Goal: Task Accomplishment & Management: Use online tool/utility

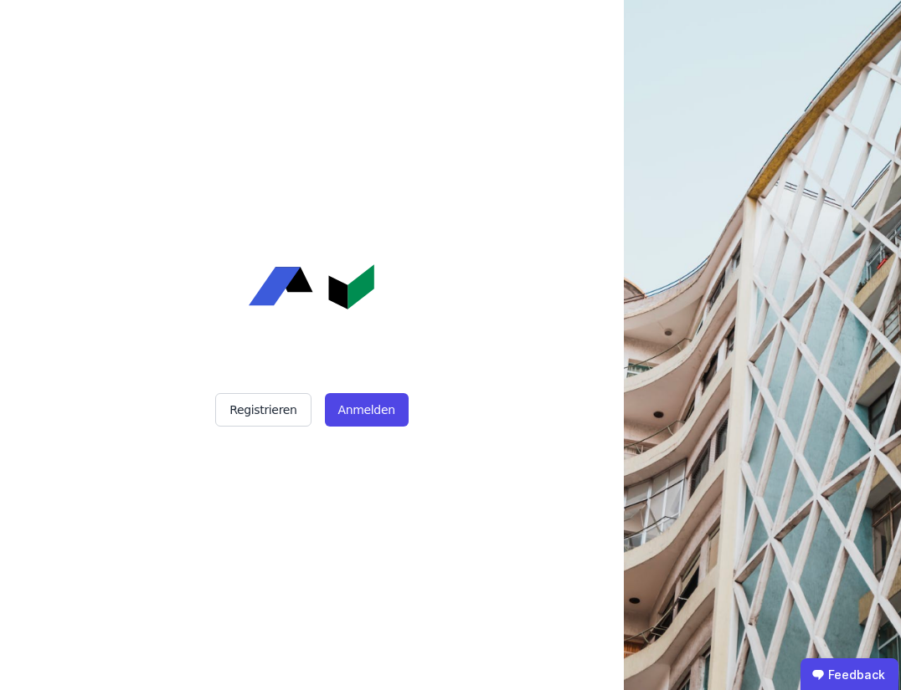
click at [407, 403] on div "Registrieren Anmelden" at bounding box center [311, 409] width 418 height 33
click at [385, 409] on button "Anmelden" at bounding box center [367, 409] width 84 height 33
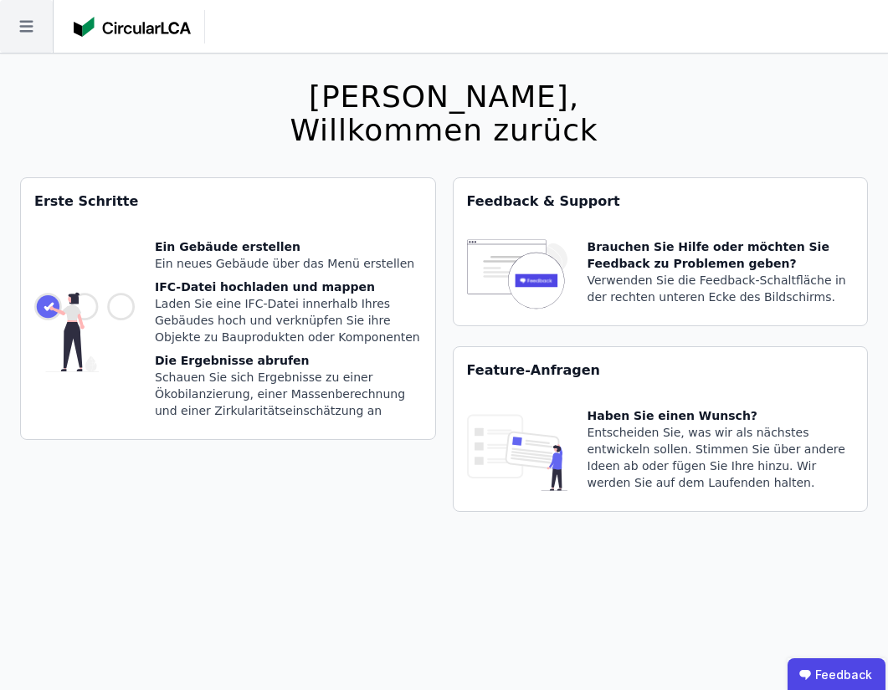
click at [16, 12] on icon at bounding box center [26, 26] width 53 height 53
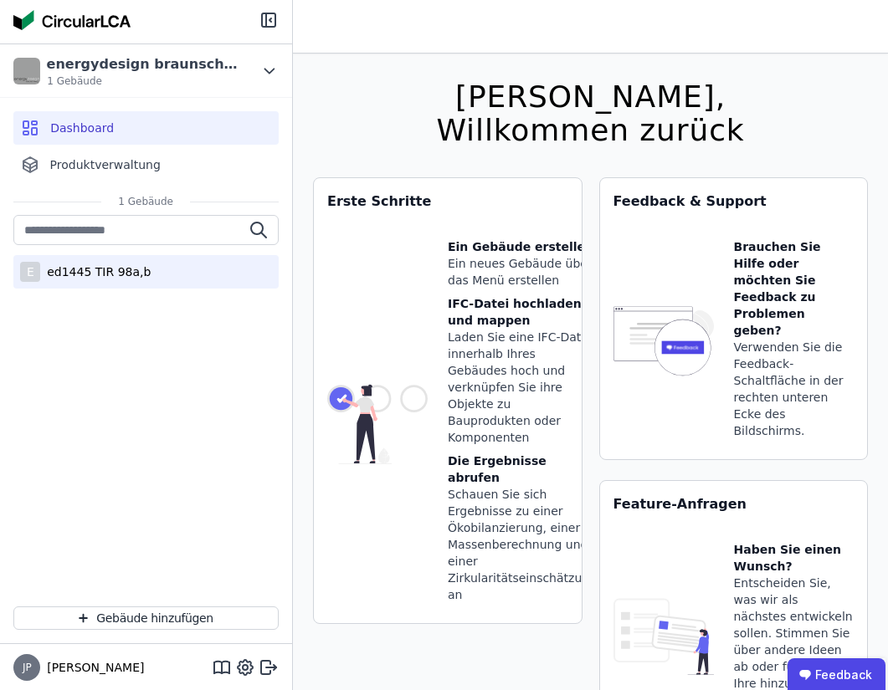
click at [99, 277] on div "ed1445 TIR 98a,b" at bounding box center [95, 272] width 110 height 17
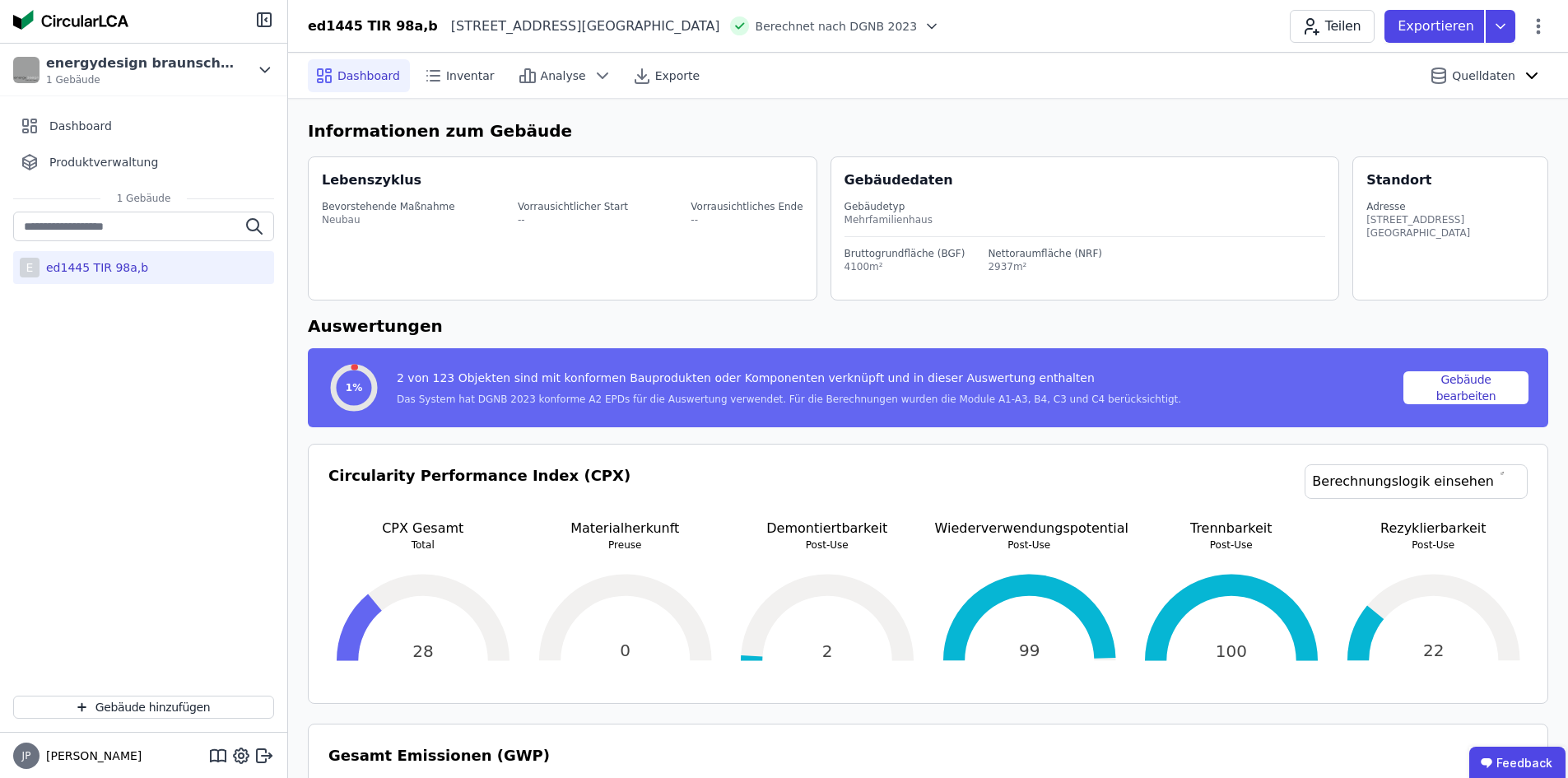
click at [885, 5] on header "ed1445 TIR 98a,b Tiergartenstraße 98 30559 Hannover DE Berechnet nach DGNB 2023…" at bounding box center [928, 27] width 1280 height 53
click at [885, 15] on icon at bounding box center [1501, 26] width 30 height 32
click at [885, 37] on div "Teilen Exportieren DGNB Gebäuderessourcenpass Inventar Ökobilanzierung Building…" at bounding box center [1418, 26] width 259 height 32
click at [885, 30] on icon at bounding box center [1538, 27] width 20 height 20
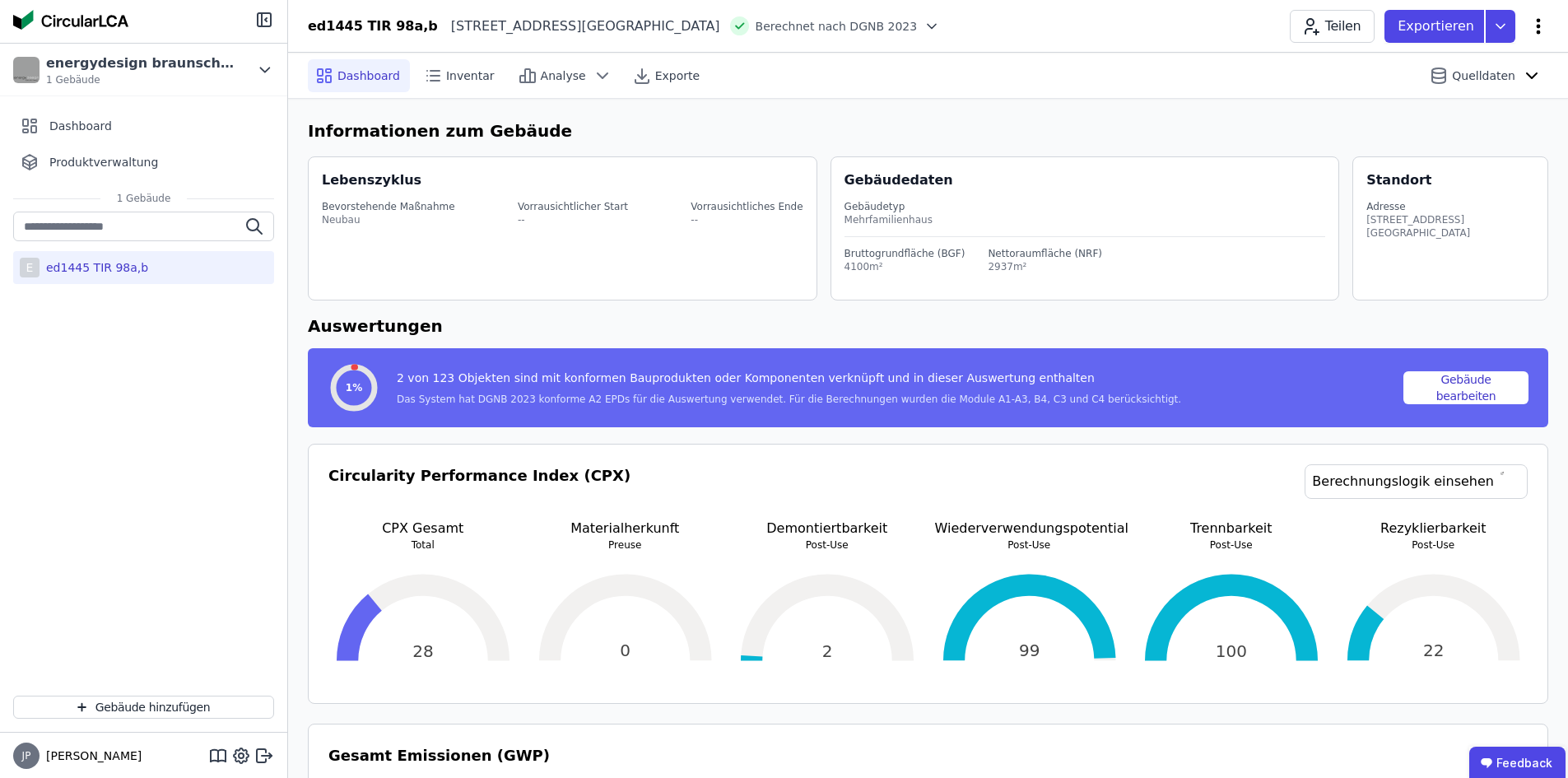
click at [885, 25] on icon at bounding box center [1538, 27] width 20 height 20
click at [885, 116] on span "Energie im Betrieb (B6)" at bounding box center [1468, 132] width 133 height 32
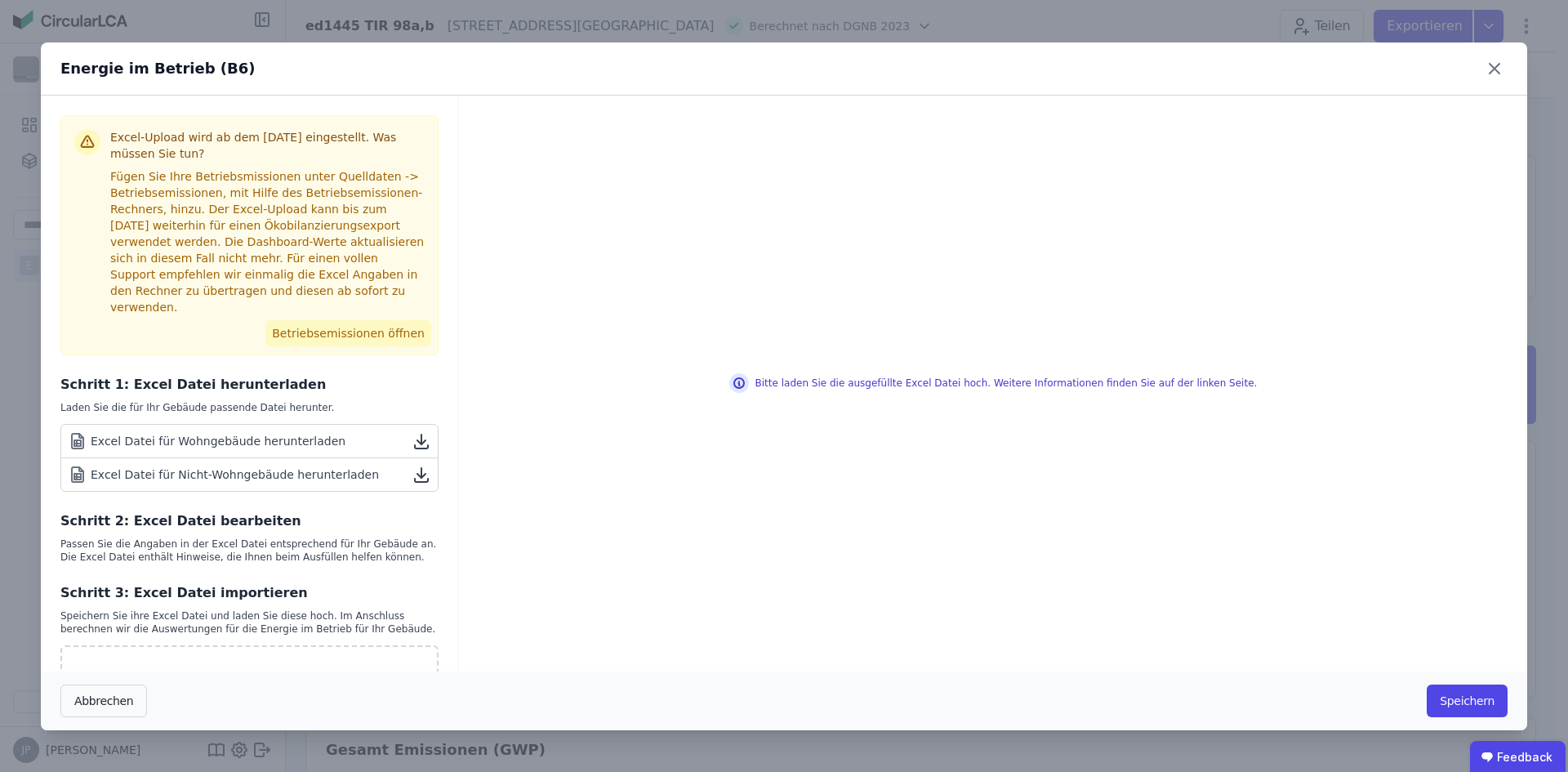
click at [403, 320] on button "Betriebsemissionen öffnen" at bounding box center [348, 333] width 166 height 26
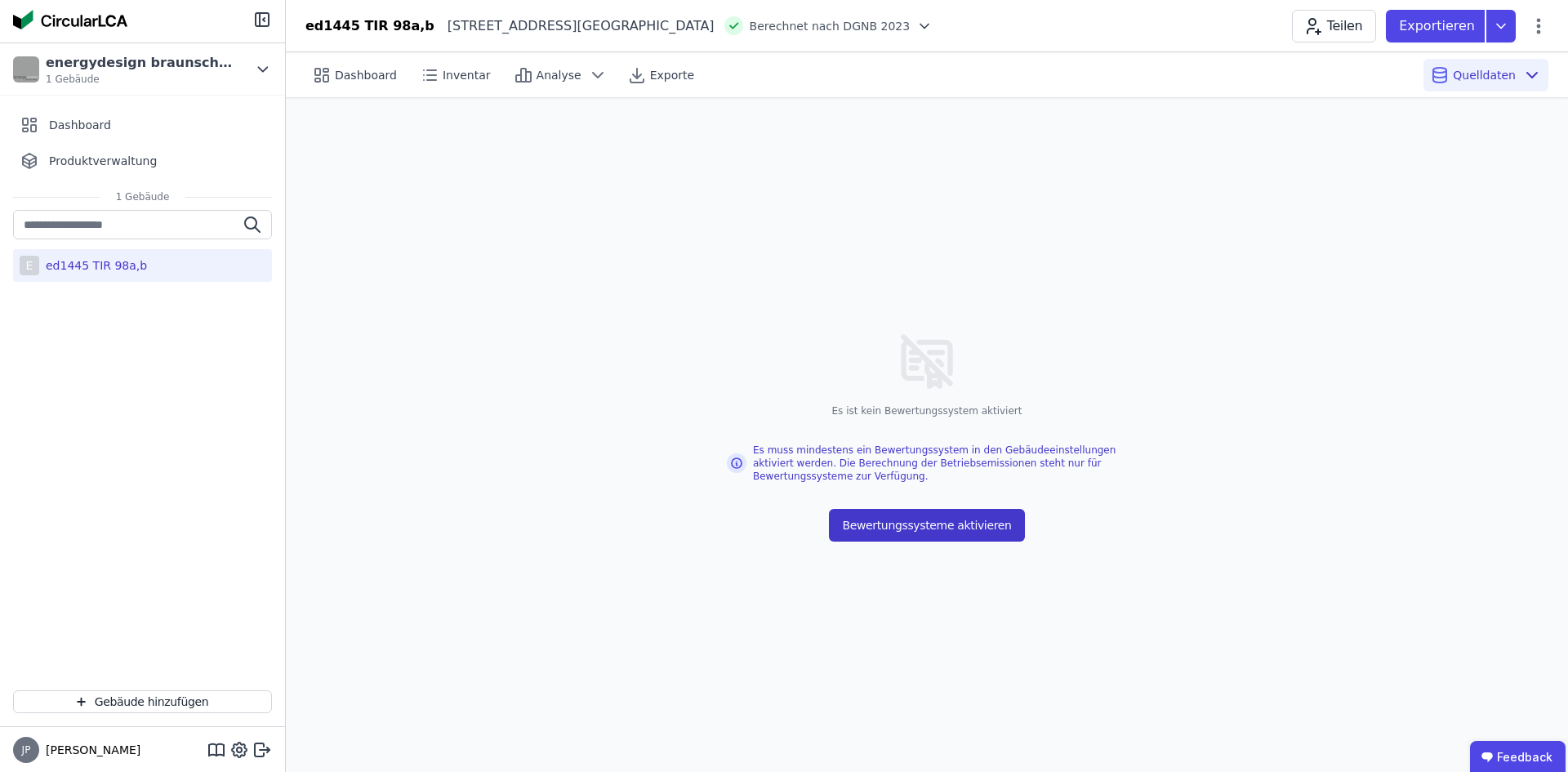
click at [878, 520] on button "Bewertungssysteme aktivieren" at bounding box center [926, 524] width 195 height 32
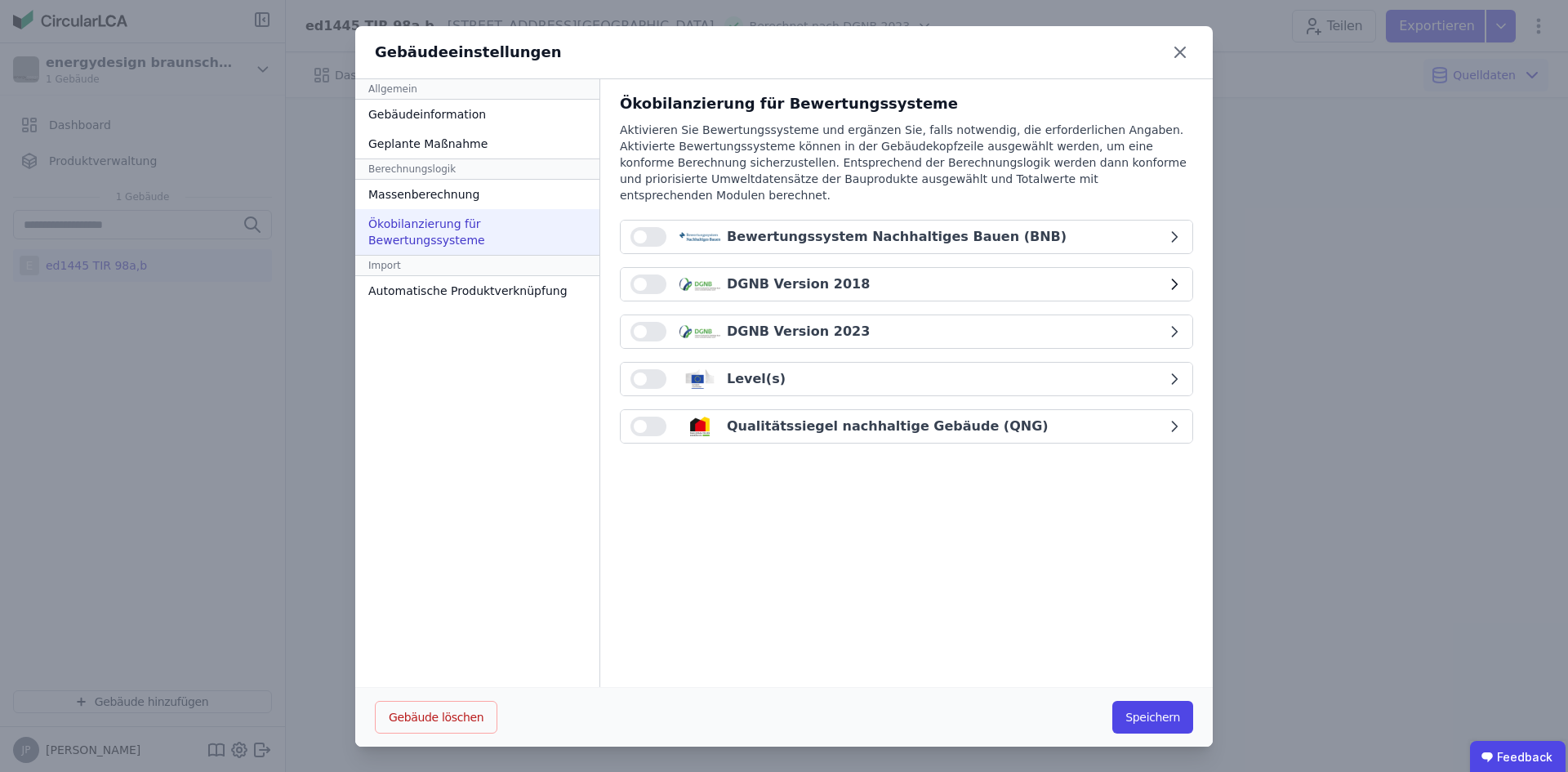
click at [644, 274] on button "button" at bounding box center [648, 284] width 36 height 20
click at [643, 322] on button "button" at bounding box center [648, 332] width 36 height 20
click at [648, 417] on button "button" at bounding box center [648, 427] width 36 height 20
click at [878, 673] on button "Speichern" at bounding box center [1152, 716] width 81 height 32
click at [460, 240] on div "Ökobilanzierung für Bewertungssysteme" at bounding box center [477, 231] width 244 height 46
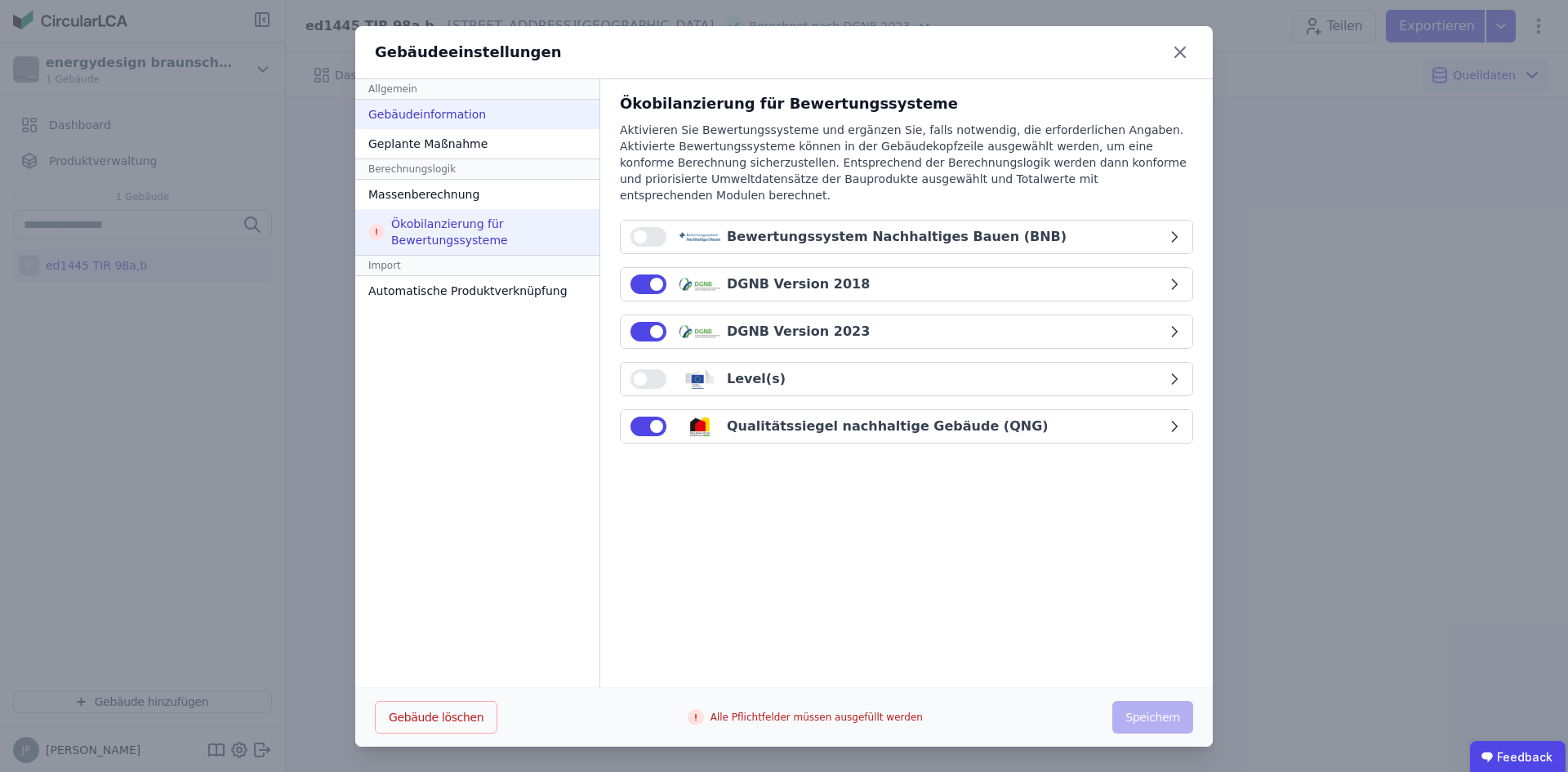
click at [406, 107] on div "Gebäudeinformation" at bounding box center [477, 114] width 244 height 29
select select "**********"
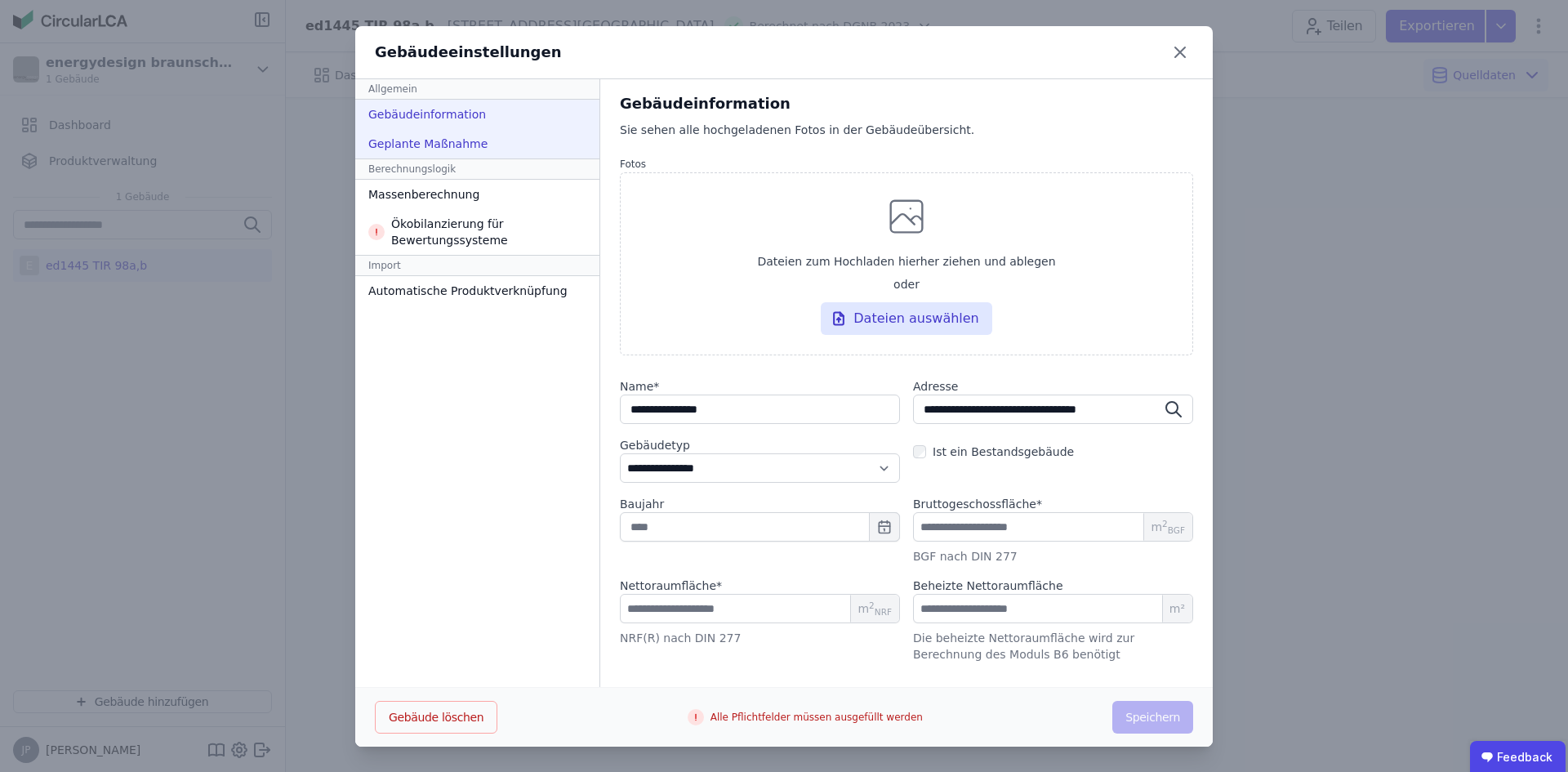
click at [413, 138] on div "Geplante Maßnahme" at bounding box center [477, 143] width 244 height 29
select select "*"
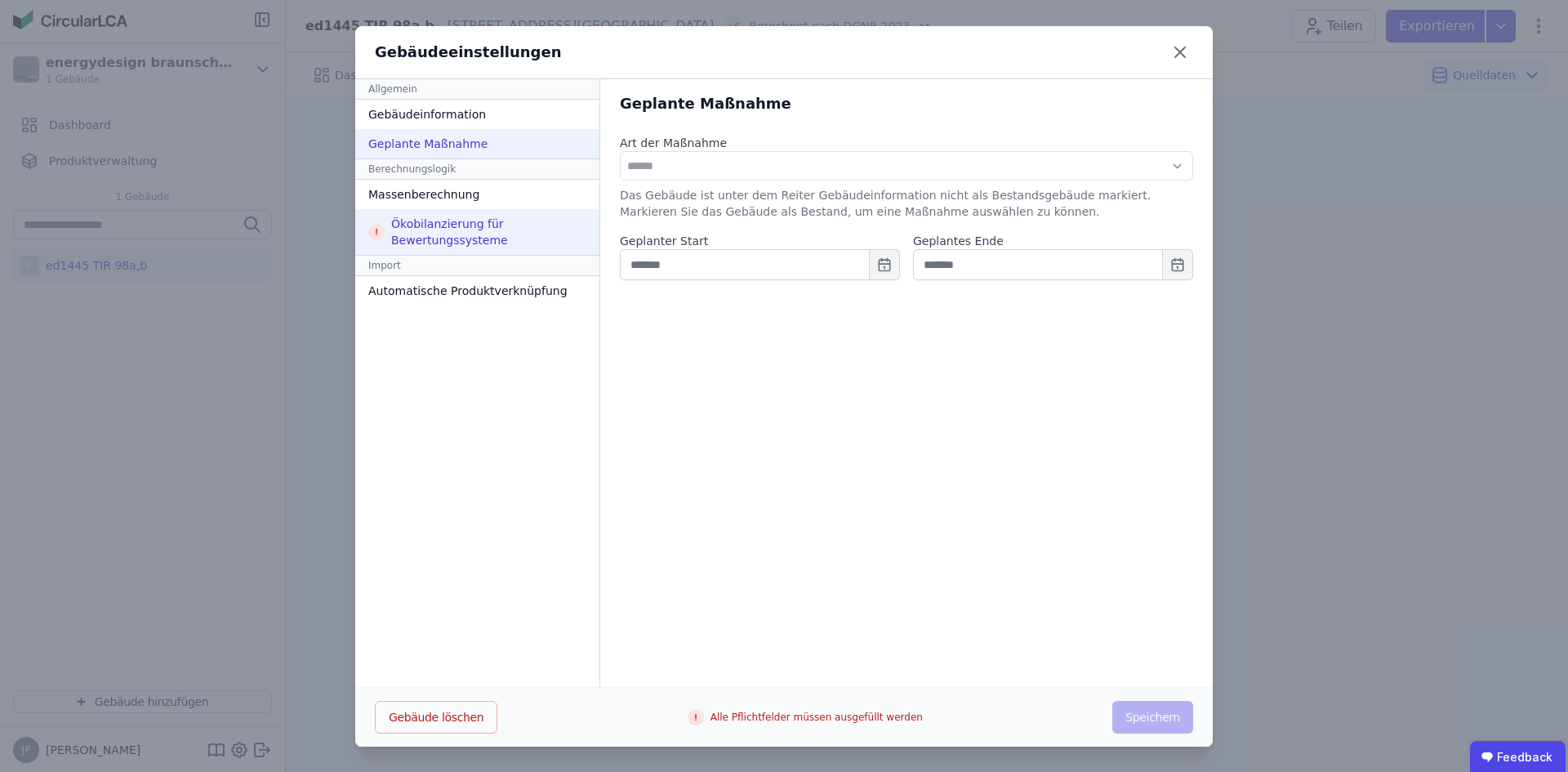
click at [421, 223] on div "Ökobilanzierung für Bewertungssysteme" at bounding box center [477, 231] width 244 height 46
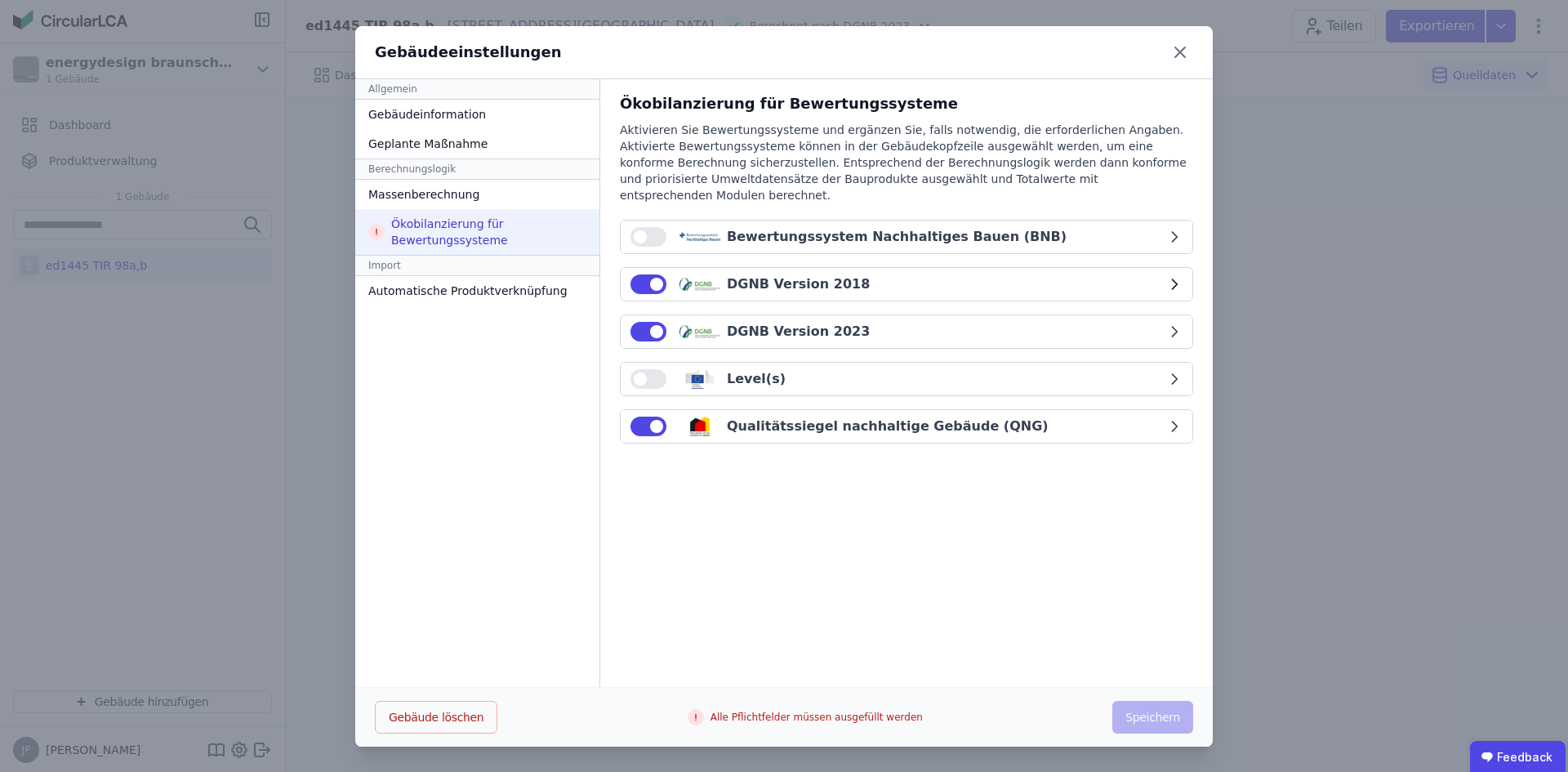
click at [878, 268] on button "DGNB Version 2018" at bounding box center [906, 284] width 572 height 32
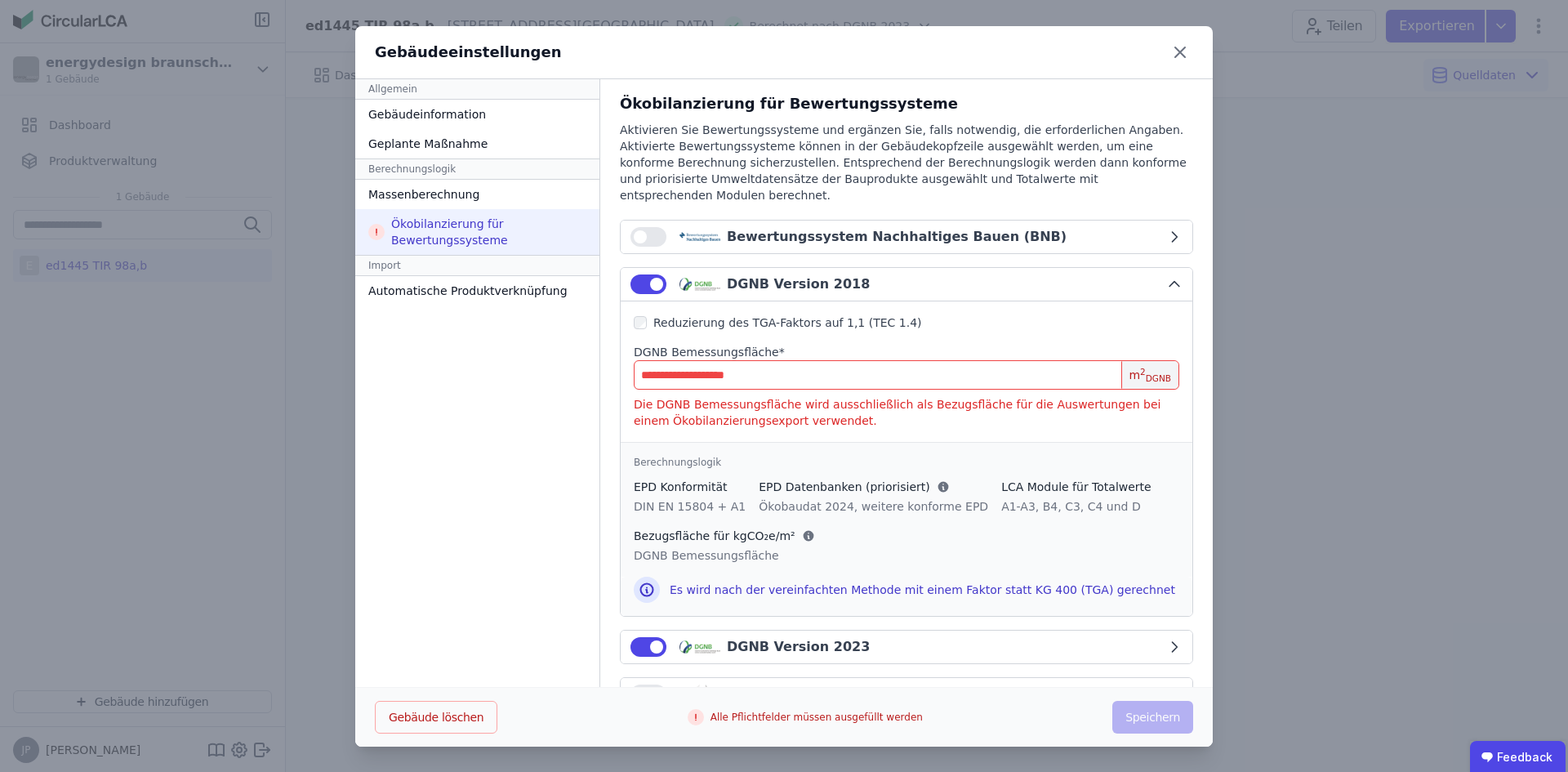
drag, startPoint x: 60, startPoint y: 353, endPoint x: 338, endPoint y: 277, distance: 288.2
click at [63, 353] on div "Gebäudeeinstellungen Allgemein Gebäudeinformation Geplante Maßnahme Berechnungs…" at bounding box center [784, 386] width 1568 height 773
click at [878, 52] on icon at bounding box center [1180, 52] width 26 height 26
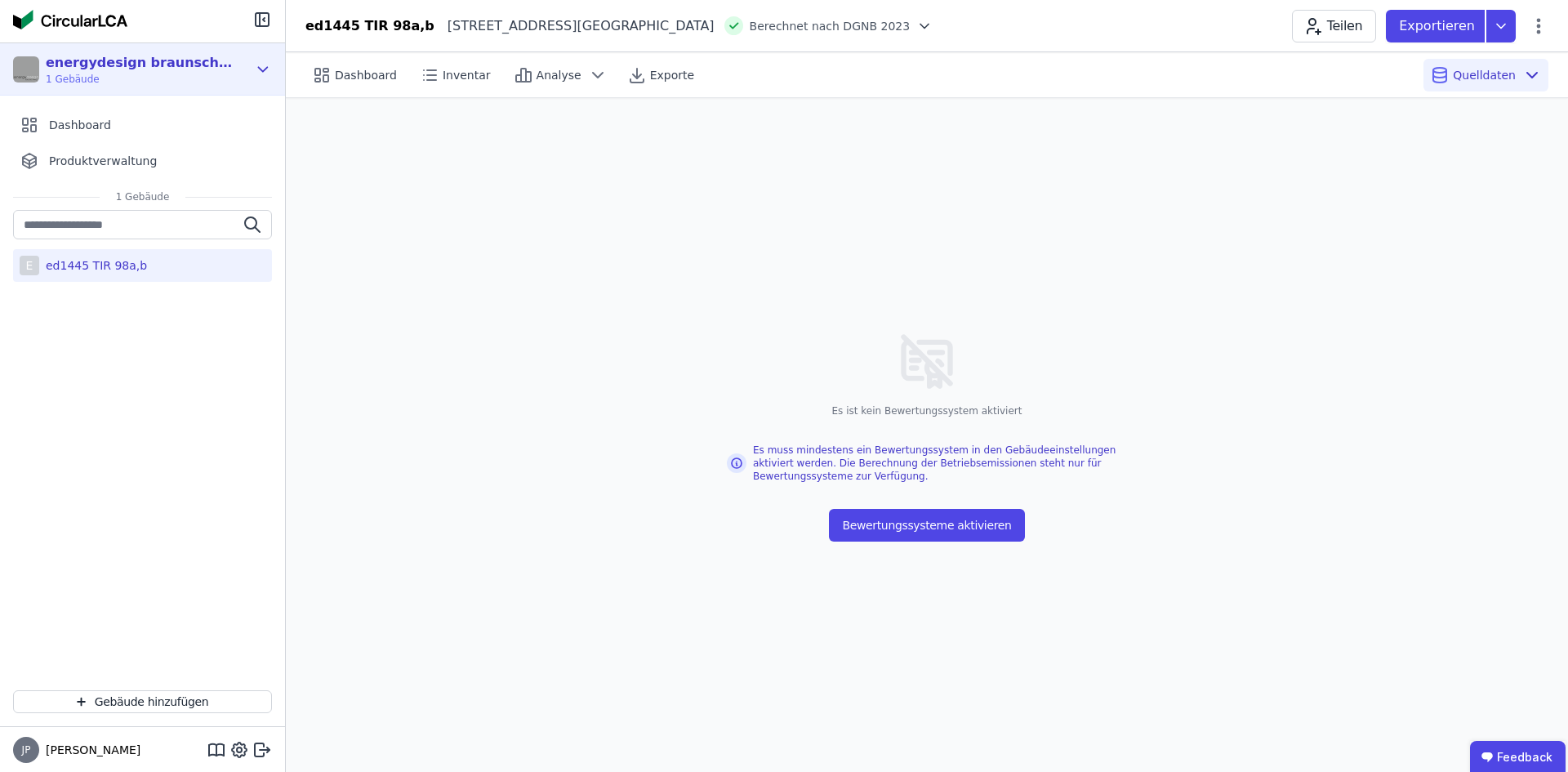
click at [83, 60] on div "energydesign braunschweig GmbH" at bounding box center [140, 62] width 187 height 20
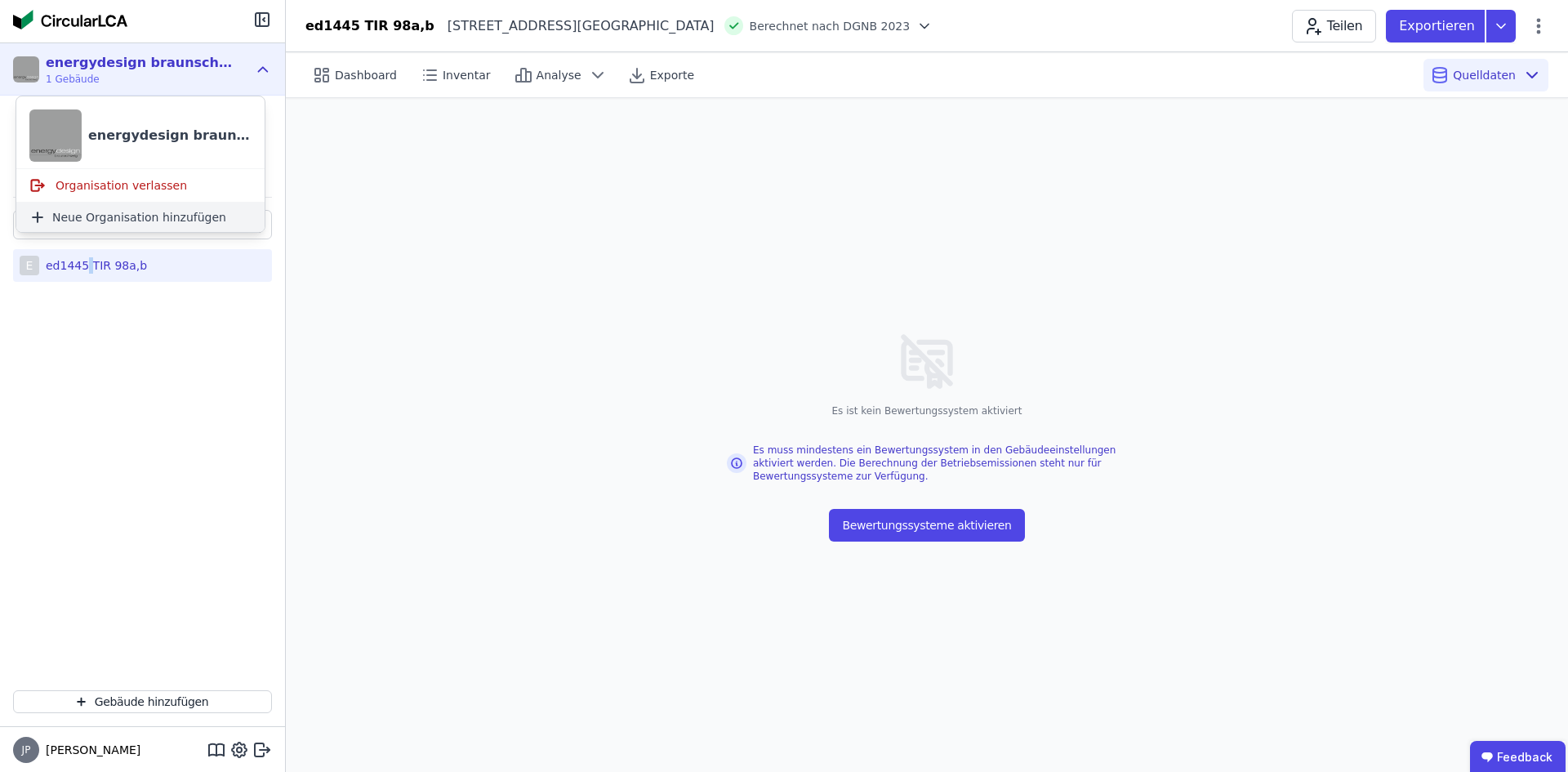
drag, startPoint x: 86, startPoint y: 381, endPoint x: 60, endPoint y: 231, distance: 152.2
click at [84, 362] on div "E ed1445 TIR 98a,b" at bounding box center [142, 443] width 285 height 467
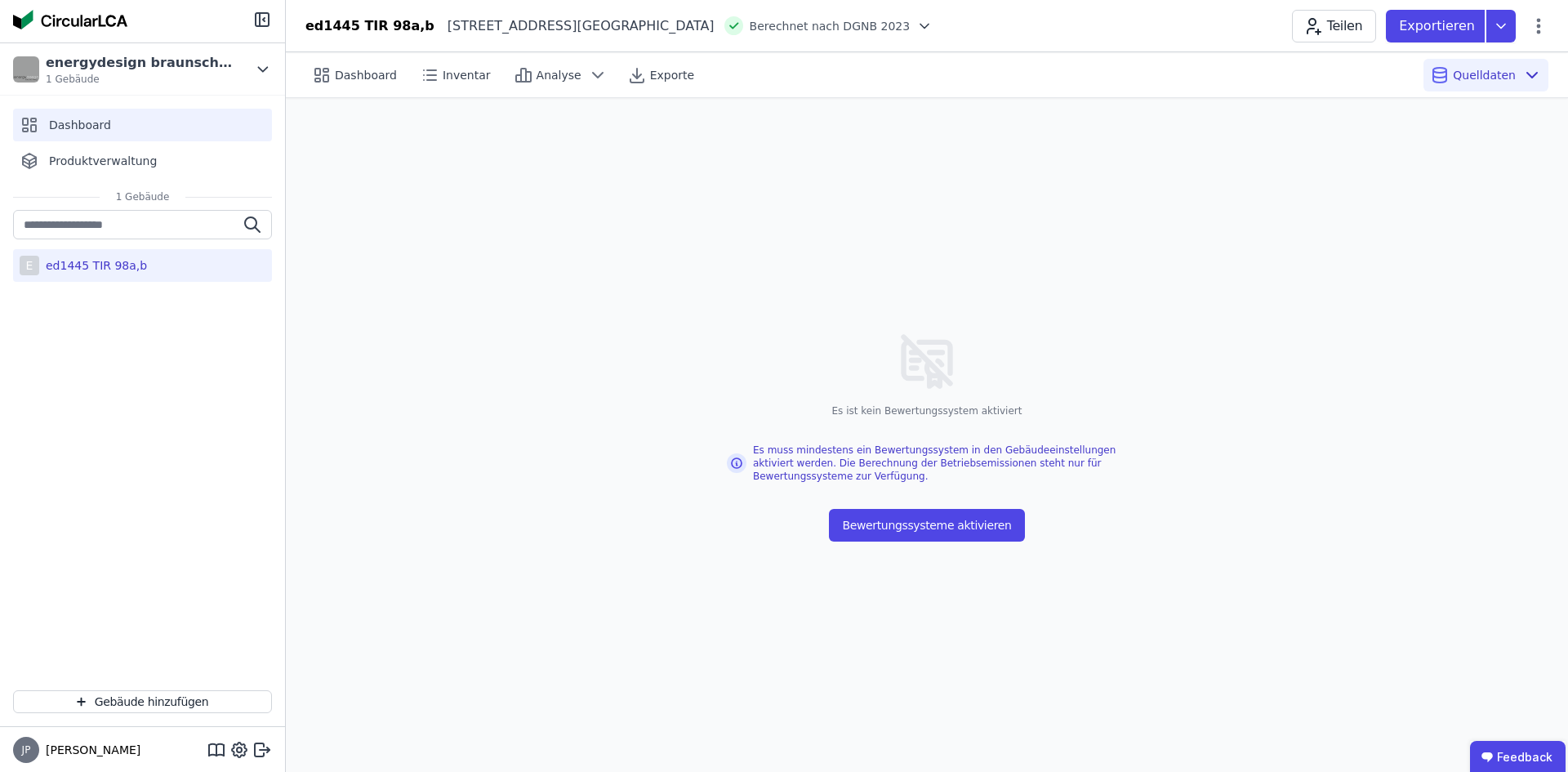
click at [81, 124] on span "Dashboard" at bounding box center [80, 125] width 62 height 17
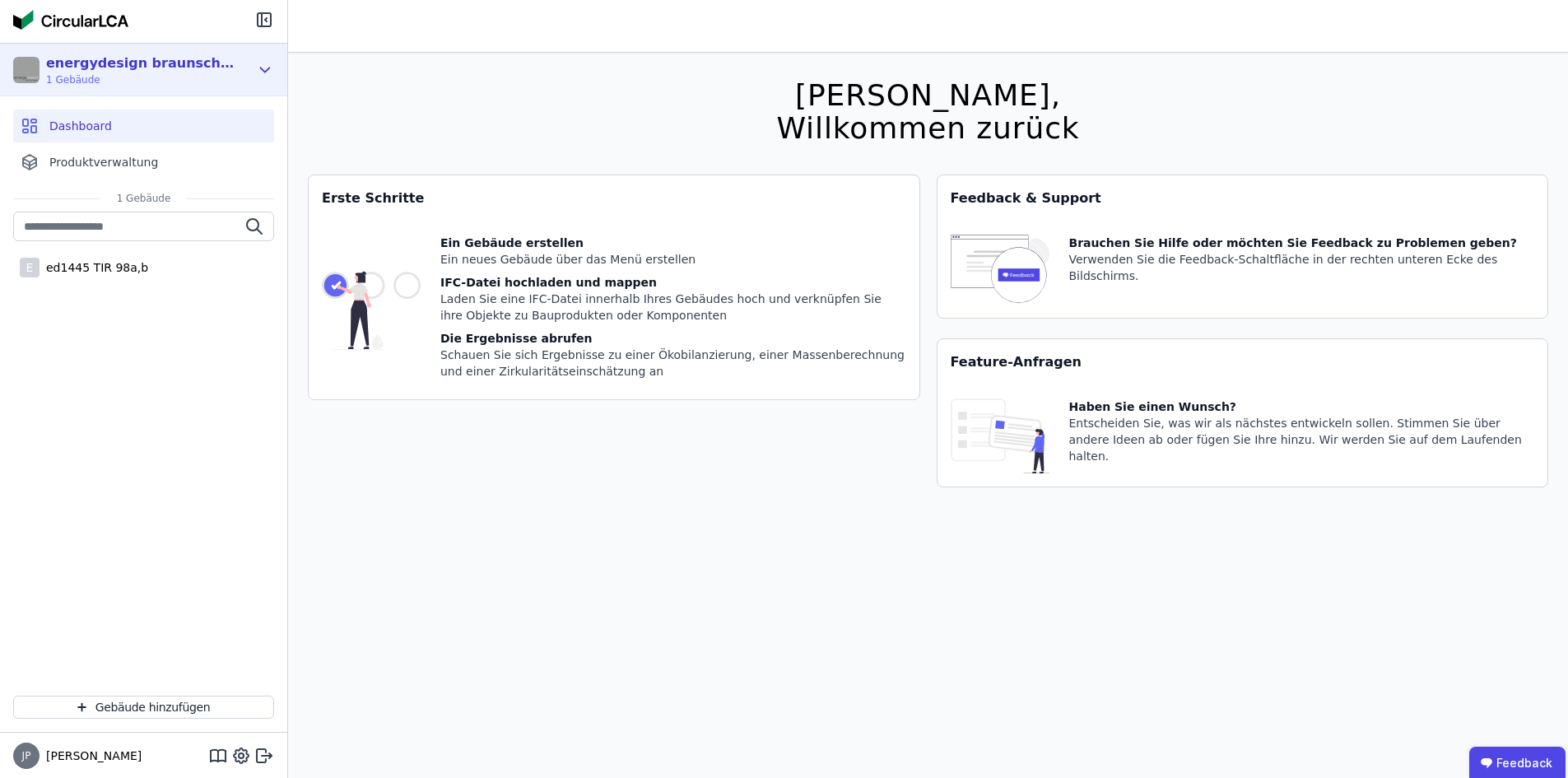
click at [108, 62] on div "energydesign braunschweig GmbH" at bounding box center [141, 63] width 189 height 20
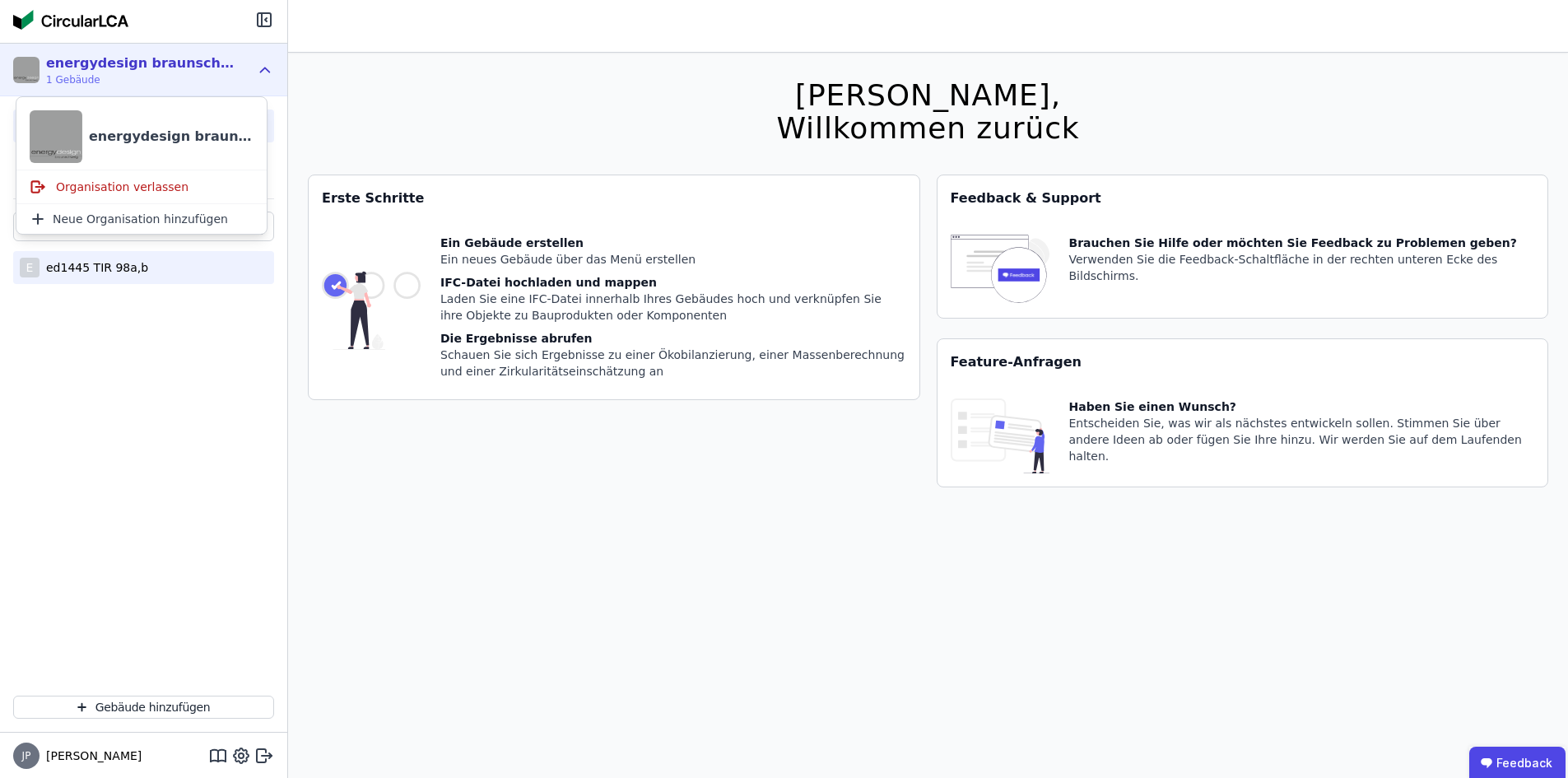
click at [40, 273] on div "ed1445 TIR 98a,b" at bounding box center [93, 268] width 108 height 17
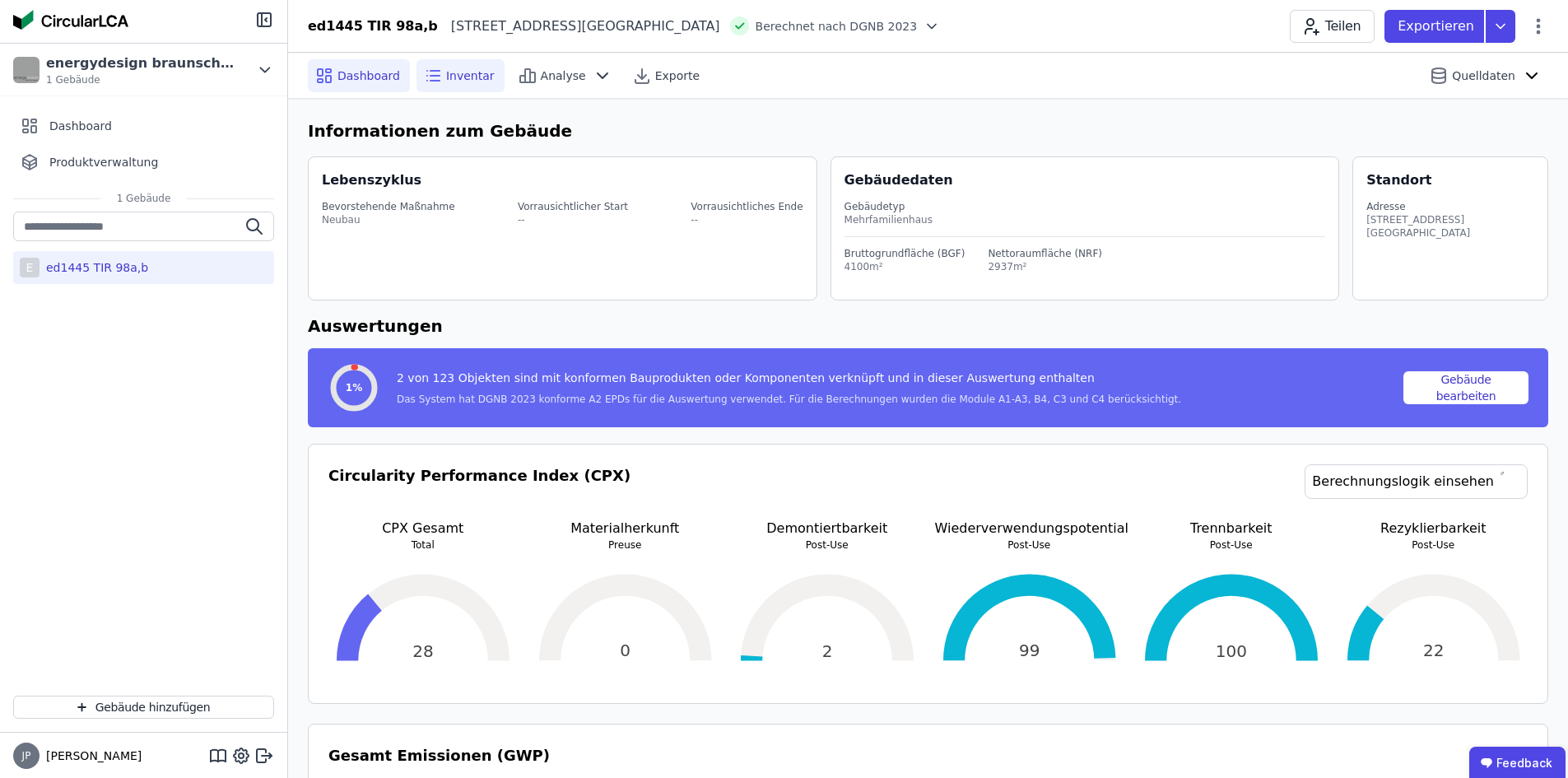
click at [455, 76] on span "Inventar" at bounding box center [470, 76] width 48 height 17
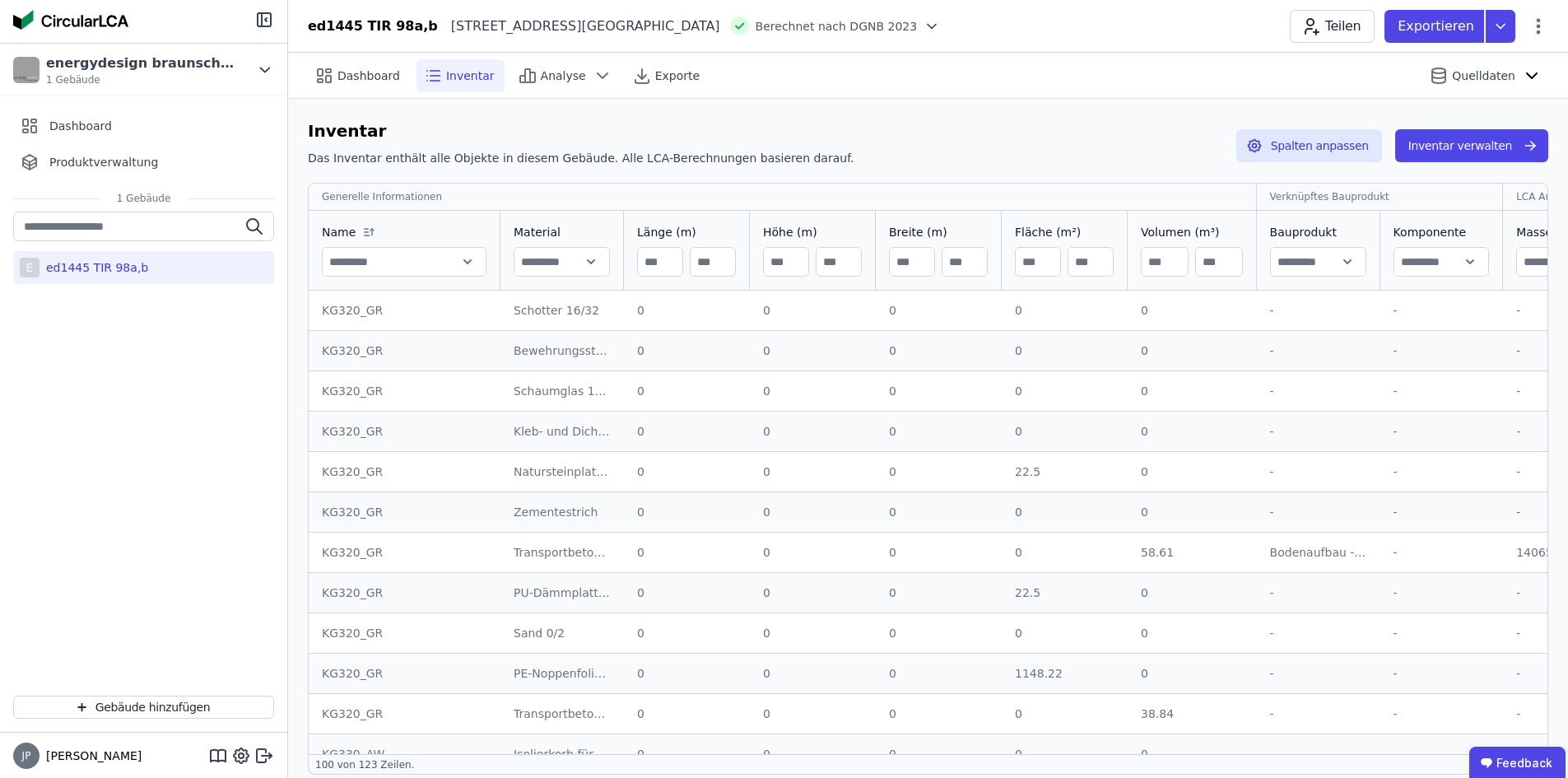
click at [885, 21] on icon at bounding box center [932, 26] width 17 height 17
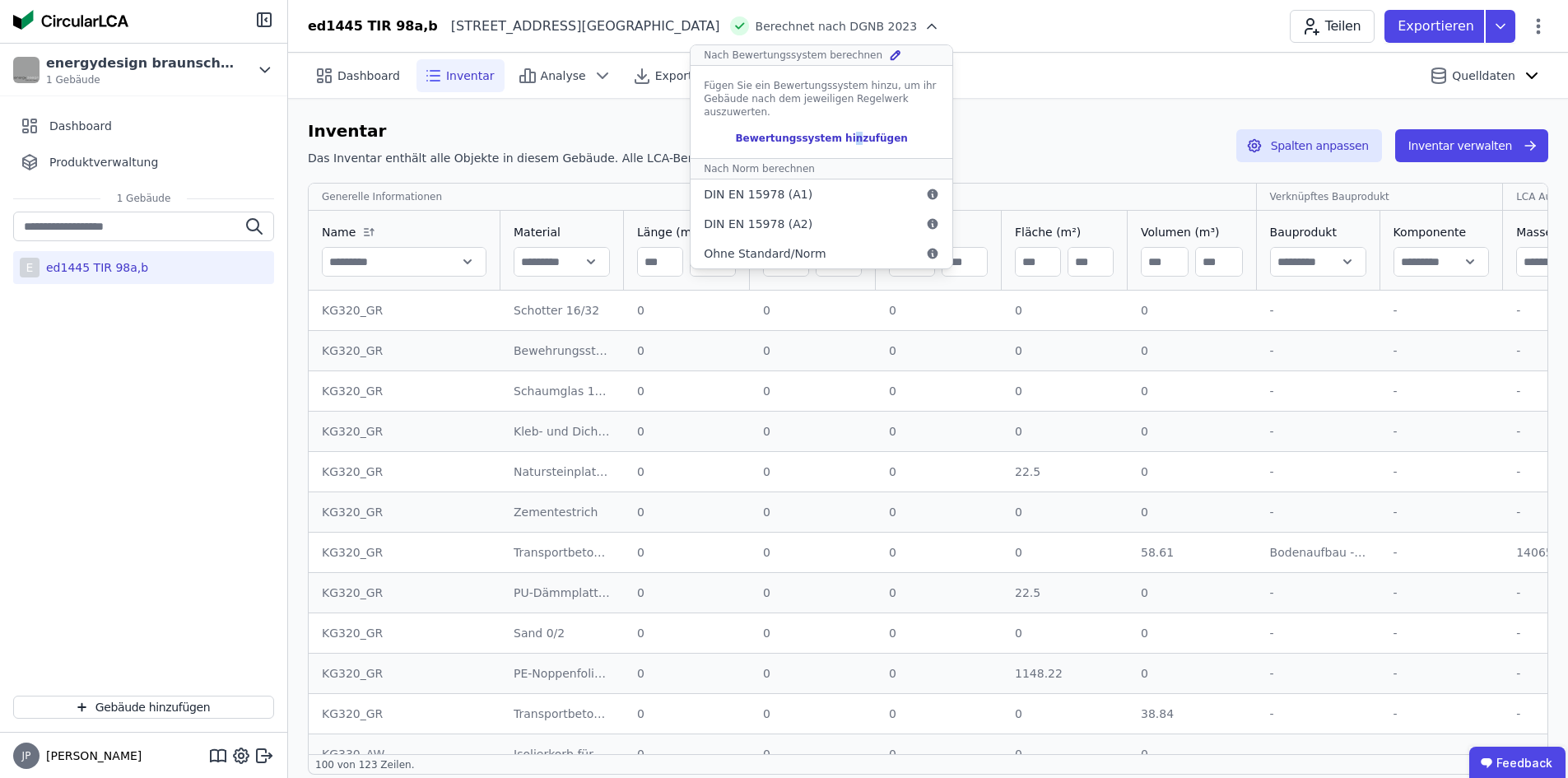
click at [764, 136] on div "Bewertungssystem hinzufügen" at bounding box center [821, 138] width 235 height 13
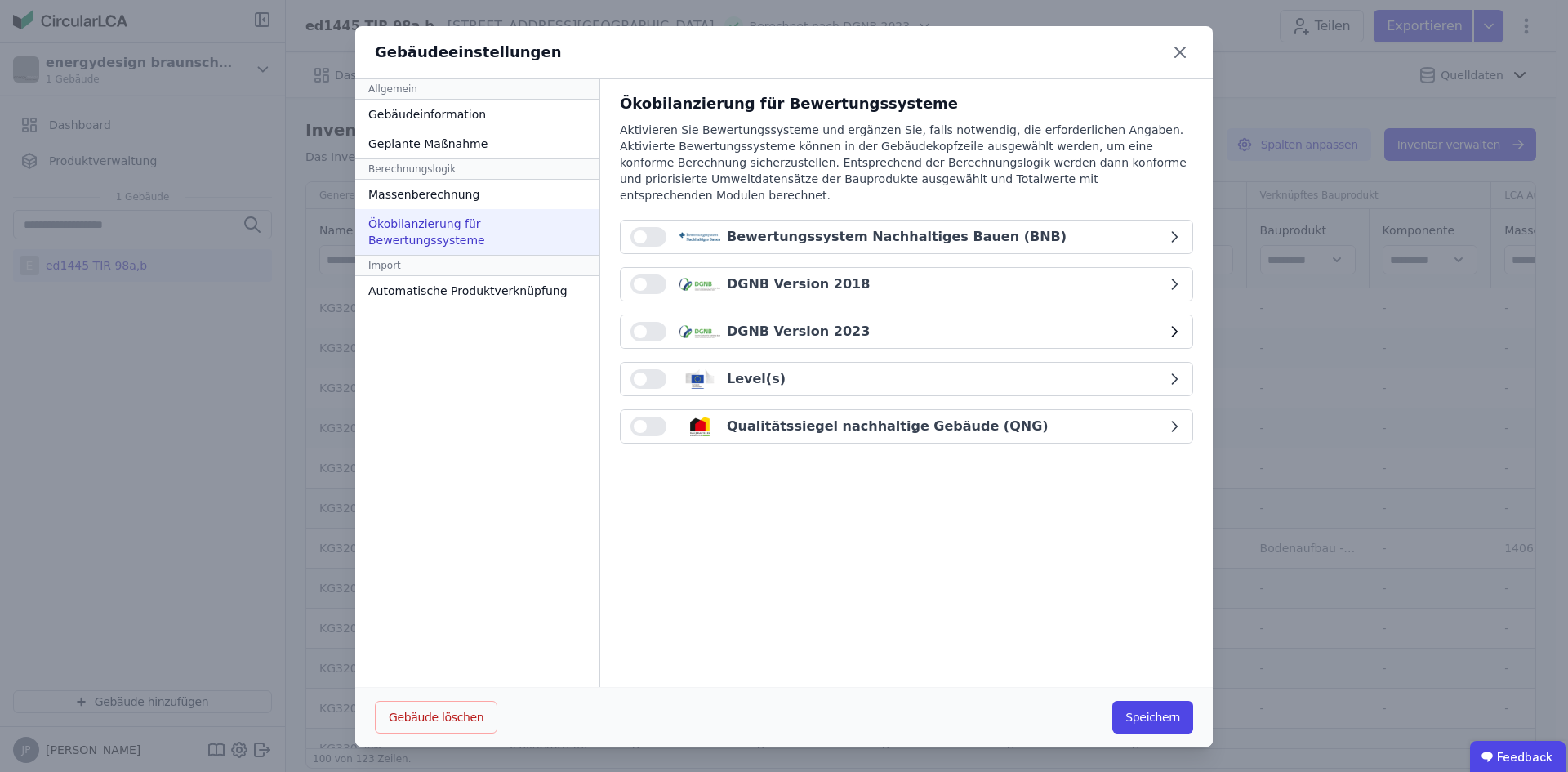
click at [643, 322] on button "button" at bounding box center [648, 332] width 36 height 20
click at [878, 673] on button "Speichern" at bounding box center [1152, 716] width 81 height 32
click at [642, 417] on button "button" at bounding box center [648, 427] width 36 height 20
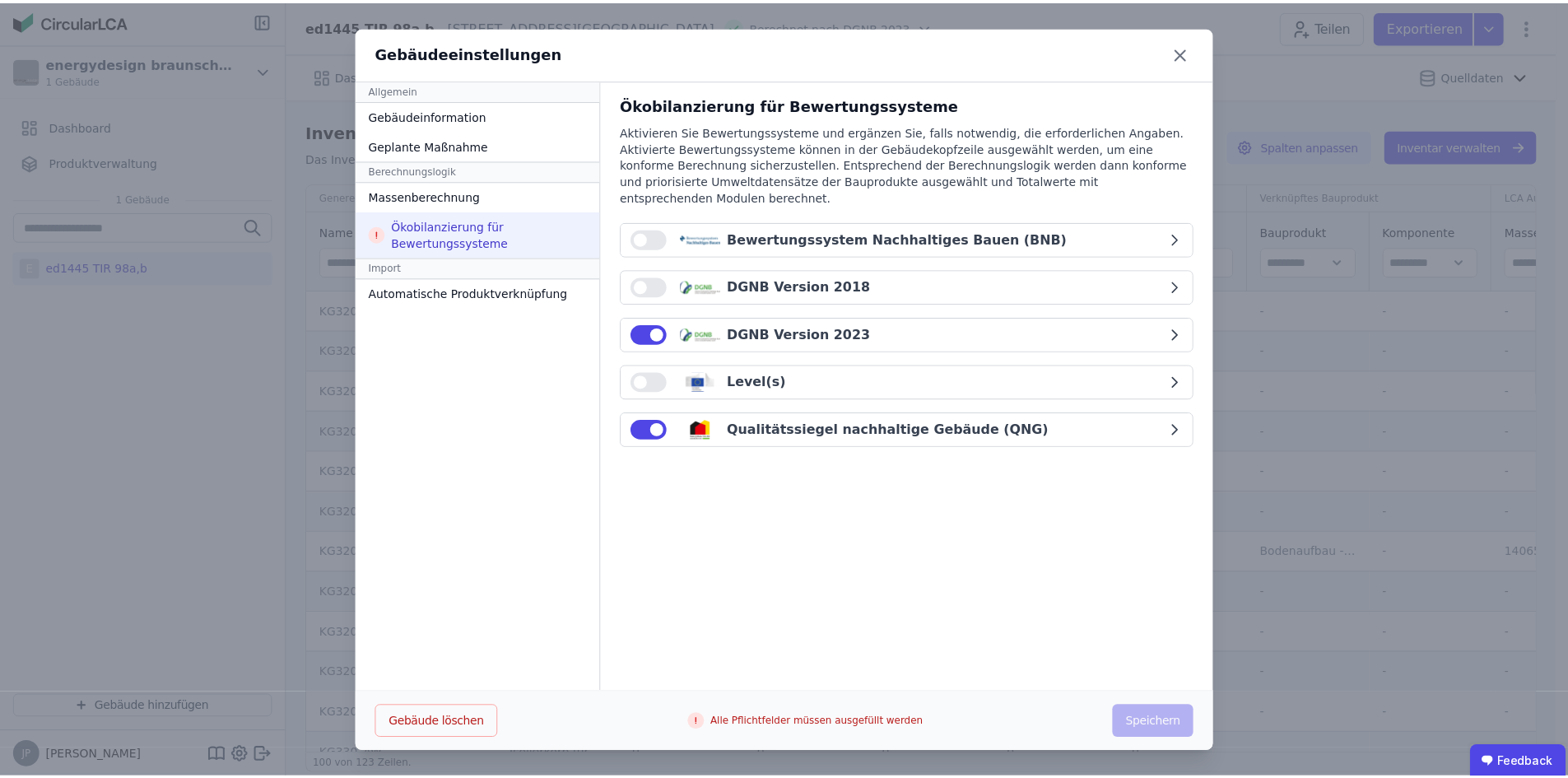
scroll to position [1, 0]
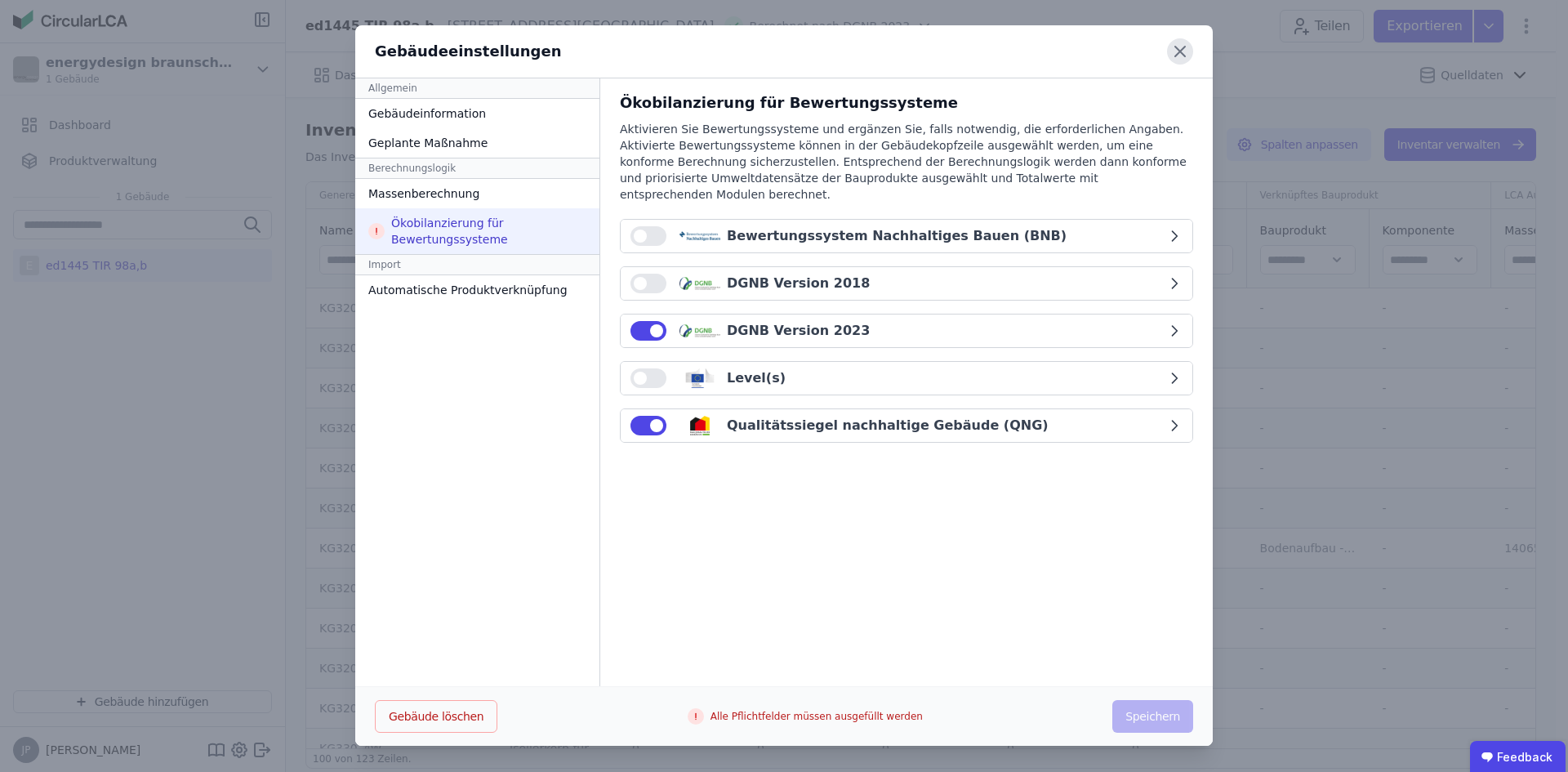
click at [878, 40] on icon at bounding box center [1180, 51] width 26 height 26
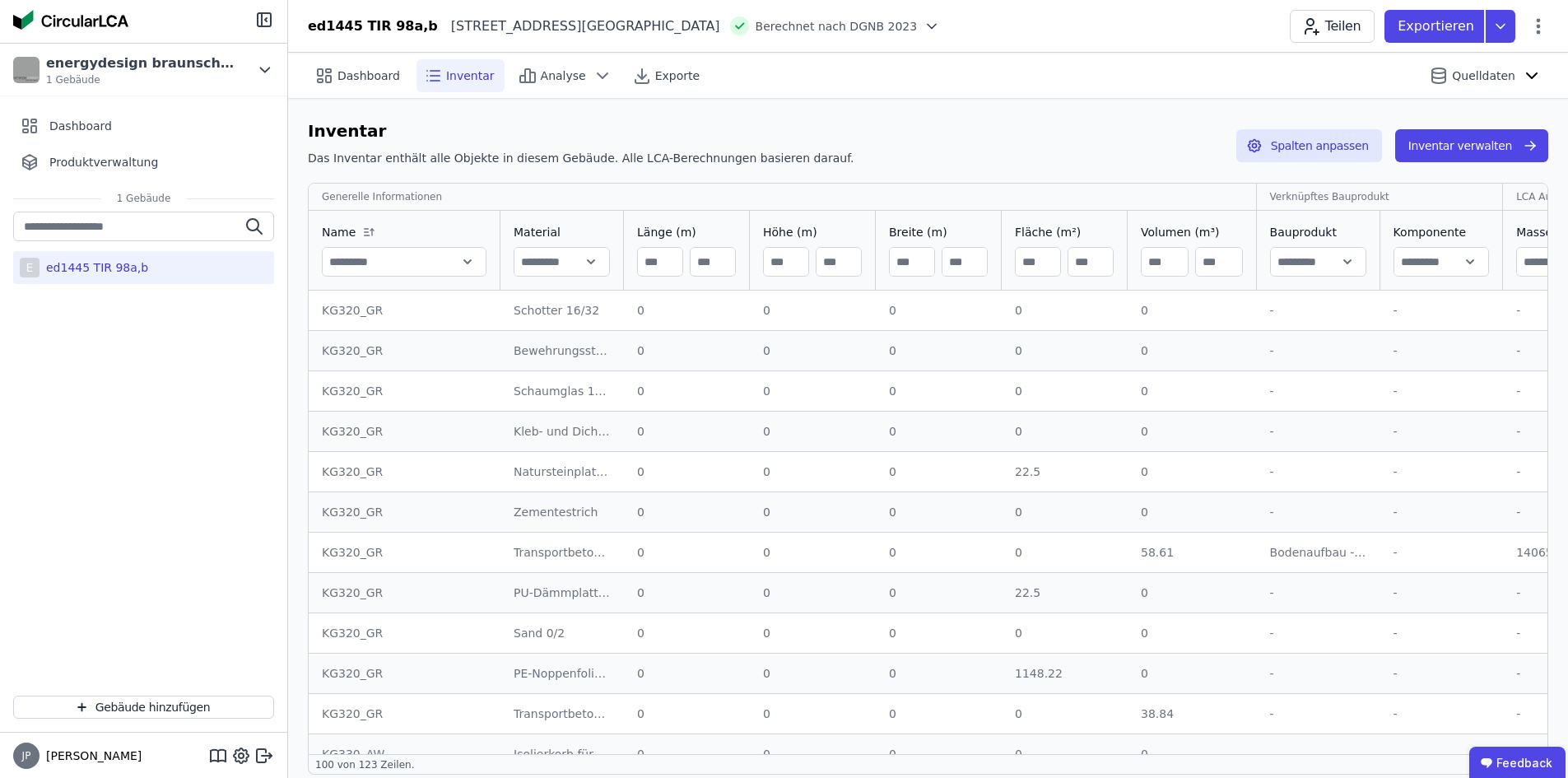
click at [777, 28] on span "Berechnet nach DGNB 2023" at bounding box center [836, 26] width 162 height 17
click at [885, 27] on icon at bounding box center [932, 26] width 17 height 17
click at [361, 374] on td "KG320_GR KG320_GR" at bounding box center [404, 390] width 192 height 40
click at [359, 353] on div "KG320_GR" at bounding box center [404, 350] width 165 height 17
click at [621, 335] on td "Bewehrungsstahl Bewehrungsstahl" at bounding box center [563, 350] width 124 height 40
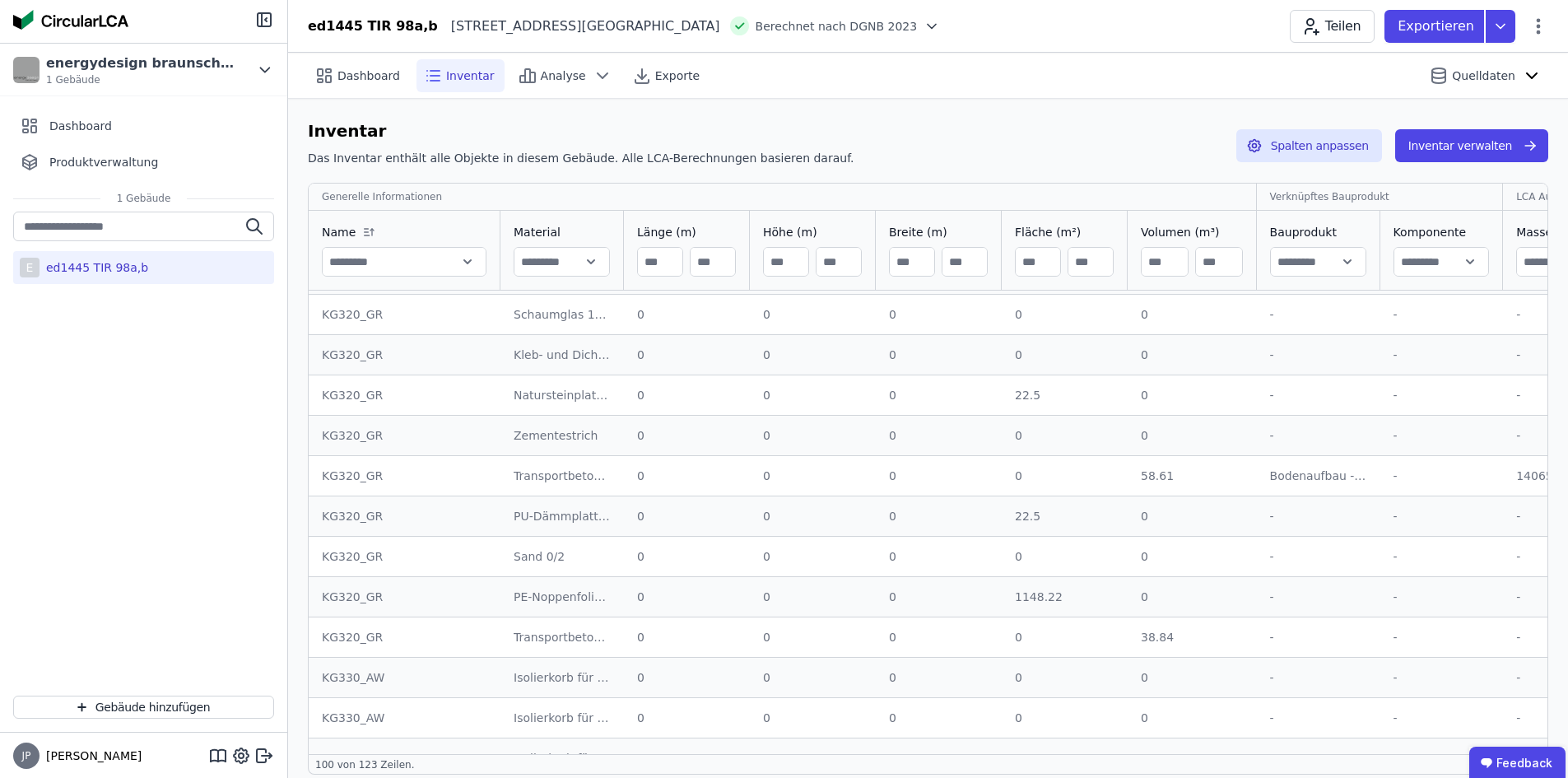
scroll to position [83, 0]
click at [270, 352] on div "E ed1445 TIR 98a,b" at bounding box center [144, 447] width 287 height 471
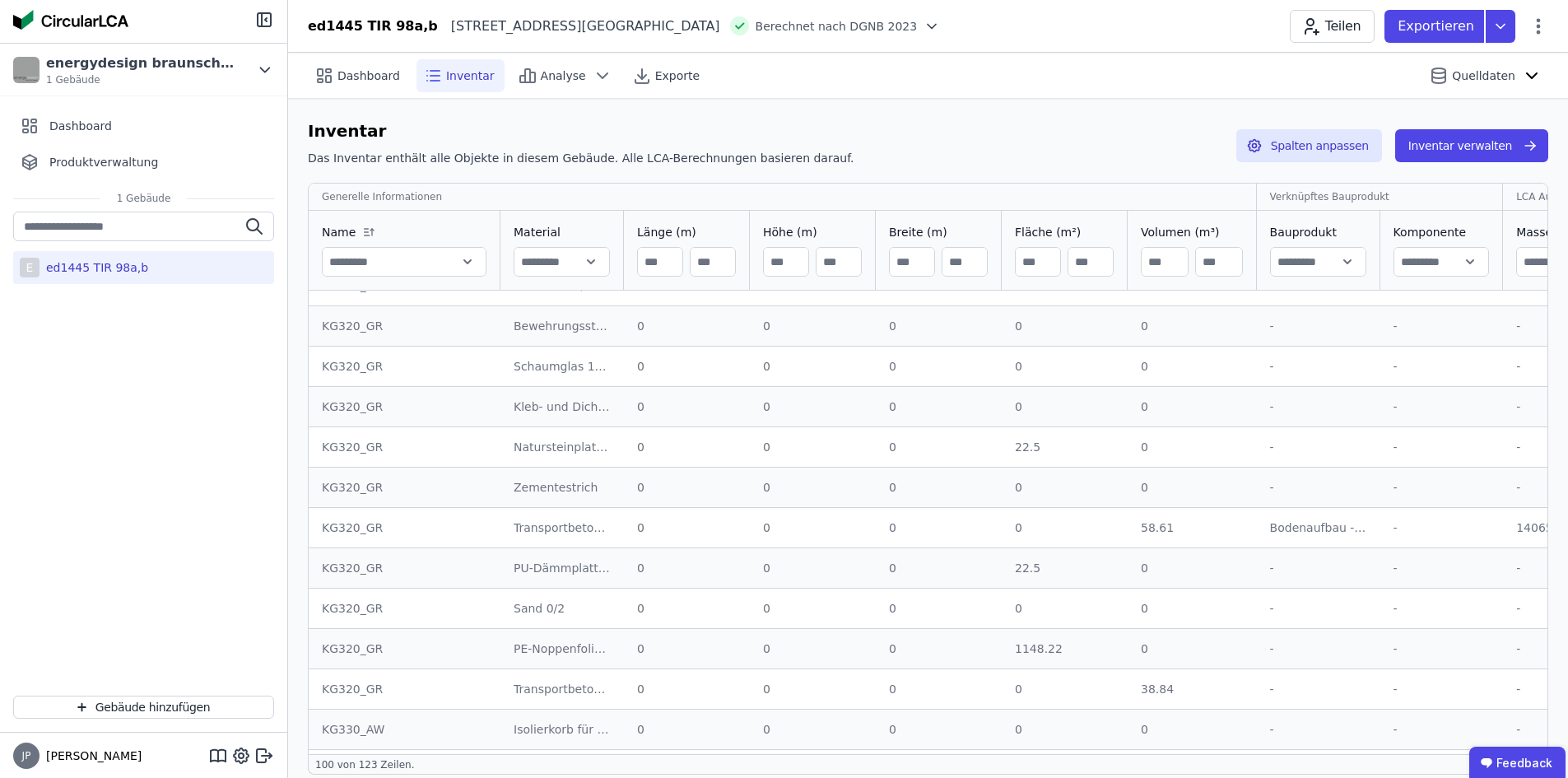
scroll to position [0, 0]
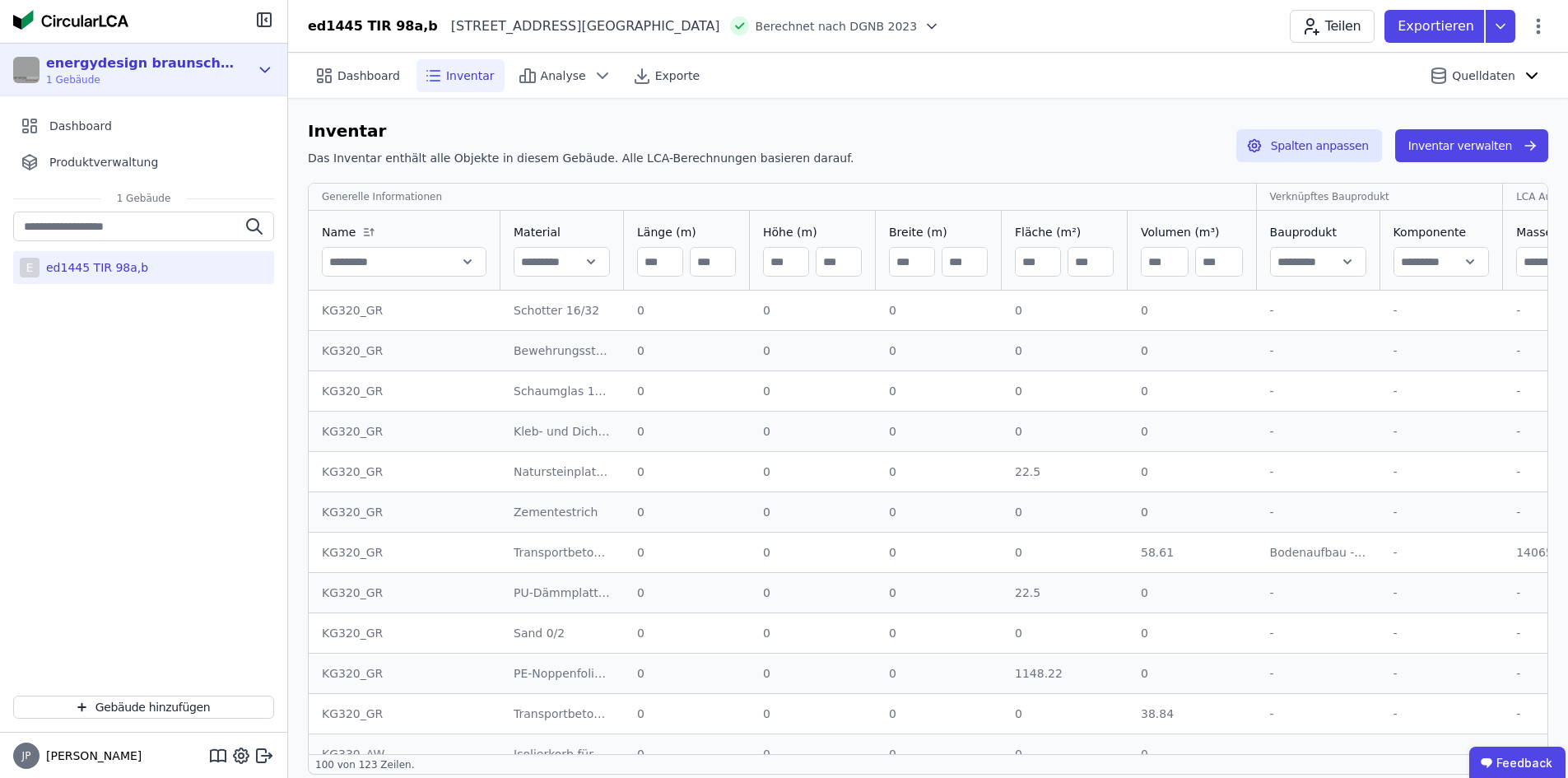
click at [89, 67] on div "energydesign braunschweig GmbH" at bounding box center [141, 63] width 189 height 20
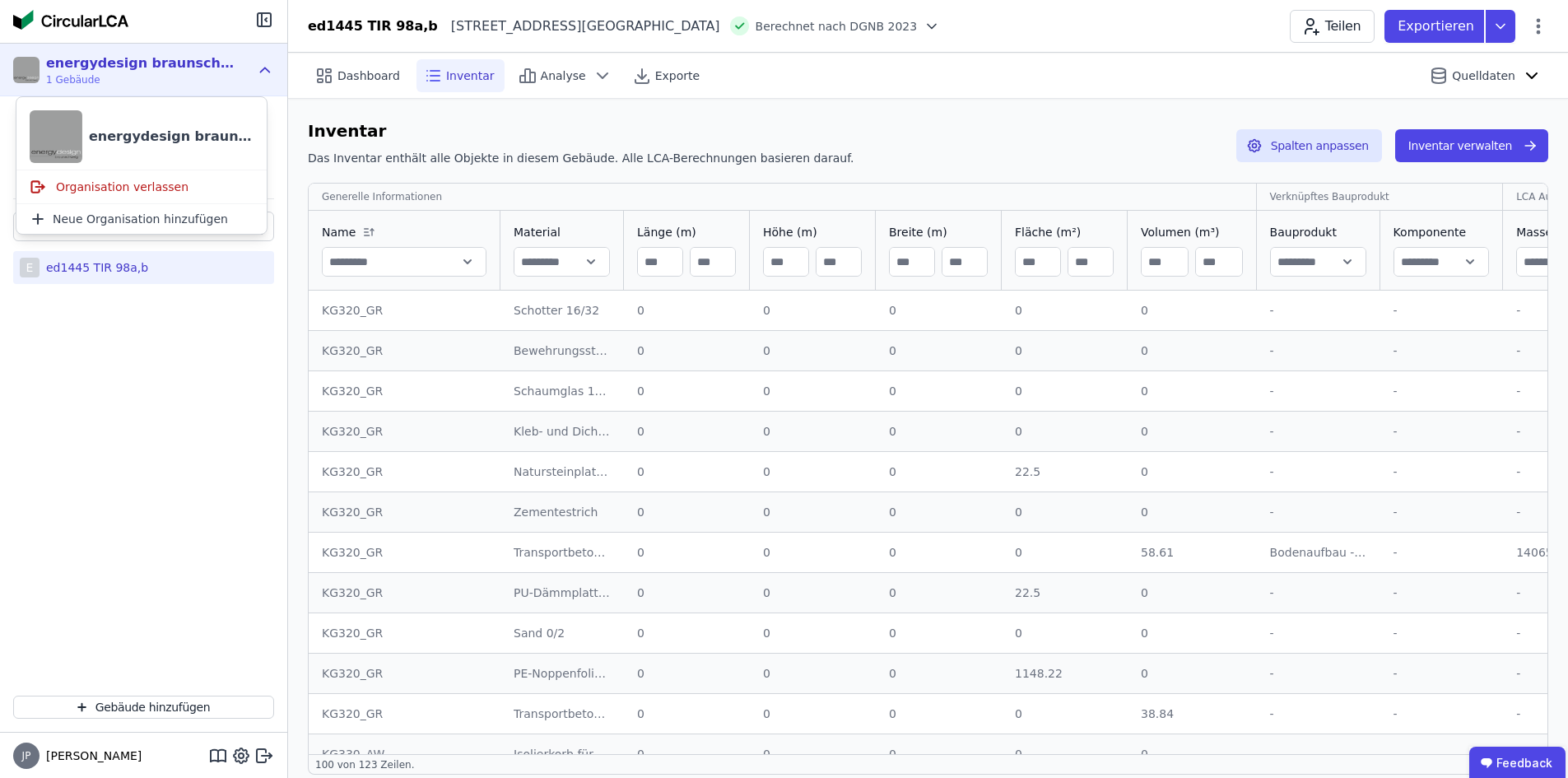
drag, startPoint x: 78, startPoint y: 509, endPoint x: 200, endPoint y: 436, distance: 142.2
click at [95, 498] on div "E ed1445 TIR 98a,b" at bounding box center [144, 447] width 287 height 471
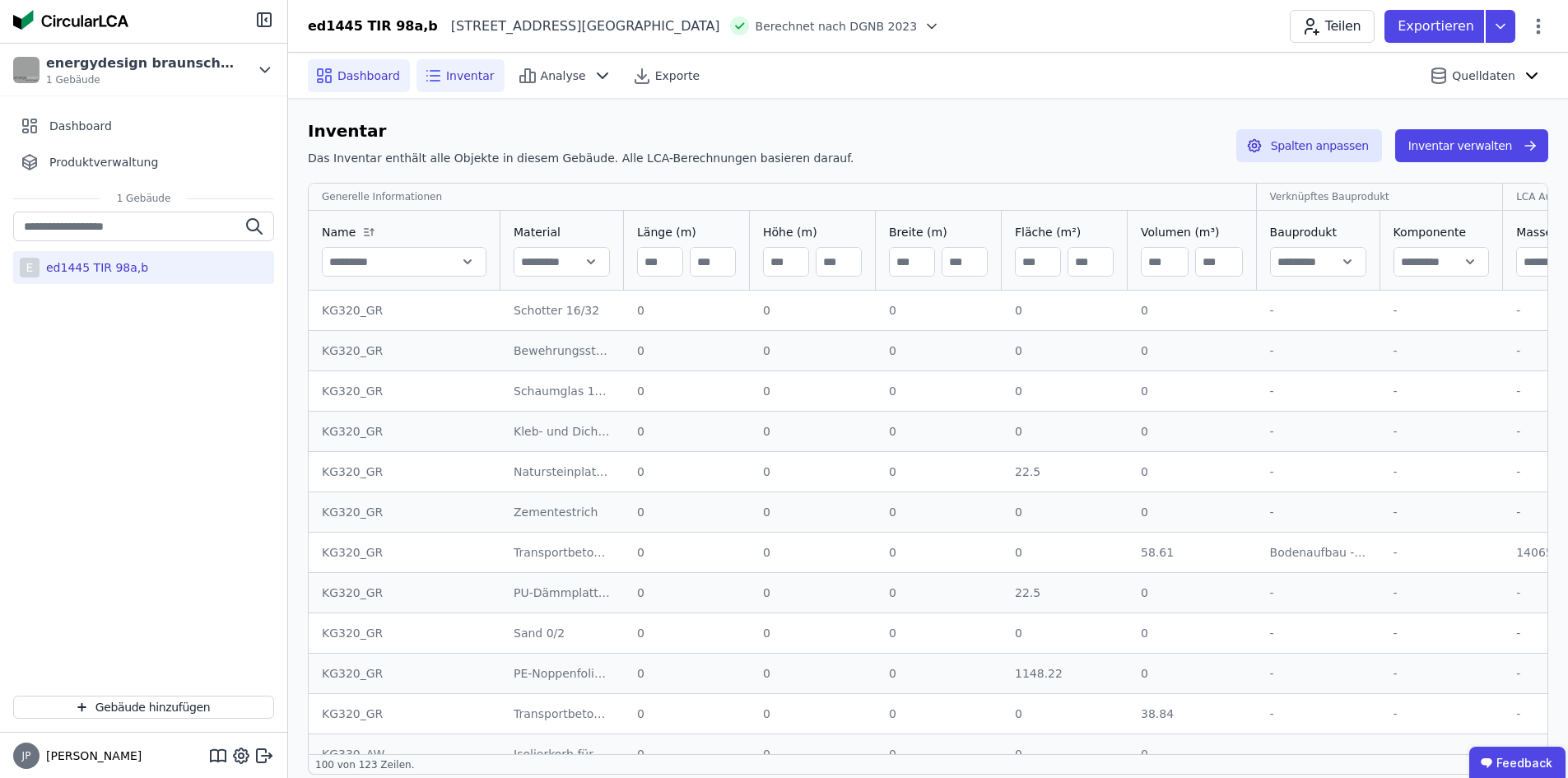
click at [350, 74] on span "Dashboard" at bounding box center [369, 76] width 63 height 17
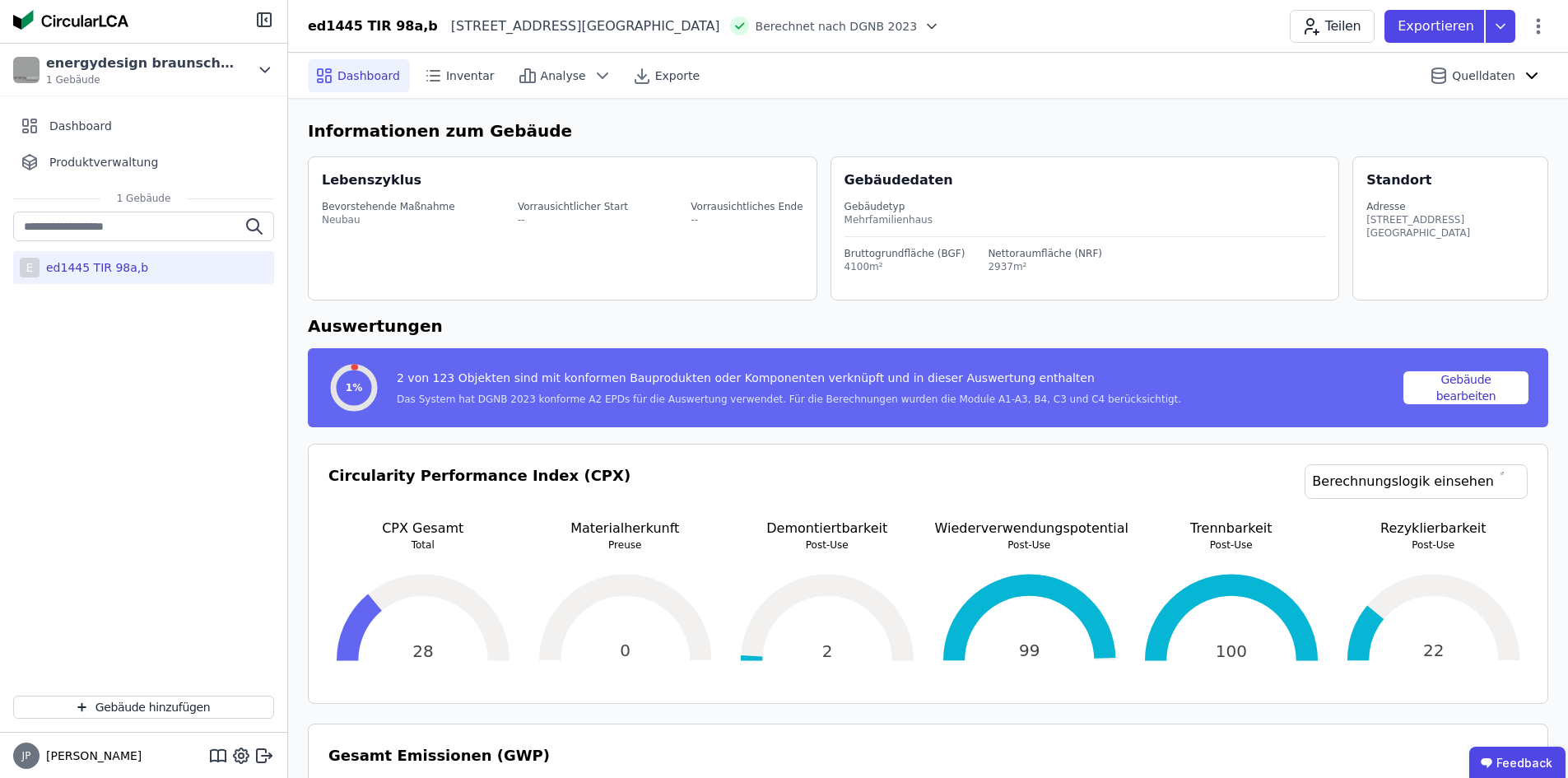
click at [885, 37] on div "Teilen Exportieren" at bounding box center [1418, 26] width 259 height 32
click at [885, 30] on icon at bounding box center [1538, 27] width 20 height 20
click at [885, 122] on span "Energie im Betrieb (B6)" at bounding box center [1468, 132] width 133 height 32
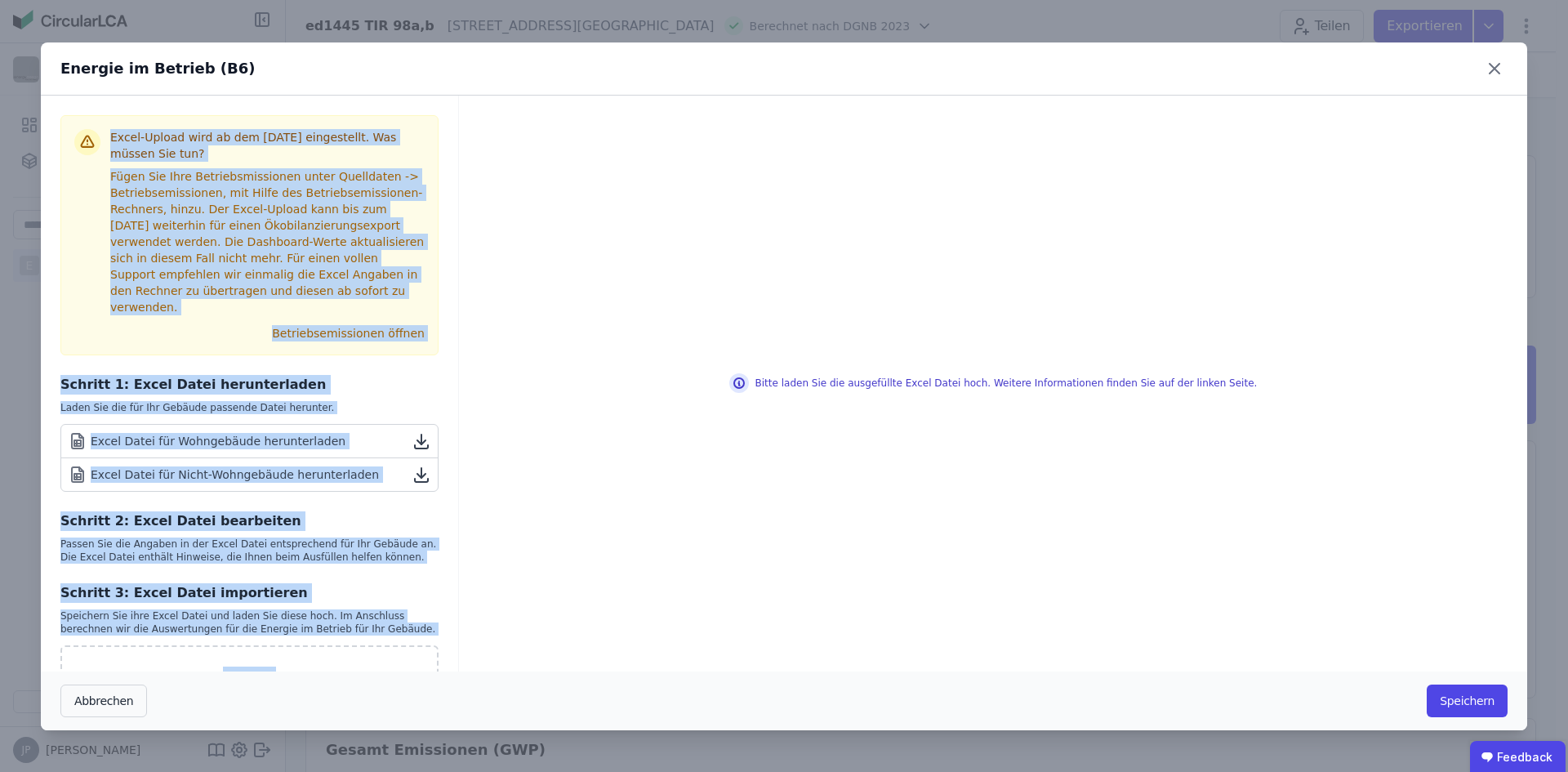
drag, startPoint x: 620, startPoint y: 58, endPoint x: 623, endPoint y: 125, distance: 67.1
click at [623, 125] on div "Energie im Betrieb (B6) Excel-Upload wird ab dem 01.11.2025 eingestellt. Was mü…" at bounding box center [784, 386] width 1486 height 688
click at [878, 74] on icon at bounding box center [1494, 68] width 26 height 26
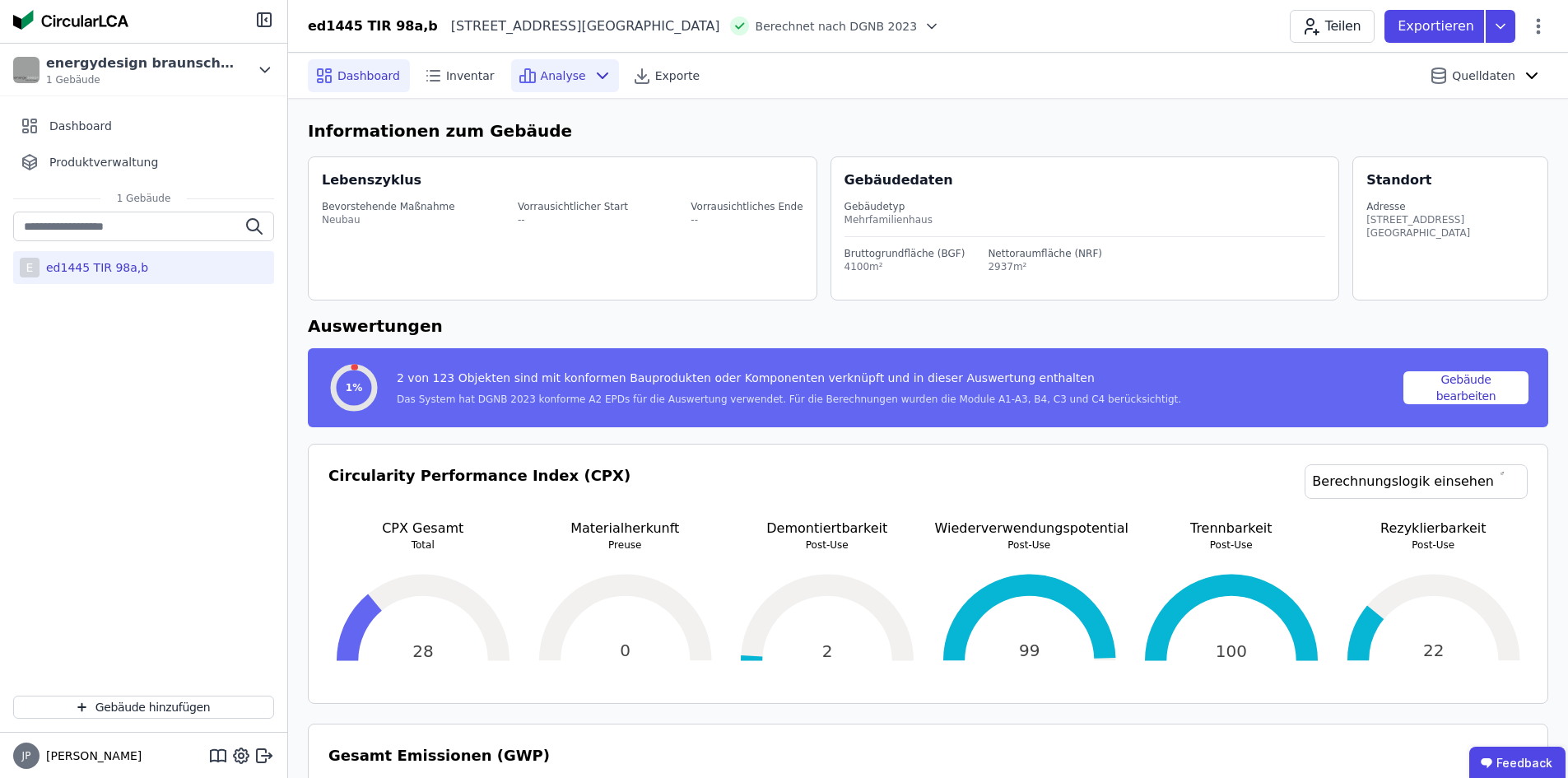
click at [580, 64] on div "Analyse" at bounding box center [566, 75] width 108 height 32
click at [447, 70] on span "Inventar" at bounding box center [470, 76] width 48 height 17
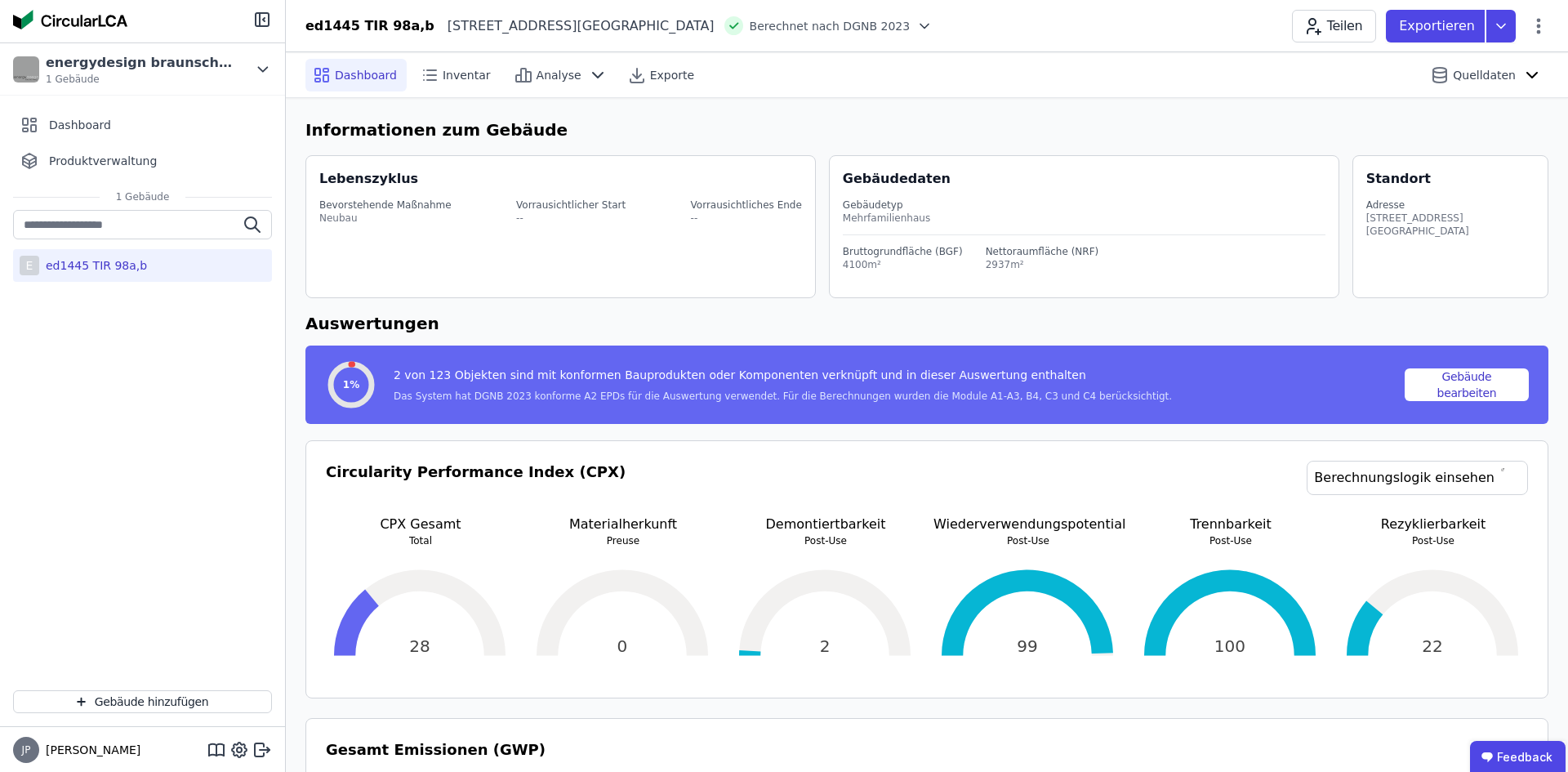
click at [376, 72] on span "Dashboard" at bounding box center [366, 75] width 62 height 17
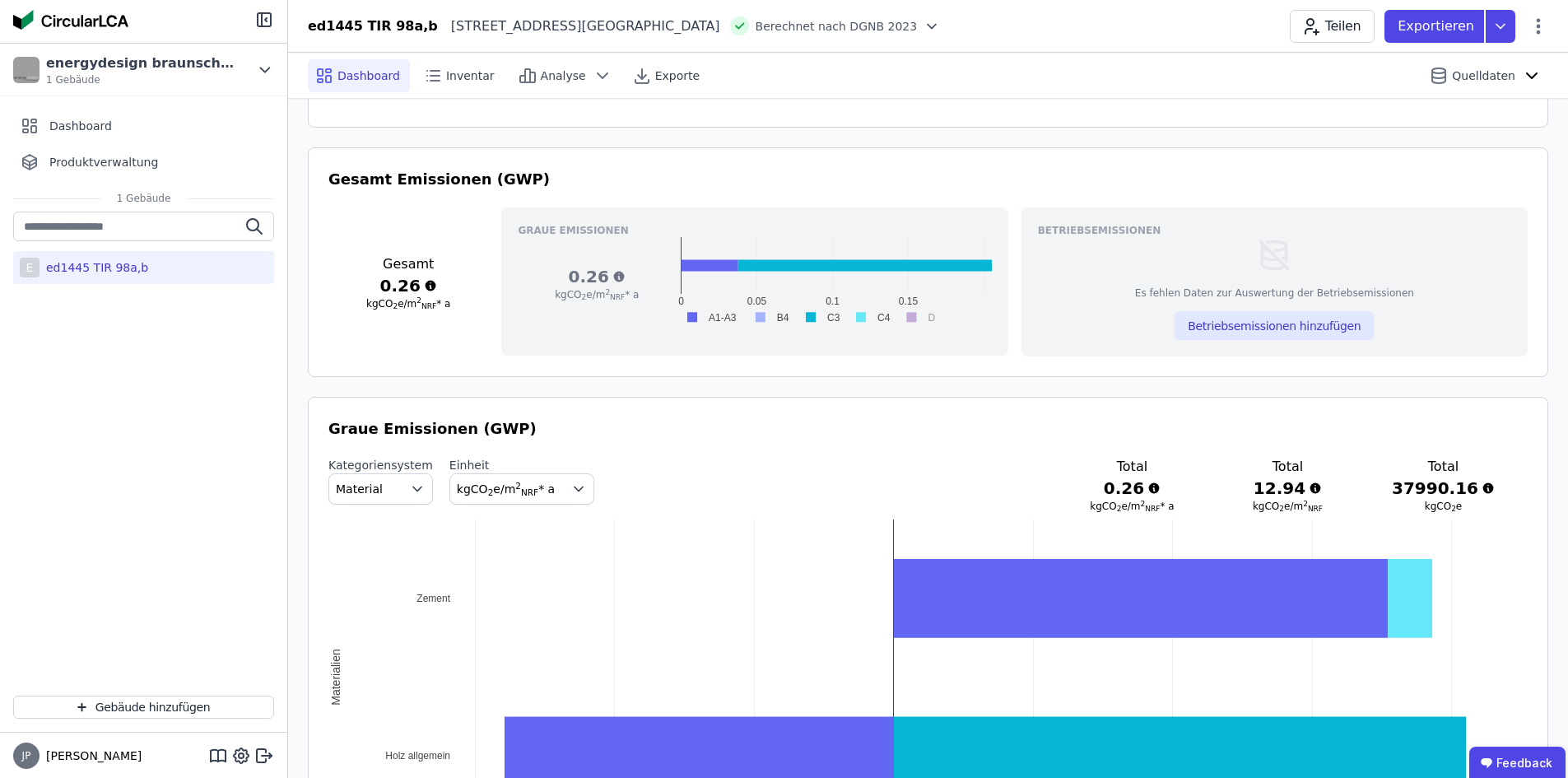
scroll to position [494, 0]
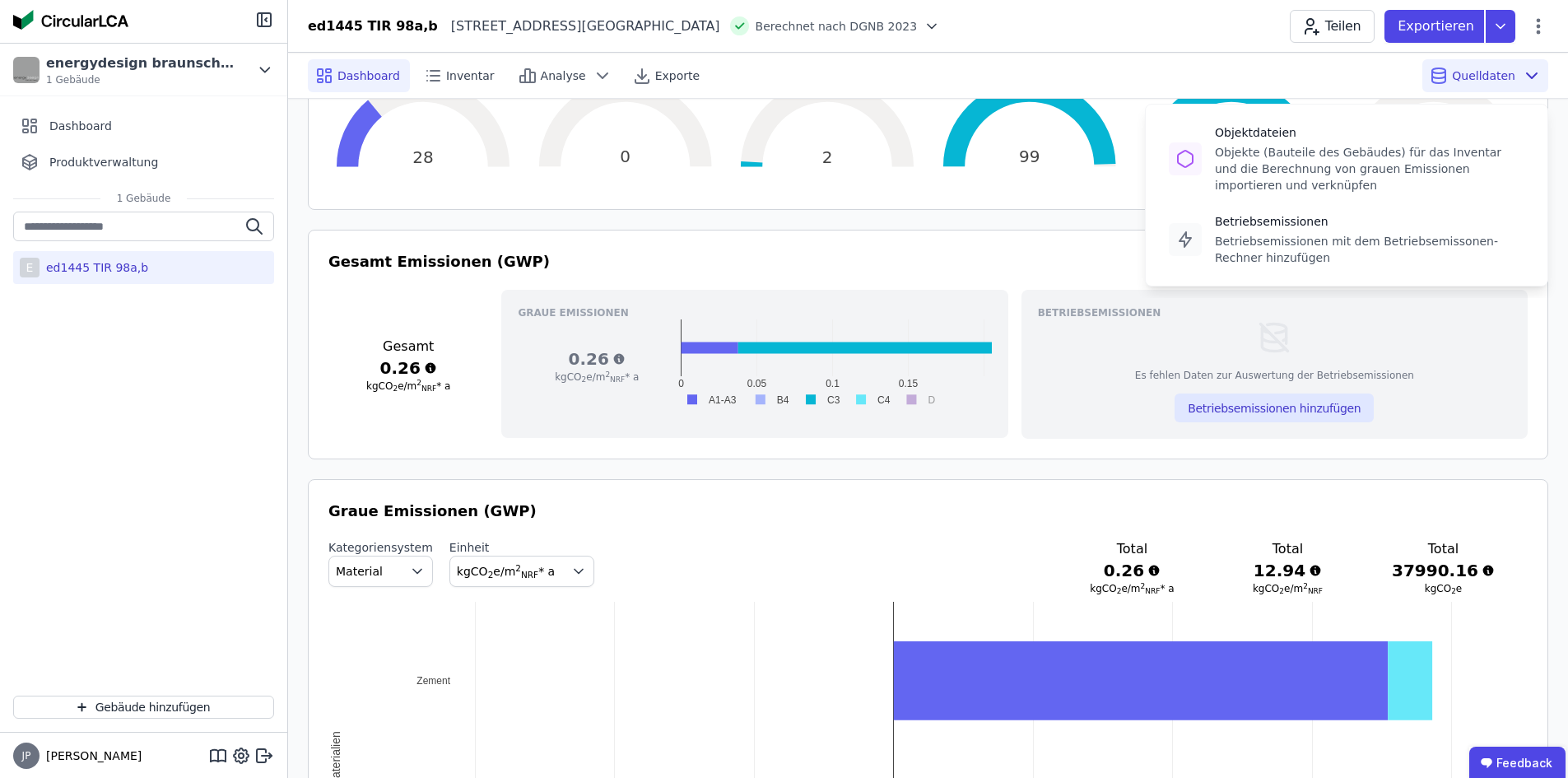
click at [885, 69] on span "Quelldaten" at bounding box center [1483, 76] width 63 height 17
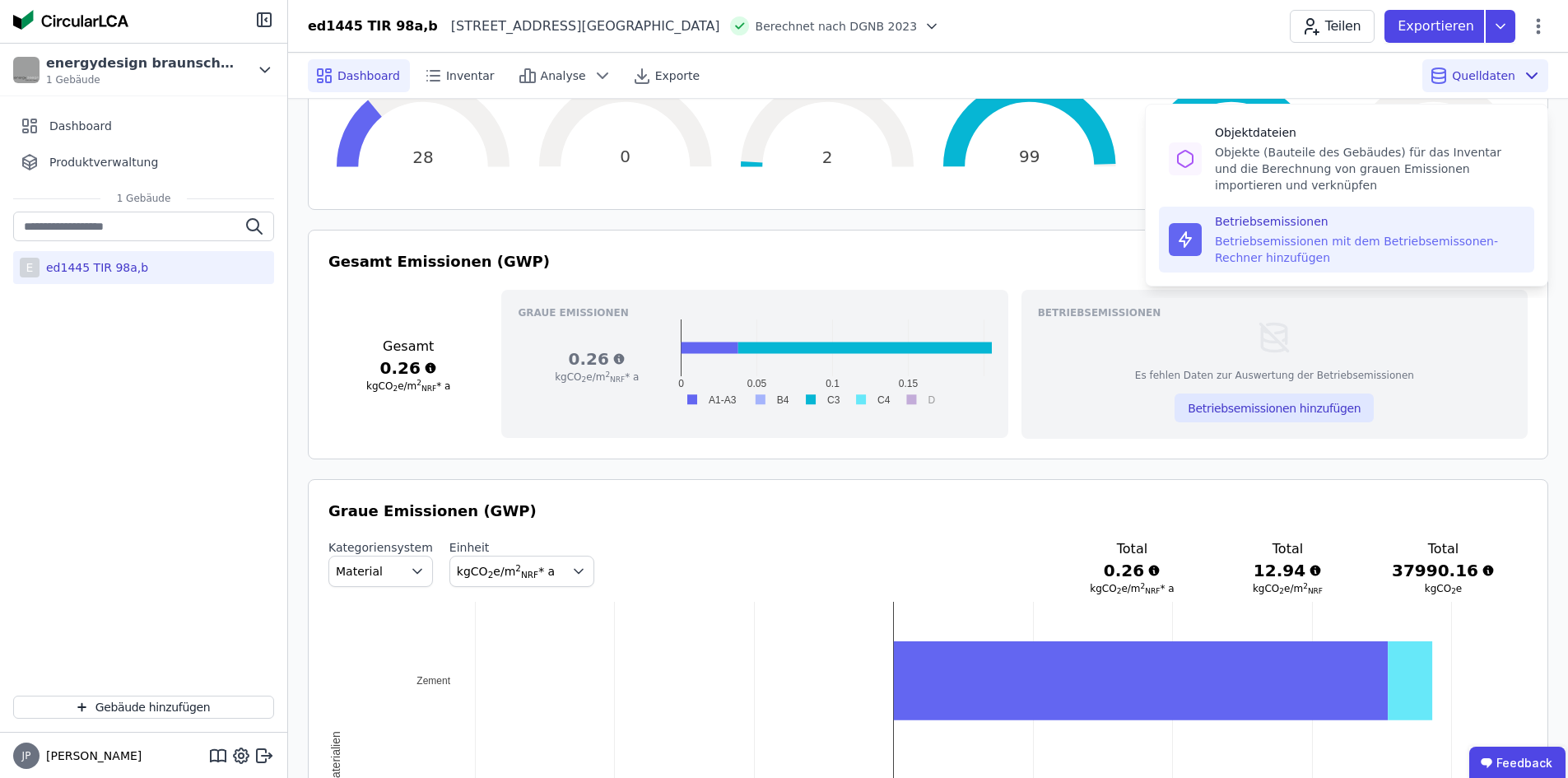
click at [885, 223] on div "Betriebsemissionen" at bounding box center [1369, 221] width 310 height 17
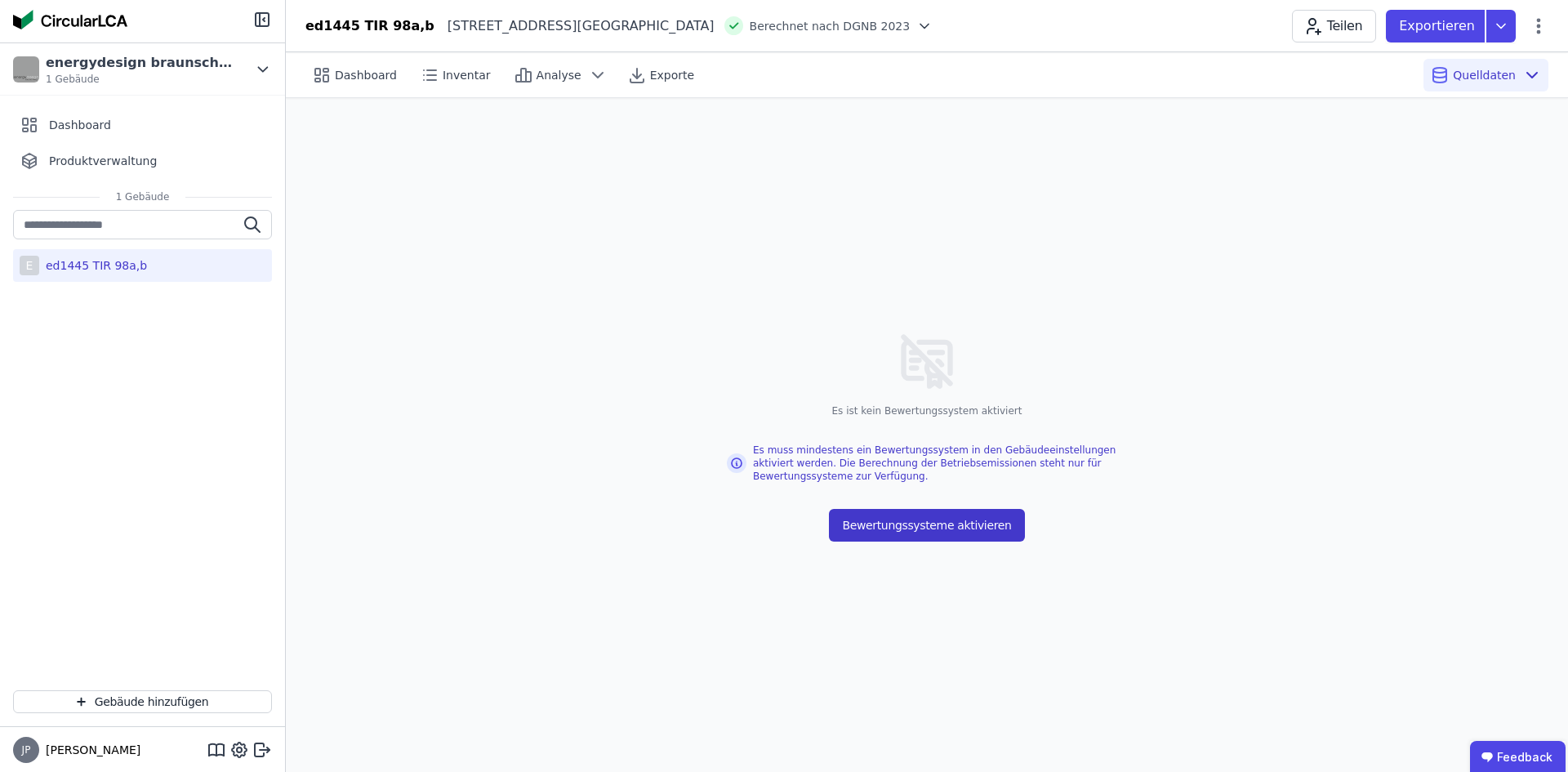
click at [878, 521] on button "Bewertungssysteme aktivieren" at bounding box center [926, 524] width 195 height 32
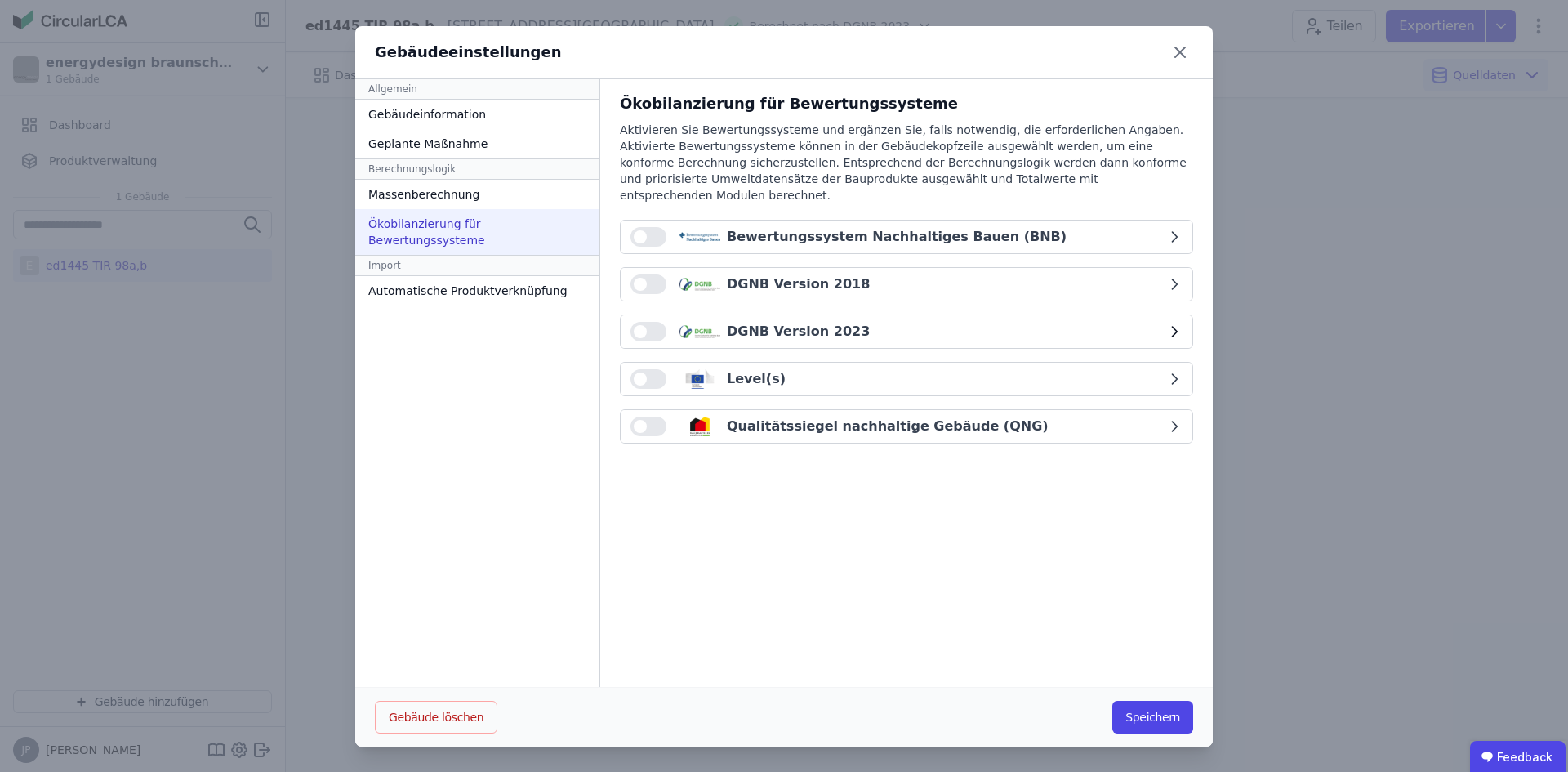
click at [633, 325] on span "button" at bounding box center [639, 331] width 13 height 13
click at [645, 417] on button "button" at bounding box center [648, 427] width 36 height 20
click at [878, 323] on icon "button" at bounding box center [1174, 331] width 17 height 17
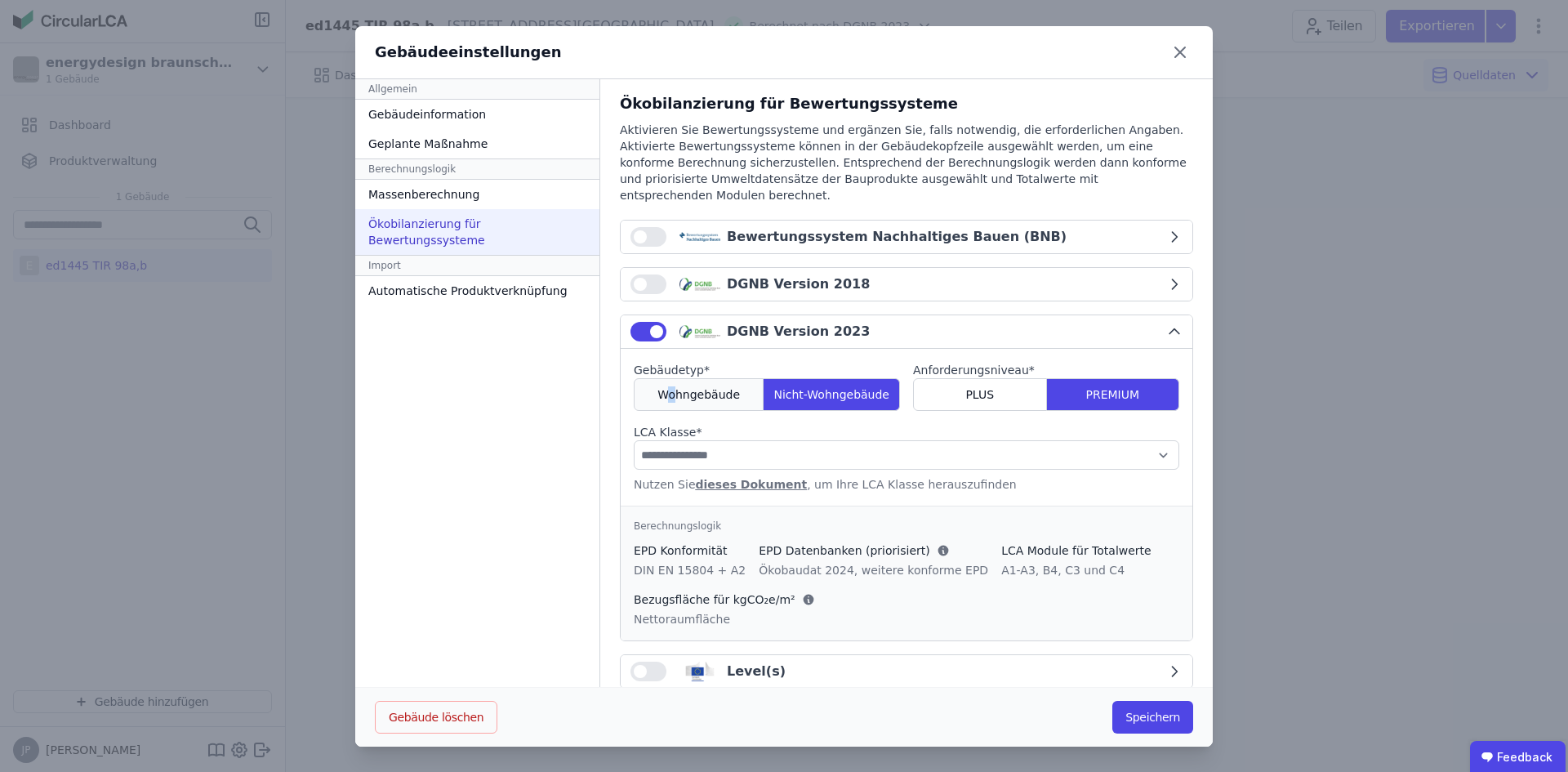
click at [671, 388] on div "Wohngebäude" at bounding box center [698, 393] width 130 height 32
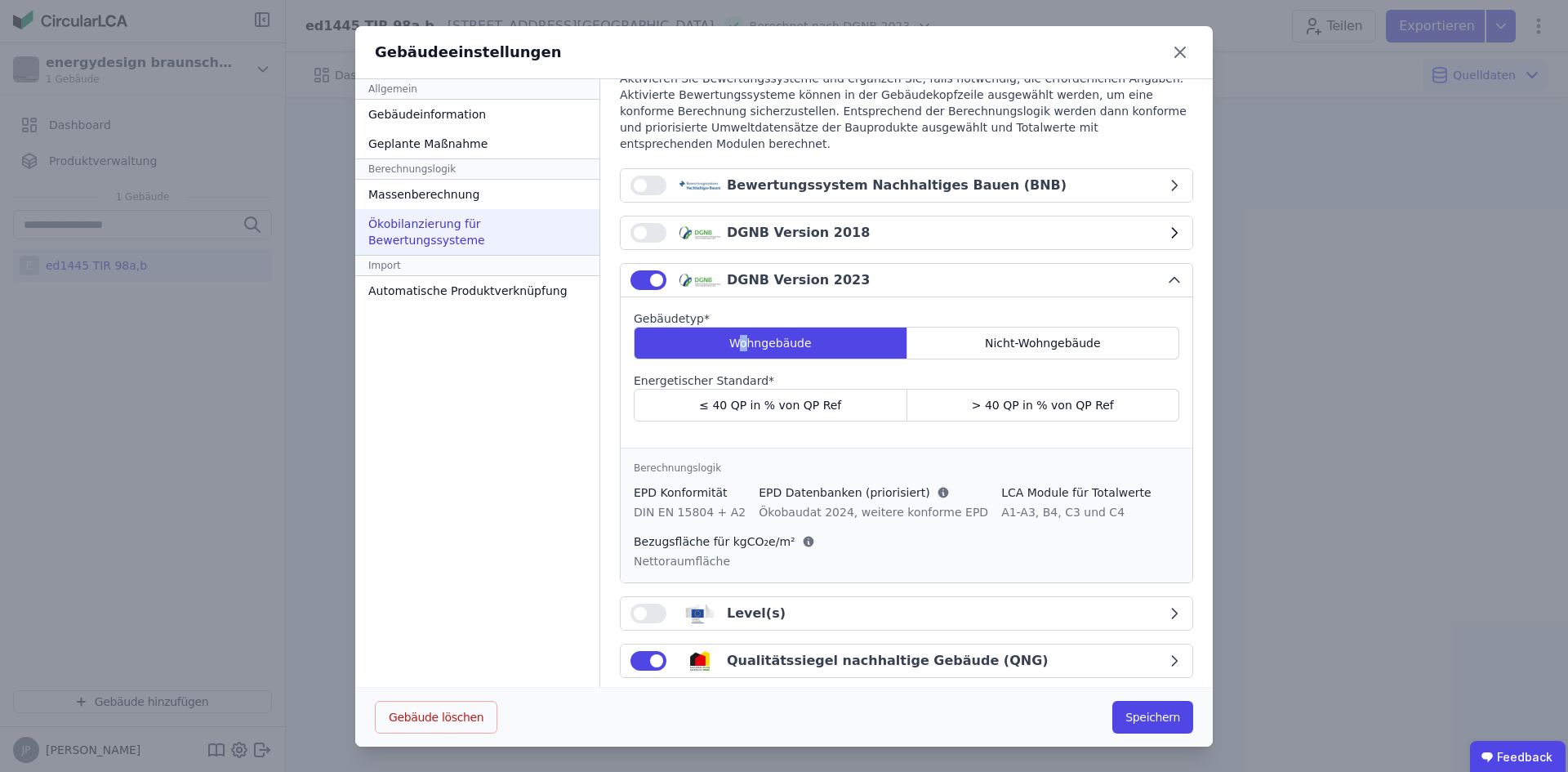
scroll to position [1, 0]
click at [747, 388] on div "≤ 40 QP in % von QP Ref" at bounding box center [770, 404] width 273 height 32
click at [878, 652] on icon "button" at bounding box center [1174, 660] width 17 height 17
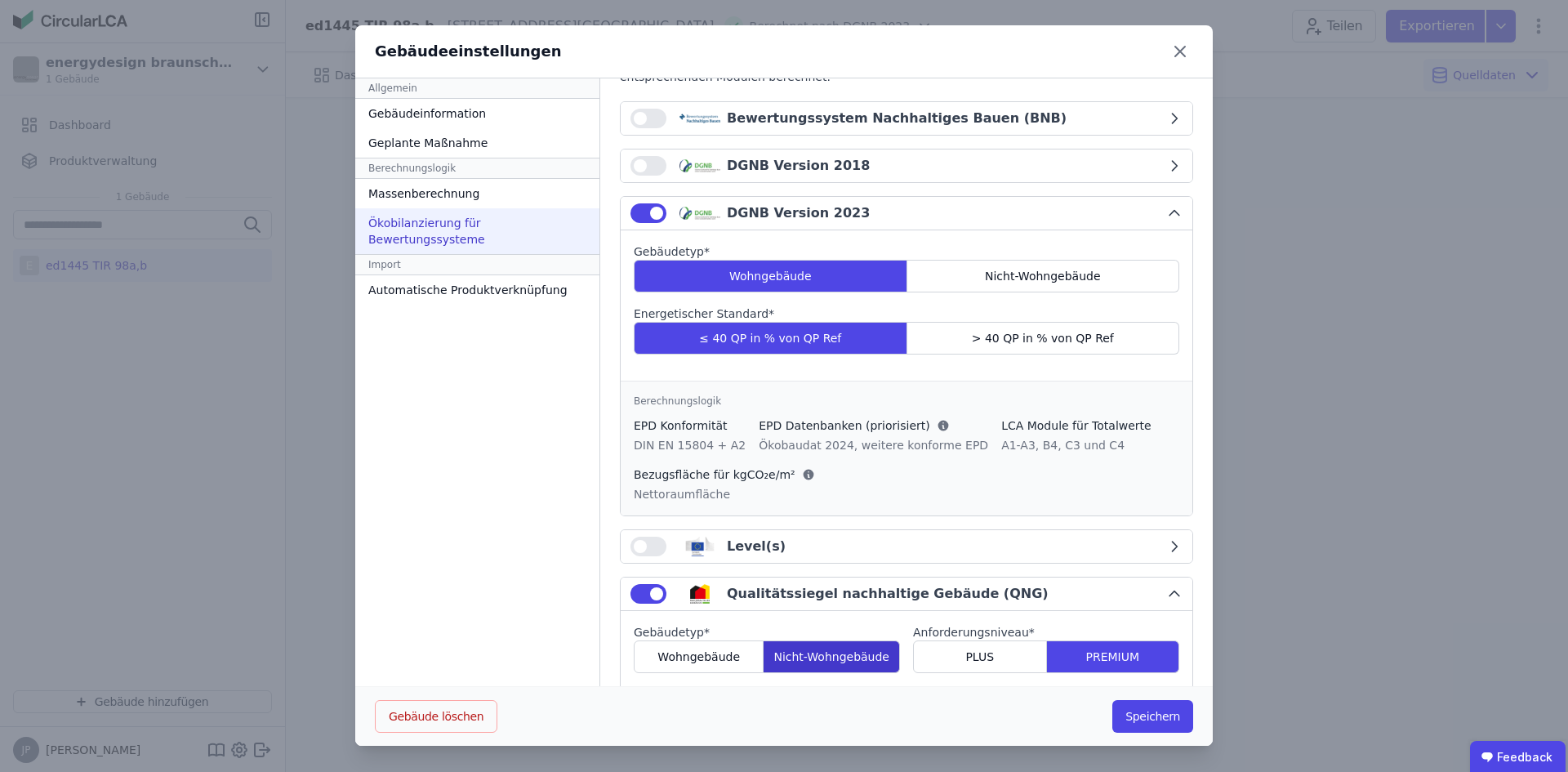
scroll to position [344, 0]
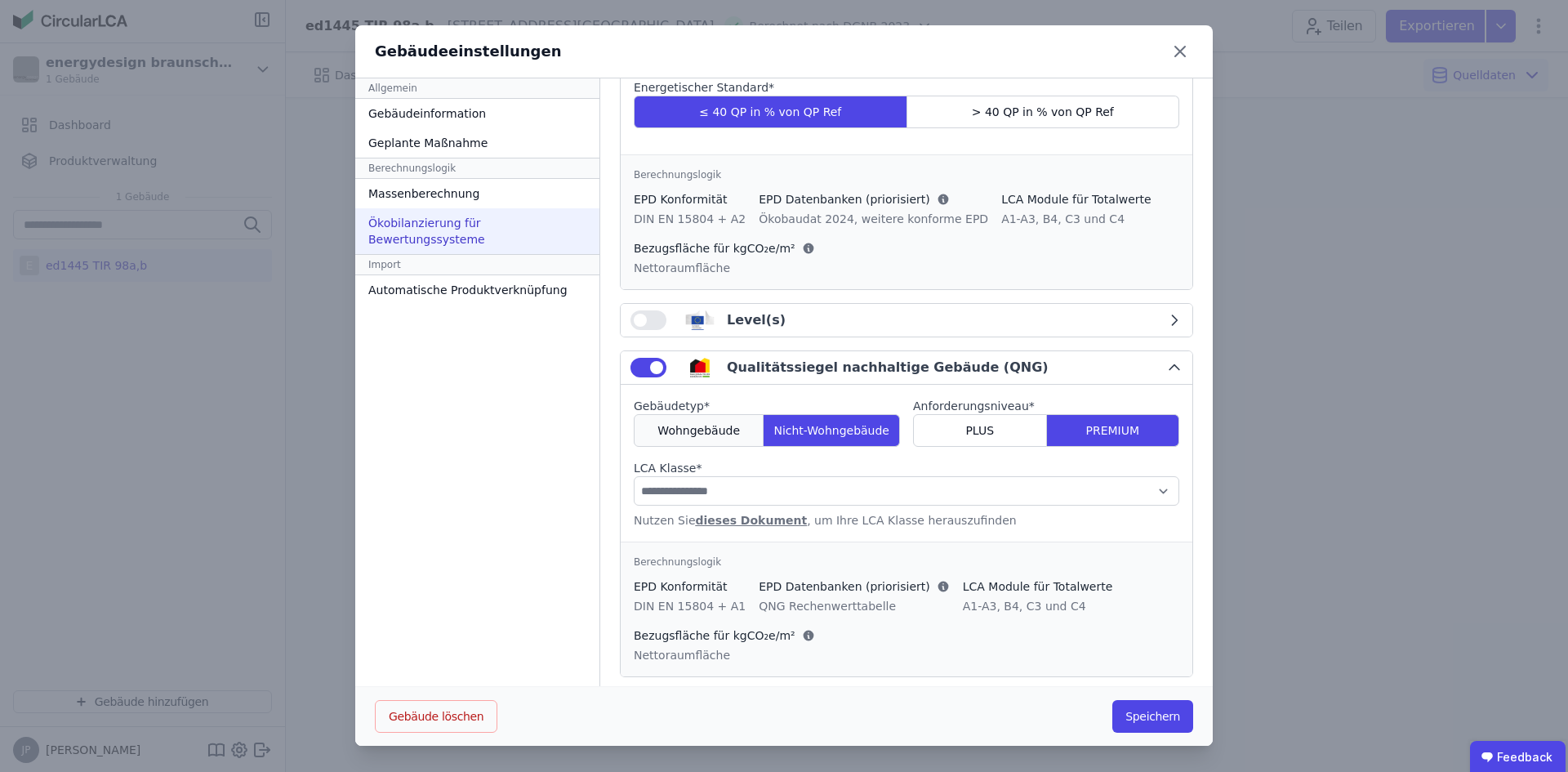
click at [699, 423] on span "Wohngebäude" at bounding box center [699, 430] width 83 height 17
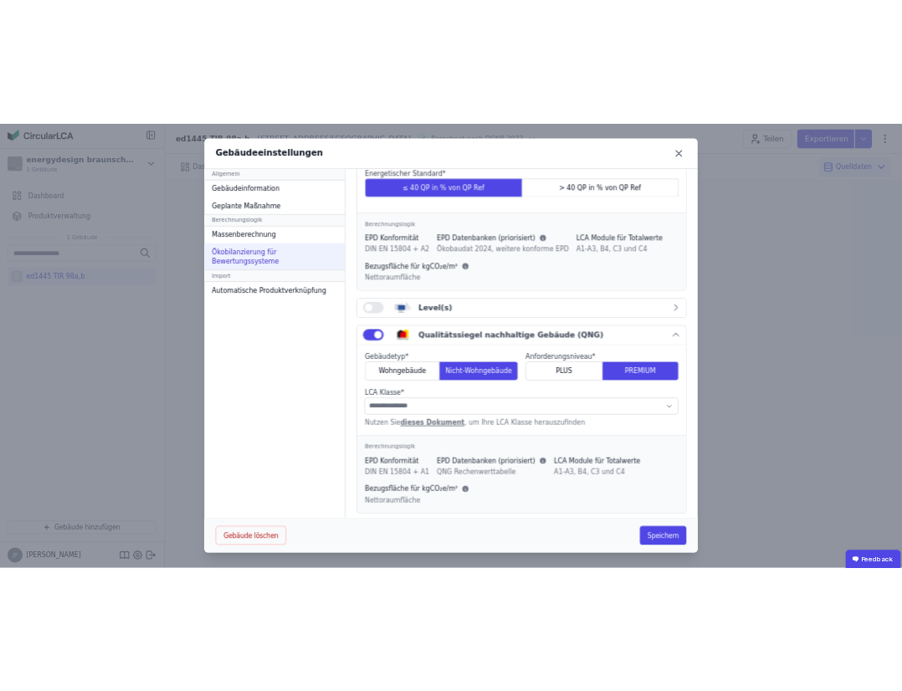
scroll to position [346, 0]
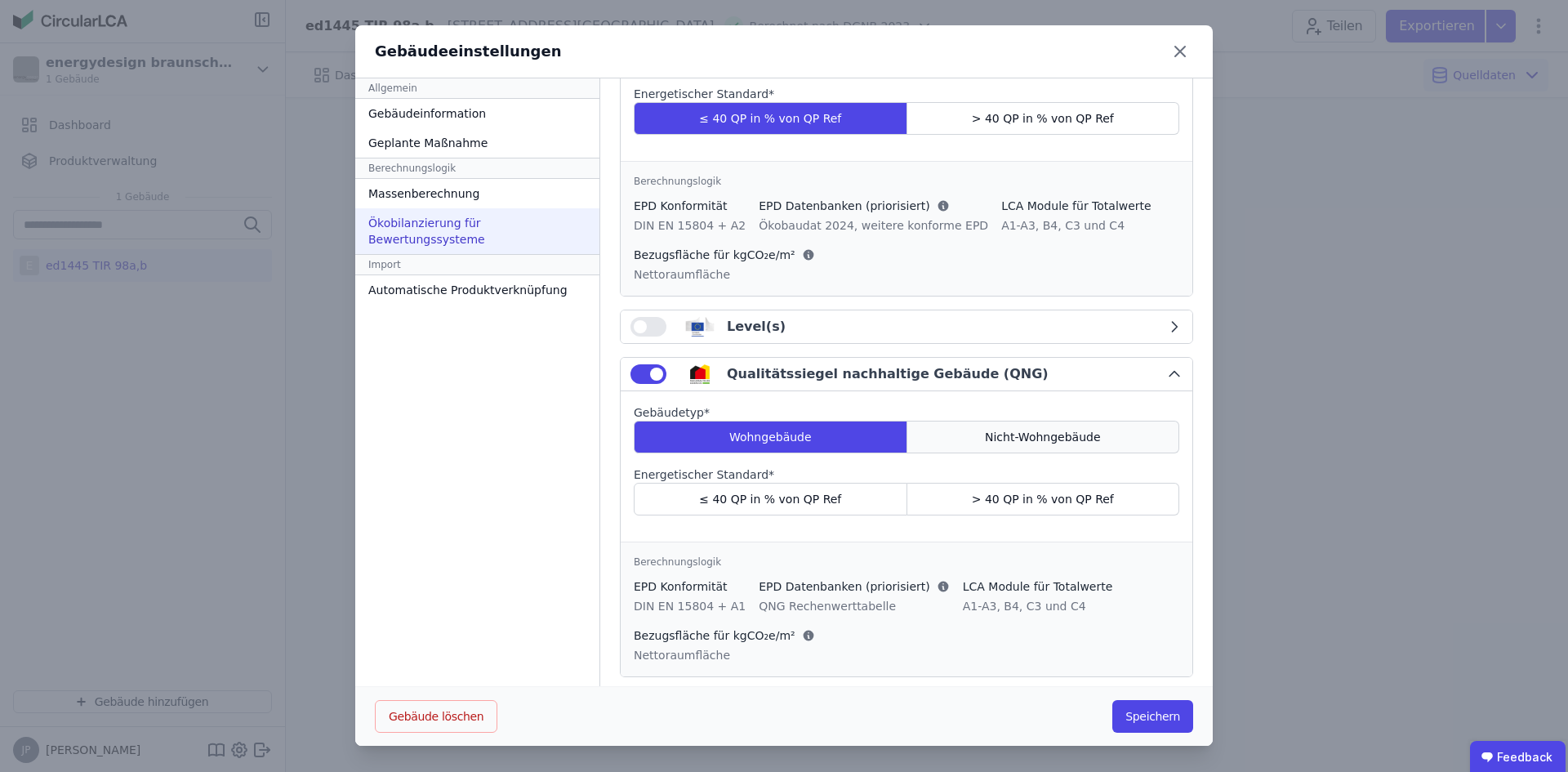
click at [878, 408] on div "Gebäudetyp * Wohngebäude Nicht-Wohngebäude" at bounding box center [905, 428] width 545 height 49
click at [878, 421] on div "Nicht-Wohngebäude" at bounding box center [1044, 436] width 273 height 32
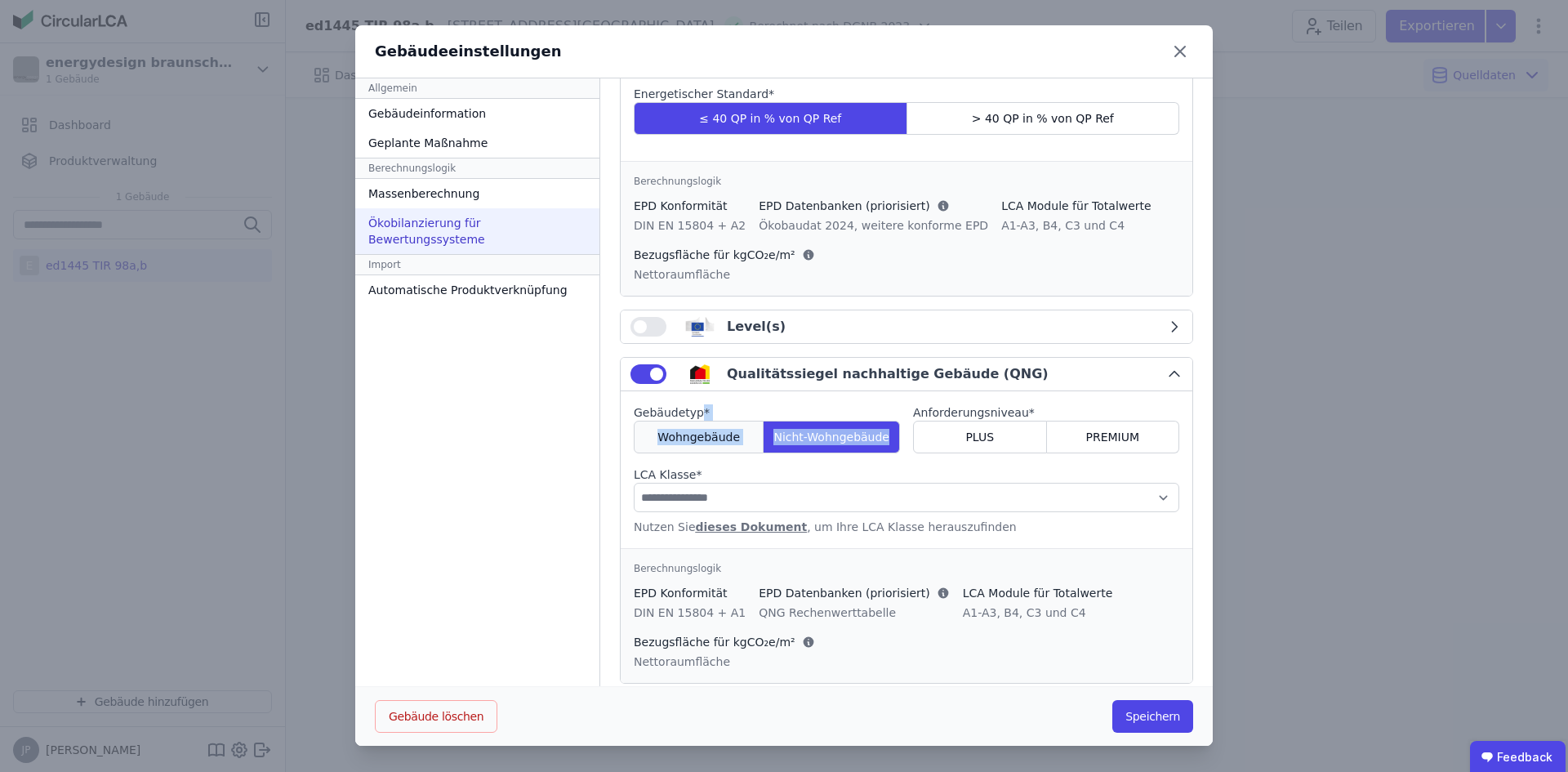
click at [668, 428] on span "Wohngebäude" at bounding box center [699, 436] width 83 height 17
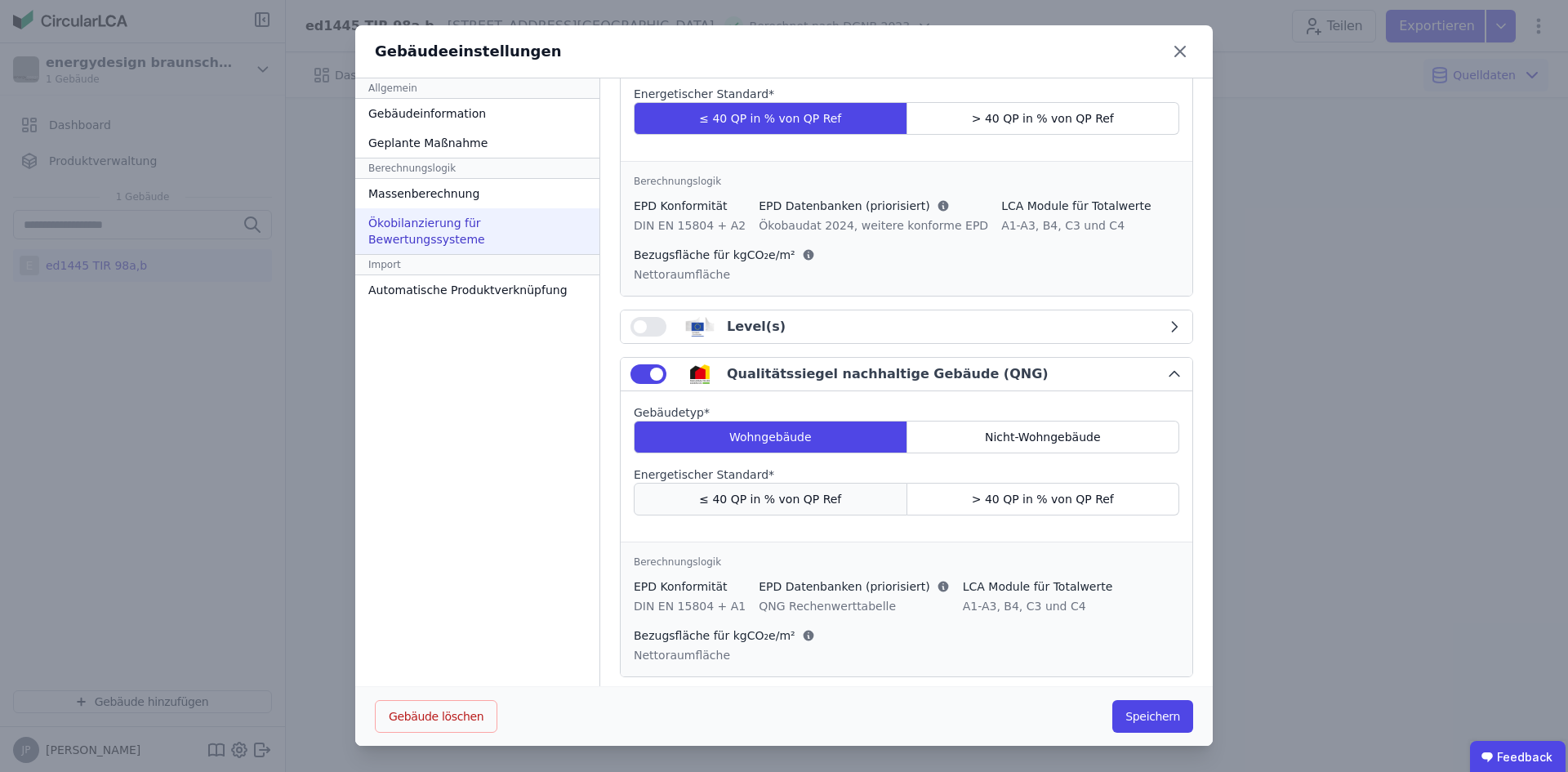
click at [752, 491] on div "≤ 40 QP in % von QP Ref" at bounding box center [770, 499] width 273 height 32
click at [878, 673] on button "Speichern" at bounding box center [1152, 715] width 81 height 32
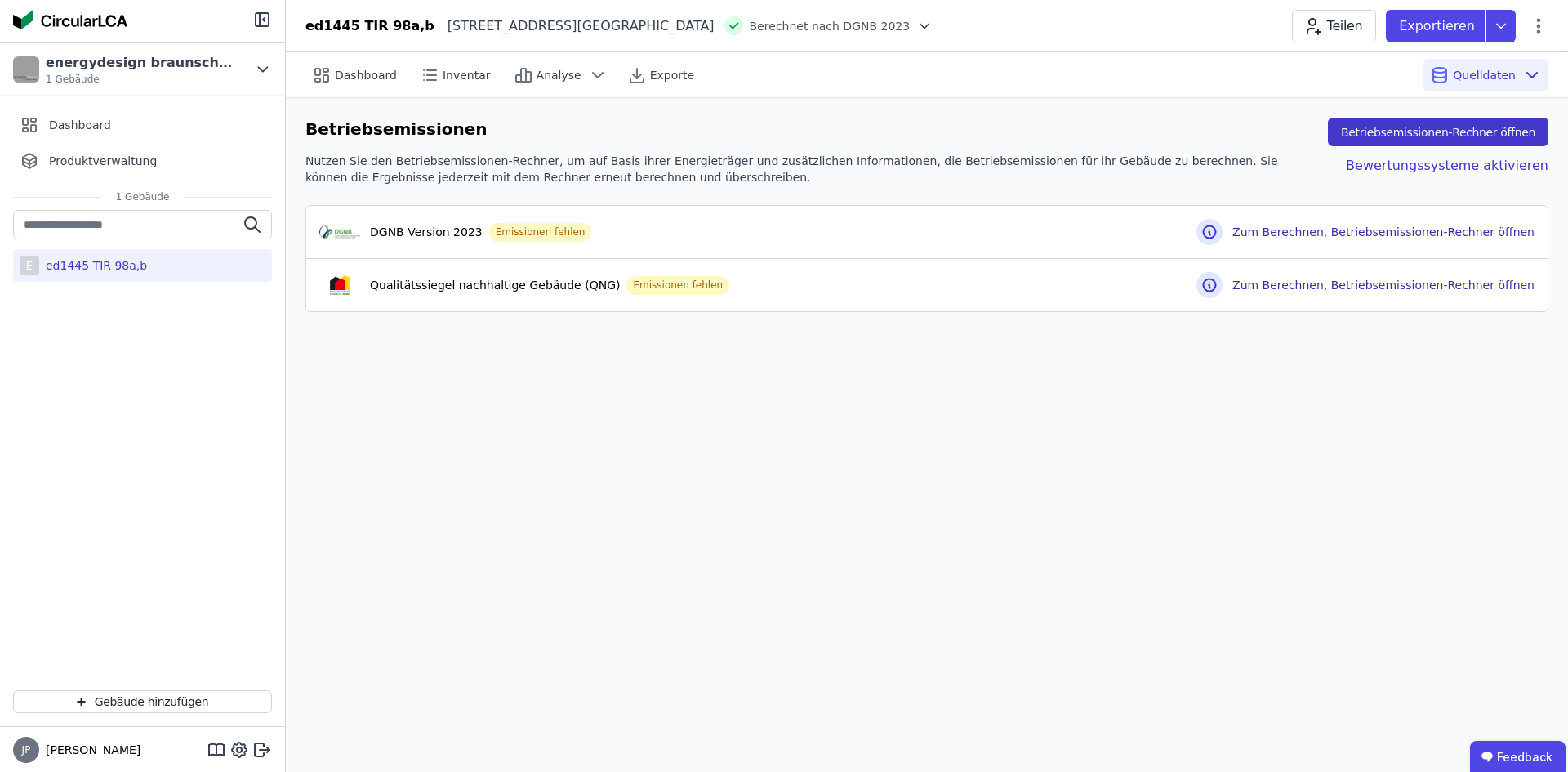
click at [878, 130] on button "Betriebsemissionen-Rechner öffnen" at bounding box center [1438, 132] width 221 height 28
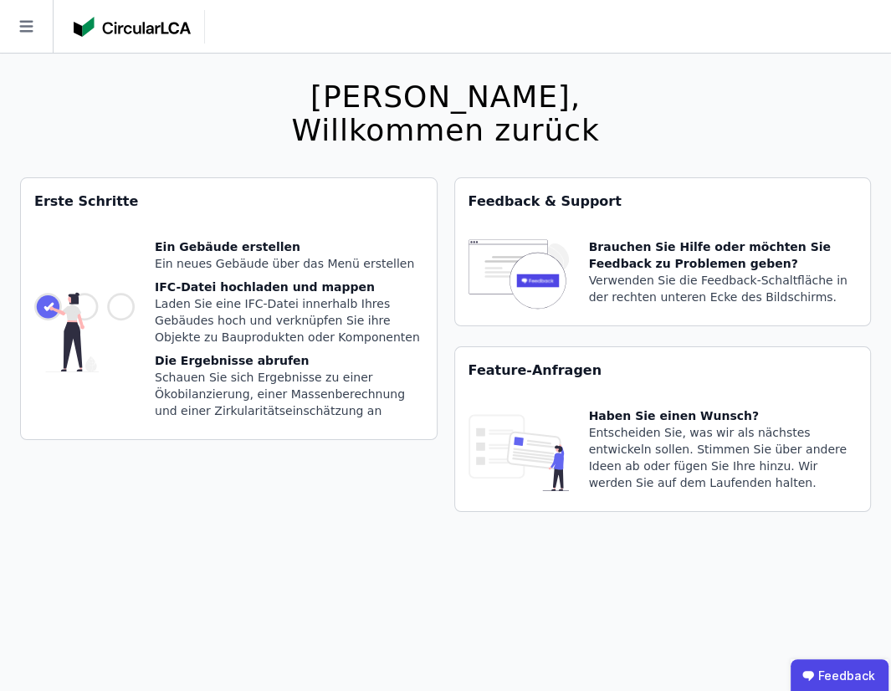
click at [47, 18] on icon at bounding box center [26, 26] width 53 height 53
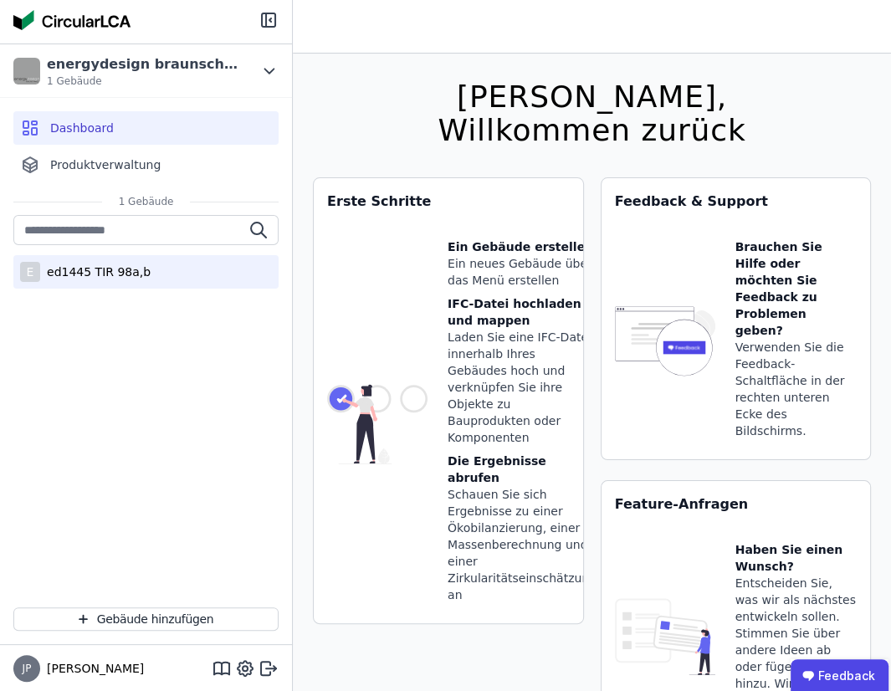
click at [80, 269] on div "ed1445 TIR 98a,b" at bounding box center [95, 272] width 110 height 17
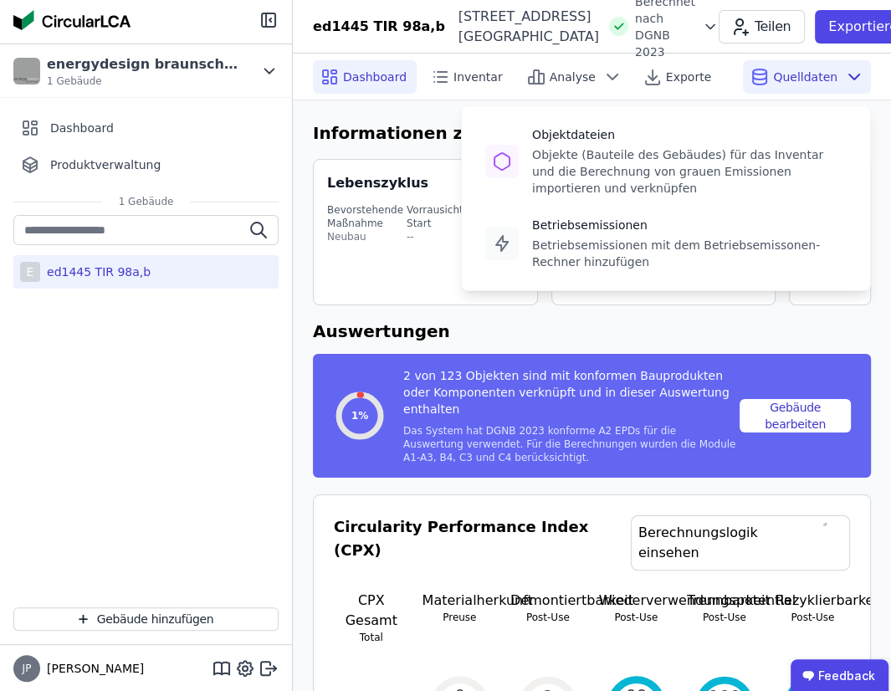
click at [857, 81] on icon at bounding box center [854, 77] width 20 height 20
click at [788, 81] on span "Quelldaten" at bounding box center [805, 77] width 64 height 17
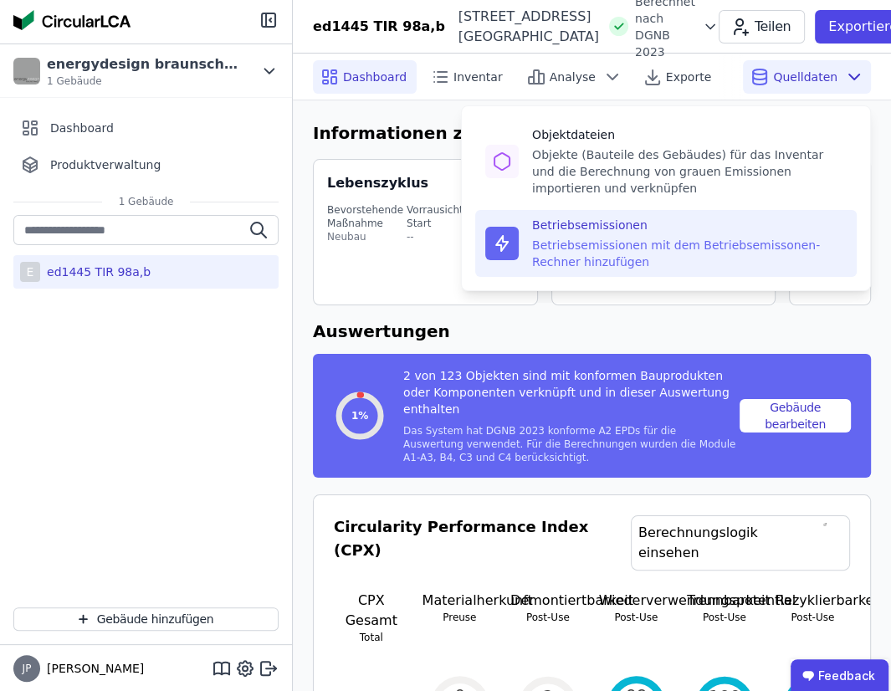
click at [569, 239] on div "Betriebsemissionen mit dem Betriebsemissonen-Rechner hinzufügen" at bounding box center [689, 253] width 315 height 33
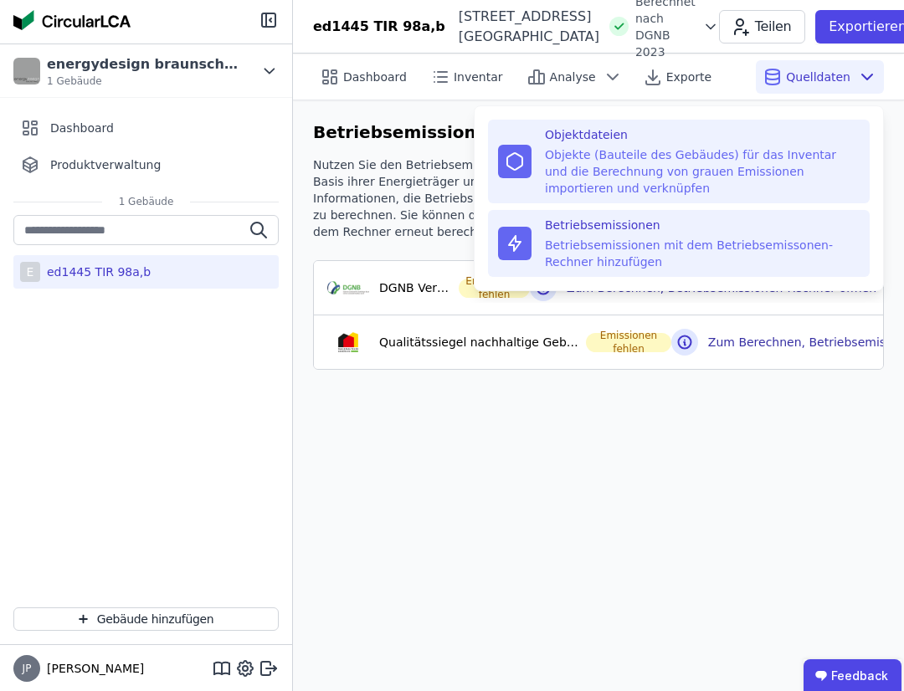
click at [578, 163] on div "Objekte (Bauteile des Gebäudes) für das Inventar und die Berechnung von grauen …" at bounding box center [702, 171] width 315 height 50
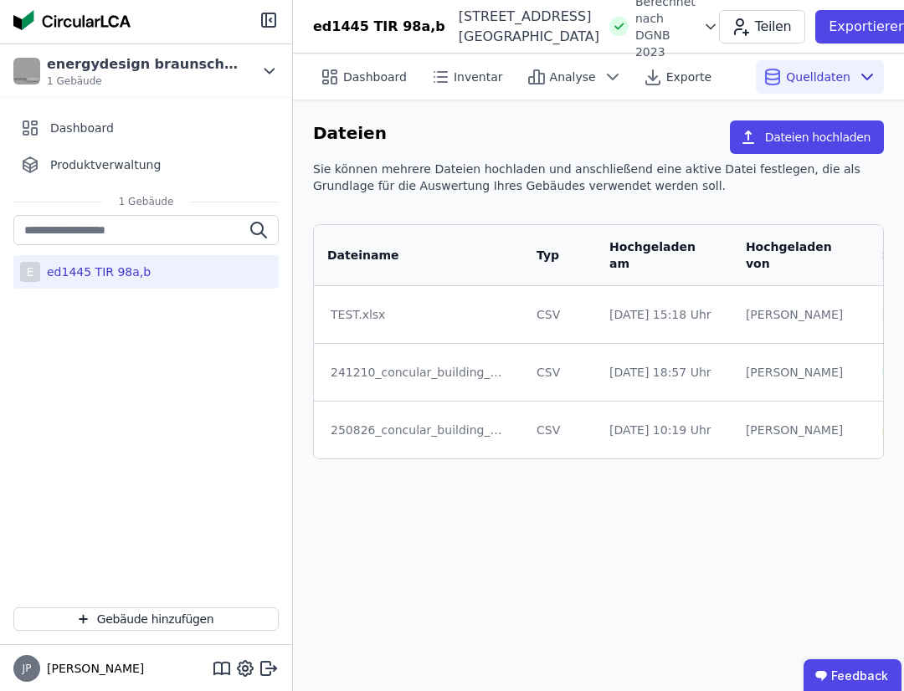
click at [221, 419] on div "E ed1445 TIR 98a,b" at bounding box center [146, 404] width 292 height 379
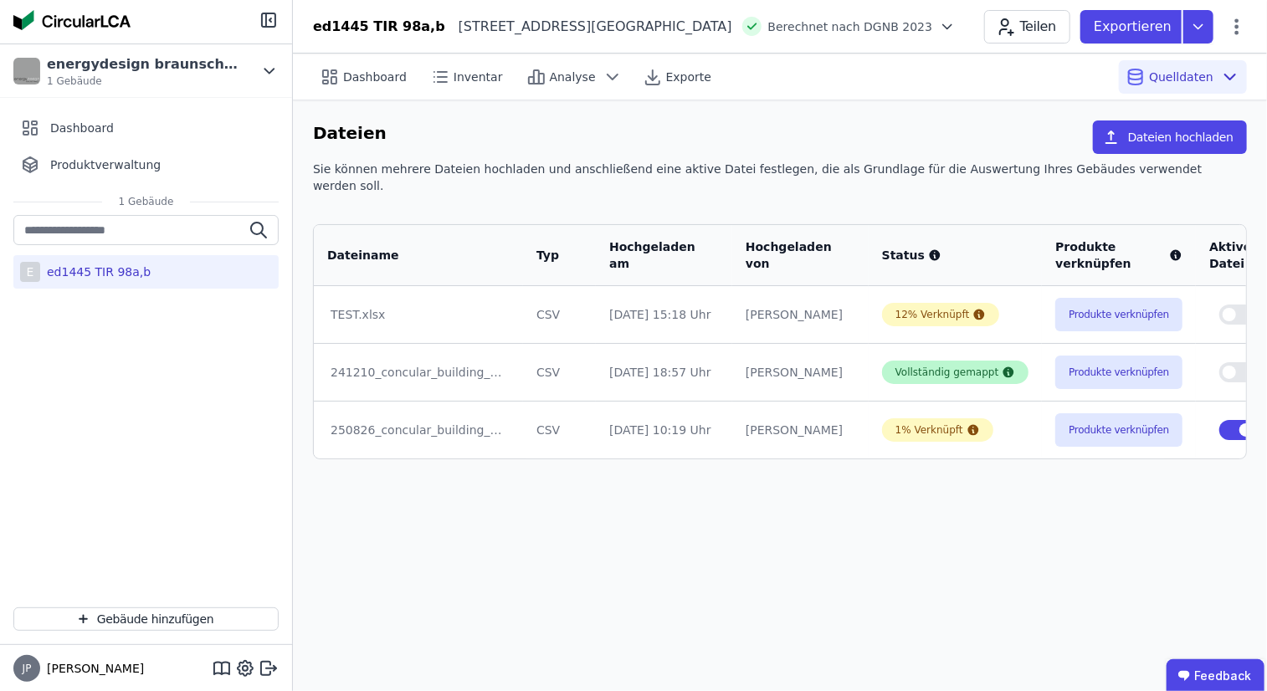
click at [903, 366] on div "Vollständig gemappt" at bounding box center [947, 372] width 104 height 13
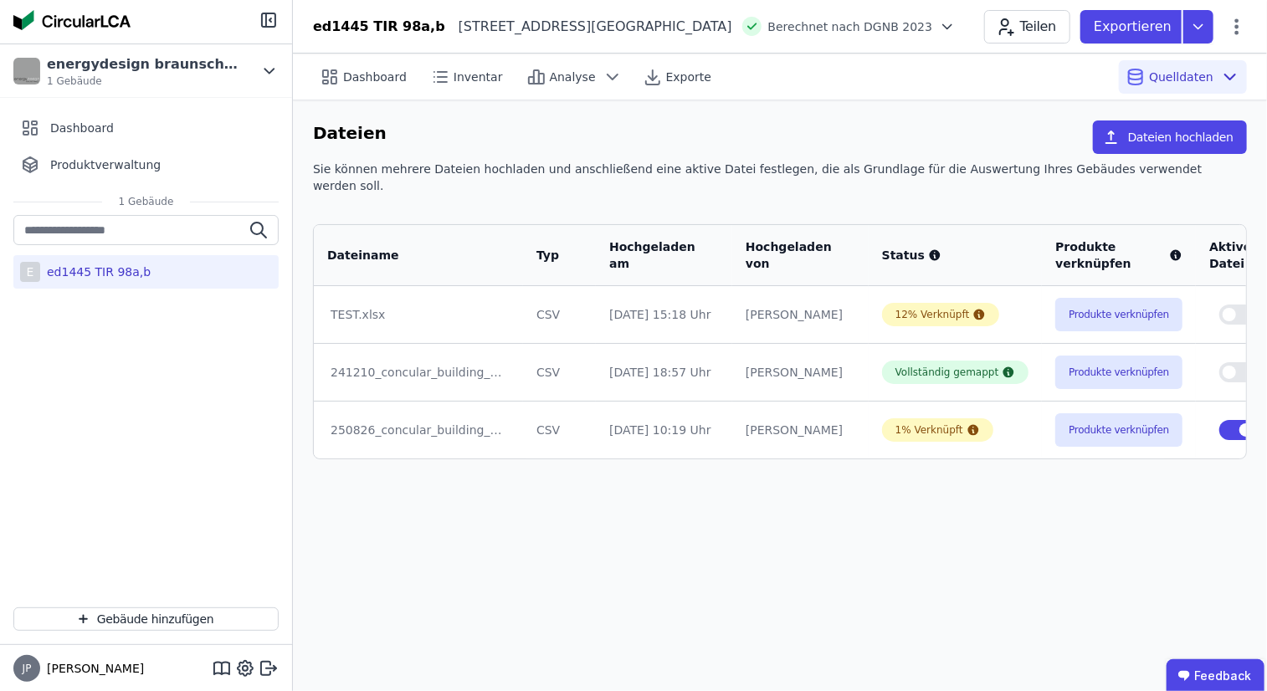
click at [903, 362] on button "button" at bounding box center [1237, 372] width 37 height 20
click at [630, 364] on div "[DATE] 18:57 Uhr" at bounding box center [664, 372] width 110 height 17
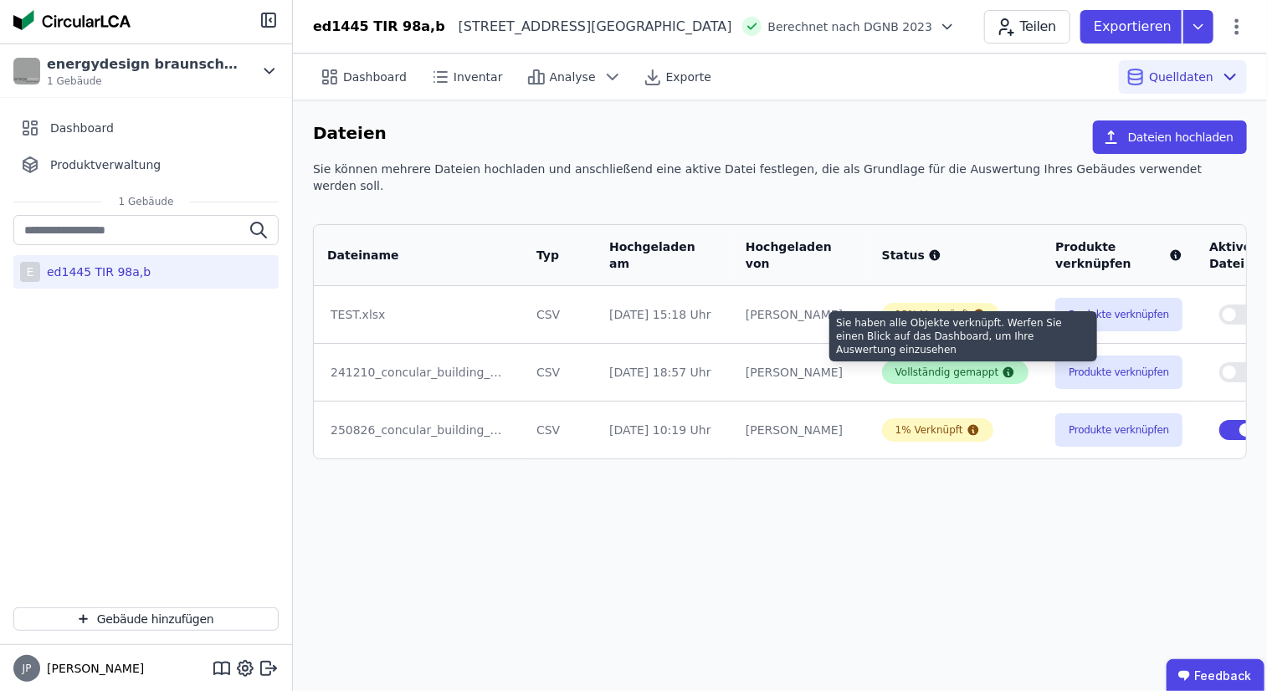
click at [903, 367] on icon at bounding box center [1008, 372] width 11 height 11
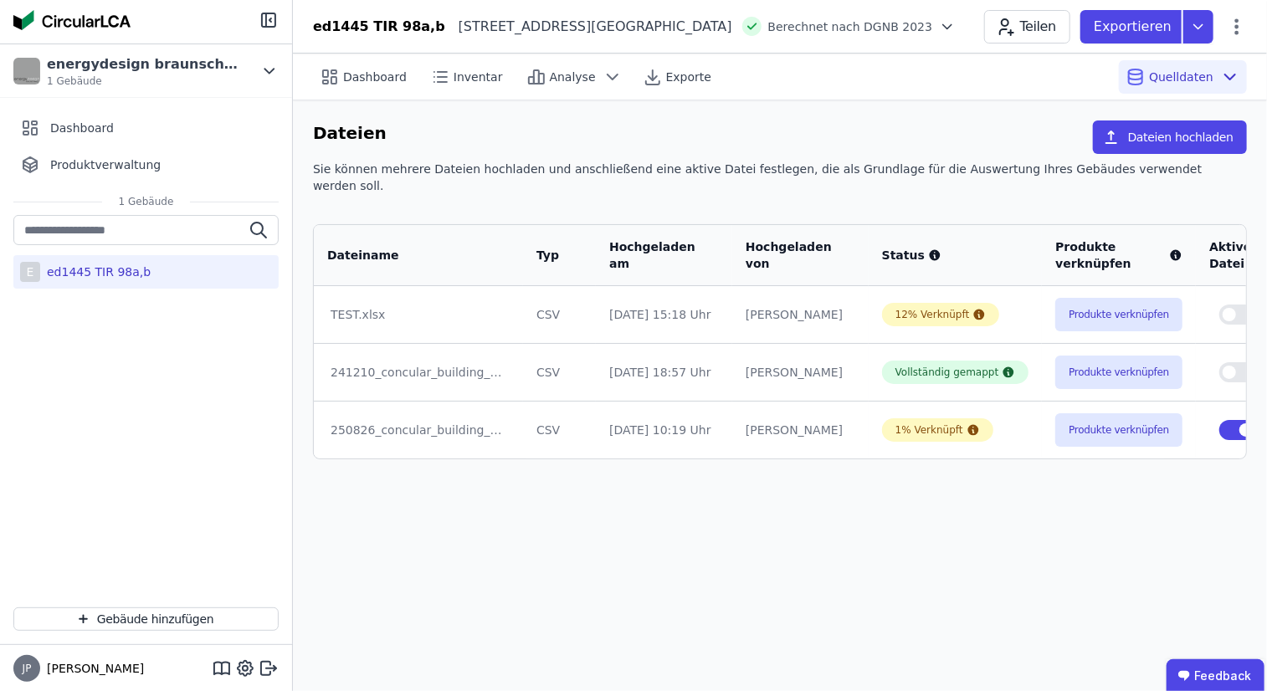
click at [440, 364] on div "241210_concular_building_components_template(3).xlsx" at bounding box center [419, 372] width 176 height 17
click at [439, 364] on div "241210_concular_building_components_template(3).xlsx" at bounding box center [419, 372] width 176 height 17
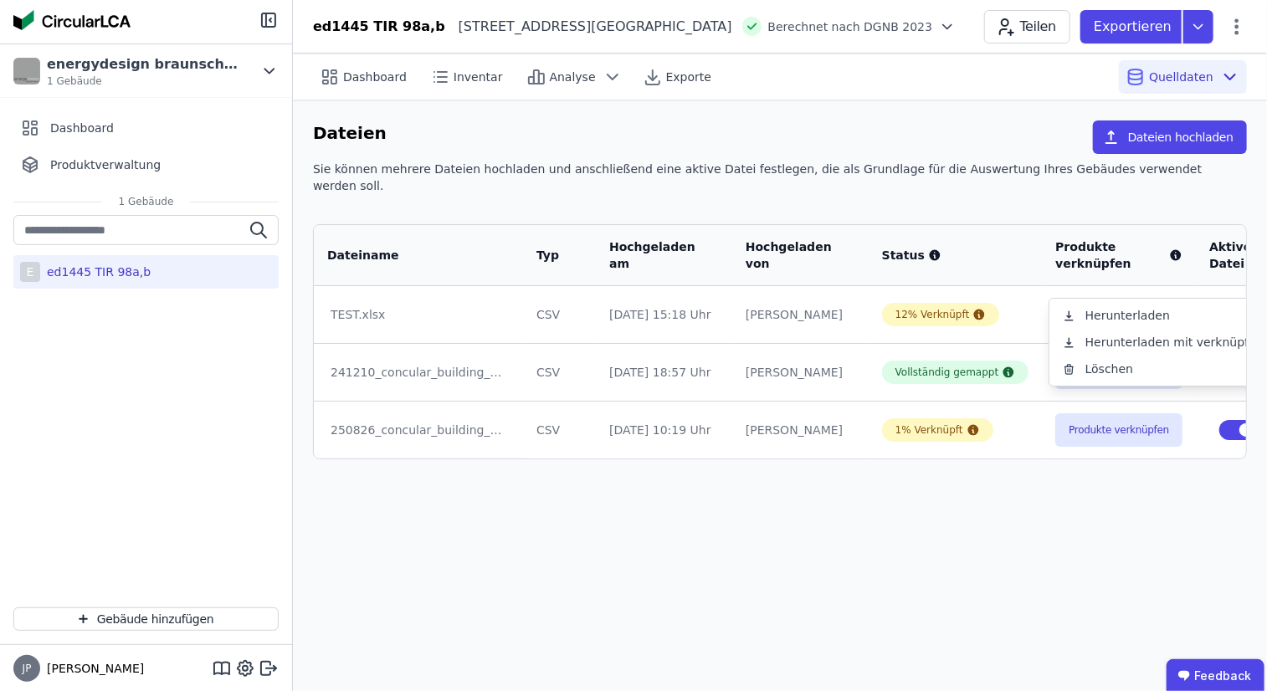
click at [903, 500] on div "Dashboard Inventar Analyse Exporte Quelldaten Dateien Dateien hochladen Sie kön…" at bounding box center [780, 373] width 974 height 638
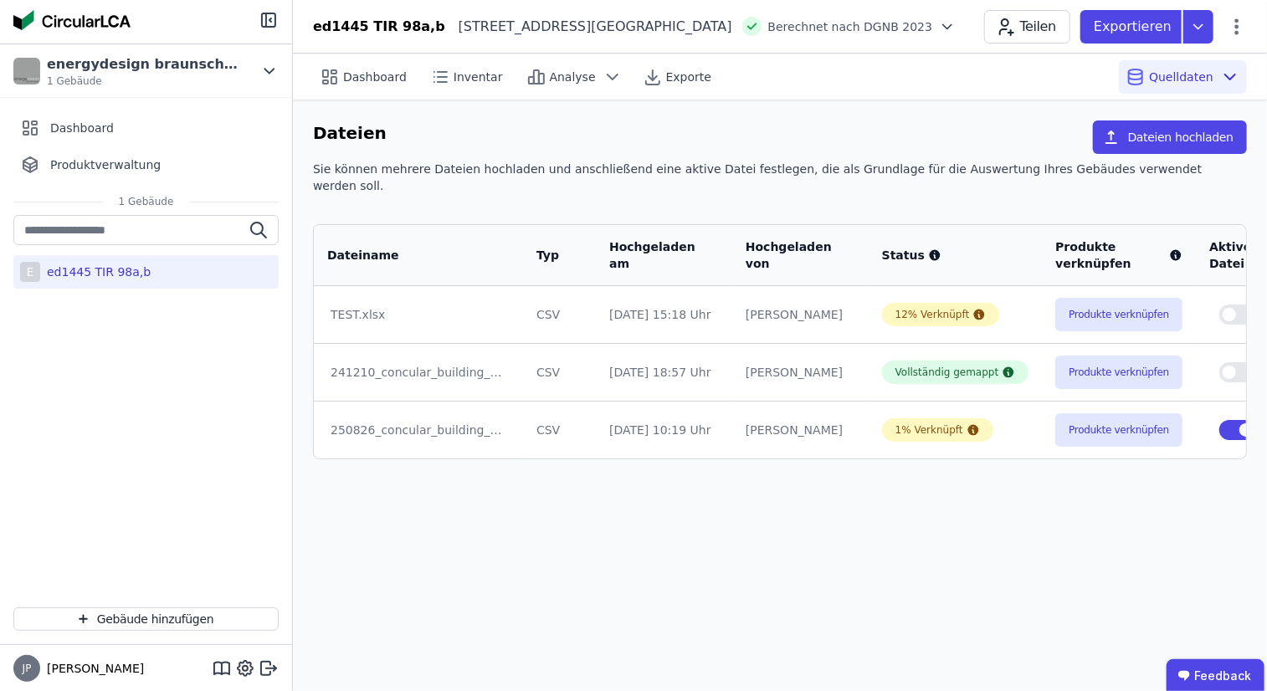
click at [903, 362] on button "button" at bounding box center [1237, 372] width 37 height 20
click at [903, 423] on span "button" at bounding box center [1245, 429] width 13 height 13
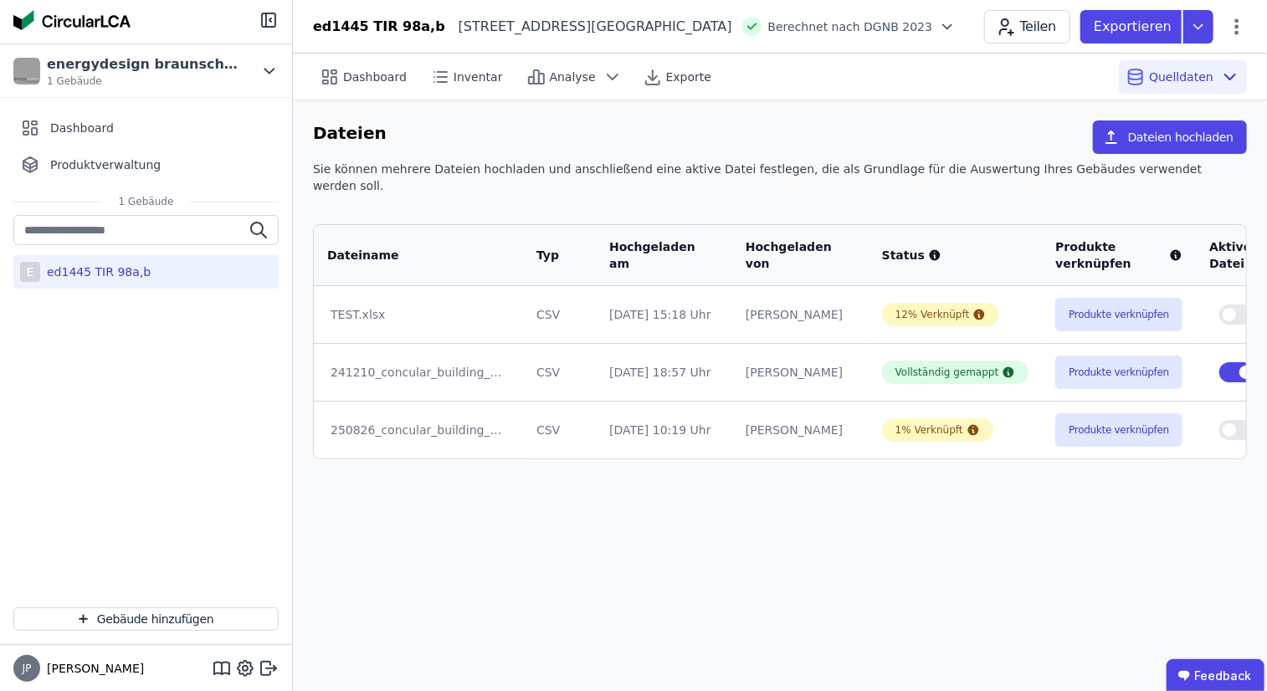
click at [475, 364] on div "241210_concular_building_components_template(3).xlsx" at bounding box center [419, 372] width 176 height 17
click at [480, 74] on span "Inventar" at bounding box center [478, 77] width 49 height 17
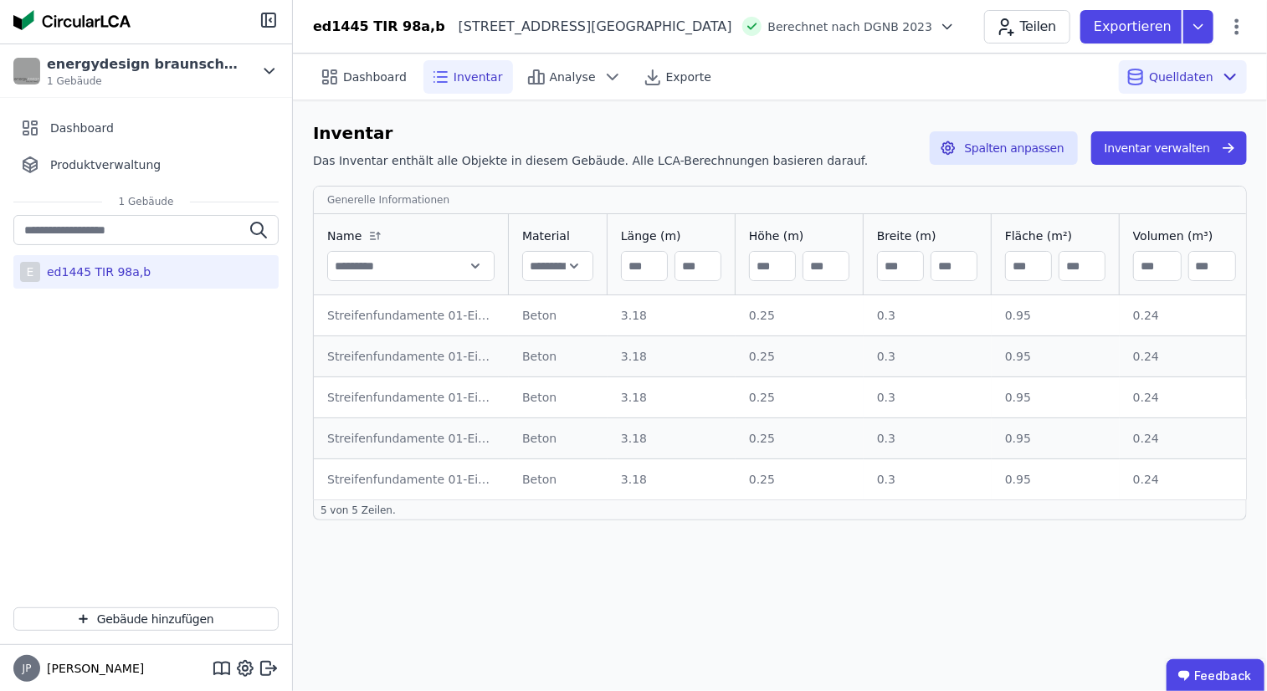
click at [107, 271] on div "ed1445 TIR 98a,b" at bounding box center [95, 272] width 110 height 17
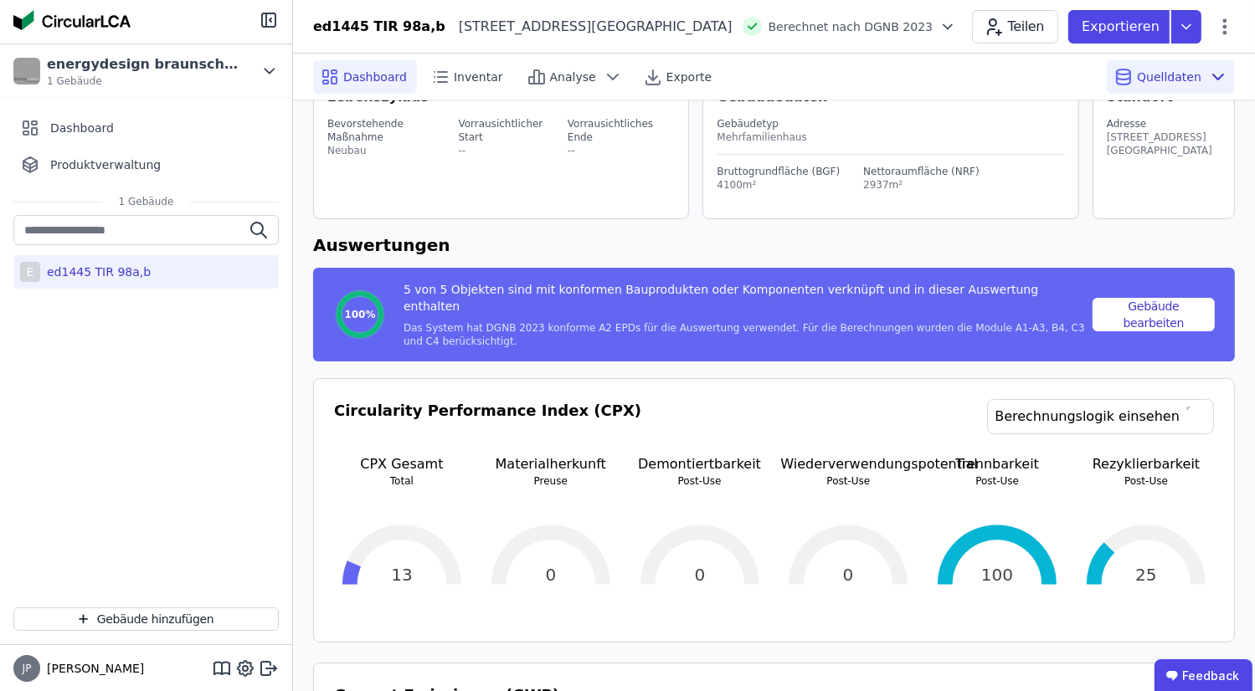
scroll to position [84, 0]
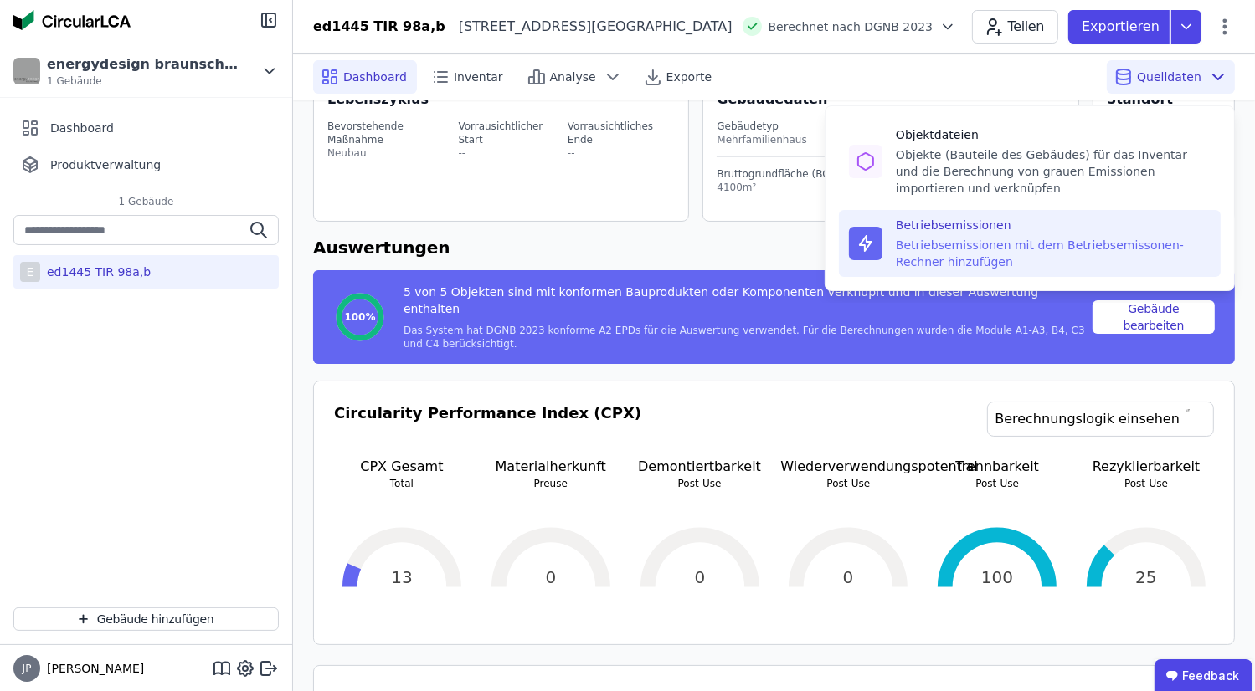
click at [895, 230] on div "Betriebsemissionen" at bounding box center [1052, 225] width 315 height 17
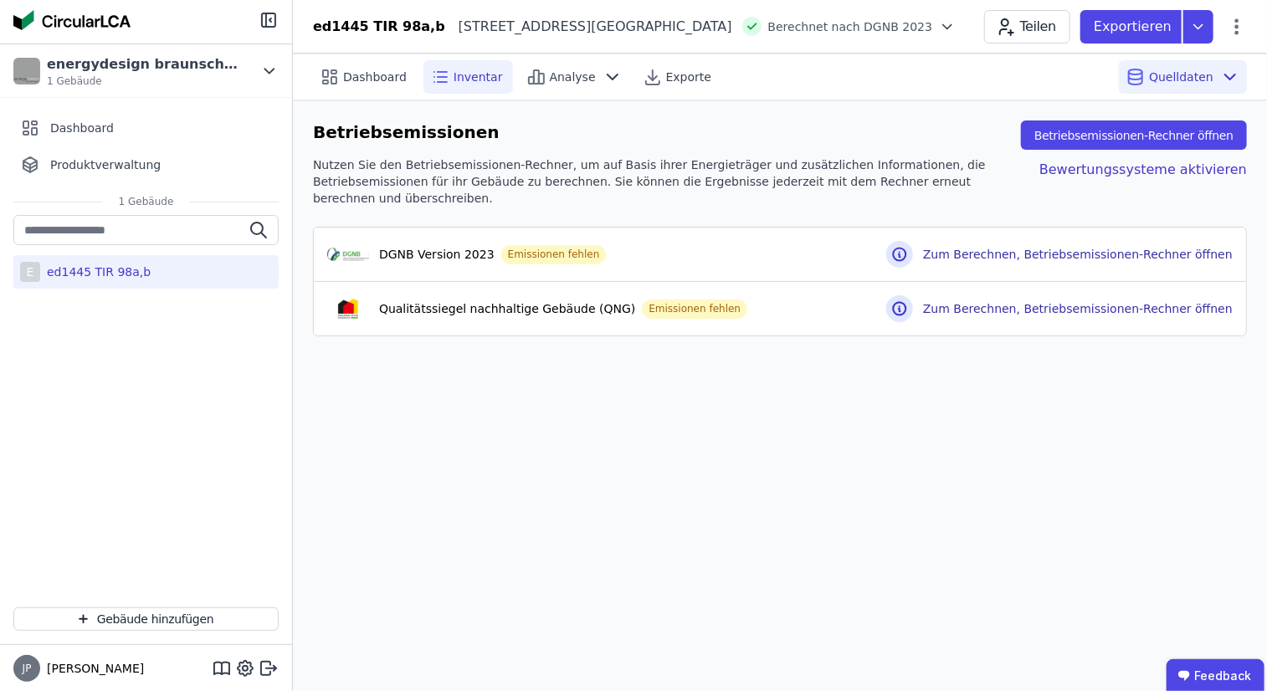
click at [468, 88] on div "Inventar" at bounding box center [468, 76] width 90 height 33
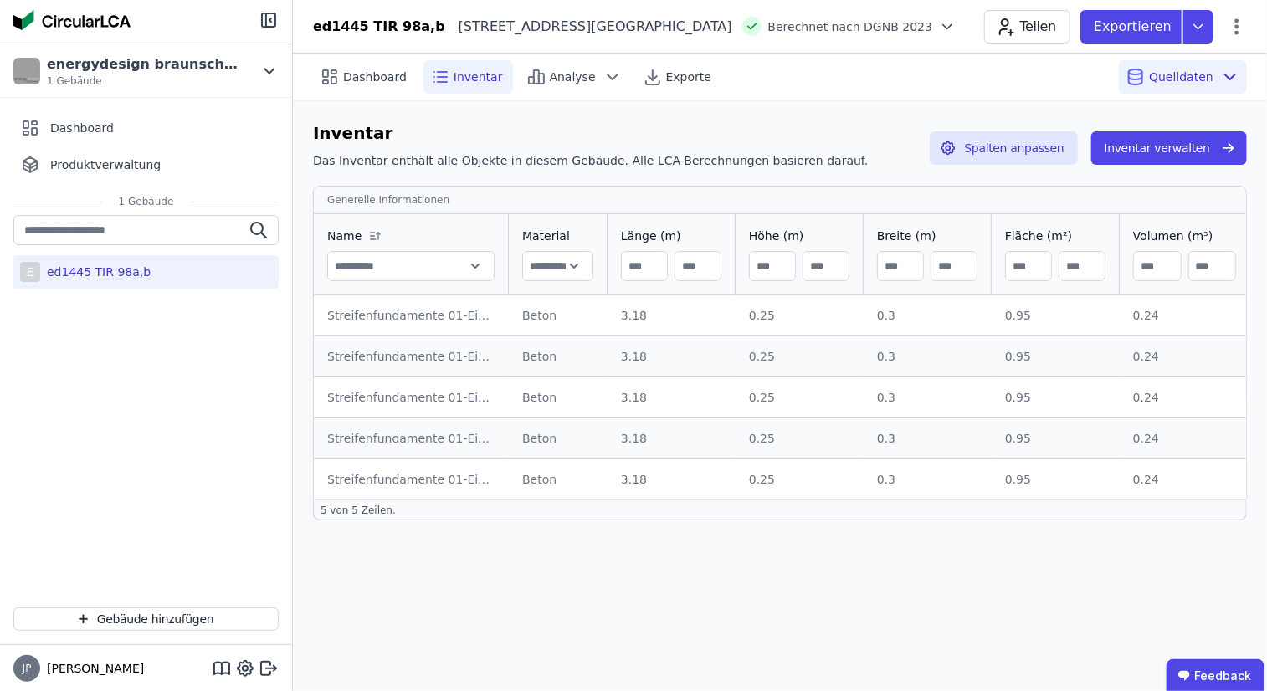
click at [903, 311] on div "0.24" at bounding box center [1185, 315] width 105 height 17
click at [903, 255] on input "number" at bounding box center [1082, 266] width 45 height 30
click at [903, 262] on input "number" at bounding box center [1028, 266] width 45 height 30
click at [903, 319] on div "0.95" at bounding box center [1055, 315] width 101 height 17
click at [377, 317] on div "Streifenfundamente 01-Einzelfundamente für Lichtschächte" at bounding box center [411, 315] width 168 height 17
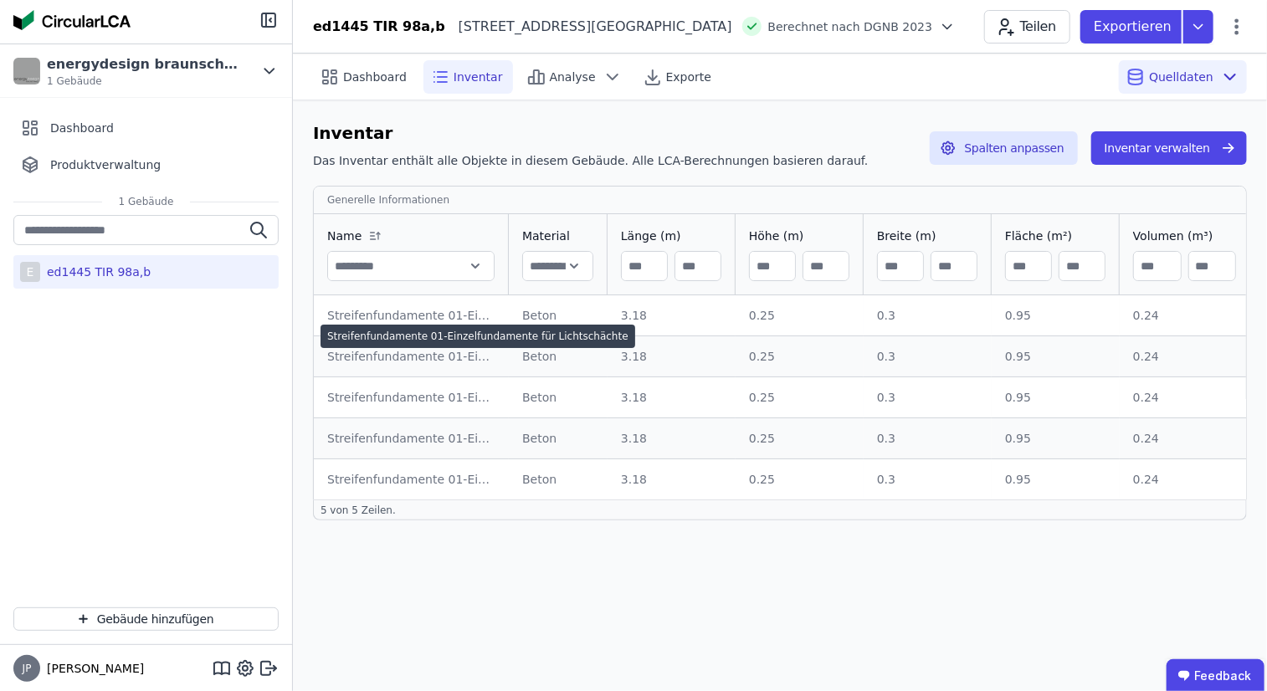
click at [366, 372] on td "Streifenfundamente 01-Einzelfundamente für Lichtschächte Streifenfundamente 01-…" at bounding box center [411, 356] width 195 height 41
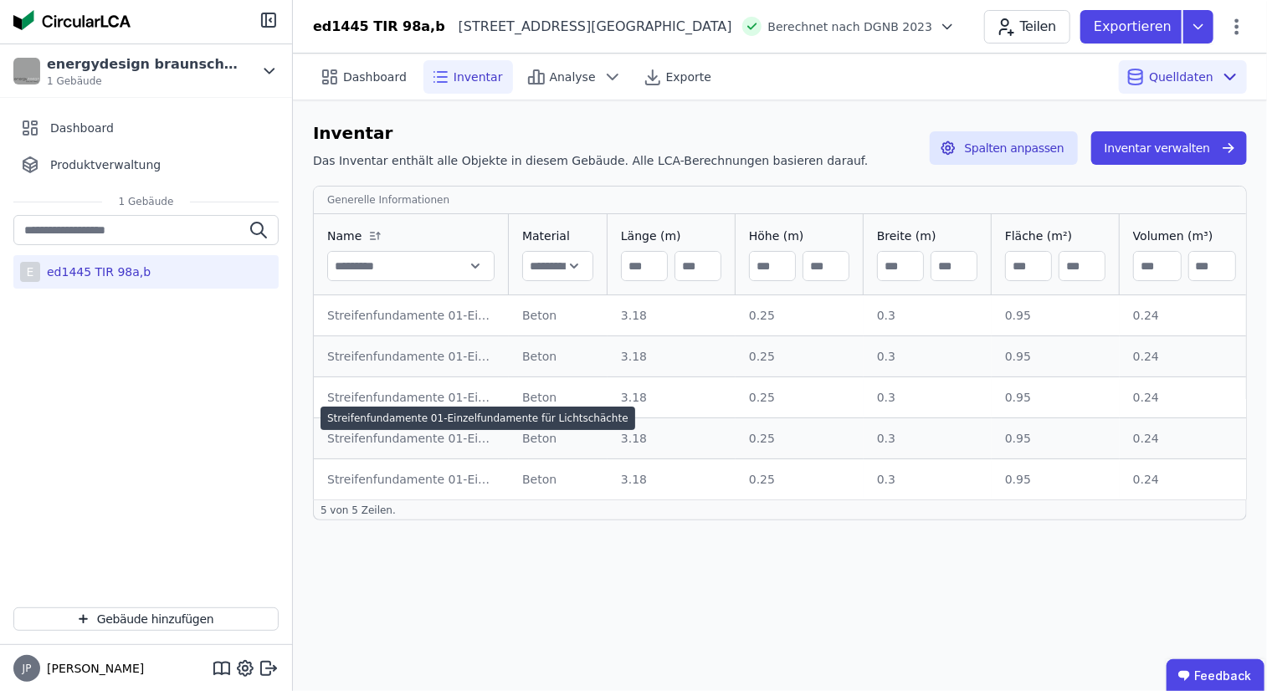
click at [355, 453] on td "Streifenfundamente 01-Einzelfundamente für Lichtschächte Streifenfundamente 01-…" at bounding box center [411, 438] width 195 height 41
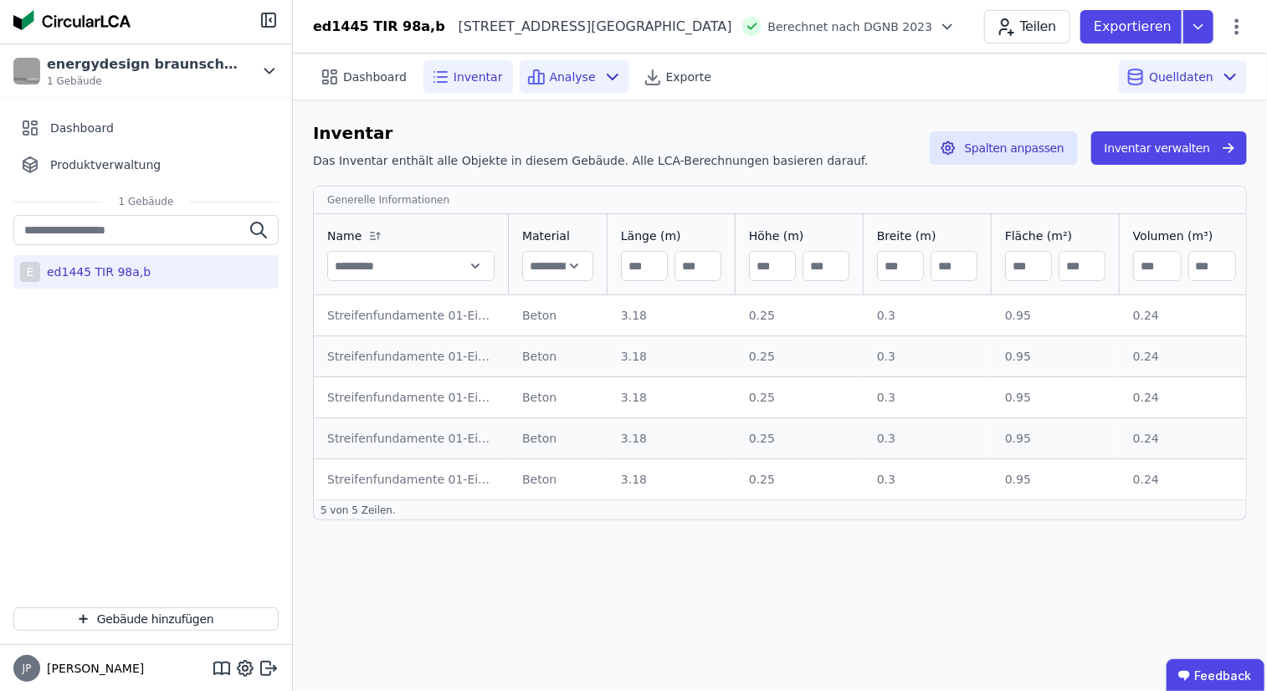
click at [608, 77] on icon at bounding box center [613, 76] width 10 height 5
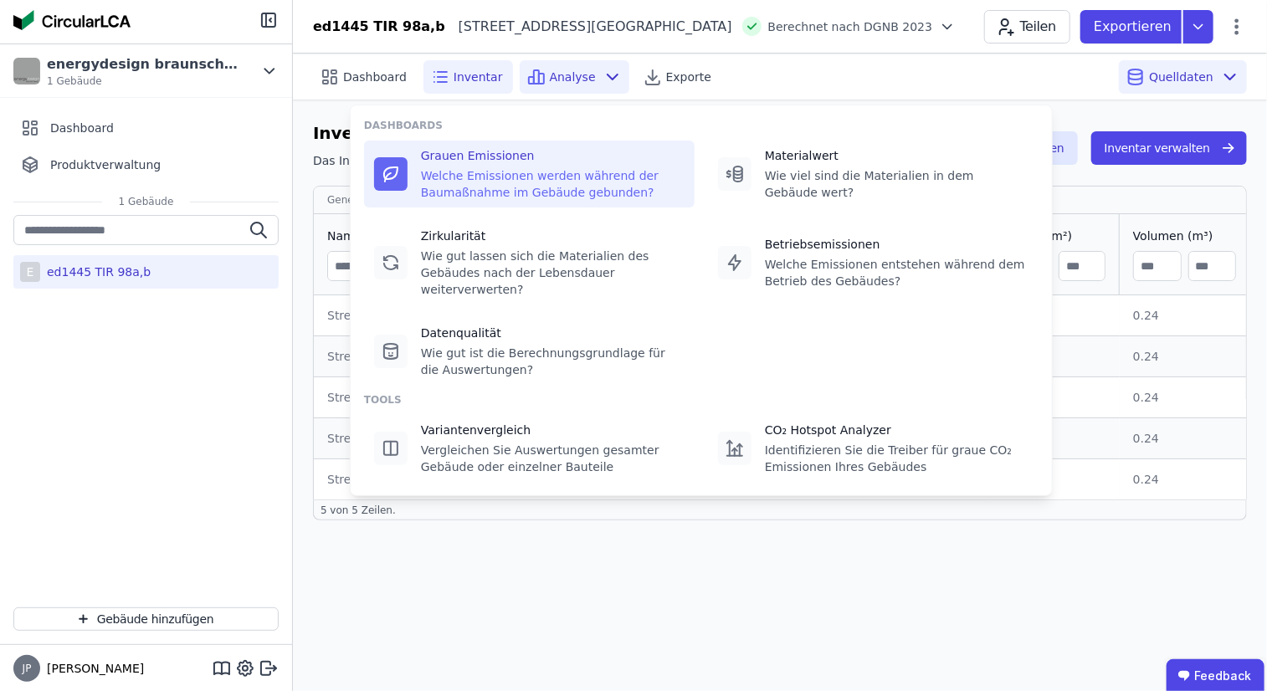
click at [459, 183] on div "Welche Emissionen werden während der Baumaßnahme im Gebäude gebunden?" at bounding box center [553, 183] width 264 height 33
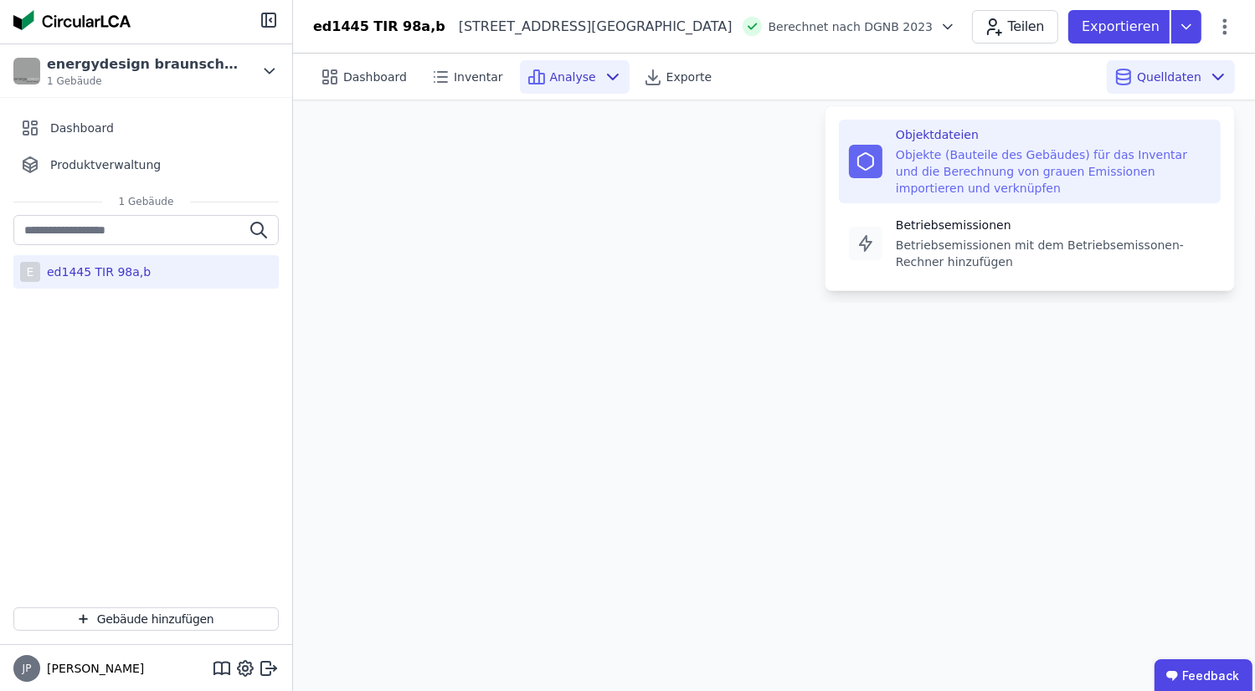
click at [903, 157] on div "Objekte (Bauteile des Gebäudes) für das Inventar und die Berechnung von grauen …" at bounding box center [1052, 171] width 315 height 50
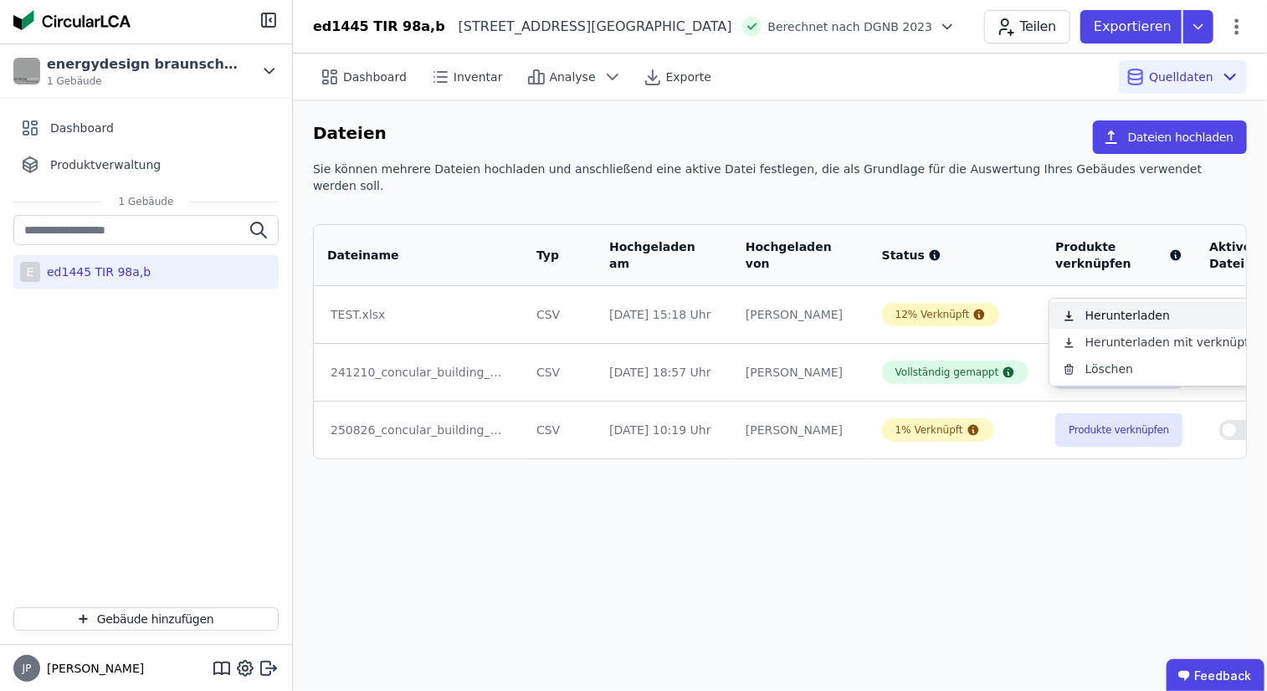
click at [903, 307] on link "Herunterladen" at bounding box center [1174, 315] width 250 height 27
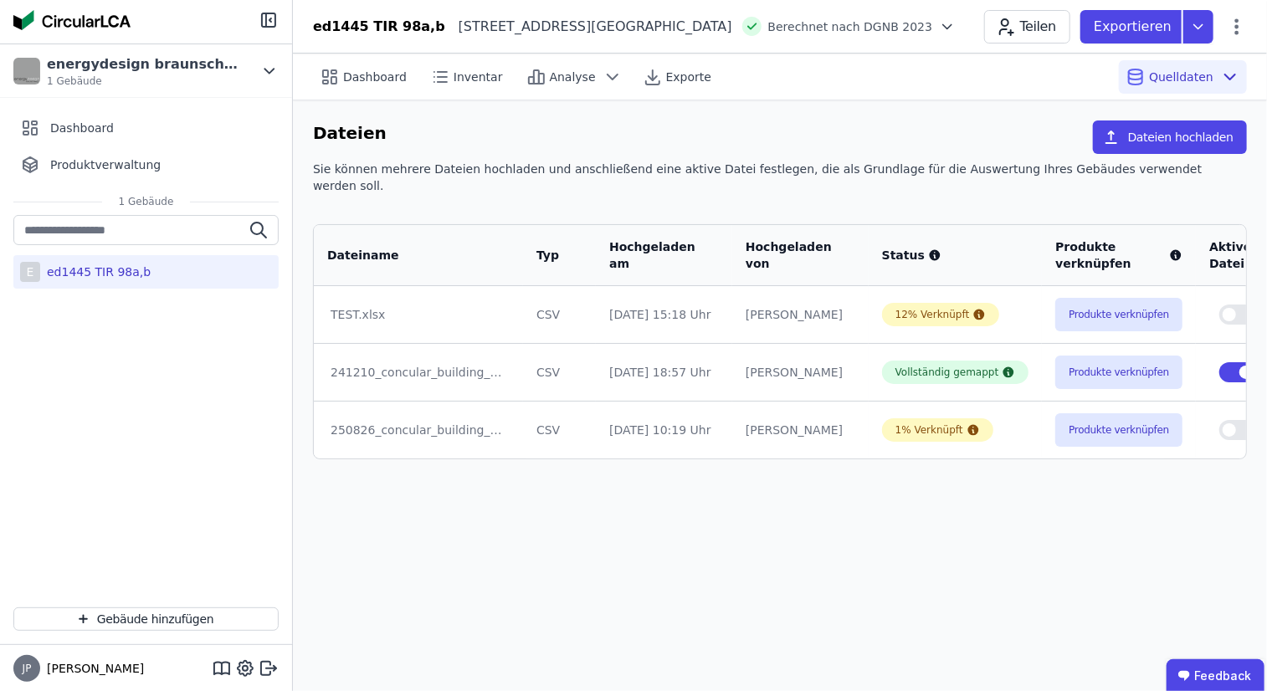
click at [903, 559] on div "Dashboard Inventar Analyse Exporte Quelldaten Dateien Dateien hochladen Sie kön…" at bounding box center [780, 373] width 974 height 638
click at [475, 80] on span "Inventar" at bounding box center [478, 77] width 49 height 17
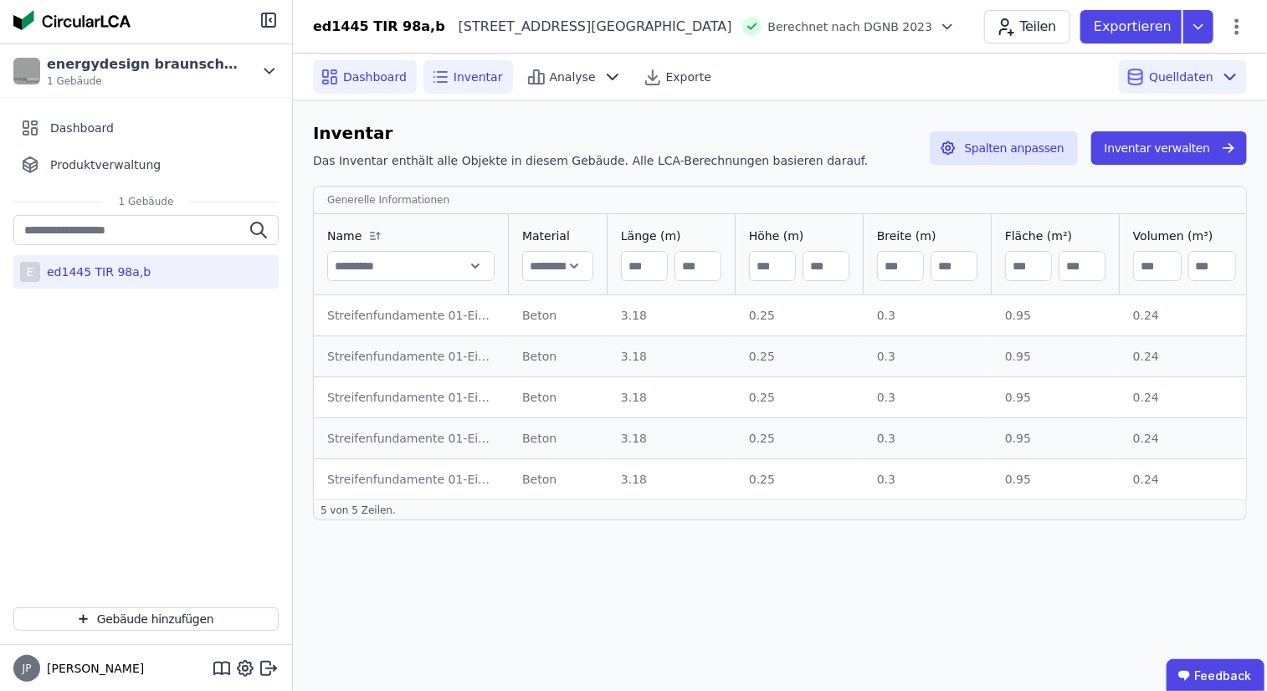
click at [337, 83] on icon at bounding box center [330, 77] width 20 height 20
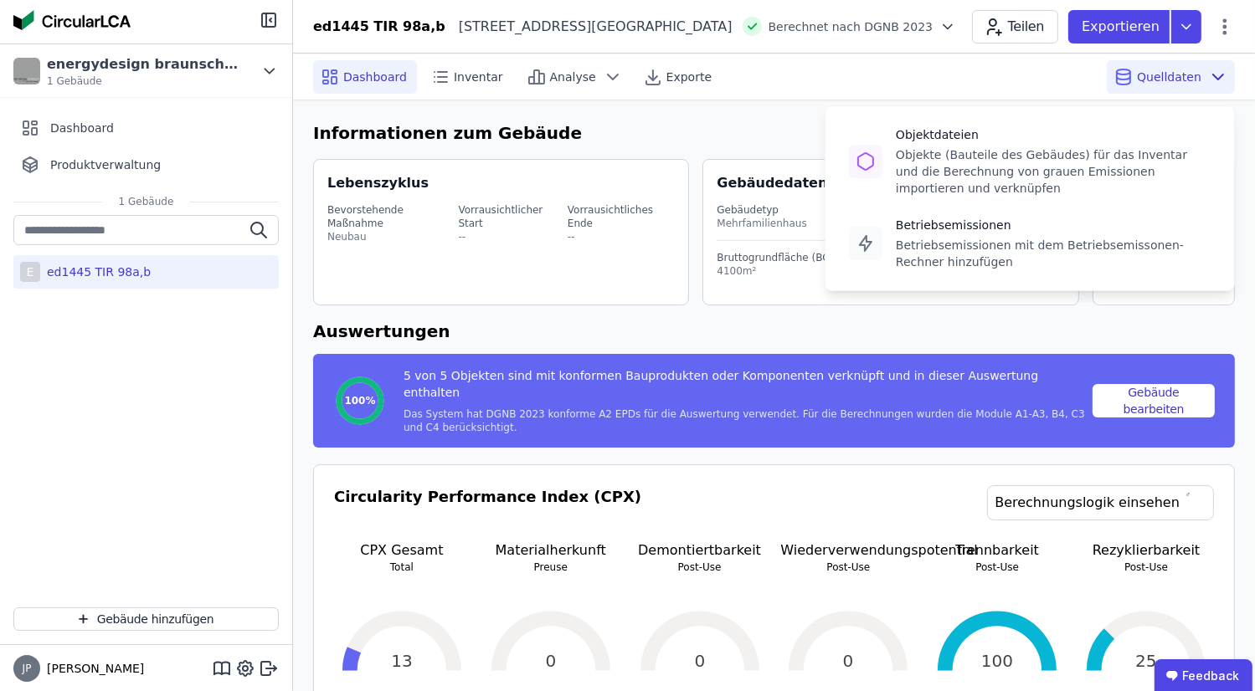
click at [903, 66] on div "Quelldaten Objektdateien Objekte (Bauteile des Gebäudes) für das Inventar und d…" at bounding box center [1170, 76] width 128 height 33
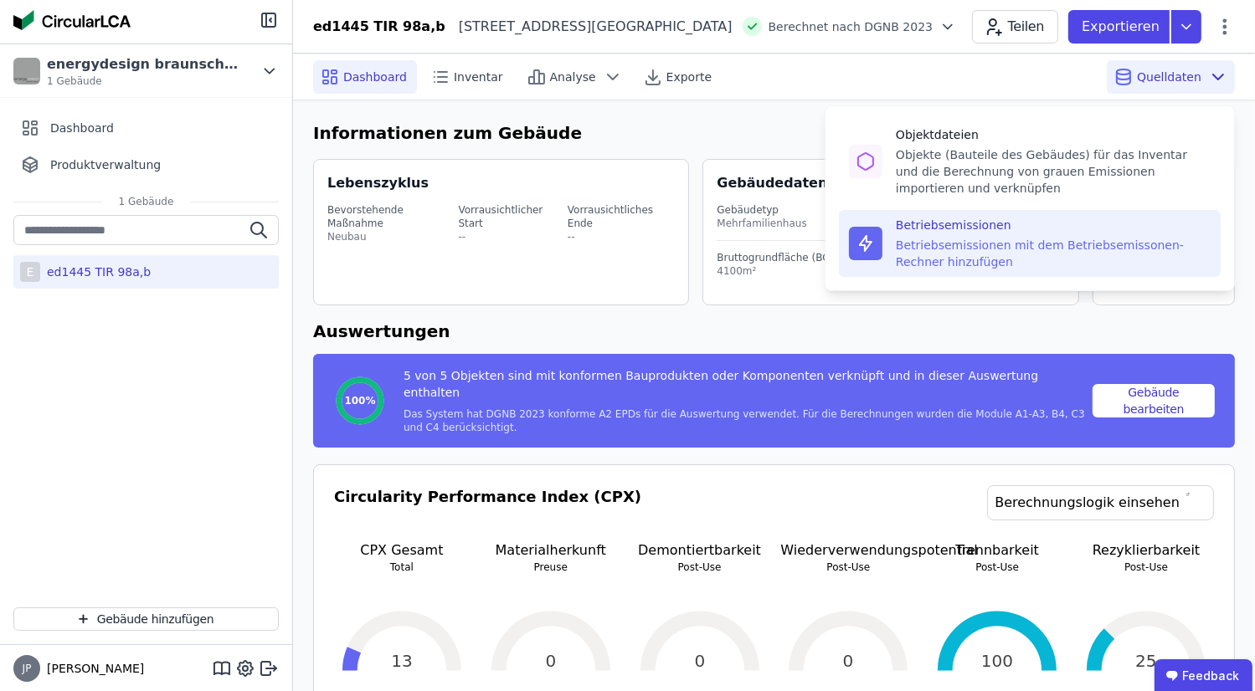
click at [903, 240] on div "Betriebsemissionen mit dem Betriebsemissonen-Rechner hinzufügen" at bounding box center [1052, 253] width 315 height 33
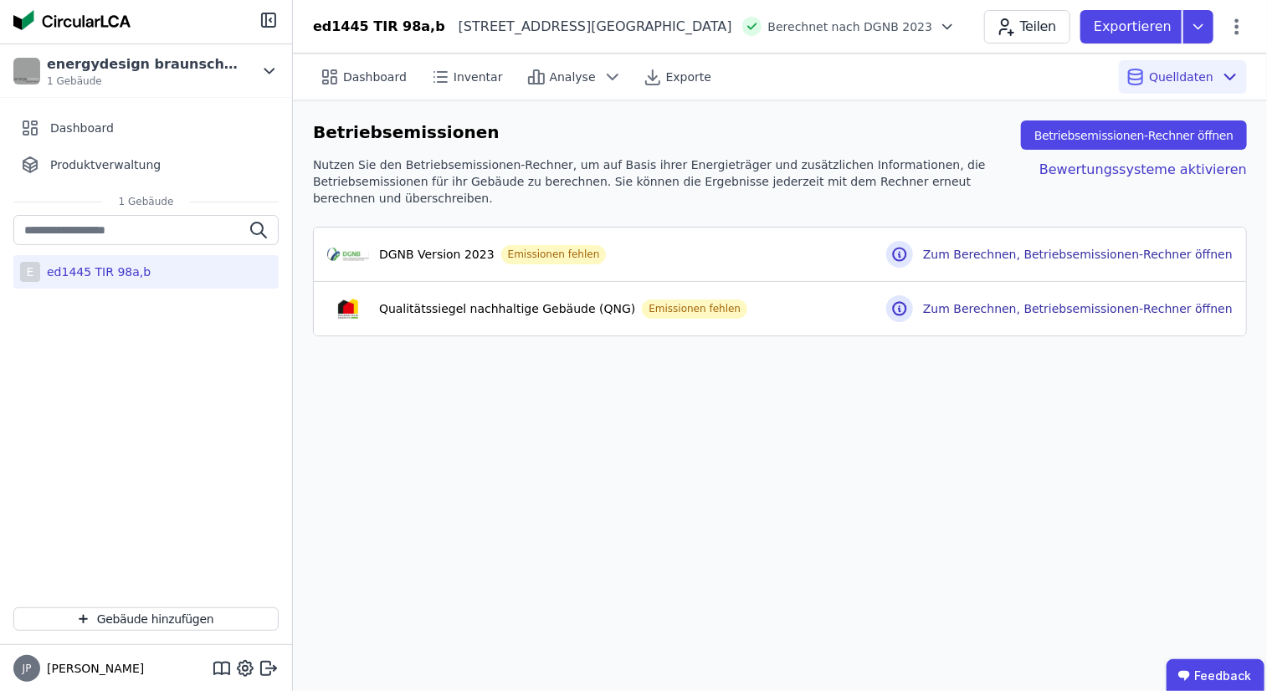
click at [903, 10] on div "Teilen Exportieren" at bounding box center [1115, 26] width 263 height 33
click at [903, 28] on icon at bounding box center [1237, 27] width 20 height 20
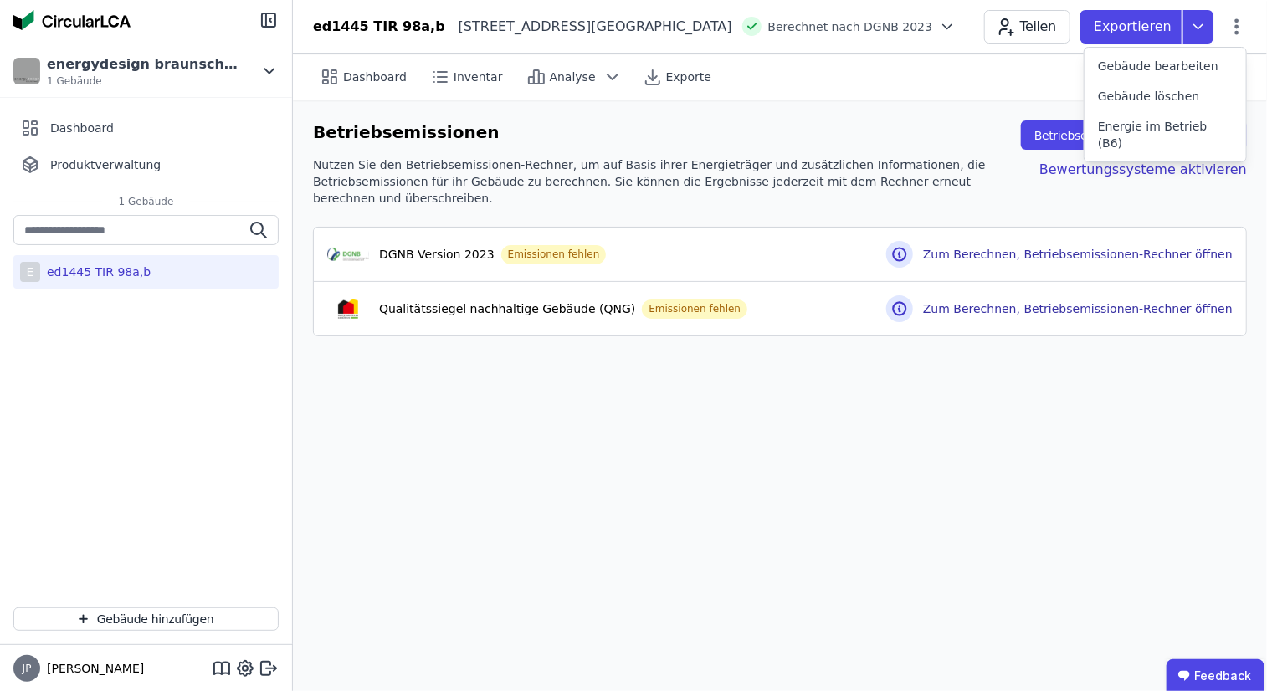
click at [903, 75] on div "Dashboard Inventar Analyse Exporte Quelldaten" at bounding box center [780, 77] width 934 height 46
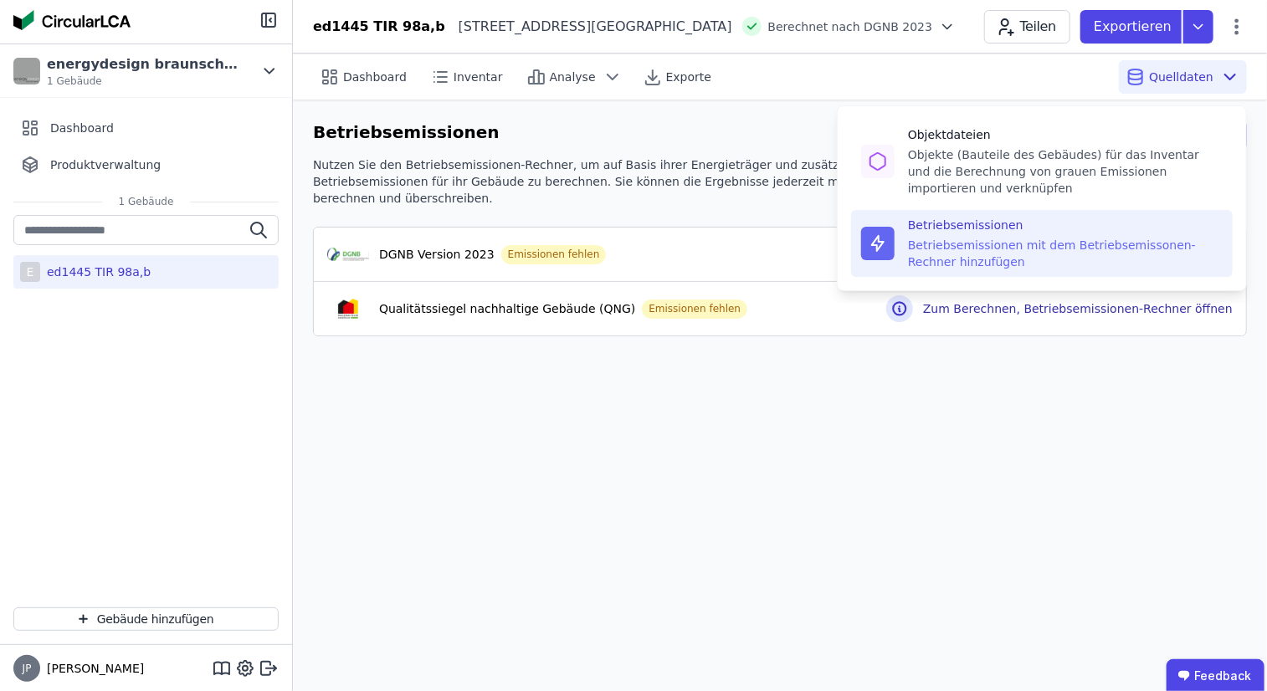
click at [903, 80] on span "Quelldaten" at bounding box center [1181, 77] width 64 height 17
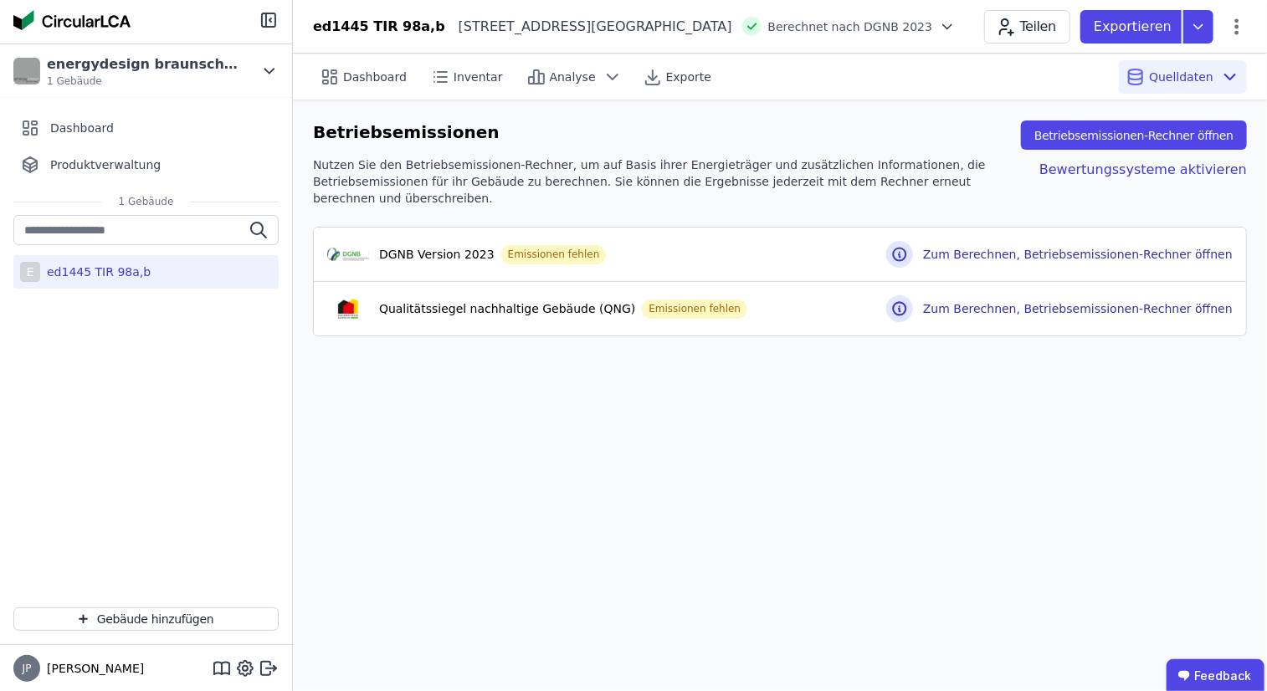
click at [712, 164] on div "Nutzen Sie den Betriebsemissionen-Rechner, um auf Basis ihrer Energieträger und…" at bounding box center [663, 182] width 700 height 50
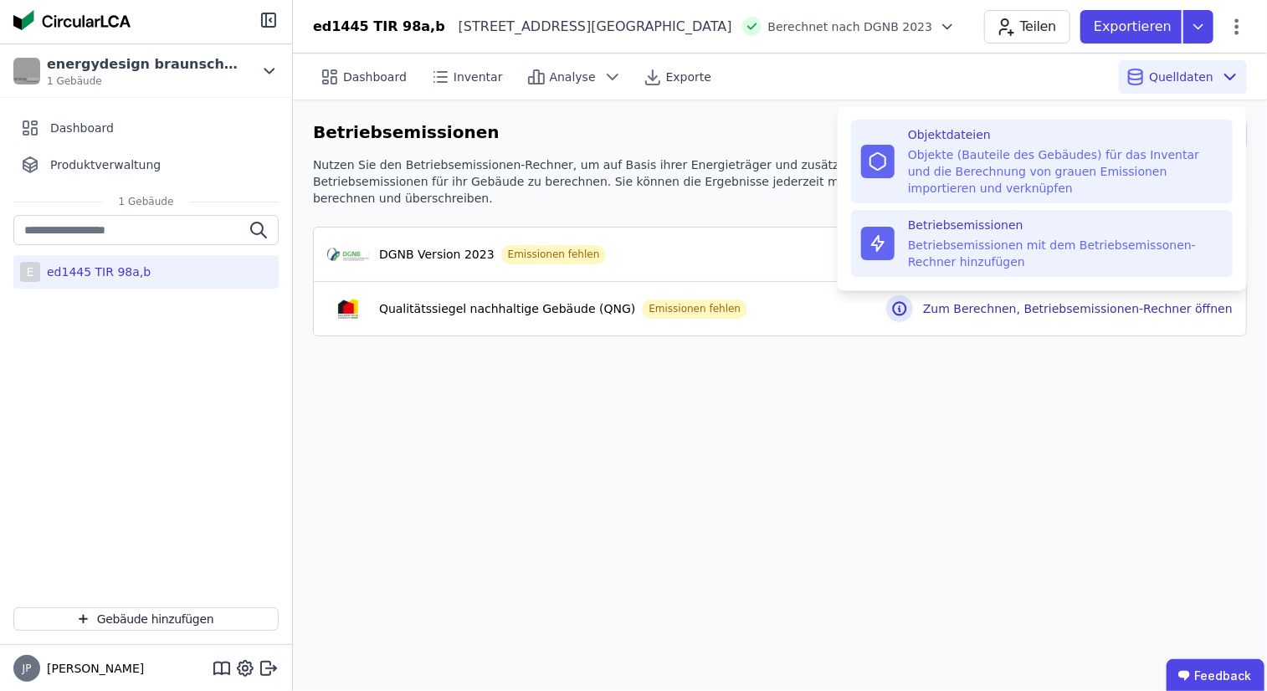
click at [903, 143] on div "Objektdateien Objekte (Bauteile des Gebäudes) für das Inventar und die Berechnu…" at bounding box center [1065, 161] width 315 height 70
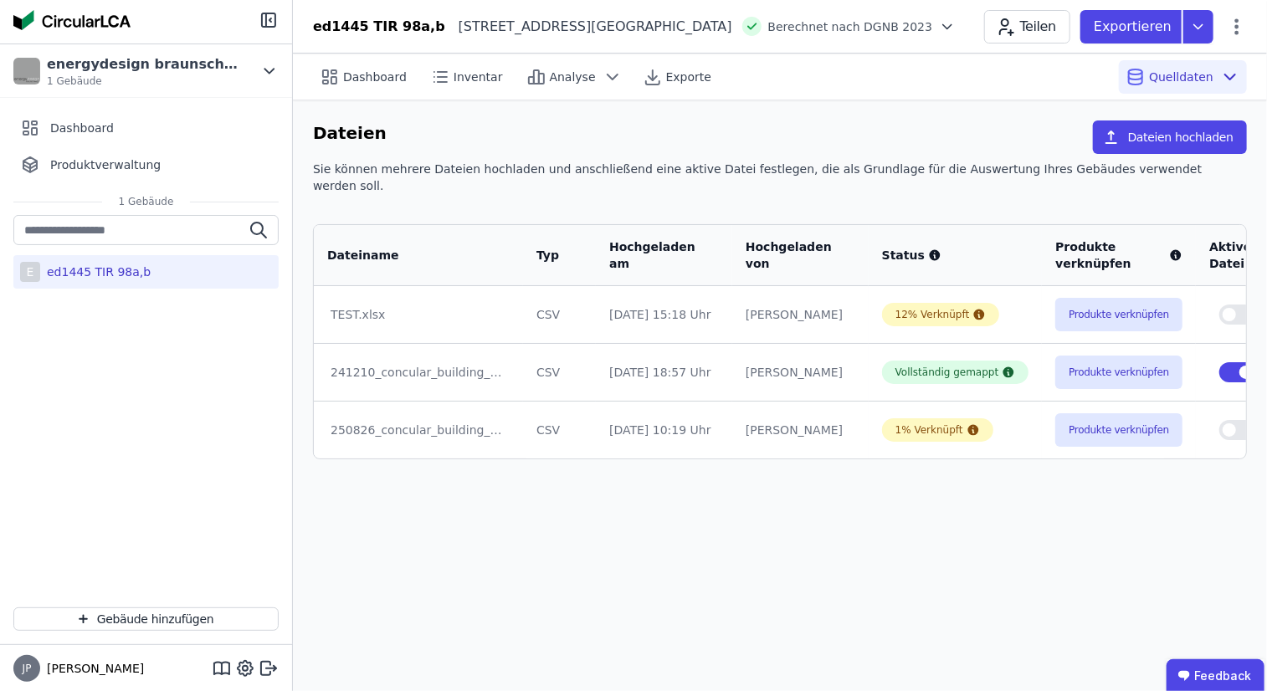
drag, startPoint x: 509, startPoint y: 499, endPoint x: 513, endPoint y: 485, distance: 14.0
click at [513, 497] on div "Dashboard Inventar Analyse Exporte Quelldaten Dateien Dateien hochladen Sie kön…" at bounding box center [780, 373] width 974 height 638
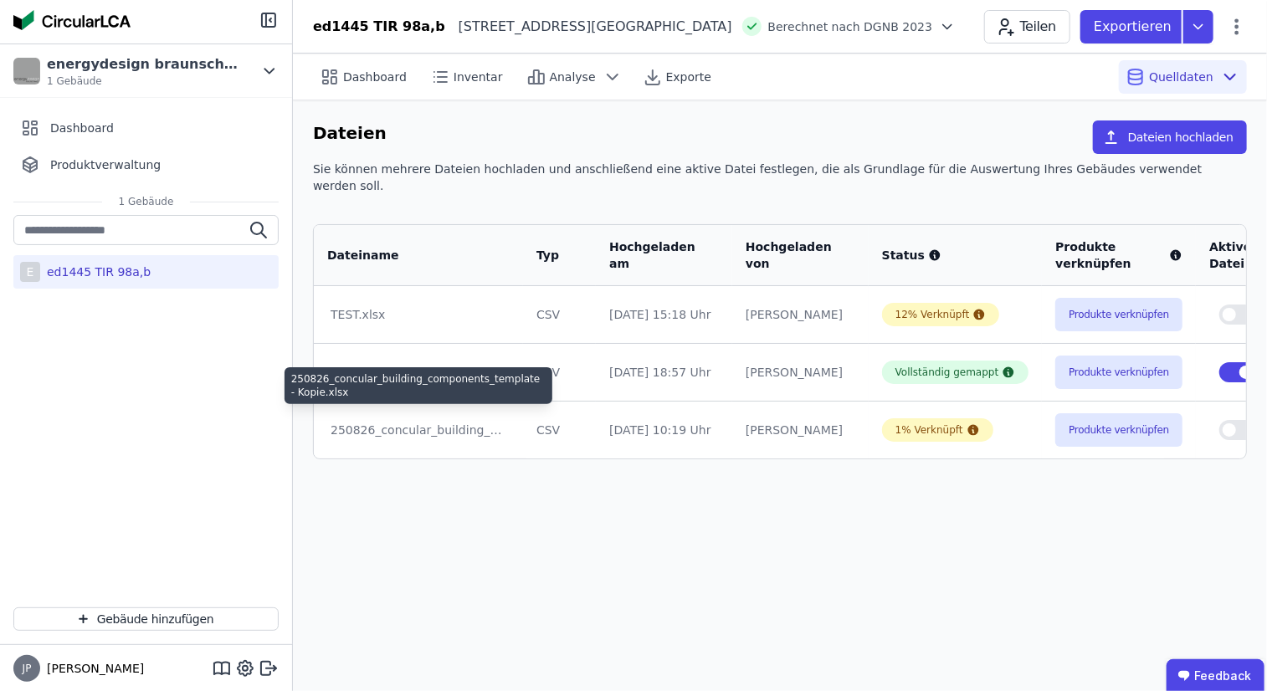
click at [459, 422] on div "250826_concular_building_components_template - Kopie.xlsx" at bounding box center [419, 430] width 176 height 17
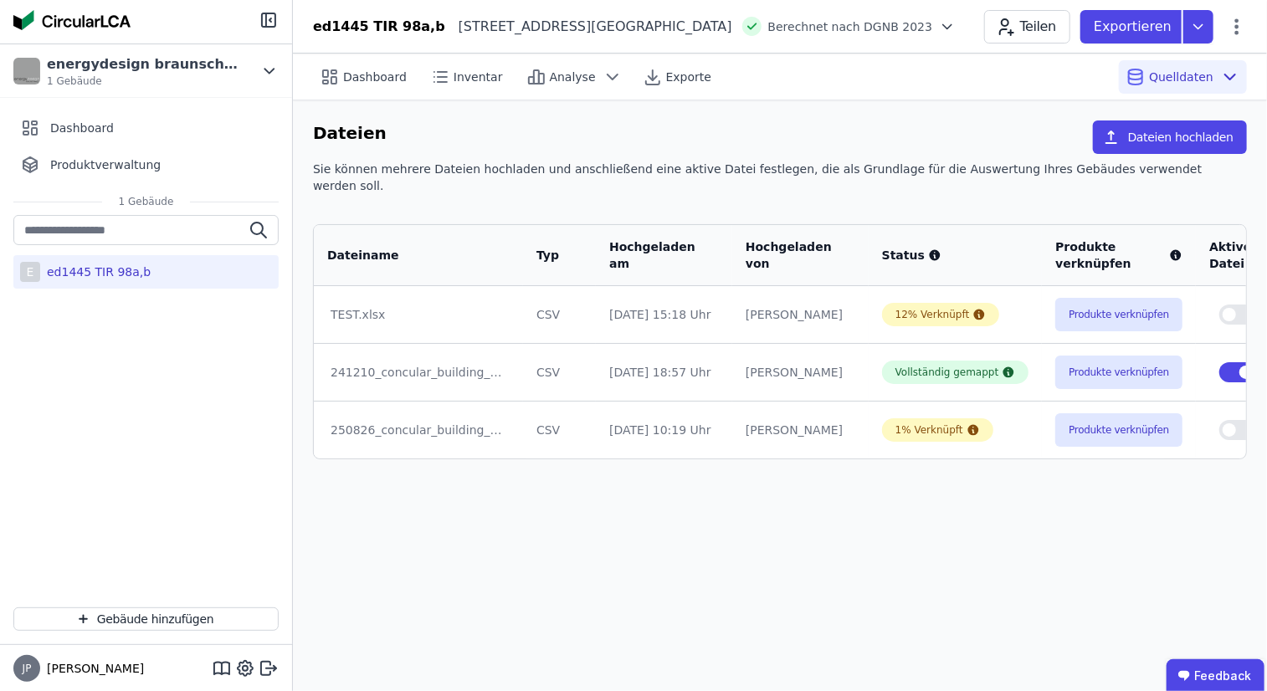
click at [903, 420] on button "button" at bounding box center [1237, 430] width 37 height 20
click at [903, 362] on button "button" at bounding box center [1237, 372] width 37 height 20
click at [341, 422] on div "250826_concular_building_components_template - Kopie.xlsx" at bounding box center [419, 430] width 176 height 17
click at [454, 84] on span "Inventar" at bounding box center [478, 77] width 49 height 17
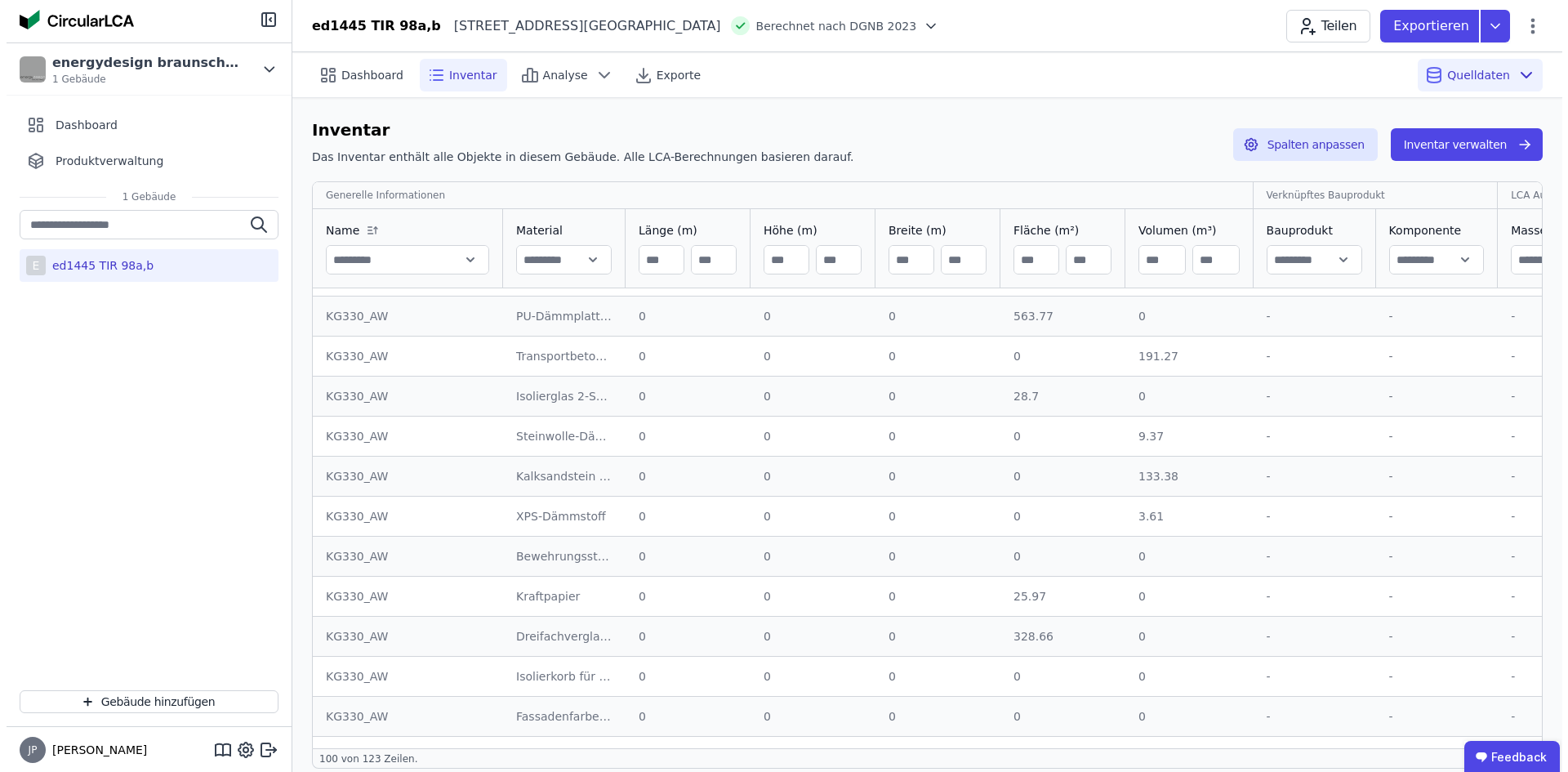
scroll to position [899, 0]
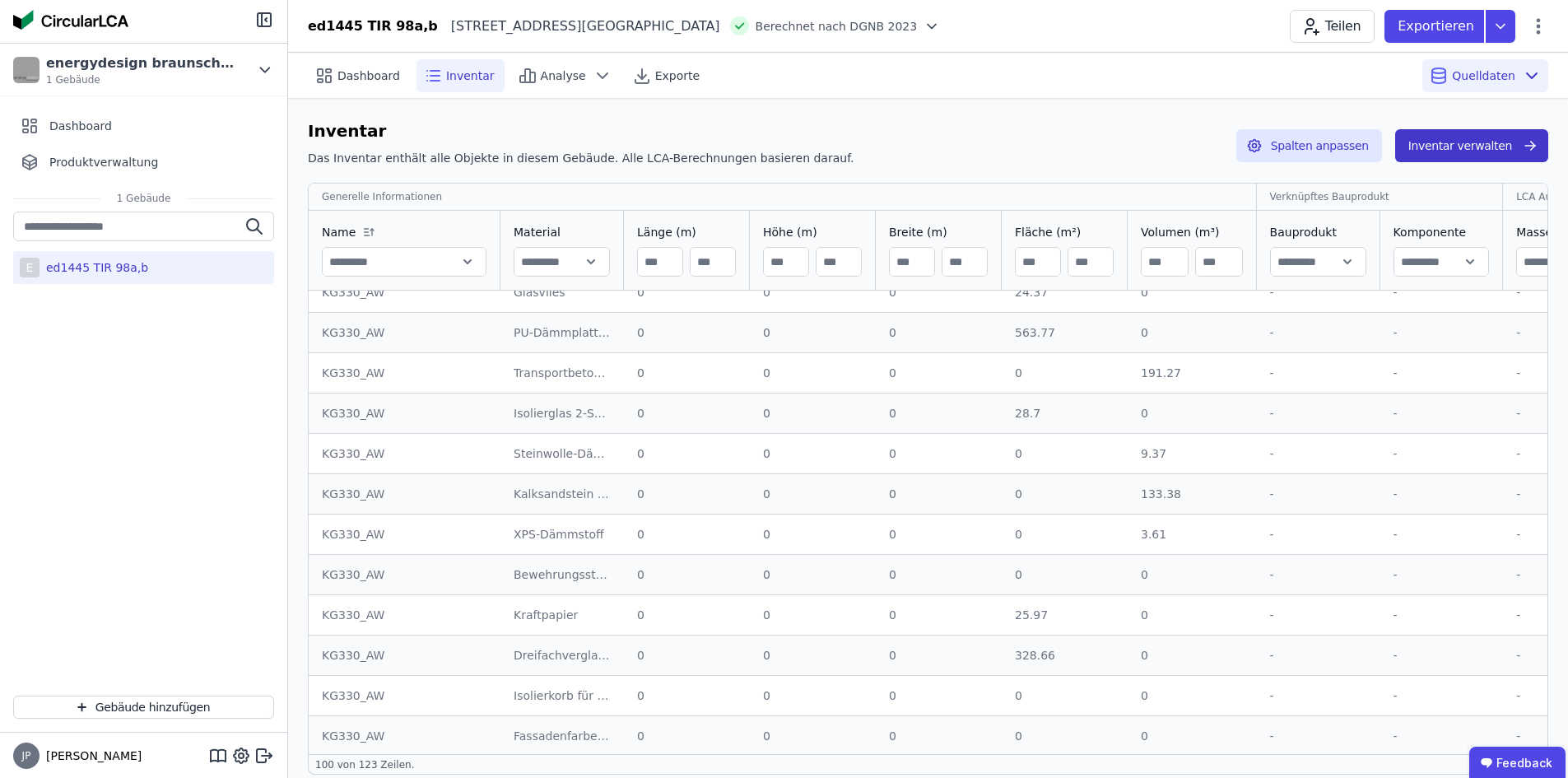
click at [888, 144] on button "Inventar verwalten" at bounding box center [1473, 145] width 153 height 32
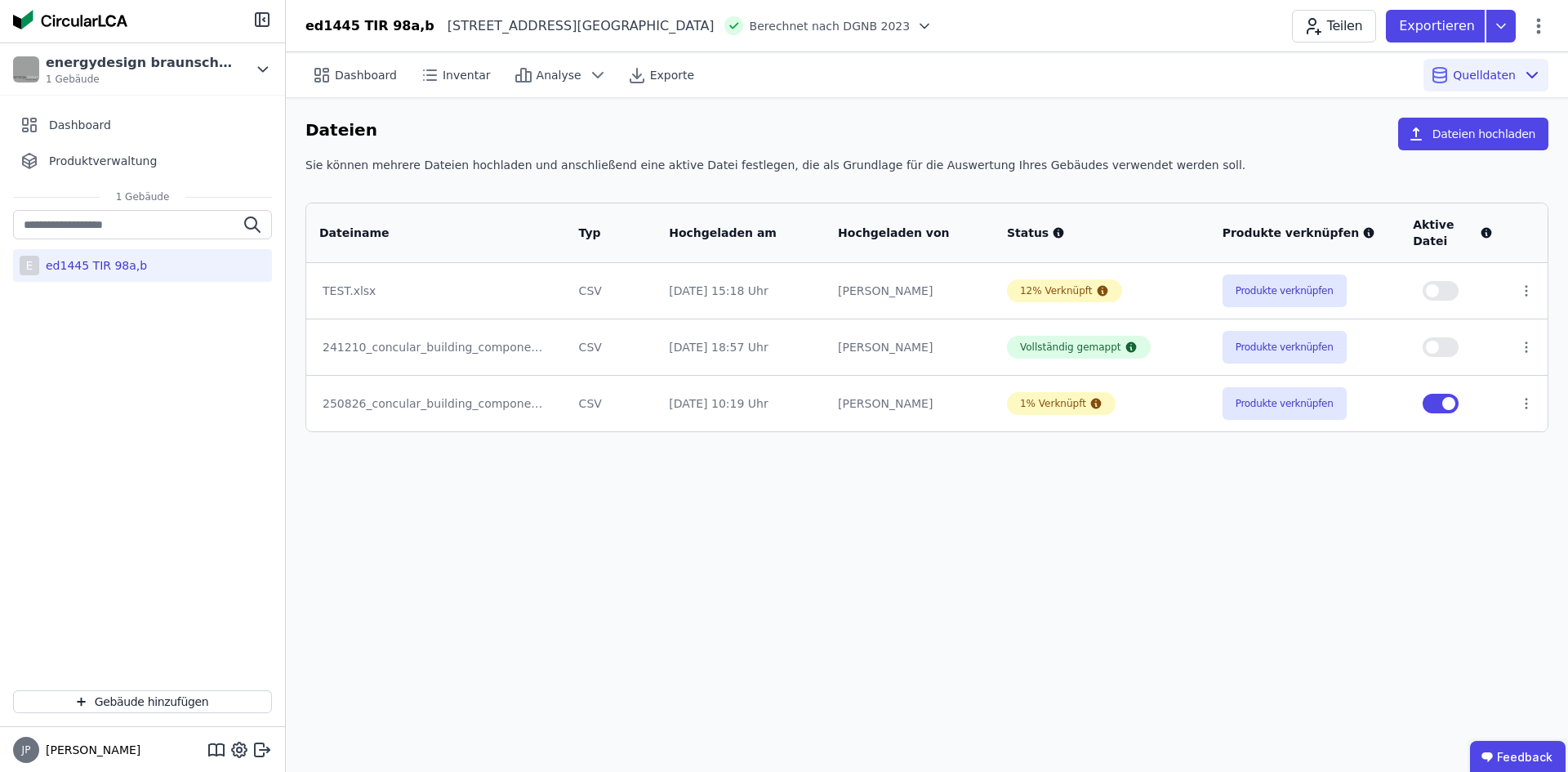
click at [499, 395] on div "250826_concular_building_components_template - Kopie.xlsx" at bounding box center [436, 403] width 227 height 17
click at [881, 399] on button "Produkte verknüpfen" at bounding box center [1284, 403] width 124 height 32
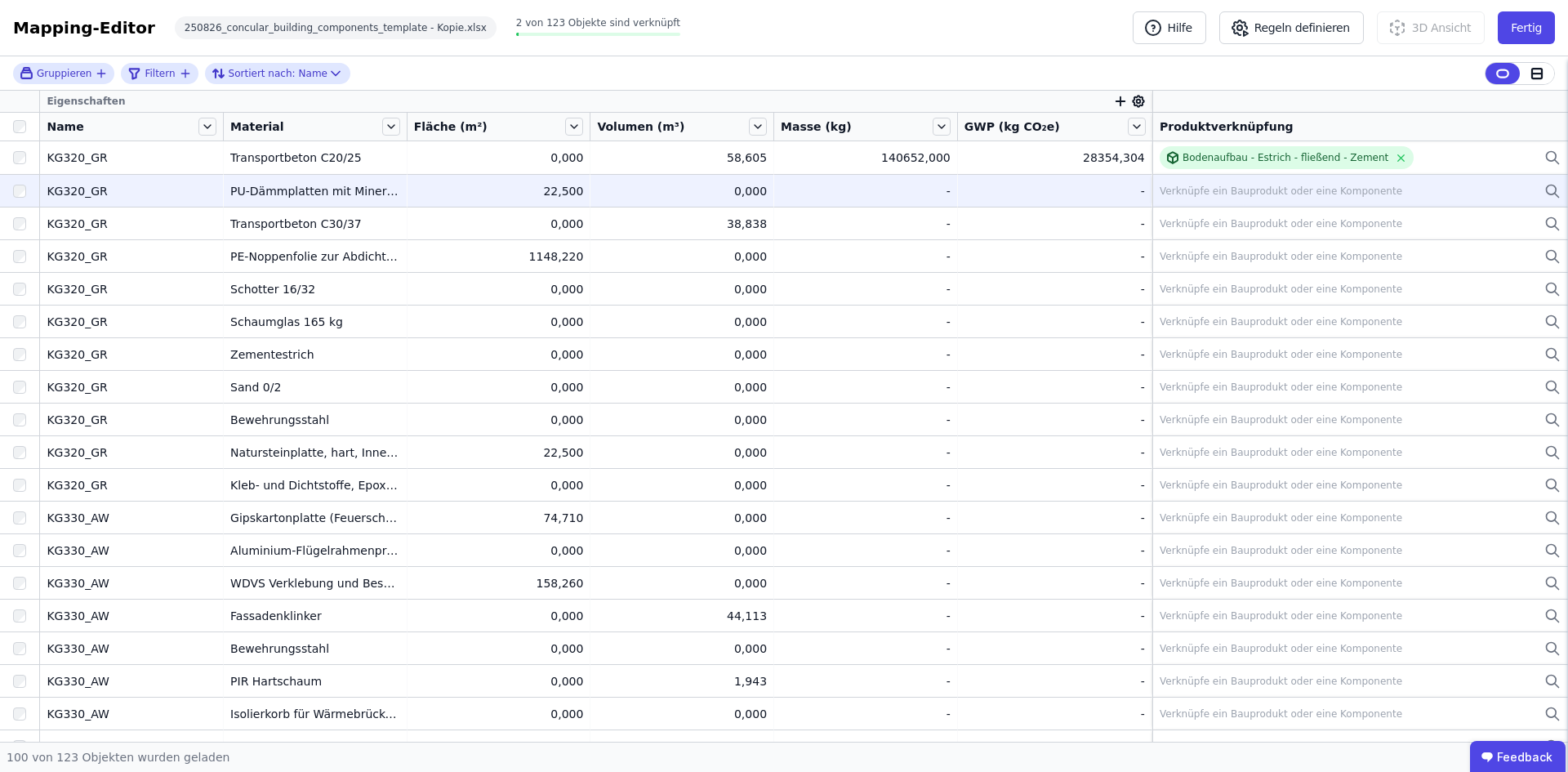
click at [881, 189] on div "Verknüpfe ein Bauprodukt oder eine Komponente" at bounding box center [1280, 190] width 243 height 13
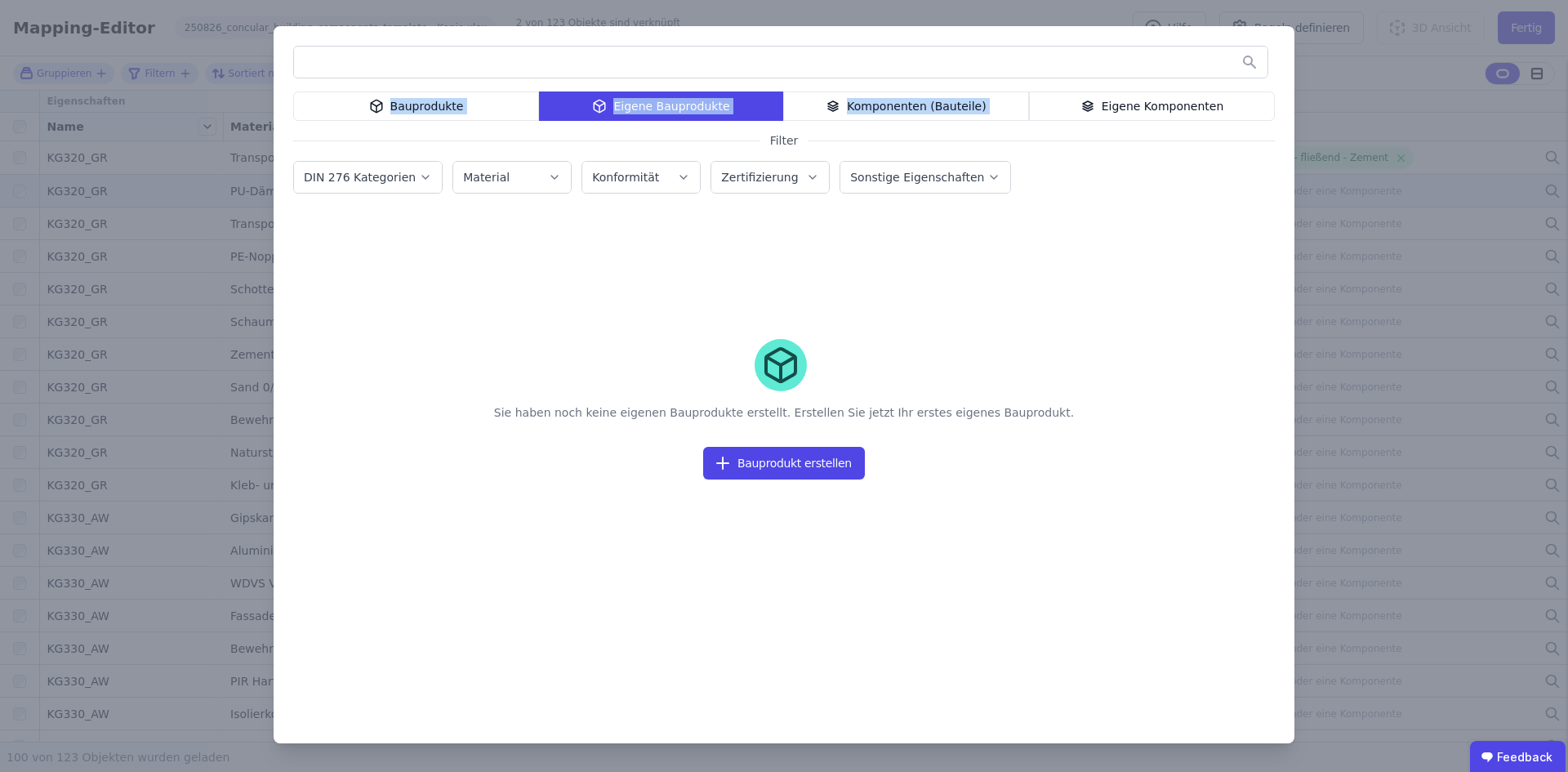
drag, startPoint x: 1070, startPoint y: 34, endPoint x: 1115, endPoint y: 112, distance: 90.0
click at [881, 100] on div "Bauprodukte Eigene Bauprodukte Komponenten (Bauteile) Eigene Komponenten Filter…" at bounding box center [784, 385] width 1021 height 717
click at [838, 465] on button "Bauprodukt erstellen" at bounding box center [784, 463] width 162 height 32
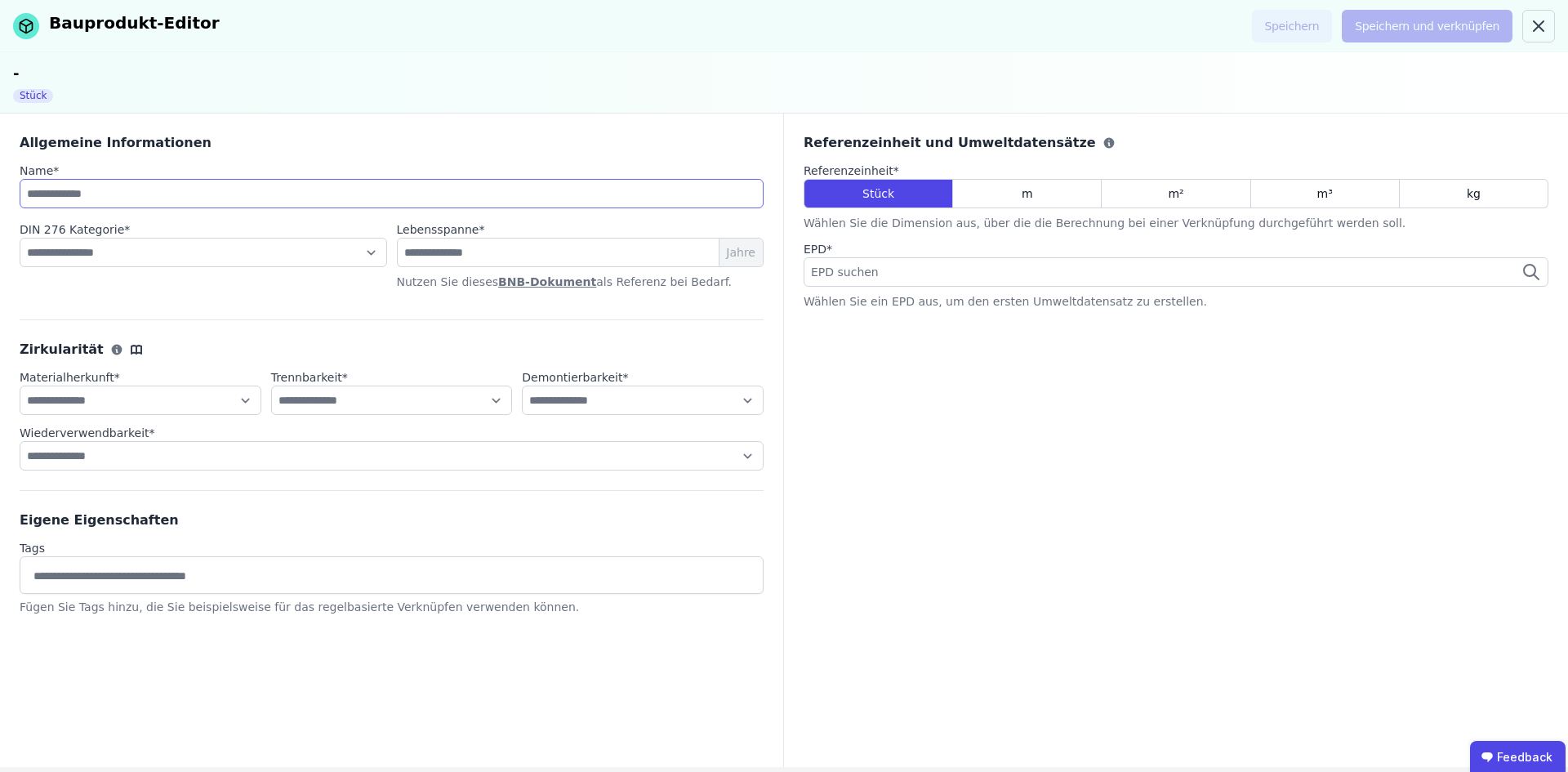
click at [269, 191] on input at bounding box center [391, 193] width 744 height 29
type input "*****"
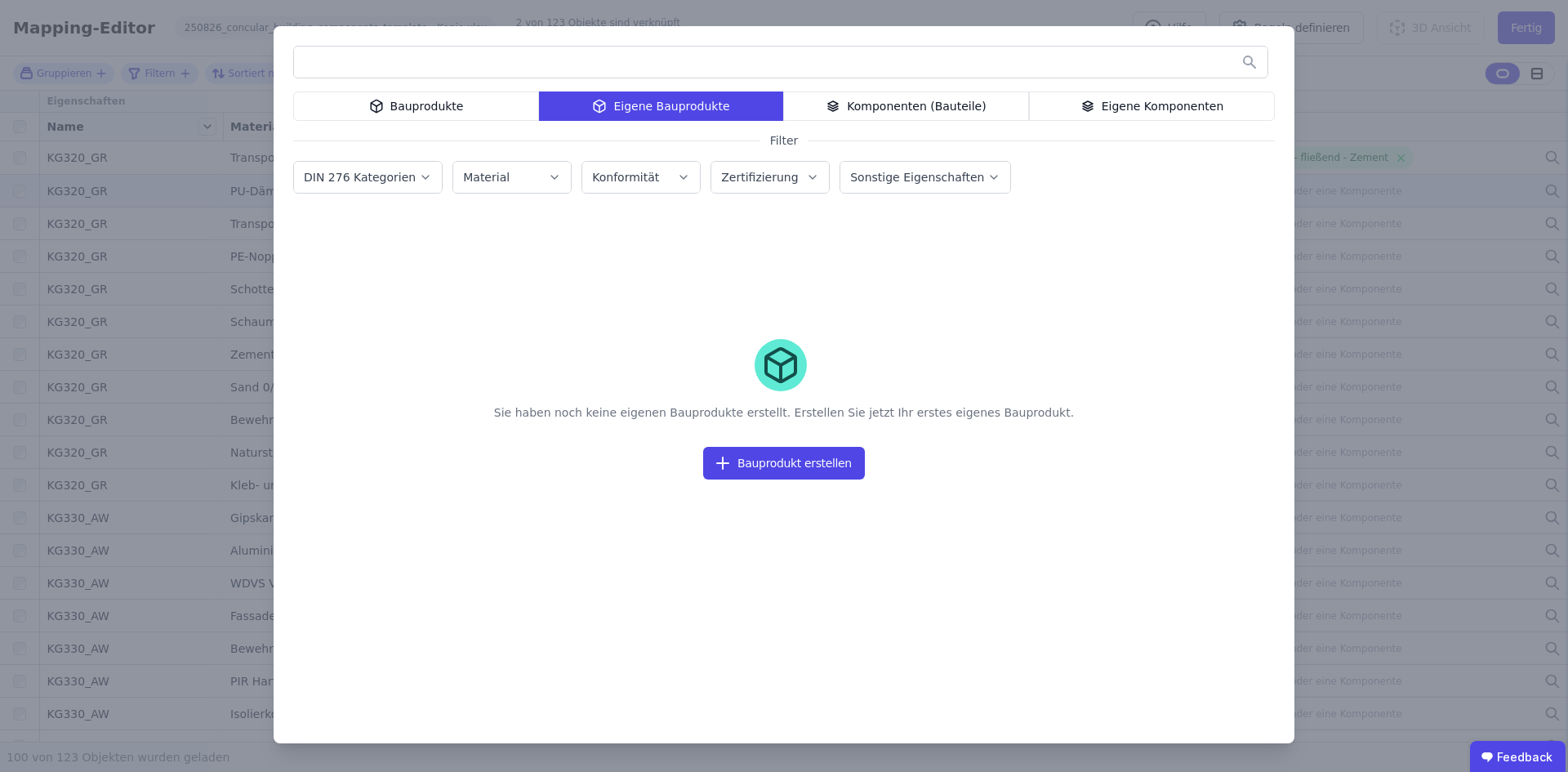
click at [478, 173] on label "Material" at bounding box center [488, 177] width 50 height 13
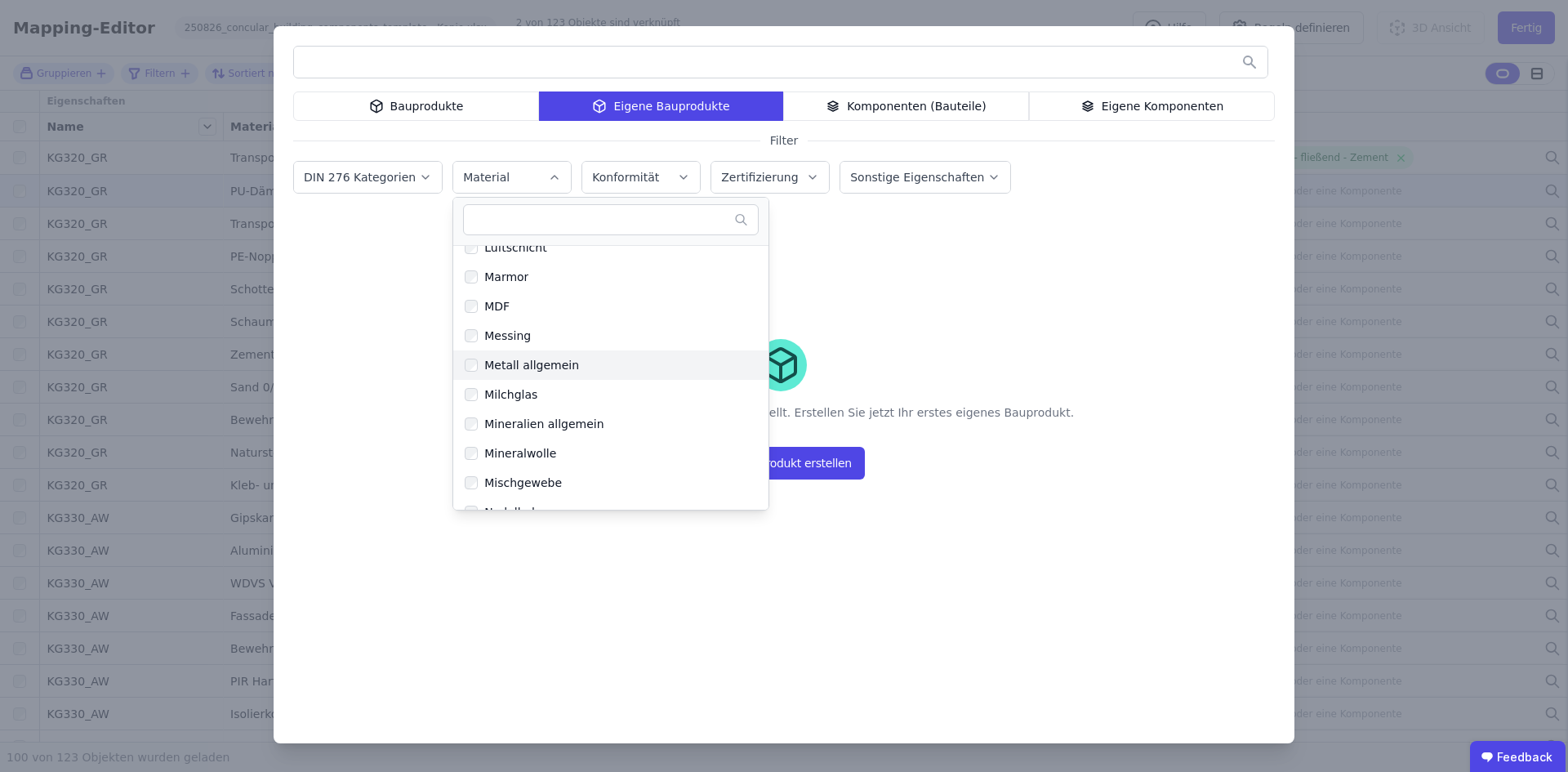
scroll to position [3431, 0]
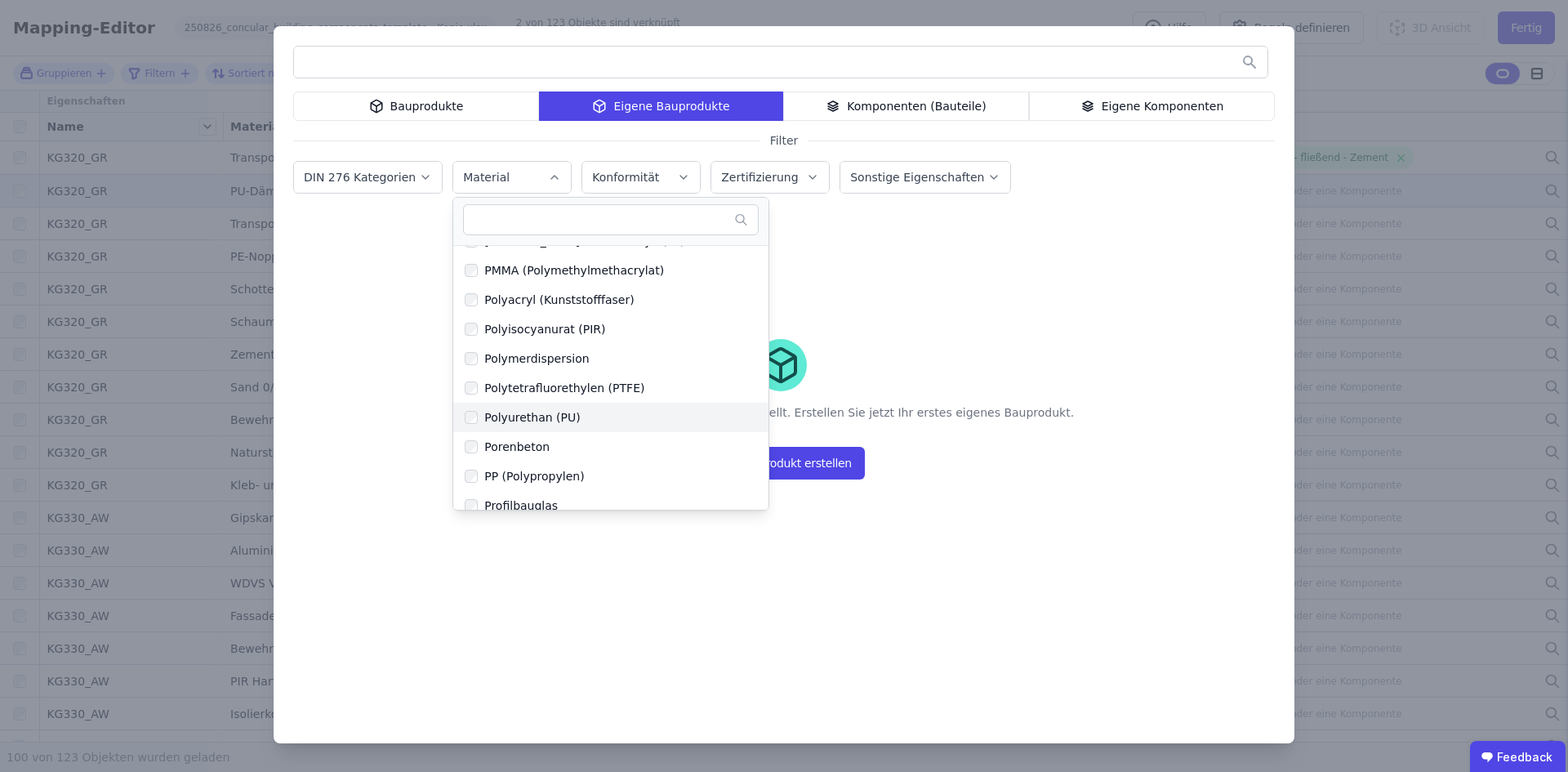
click at [523, 412] on div "Polyurethan (PU)" at bounding box center [529, 417] width 102 height 17
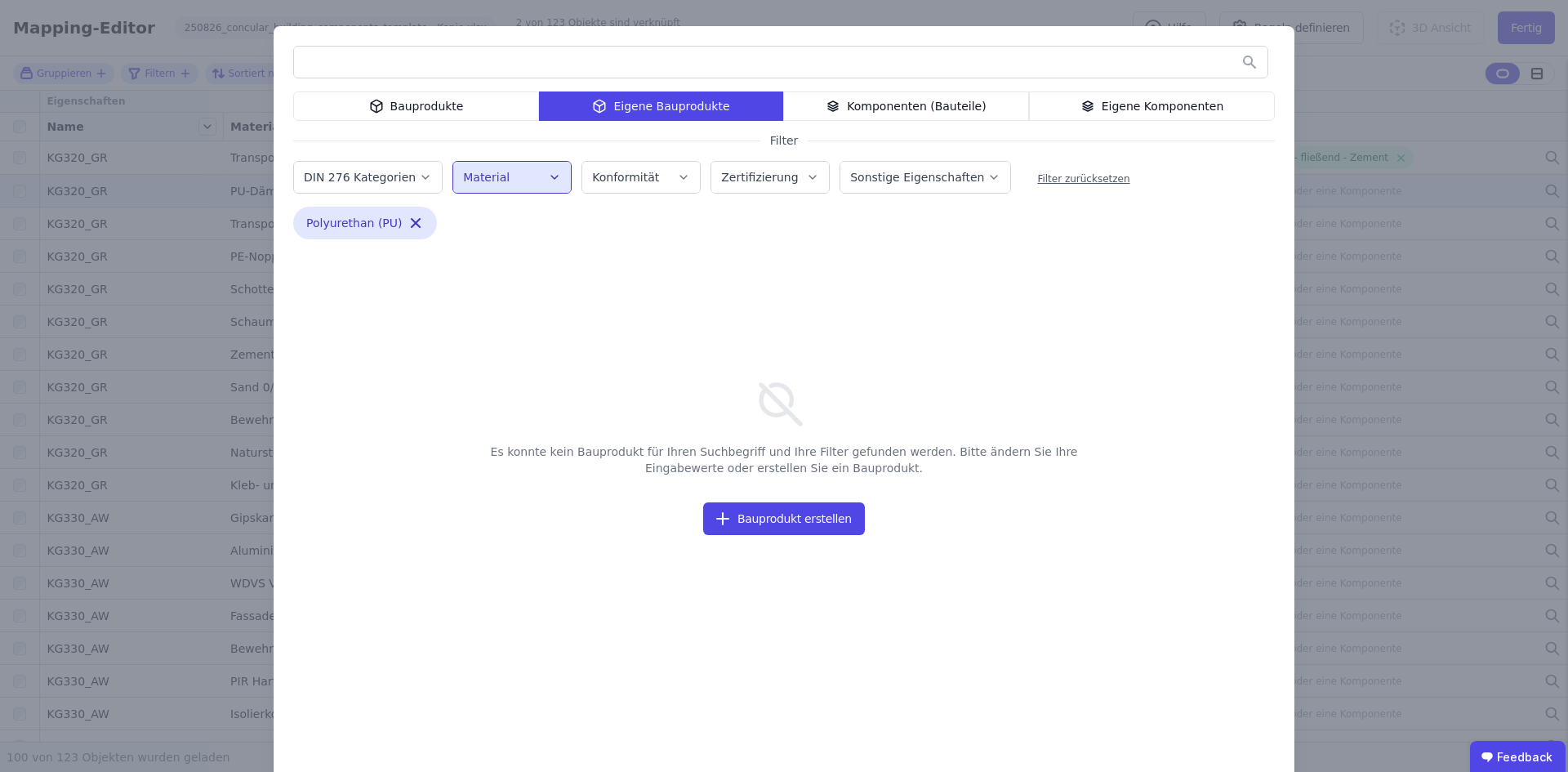
drag, startPoint x: 153, startPoint y: 170, endPoint x: 313, endPoint y: 142, distance: 162.4
click at [154, 170] on div "Bauprodukte Eigene Bauprodukte Komponenten (Bauteile) Eigene Komponenten Filter…" at bounding box center [784, 404] width 1568 height 809
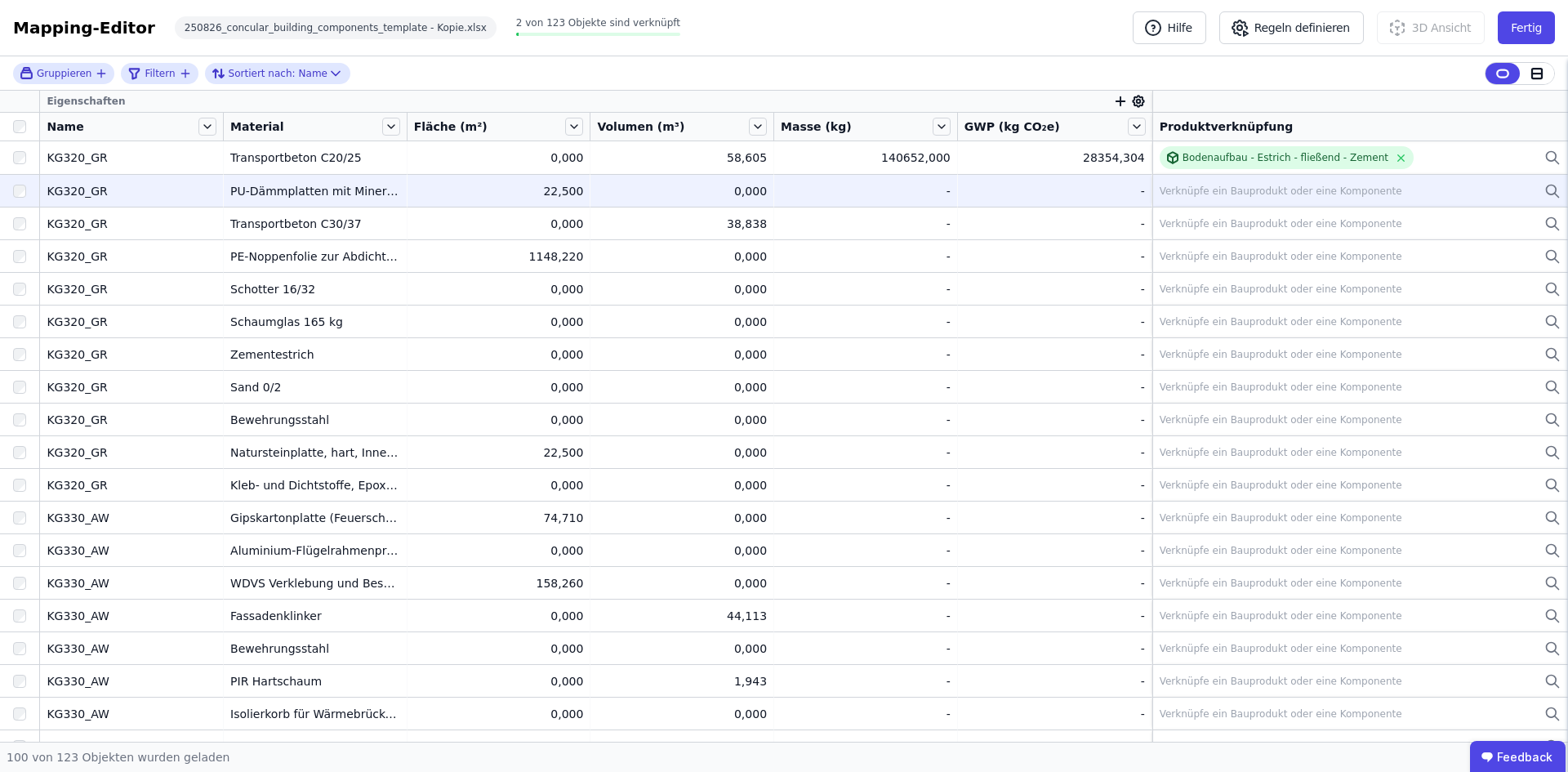
click at [881, 185] on div "Verknüpfe ein Bauprodukt oder eine Komponente" at bounding box center [1359, 191] width 401 height 20
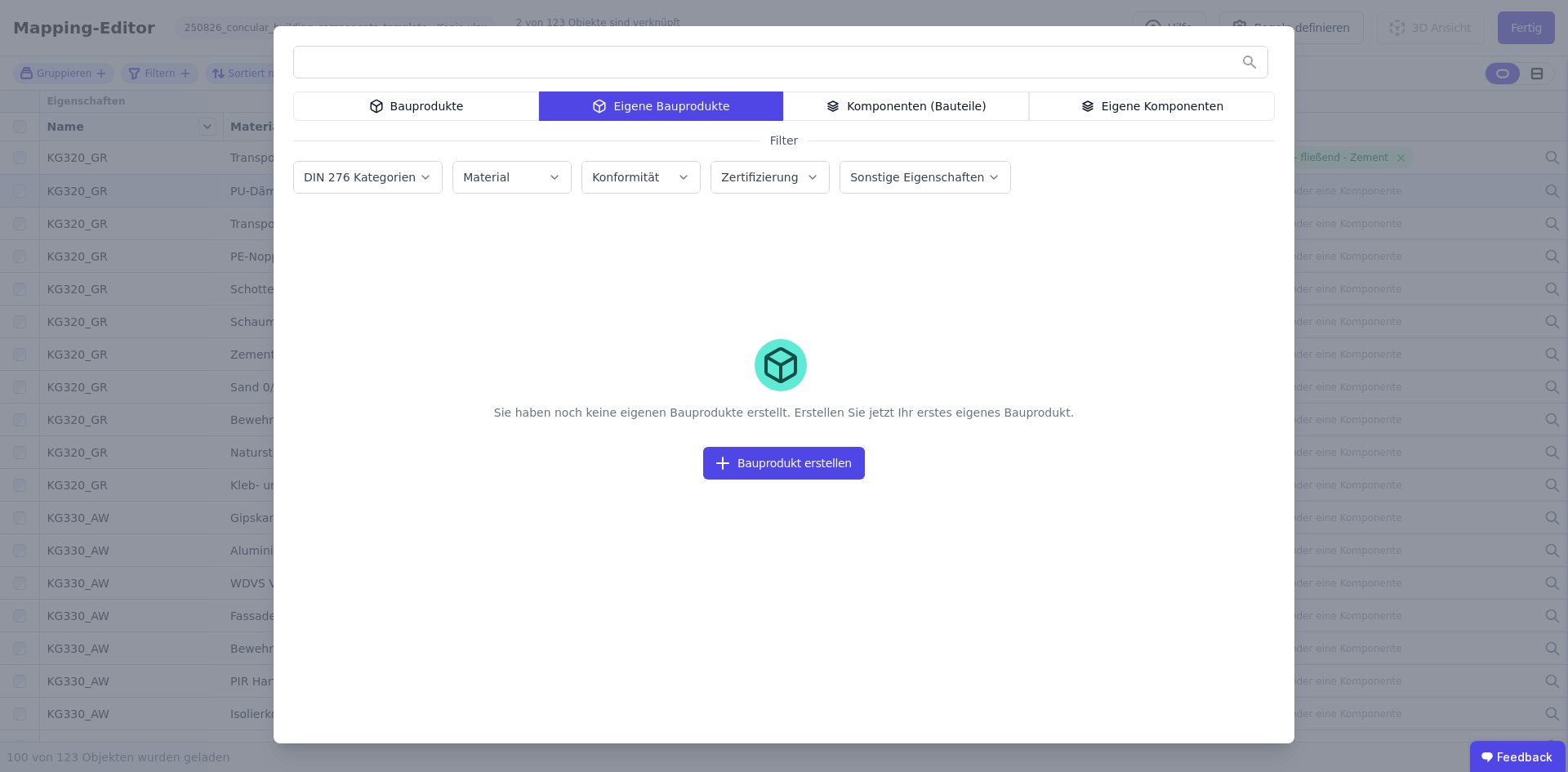
click at [881, 102] on div "Komponenten (Bauteile)" at bounding box center [906, 106] width 246 height 29
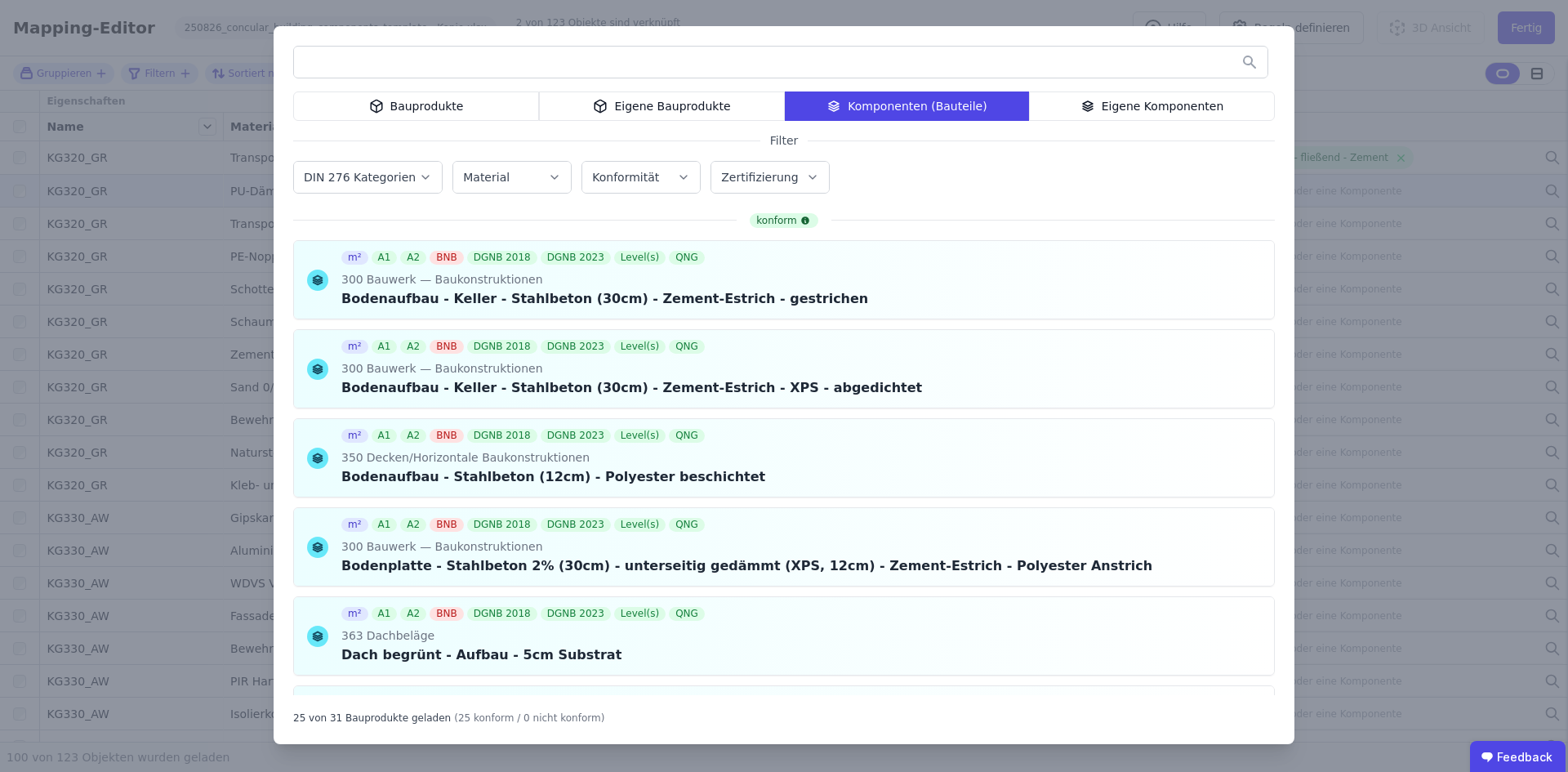
click at [513, 50] on input "text" at bounding box center [781, 62] width 974 height 29
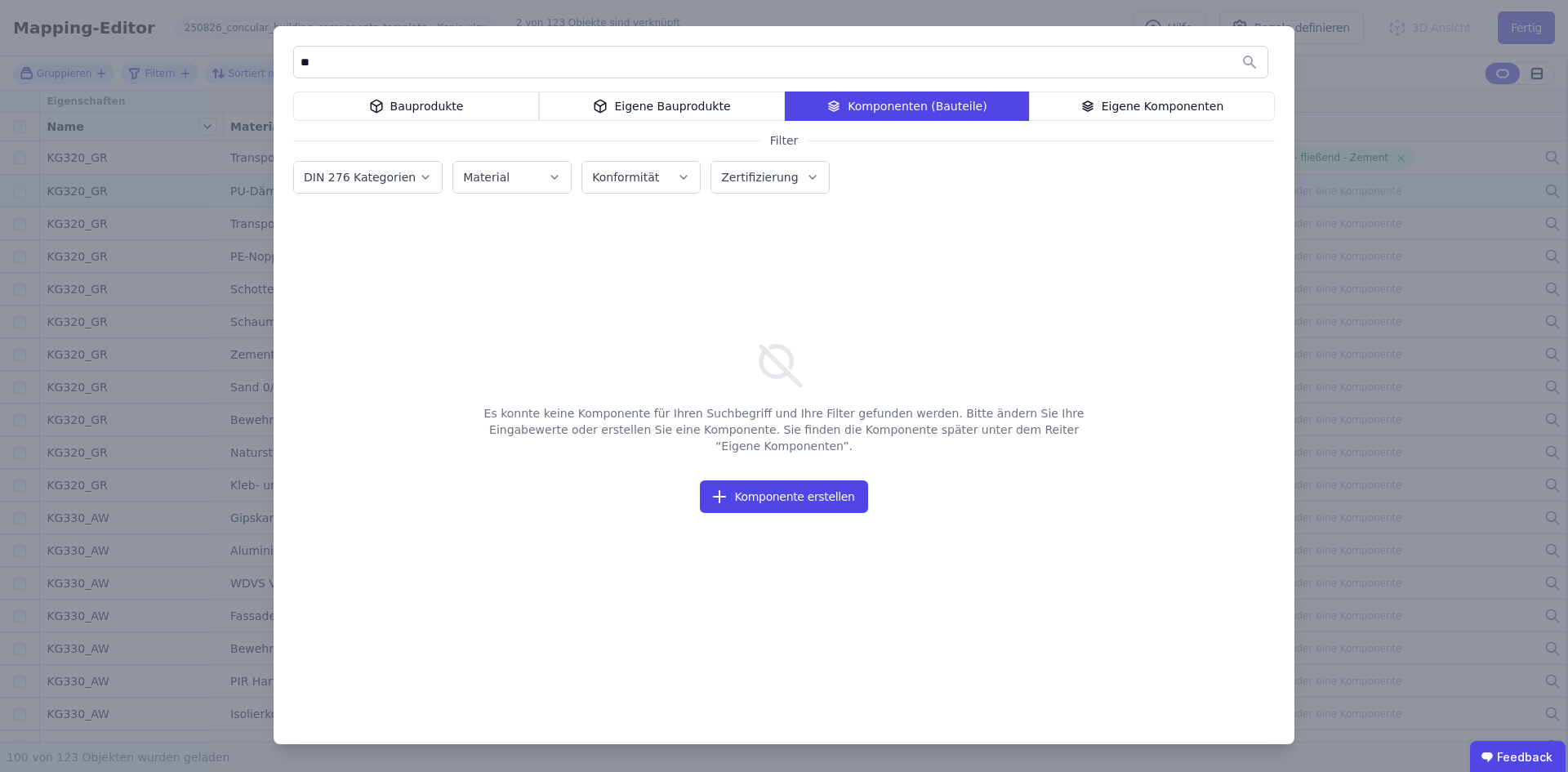
type input "*"
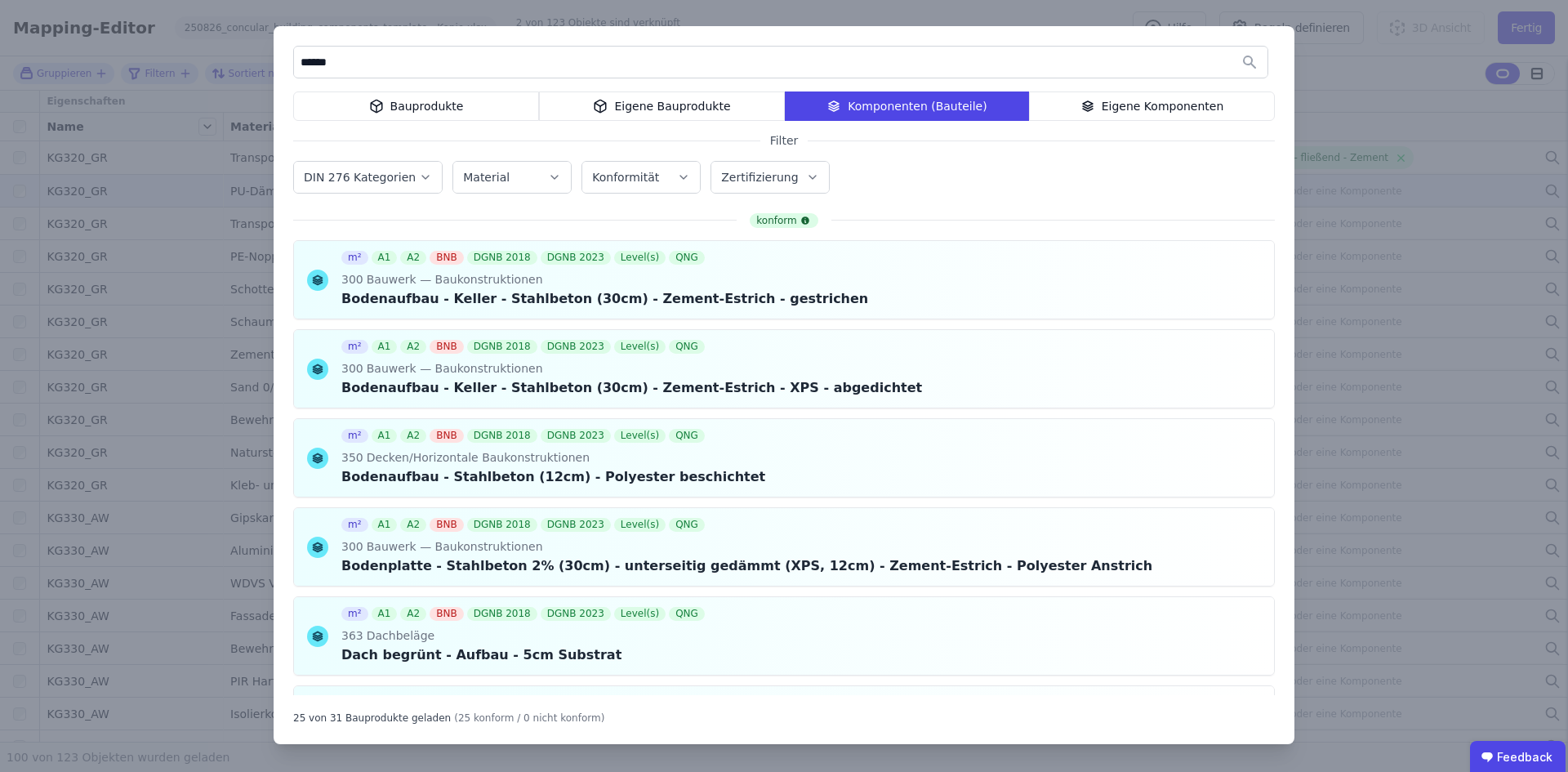
type input "*******"
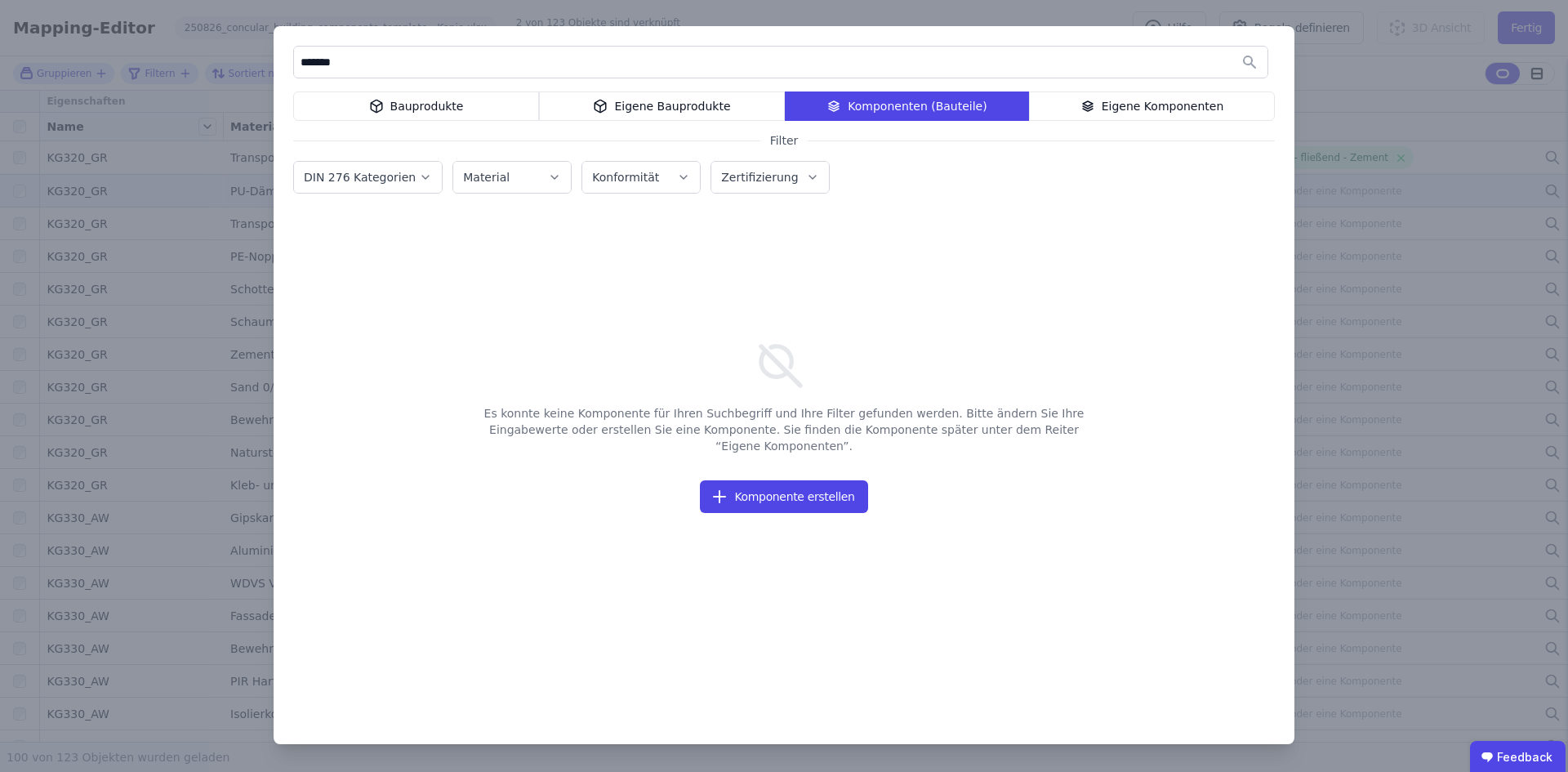
drag, startPoint x: 421, startPoint y: 68, endPoint x: 170, endPoint y: 99, distance: 252.9
click at [170, 99] on div "******* Bauprodukte Eigene Bauprodukte Komponenten (Bauteile) Eigene Komponente…" at bounding box center [784, 386] width 1568 height 772
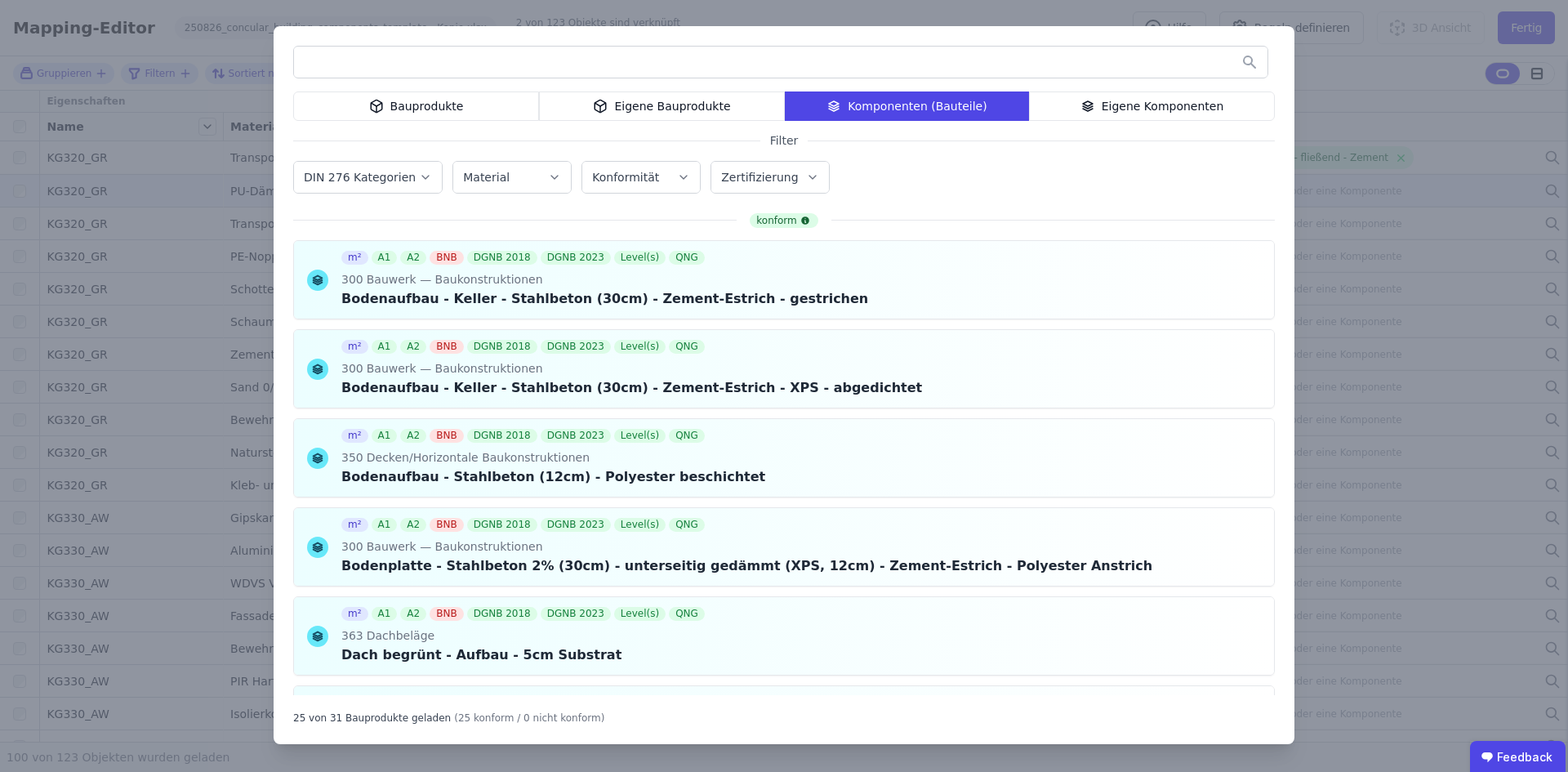
click at [521, 176] on div "Material" at bounding box center [512, 177] width 98 height 17
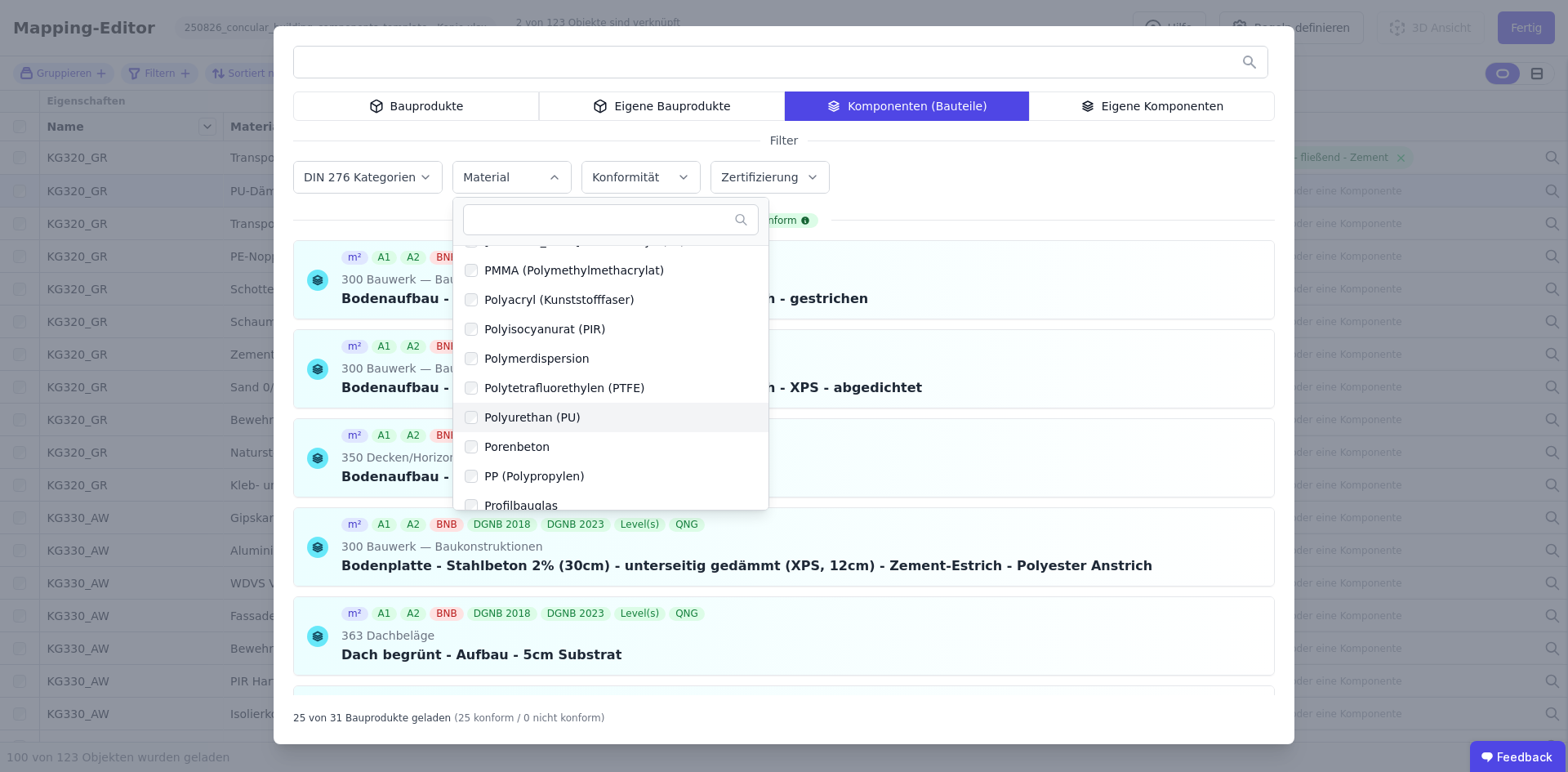
click at [537, 427] on label "Polyurethan (PU)" at bounding box center [517, 417] width 126 height 26
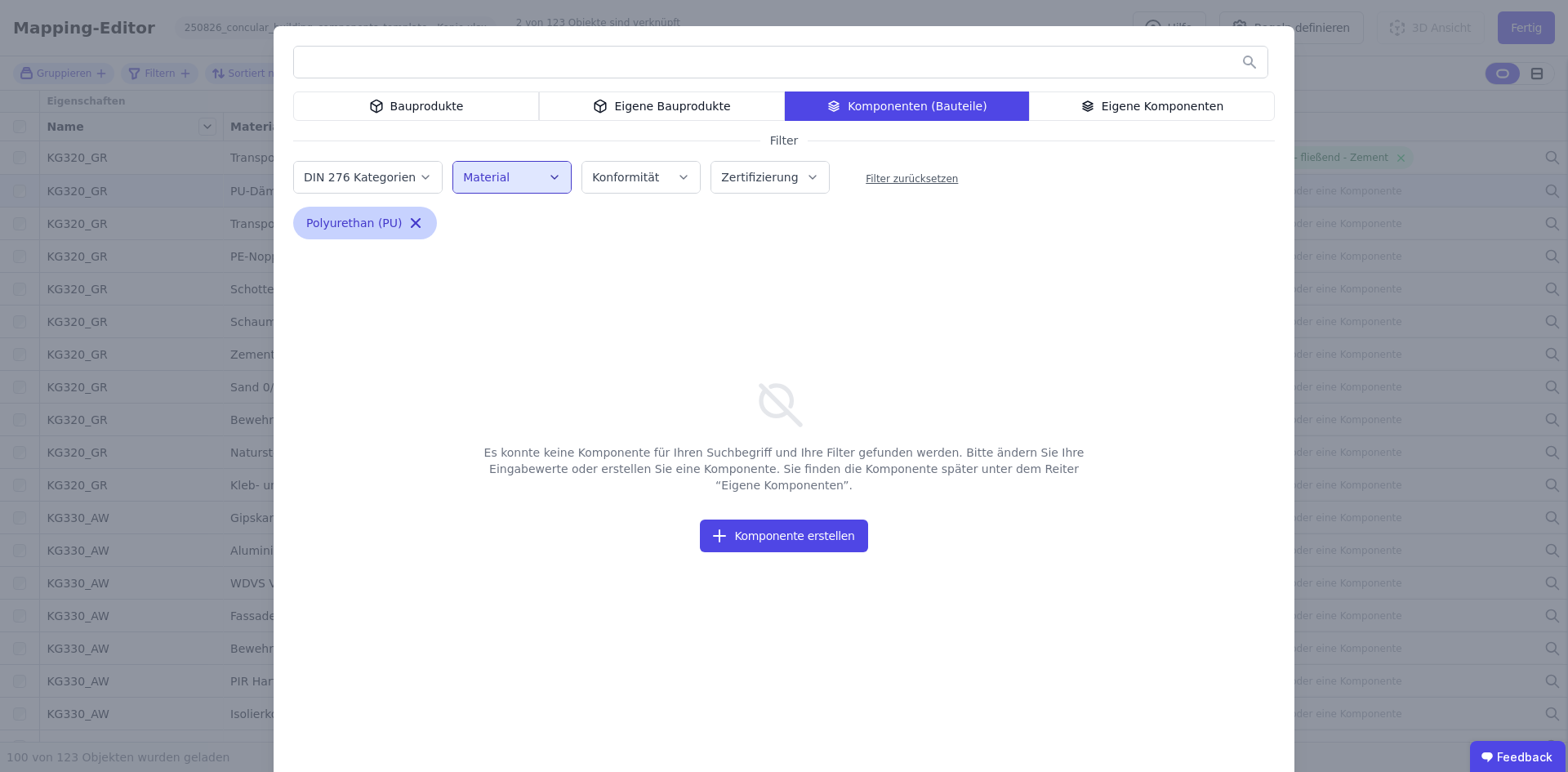
click at [411, 217] on div "Polyurethan (PU) Remove small option" at bounding box center [364, 223] width 143 height 32
click at [408, 223] on icon "button" at bounding box center [416, 223] width 17 height 17
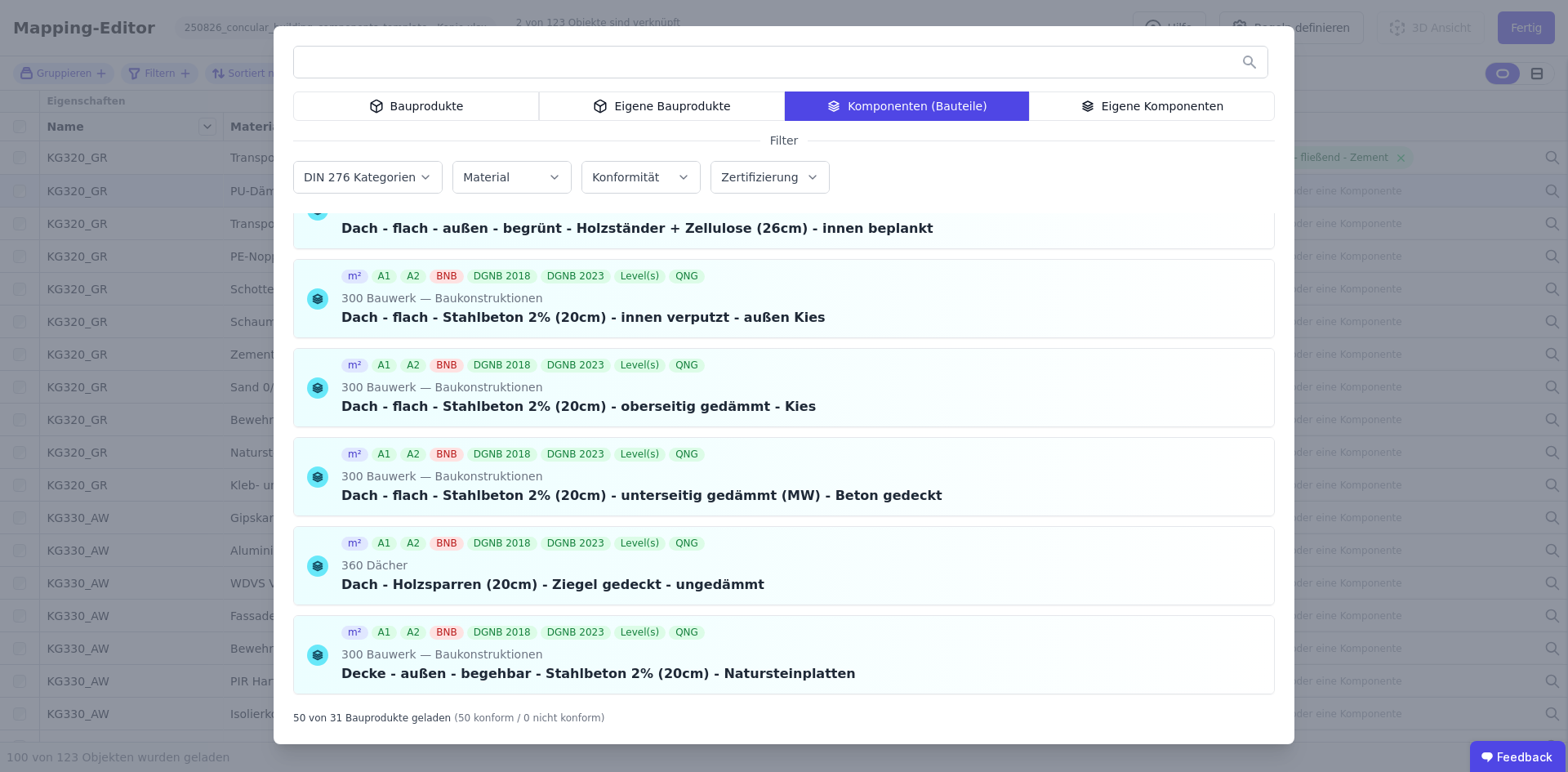
scroll to position [0, 0]
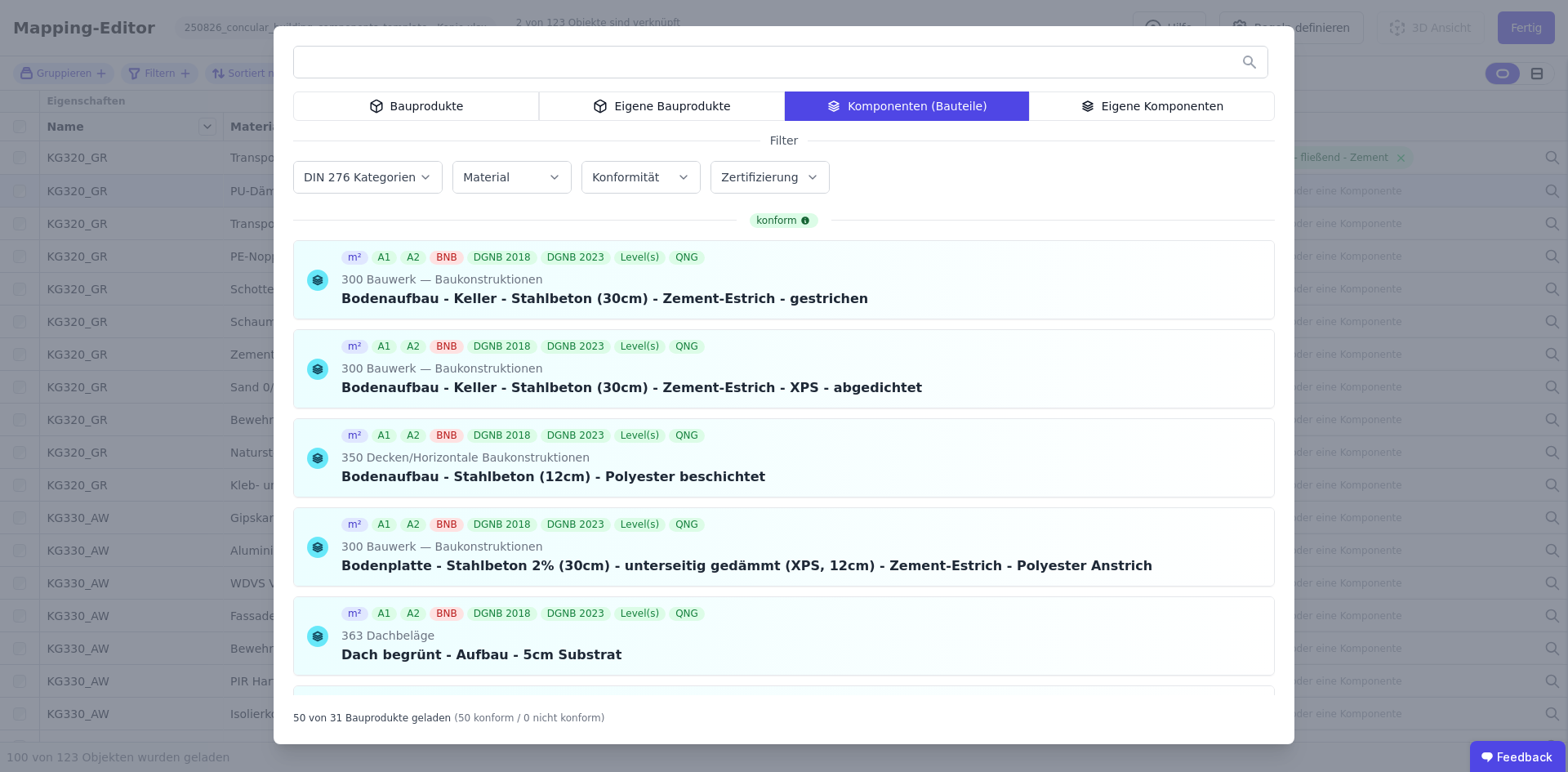
click at [410, 107] on div "Bauprodukte" at bounding box center [416, 106] width 246 height 29
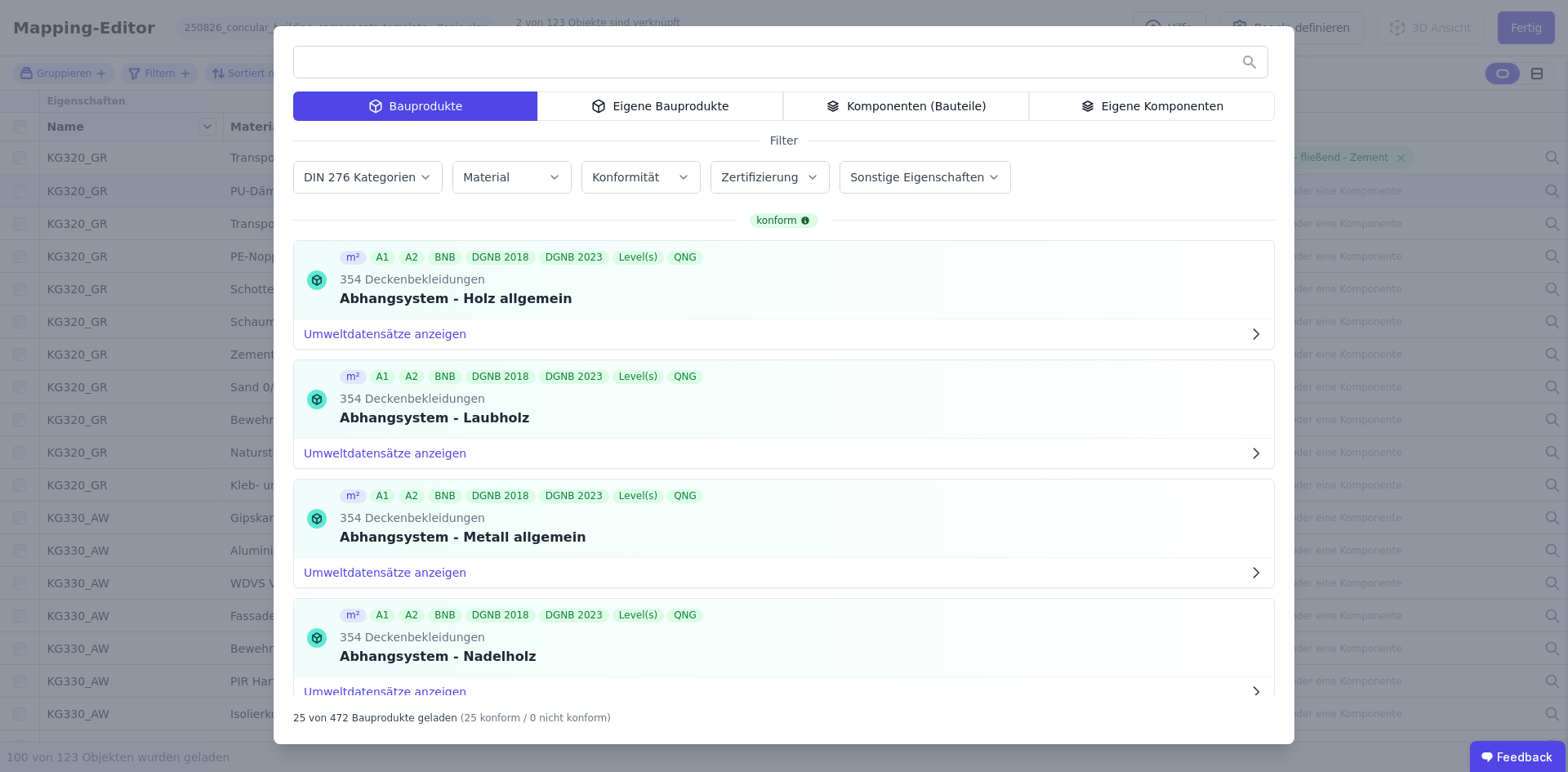
click at [681, 110] on div "Bauprodukte Eigene Bauprodukte Komponenten (Bauteile) Eigene Komponenten" at bounding box center [784, 106] width 982 height 29
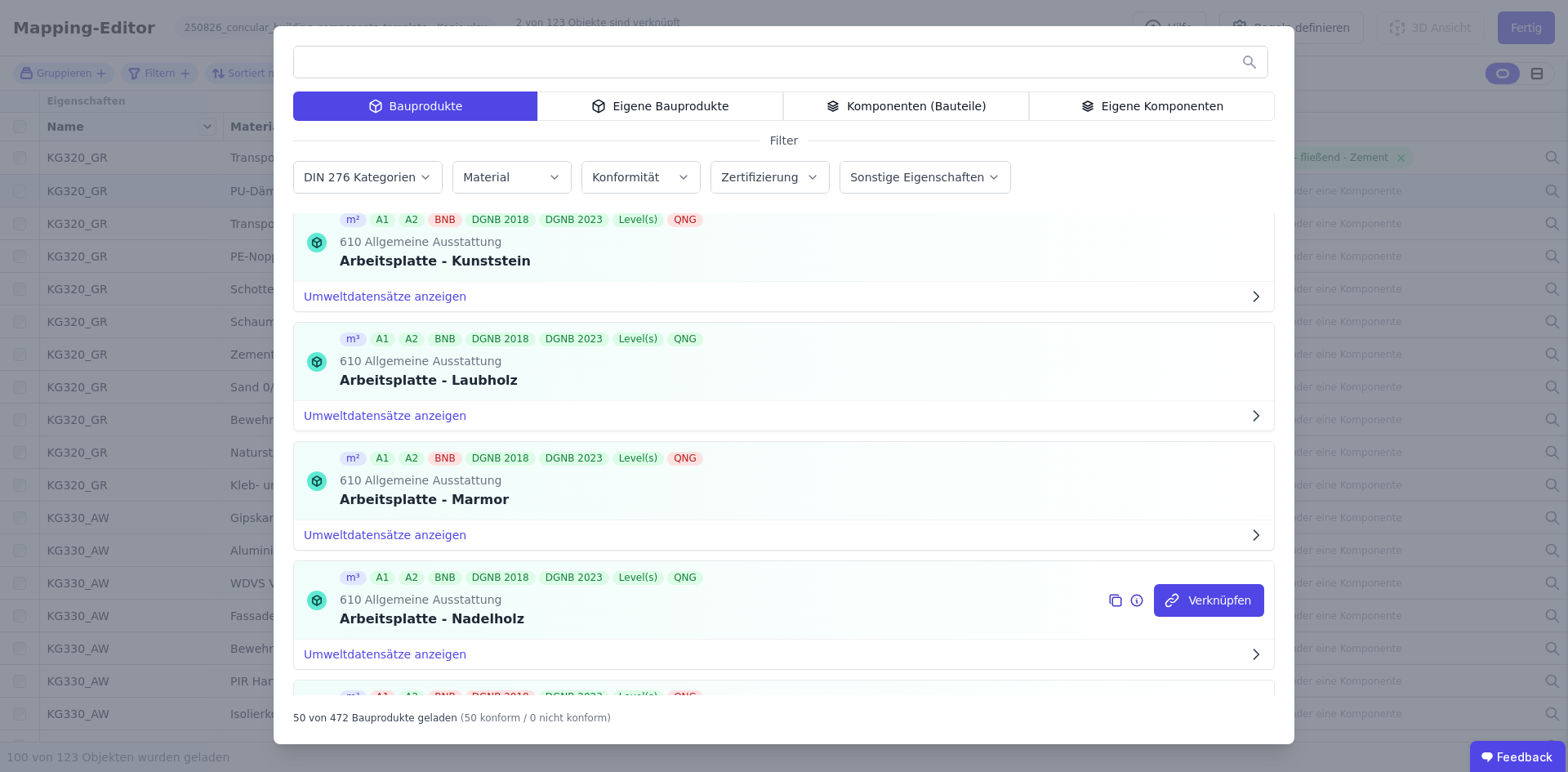
scroll to position [1814, 0]
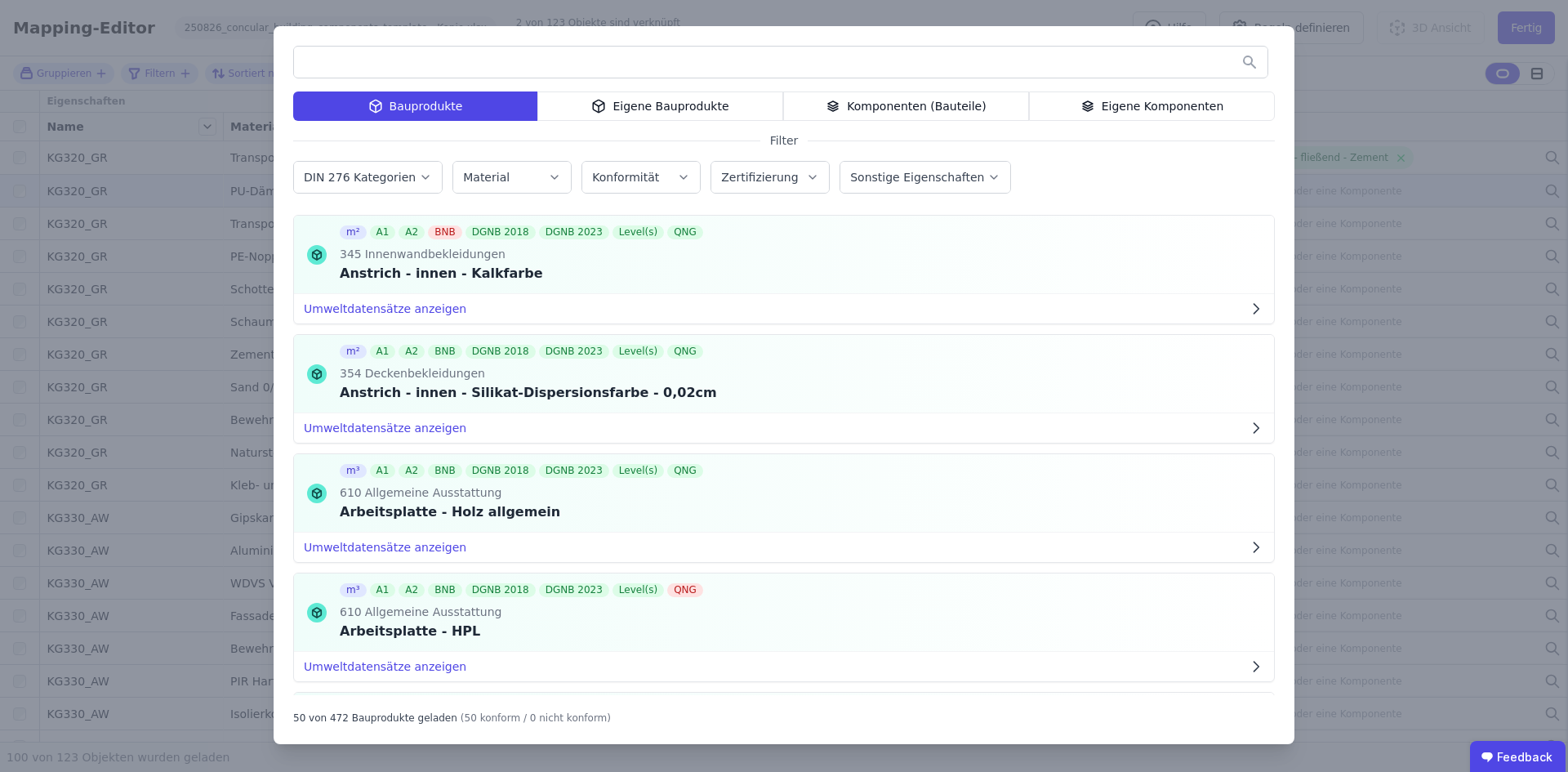
click at [487, 171] on label "Material" at bounding box center [488, 177] width 50 height 13
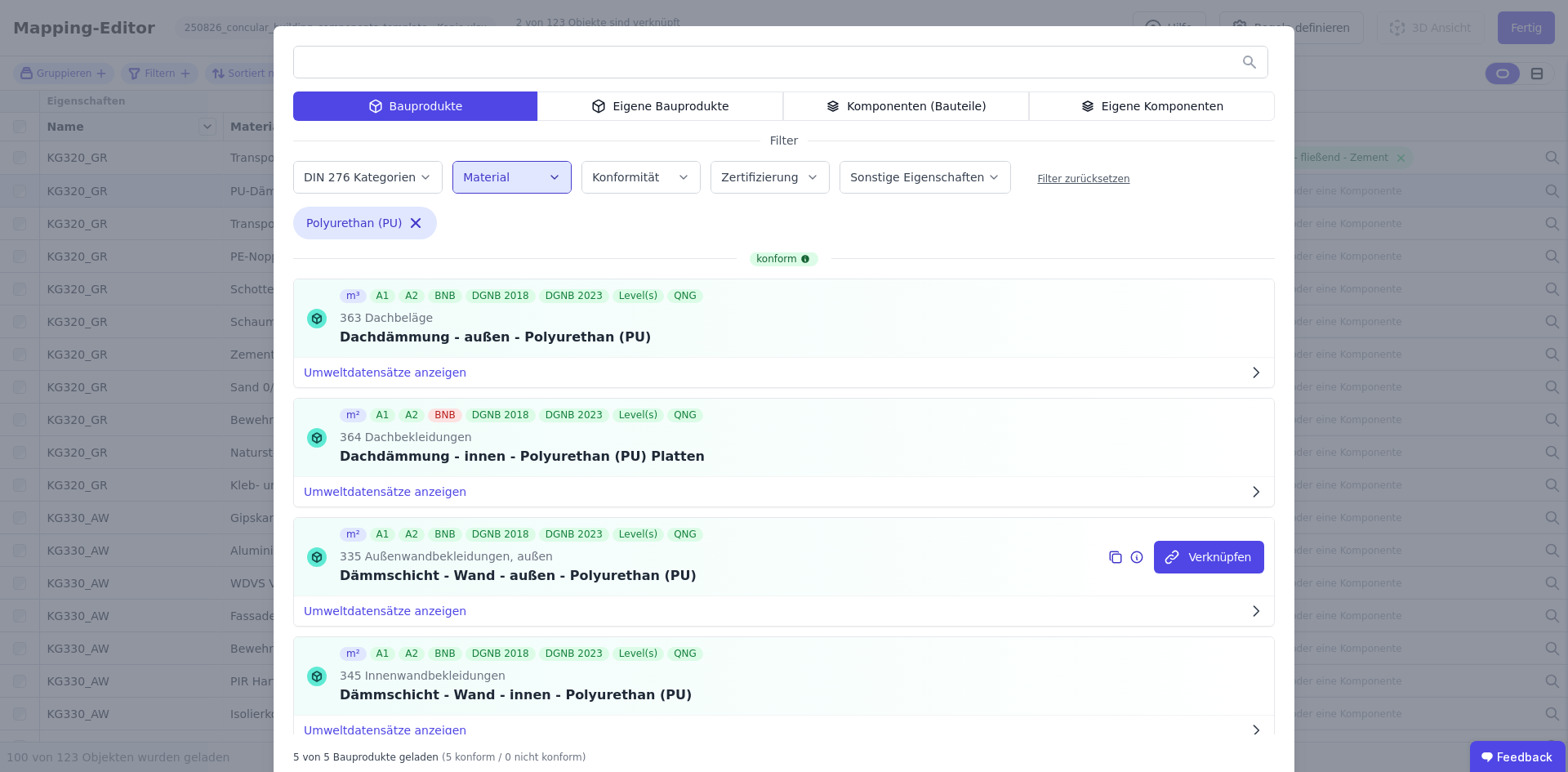
scroll to position [0, 0]
click at [442, 418] on div "BNB" at bounding box center [445, 416] width 33 height 14
click at [560, 538] on div "DGNB 2023" at bounding box center [574, 535] width 70 height 14
click at [667, 531] on div "QNG" at bounding box center [685, 535] width 36 height 14
click at [566, 540] on div "DGNB 2023" at bounding box center [574, 535] width 70 height 14
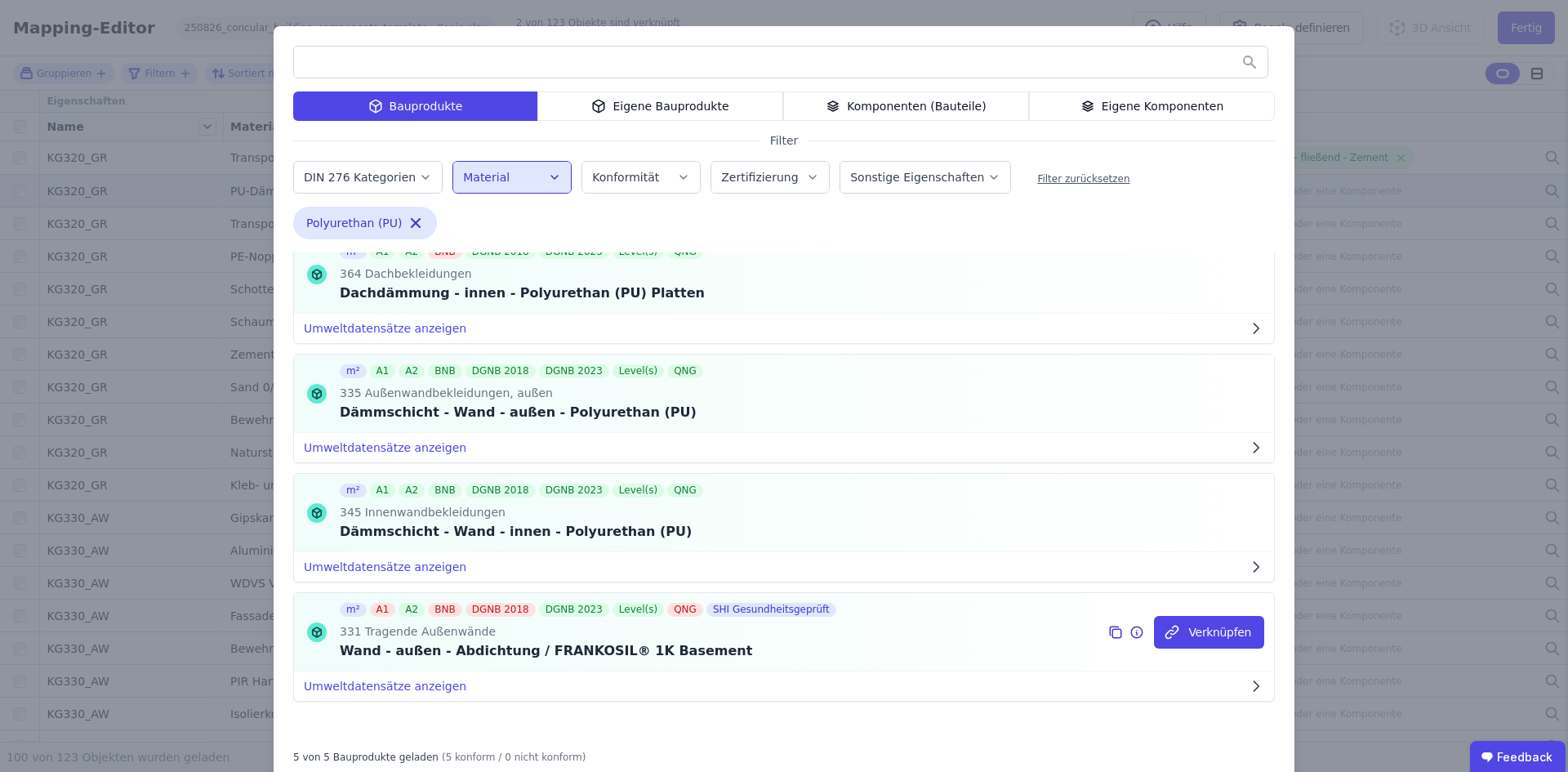
click at [667, 610] on div "QNG" at bounding box center [685, 610] width 36 height 14
click at [513, 650] on div "Wand - außen - Abdichtung / FRANKOSIL® 1K Basement" at bounding box center [589, 651] width 500 height 20
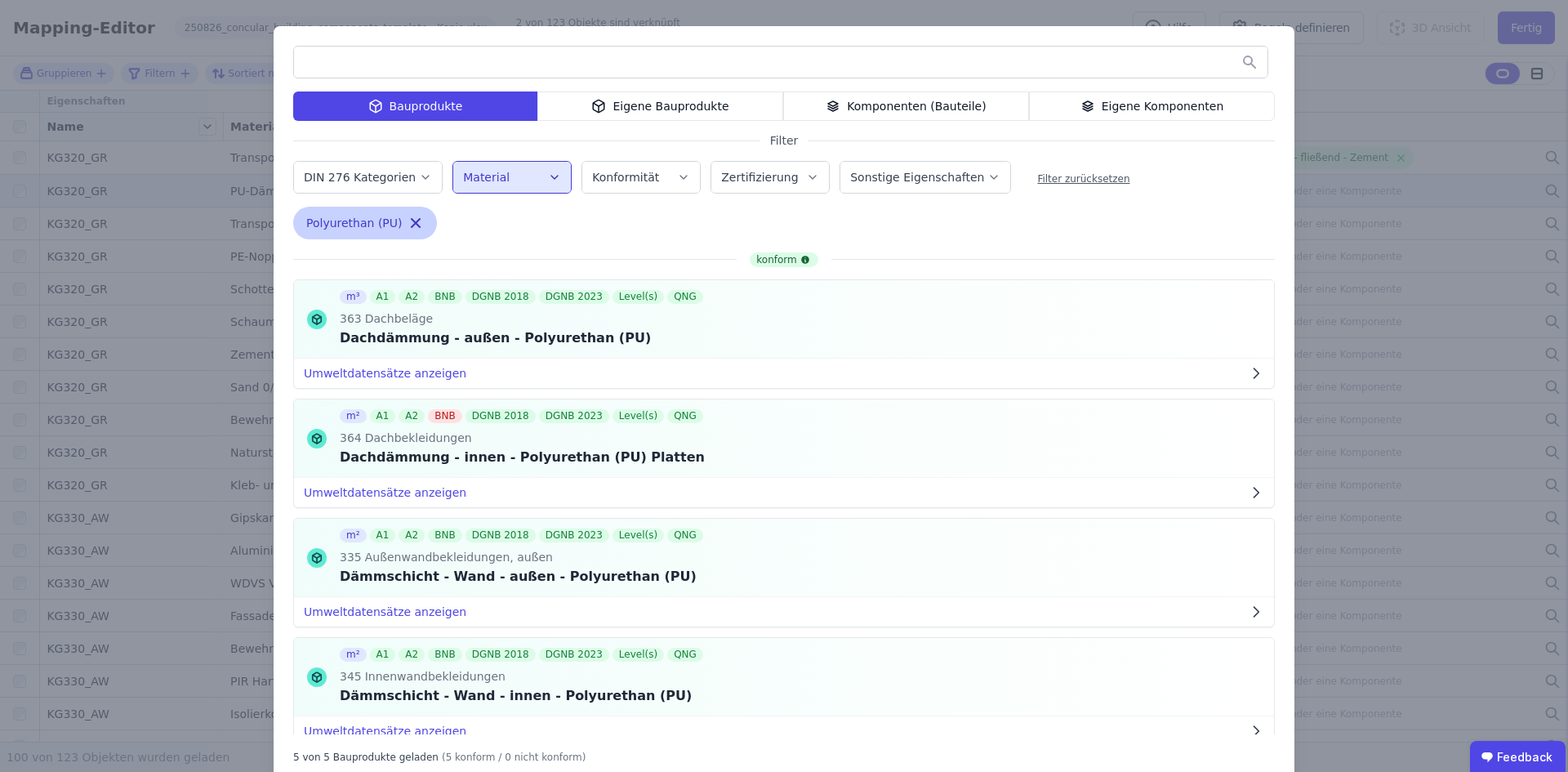
click at [411, 219] on div "Polyurethan (PU) Remove small option" at bounding box center [364, 223] width 143 height 32
click at [408, 221] on icon "button" at bounding box center [416, 223] width 17 height 17
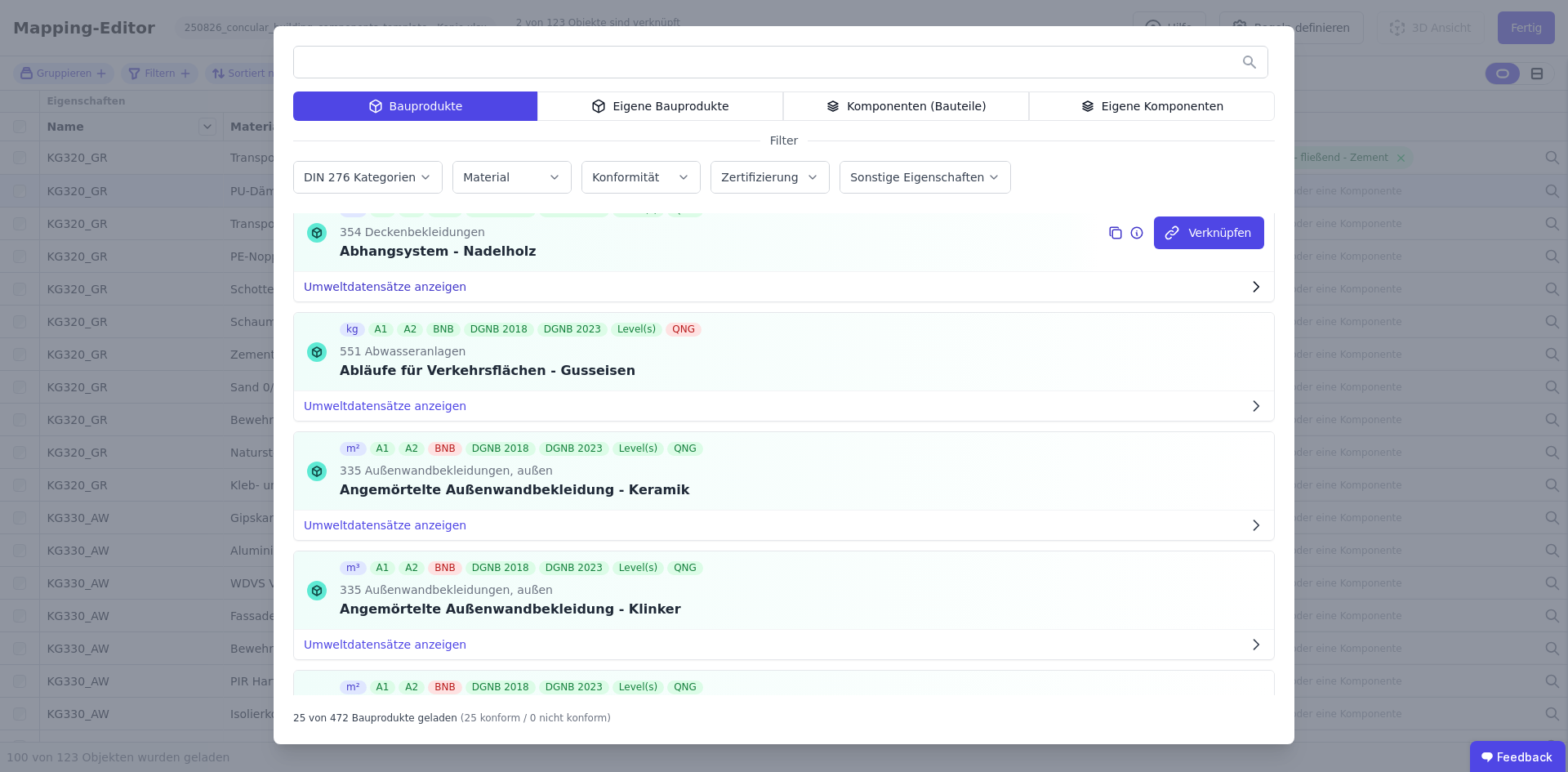
scroll to position [654, 0]
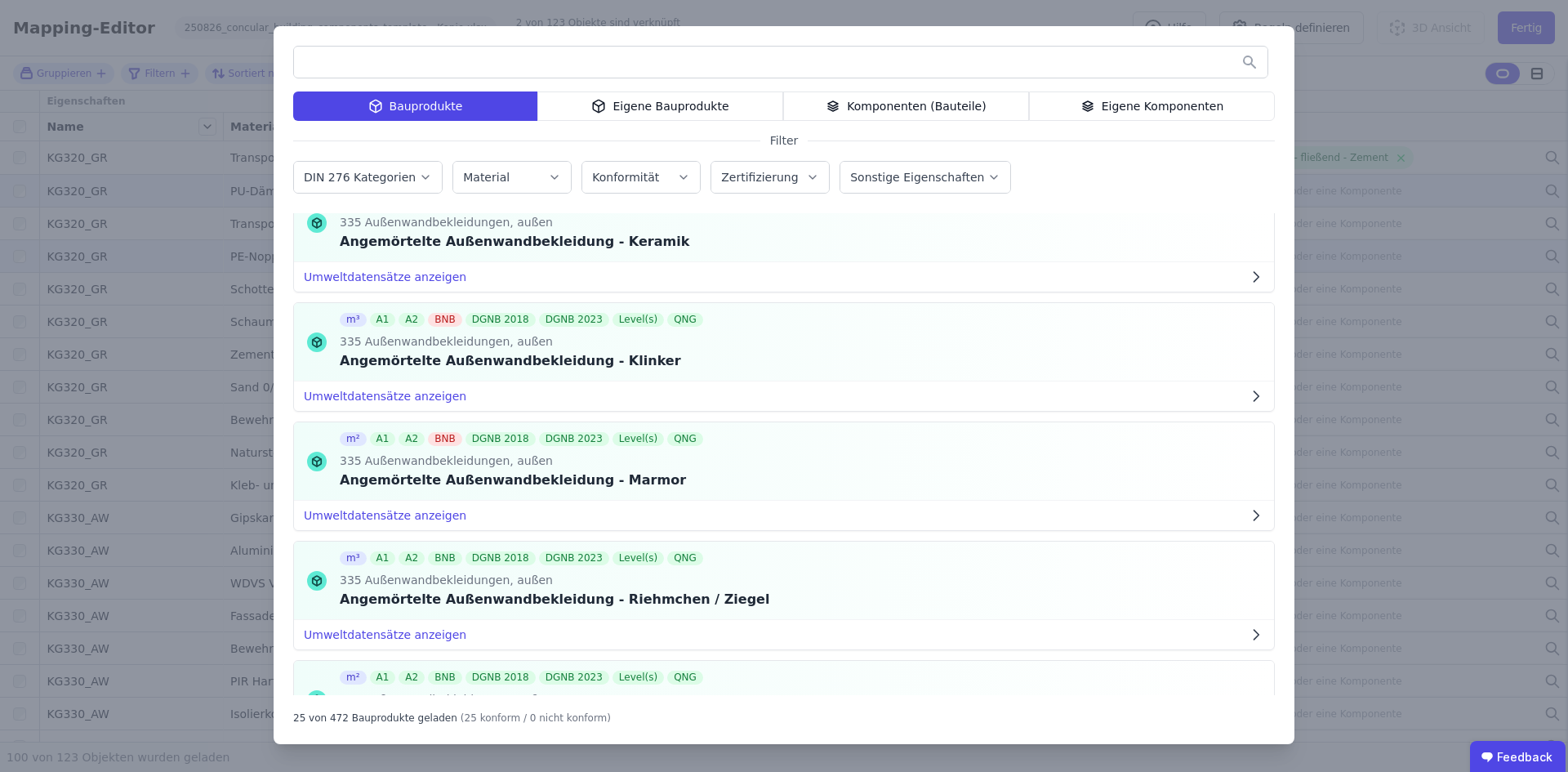
click at [881, 255] on div "Bauprodukte Eigene Bauprodukte Komponenten (Bauteile) Eigene Komponenten Filter…" at bounding box center [784, 386] width 1568 height 772
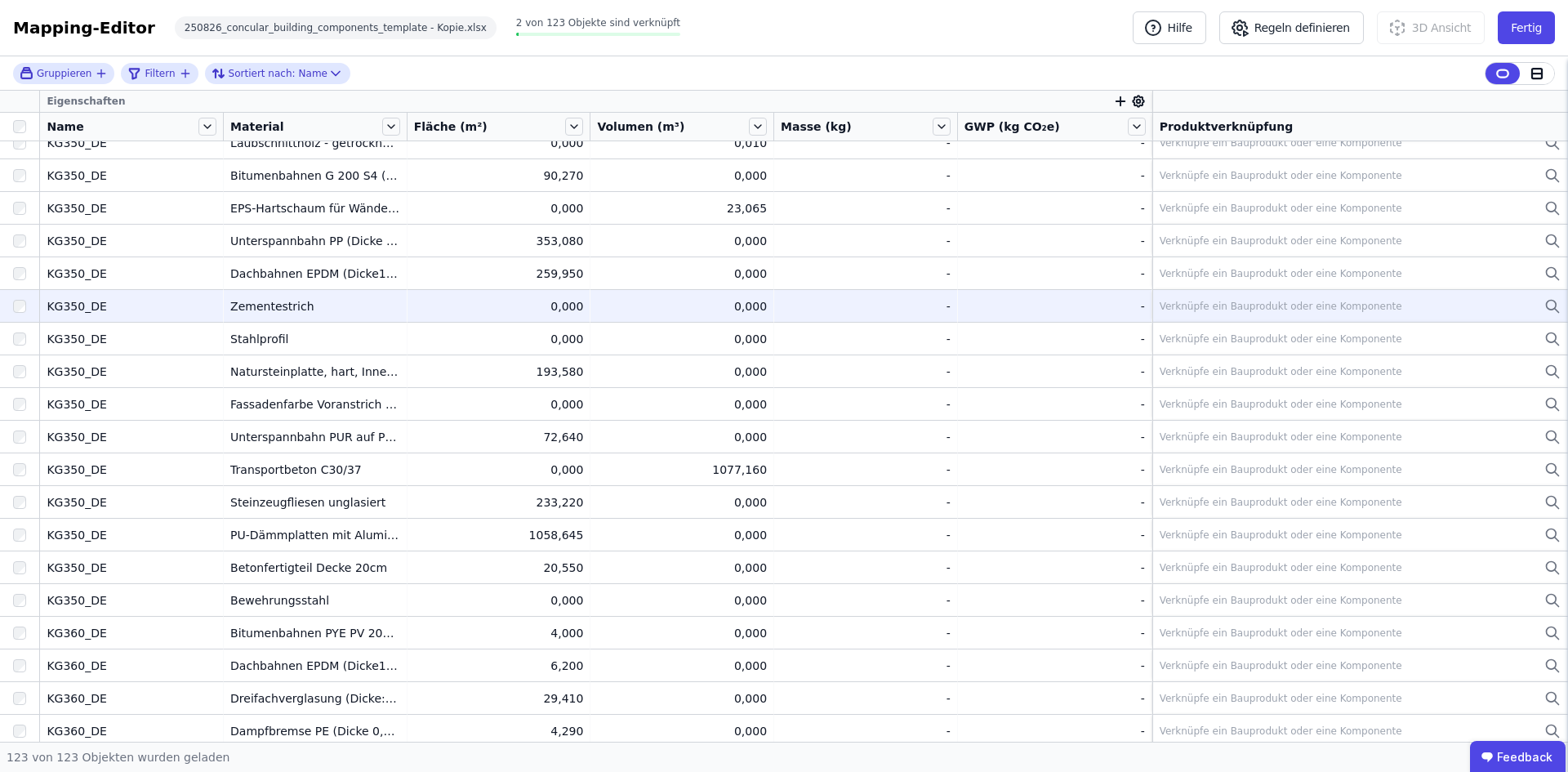
scroll to position [2831, 0]
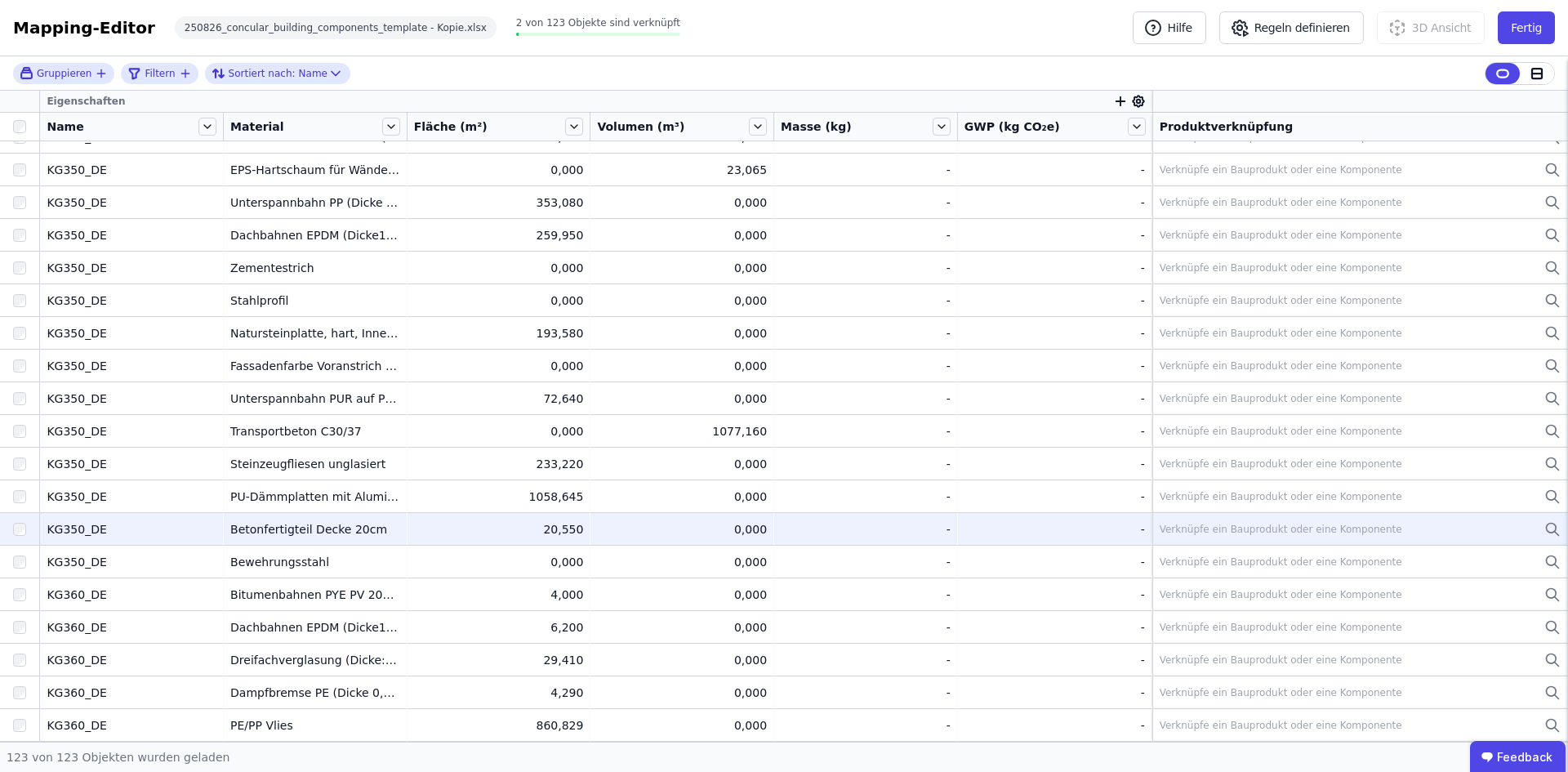
click at [299, 527] on div "Betonfertigteil Decke 20cm" at bounding box center [315, 529] width 170 height 17
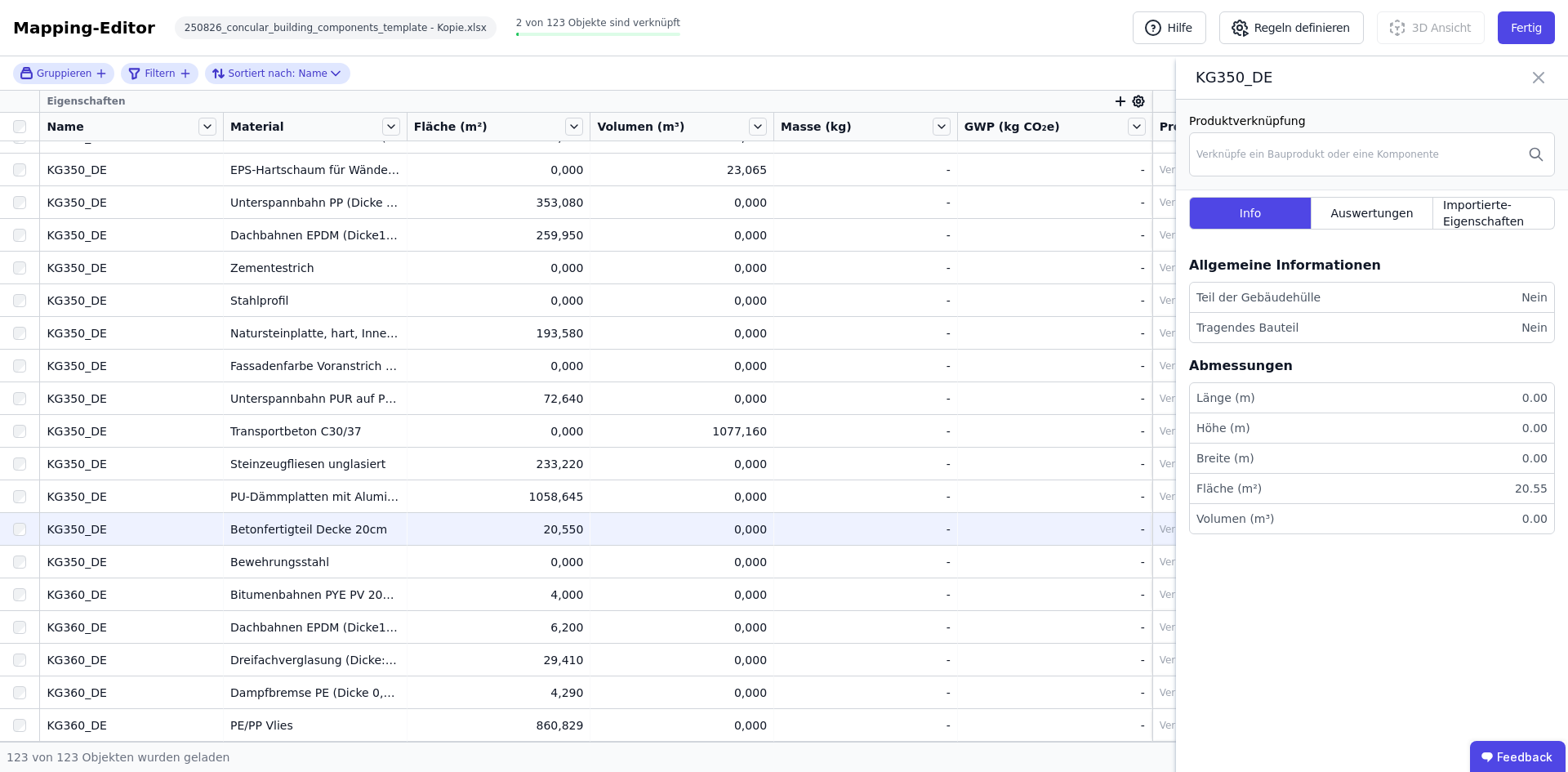
click at [299, 527] on div "Betonfertigteil Decke 20cm" at bounding box center [315, 529] width 170 height 17
click at [881, 530] on div "Verknüpfe ein Bauprodukt oder eine Komponente" at bounding box center [1280, 529] width 243 height 13
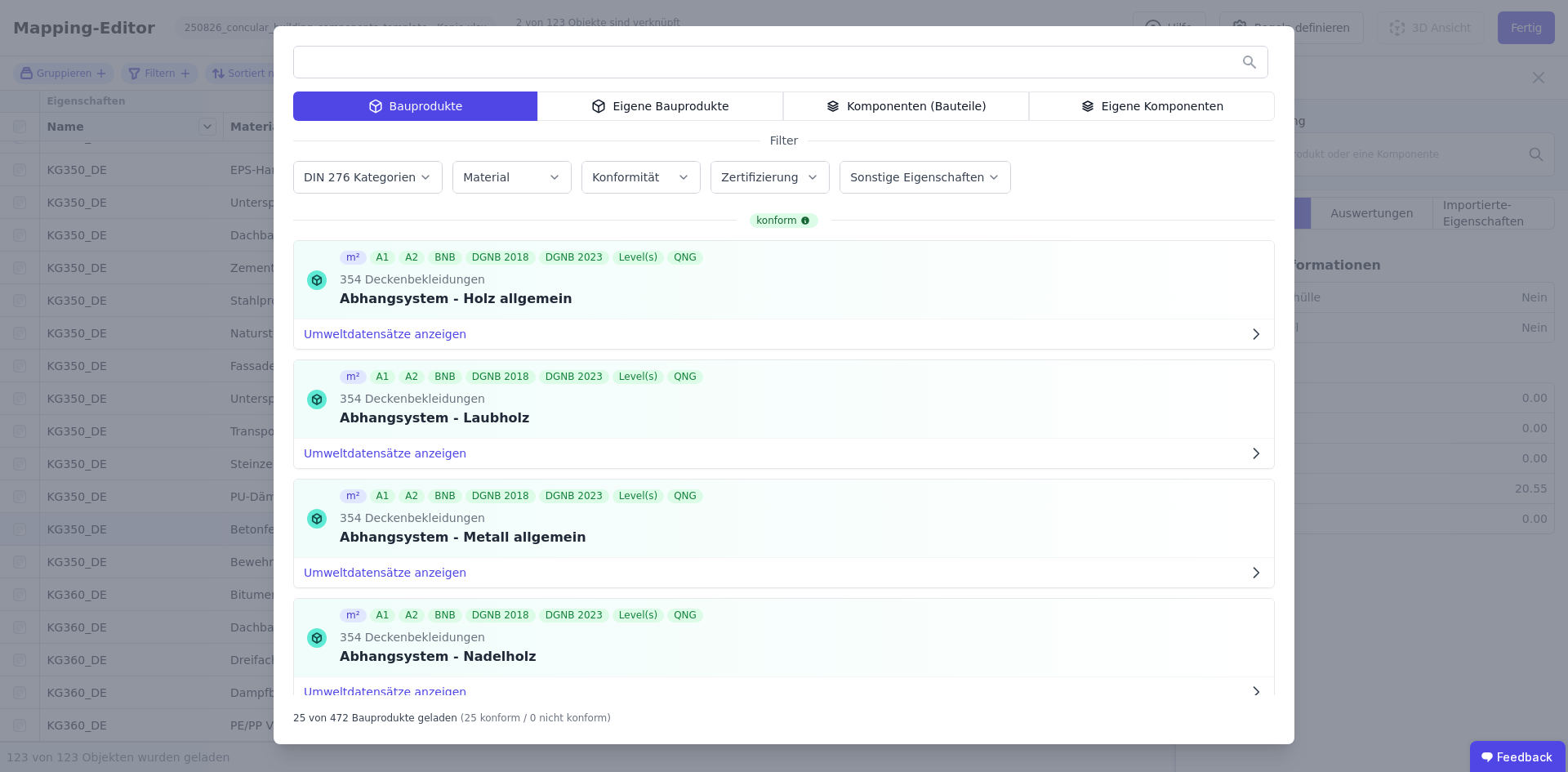
click at [881, 101] on div "Eigene Komponenten" at bounding box center [1152, 106] width 246 height 29
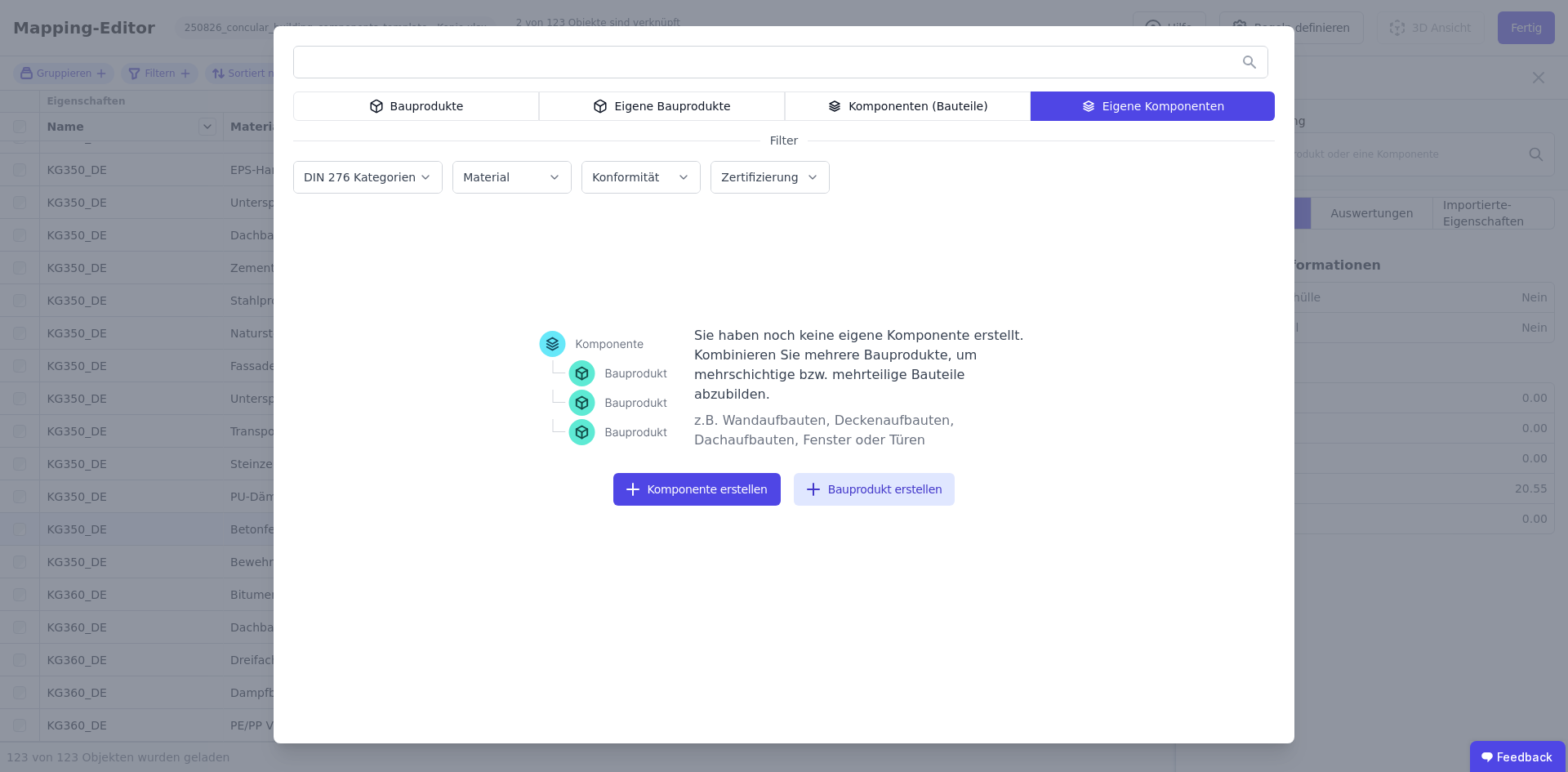
click at [881, 93] on div "Komponenten (Bauteile)" at bounding box center [907, 106] width 246 height 29
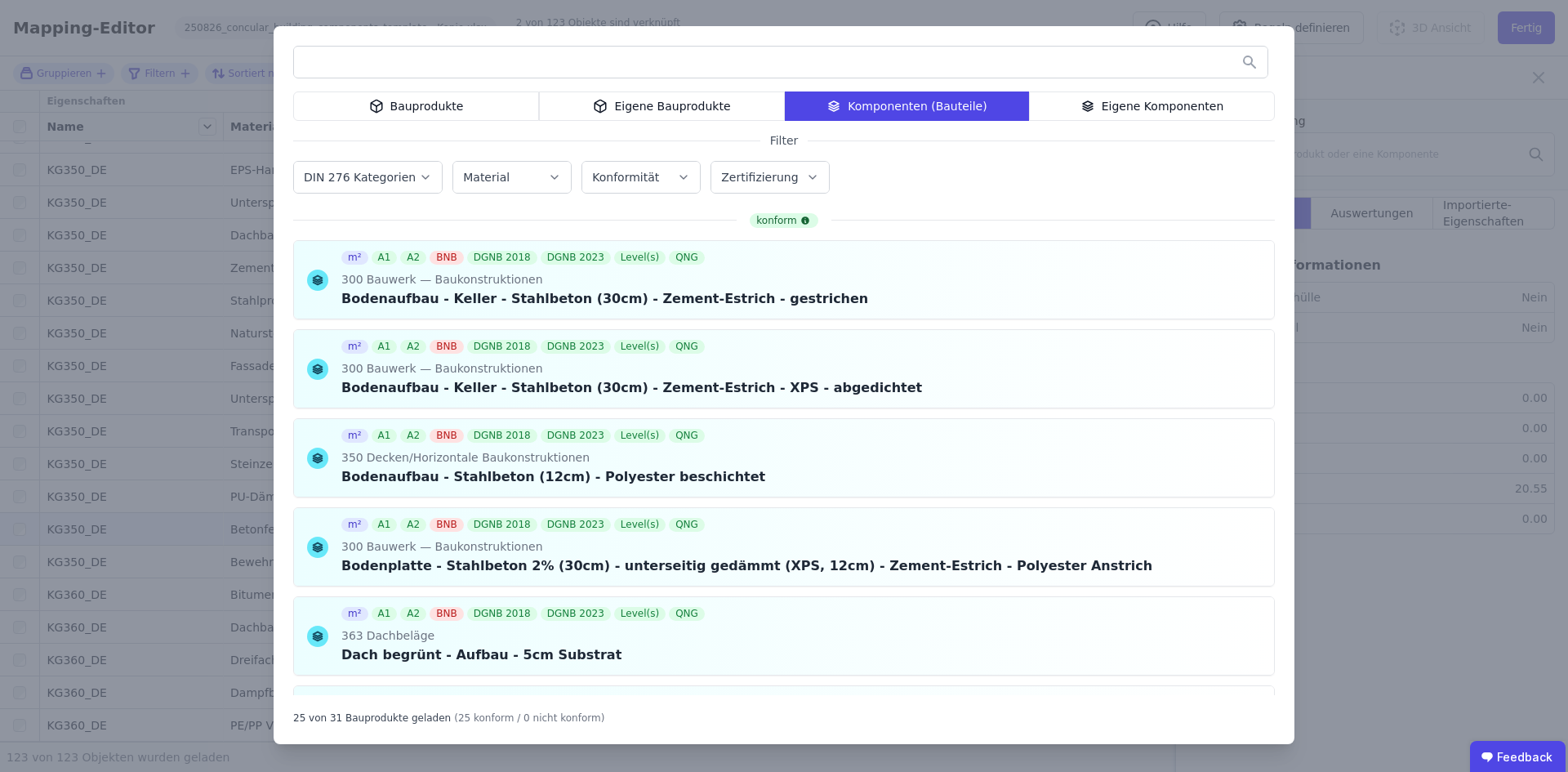
click at [683, 111] on div "Eigene Bauprodukte" at bounding box center [662, 106] width 246 height 29
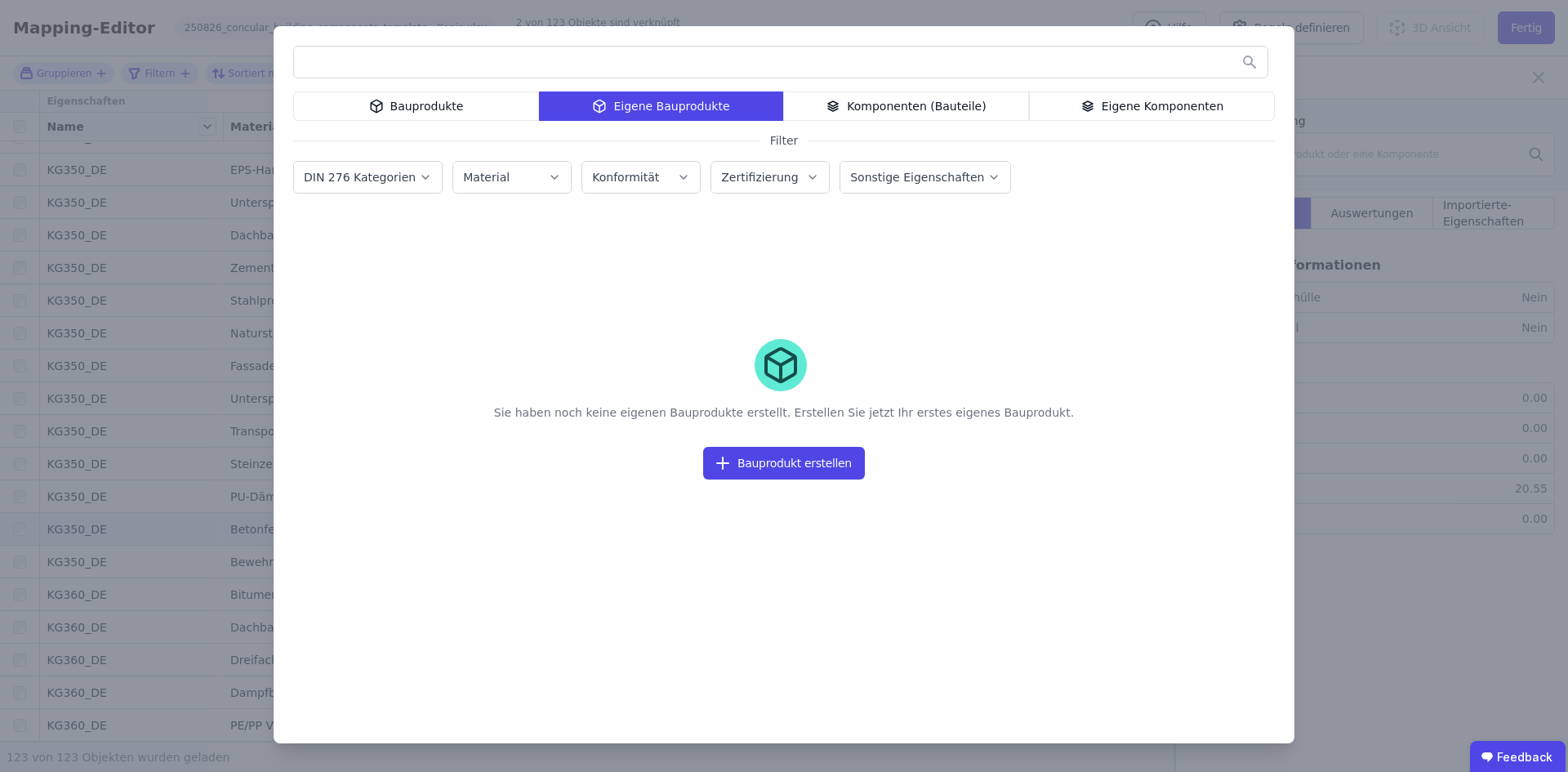
click at [491, 103] on div "Bauprodukte" at bounding box center [416, 106] width 246 height 29
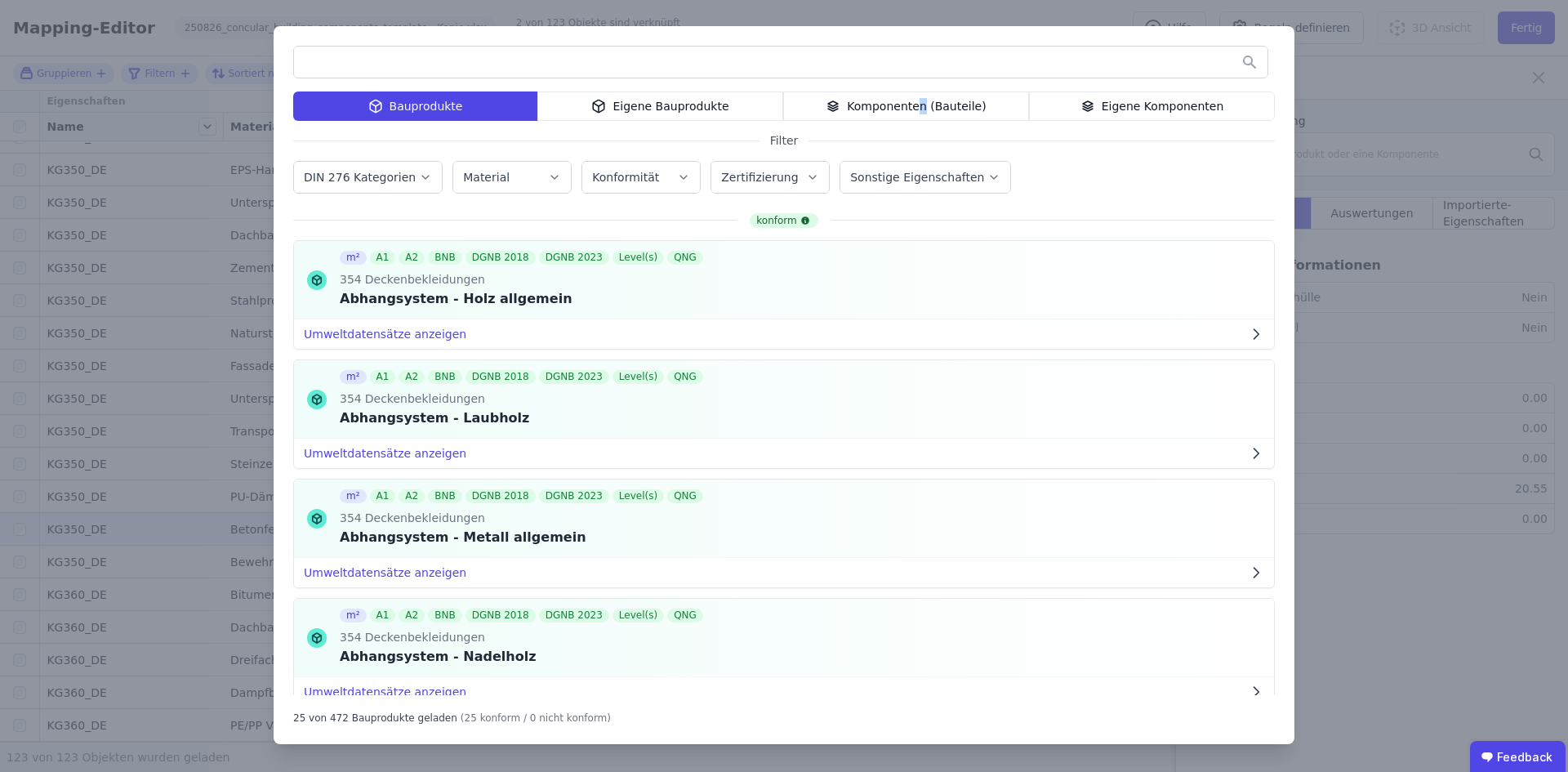
drag, startPoint x: 927, startPoint y: 107, endPoint x: 919, endPoint y: 102, distance: 9.4
click at [881, 104] on div "Komponenten (Bauteile)" at bounding box center [906, 106] width 246 height 29
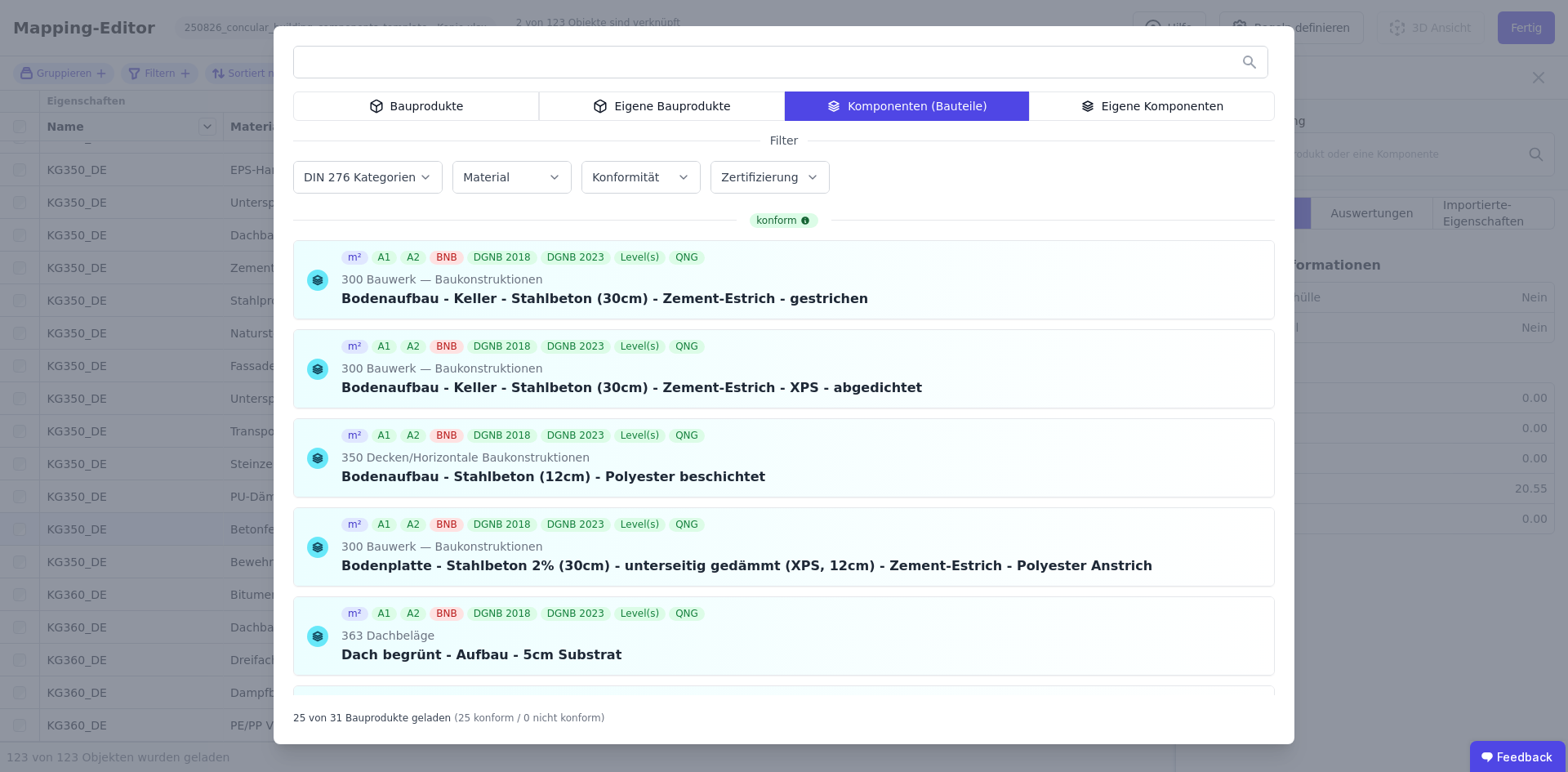
click at [371, 97] on div "Bauprodukte" at bounding box center [416, 106] width 246 height 29
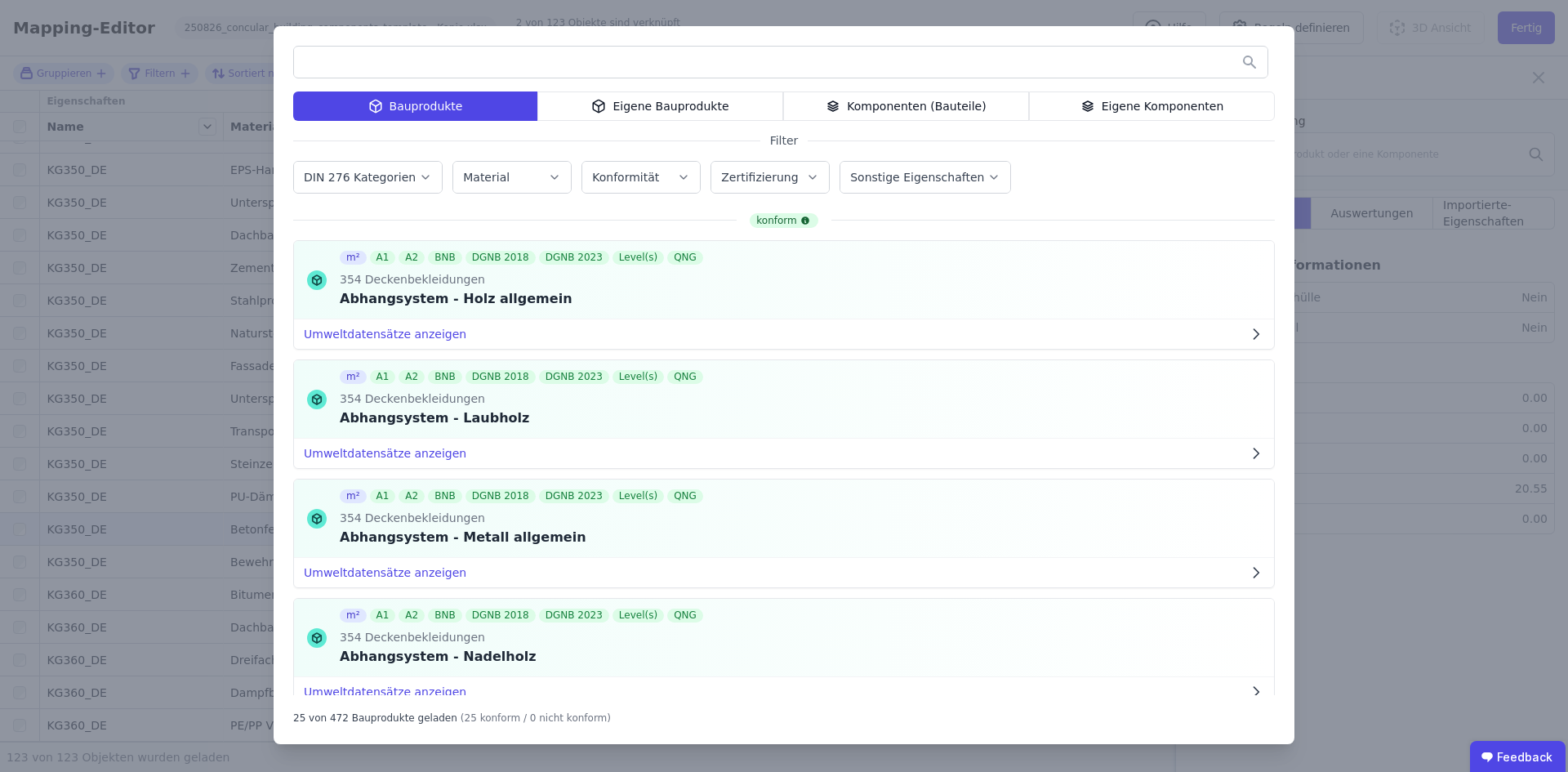
click at [393, 61] on input "text" at bounding box center [781, 62] width 974 height 29
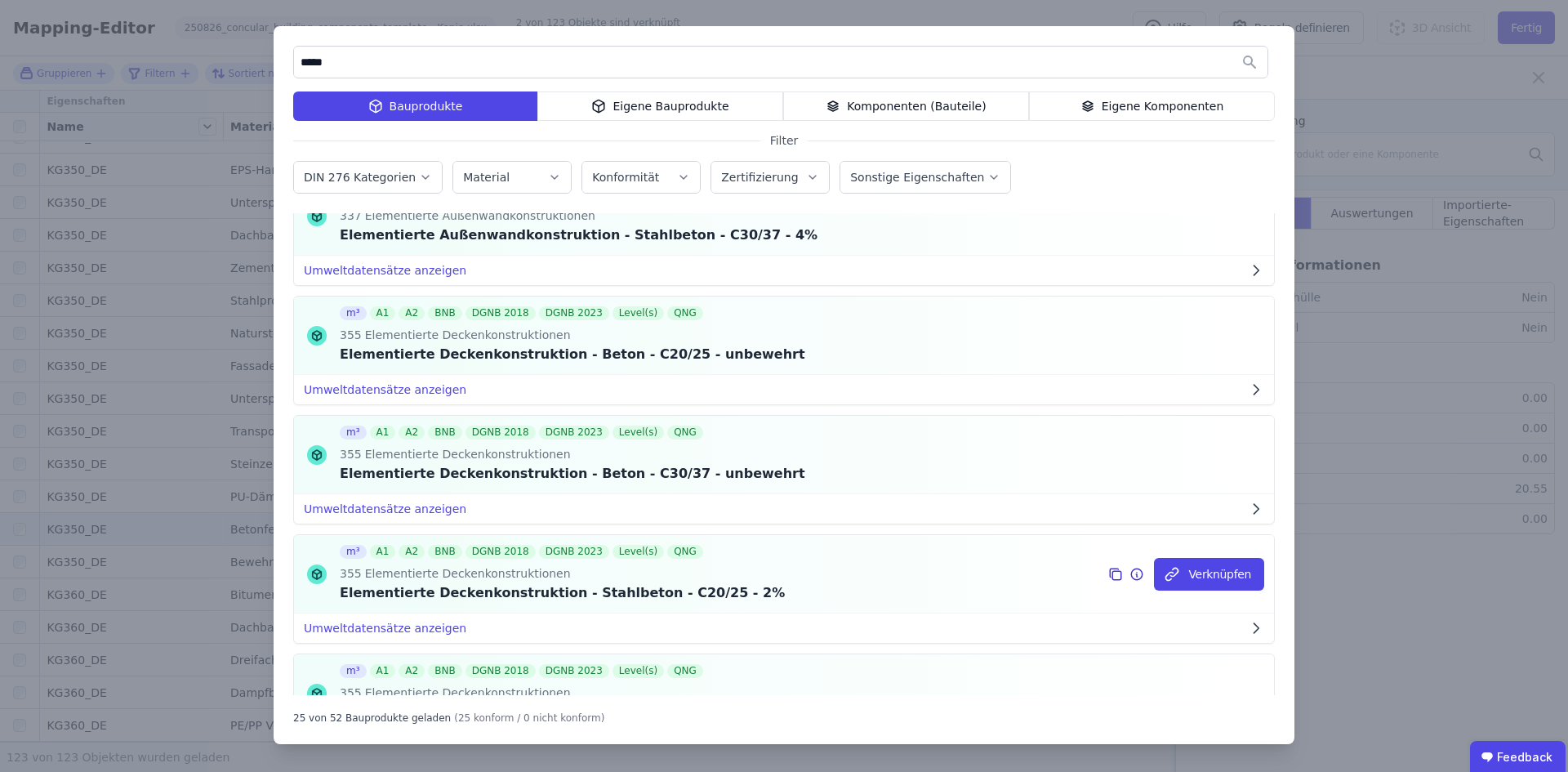
scroll to position [817, 0]
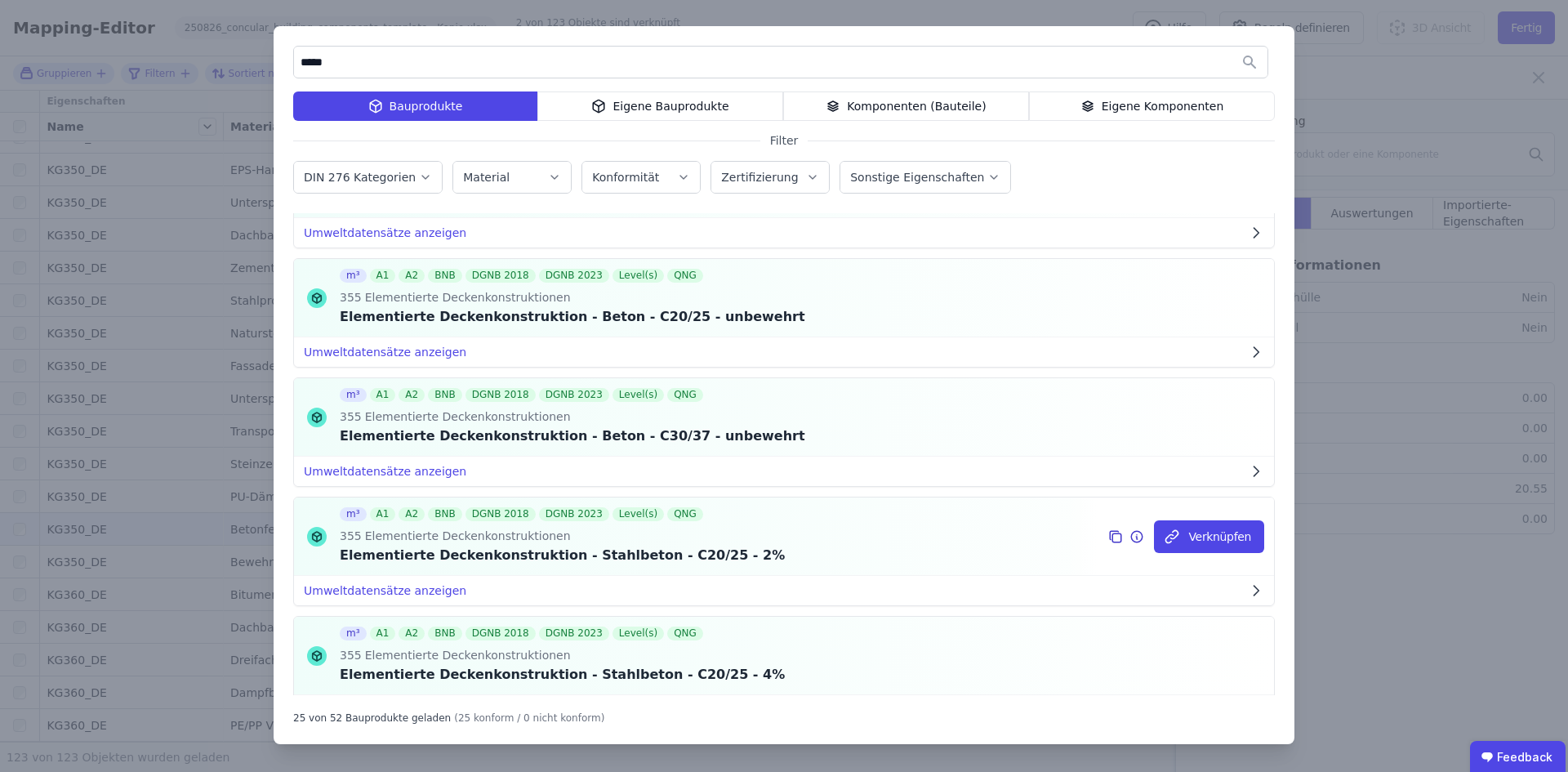
type input "*****"
click at [594, 556] on div "Elementierte Deckenkonstruktion - Stahlbeton - C20/25 - 2%" at bounding box center [562, 555] width 445 height 20
click at [881, 544] on button "Verknüpfen" at bounding box center [1209, 536] width 110 height 32
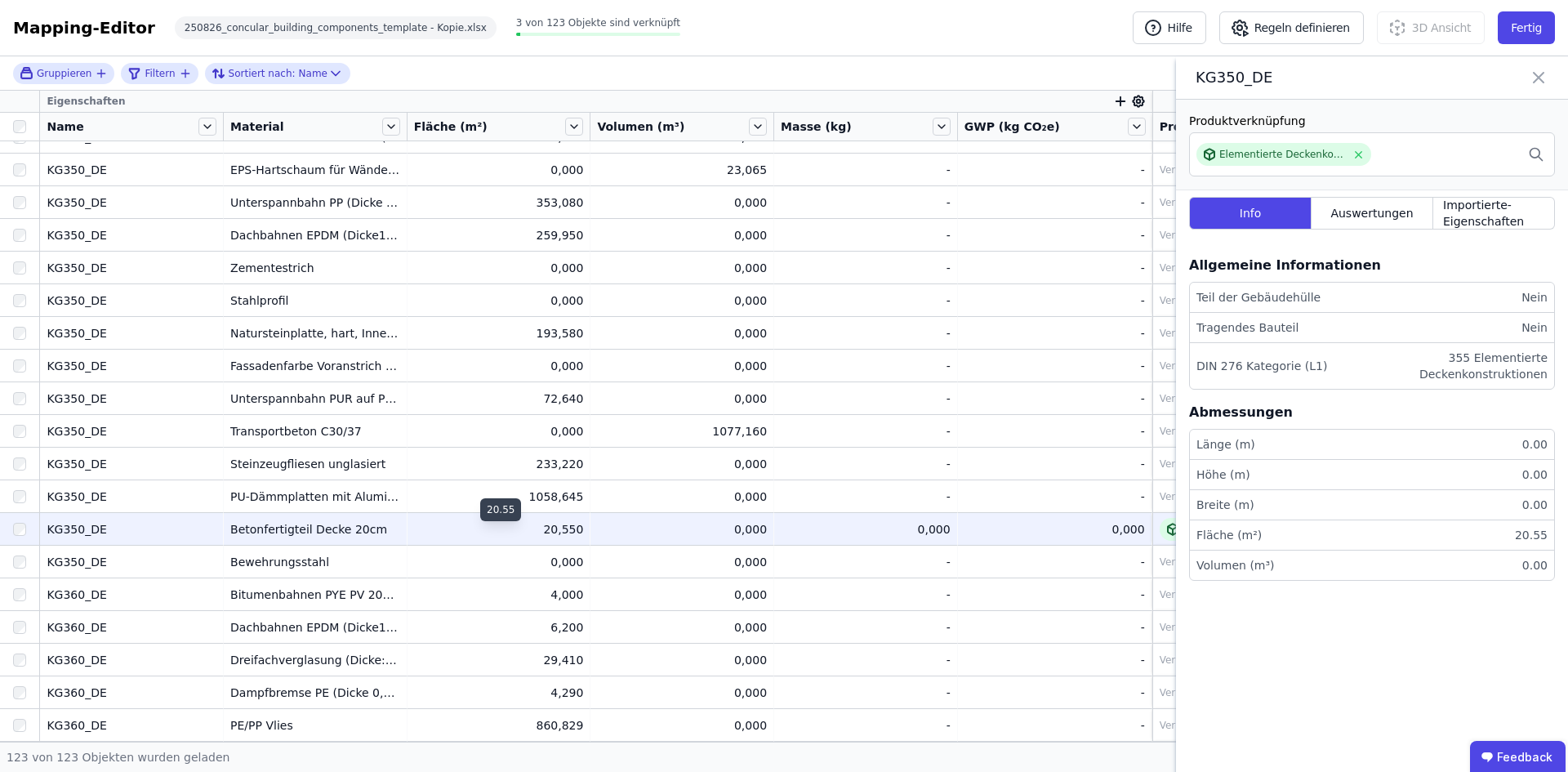
click at [537, 527] on div "20,550" at bounding box center [499, 529] width 170 height 17
click at [579, 528] on div "20,550" at bounding box center [499, 529] width 170 height 17
click at [751, 523] on div "0,000" at bounding box center [682, 529] width 170 height 17
click at [881, 510] on div "0.00" at bounding box center [1531, 505] width 32 height 17
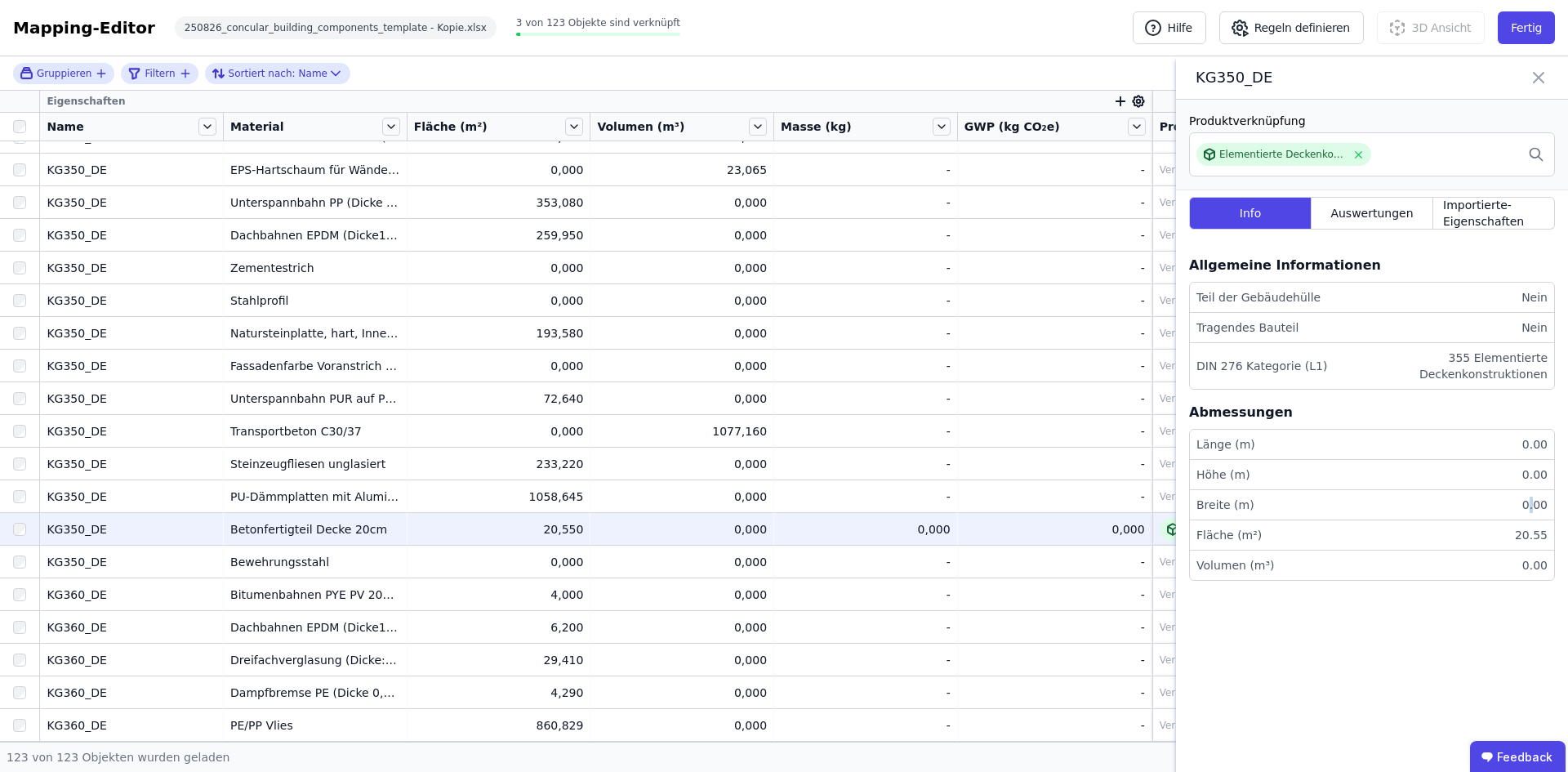
drag, startPoint x: 1535, startPoint y: 508, endPoint x: 1529, endPoint y: 503, distance: 7.8
click at [881, 508] on div "0.00" at bounding box center [1531, 505] width 32 height 17
drag, startPoint x: 1522, startPoint y: 501, endPoint x: 1567, endPoint y: 493, distance: 45.7
click at [881, 493] on div "Info Auswertungen Importierte-Eigenschaften Allgemeine Informationen Teil der G…" at bounding box center [1372, 398] width 392 height 417
click at [881, 467] on div "0.00" at bounding box center [1531, 474] width 32 height 17
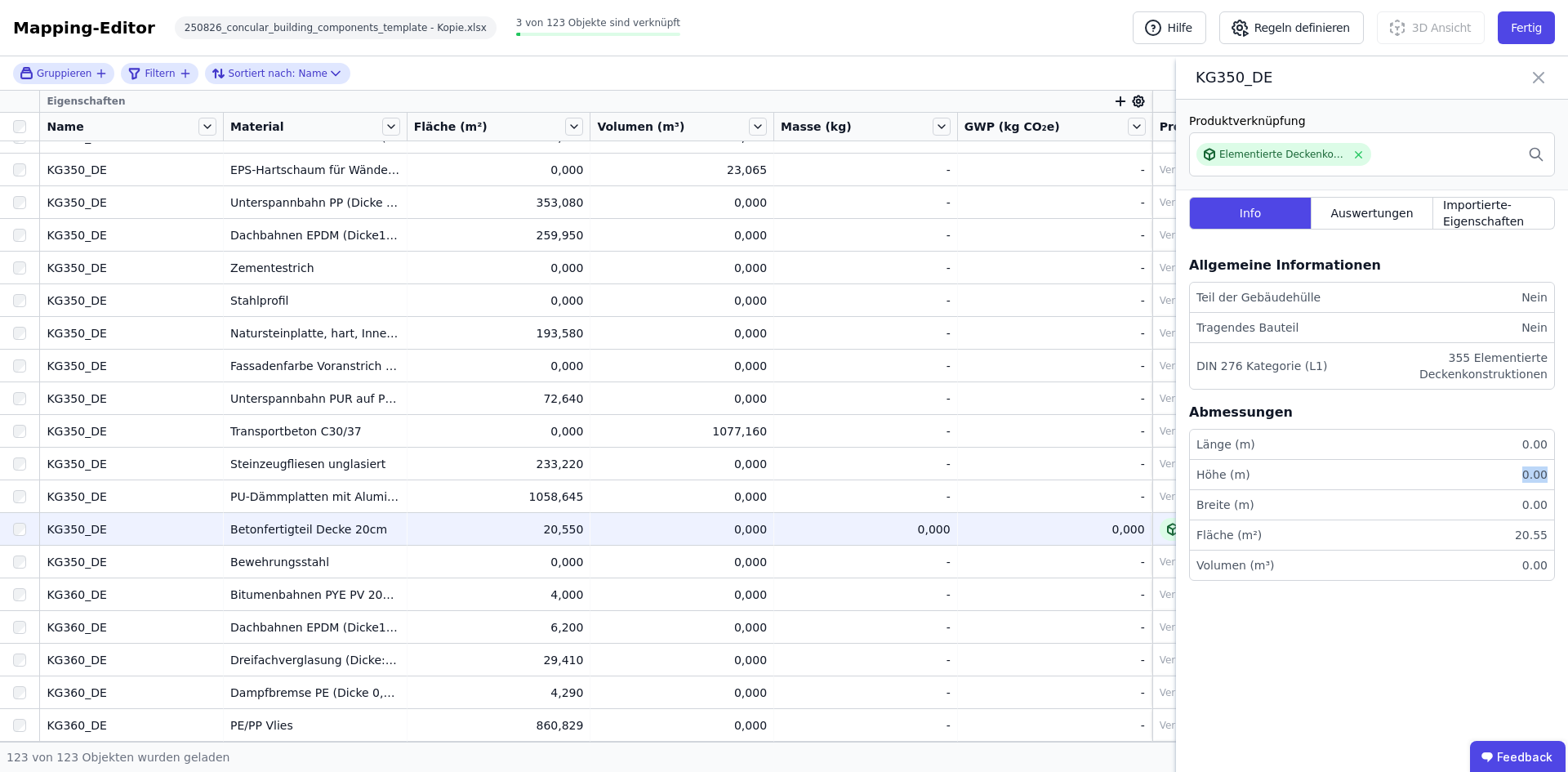
drag, startPoint x: 1530, startPoint y: 478, endPoint x: 1567, endPoint y: 480, distance: 37.1
click at [881, 480] on div "Info Auswertungen Importierte-Eigenschaften Allgemeine Informationen Teil der G…" at bounding box center [1372, 398] width 392 height 417
click at [881, 211] on span "Importierte-Eigenschaften" at bounding box center [1494, 213] width 101 height 32
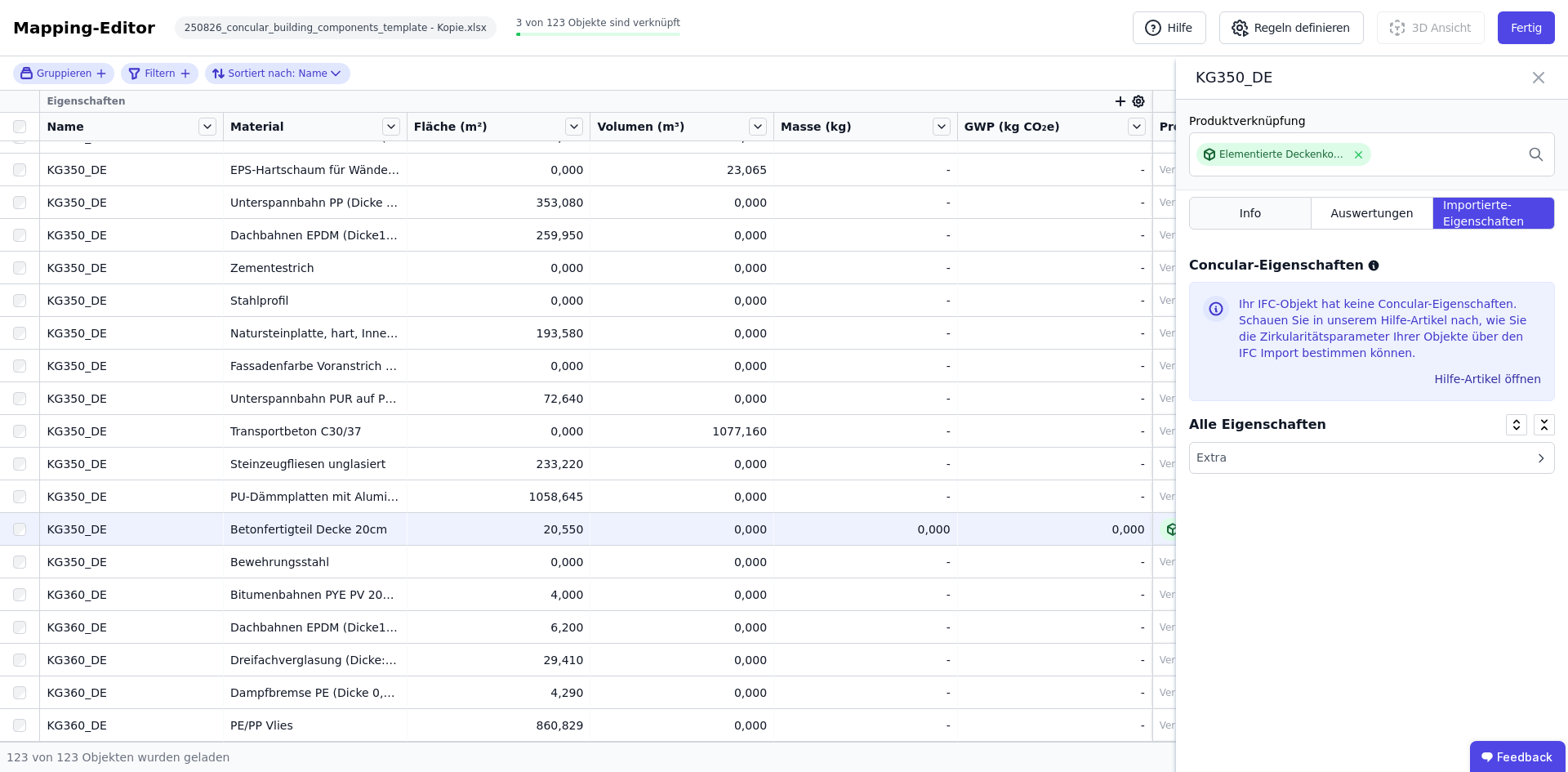
click at [881, 223] on div "Info" at bounding box center [1251, 213] width 123 height 32
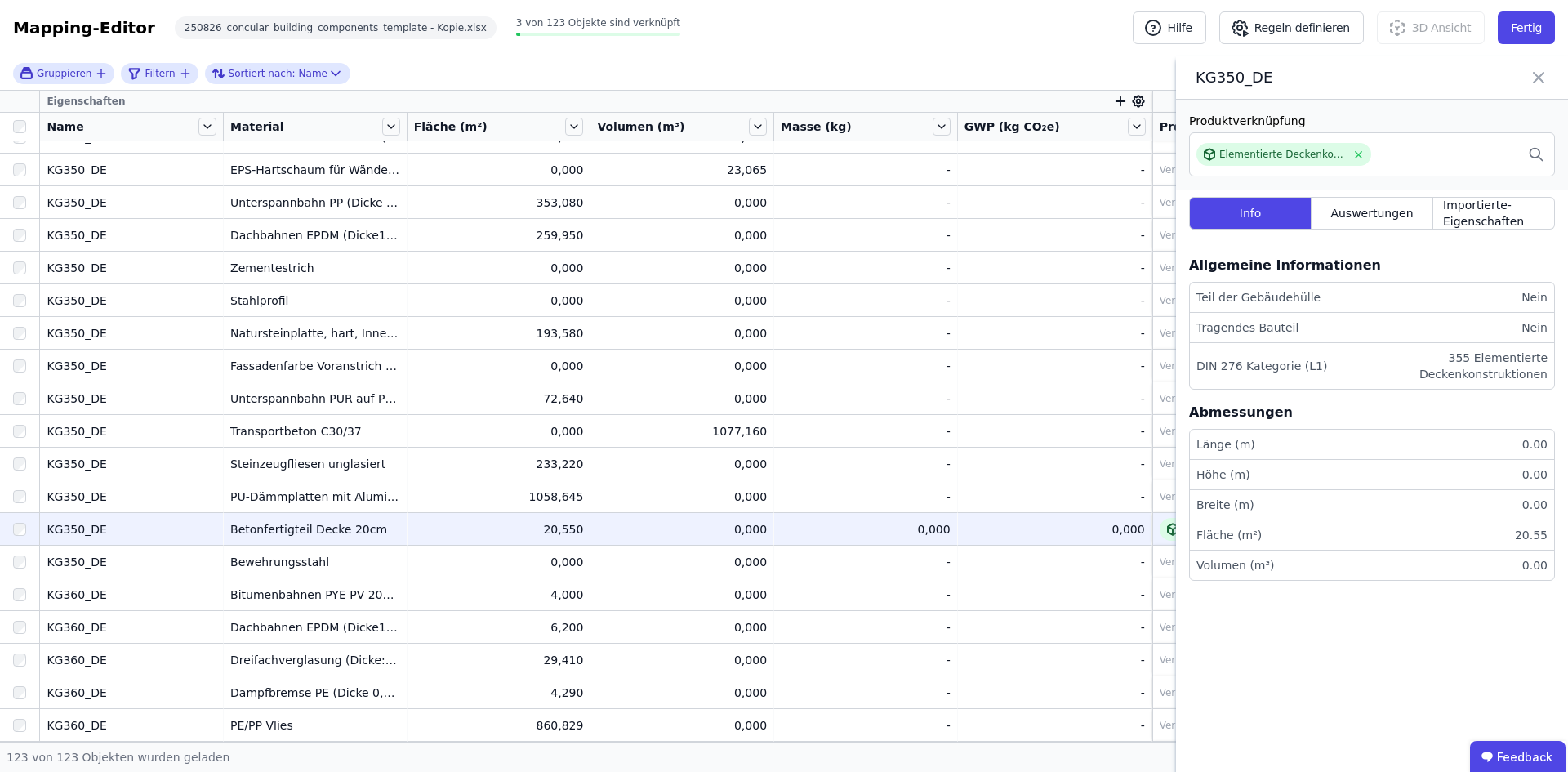
click at [881, 521] on td "0,000 0,000" at bounding box center [1055, 528] width 194 height 32
click at [881, 519] on td "0,000 0,000" at bounding box center [865, 528] width 183 height 32
click at [881, 517] on td "0,000 0,000" at bounding box center [865, 528] width 183 height 32
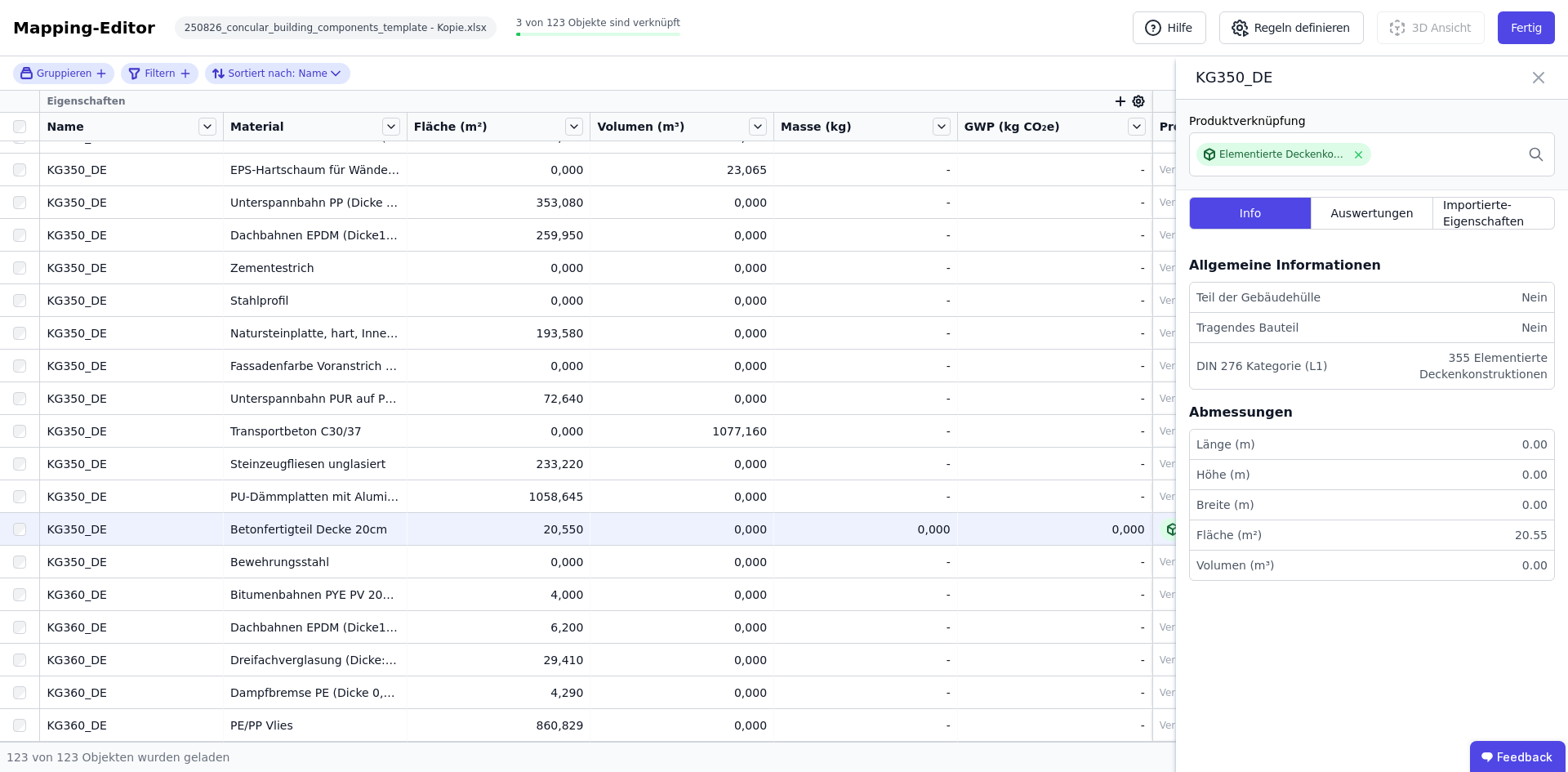
click at [636, 524] on div "0,000" at bounding box center [682, 529] width 170 height 17
click at [668, 542] on td "0,000 0,000" at bounding box center [682, 528] width 183 height 32
drag, startPoint x: 880, startPoint y: 537, endPoint x: 942, endPoint y: 518, distance: 64.8
click at [881, 538] on td "0,000 0,000" at bounding box center [865, 528] width 183 height 32
click at [881, 518] on td "0,000 0,000" at bounding box center [865, 528] width 183 height 32
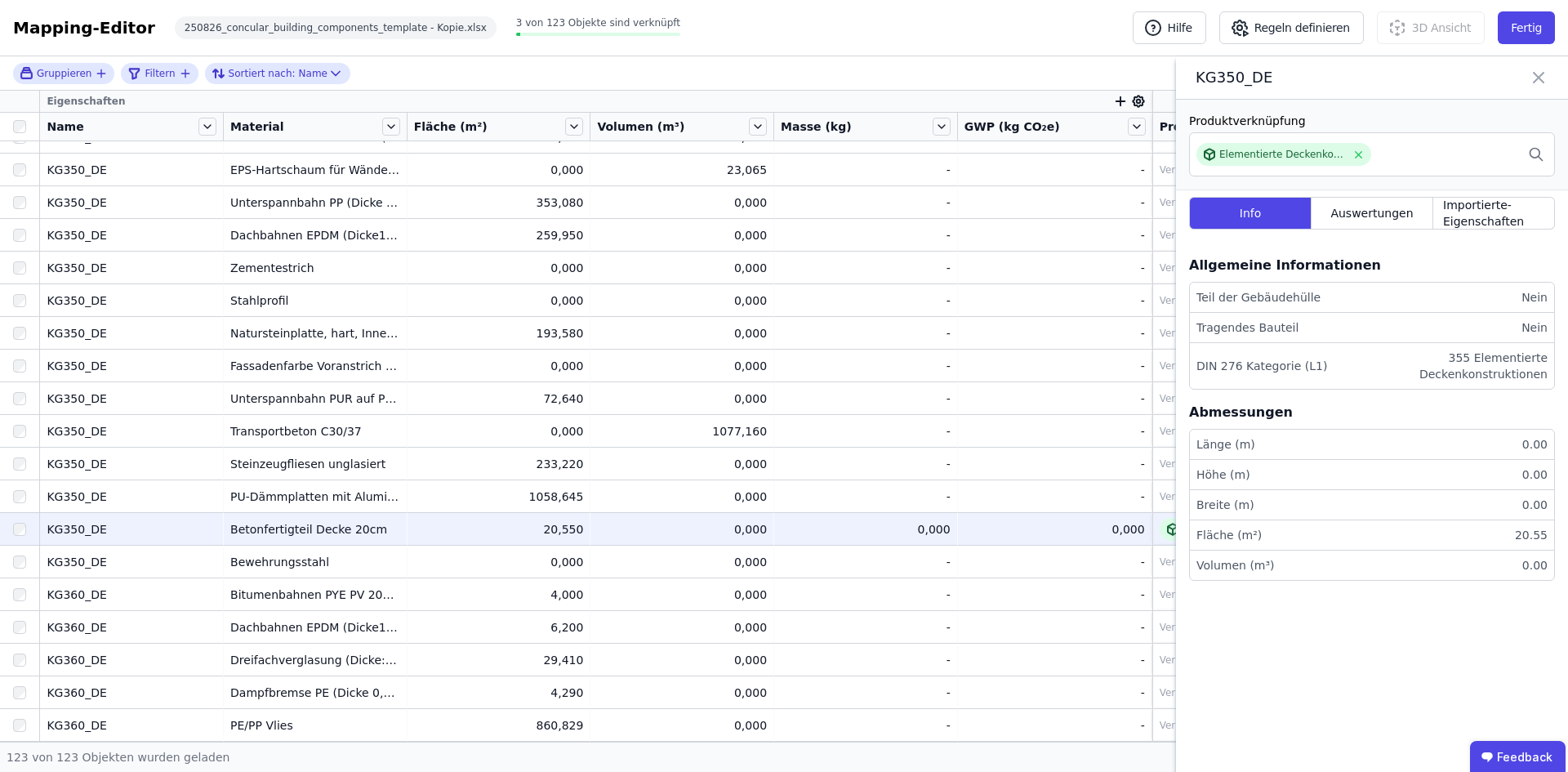
click at [252, 528] on div "Betonfertigteil Decke 20cm" at bounding box center [315, 529] width 170 height 17
drag, startPoint x: 1548, startPoint y: 73, endPoint x: 1547, endPoint y: 87, distance: 14.0
click at [881, 73] on div "KG350_DE" at bounding box center [1372, 78] width 392 height 43
drag, startPoint x: 1540, startPoint y: 73, endPoint x: 1531, endPoint y: 90, distance: 19.2
click at [881, 73] on icon at bounding box center [1539, 77] width 20 height 22
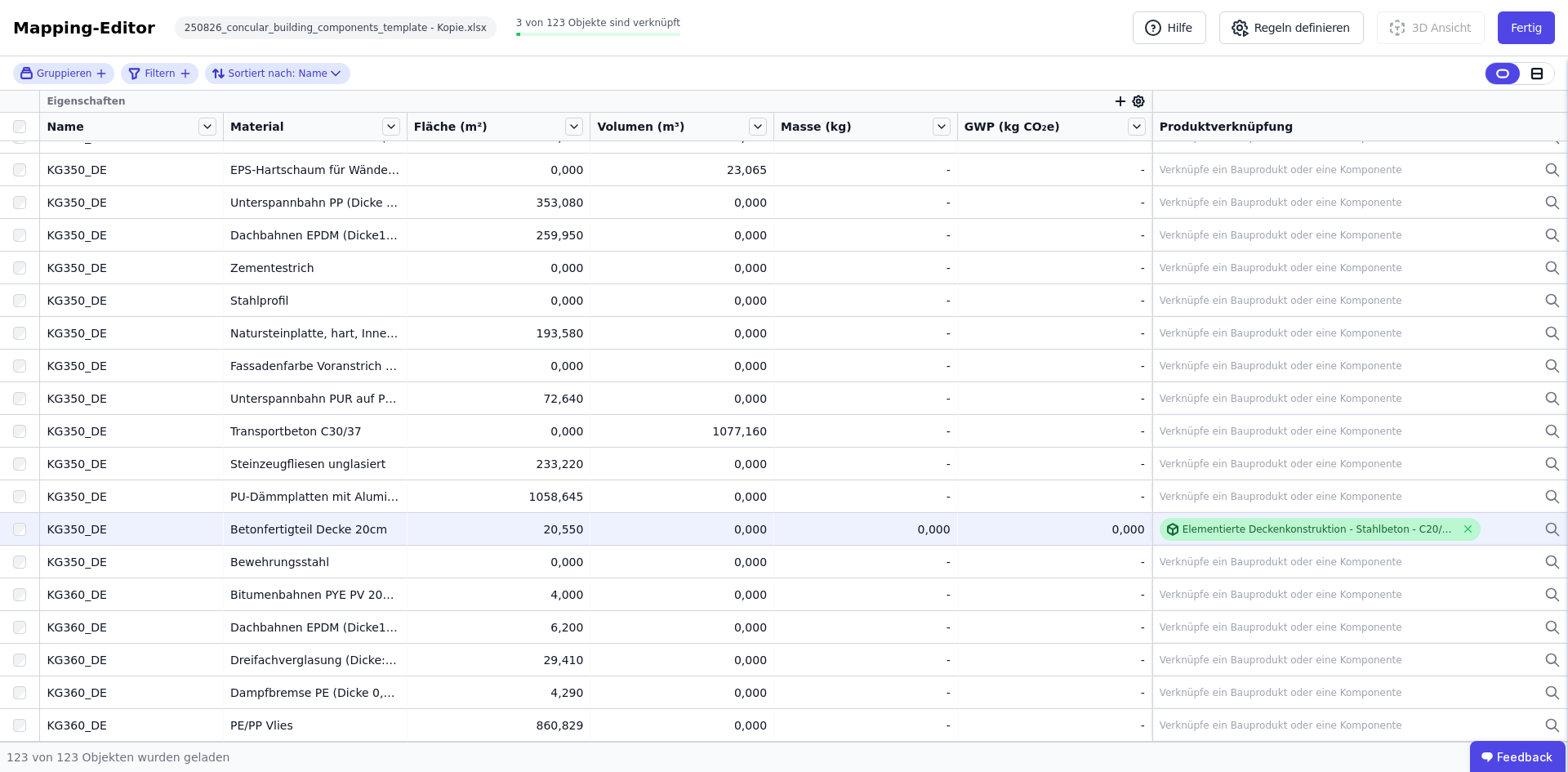
click at [881, 523] on div "Elementierte Deckenkonstruktion - Stahlbeton - C20/25 - 2%" at bounding box center [1319, 529] width 273 height 13
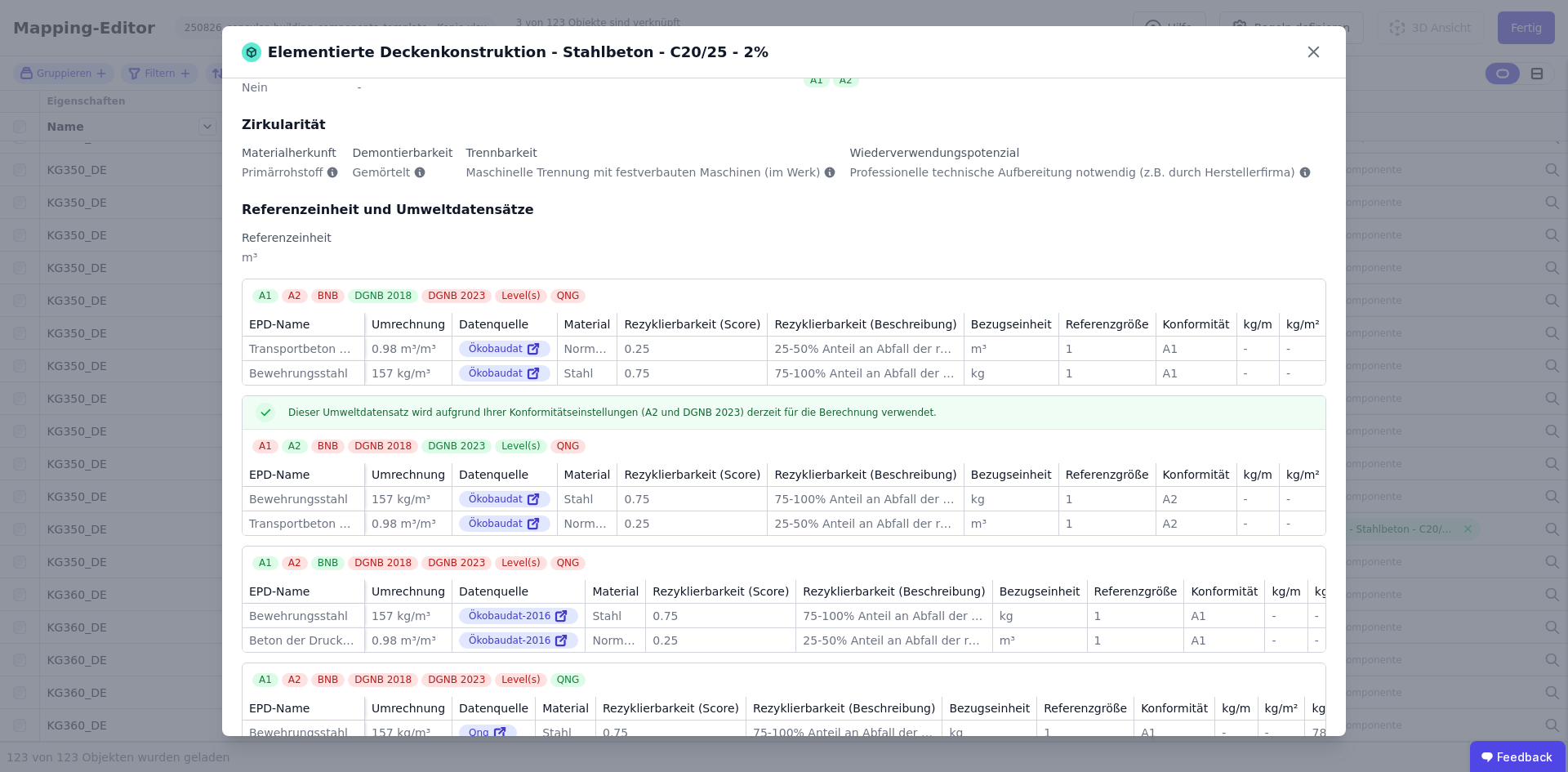
scroll to position [196, 0]
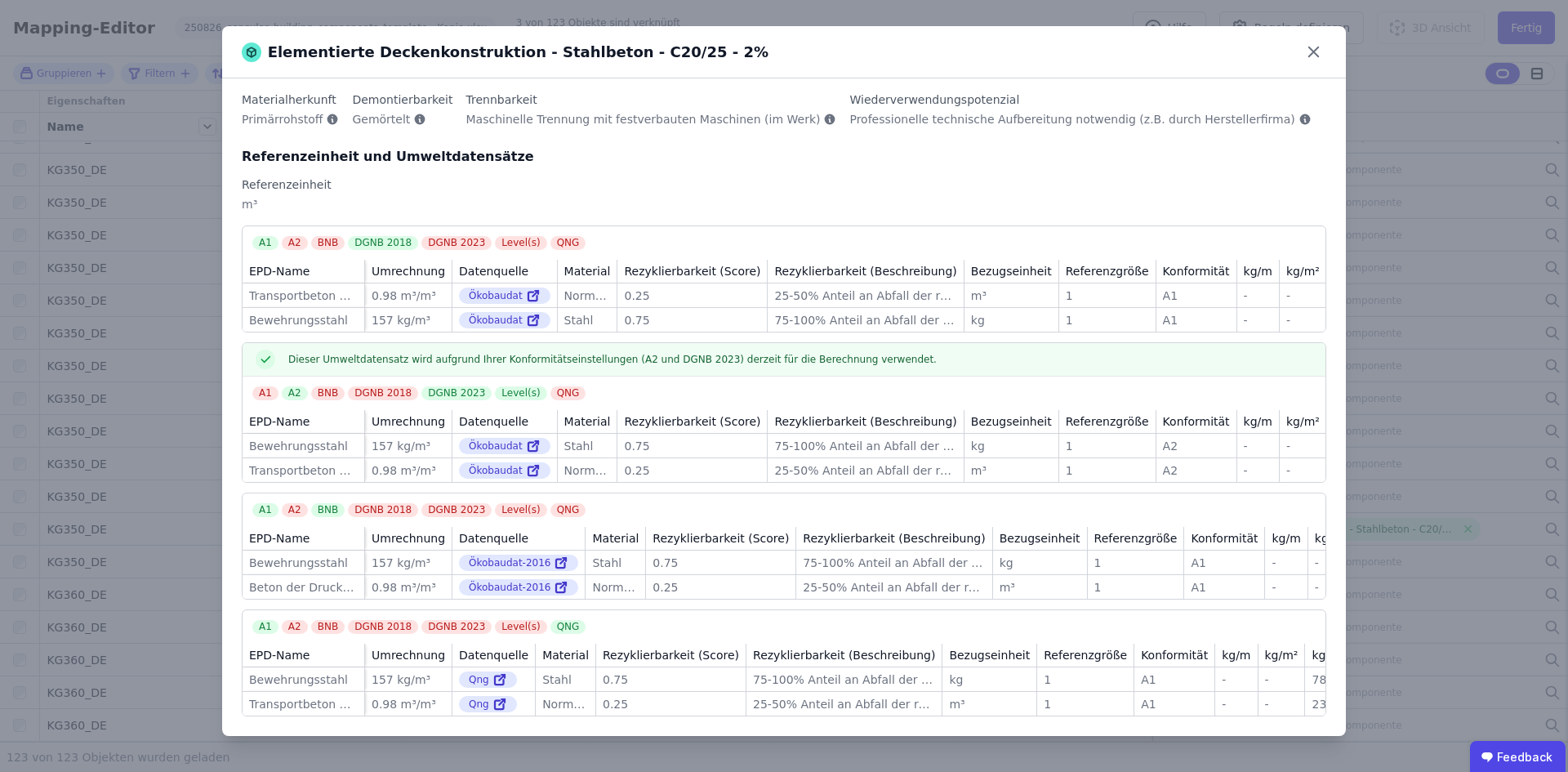
click at [726, 352] on div "Dieser Umweltdatensatz wird aufgrund Ihrer Konformitätseinstellungen (A2 und DG…" at bounding box center [784, 360] width 1083 height 33
drag, startPoint x: 1319, startPoint y: 47, endPoint x: 1214, endPoint y: 95, distance: 115.5
click at [881, 48] on icon at bounding box center [1313, 52] width 25 height 25
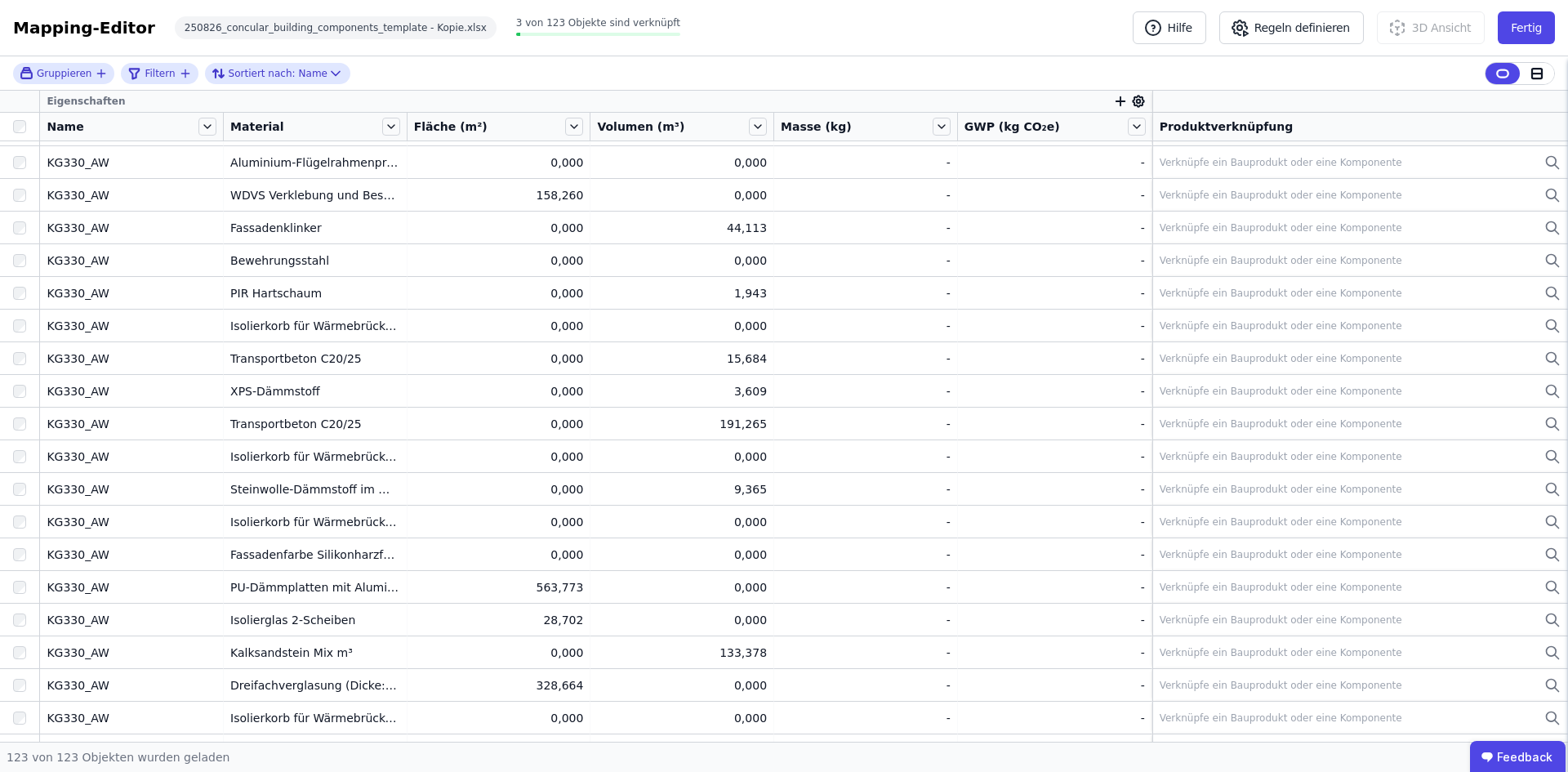
scroll to position [299, 0]
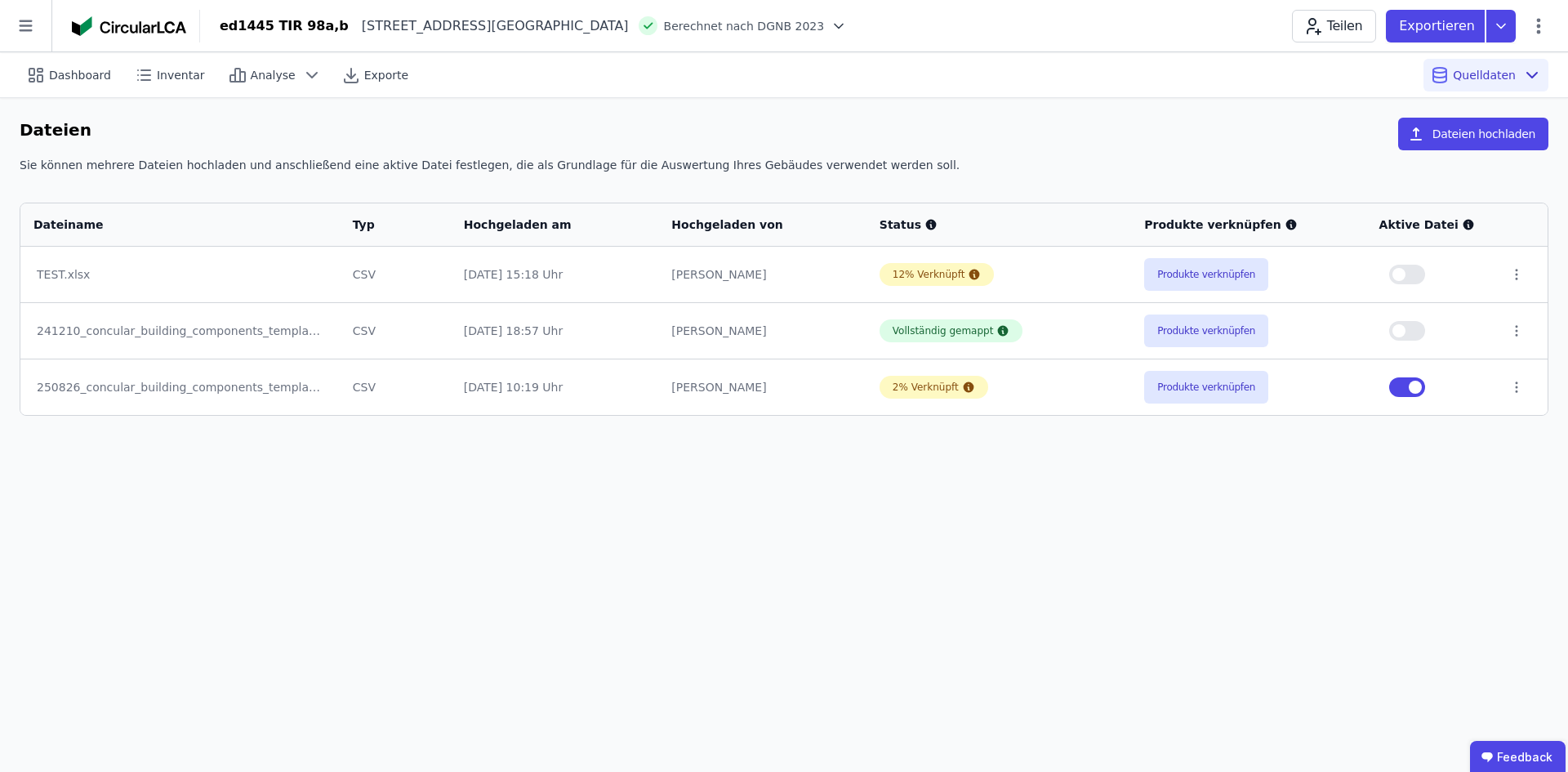
click at [240, 384] on div "250826_concular_building_components_template - Kopie.xlsx" at bounding box center [181, 386] width 287 height 17
click at [881, 29] on icon at bounding box center [1501, 25] width 29 height 32
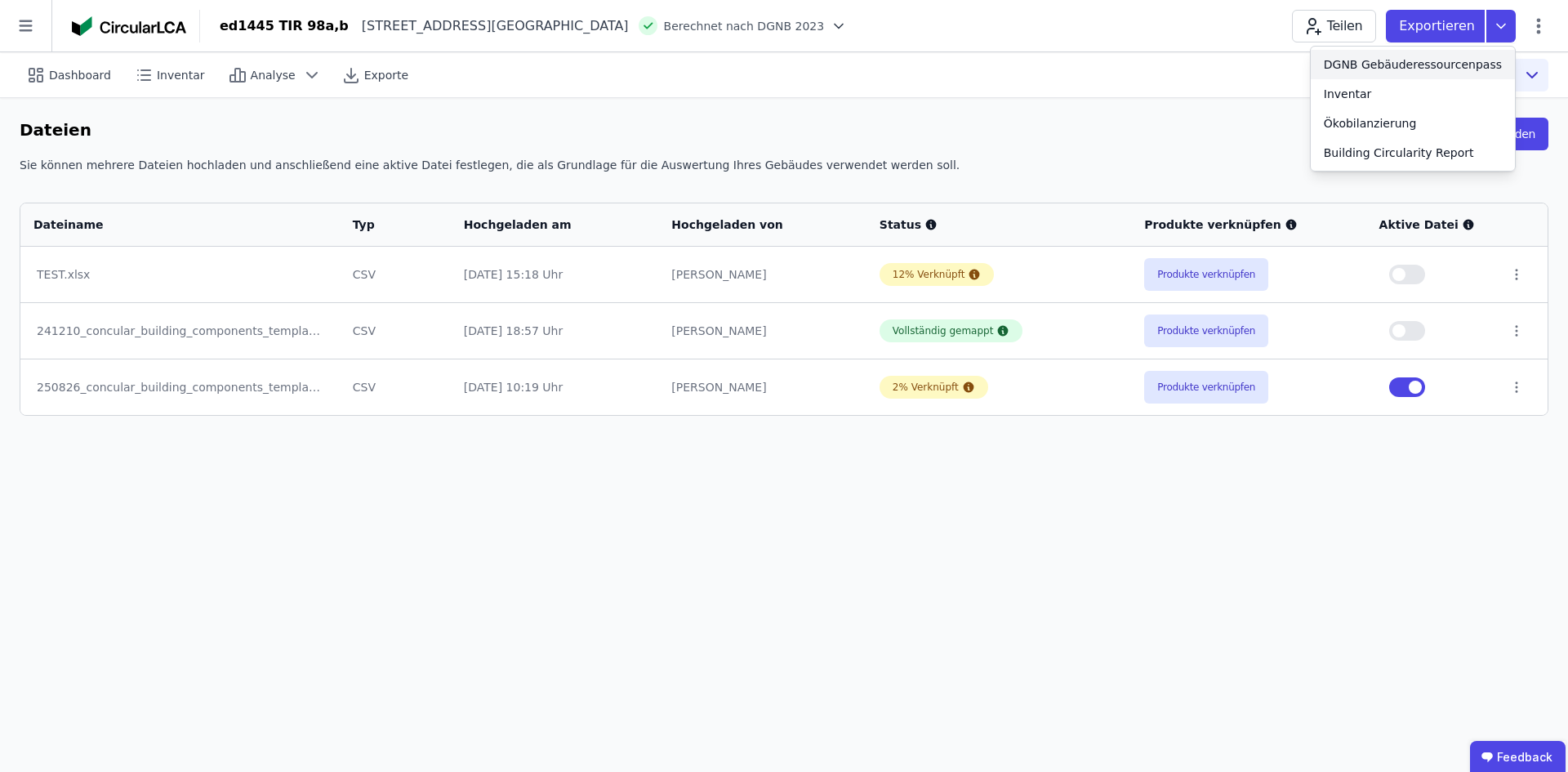
click at [881, 65] on div "DGNB Gebäuderessourcenpass" at bounding box center [1413, 64] width 178 height 17
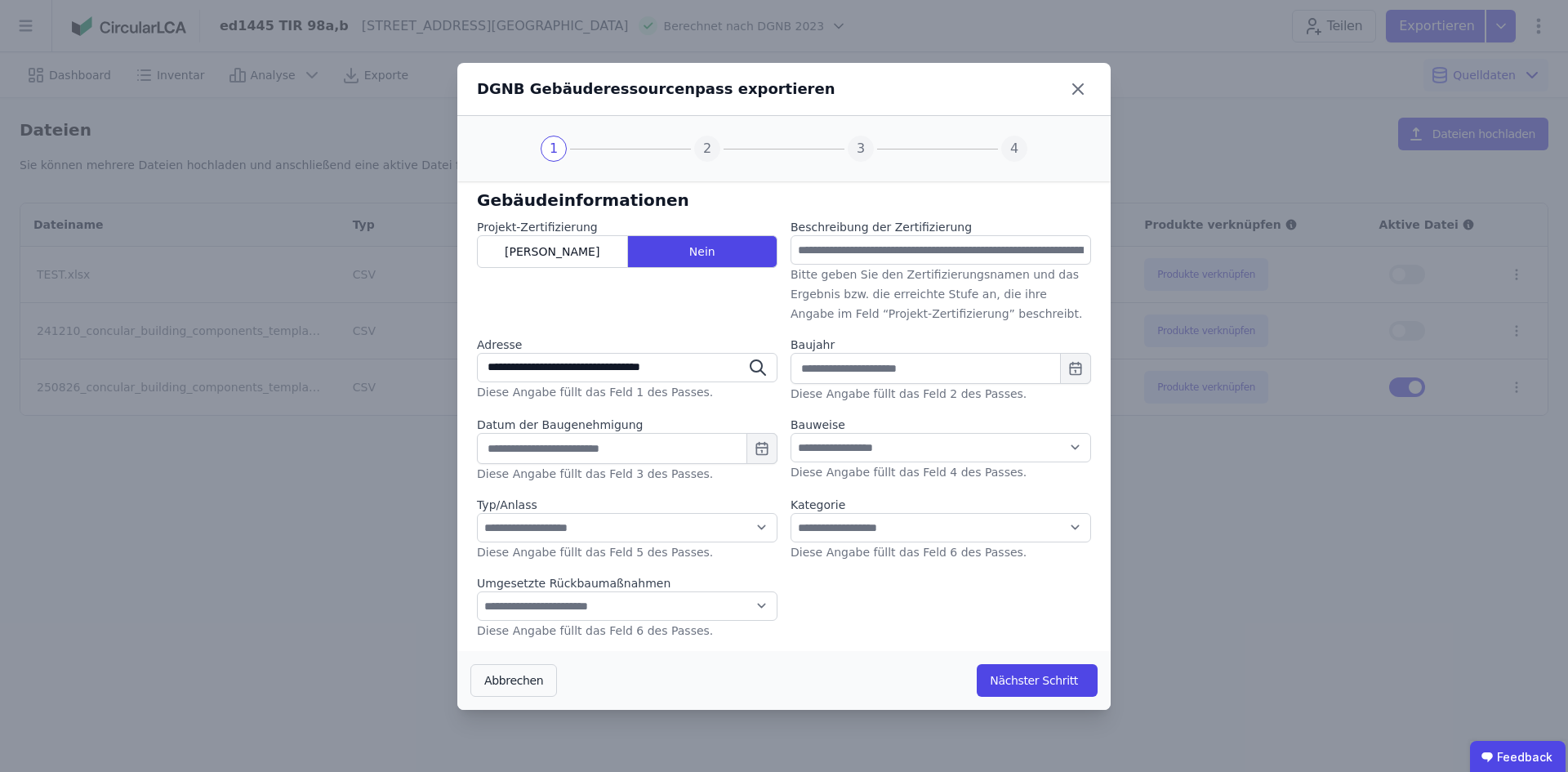
scroll to position [153, 0]
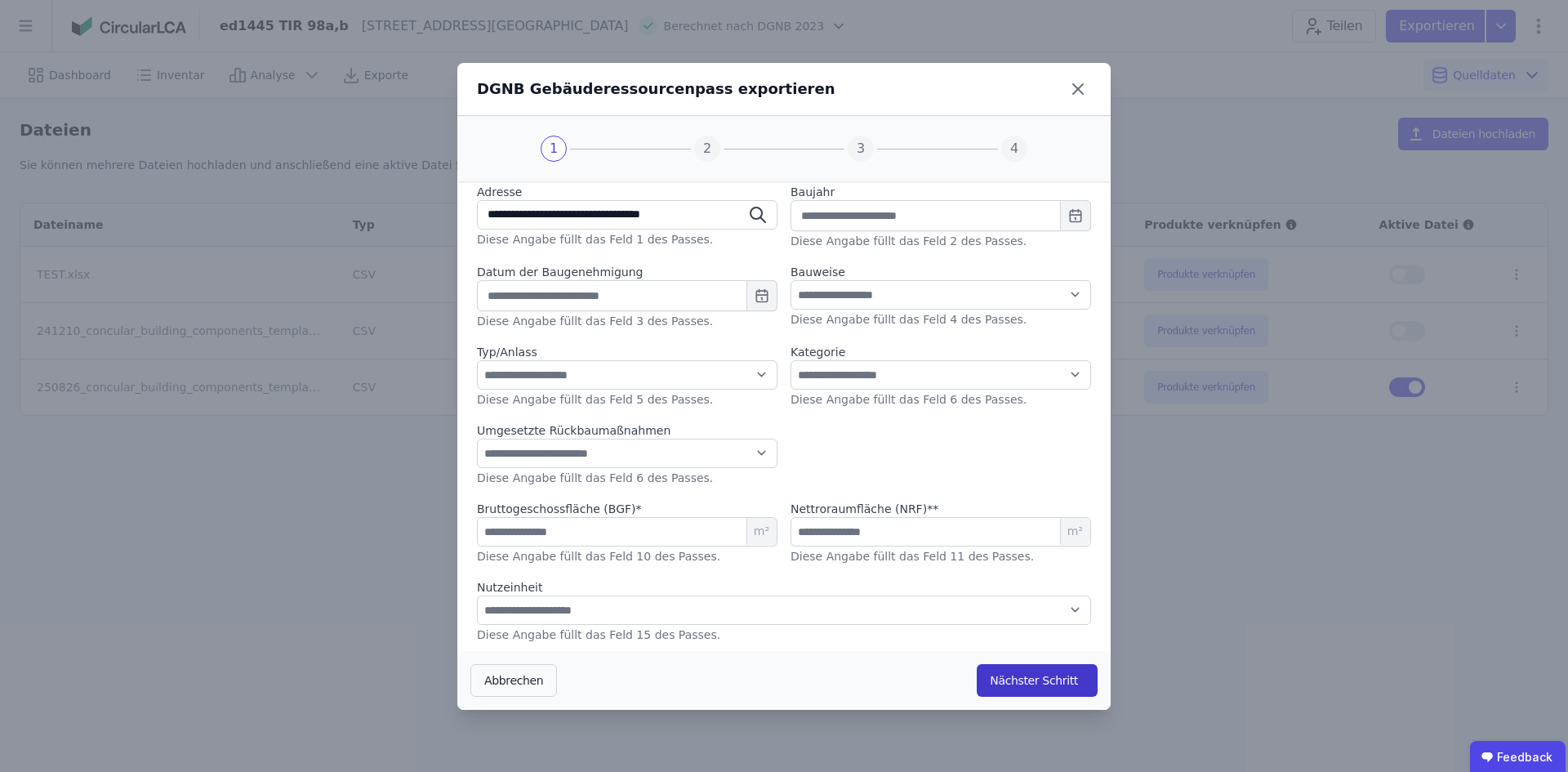
click at [881, 673] on button "Nächster Schritt" at bounding box center [1037, 679] width 121 height 32
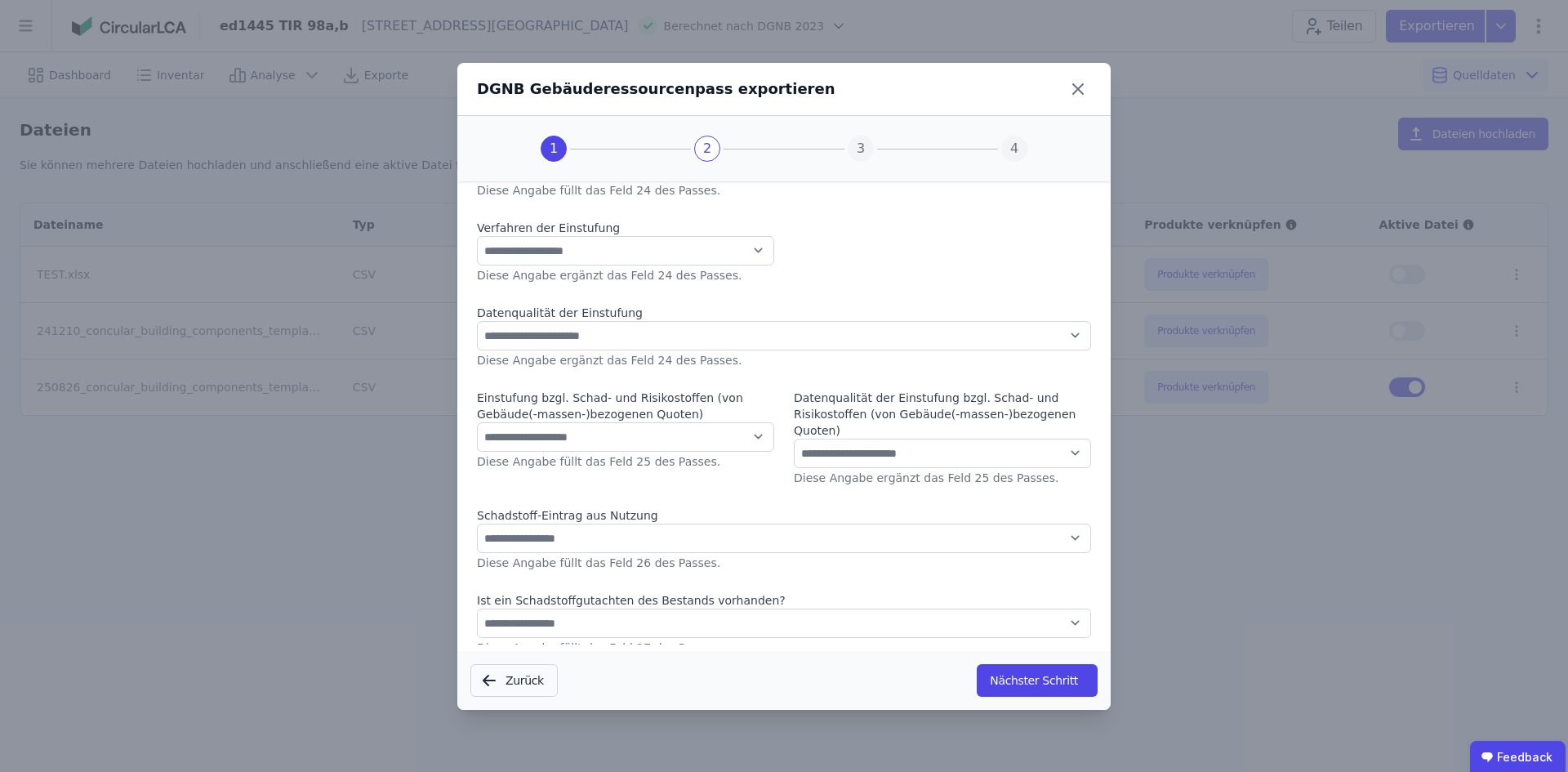
scroll to position [0, 0]
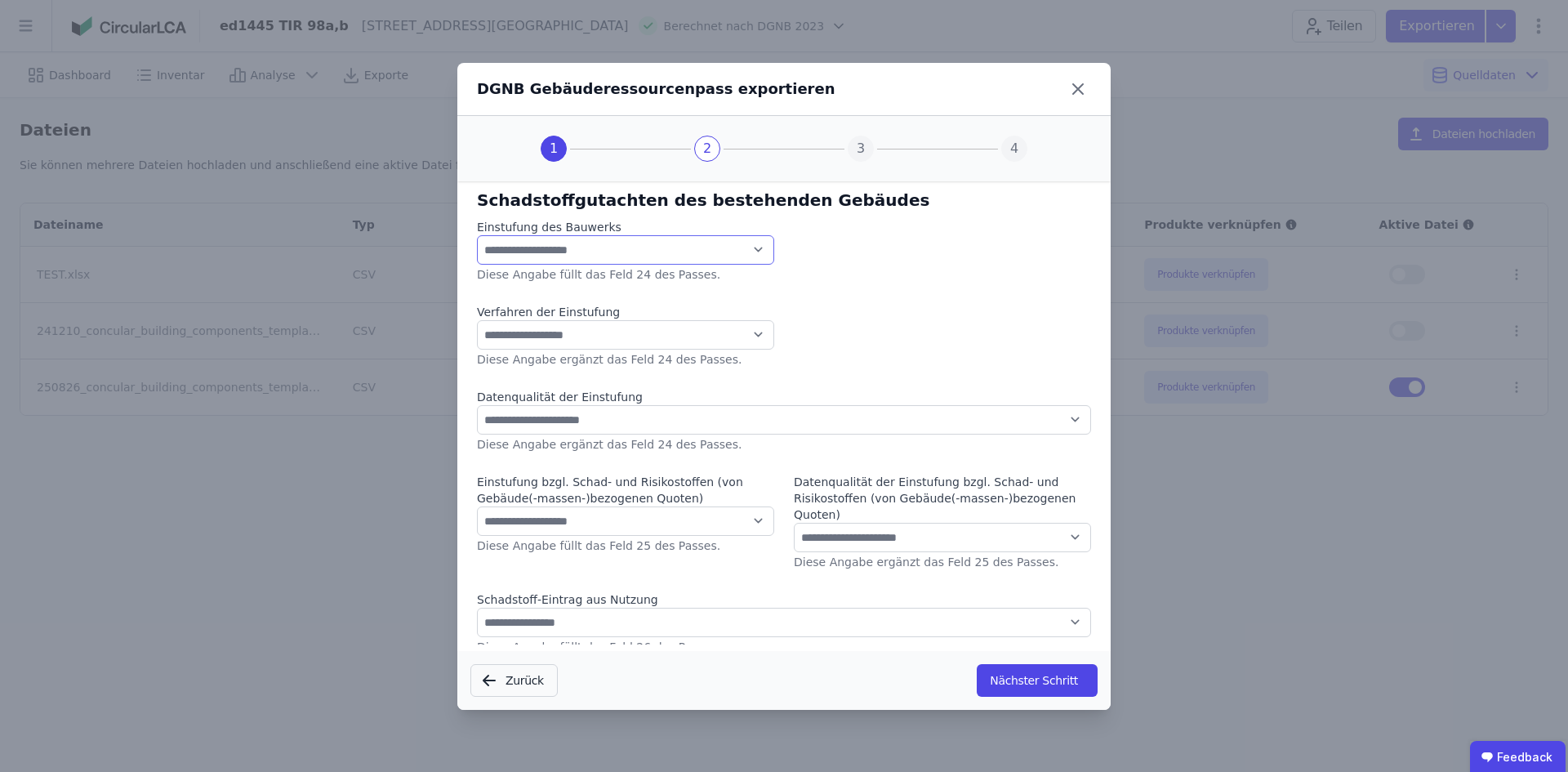
click at [621, 248] on select "**********" at bounding box center [625, 250] width 298 height 29
click at [477, 235] on select "**********" at bounding box center [625, 250] width 298 height 29
click at [615, 248] on select "**********" at bounding box center [625, 250] width 298 height 29
select select "*"
click at [477, 235] on select "**********" at bounding box center [625, 250] width 298 height 29
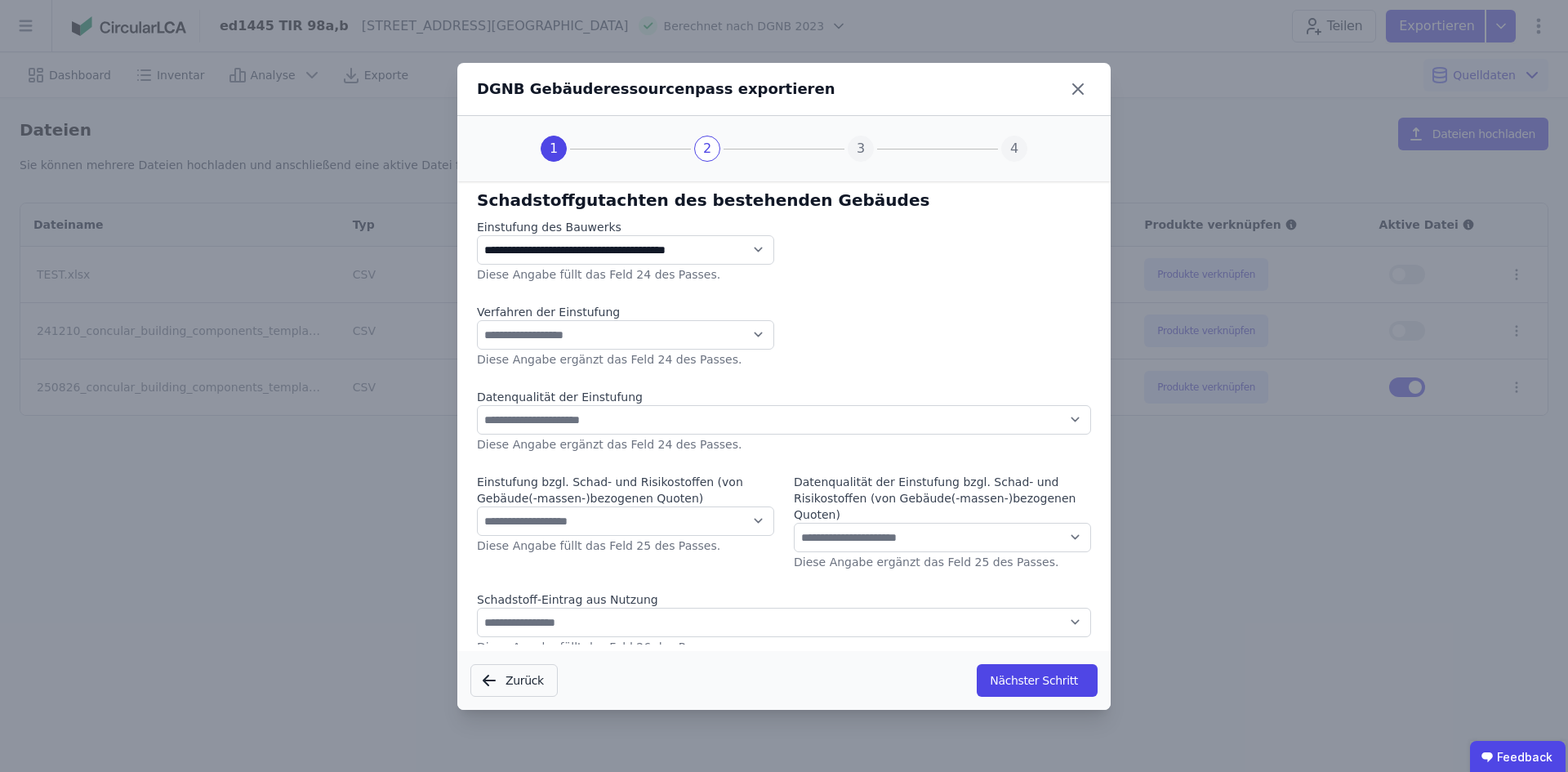
click at [607, 318] on label "Verfahren der Einstufung" at bounding box center [625, 311] width 298 height 17
click at [595, 331] on select "**********" at bounding box center [625, 335] width 298 height 29
click at [651, 253] on select "**********" at bounding box center [625, 250] width 298 height 29
click at [881, 259] on div "**********" at bounding box center [784, 386] width 1568 height 772
click at [572, 323] on select "**********" at bounding box center [625, 335] width 298 height 29
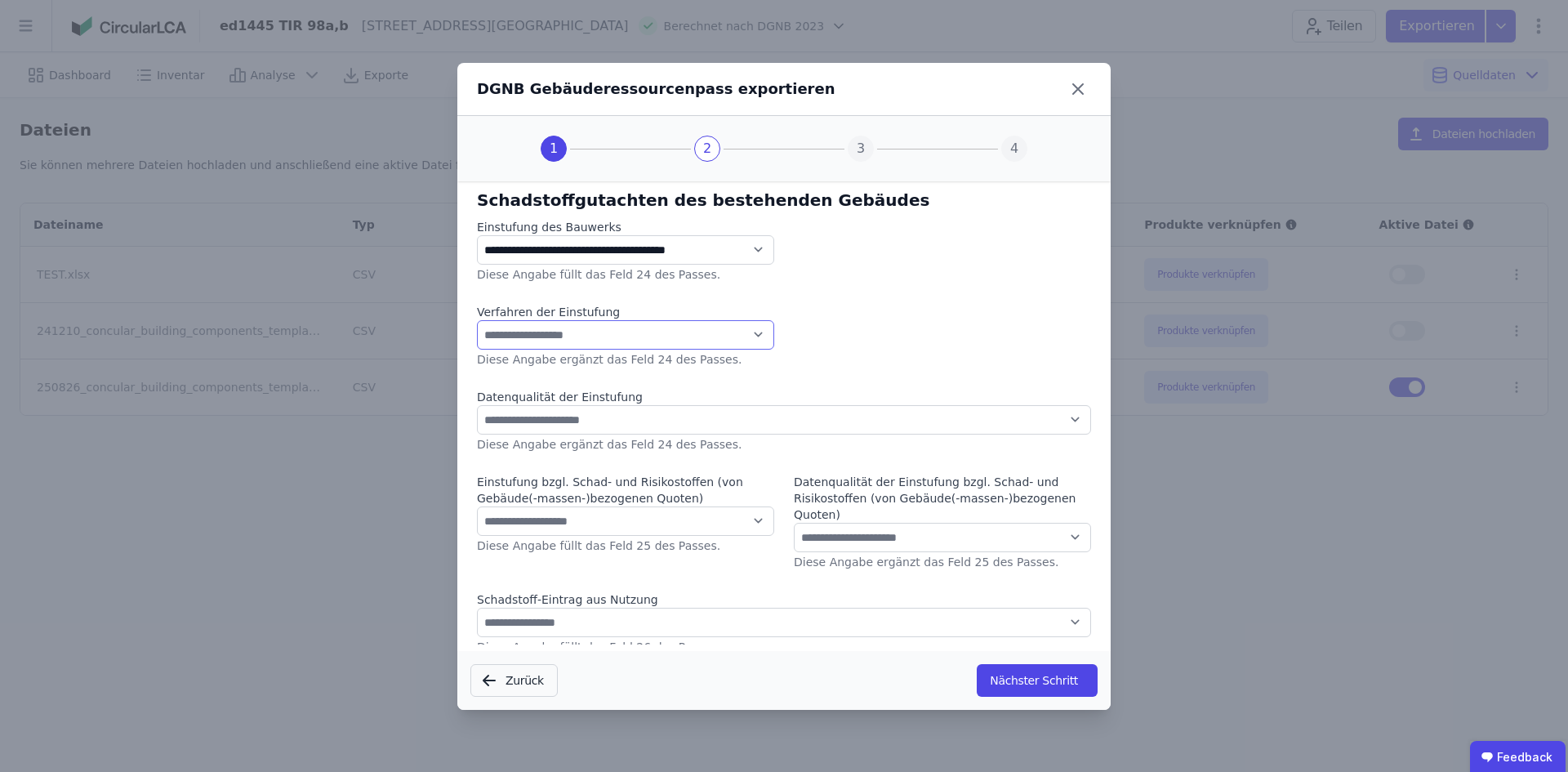
select select "*"
click at [477, 320] on select "**********" at bounding box center [625, 335] width 298 height 29
click at [598, 421] on select "**********" at bounding box center [784, 420] width 614 height 29
select select "*"
click at [477, 405] on select "**********" at bounding box center [784, 420] width 614 height 29
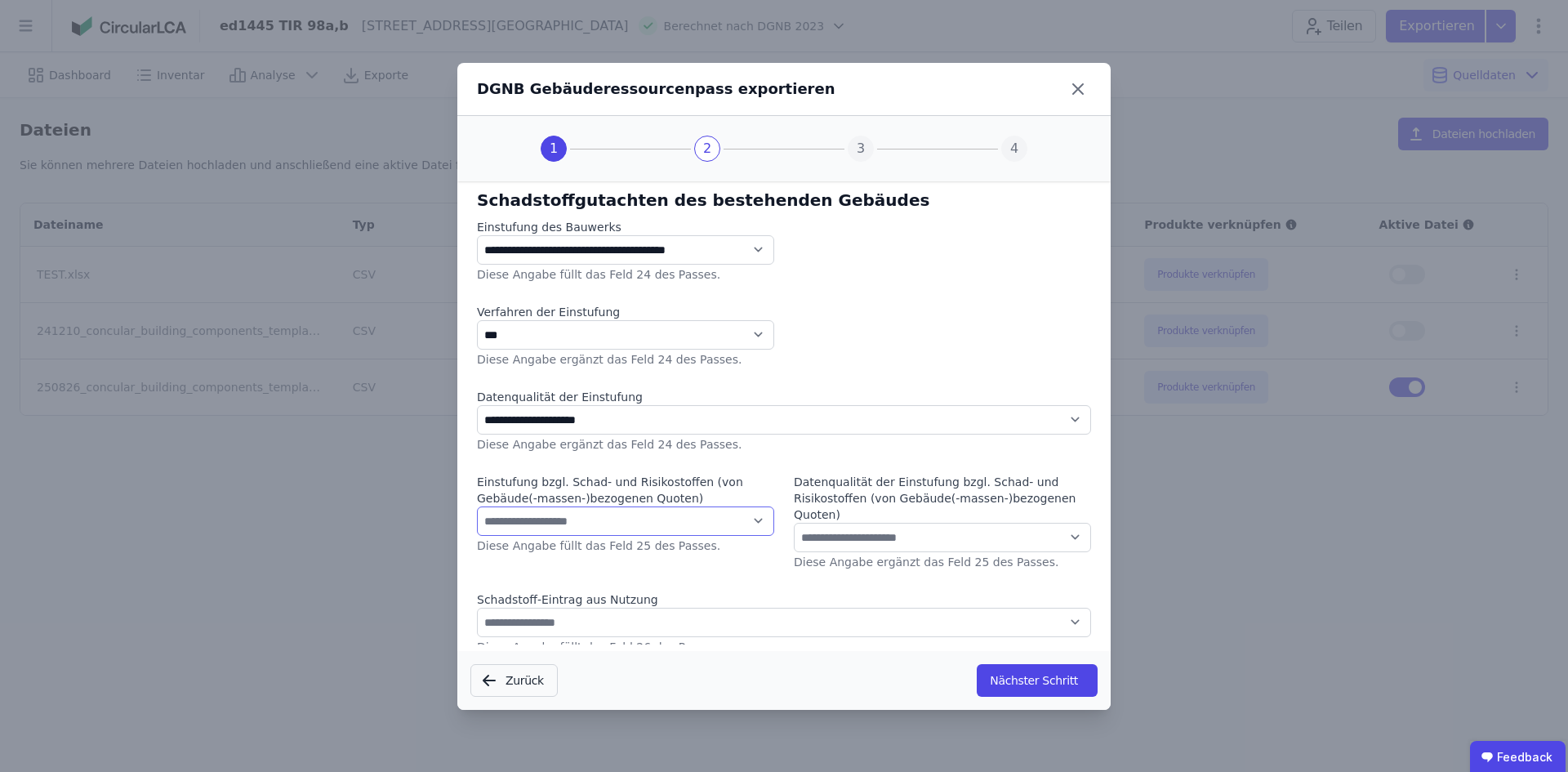
click at [657, 532] on select "**********" at bounding box center [625, 521] width 298 height 29
select select "*"
click at [477, 507] on select "**********" at bounding box center [625, 521] width 298 height 29
click at [857, 530] on select "**********" at bounding box center [942, 538] width 298 height 29
select select "*"
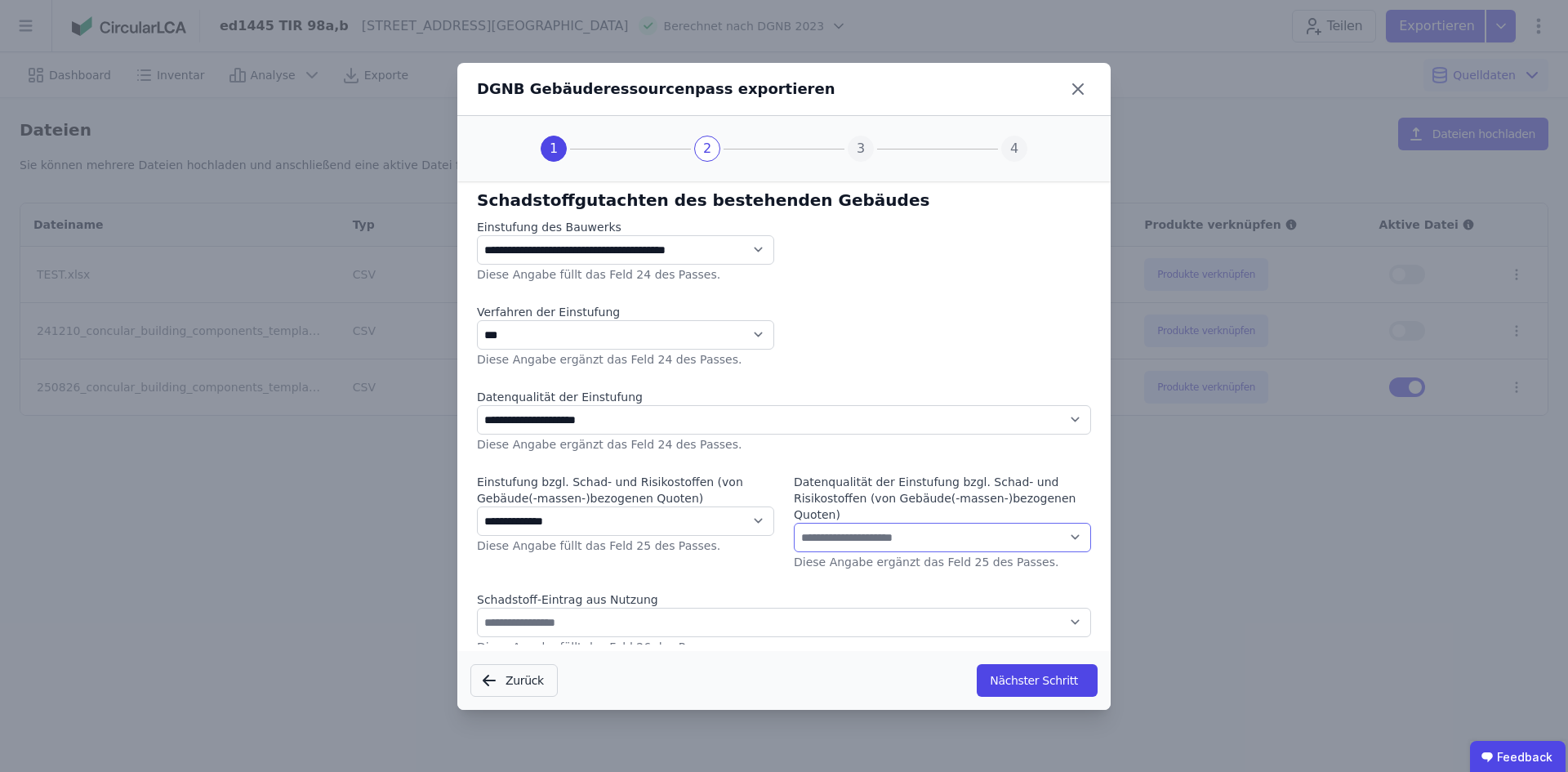
click at [793, 523] on select "**********" at bounding box center [942, 538] width 298 height 29
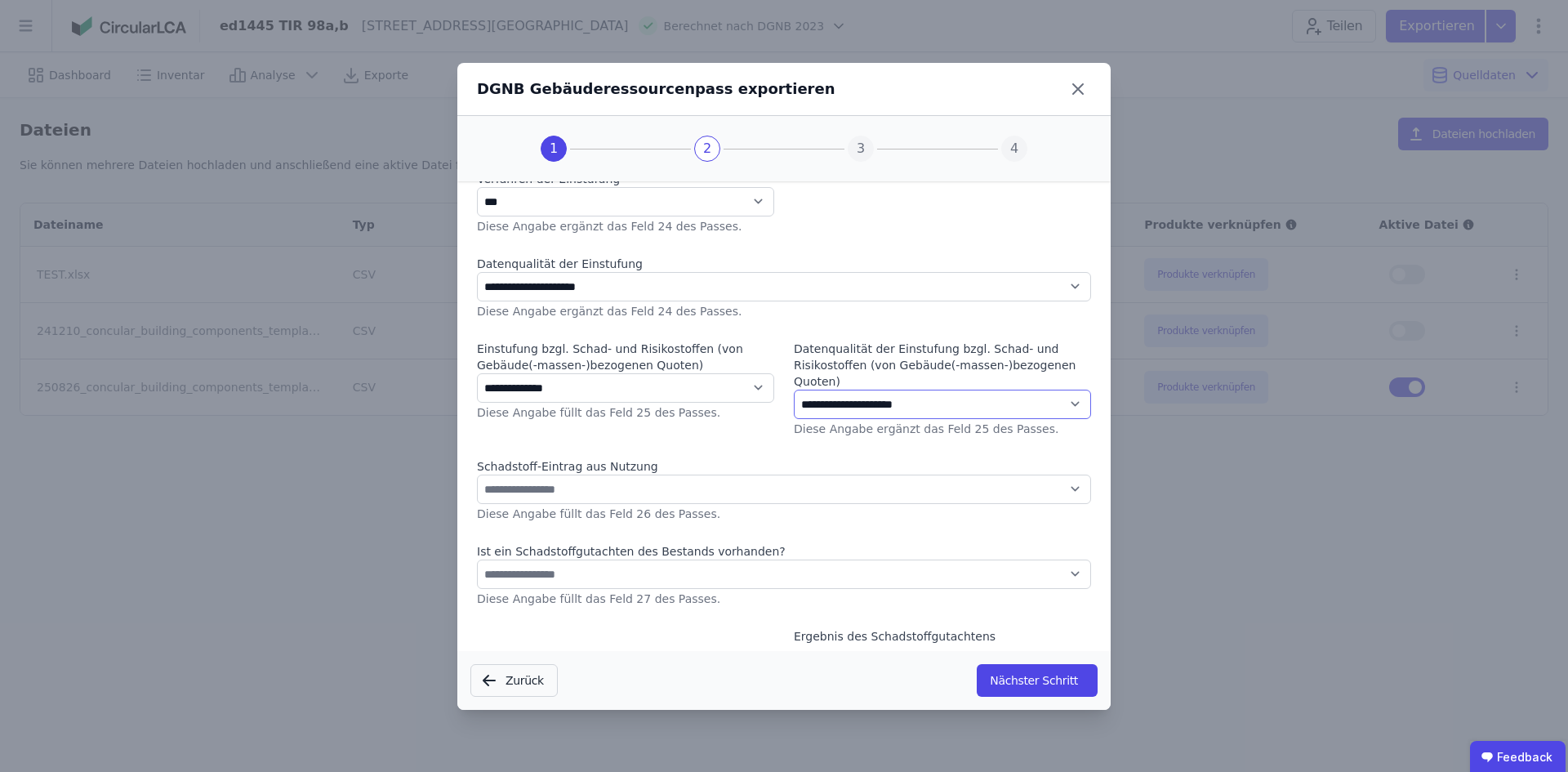
scroll to position [183, 0]
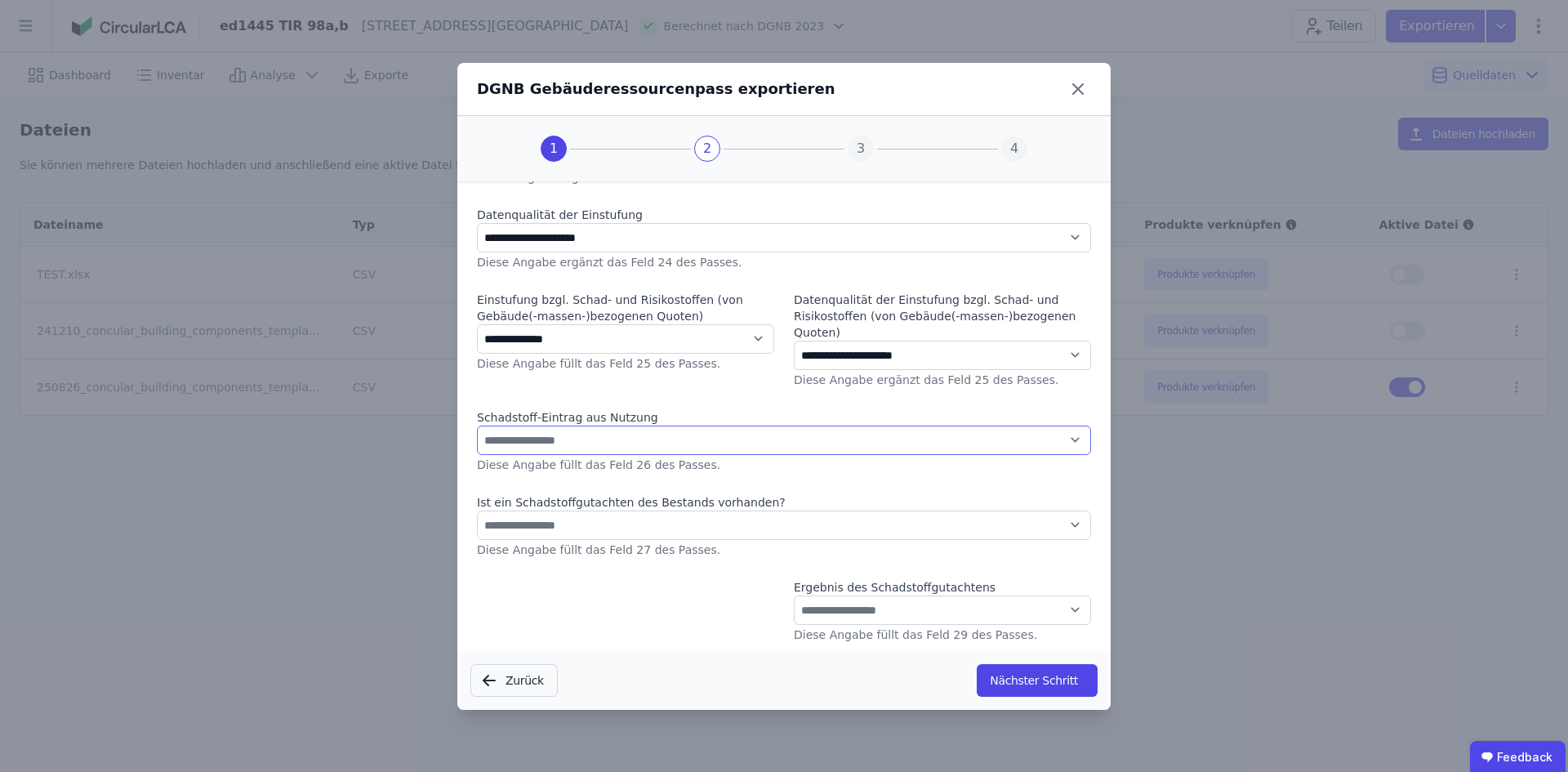
click at [619, 443] on select "**********" at bounding box center [784, 440] width 614 height 29
select select "*"
click at [477, 426] on select "**********" at bounding box center [784, 440] width 614 height 29
click at [673, 523] on select "**********" at bounding box center [784, 525] width 614 height 29
select select "*"
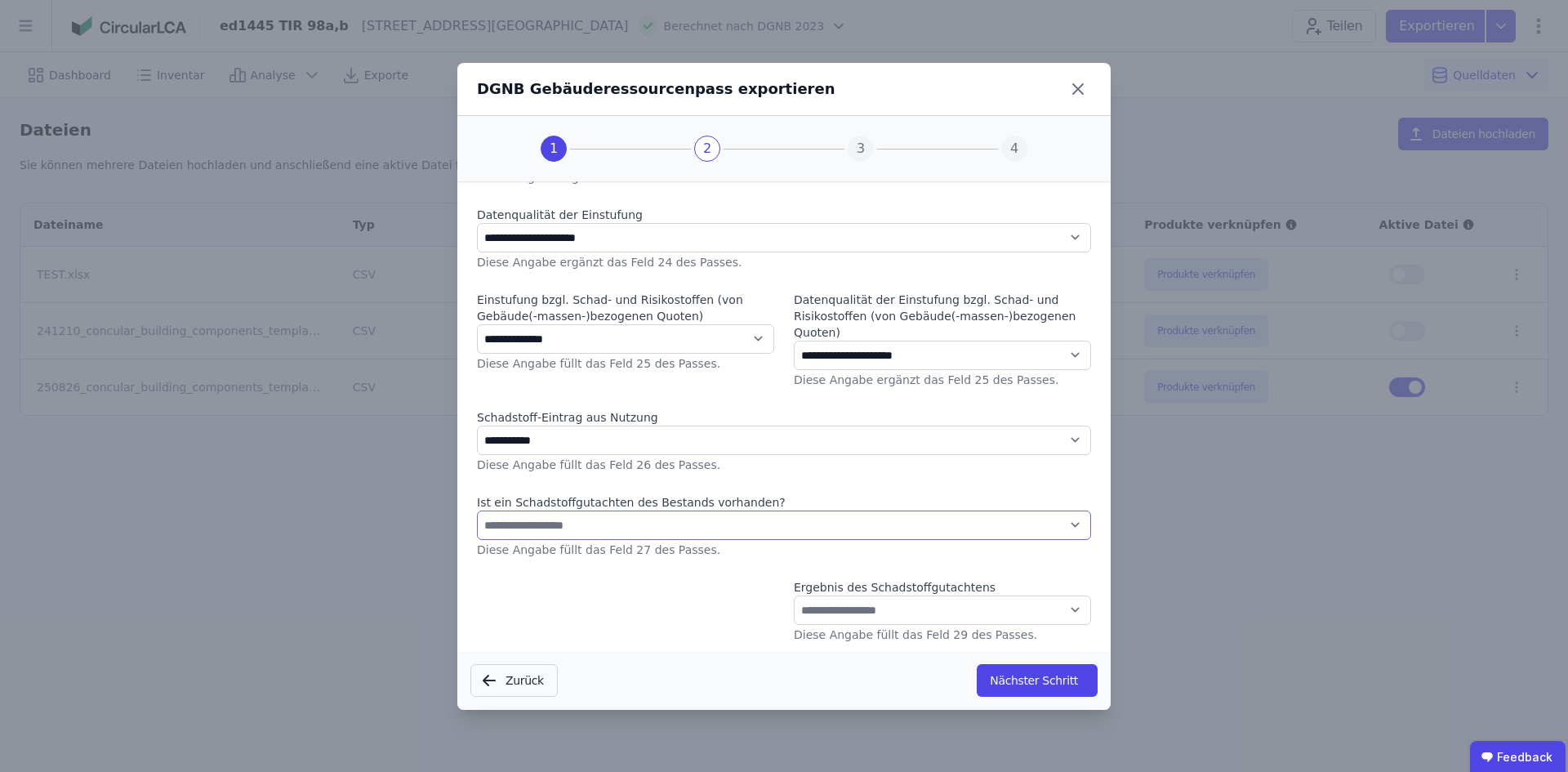
click at [477, 510] on select "**********" at bounding box center [784, 525] width 614 height 29
click at [881, 606] on select "**********" at bounding box center [942, 610] width 298 height 29
click at [881, 673] on button "Nächster Schritt" at bounding box center [1037, 679] width 121 height 32
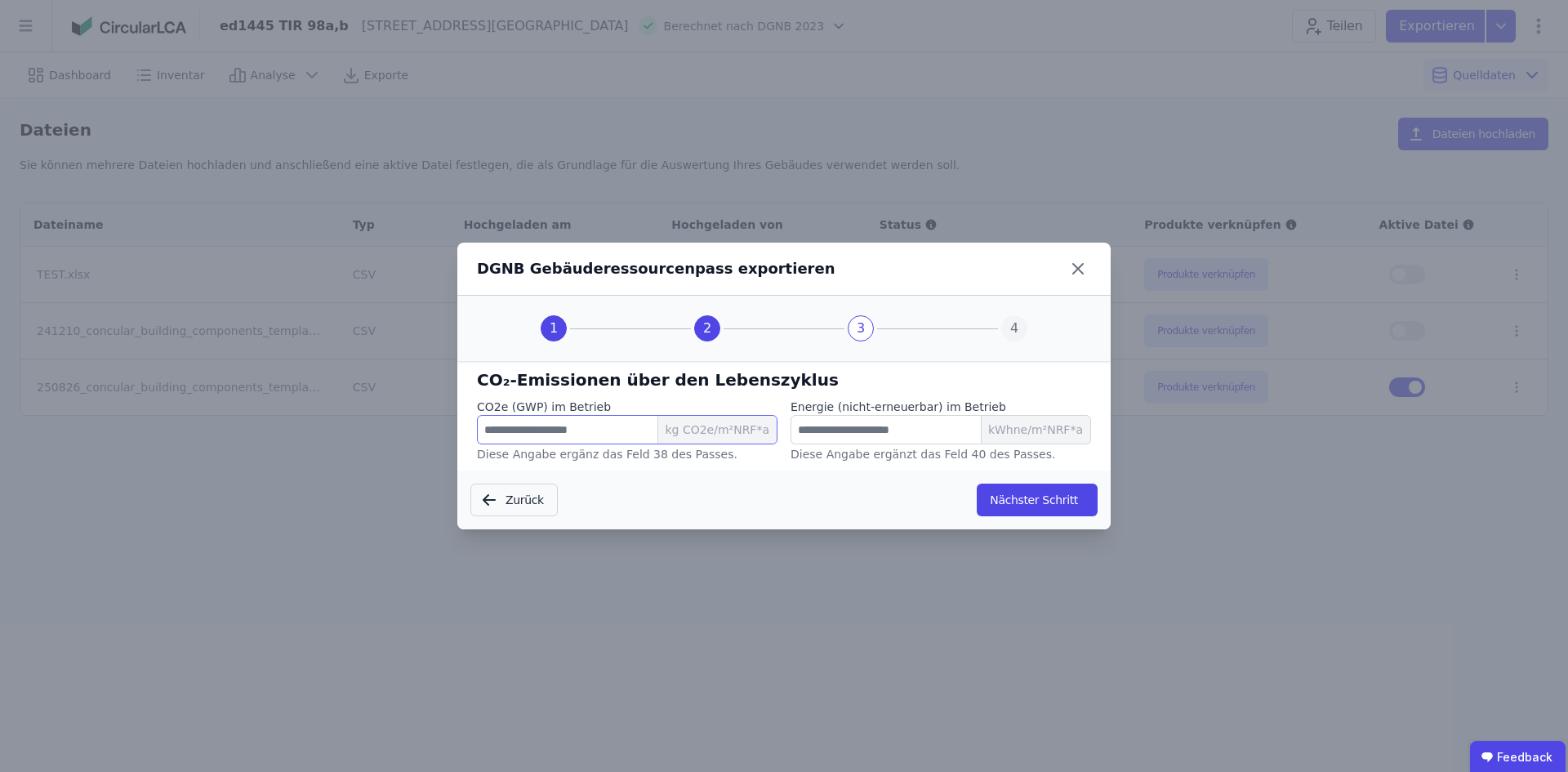
click at [624, 435] on input "number" at bounding box center [627, 429] width 301 height 29
type input "**"
click at [870, 416] on input "number" at bounding box center [941, 429] width 301 height 29
type input "*"
click at [834, 435] on input "number" at bounding box center [941, 429] width 301 height 29
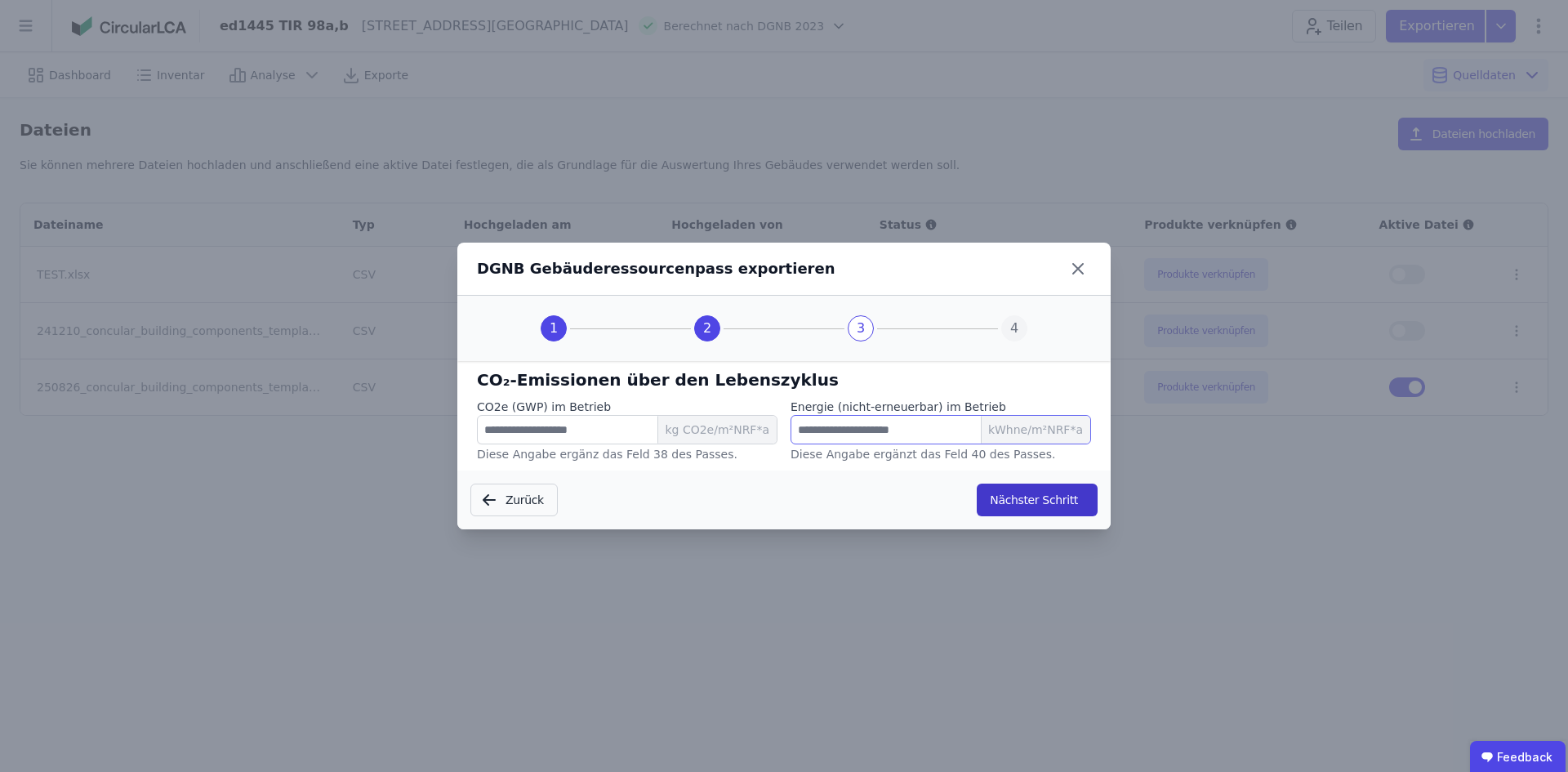
type input "**"
click at [881, 503] on button "Nächster Schritt" at bounding box center [1037, 499] width 121 height 32
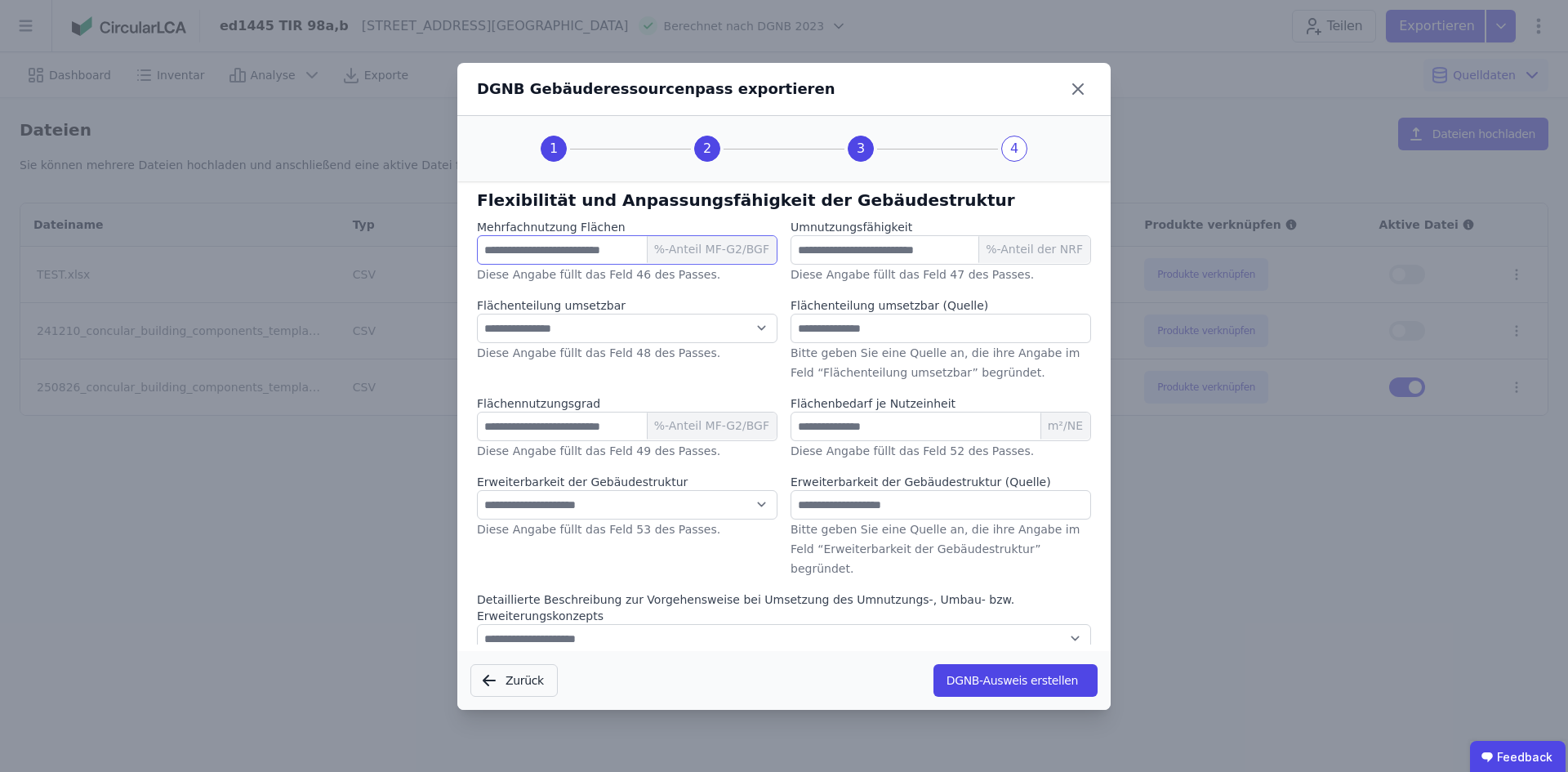
click at [619, 257] on input "number" at bounding box center [627, 250] width 301 height 29
type input "*"
click at [632, 328] on select "**********" at bounding box center [627, 328] width 301 height 29
select select "*"
click at [477, 313] on select "**********" at bounding box center [627, 328] width 301 height 29
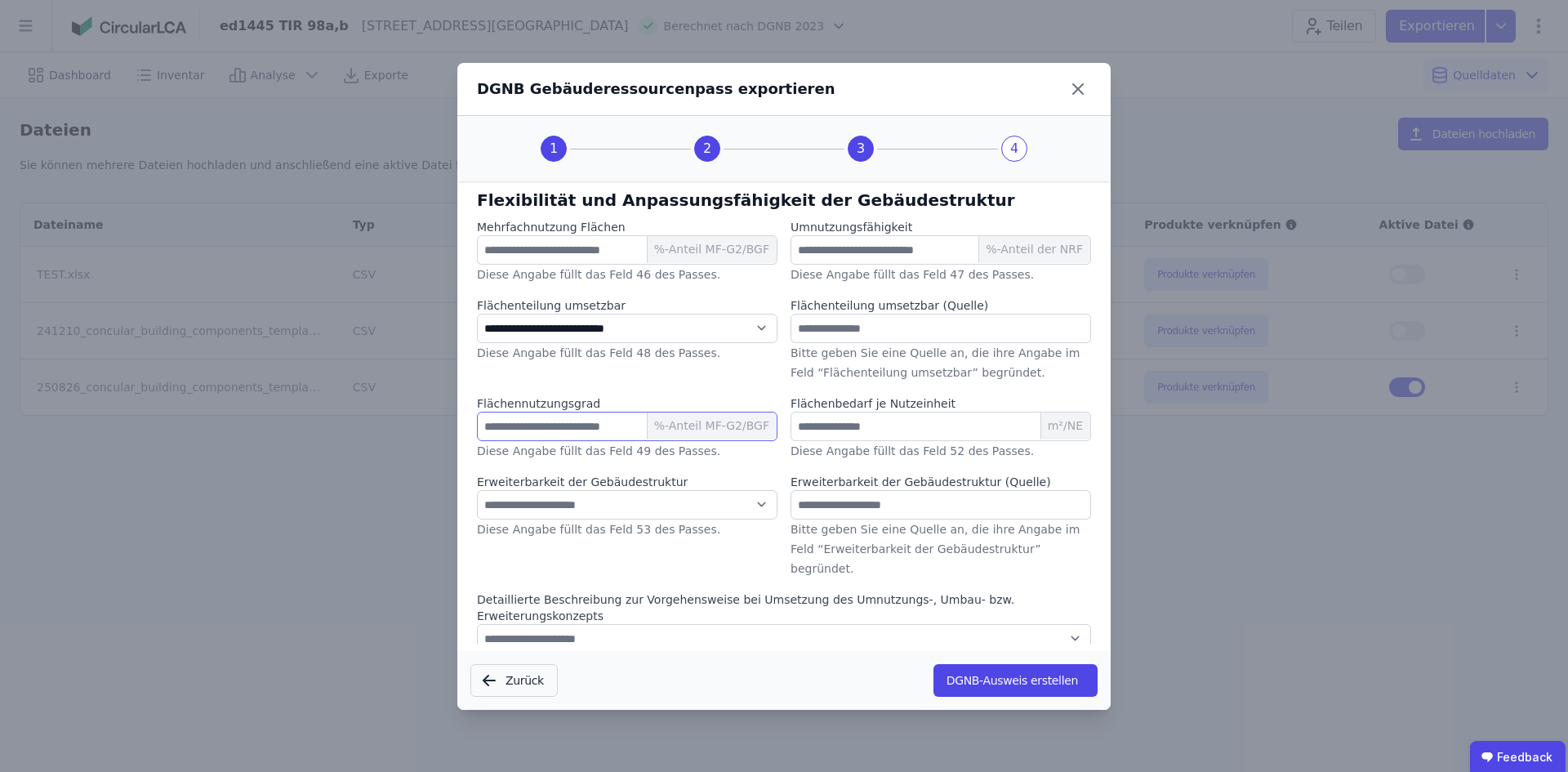
click at [569, 423] on input "number" at bounding box center [627, 427] width 301 height 29
type input "**"
click at [633, 501] on select "**********" at bounding box center [627, 505] width 301 height 29
select select "*"
click at [477, 490] on select "**********" at bounding box center [627, 505] width 301 height 29
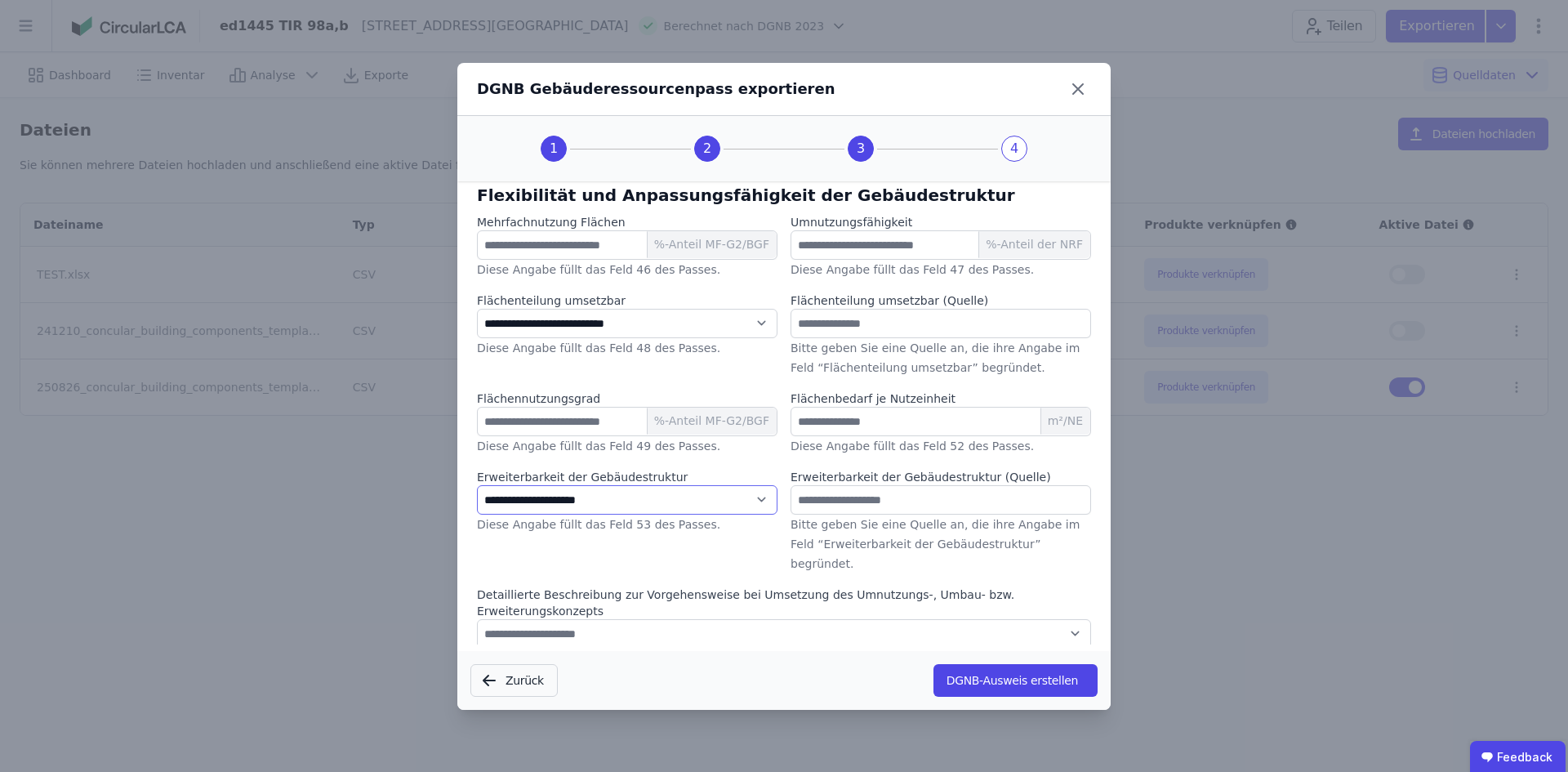
scroll to position [6, 0]
click at [881, 244] on input "number" at bounding box center [941, 244] width 301 height 29
drag, startPoint x: 847, startPoint y: 241, endPoint x: 602, endPoint y: 256, distance: 245.5
click at [602, 256] on div "**********" at bounding box center [784, 446] width 614 height 467
type input "**"
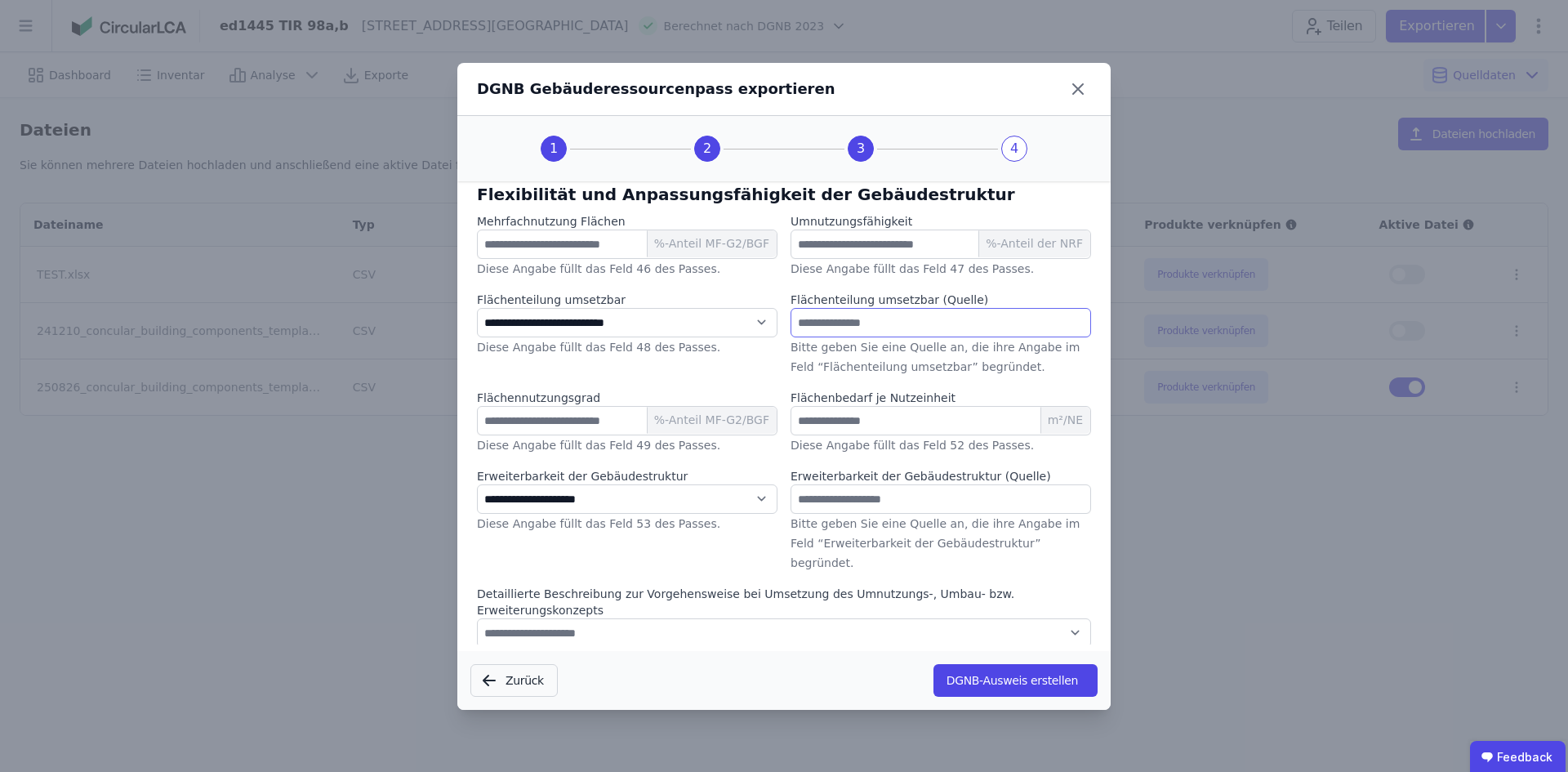
click at [881, 325] on input "text" at bounding box center [941, 323] width 301 height 29
click at [868, 421] on input "number" at bounding box center [941, 421] width 301 height 29
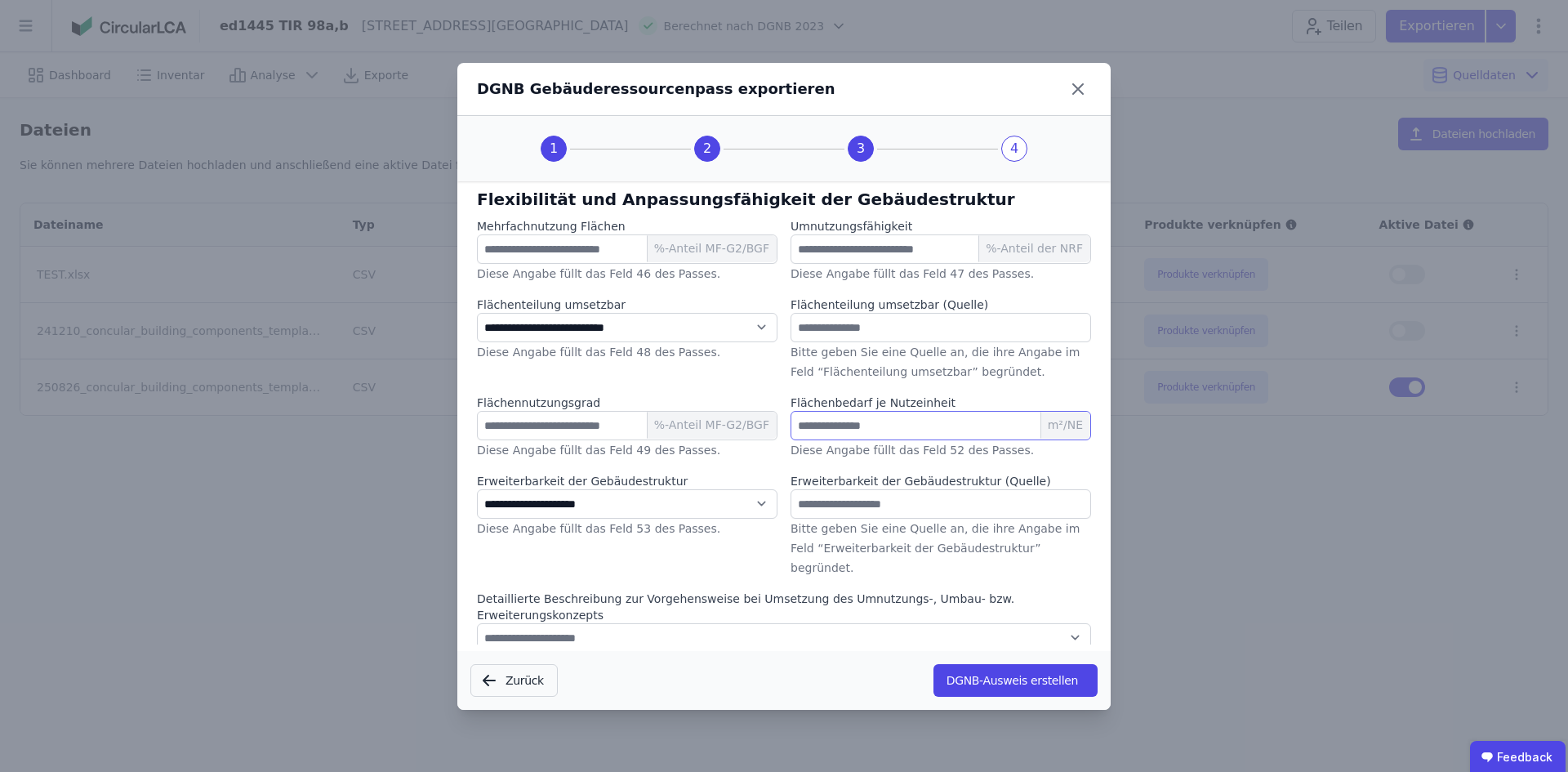
scroll to position [0, 0]
drag, startPoint x: 809, startPoint y: 428, endPoint x: 712, endPoint y: 433, distance: 97.1
click at [712, 433] on div "**********" at bounding box center [784, 452] width 614 height 467
type input "***"
click at [881, 672] on button "DGNB-Ausweis erstellen" at bounding box center [1016, 679] width 164 height 32
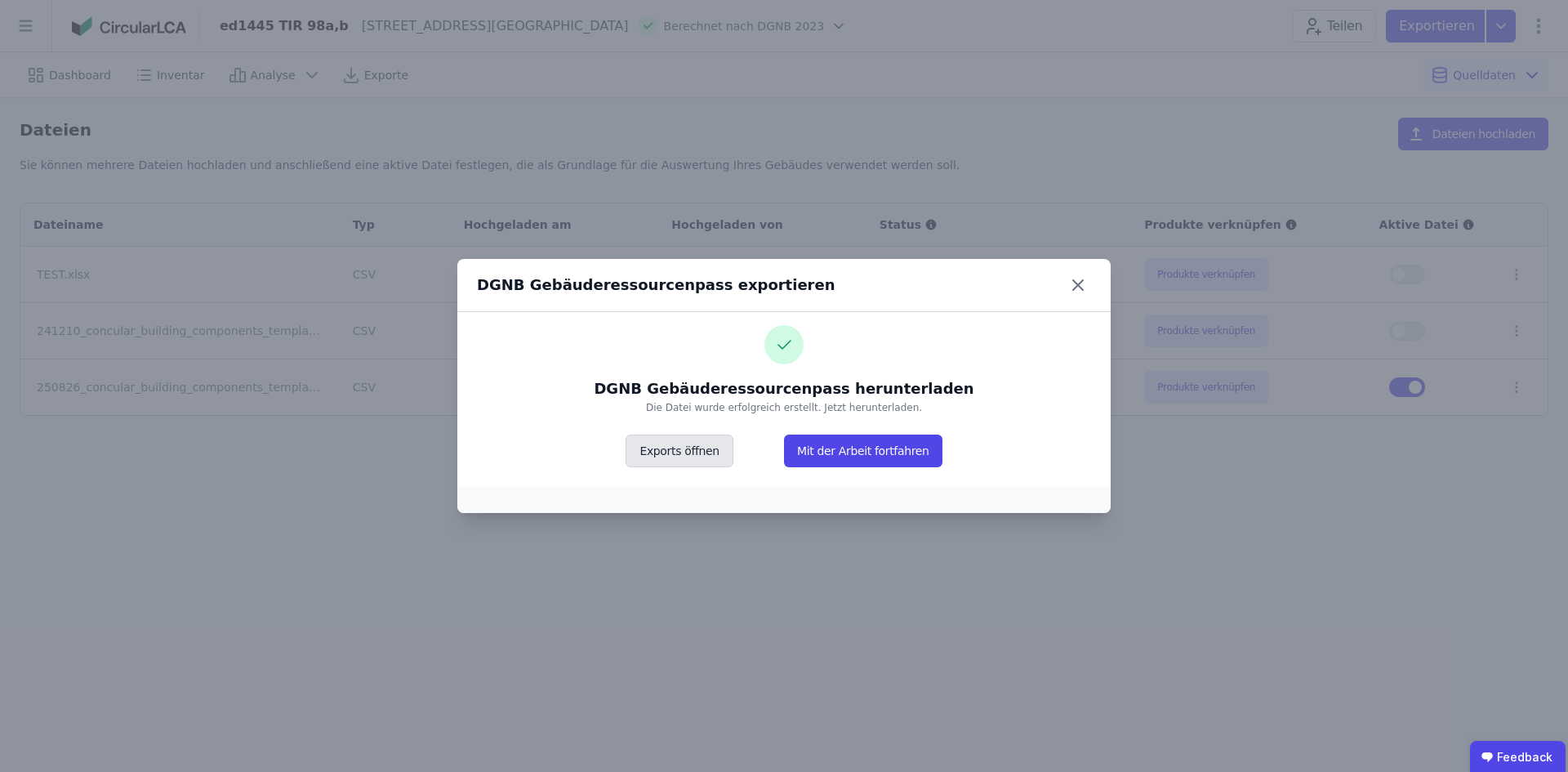
click at [665, 454] on button "Exports öffnen" at bounding box center [679, 450] width 107 height 32
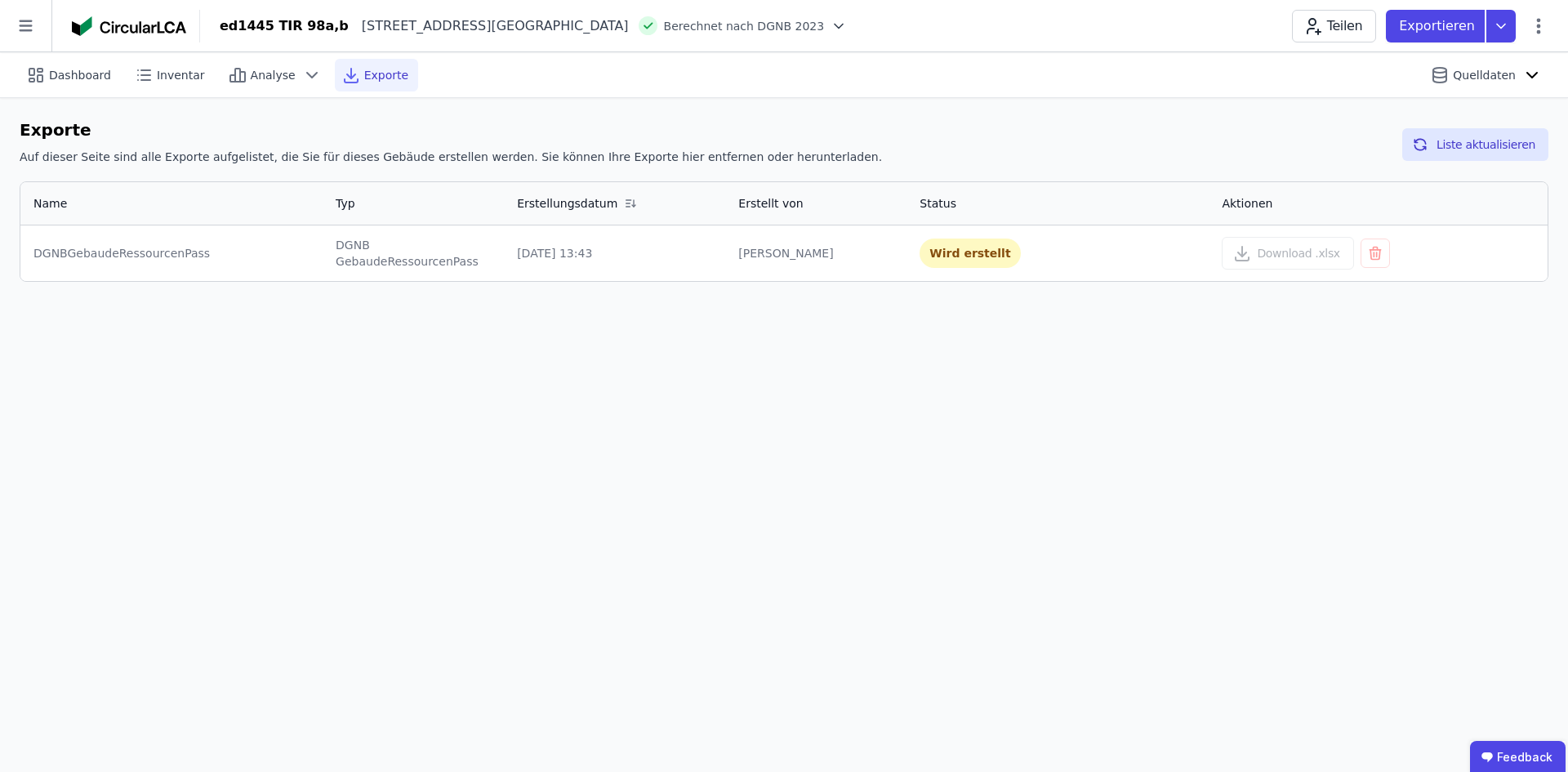
drag, startPoint x: 945, startPoint y: 253, endPoint x: 944, endPoint y: 243, distance: 10.0
click at [252, 71] on span "Analyse" at bounding box center [273, 75] width 45 height 17
click at [166, 78] on span "Inventar" at bounding box center [181, 75] width 48 height 17
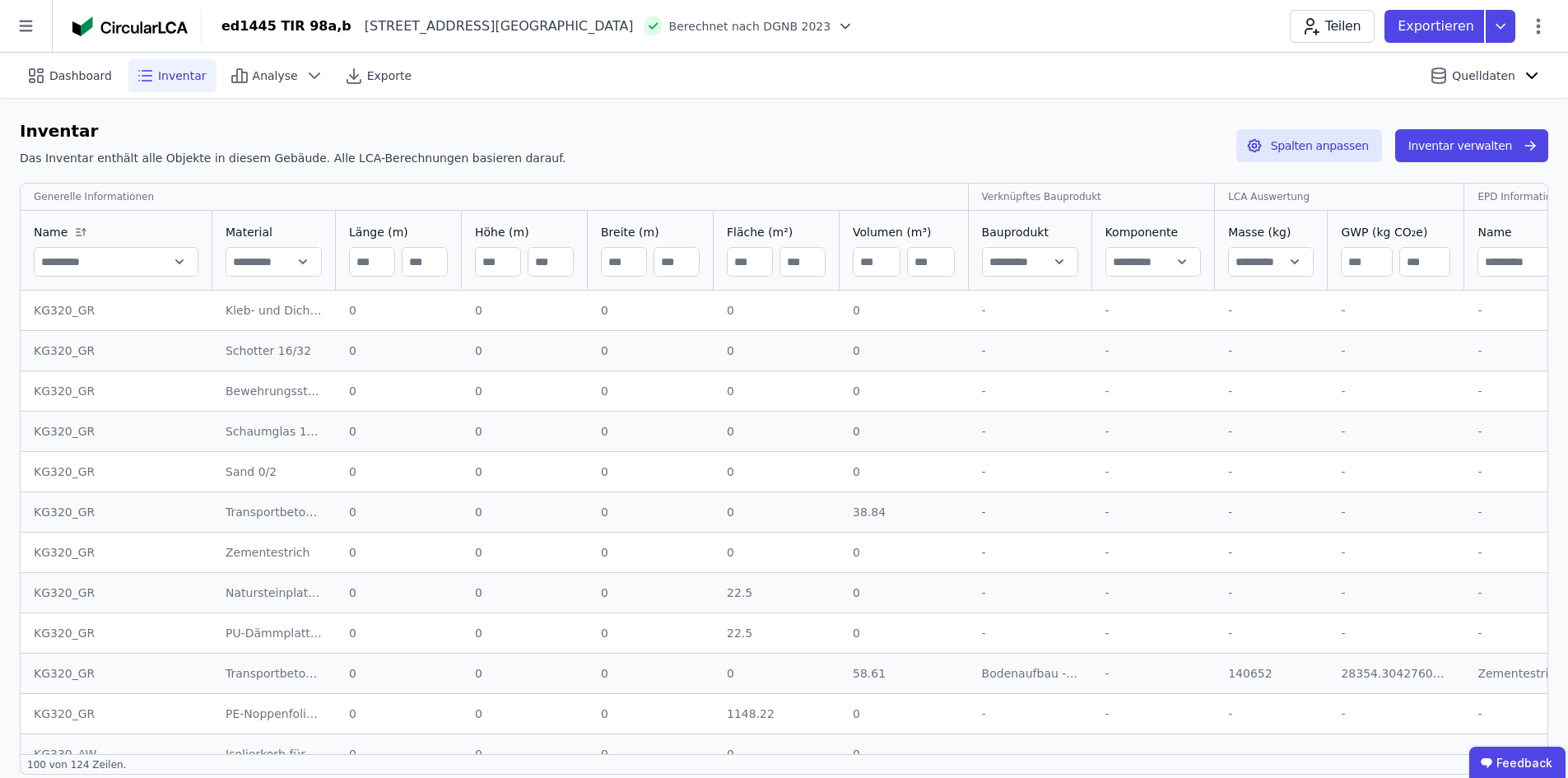
click at [888, 254] on input "text" at bounding box center [1154, 262] width 94 height 30
click at [888, 257] on input "text" at bounding box center [1154, 262] width 94 height 30
click at [888, 265] on input "text" at bounding box center [1154, 262] width 94 height 30
click at [888, 264] on input "text" at bounding box center [1154, 262] width 94 height 30
click at [888, 351] on div "-" at bounding box center [1154, 350] width 97 height 17
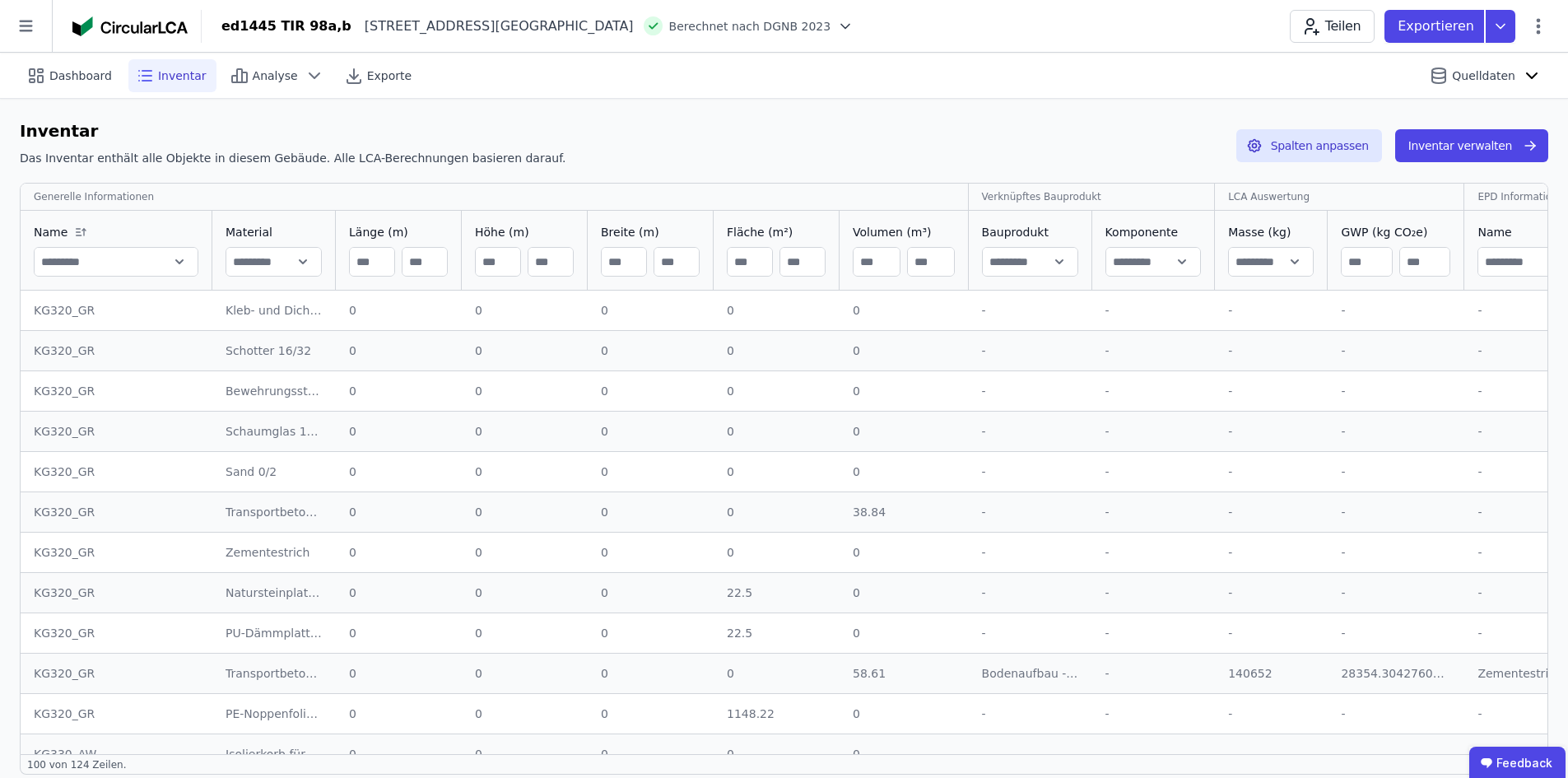
click at [888, 260] on input "text" at bounding box center [1154, 262] width 94 height 30
click at [888, 263] on input "text" at bounding box center [1154, 262] width 94 height 30
click at [888, 150] on button "Spalten anpassen" at bounding box center [1309, 145] width 146 height 32
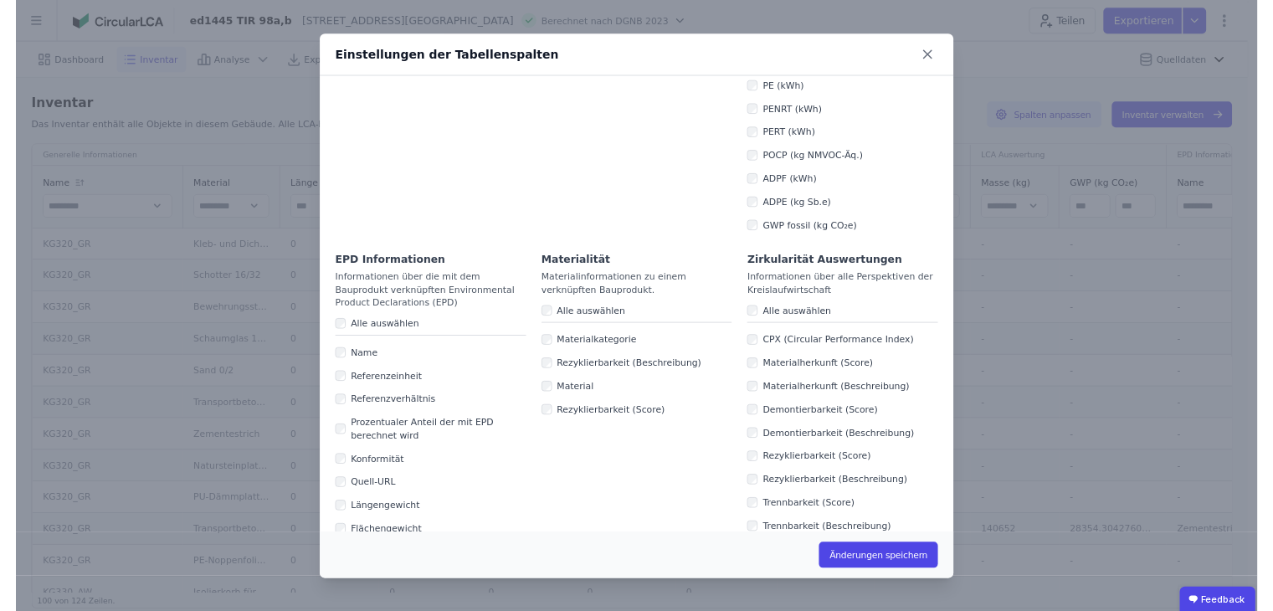
scroll to position [921, 0]
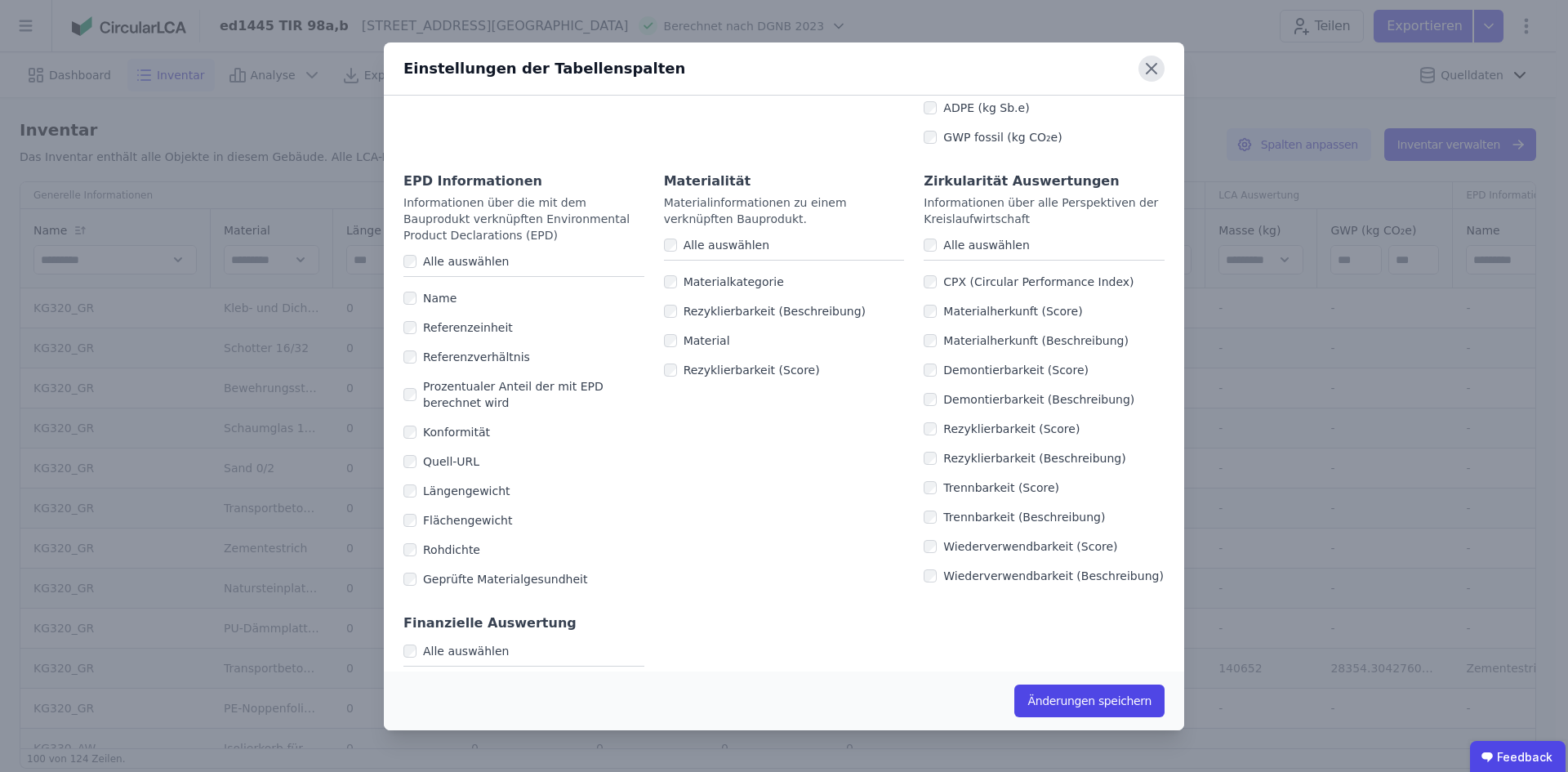
click at [881, 65] on icon at bounding box center [1151, 68] width 26 height 26
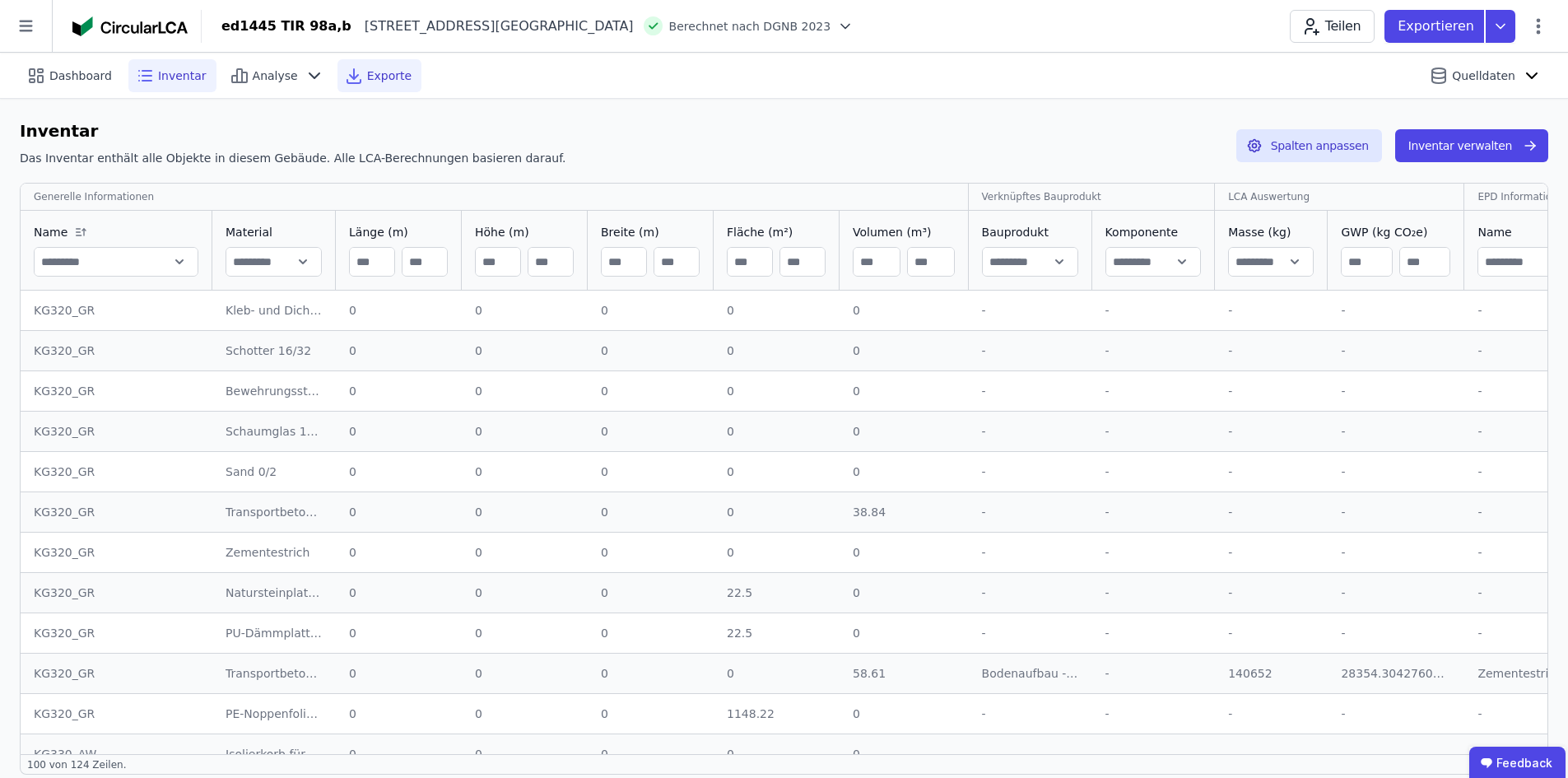
click at [378, 73] on span "Exporte" at bounding box center [389, 76] width 44 height 17
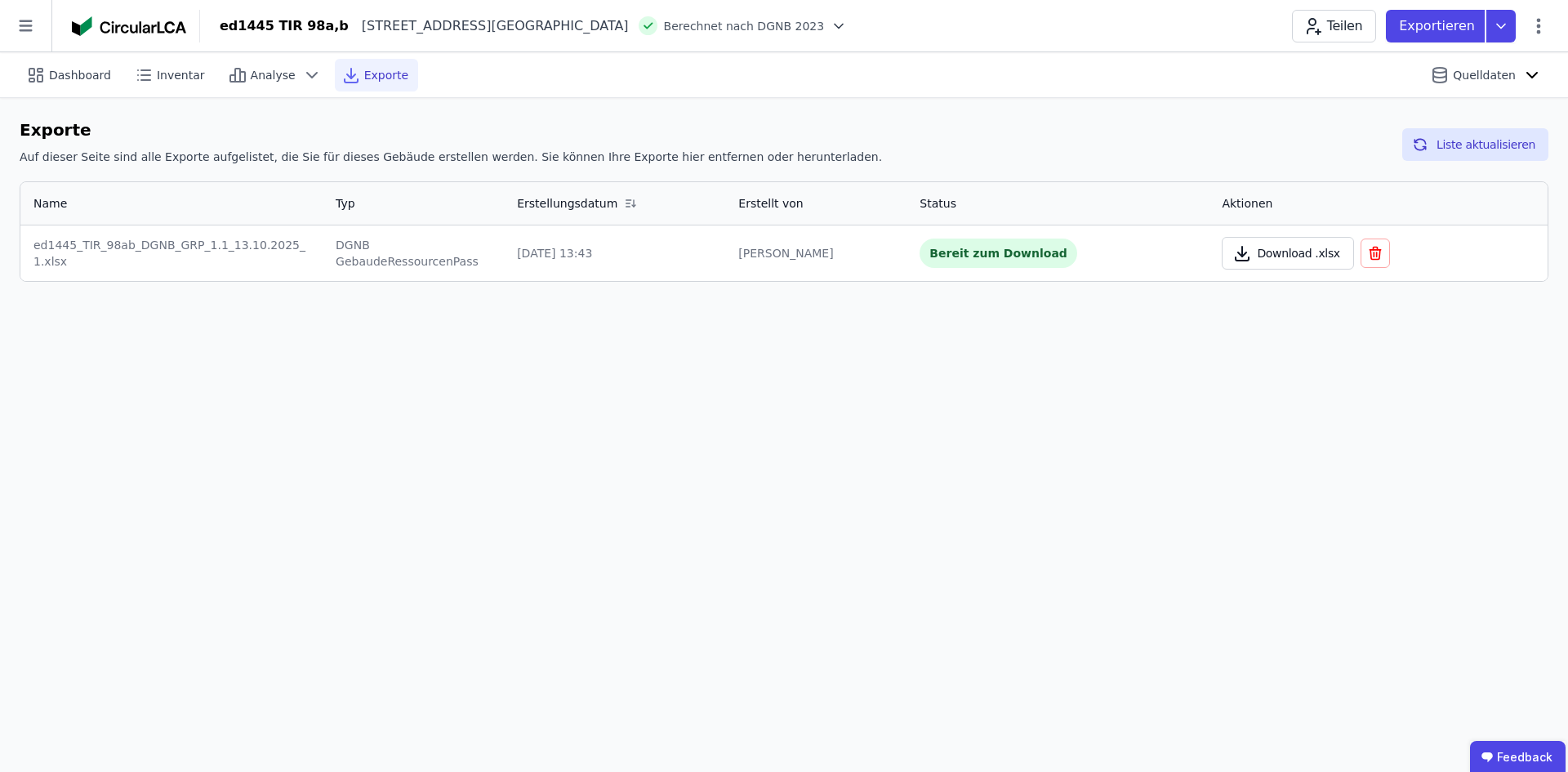
click at [881, 247] on button "Download .xlsx" at bounding box center [1287, 253] width 132 height 32
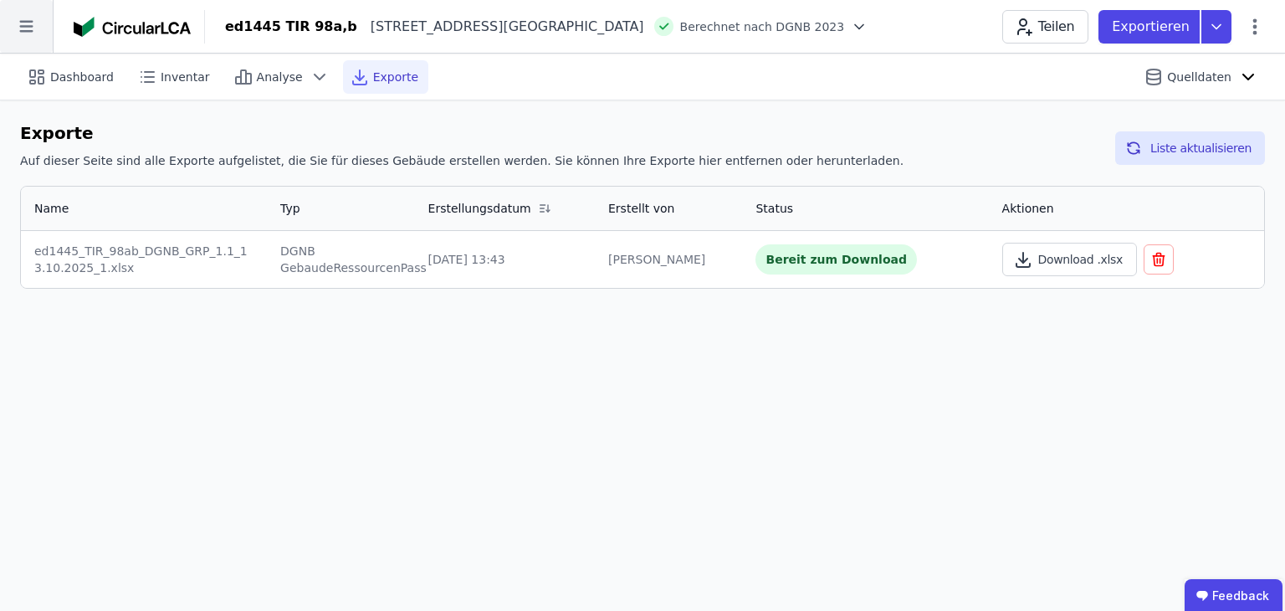
click at [20, 35] on icon at bounding box center [26, 26] width 53 height 53
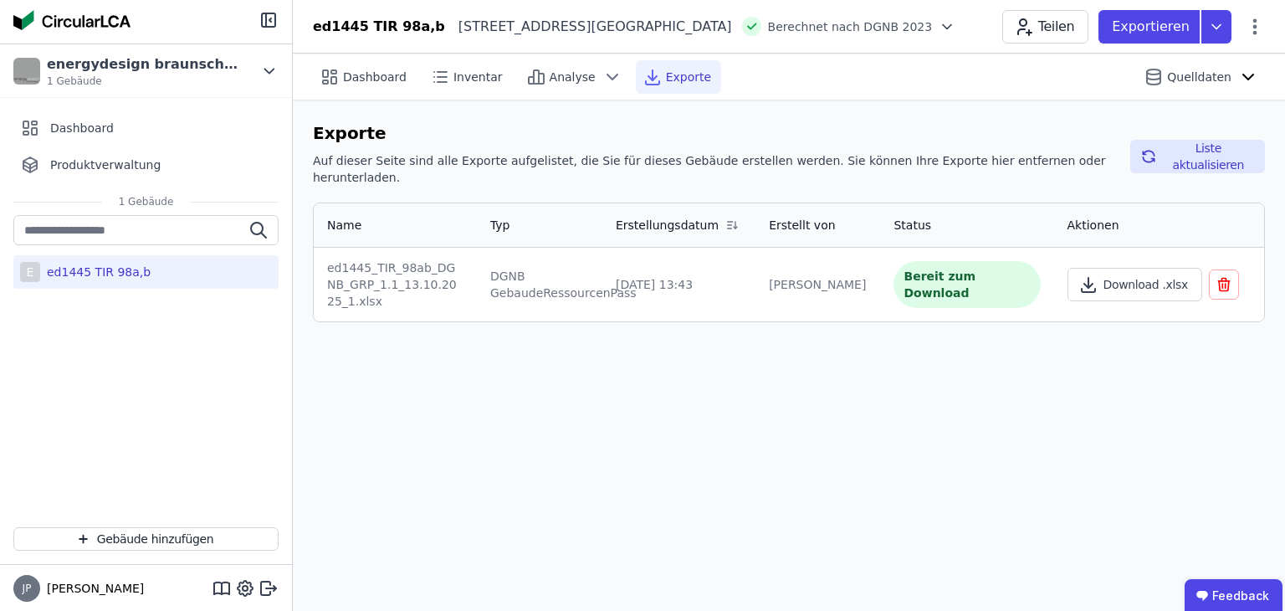
click at [72, 269] on div "ed1445 TIR 98a,b" at bounding box center [95, 272] width 110 height 17
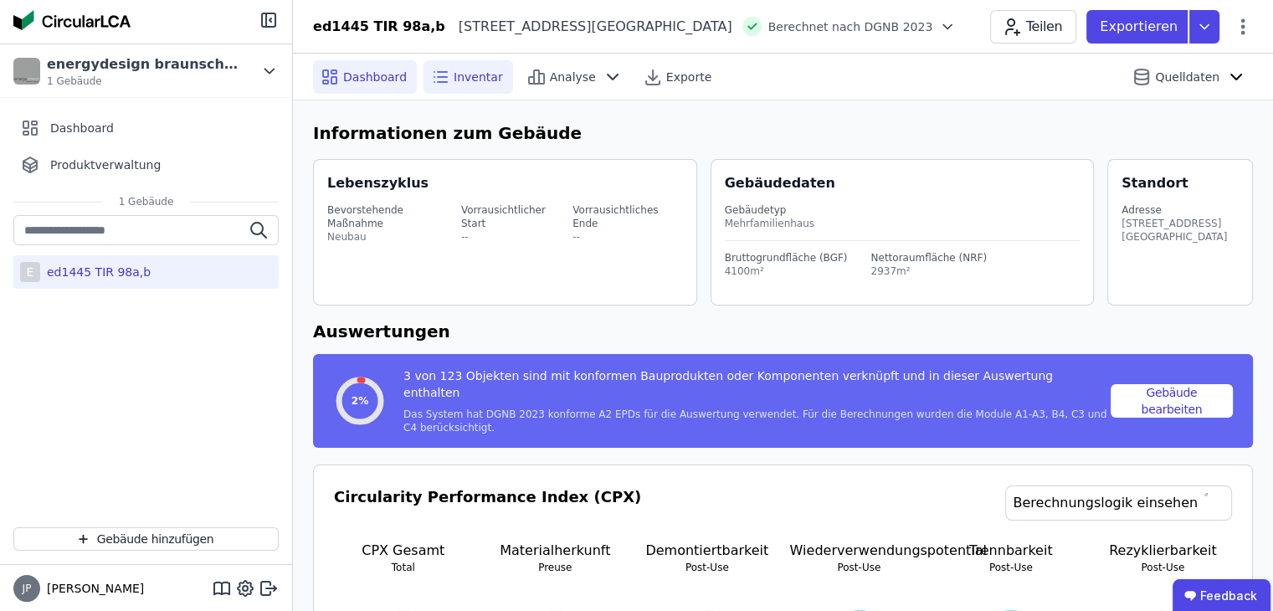
click at [434, 78] on icon at bounding box center [440, 77] width 20 height 20
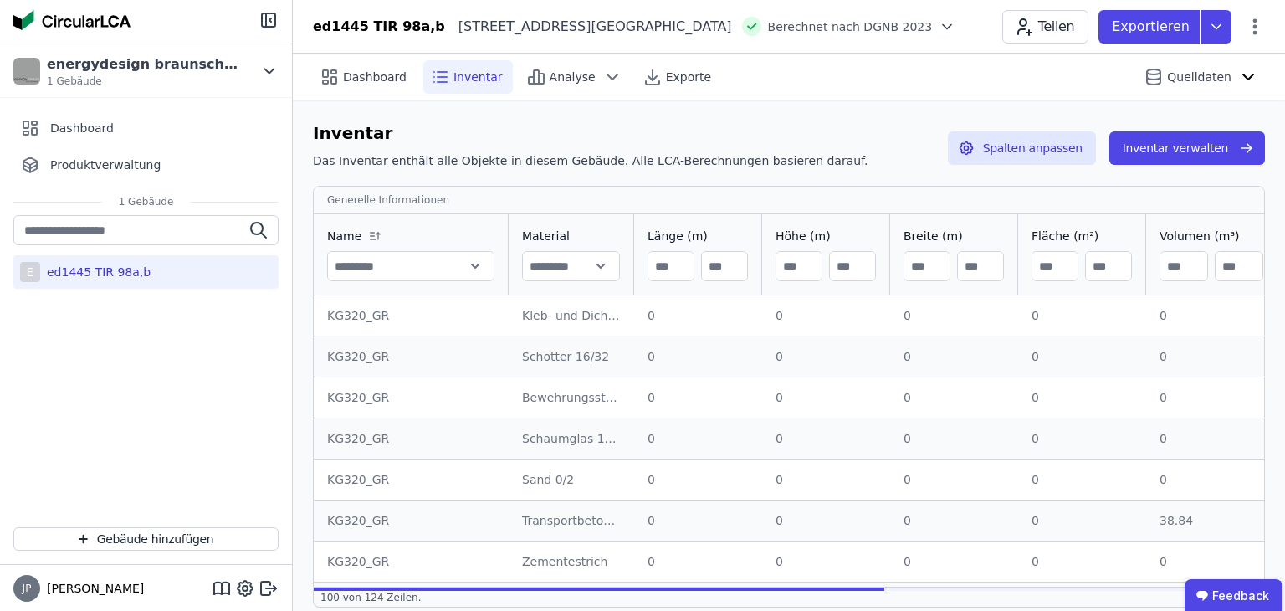
click at [147, 275] on div "E ed1445 TIR 98a,b" at bounding box center [145, 271] width 265 height 33
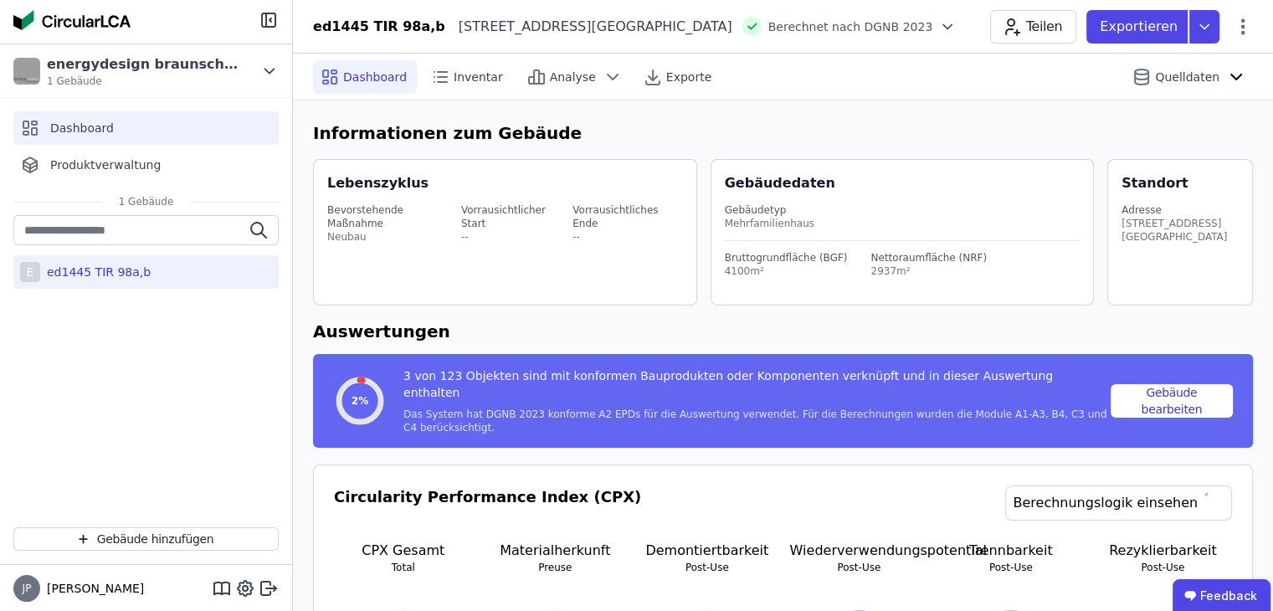
click at [112, 131] on div "Dashboard" at bounding box center [145, 127] width 265 height 33
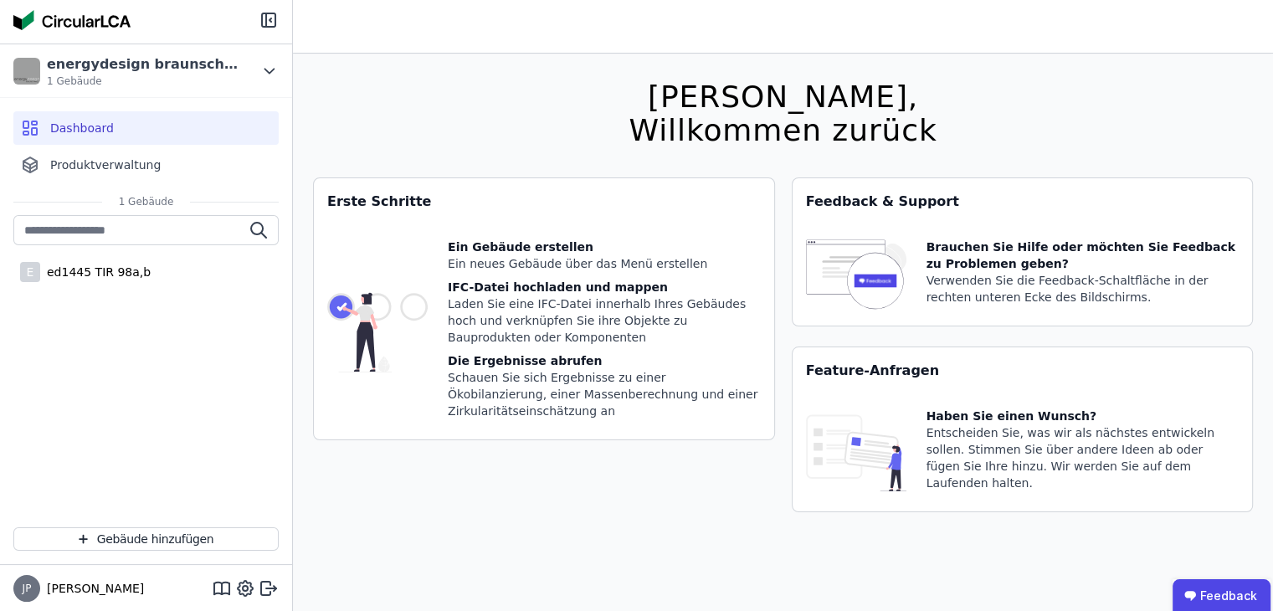
click at [112, 131] on div "Dashboard" at bounding box center [145, 127] width 265 height 33
click at [85, 145] on div "Dashboard Produktverwaltung" at bounding box center [146, 146] width 292 height 97
click at [73, 165] on span "Produktverwaltung" at bounding box center [105, 165] width 110 height 17
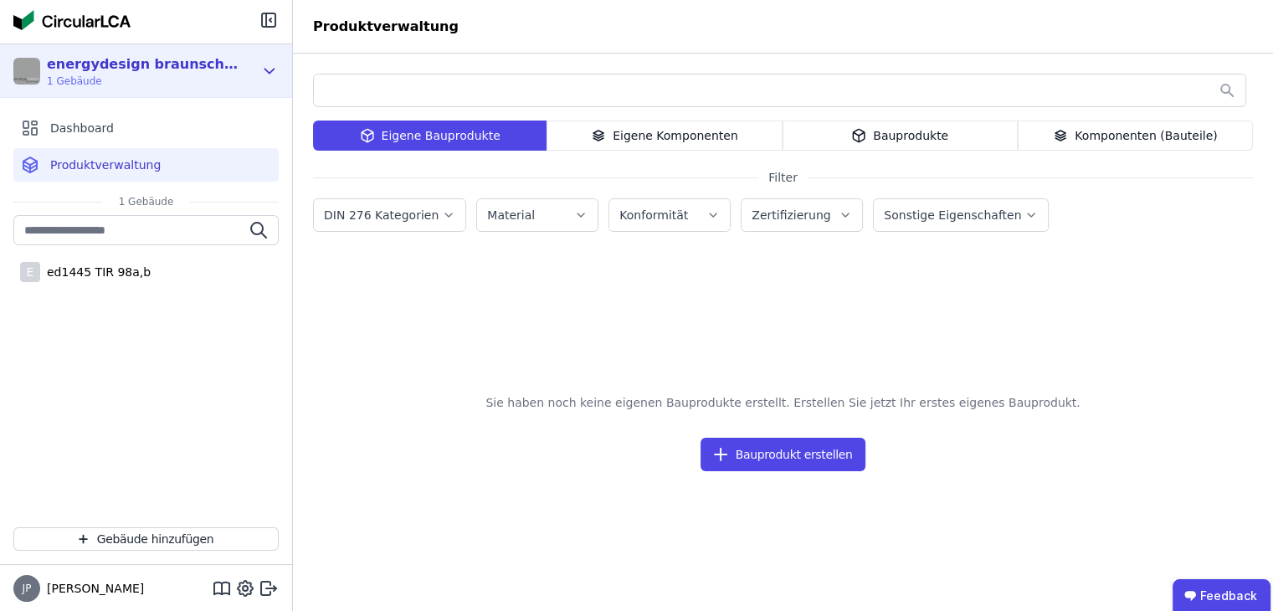
click at [92, 93] on div "energydesign braunschweig GmbH 1 Gebäude" at bounding box center [146, 71] width 292 height 54
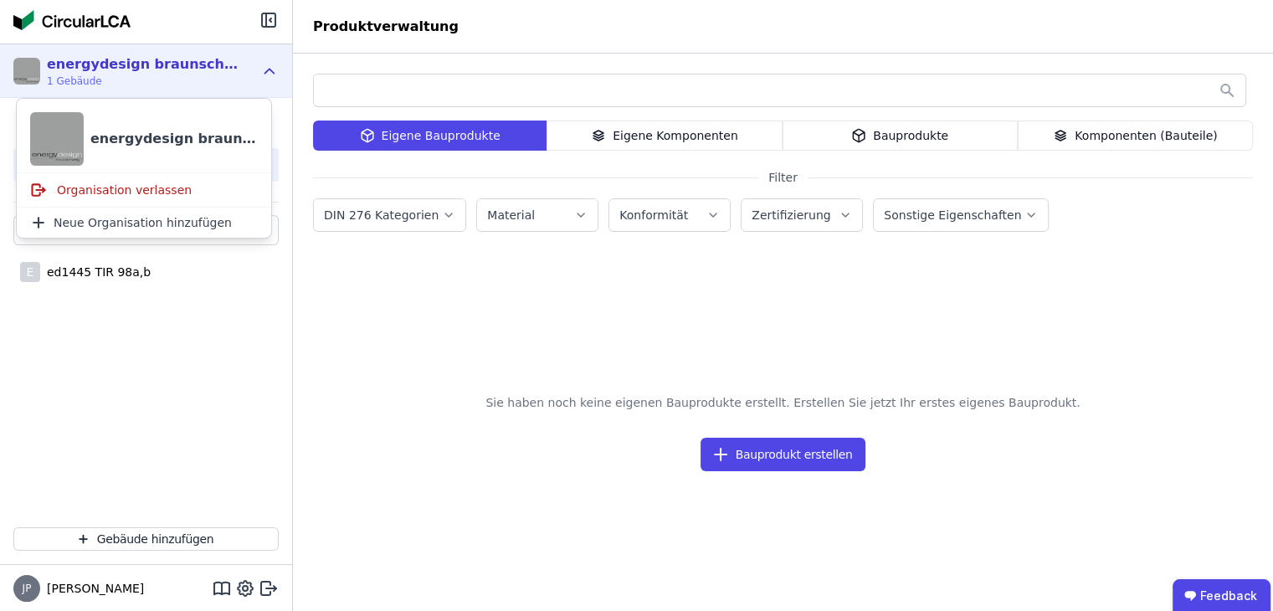
click at [92, 93] on div "energydesign braunschweig GmbH 1 Gebäude" at bounding box center [146, 71] width 292 height 54
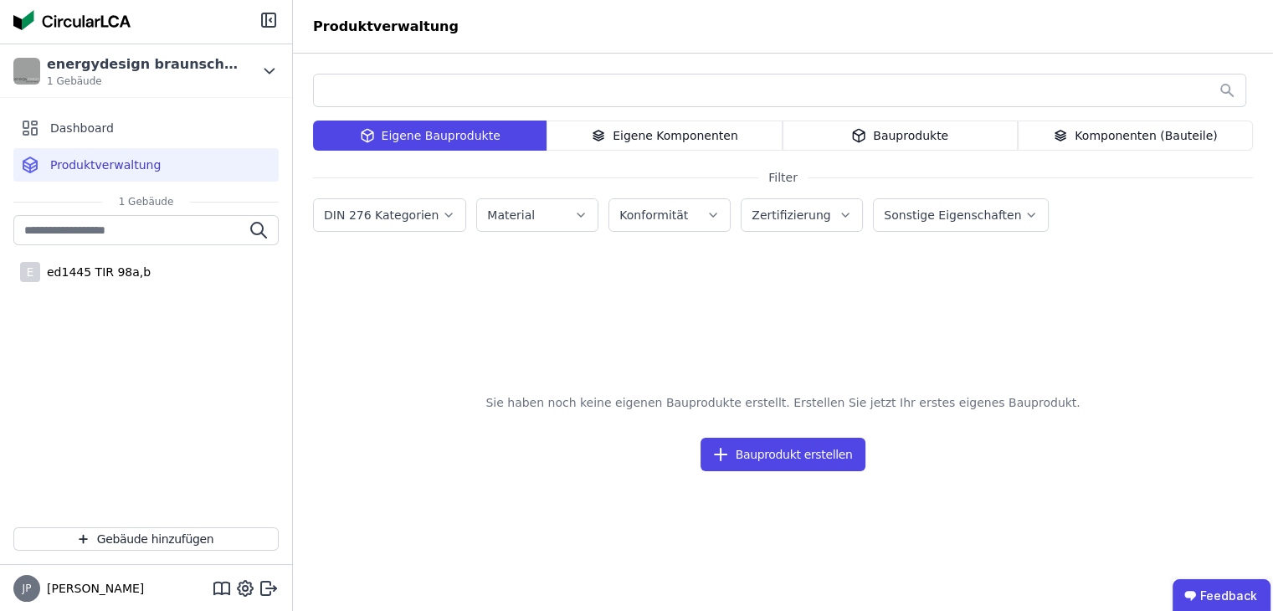
click at [305, 352] on div "Eigene Bauprodukte Eigene Komponenten Bauprodukte Komponenten (Bauteile) Filter…" at bounding box center [783, 335] width 980 height 562
click at [124, 275] on div "ed1445 TIR 98a,b" at bounding box center [95, 272] width 110 height 17
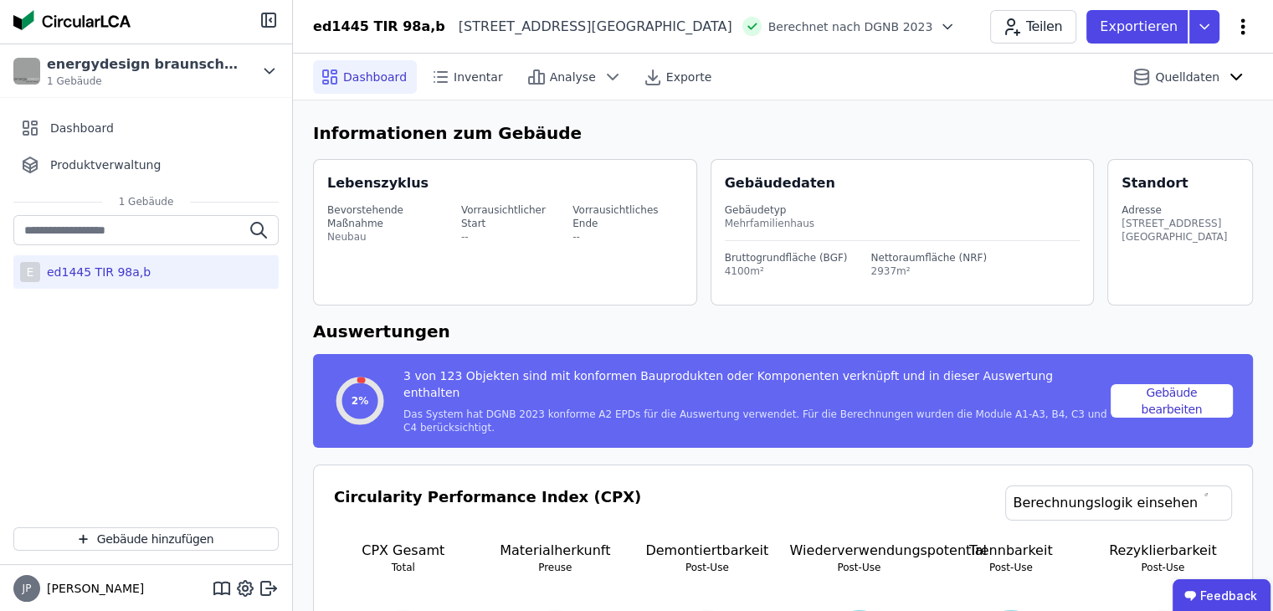
click at [903, 25] on icon at bounding box center [1243, 27] width 20 height 20
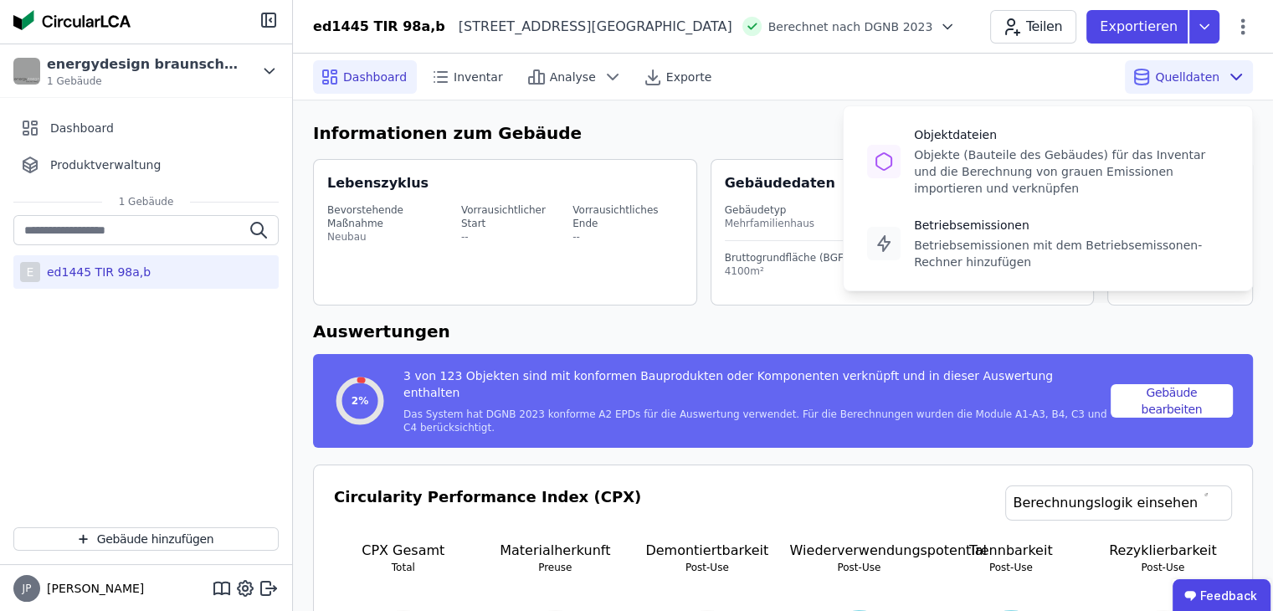
click at [903, 74] on span "Quelldaten" at bounding box center [1187, 77] width 64 height 17
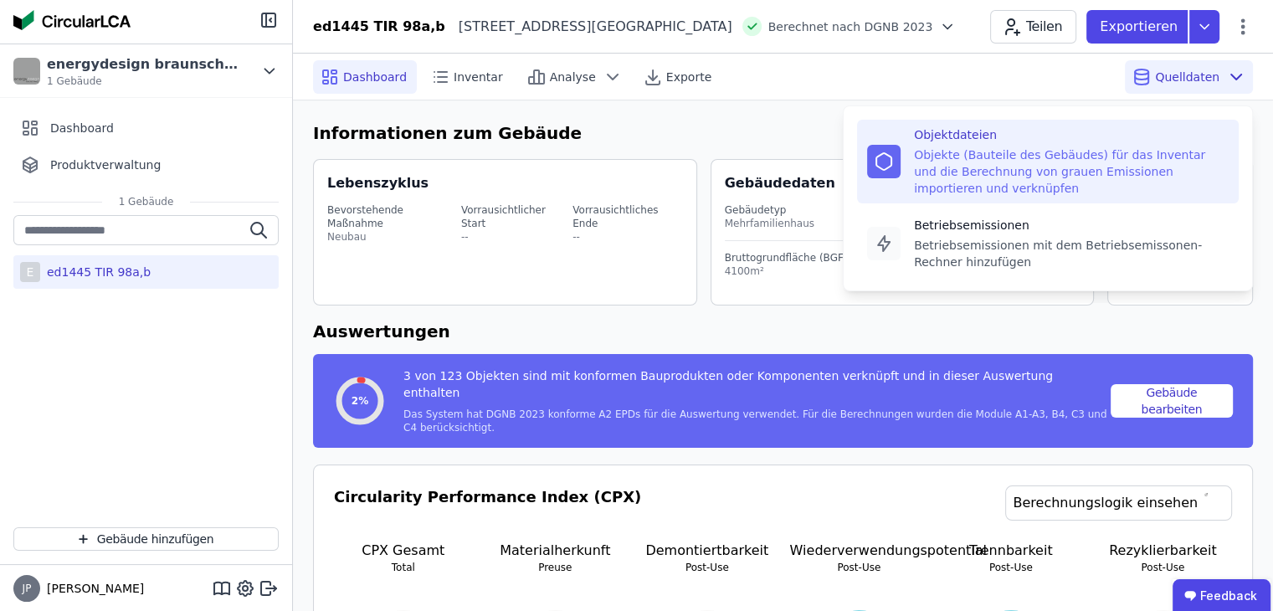
click at [903, 155] on div "Objekte (Bauteile des Gebäudes) für das Inventar und die Berechnung von grauen …" at bounding box center [1071, 171] width 315 height 50
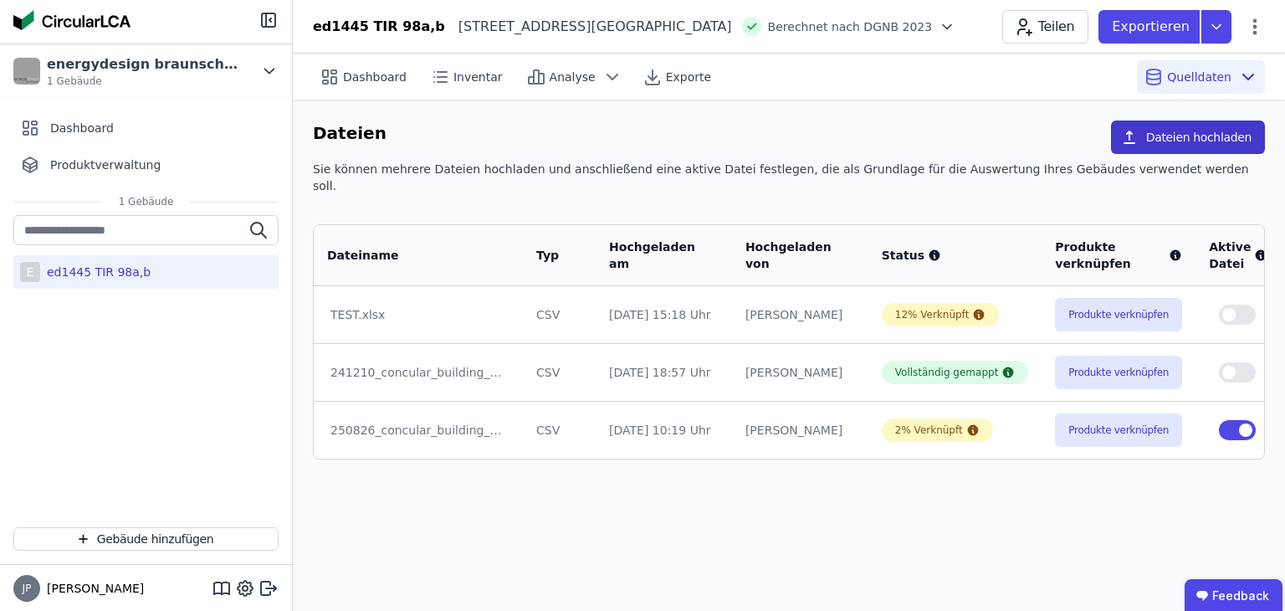
click at [903, 141] on button "Dateien hochladen" at bounding box center [1188, 137] width 154 height 33
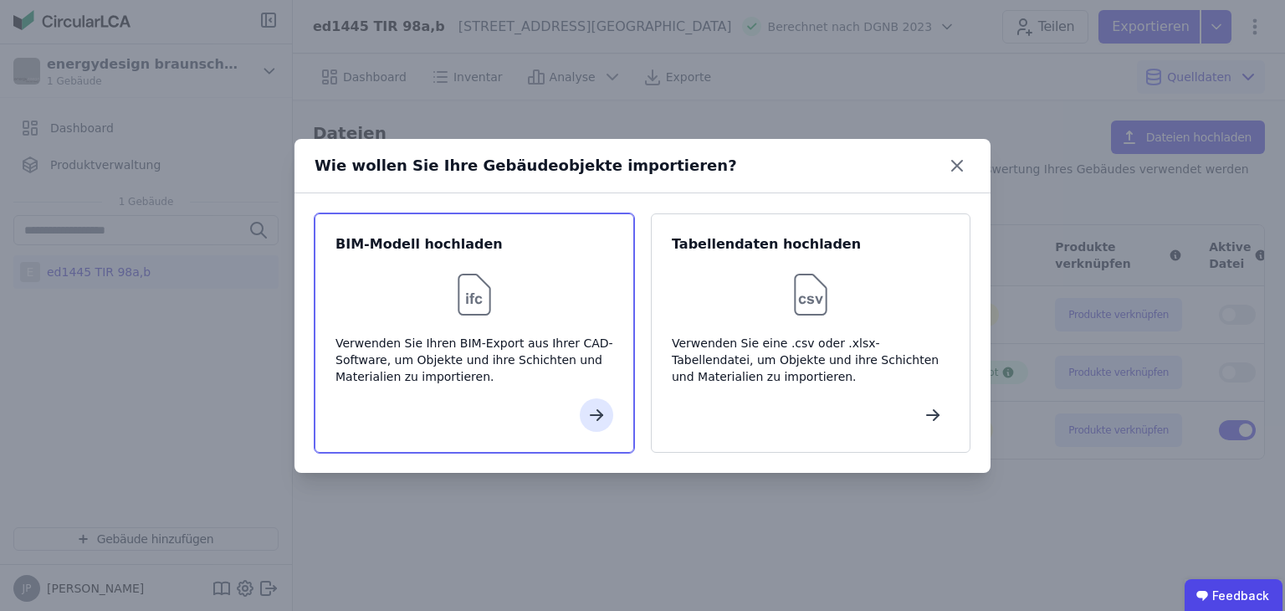
click at [473, 305] on img at bounding box center [475, 295] width 54 height 54
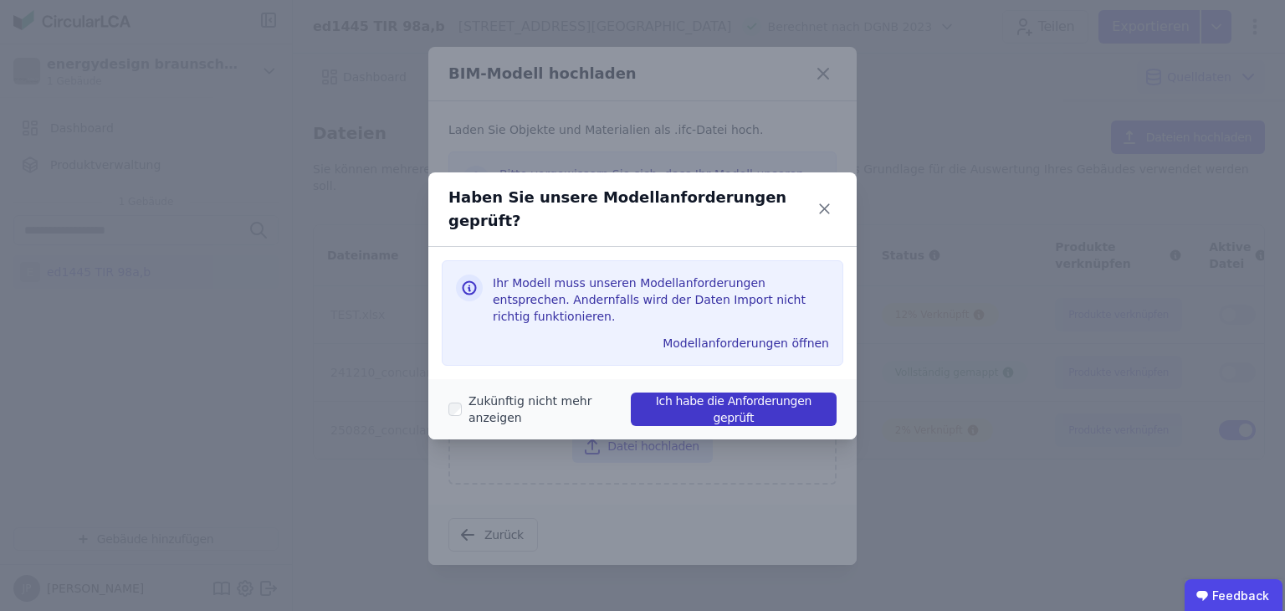
click at [632, 393] on button "Ich habe die Anforderungen geprüft" at bounding box center [734, 409] width 206 height 33
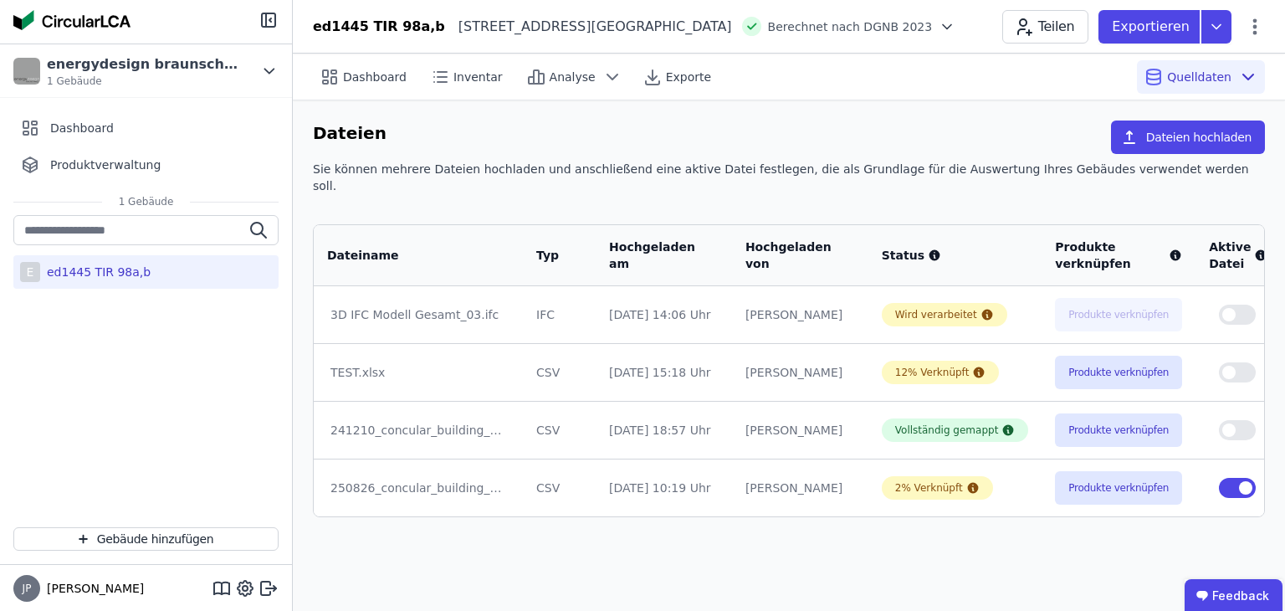
click at [405, 306] on div "3D IFC Modell Gesamt_03.ifc" at bounding box center [419, 314] width 176 height 17
click at [903, 308] on div "Wird verarbeitet" at bounding box center [936, 314] width 82 height 13
click at [903, 310] on icon at bounding box center [987, 315] width 11 height 11
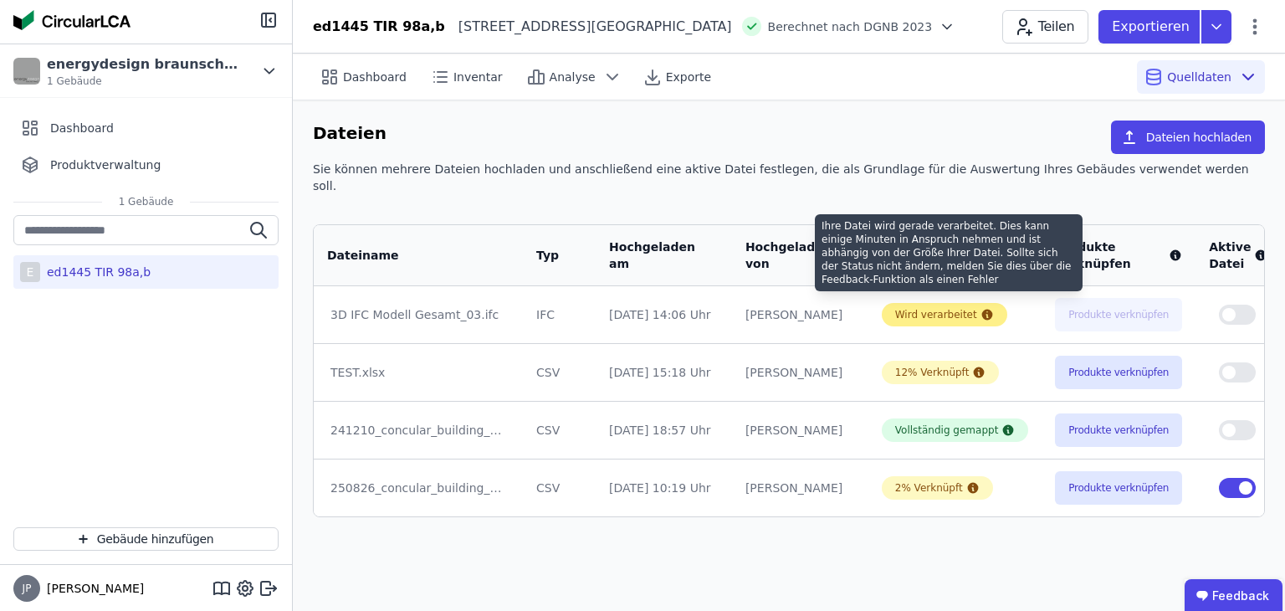
click at [903, 308] on icon at bounding box center [987, 314] width 13 height 13
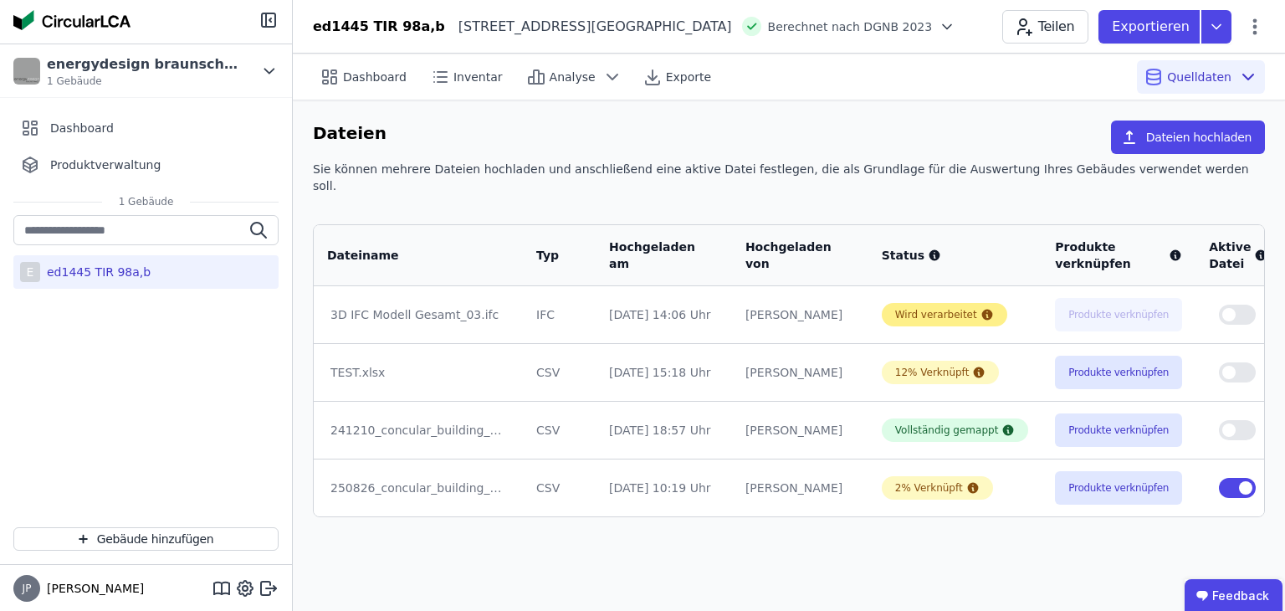
click at [895, 308] on div "Wird verarbeitet" at bounding box center [936, 314] width 82 height 13
click at [506, 552] on div "Dashboard Inventar Analyse Exporte Quelldaten Dateien Dateien hochladen Sie kön…" at bounding box center [789, 332] width 993 height 557
click at [903, 308] on div "Wird verarbeitet" at bounding box center [936, 314] width 82 height 13
click at [903, 310] on icon at bounding box center [987, 315] width 11 height 11
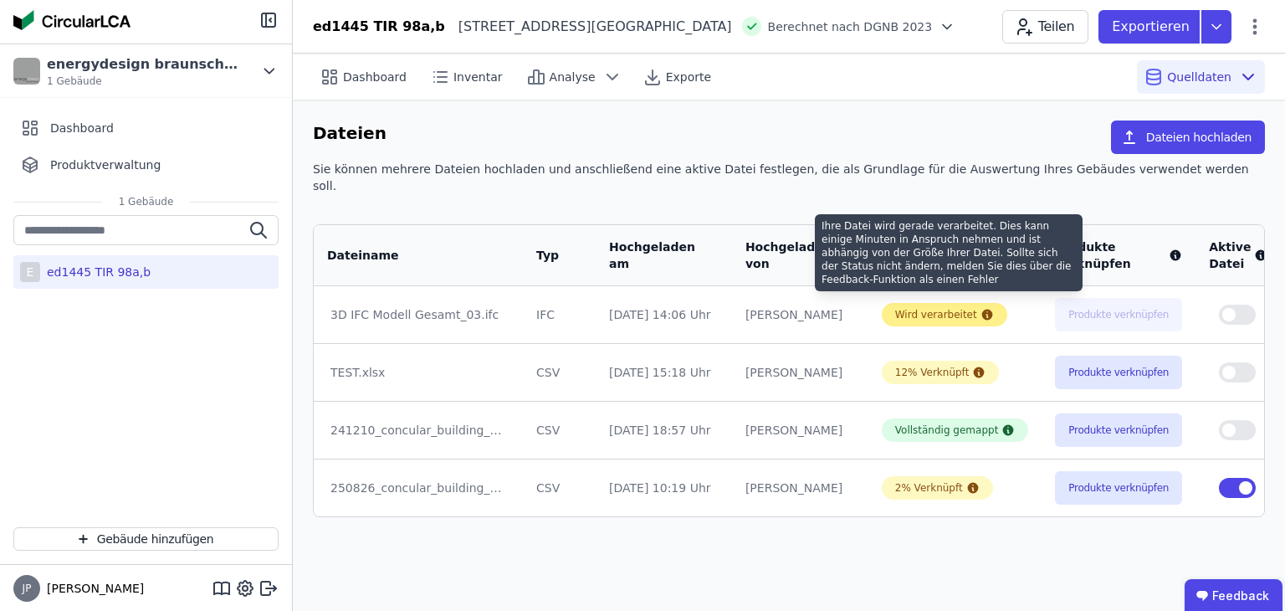
click at [903, 310] on icon at bounding box center [987, 315] width 11 height 11
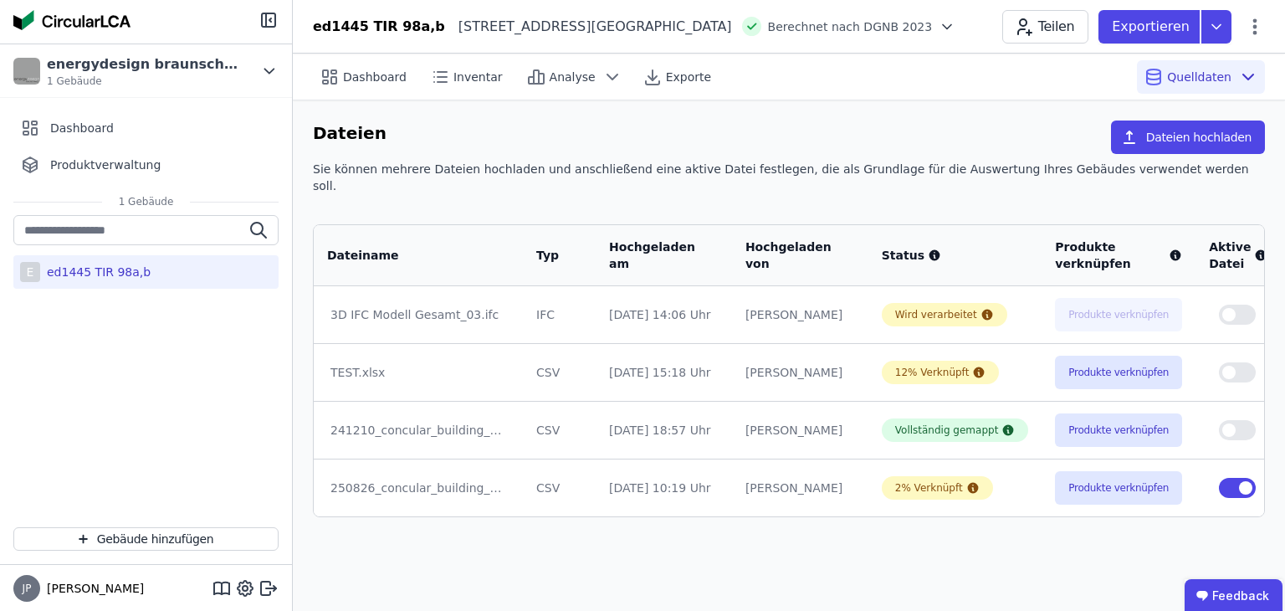
click at [764, 598] on div "Dashboard Inventar Analyse Exporte Quelldaten Dateien Dateien hochladen Sie kön…" at bounding box center [789, 332] width 993 height 557
click at [882, 303] on div "Wird verarbeitet" at bounding box center [945, 314] width 126 height 23
click at [903, 303] on div "Wird verarbeitet" at bounding box center [945, 314] width 126 height 23
drag, startPoint x: 912, startPoint y: 305, endPoint x: 851, endPoint y: 256, distance: 78.0
click at [903, 305] on div "Wird verarbeitet" at bounding box center [945, 314] width 126 height 23
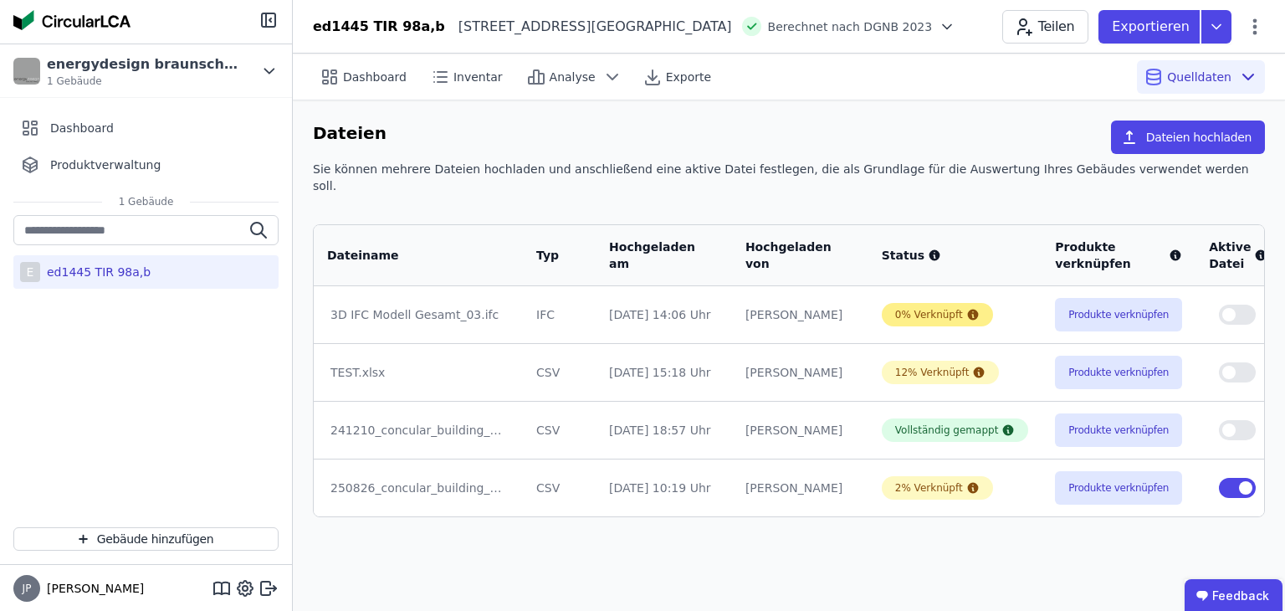
click at [895, 308] on div "0% Verknüpft" at bounding box center [929, 314] width 68 height 13
click at [903, 298] on button "Produkte verknüpfen" at bounding box center [1118, 314] width 127 height 33
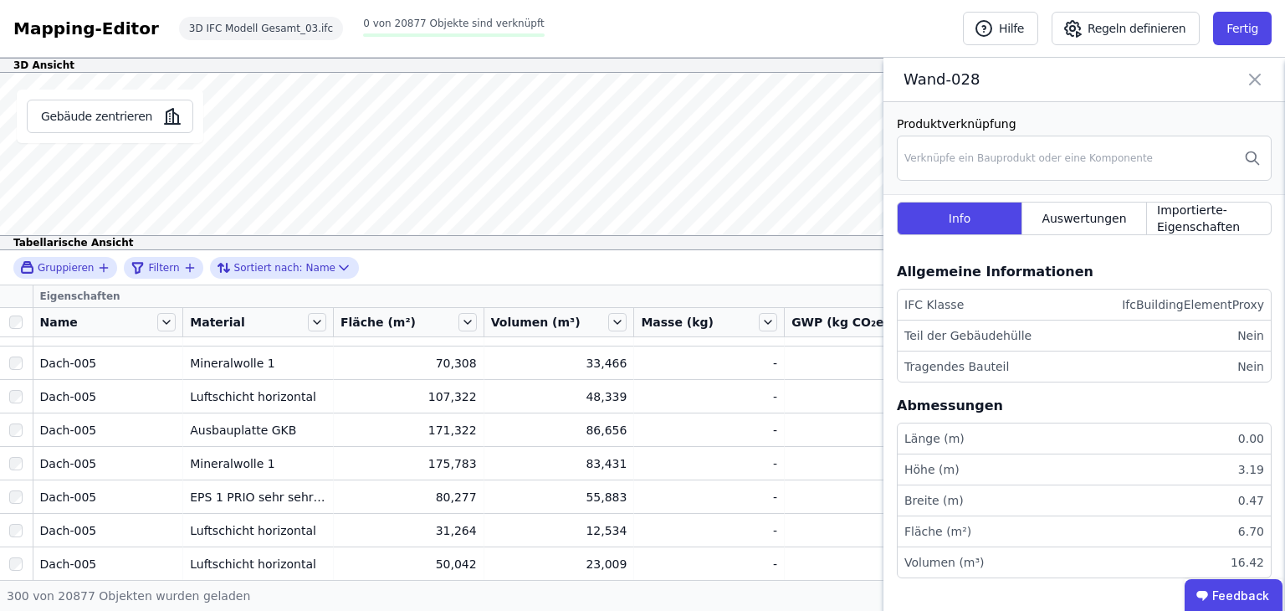
scroll to position [3774, 0]
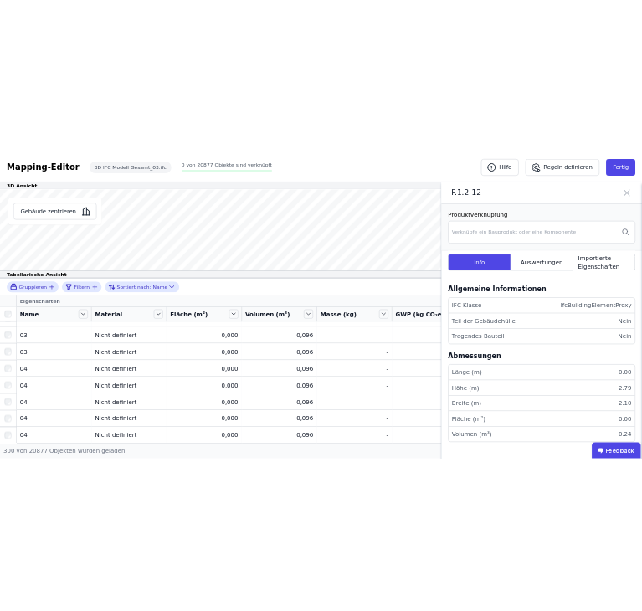
scroll to position [1013, 0]
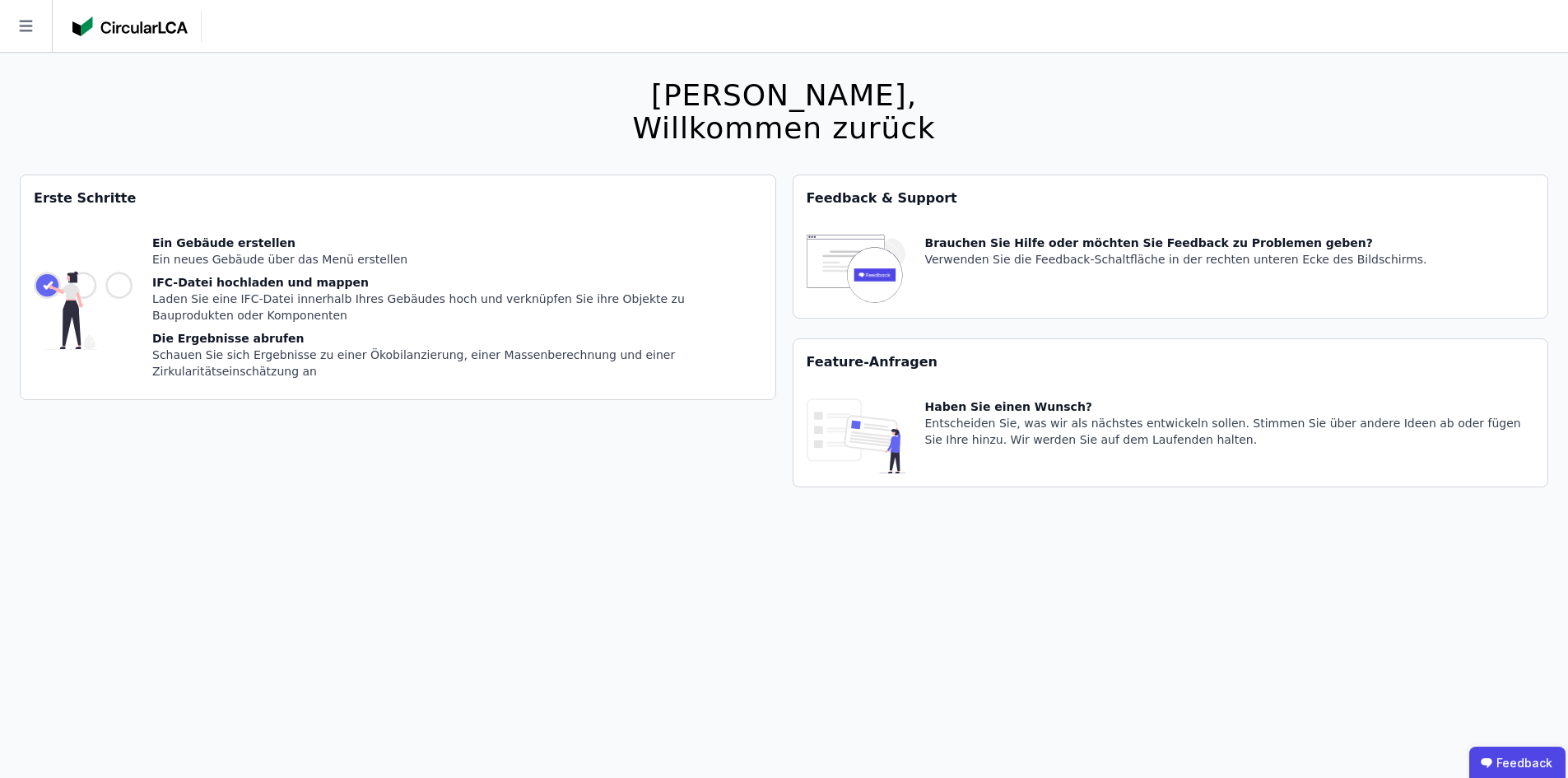
drag, startPoint x: 1219, startPoint y: 144, endPoint x: 497, endPoint y: 152, distance: 722.0
click at [1209, 142] on div "Hallo [PERSON_NAME], Willkommen zurück Sie verwenden derzeit eine Beta-Version.…" at bounding box center [784, 442] width 1529 height 778
click at [210, 259] on div "Ein neues Gebäude über das Menü erstellen" at bounding box center [457, 259] width 610 height 17
click at [46, 26] on icon at bounding box center [26, 26] width 52 height 52
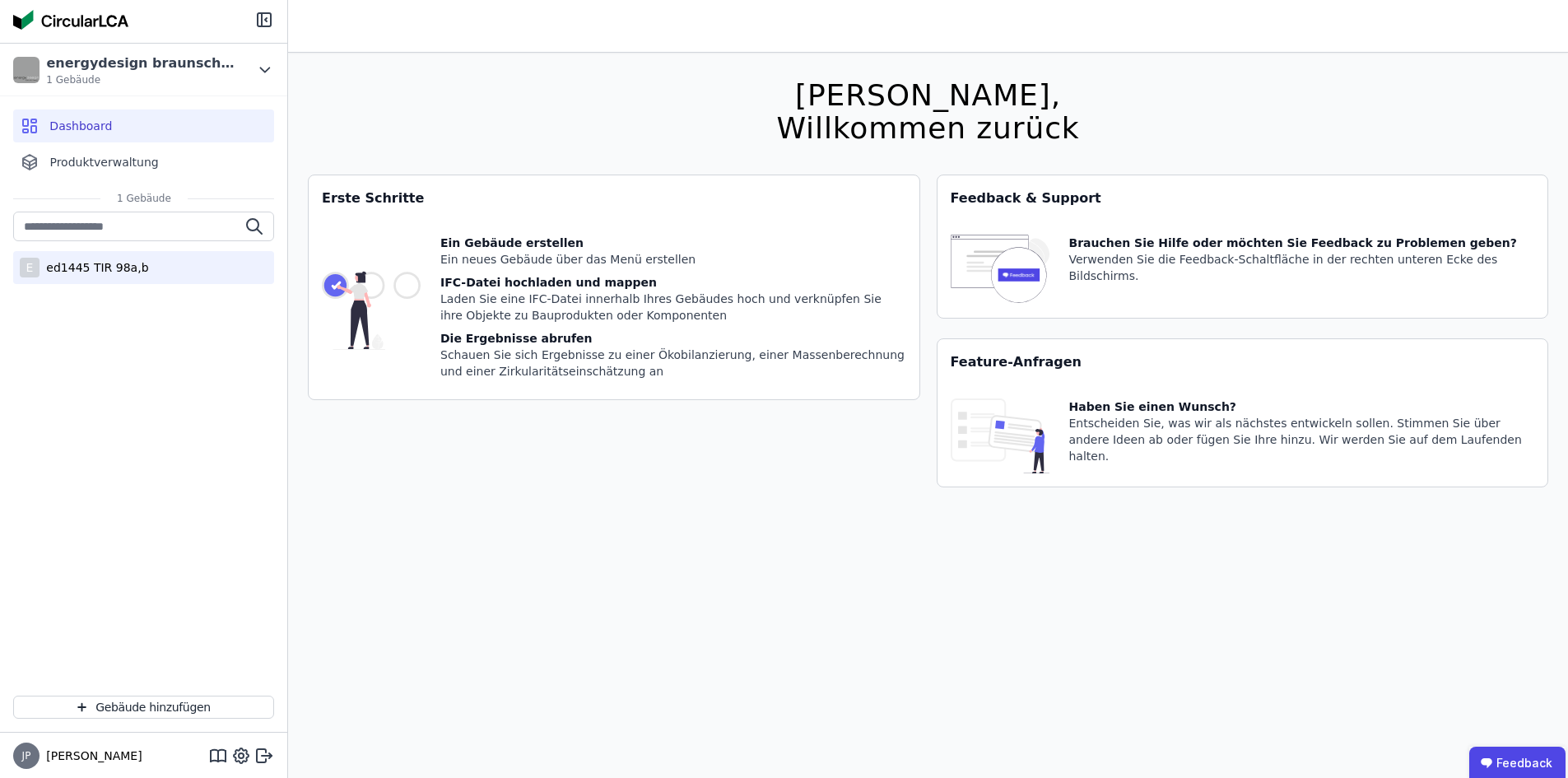
click at [117, 273] on div "ed1445 TIR 98a,b" at bounding box center [93, 268] width 108 height 17
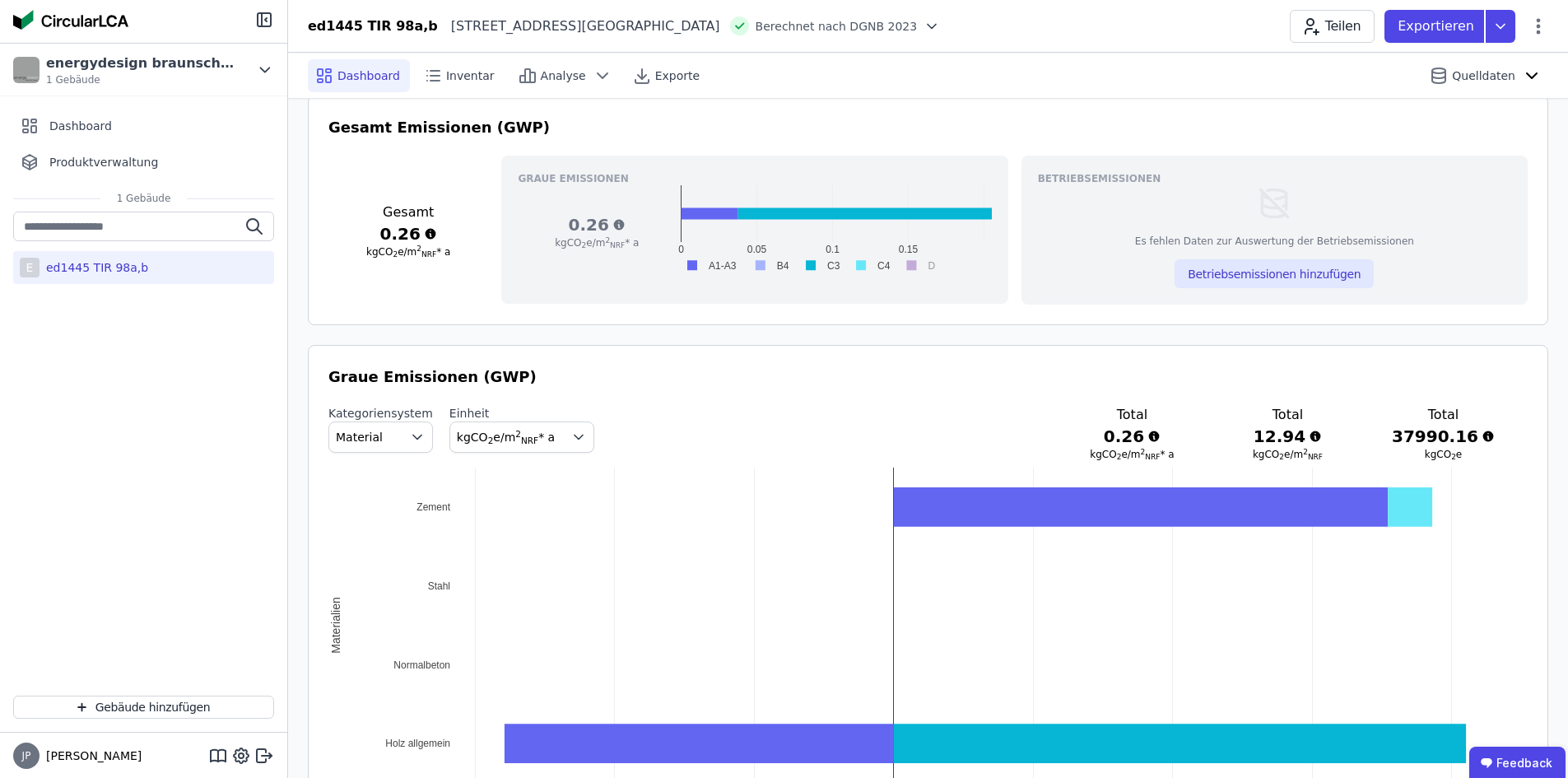
scroll to position [247, 0]
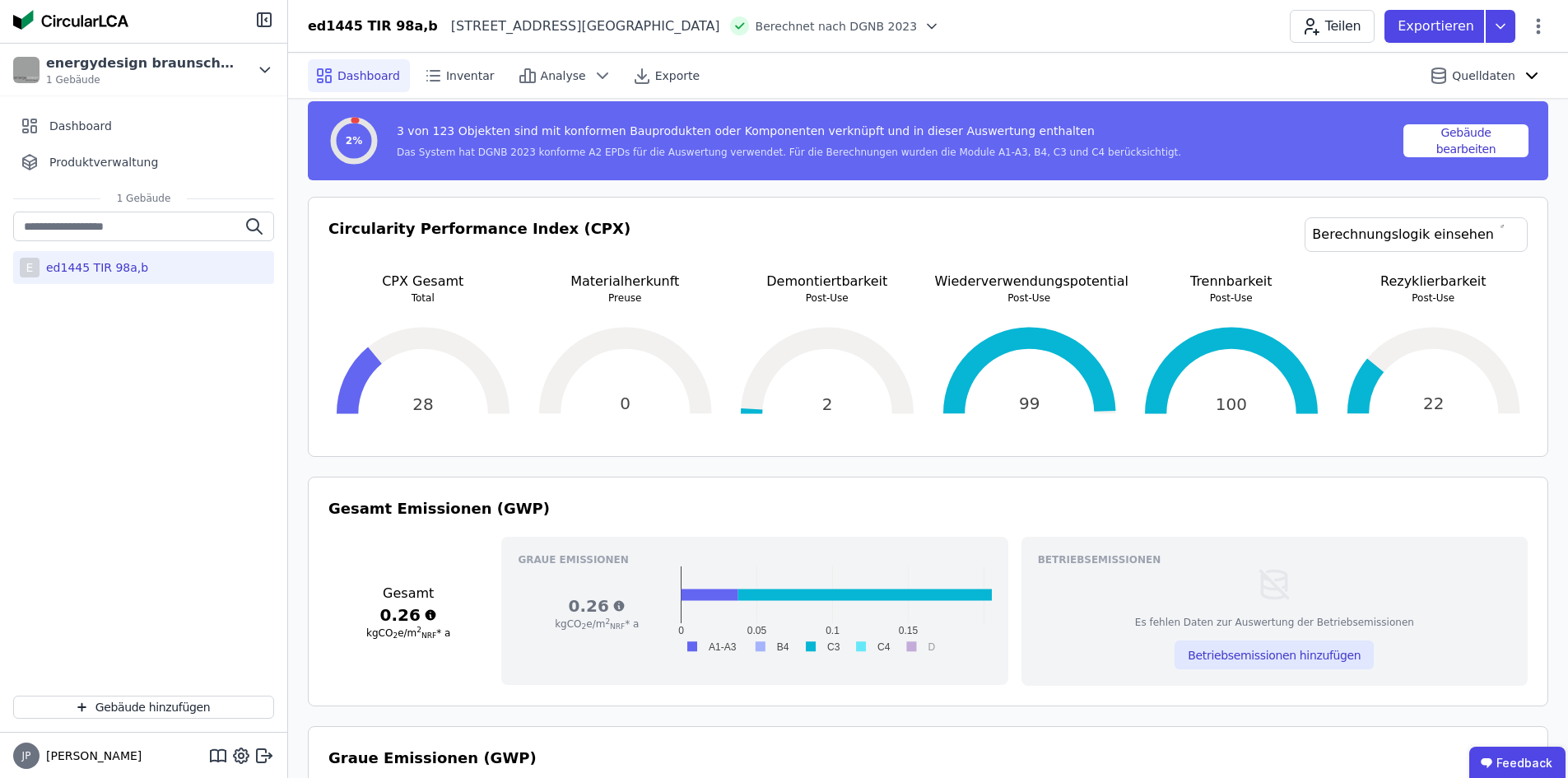
click at [122, 276] on div "E ed1445 TIR 98a,b" at bounding box center [143, 267] width 261 height 32
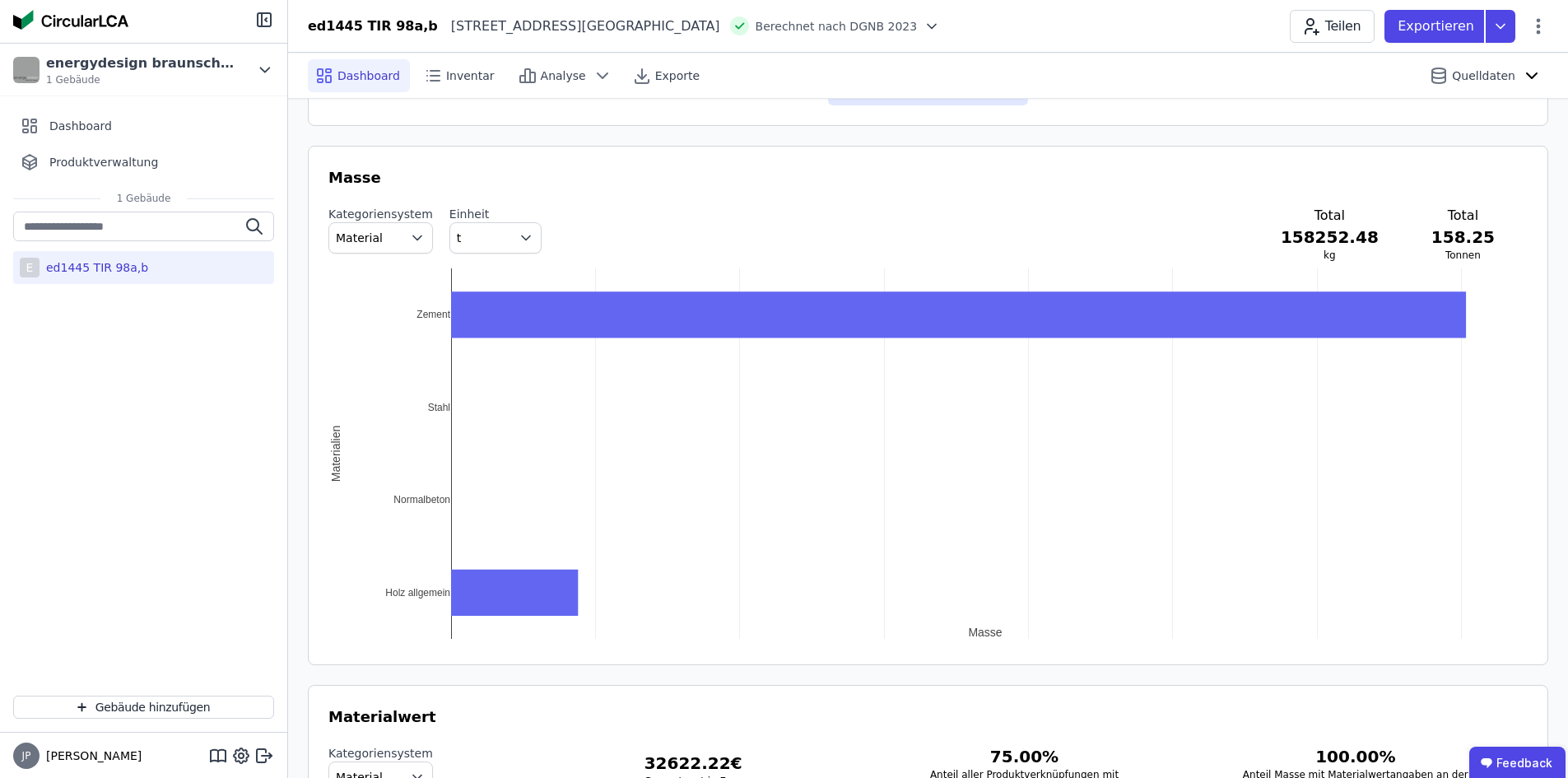
scroll to position [1395, 0]
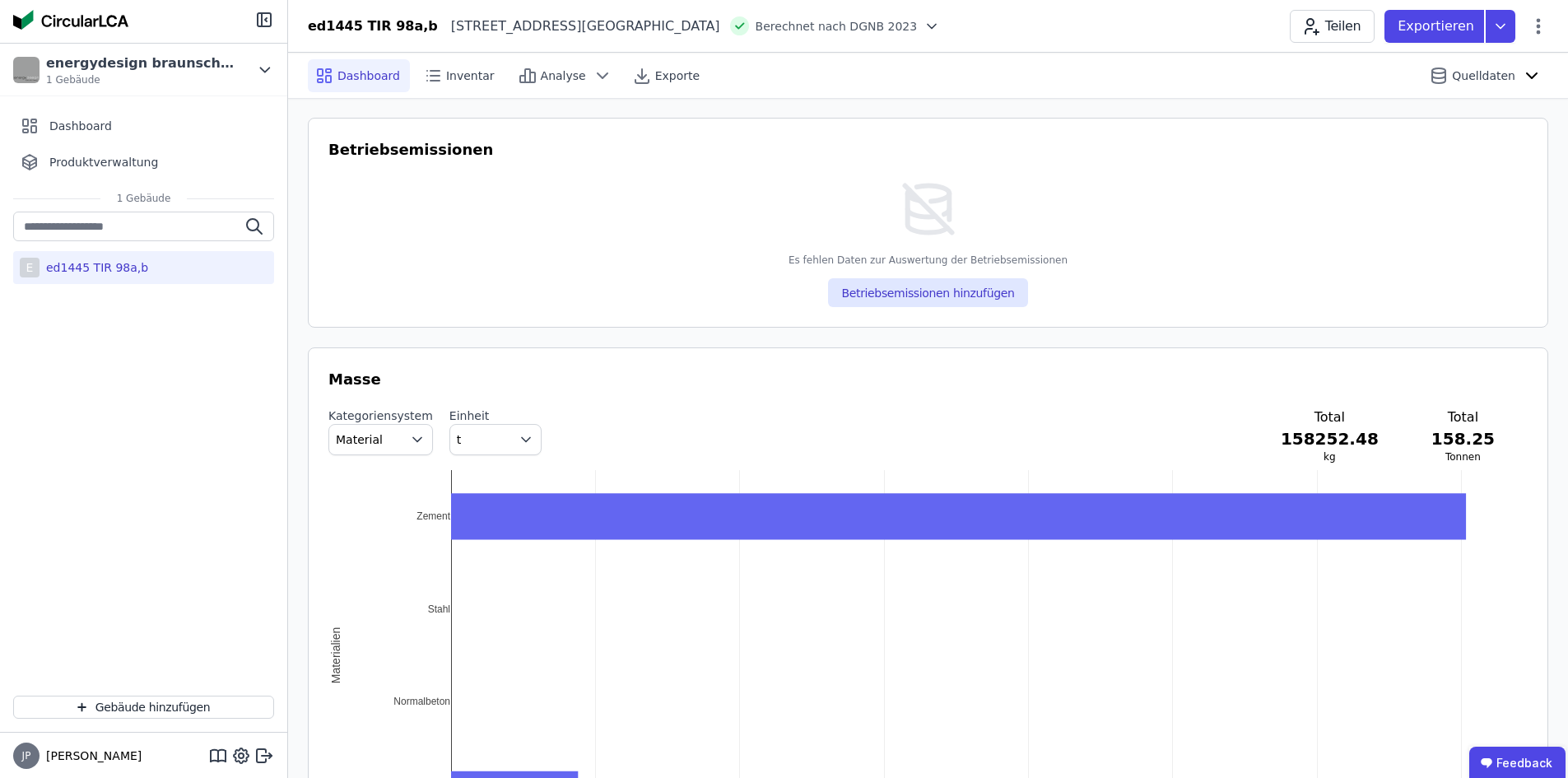
click at [159, 273] on div "E ed1445 TIR 98a,b" at bounding box center [143, 267] width 261 height 32
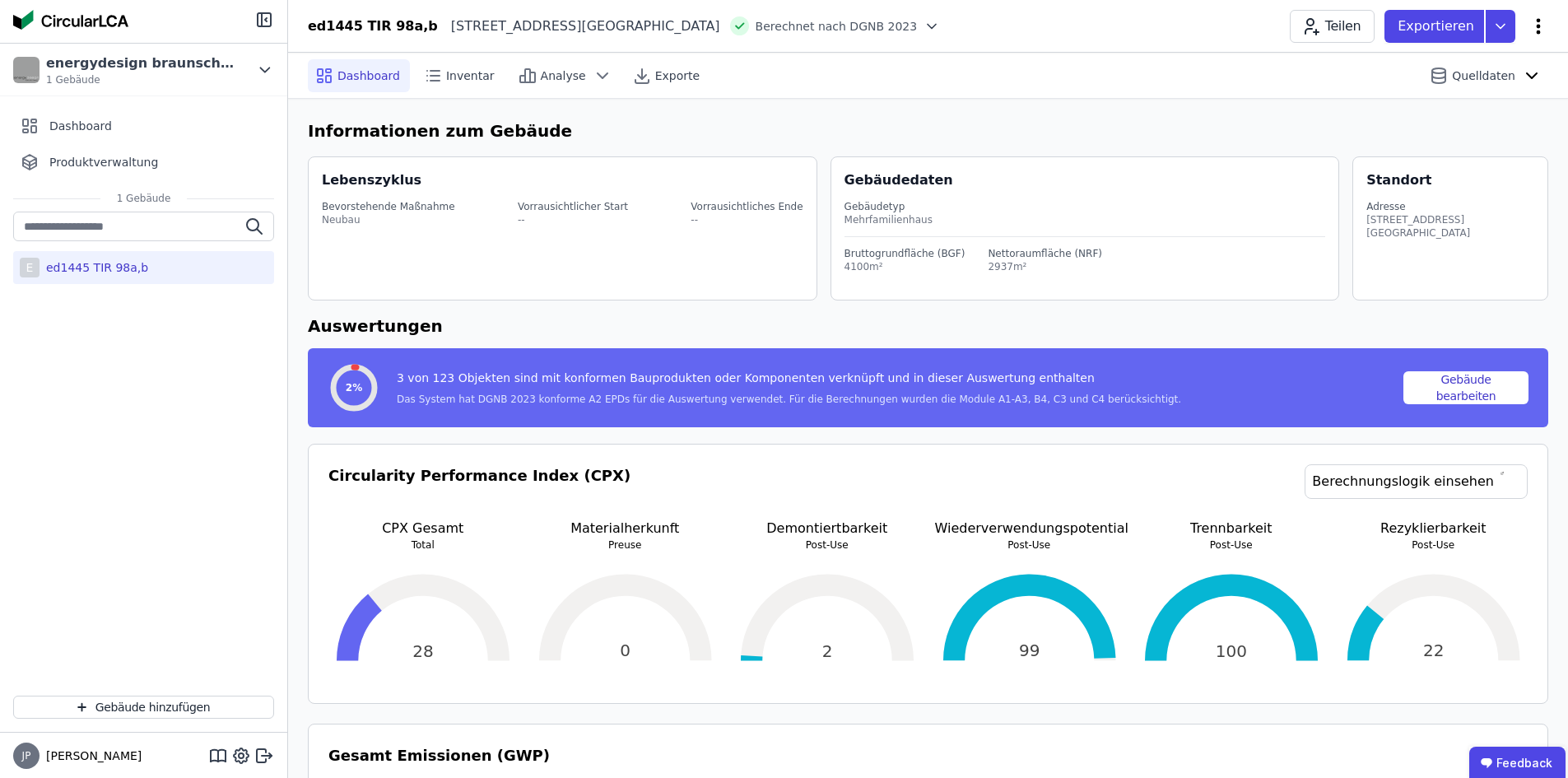
click at [1540, 20] on icon at bounding box center [1539, 26] width 4 height 16
click at [1467, 61] on span "Gebäude bearbeiten" at bounding box center [1461, 65] width 119 height 17
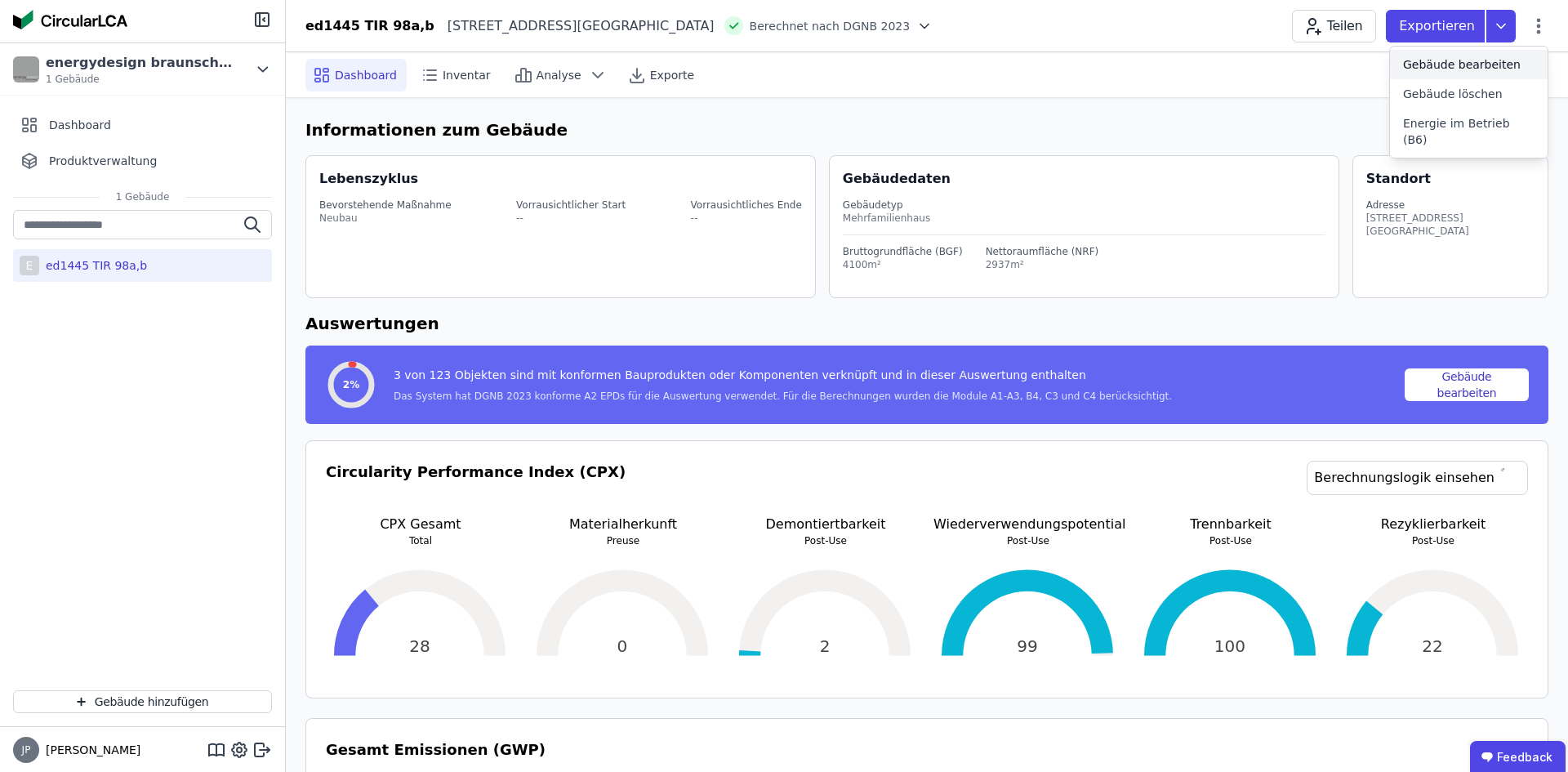
select select "**********"
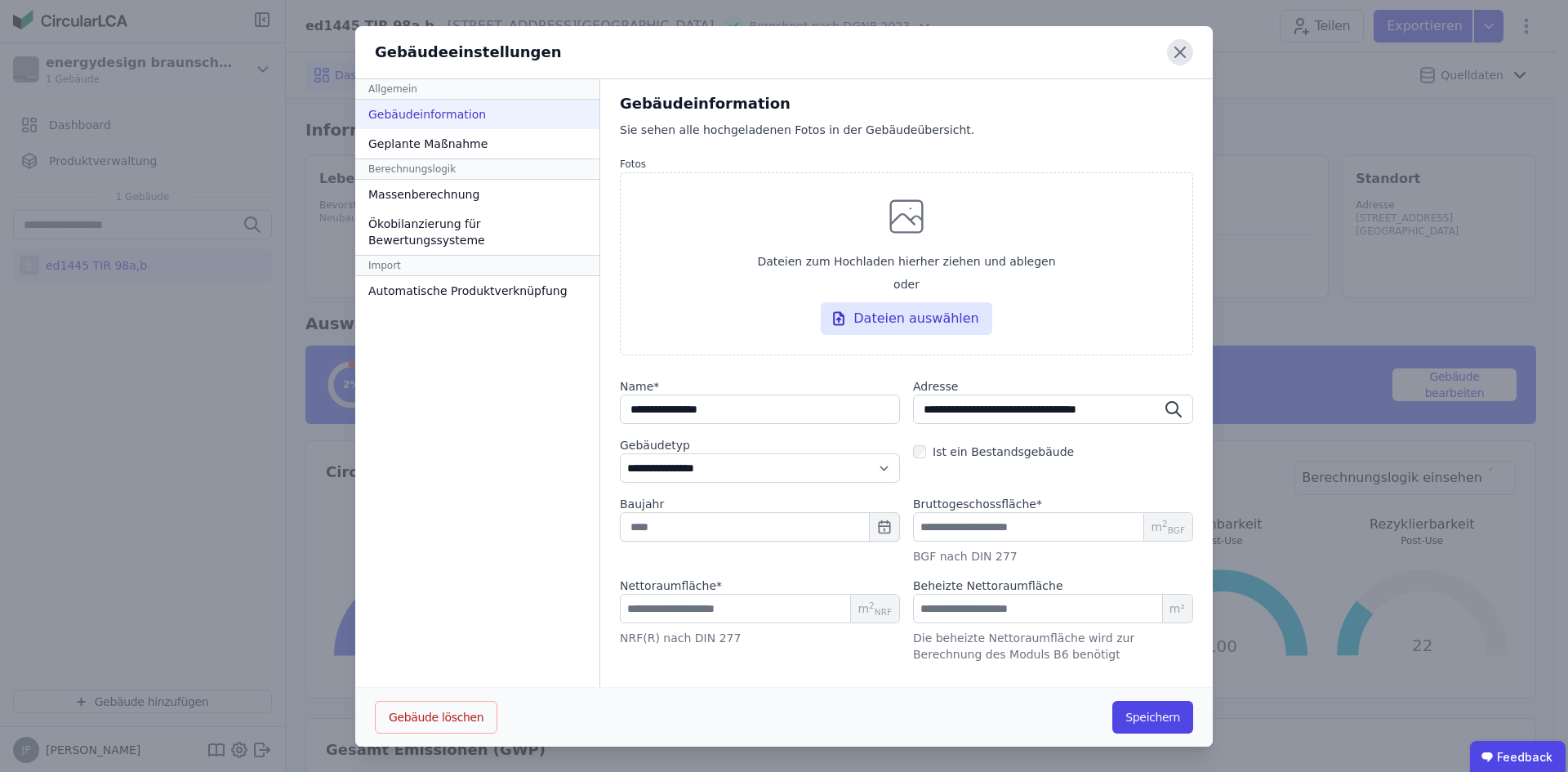
click at [1169, 46] on icon at bounding box center [1180, 52] width 26 height 26
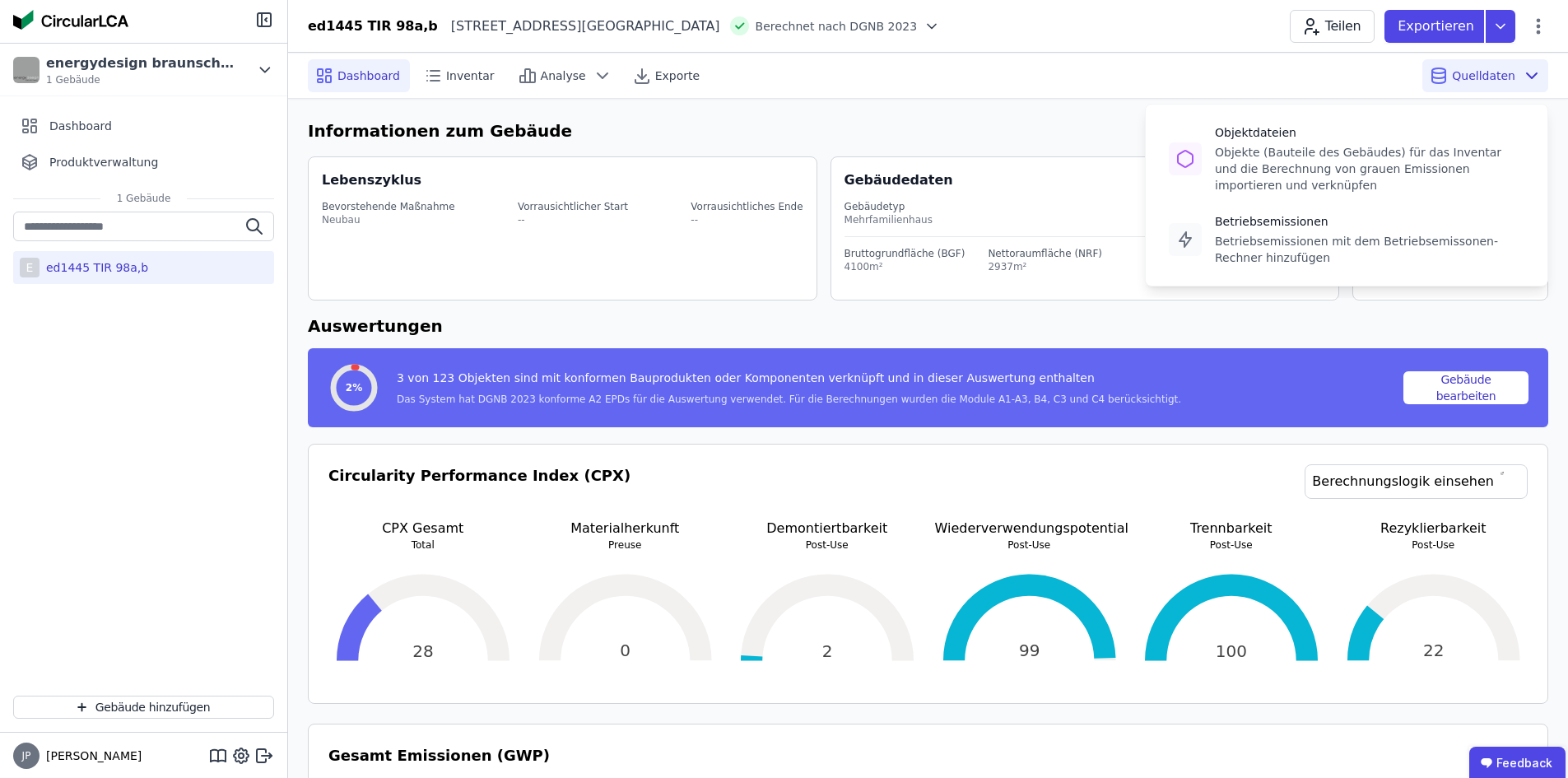
click at [1477, 72] on span "Quelldaten" at bounding box center [1483, 76] width 63 height 17
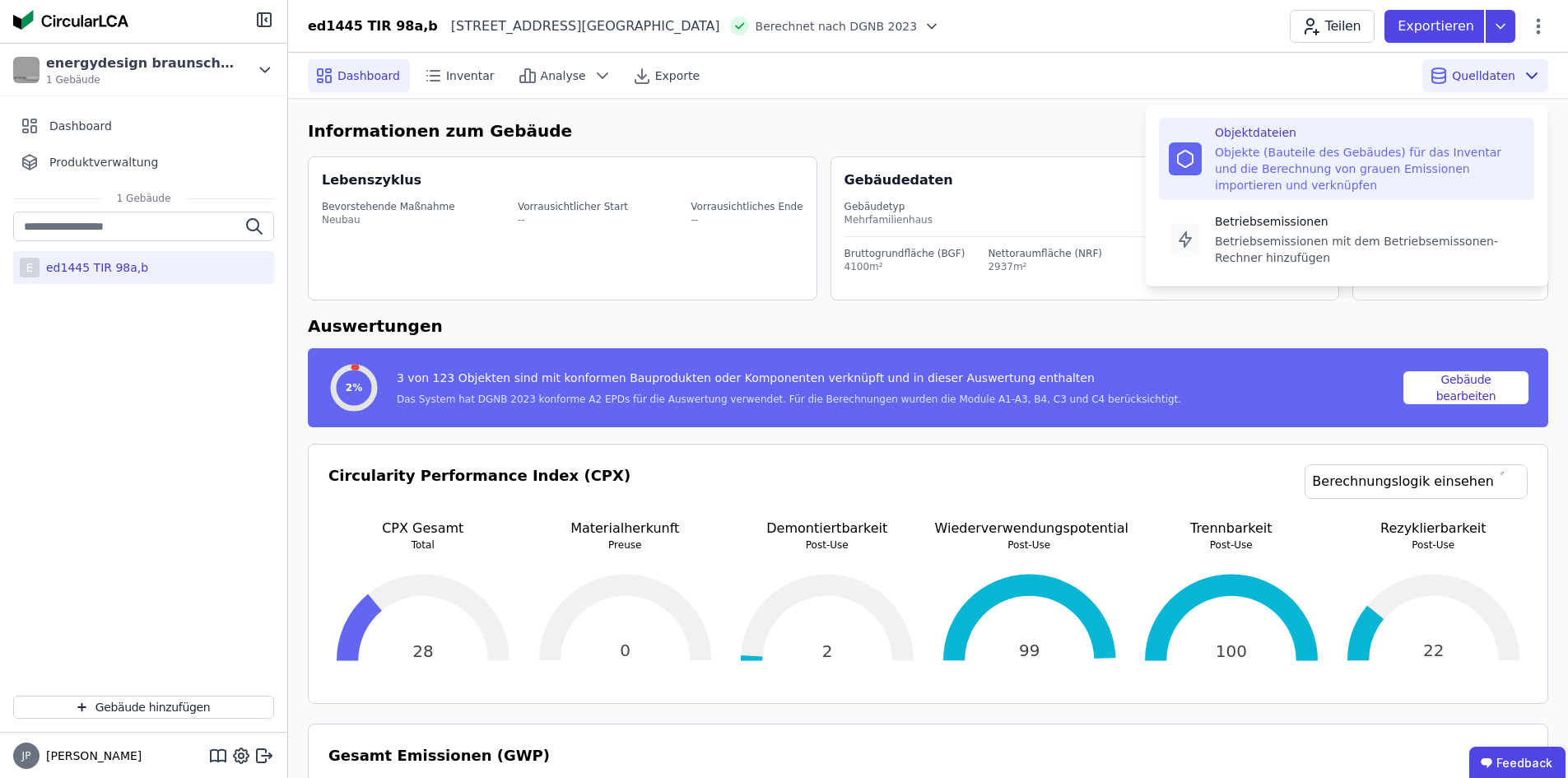
click at [1417, 159] on div "Objekte (Bauteile des Gebäudes) für das Inventar und die Berechnung von grauen …" at bounding box center [1369, 168] width 310 height 49
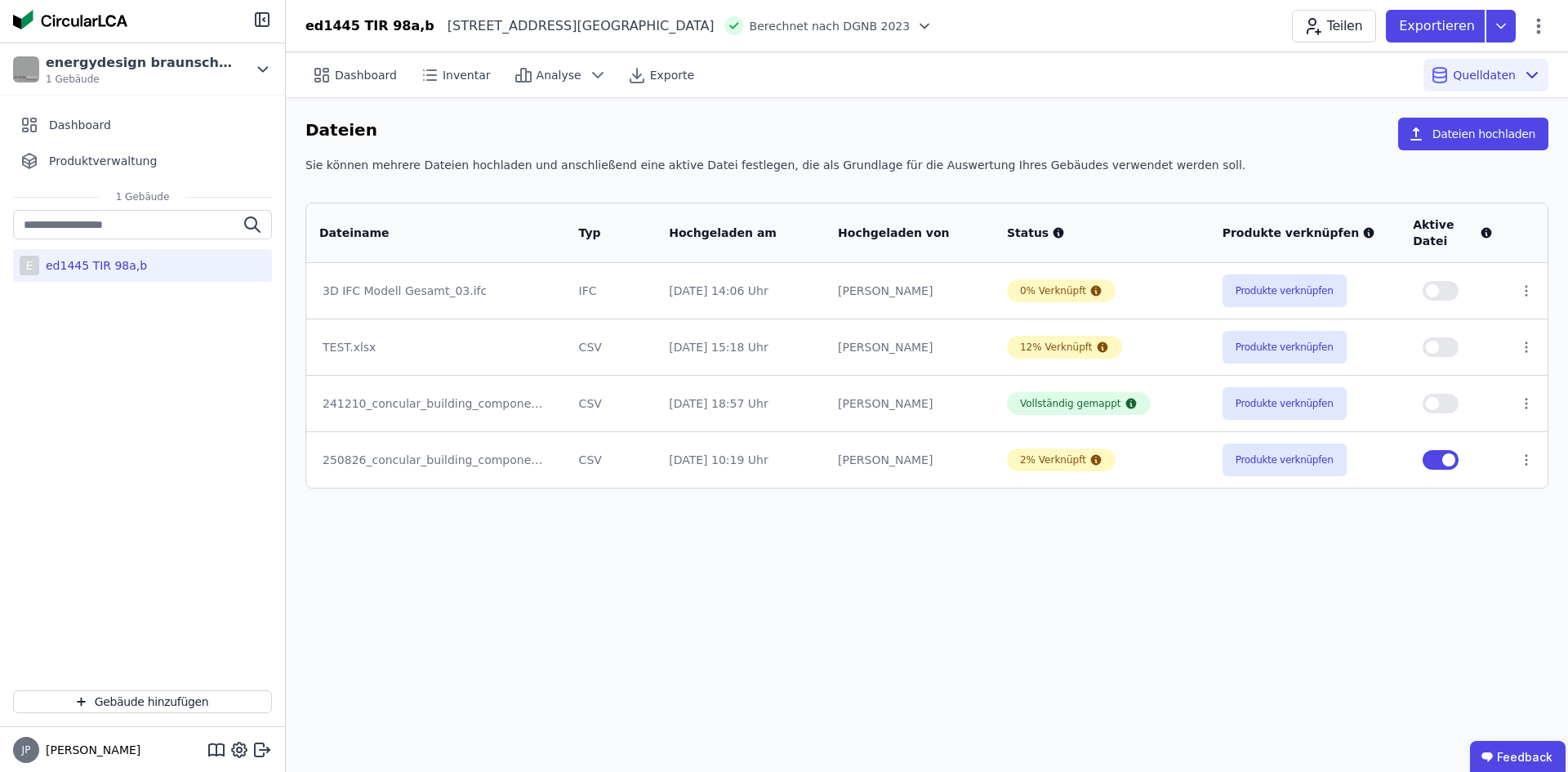
click at [1068, 278] on td "0% Verknüpft" at bounding box center [1102, 290] width 216 height 56
click at [1059, 287] on div "0% Verknüpft" at bounding box center [1053, 290] width 66 height 13
click at [1054, 289] on div "0% Verknüpft" at bounding box center [1053, 290] width 66 height 13
click at [1294, 271] on td "Produkte verknüpfen" at bounding box center [1305, 290] width 191 height 56
click at [1269, 292] on button "Produkte verknüpfen" at bounding box center [1284, 290] width 124 height 32
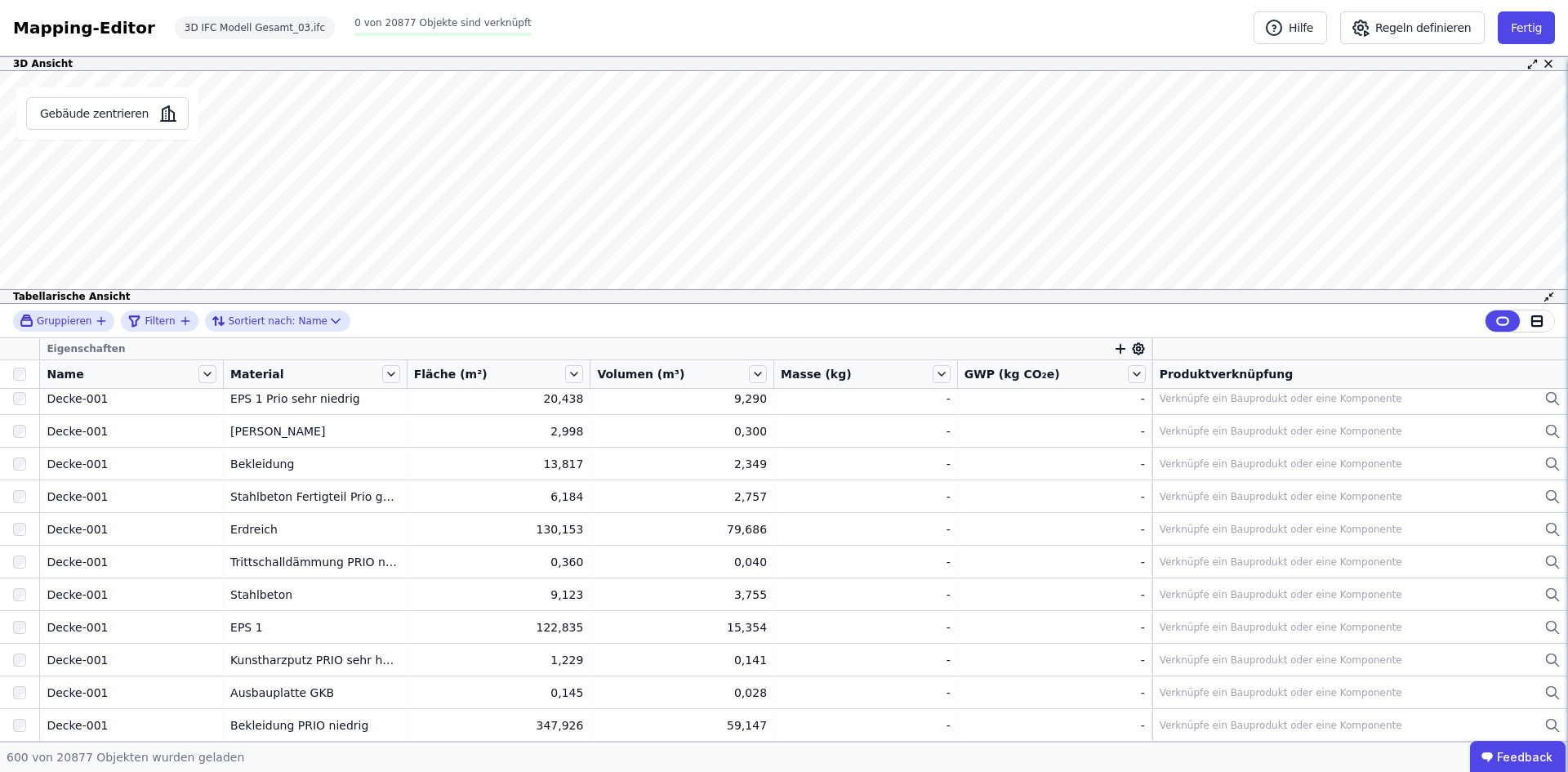
scroll to position [16638, 0]
click at [1548, 310] on div at bounding box center [1519, 321] width 68 height 21
click at [1534, 316] on icon at bounding box center [1537, 321] width 10 height 10
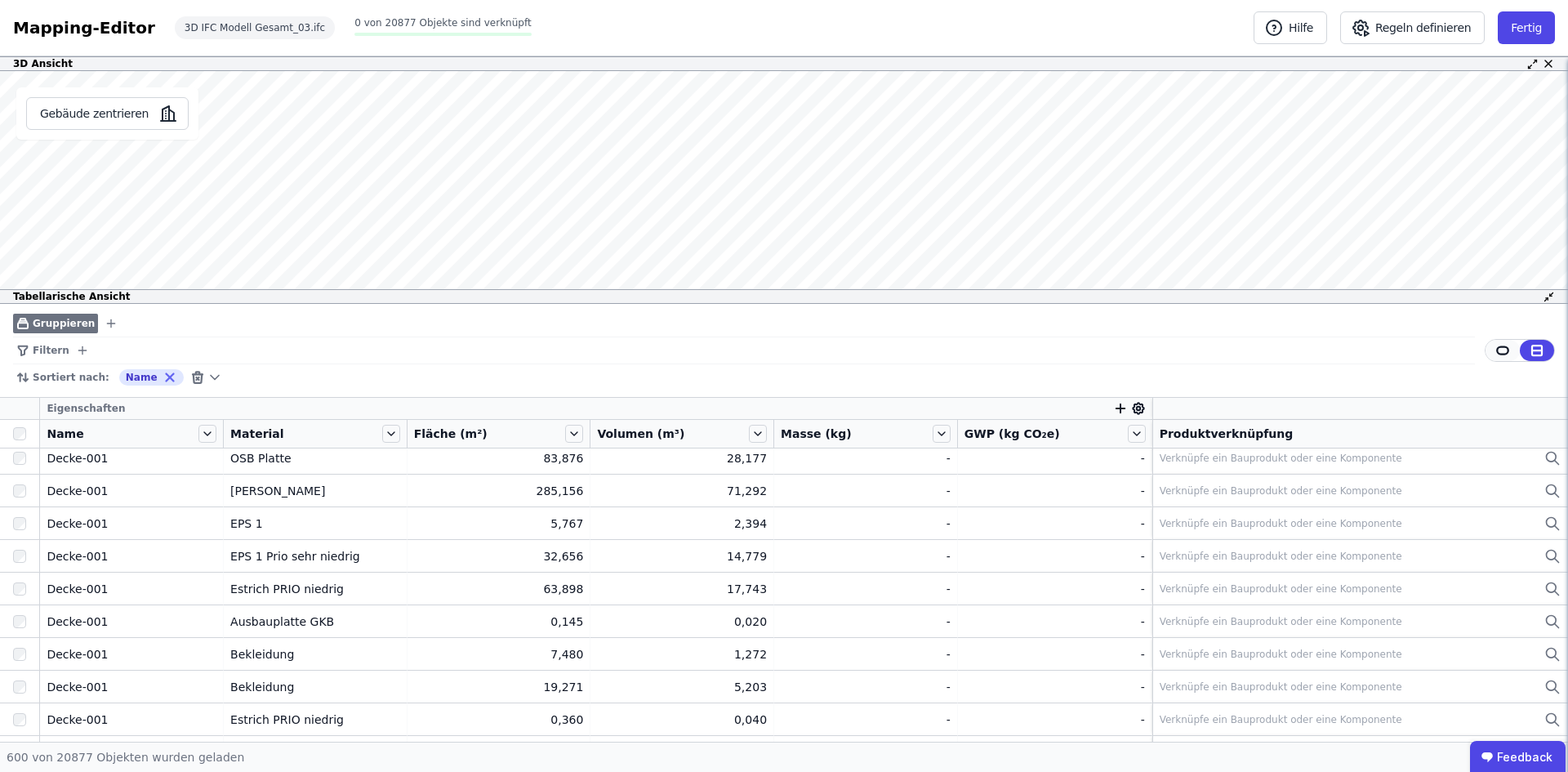
click at [1495, 345] on icon at bounding box center [1502, 350] width 15 height 15
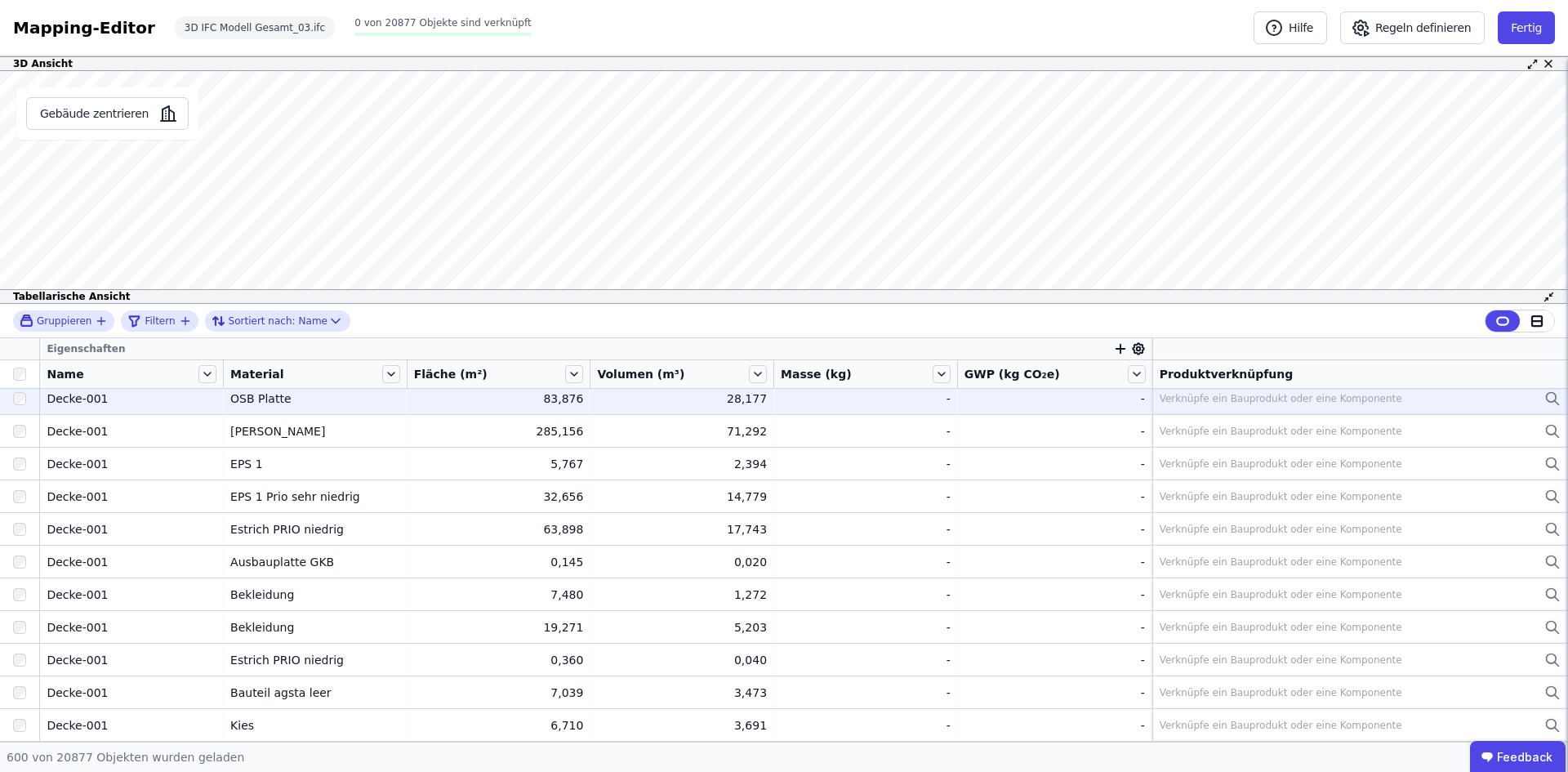
click at [1374, 393] on div "Verknüpfe ein Bauprodukt oder eine Komponente" at bounding box center [1359, 398] width 401 height 20
click at [1351, 398] on div "Verknüpfe ein Bauprodukt oder eine Komponente" at bounding box center [1280, 398] width 243 height 13
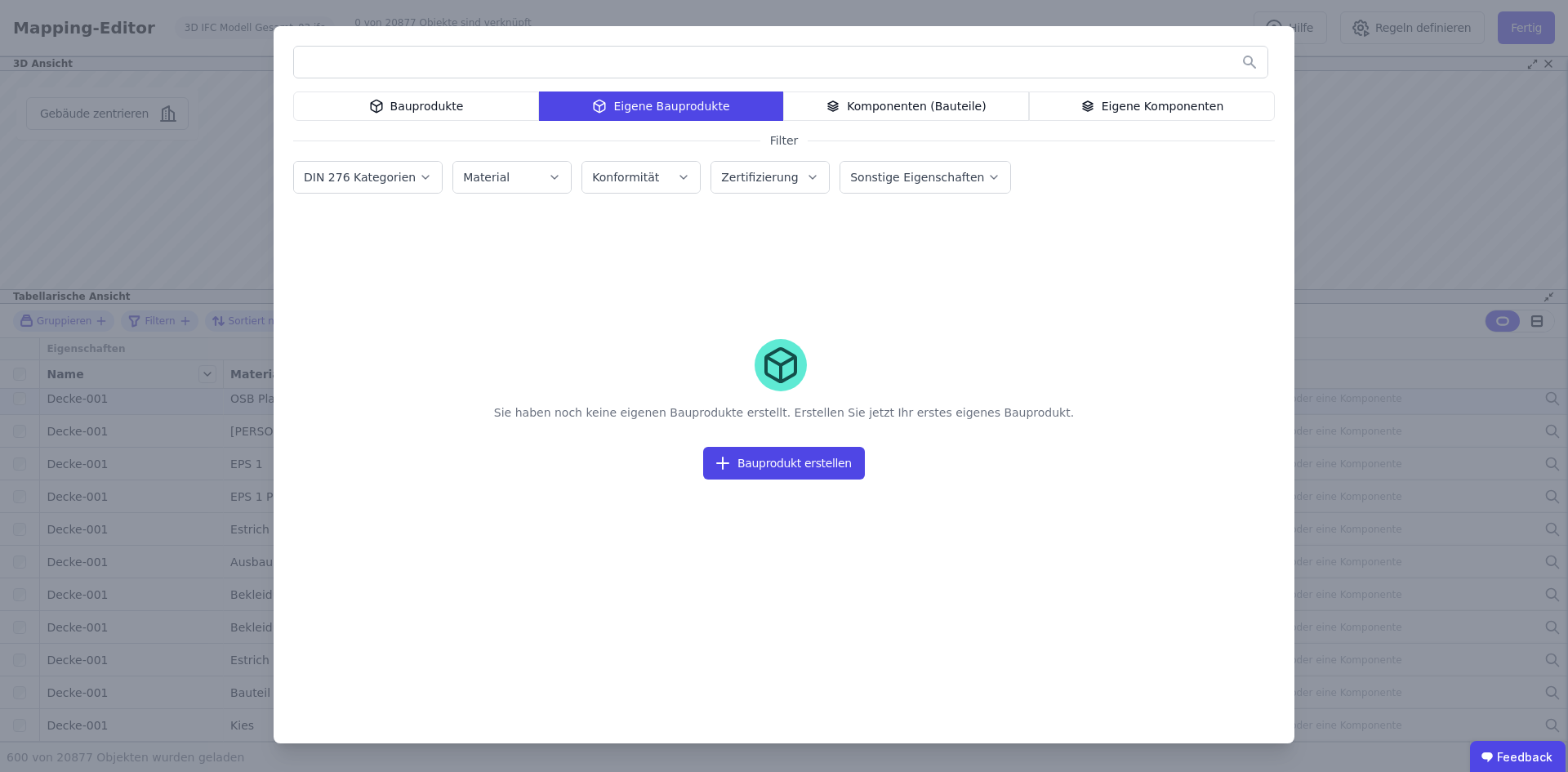
click at [131, 293] on div "Bauprodukte Eigene Bauprodukte Komponenten (Bauteile) Eigene Komponenten Filter…" at bounding box center [784, 386] width 1568 height 772
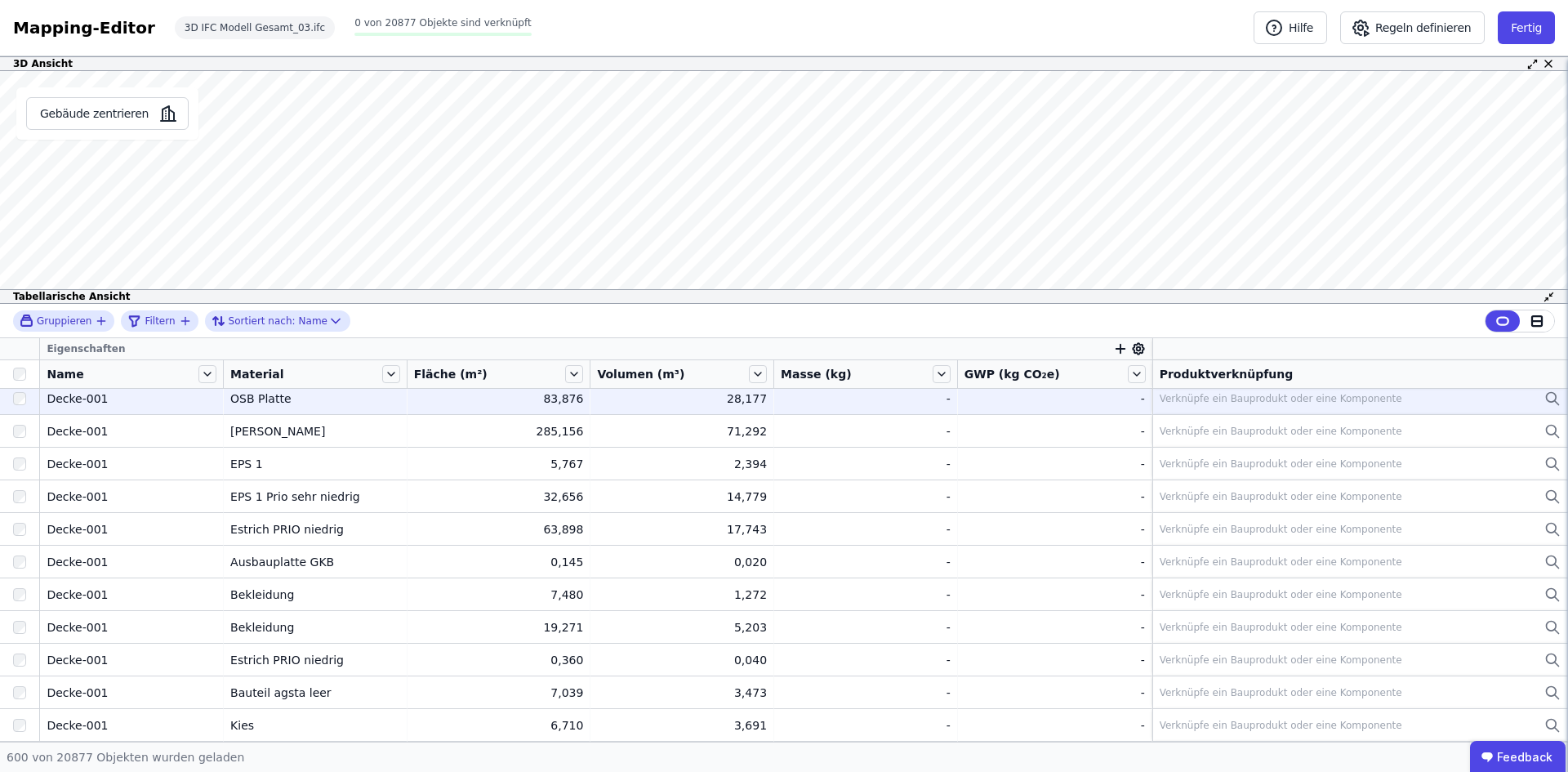
scroll to position [16720, 0]
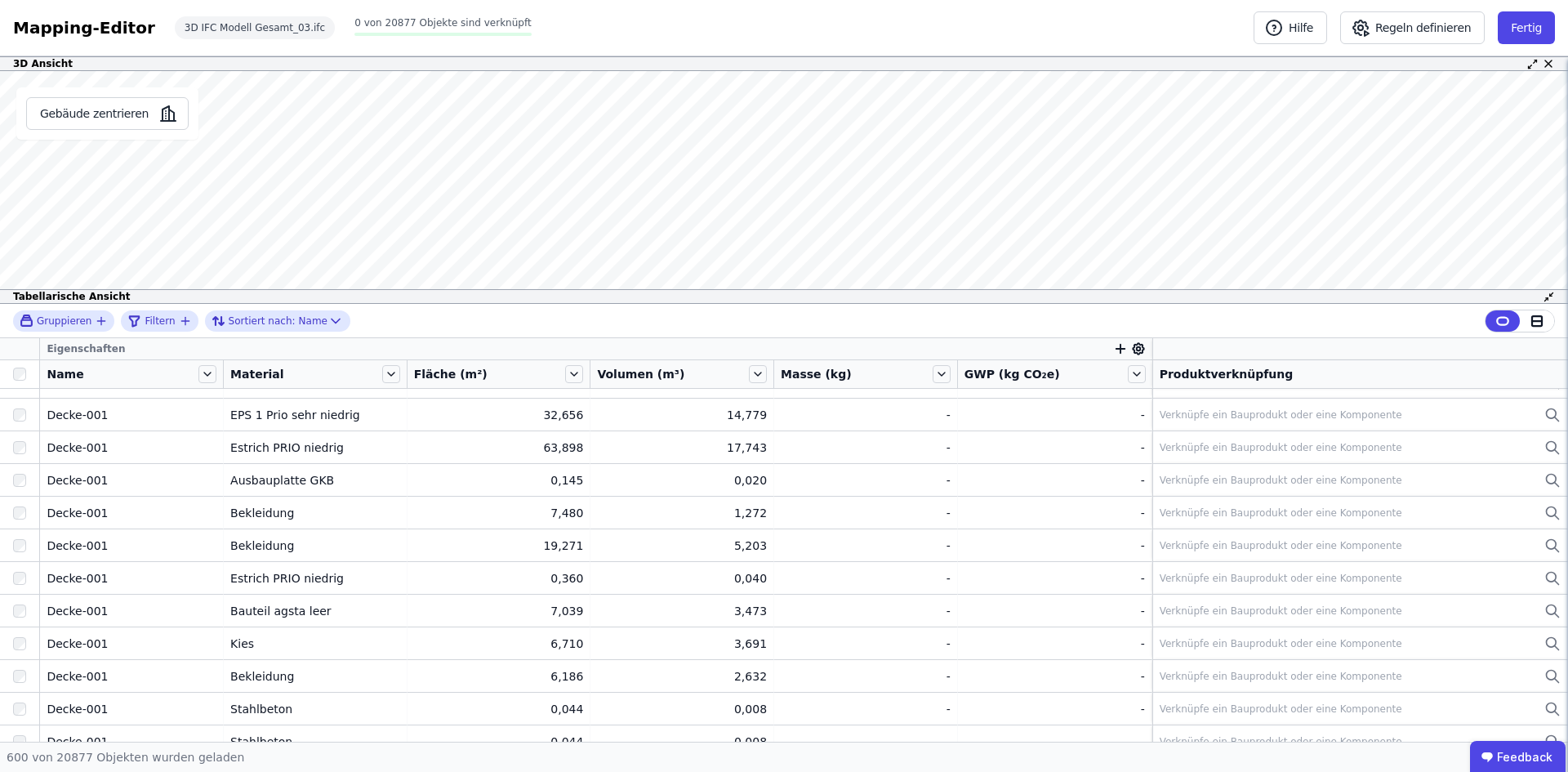
click at [1014, 300] on div "Tabellarische Ansicht Gruppieren Filtern Sortiert nach: Name Eigenschaften Name…" at bounding box center [784, 515] width 1568 height 453
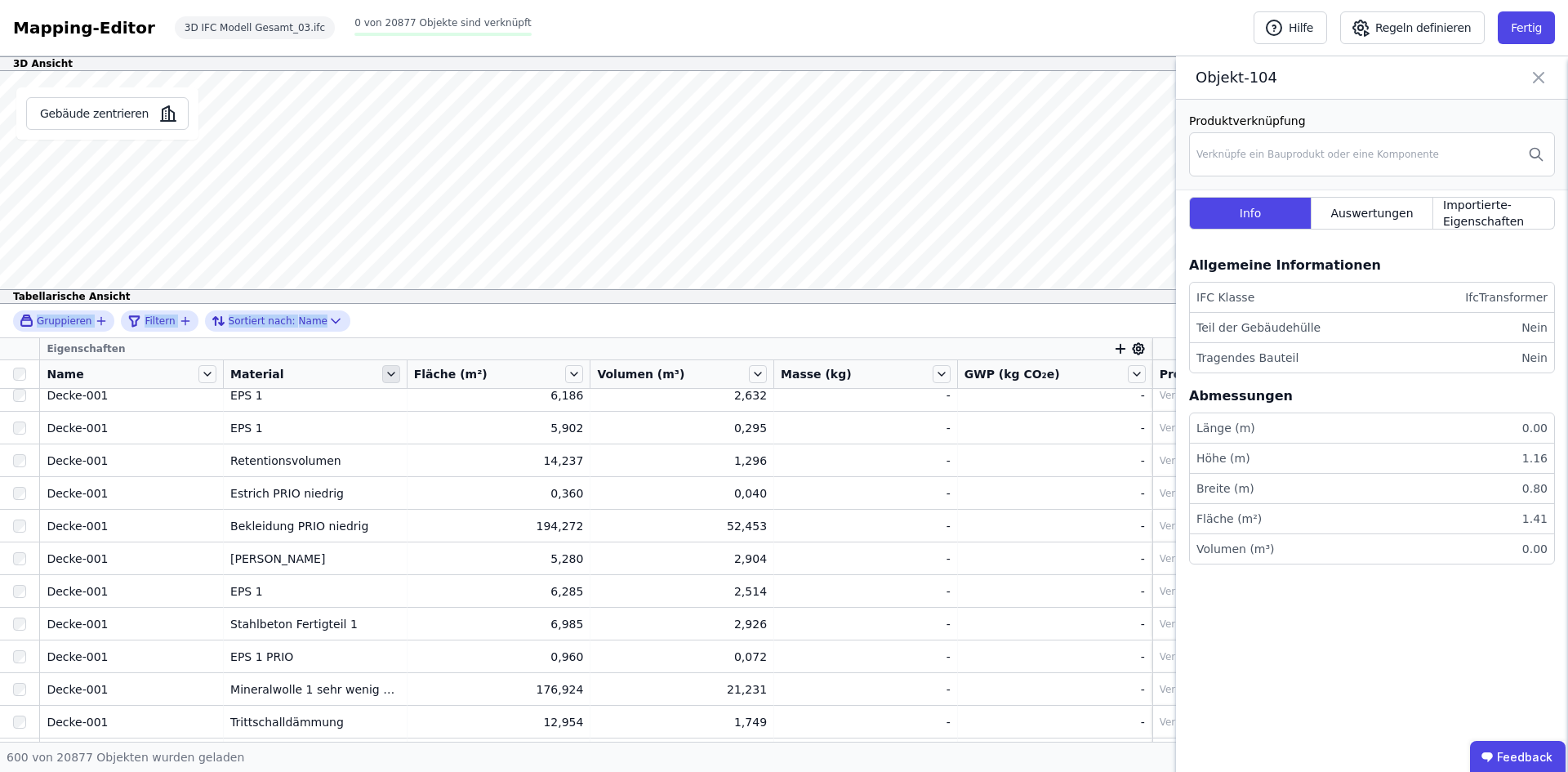
scroll to position [12227, 0]
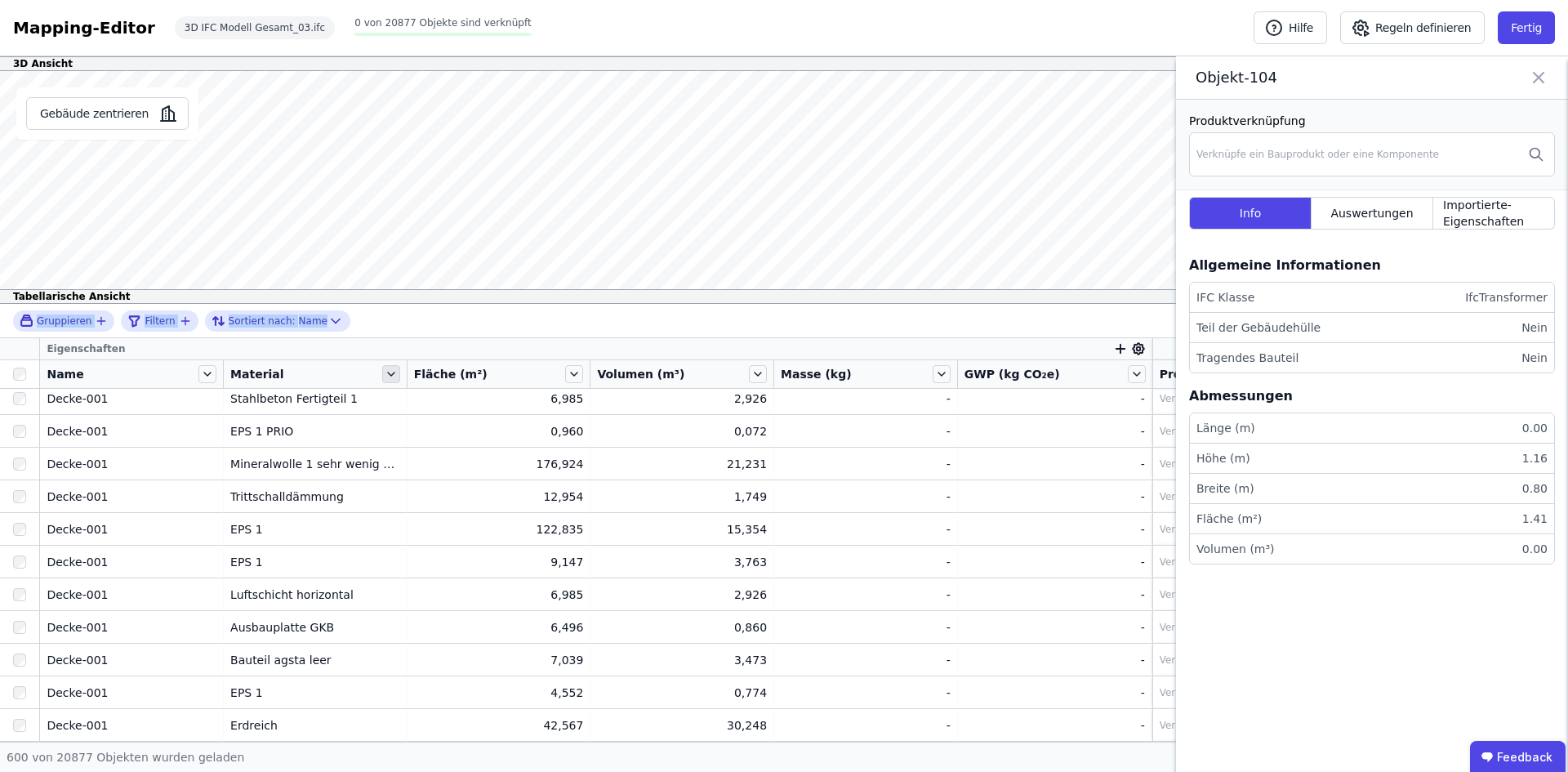
click at [395, 375] on icon at bounding box center [391, 374] width 18 height 18
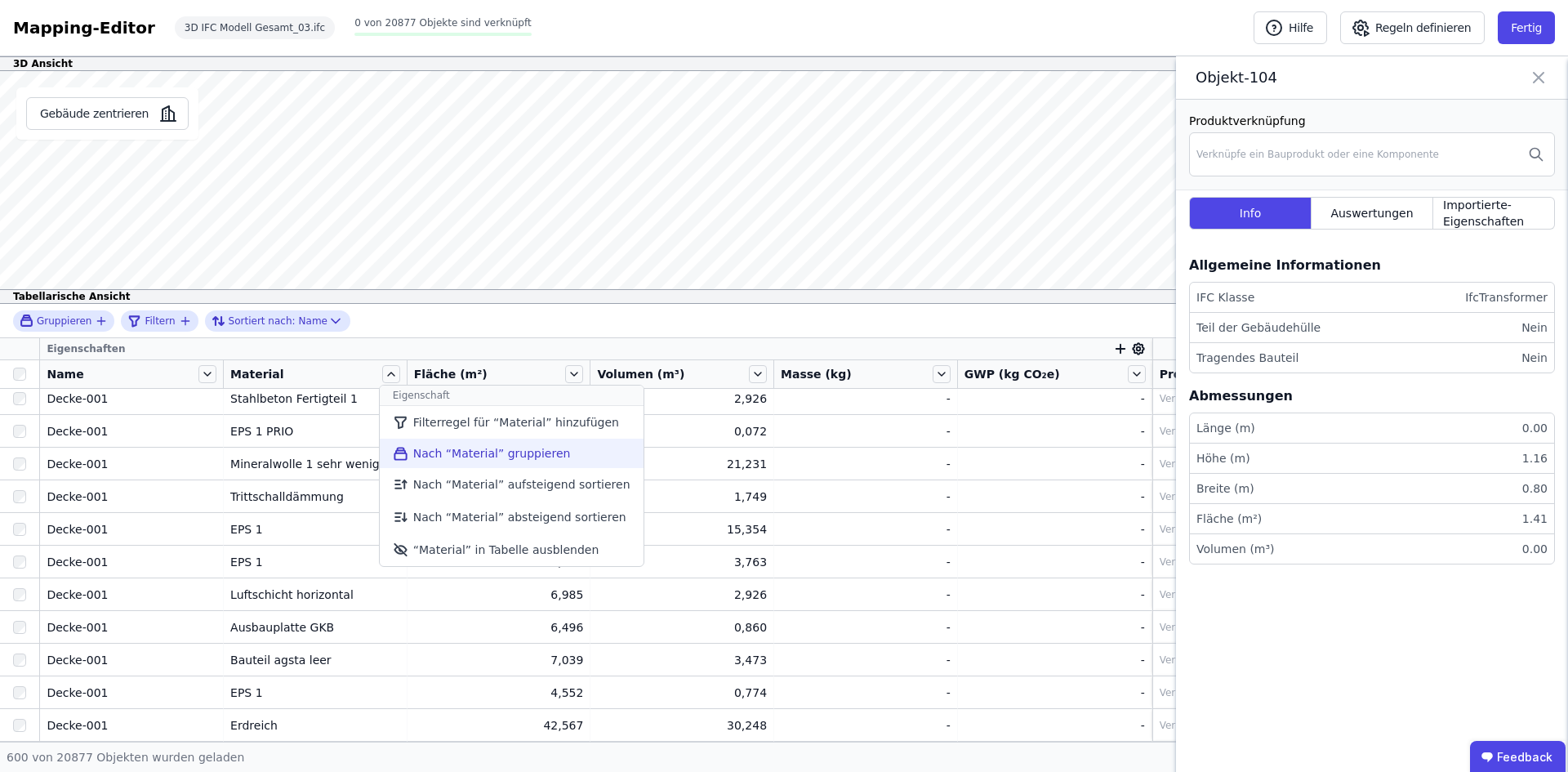
click at [522, 454] on li "Nach “Material” gruppieren" at bounding box center [511, 453] width 263 height 29
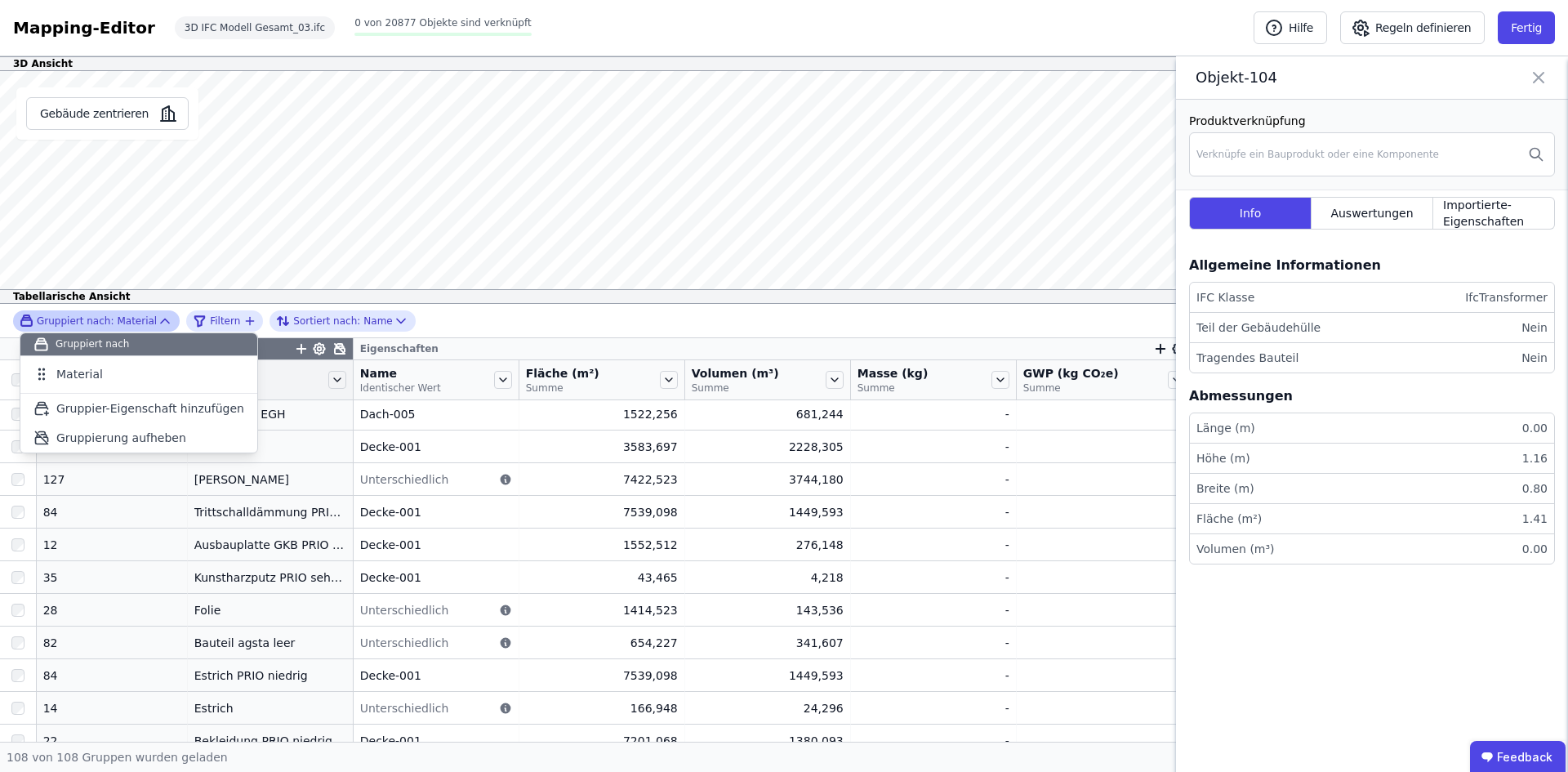
scroll to position [0, 0]
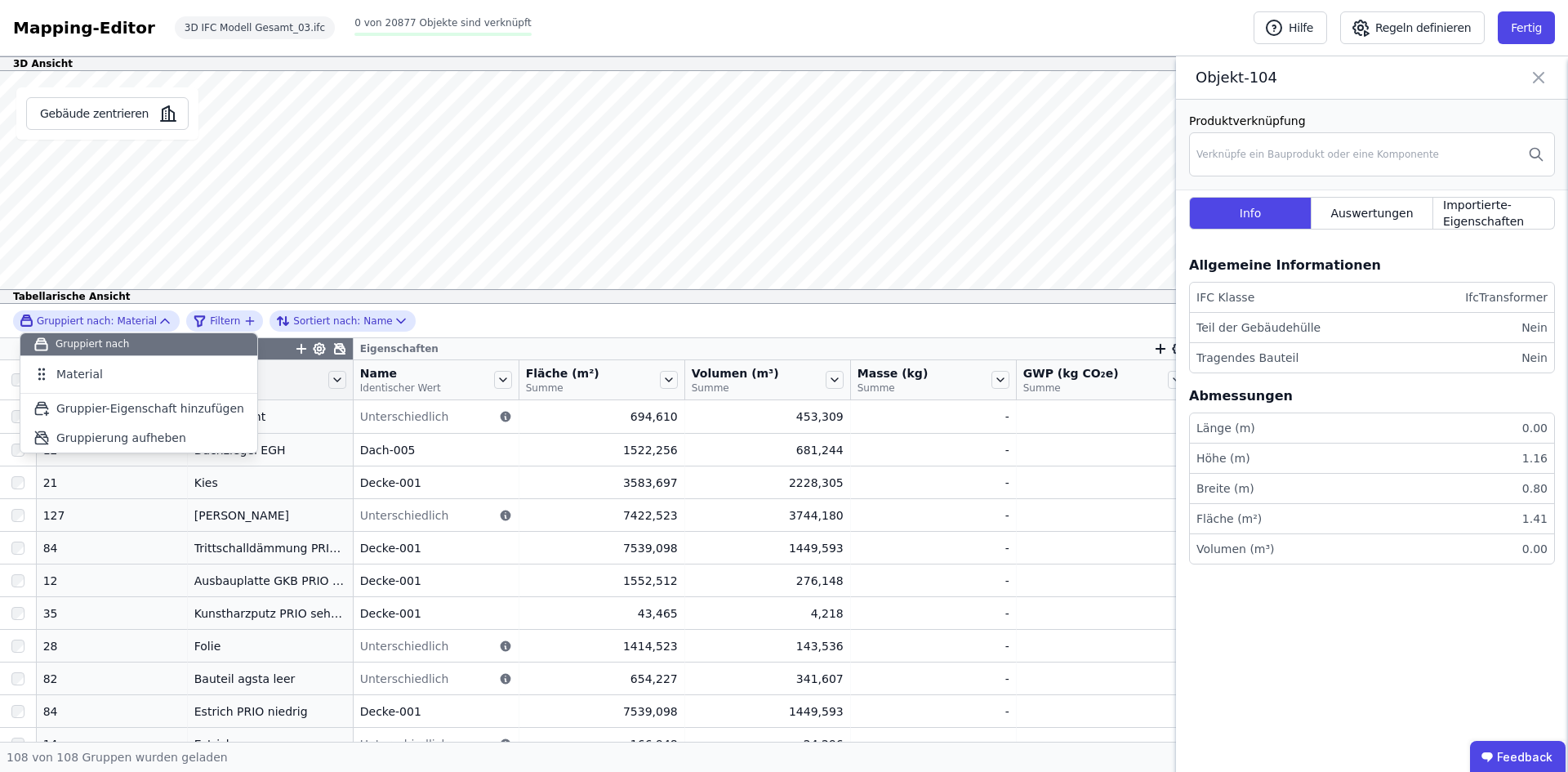
drag, startPoint x: 518, startPoint y: 332, endPoint x: 509, endPoint y: 329, distance: 9.5
click at [516, 331] on div "Gruppiert nach: Material Gruppiert nach Material To pick up a draggable item, p…" at bounding box center [784, 320] width 1568 height 34
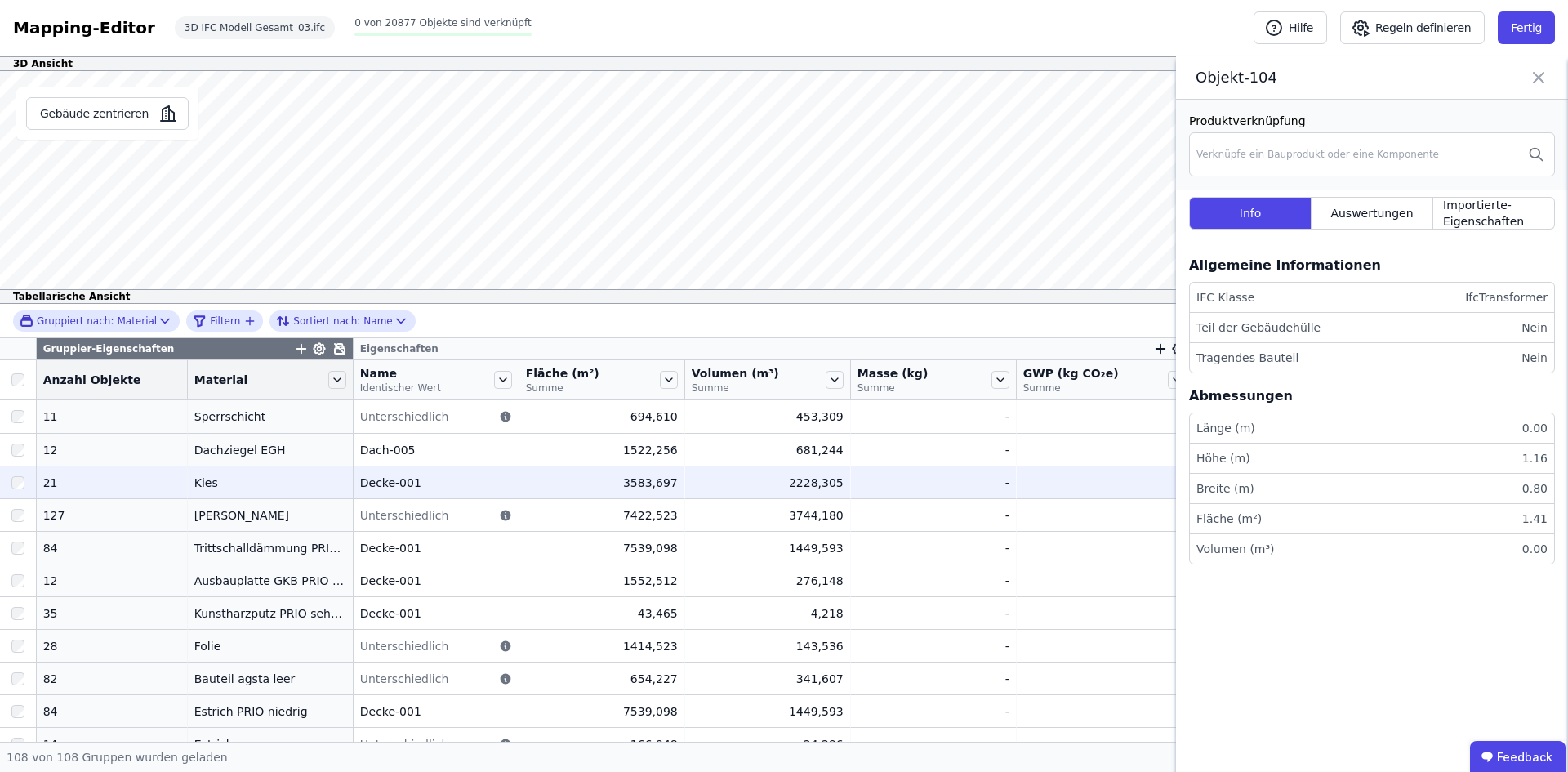
click at [196, 482] on div "Kies" at bounding box center [270, 482] width 152 height 17
click at [187, 480] on td "Kies Kies" at bounding box center [270, 481] width 166 height 32
click at [54, 482] on div "21" at bounding box center [111, 482] width 138 height 17
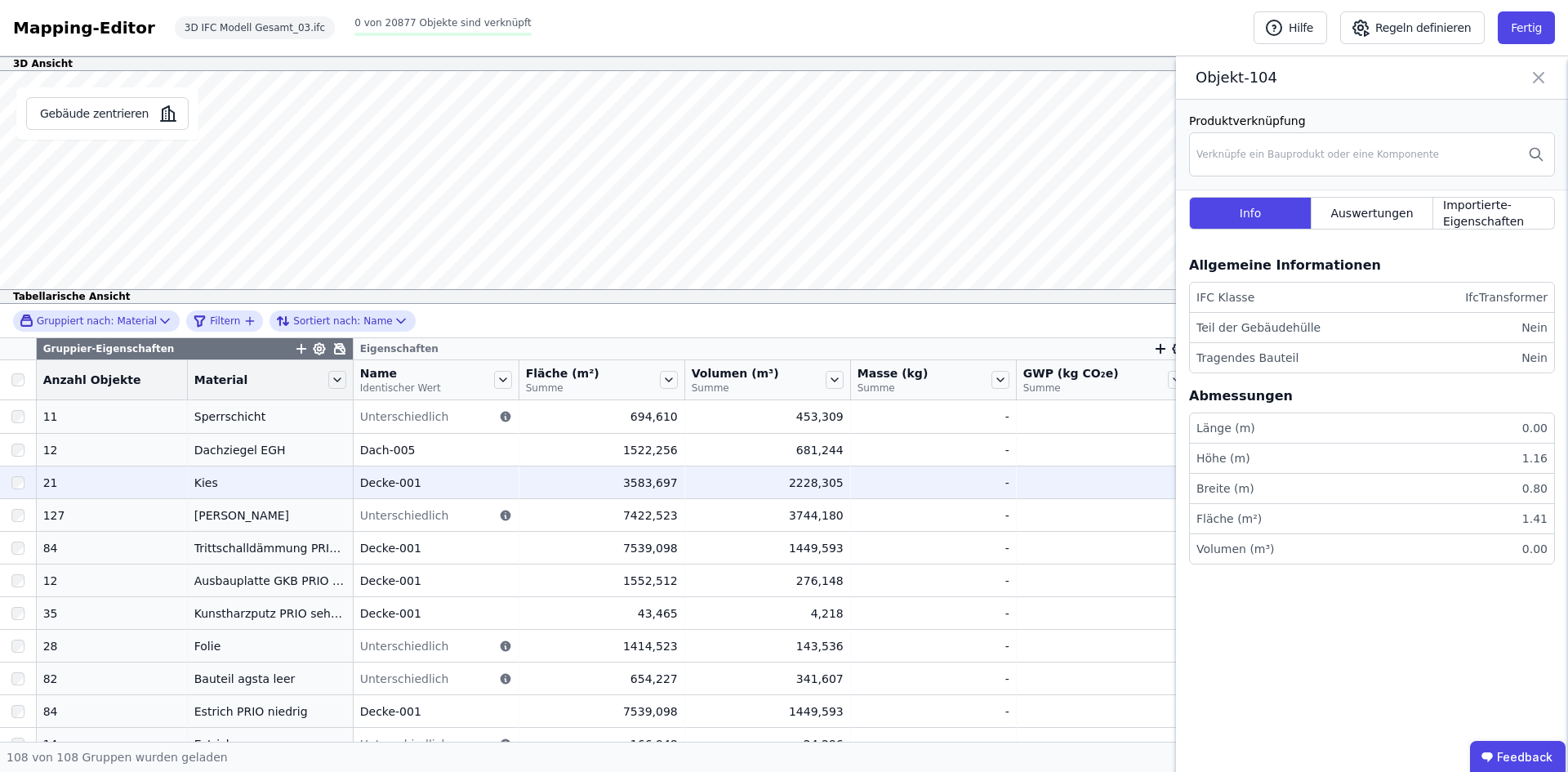
click at [54, 482] on div "21" at bounding box center [111, 482] width 138 height 17
click at [229, 471] on td "Kies Kies" at bounding box center [270, 481] width 166 height 32
click at [54, 478] on div "21" at bounding box center [111, 482] width 138 height 17
drag, startPoint x: 54, startPoint y: 478, endPoint x: 103, endPoint y: 478, distance: 49.0
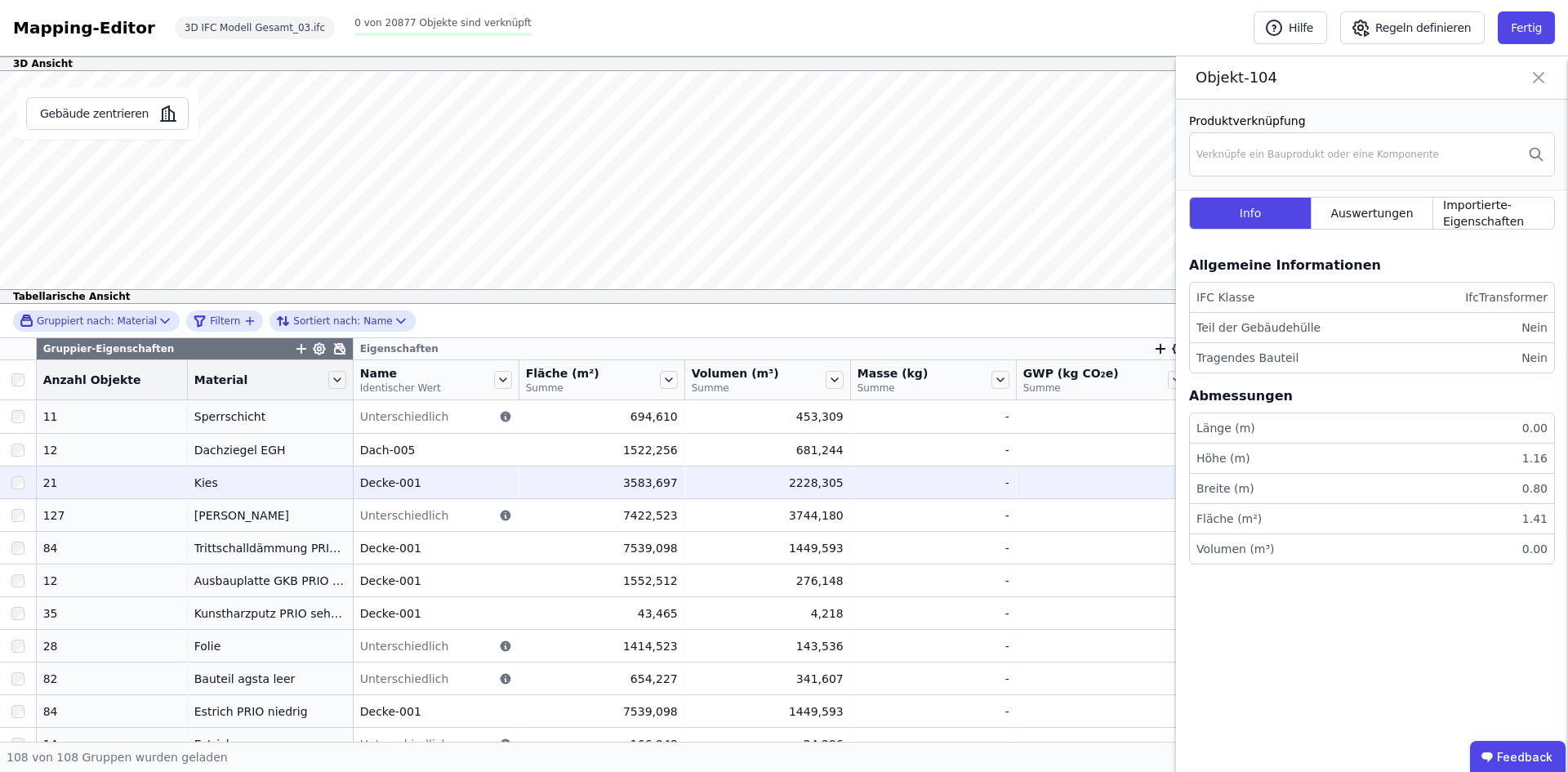
click at [55, 478] on div "21" at bounding box center [111, 482] width 138 height 17
click at [596, 488] on div "3583,697" at bounding box center [602, 482] width 152 height 17
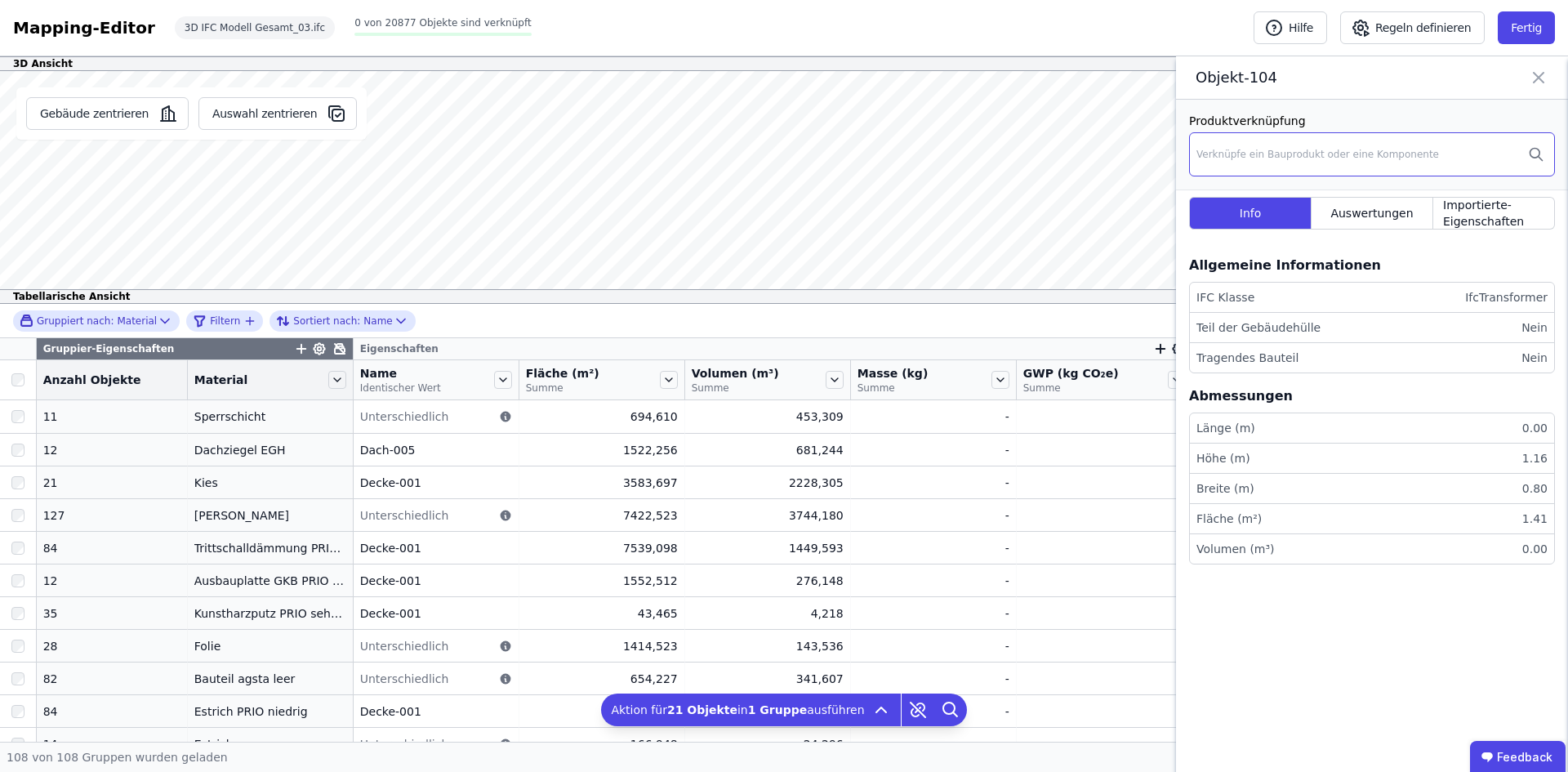
click at [1321, 153] on div "Verknüpfe ein Bauprodukt oder eine Komponente" at bounding box center [1317, 153] width 243 height 13
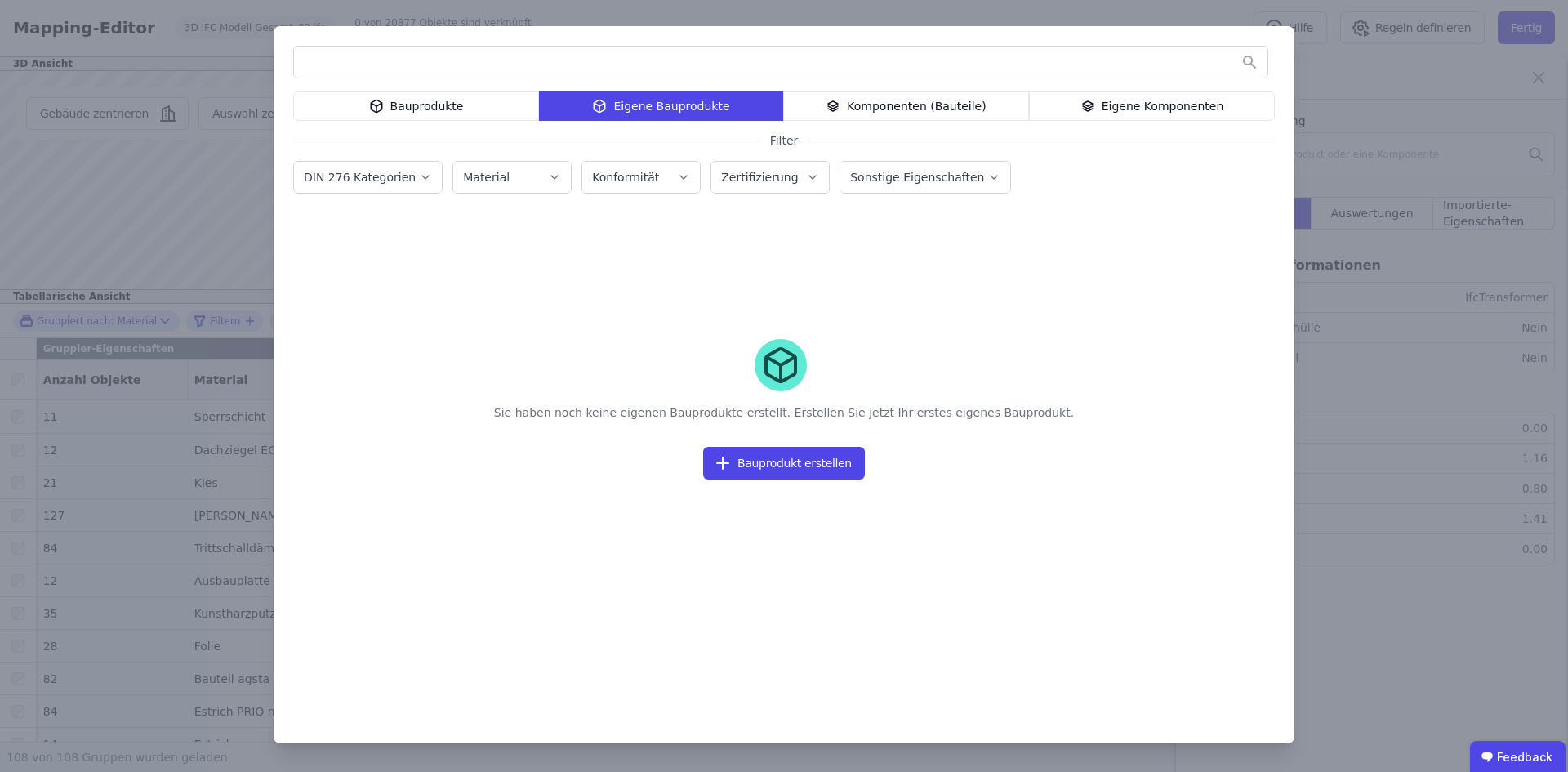
click at [454, 99] on div "Bauprodukte" at bounding box center [416, 106] width 246 height 29
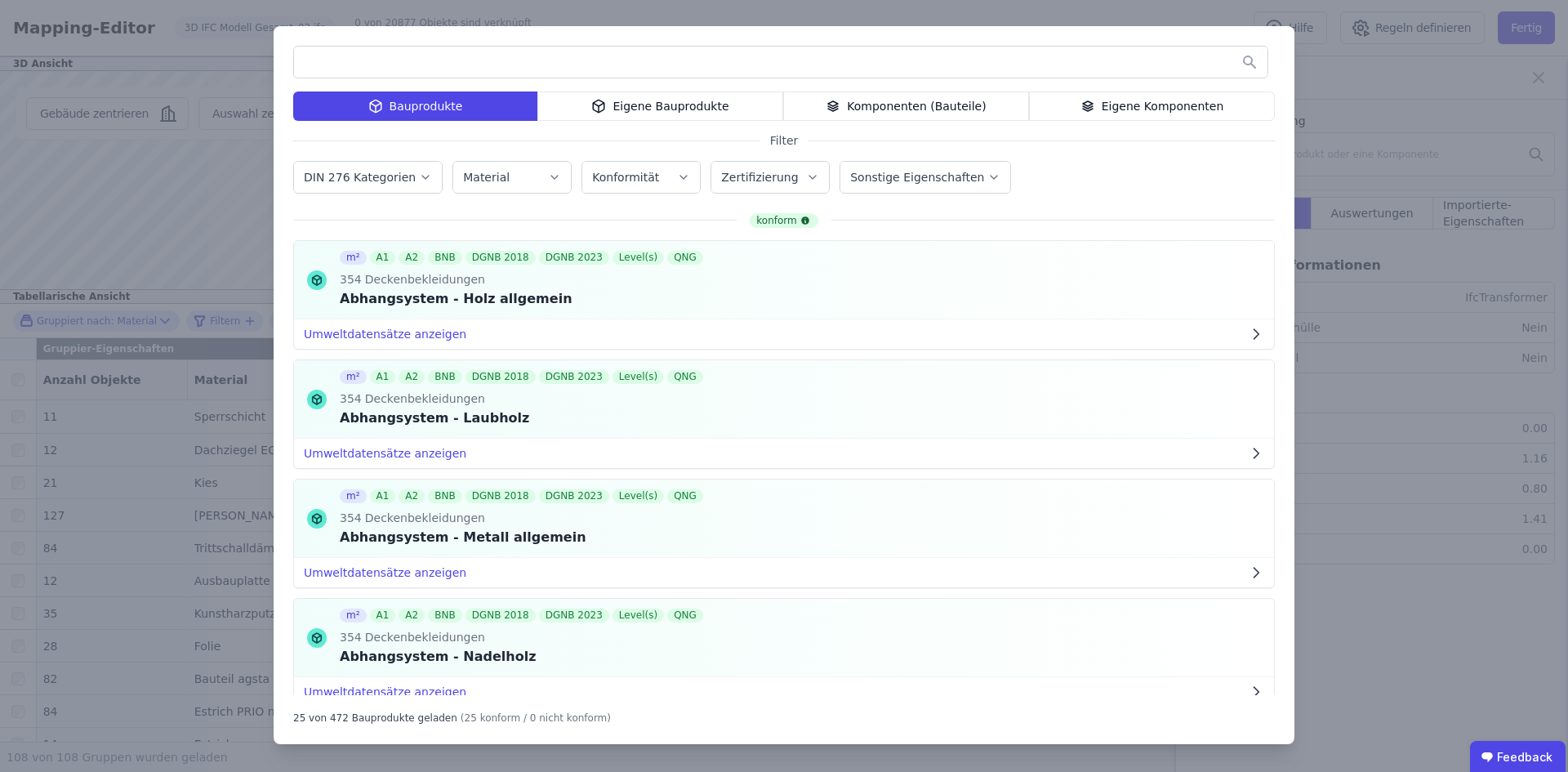
click at [432, 51] on input "text" at bounding box center [781, 62] width 974 height 29
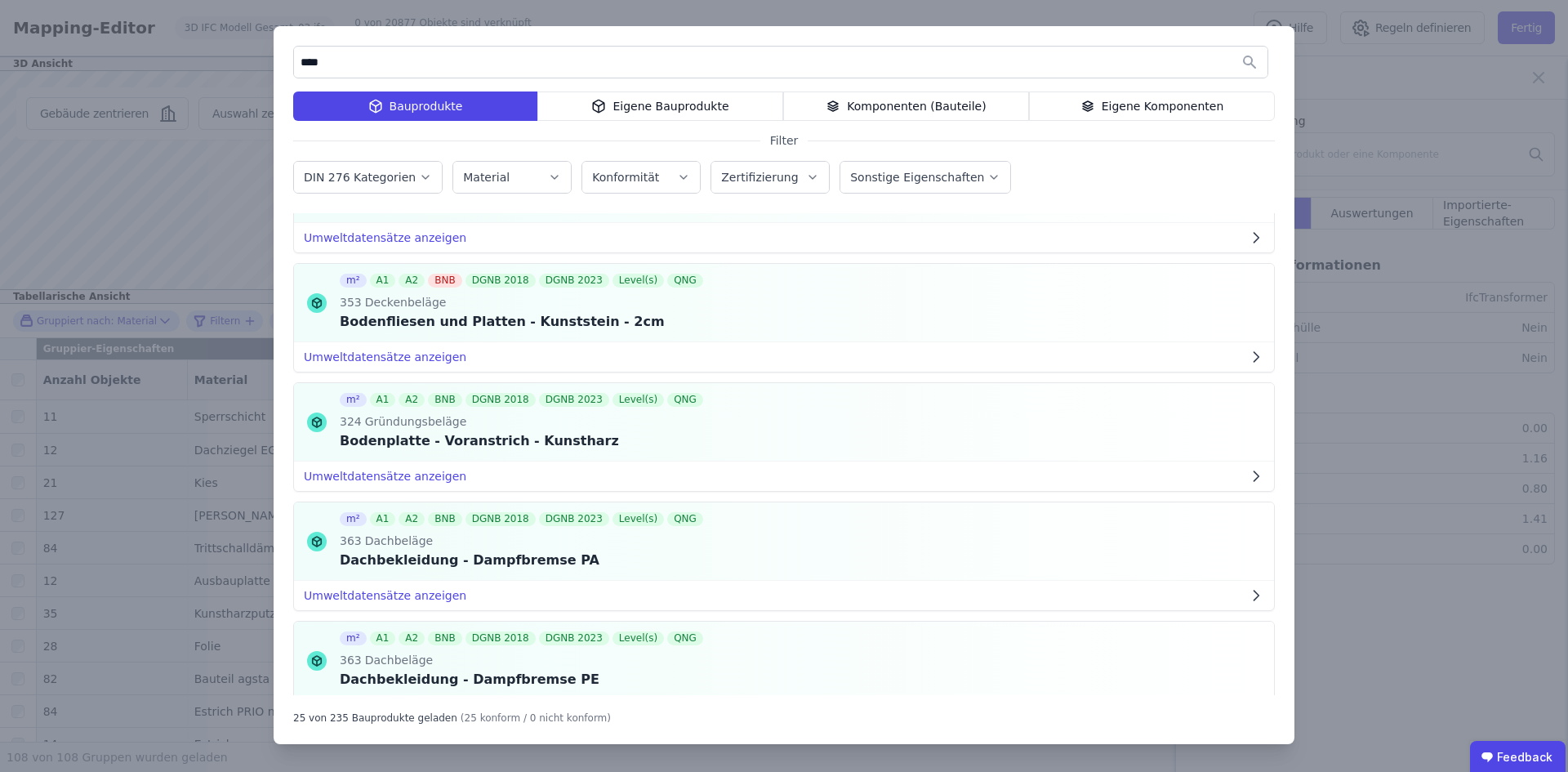
scroll to position [2522, 0]
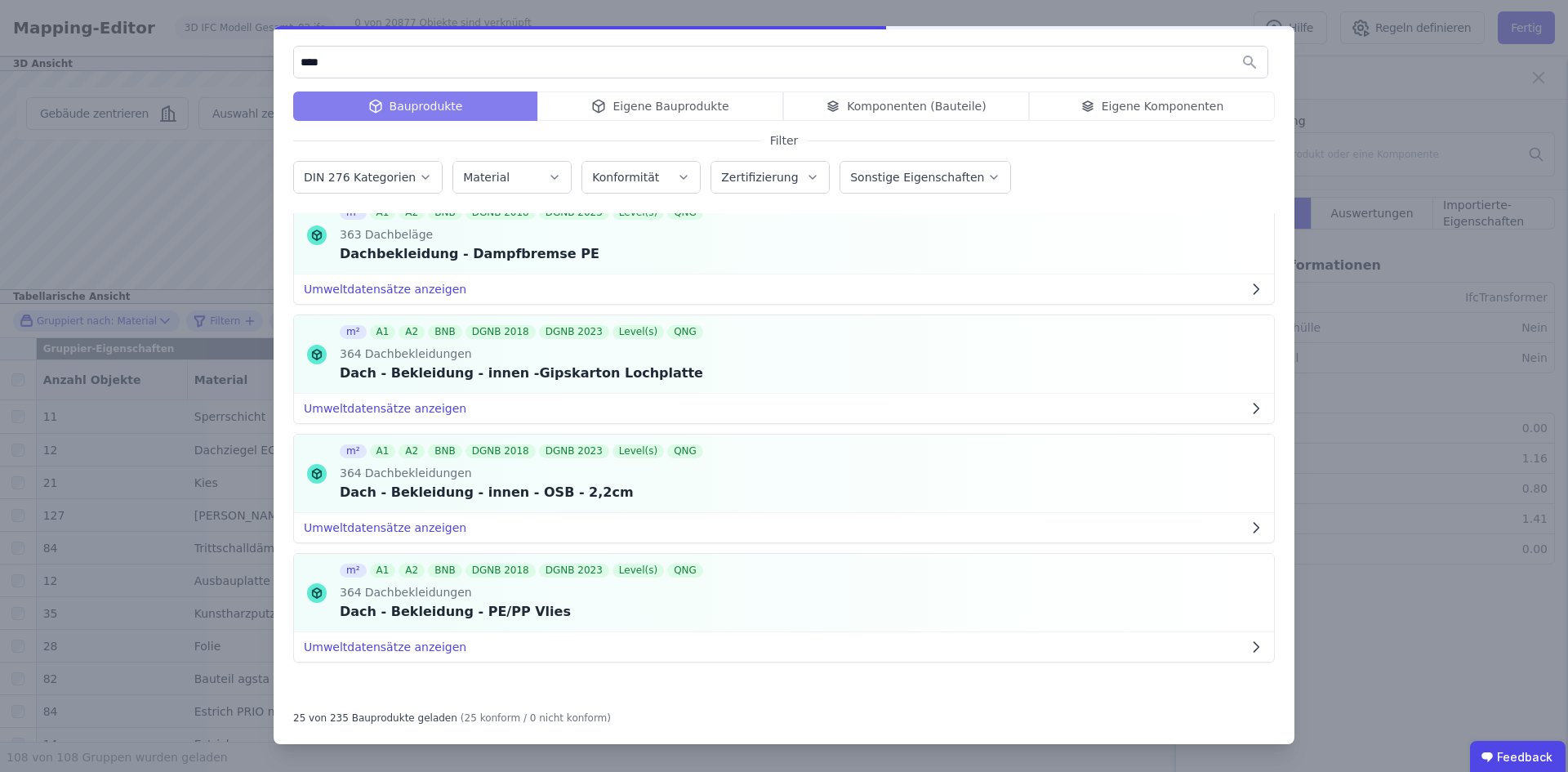
type input "****"
click at [520, 176] on div "Material" at bounding box center [512, 177] width 98 height 17
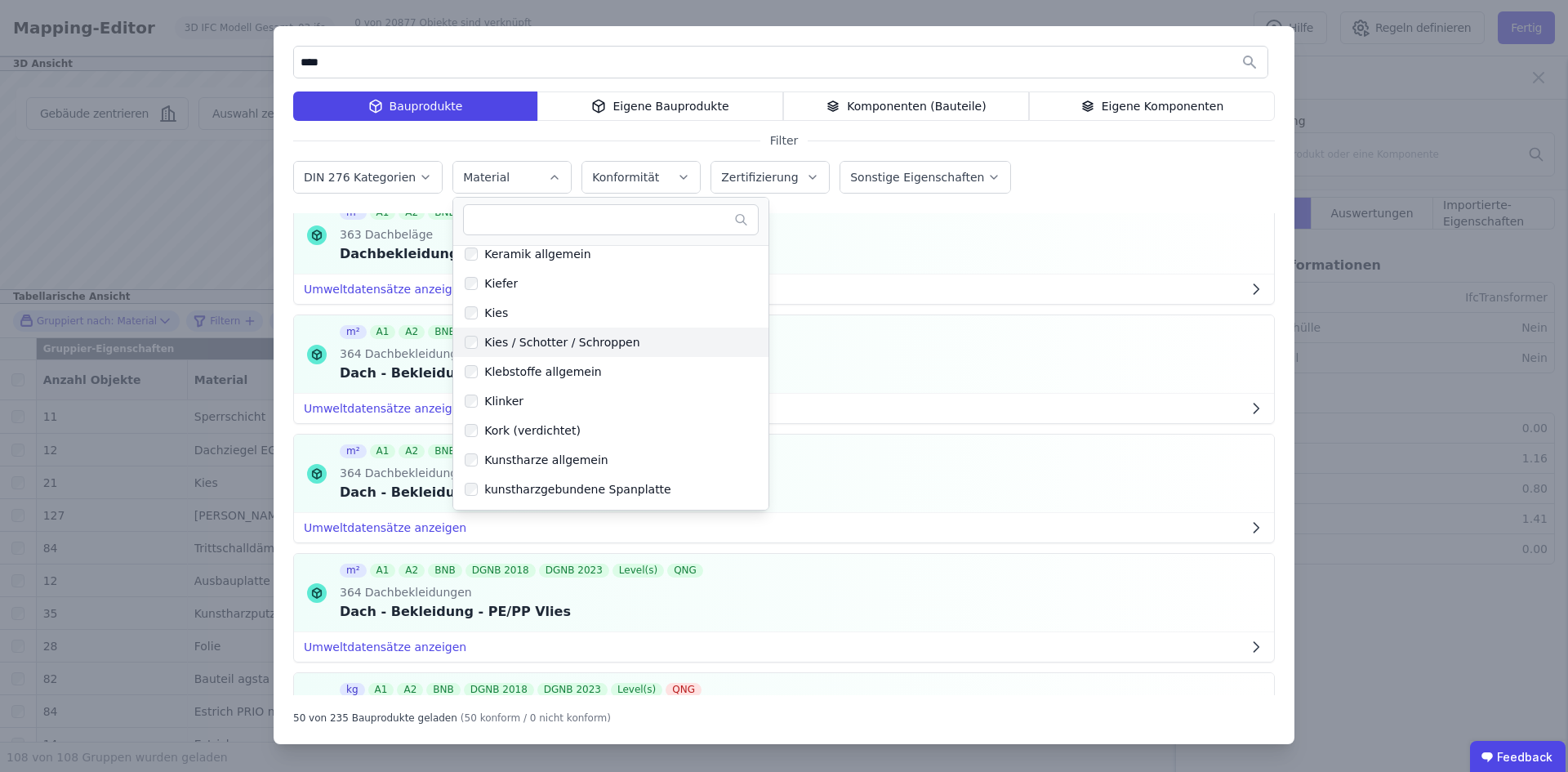
scroll to position [0, 0]
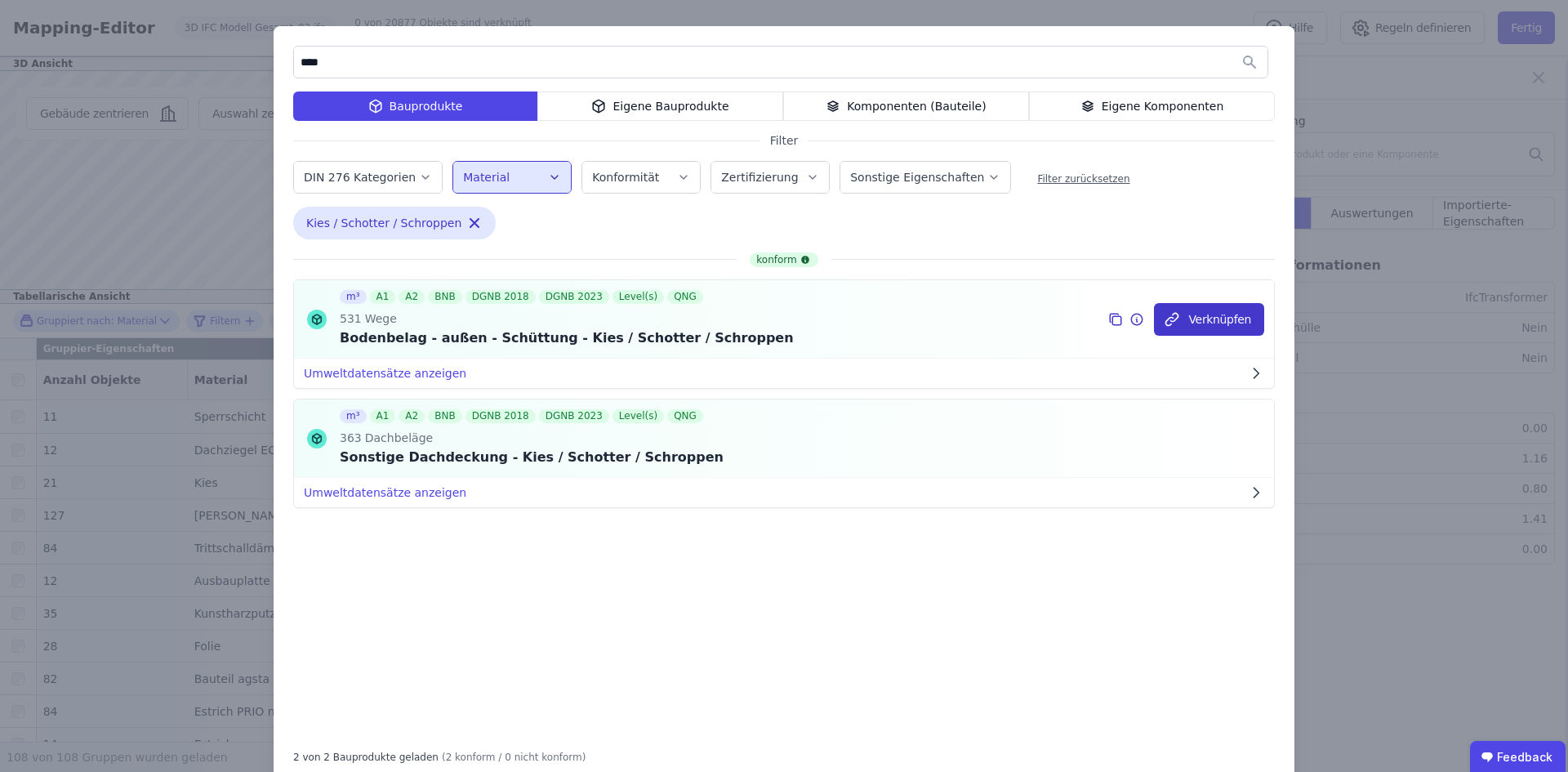
click at [1230, 318] on button "Verknüpfen" at bounding box center [1209, 318] width 110 height 32
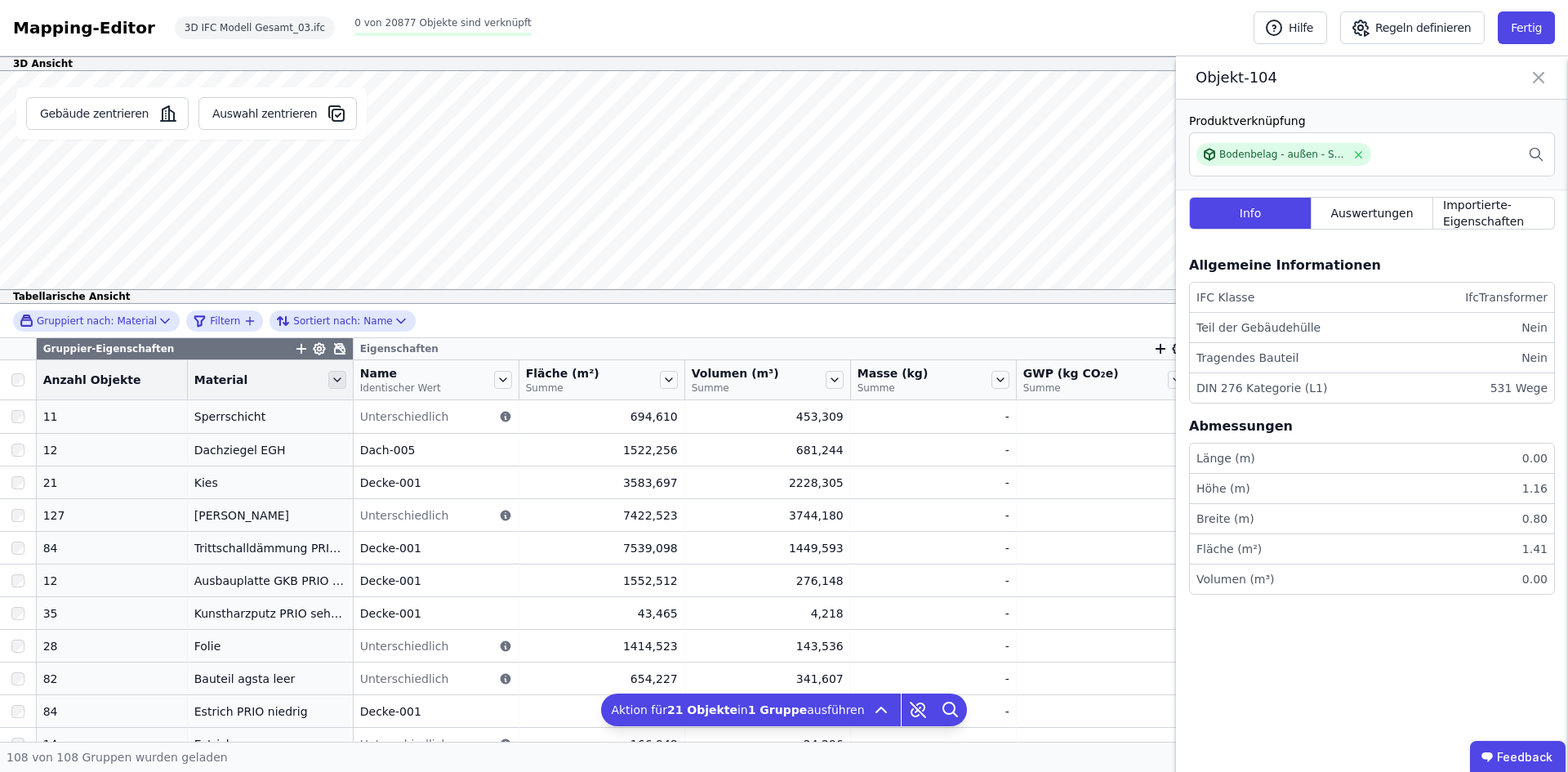
click at [328, 385] on icon at bounding box center [337, 380] width 18 height 18
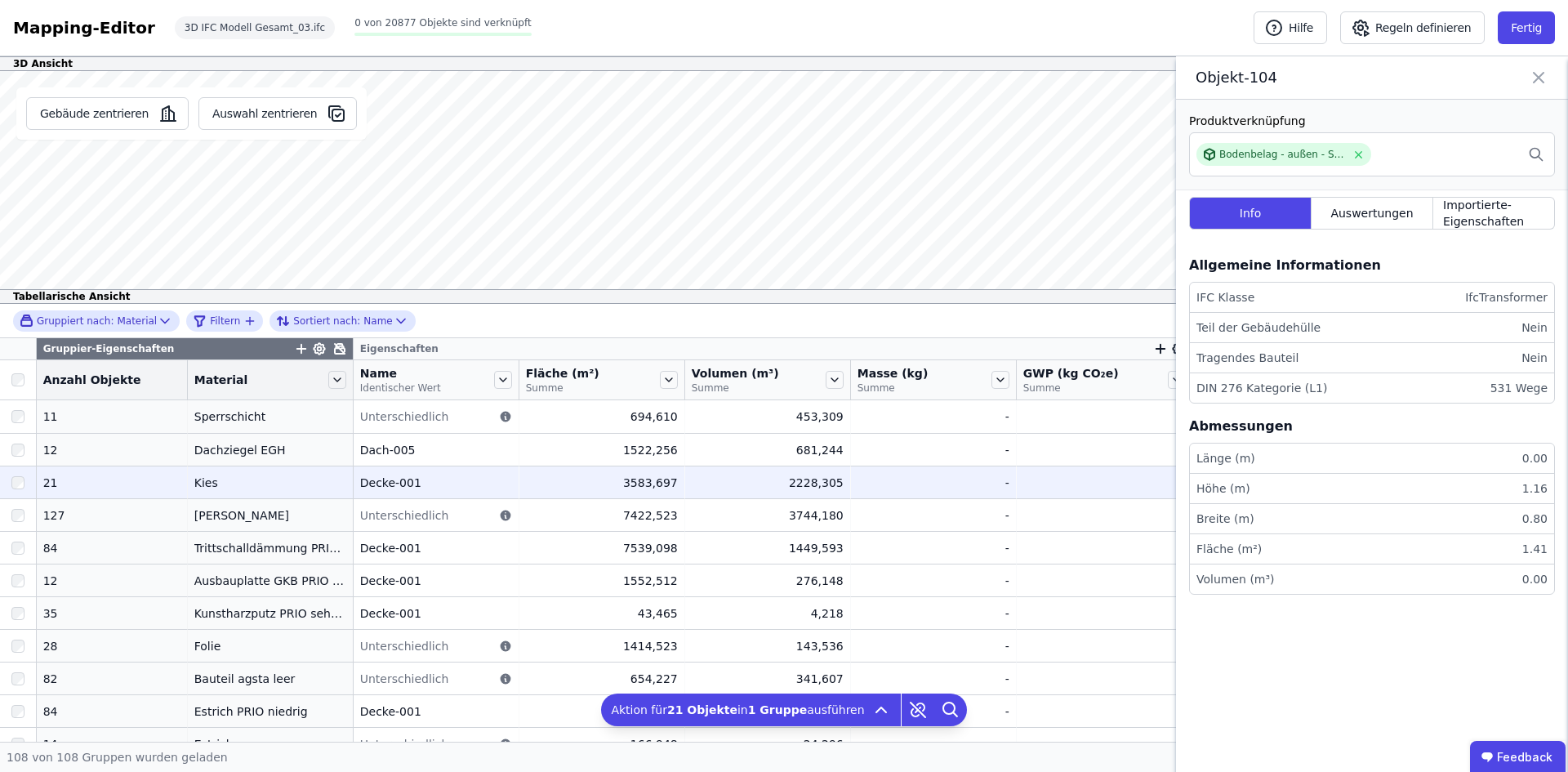
click at [248, 471] on td "Kies Kies" at bounding box center [270, 481] width 166 height 32
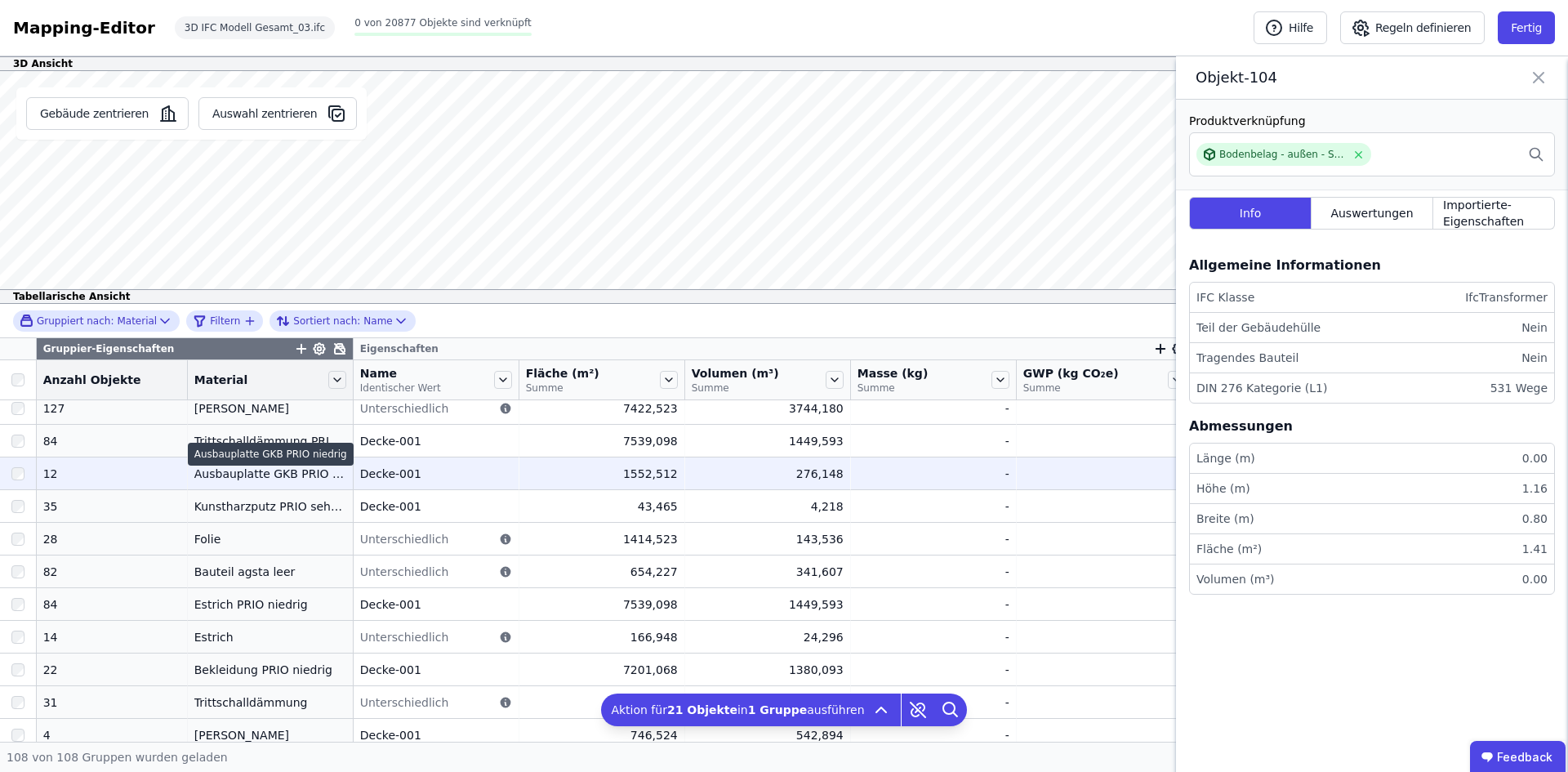
scroll to position [163, 0]
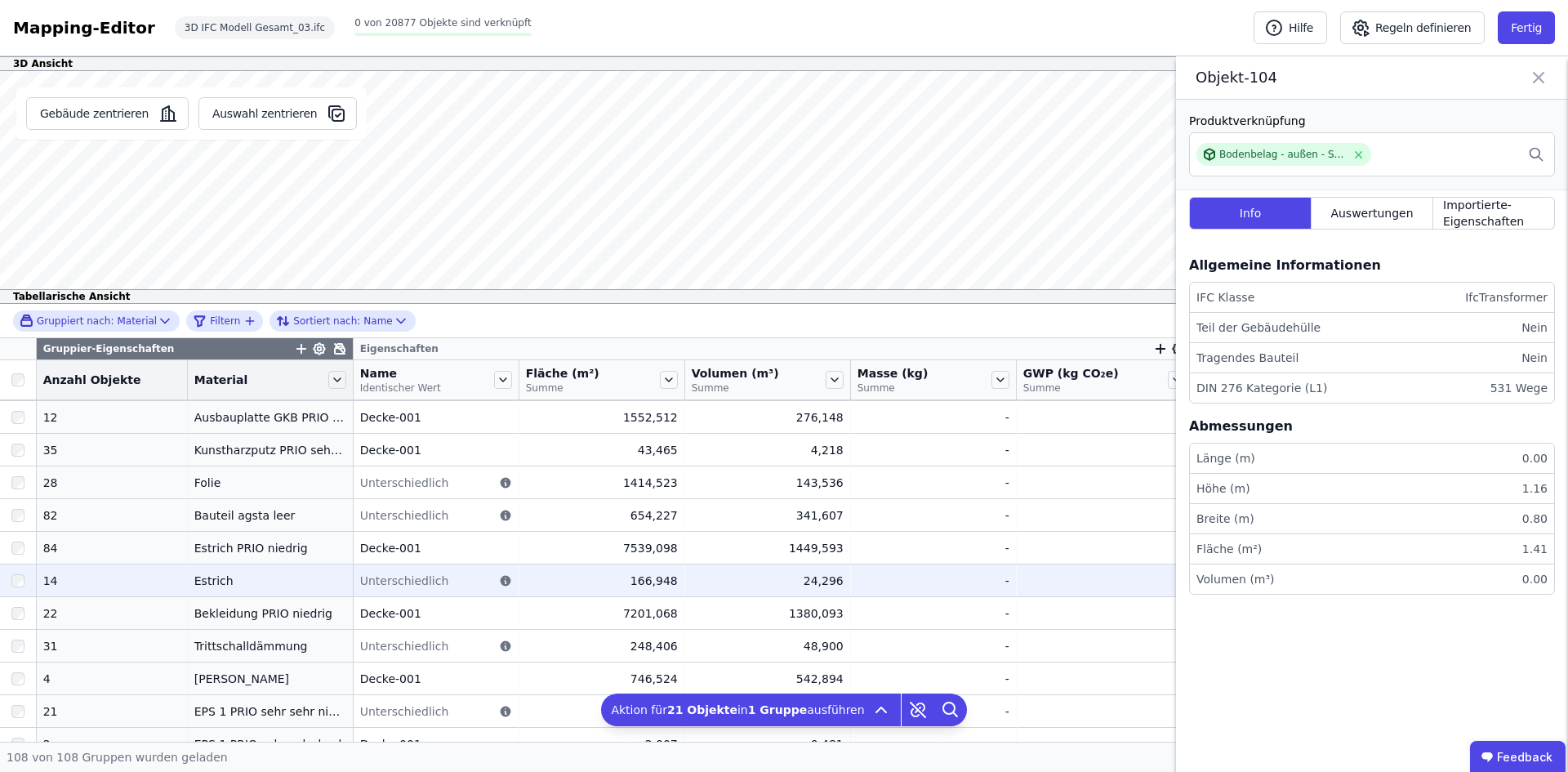
click at [194, 576] on div "Estrich" at bounding box center [270, 581] width 152 height 17
click at [218, 573] on div "Estrich" at bounding box center [270, 581] width 152 height 17
click at [187, 570] on td "[PERSON_NAME]" at bounding box center [270, 579] width 166 height 32
click at [1138, 582] on div "-" at bounding box center [1105, 581] width 162 height 17
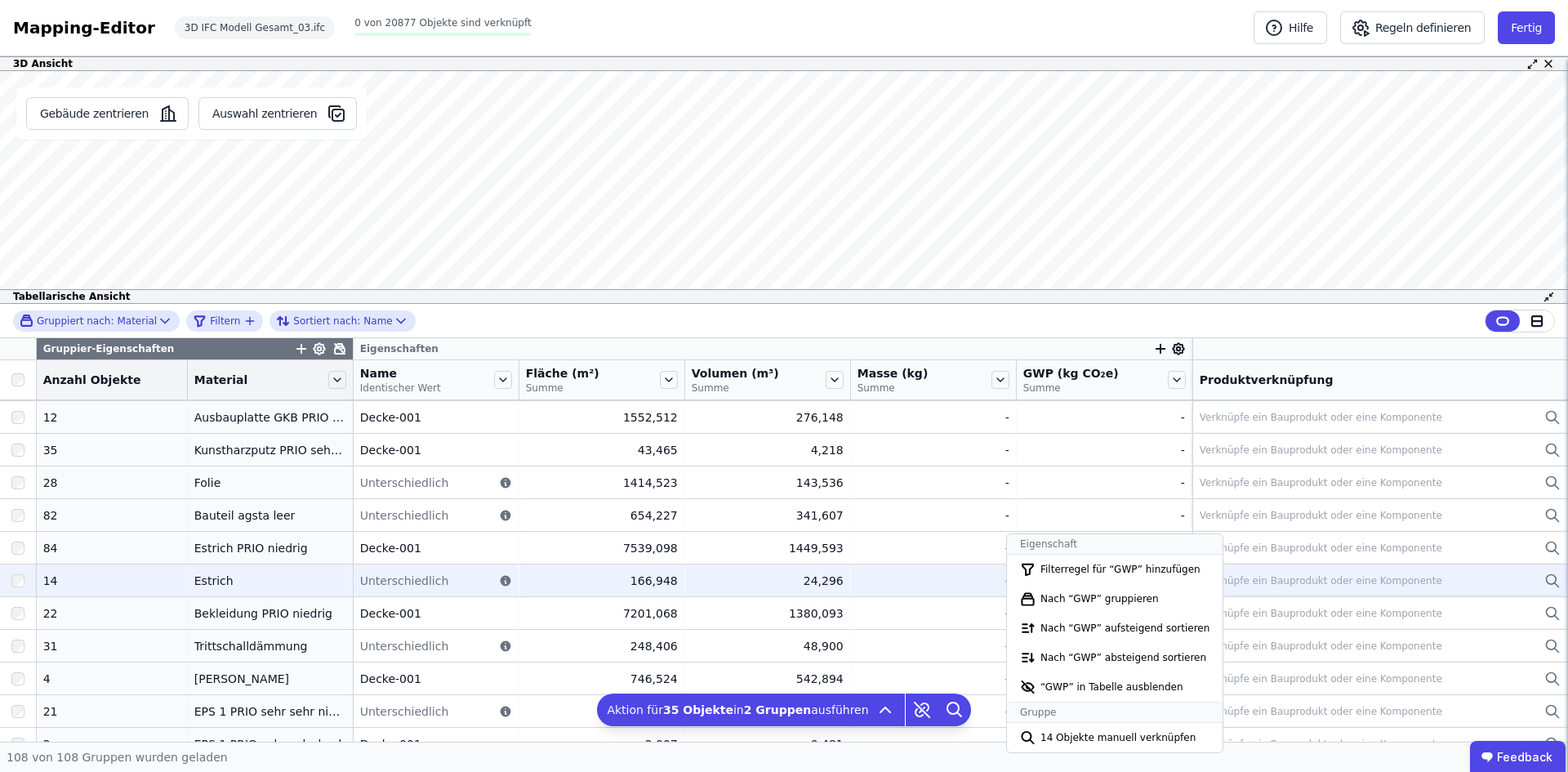
click at [1372, 580] on div "Verknüpfe ein Bauprodukt oder eine Komponente" at bounding box center [1320, 580] width 243 height 13
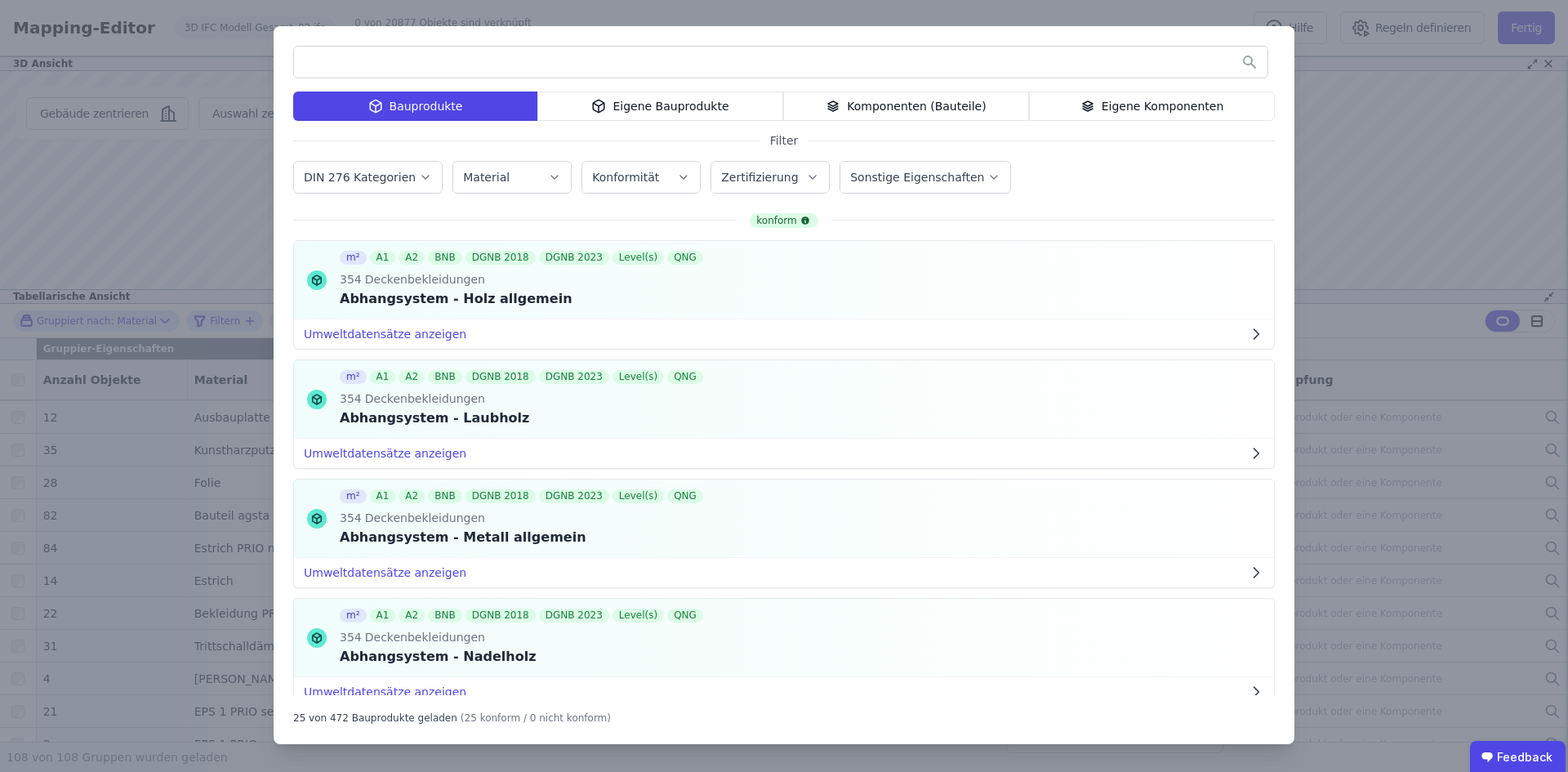
click at [548, 178] on icon "button" at bounding box center [554, 177] width 13 height 17
type input "**"
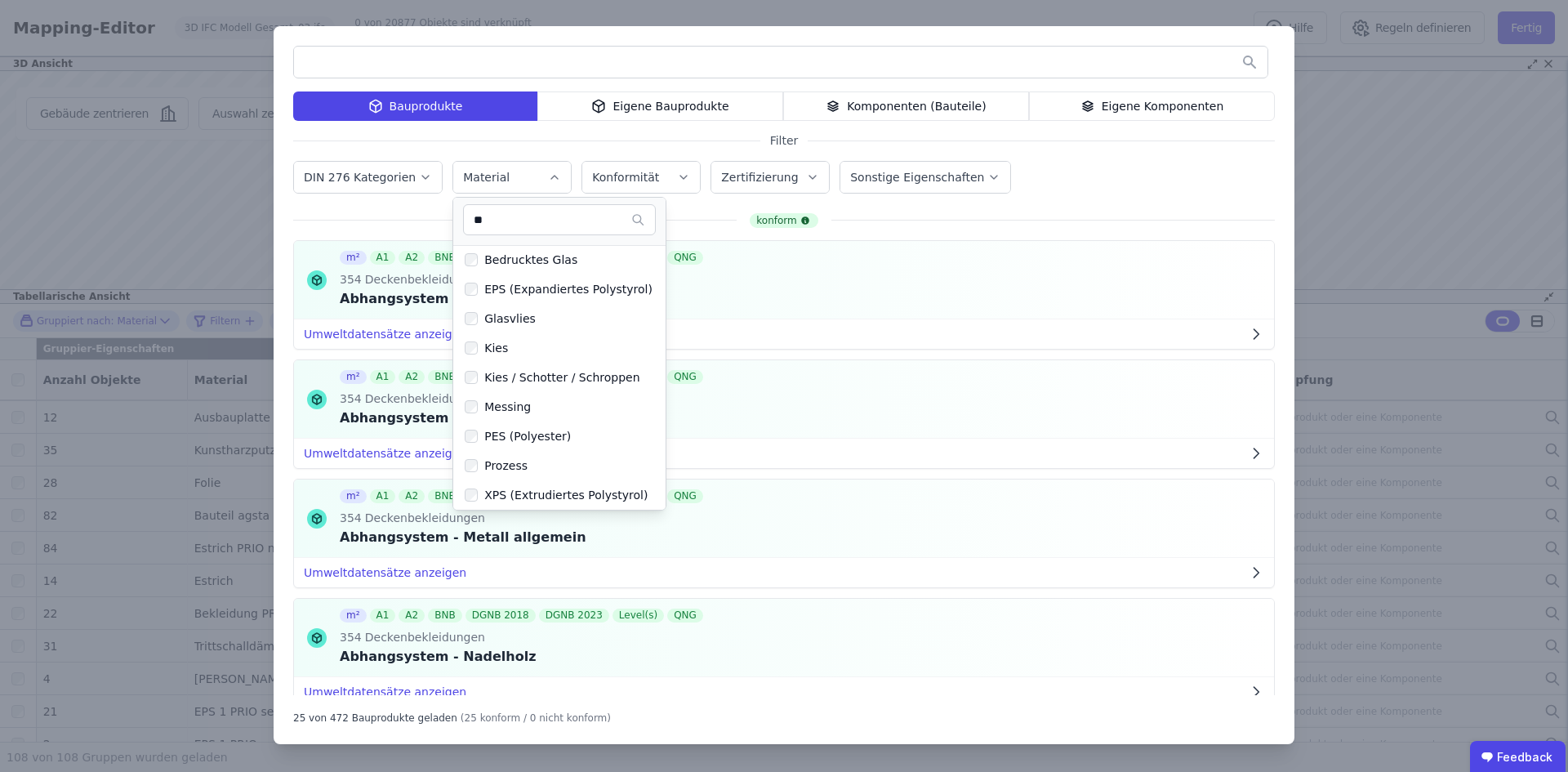
scroll to position [0, 0]
drag, startPoint x: 499, startPoint y: 223, endPoint x: 351, endPoint y: 238, distance: 148.8
click at [351, 238] on div "Bauprodukte Eigene Bauprodukte Komponenten (Bauteile) Eigene Komponenten Filter…" at bounding box center [784, 386] width 1021 height 718
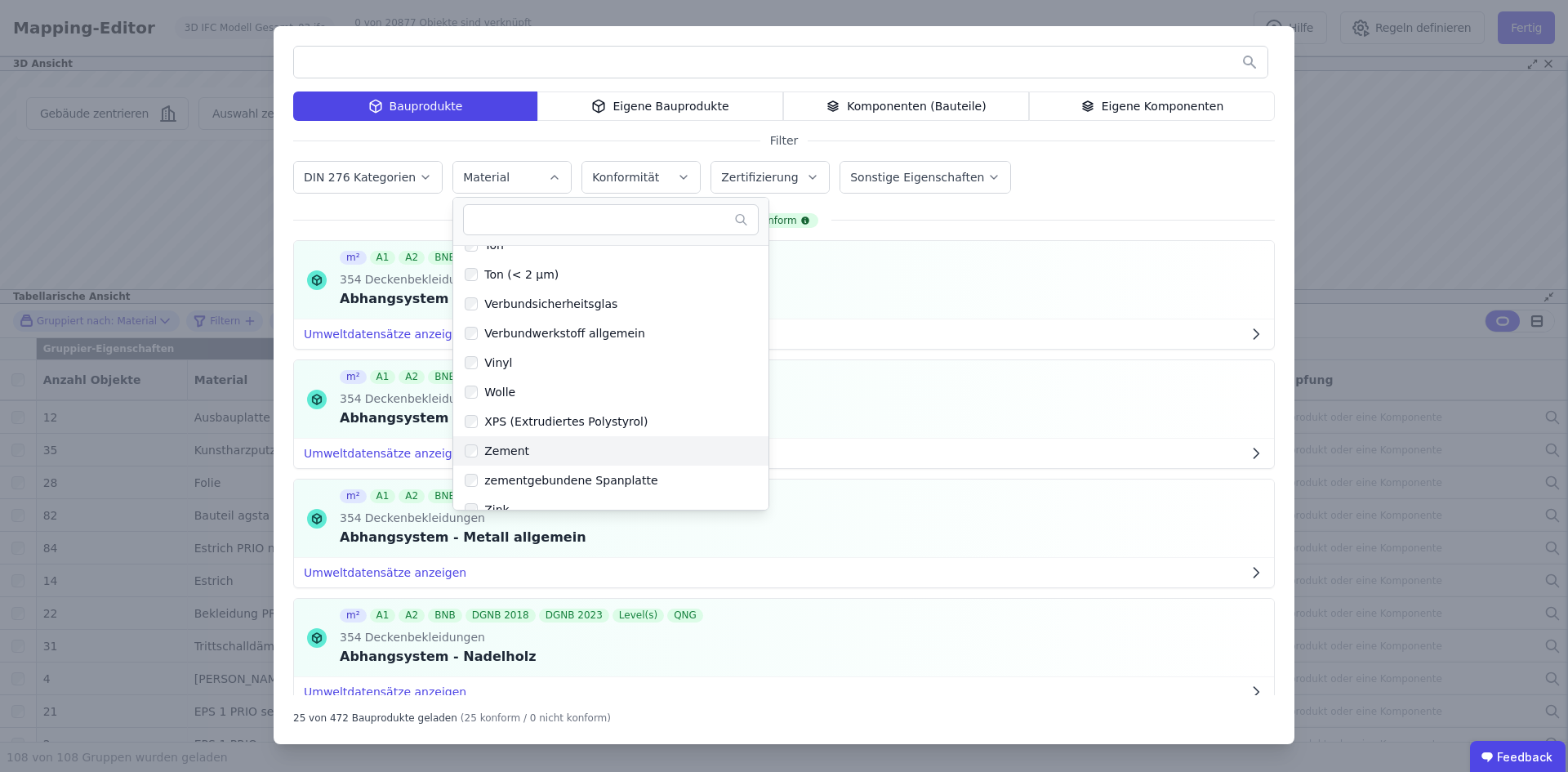
scroll to position [4559, 0]
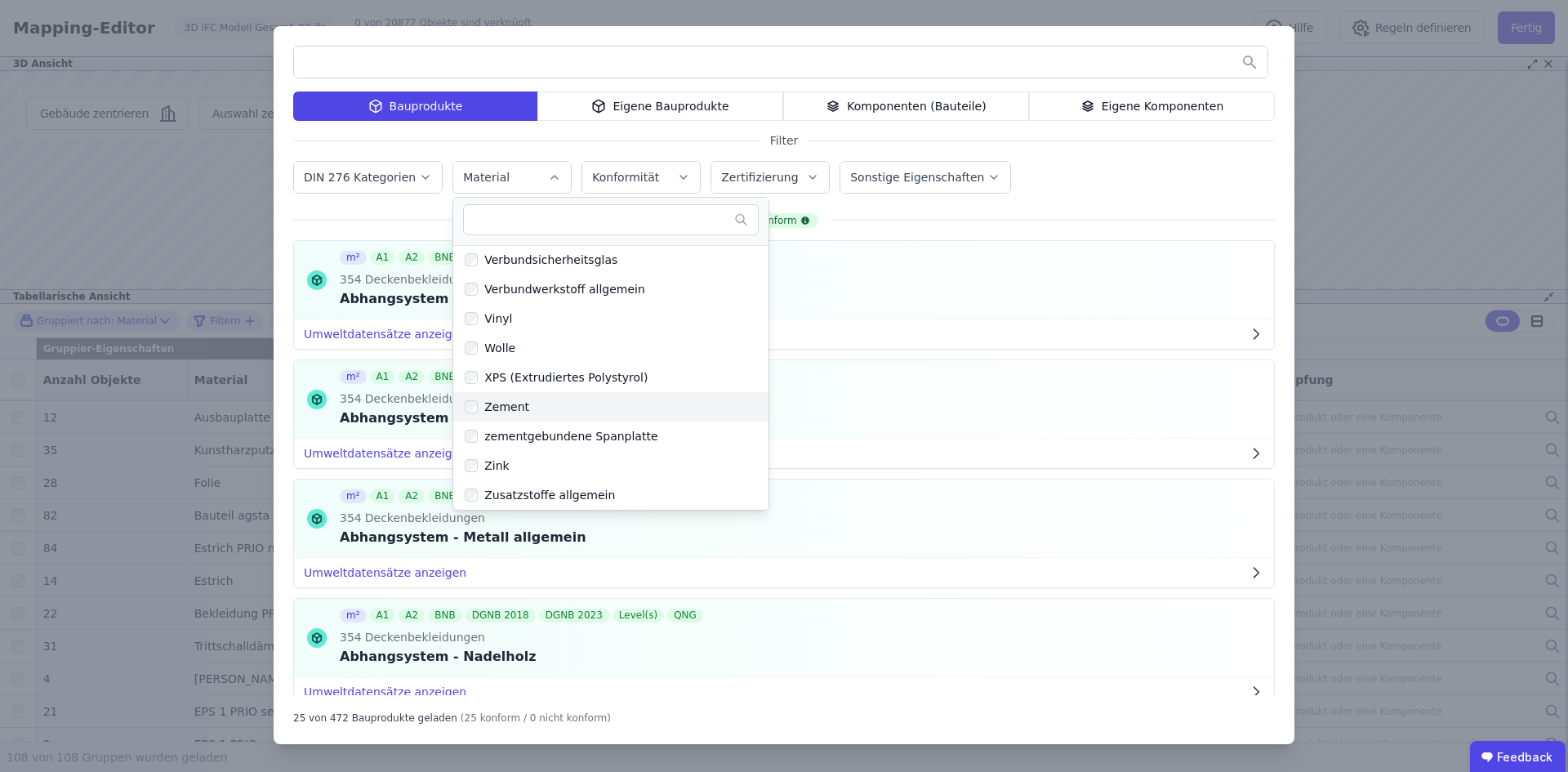
click at [494, 398] on div "Zement" at bounding box center [503, 406] width 52 height 17
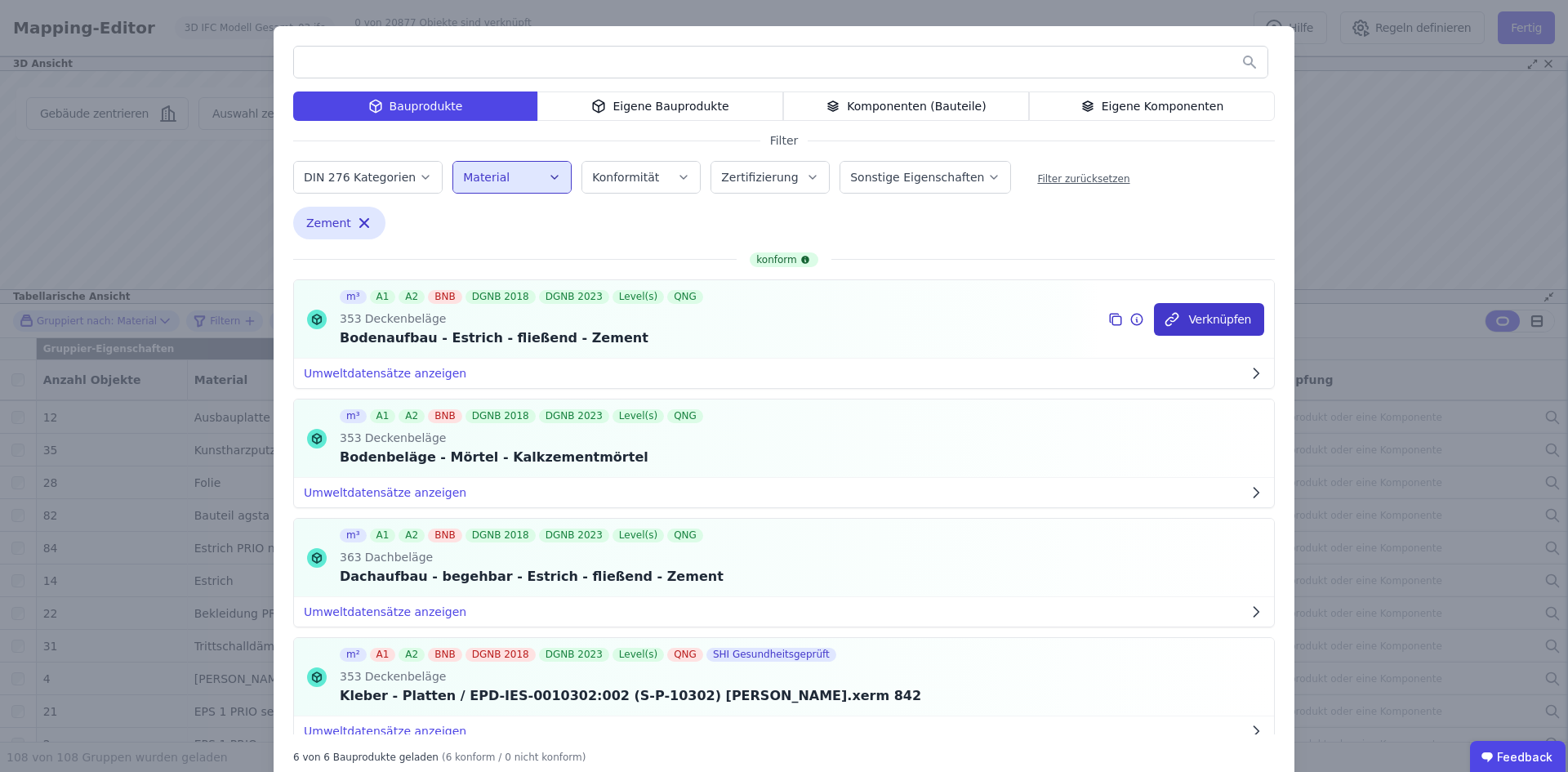
click at [1208, 325] on button "Verknüpfen" at bounding box center [1209, 318] width 110 height 32
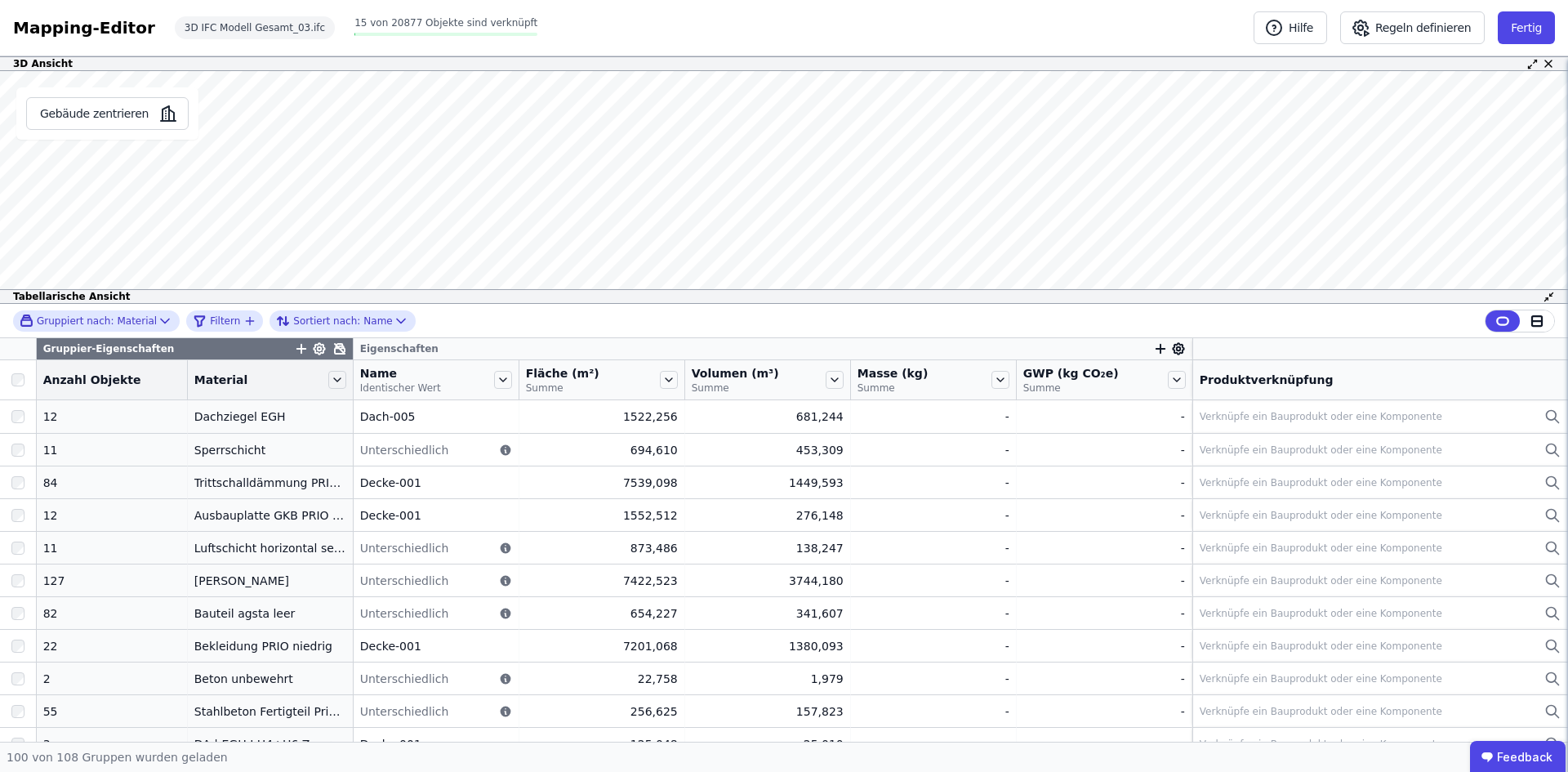
scroll to position [654, 0]
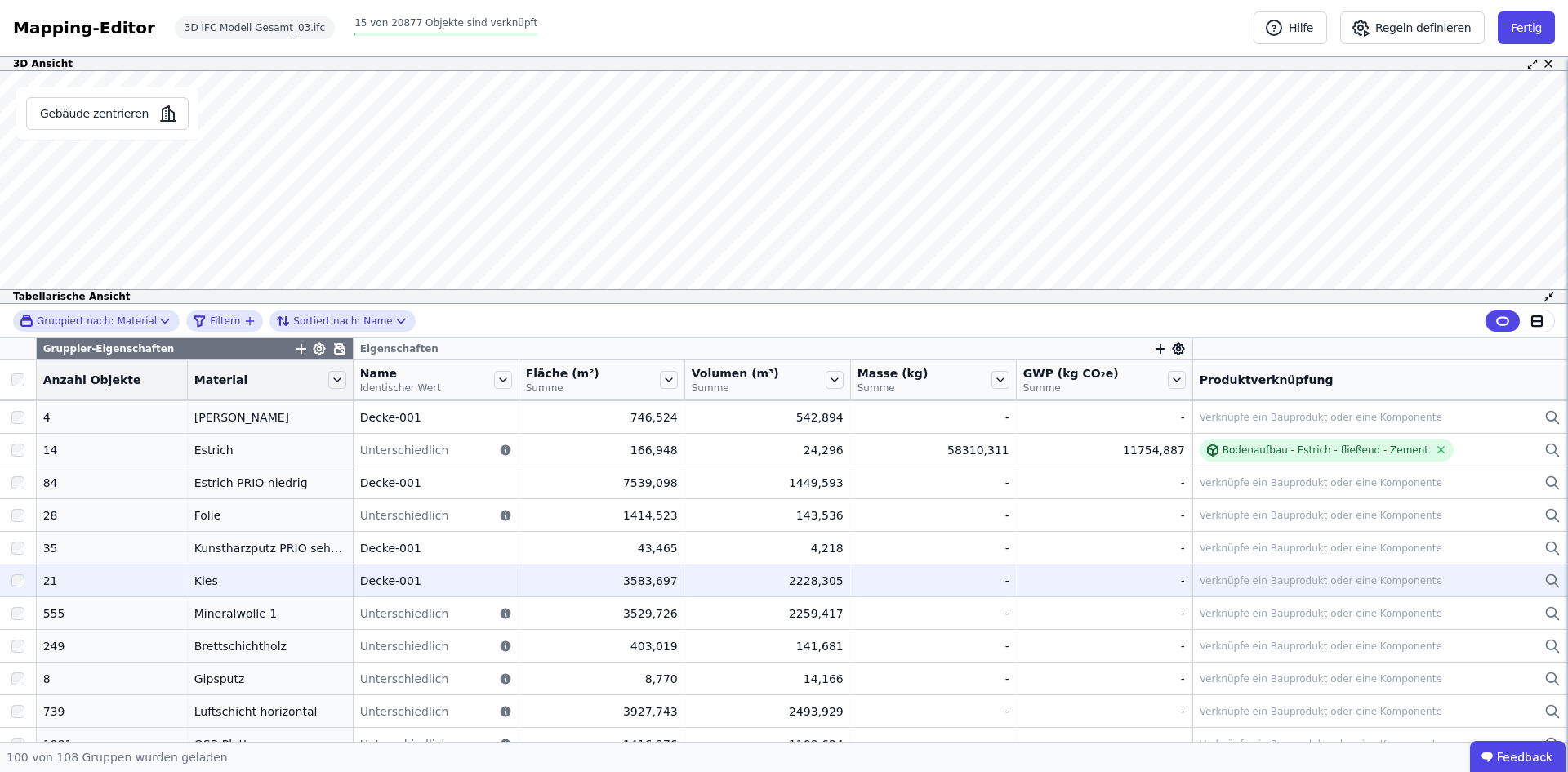
click at [194, 575] on div "Kies" at bounding box center [270, 581] width 152 height 17
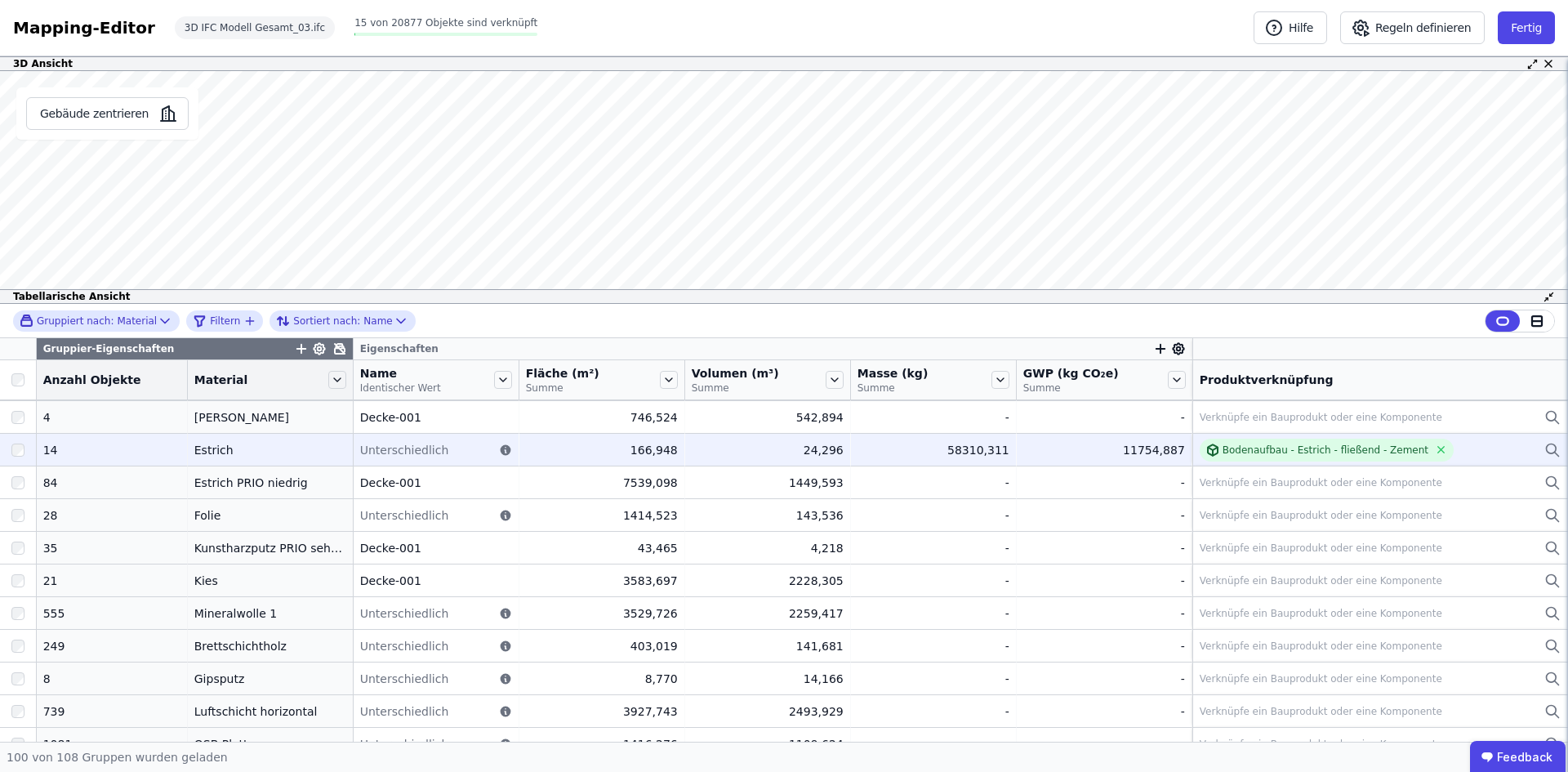
click at [1129, 453] on div "11754,887" at bounding box center [1105, 450] width 162 height 17
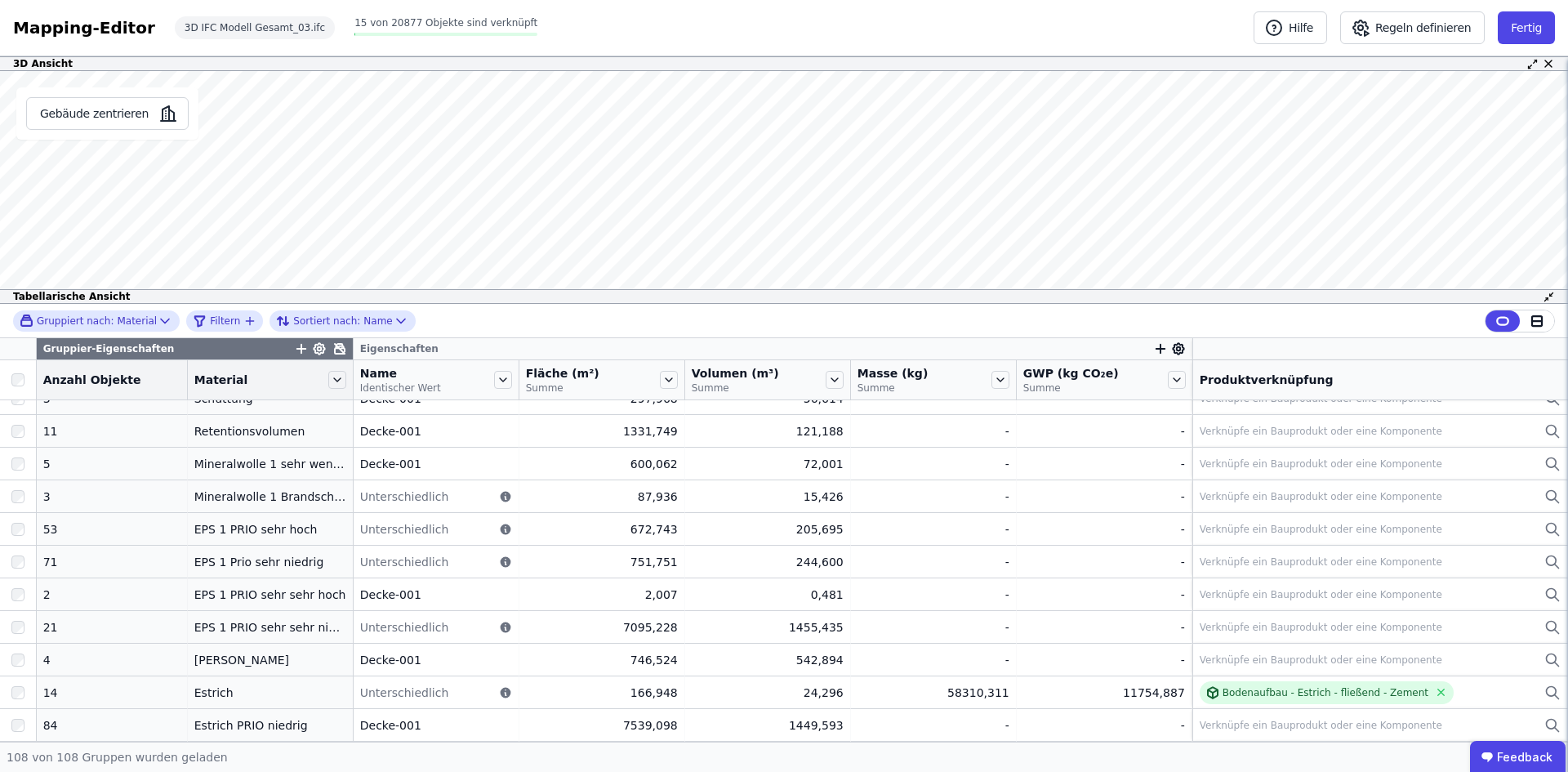
scroll to position [0, 0]
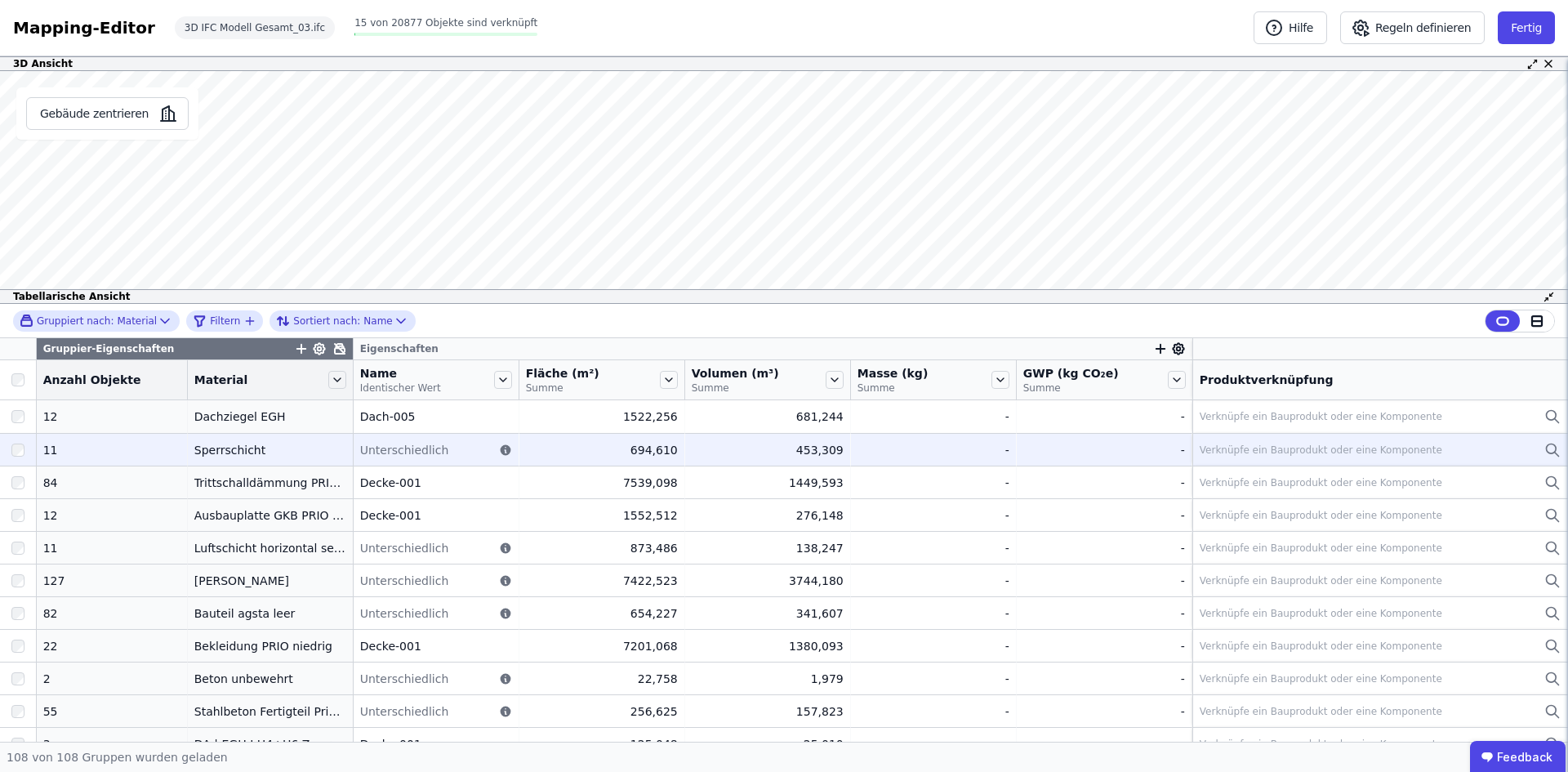
click at [217, 450] on div "Sperrschicht" at bounding box center [270, 450] width 152 height 17
click at [1394, 449] on div "Verknüpfe ein Bauprodukt oder eine Komponente" at bounding box center [1320, 449] width 243 height 13
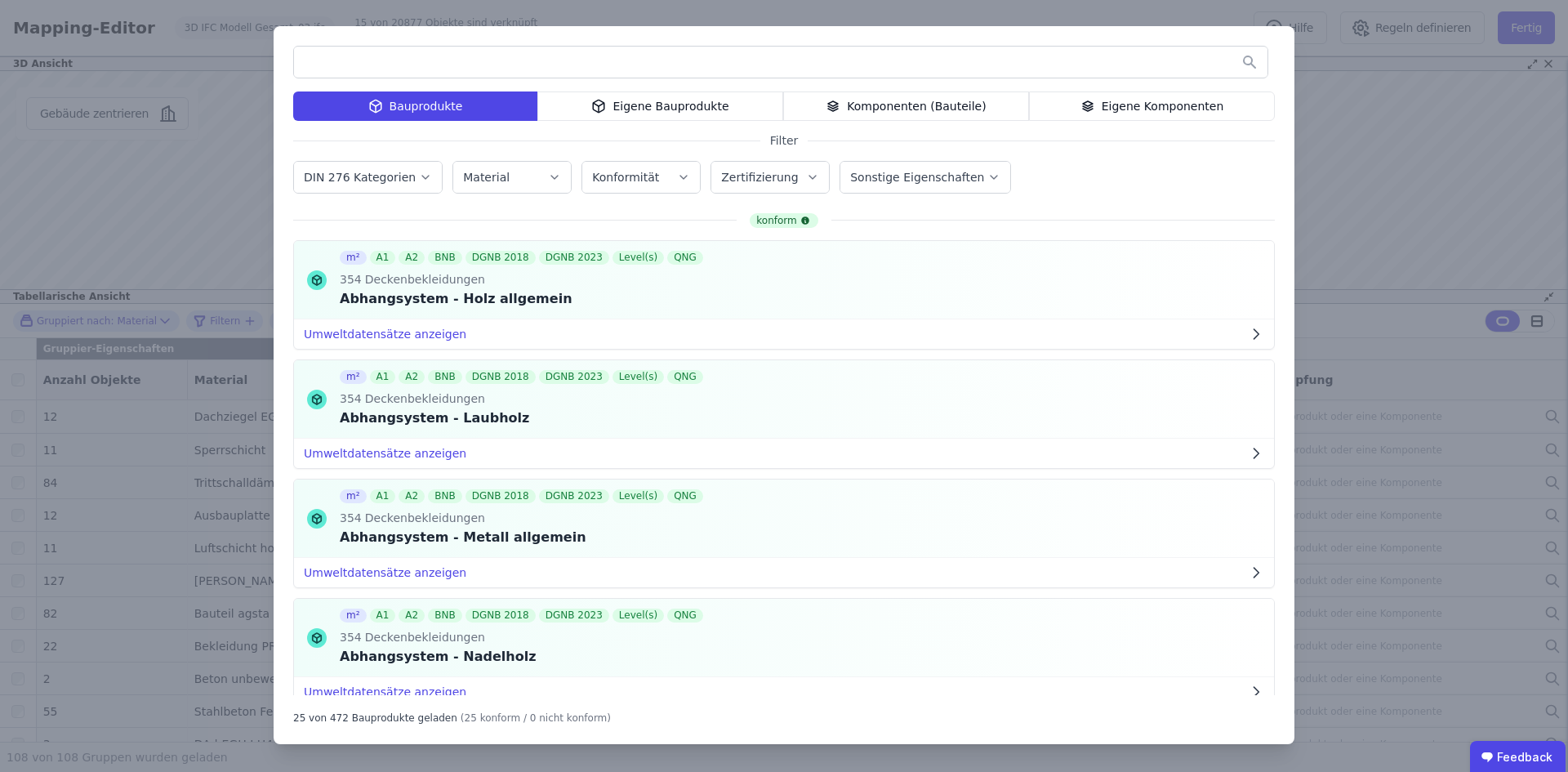
click at [496, 171] on label "Material" at bounding box center [488, 177] width 50 height 13
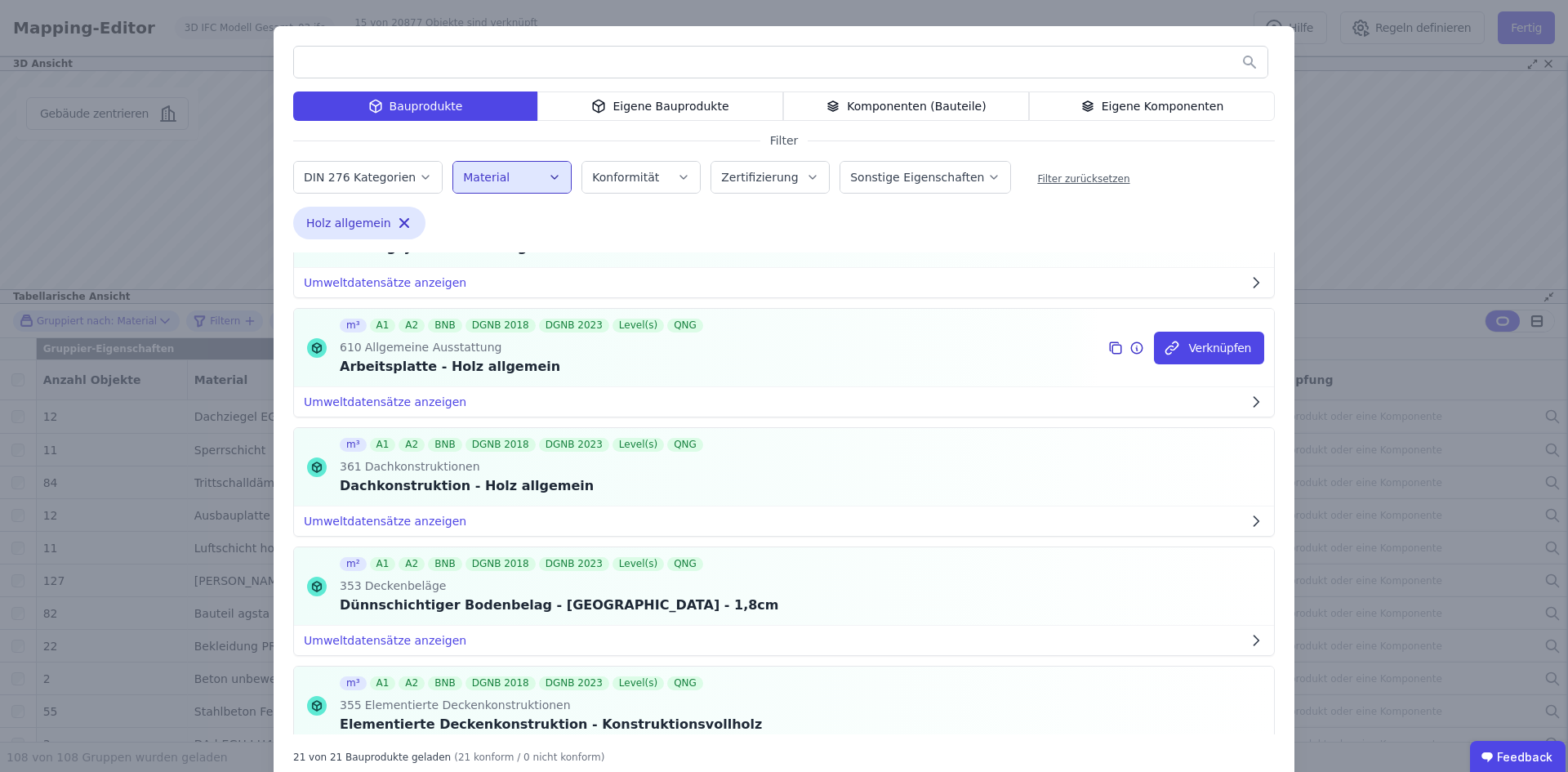
scroll to position [163, 0]
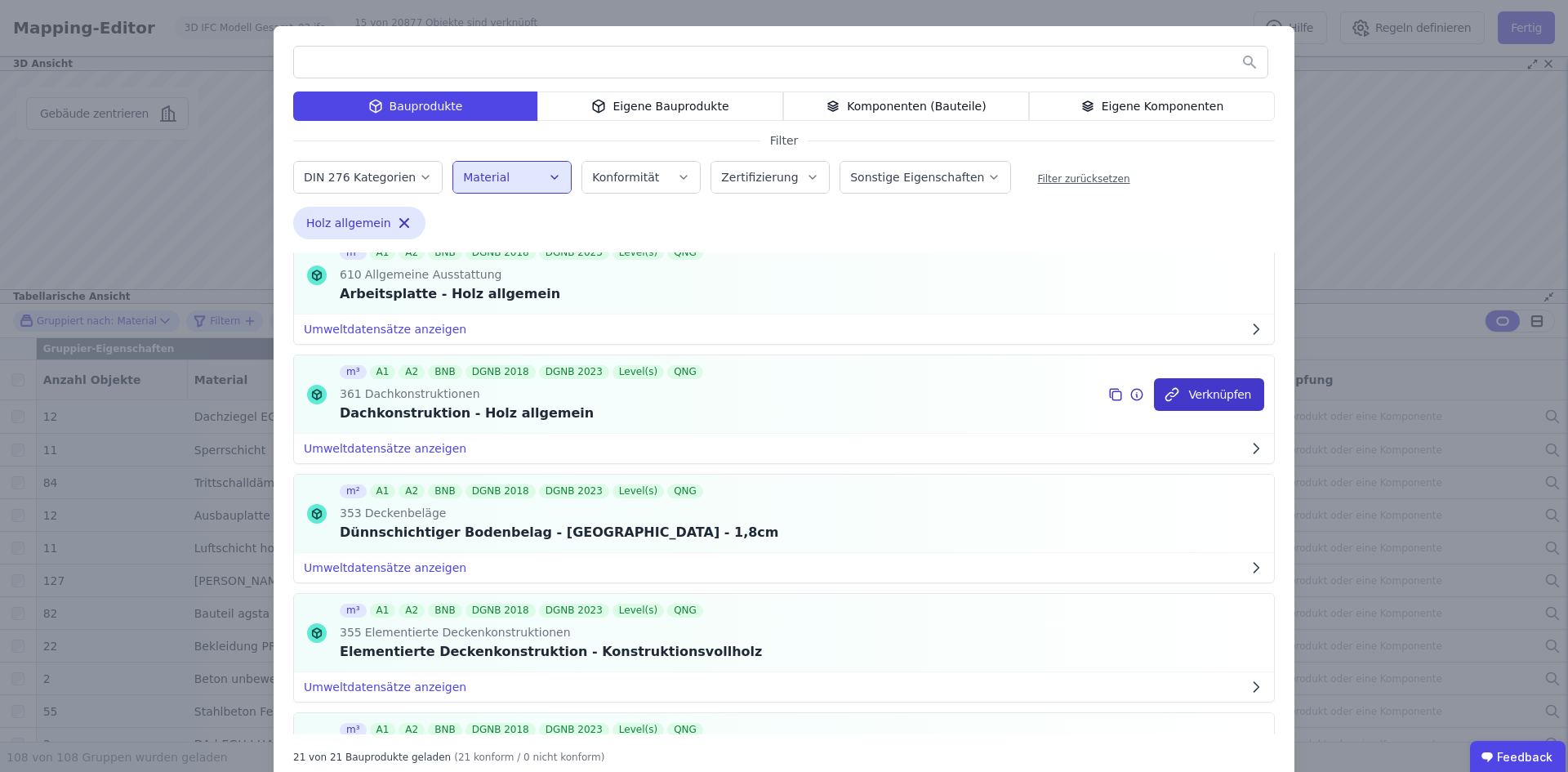
click at [1204, 392] on button "Verknüpfen" at bounding box center [1209, 393] width 110 height 32
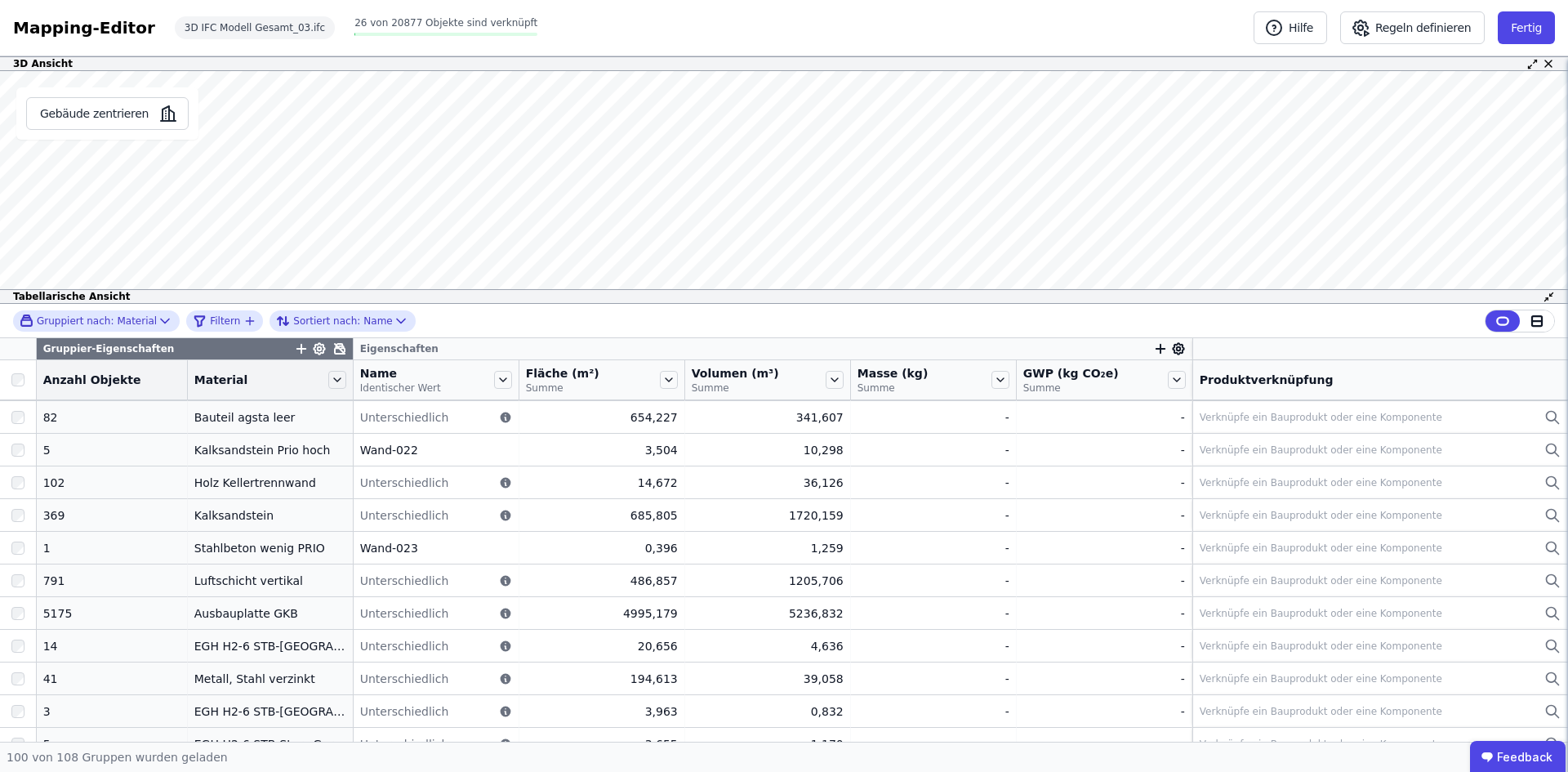
scroll to position [1389, 0]
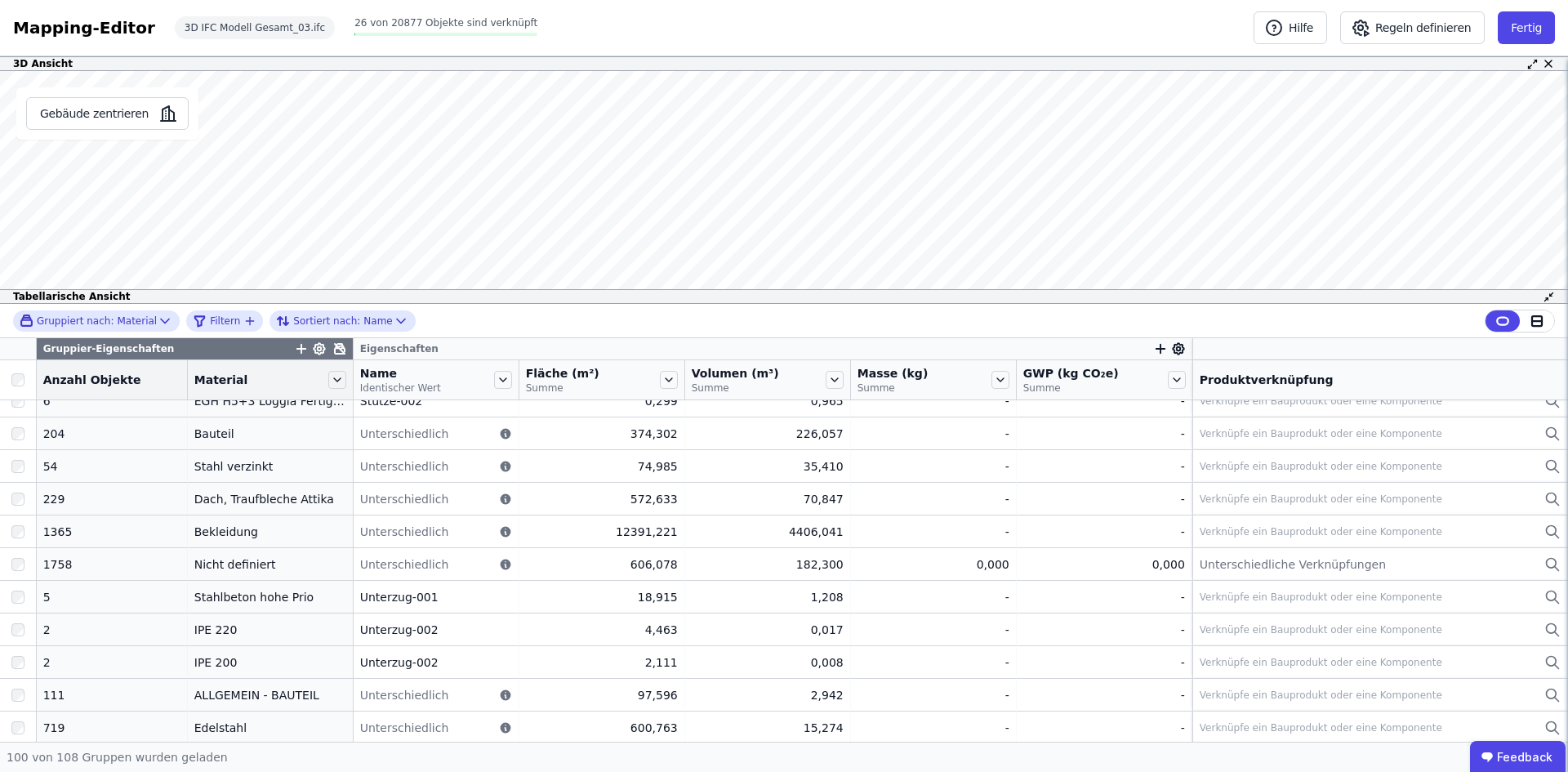
click at [631, 333] on div "3D Ansicht Gebäude zentrieren Objekt-104 Produktverknüpfung Bodenbelag - außen …" at bounding box center [784, 399] width 1568 height 685
click at [848, 311] on div "3D Ansicht Gebäude zentrieren Objekt-104 Produktverknüpfung Bodenbelag - außen …" at bounding box center [784, 399] width 1568 height 685
click at [730, 300] on div "3D Ansicht Gebäude zentrieren Objekt-104 Produktverknüpfung Bodenbelag - außen …" at bounding box center [784, 399] width 1568 height 685
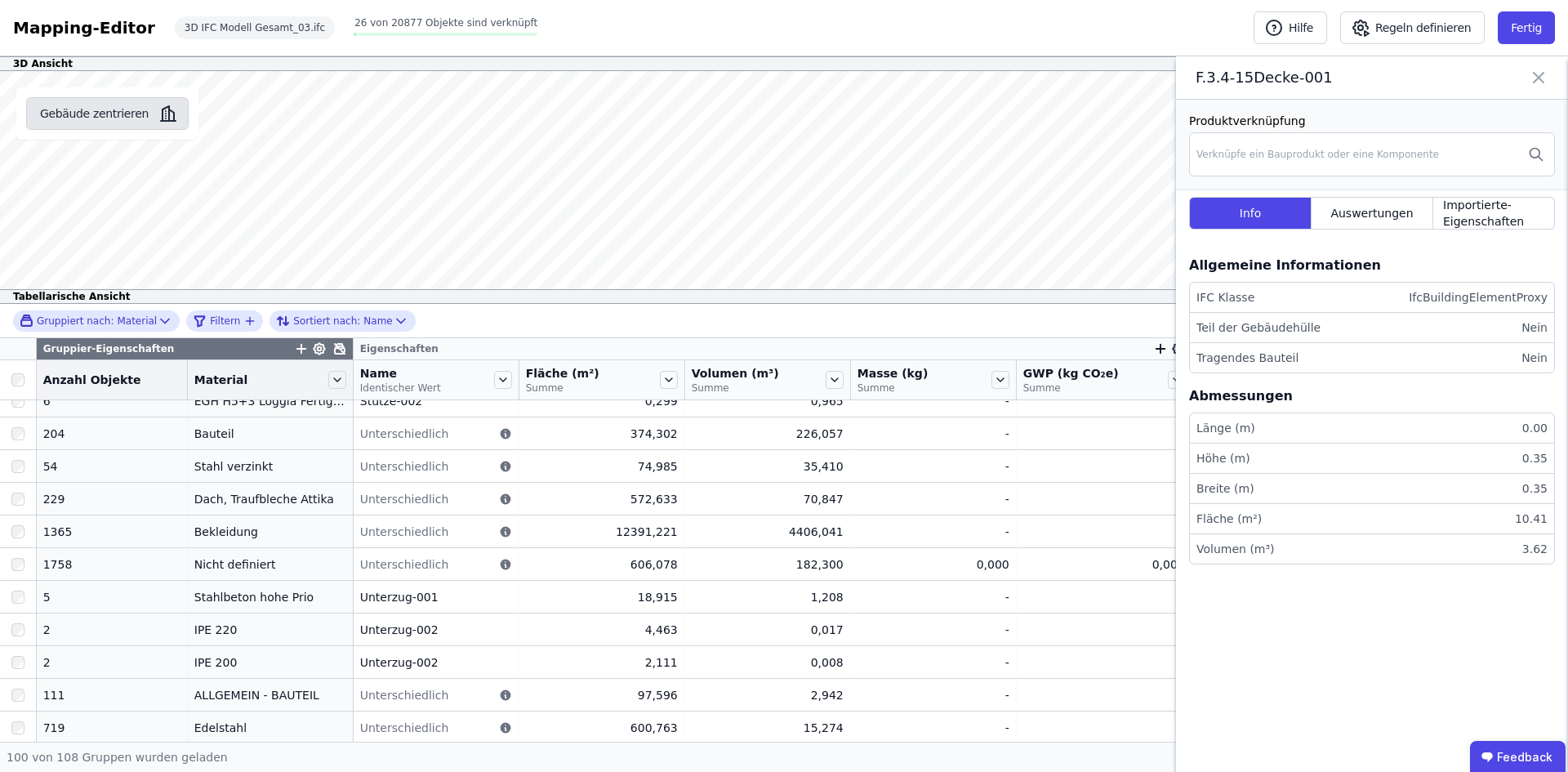
click at [158, 111] on icon "button" at bounding box center [168, 113] width 20 height 20
click at [124, 322] on div "Gruppiert nach: Material" at bounding box center [88, 320] width 138 height 14
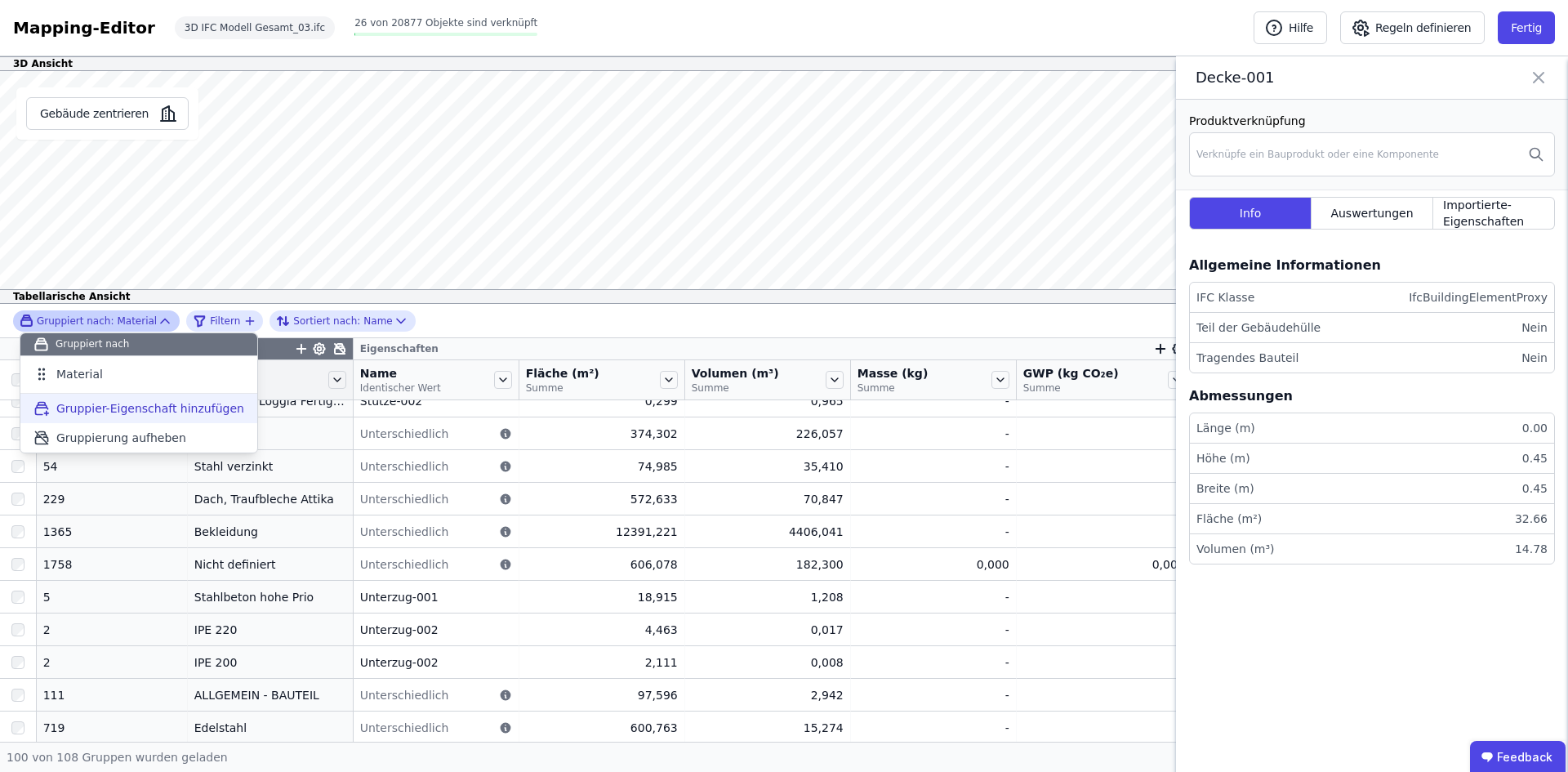
click at [116, 412] on span "Gruppier-Eigenschaft hinzufügen" at bounding box center [150, 408] width 187 height 17
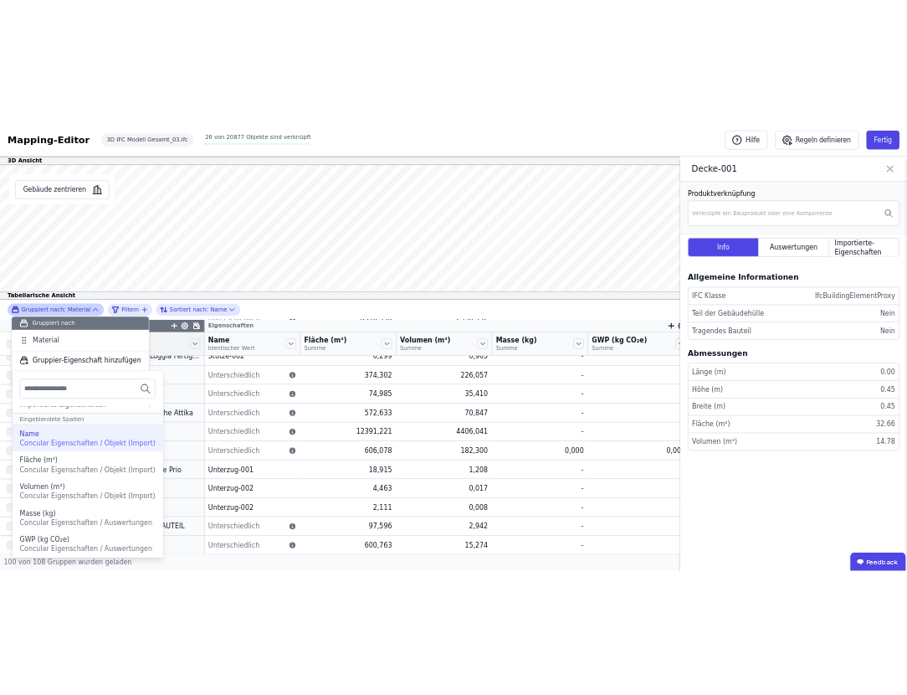
scroll to position [0, 0]
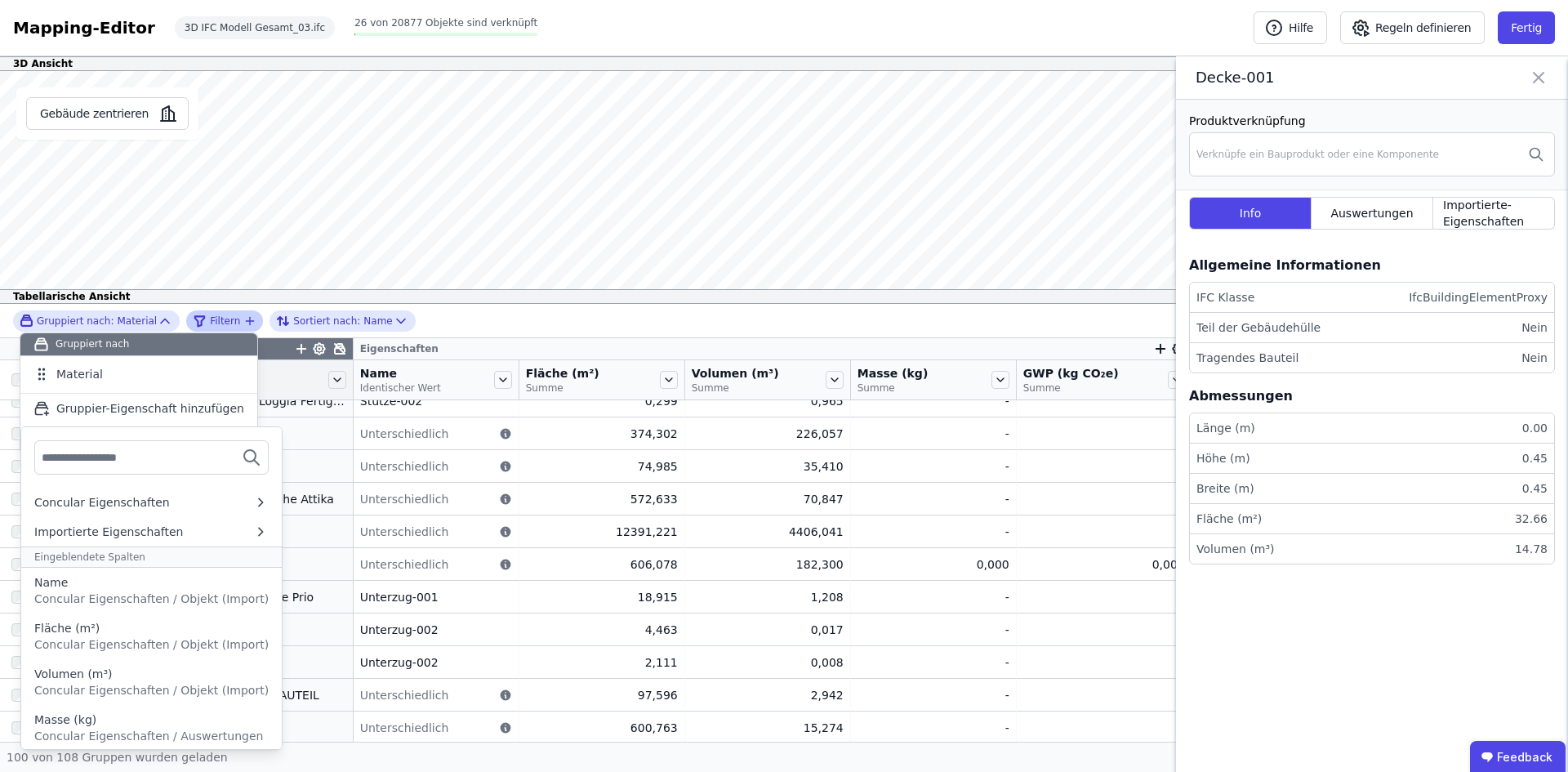
click at [210, 323] on span "Filtern" at bounding box center [224, 320] width 30 height 13
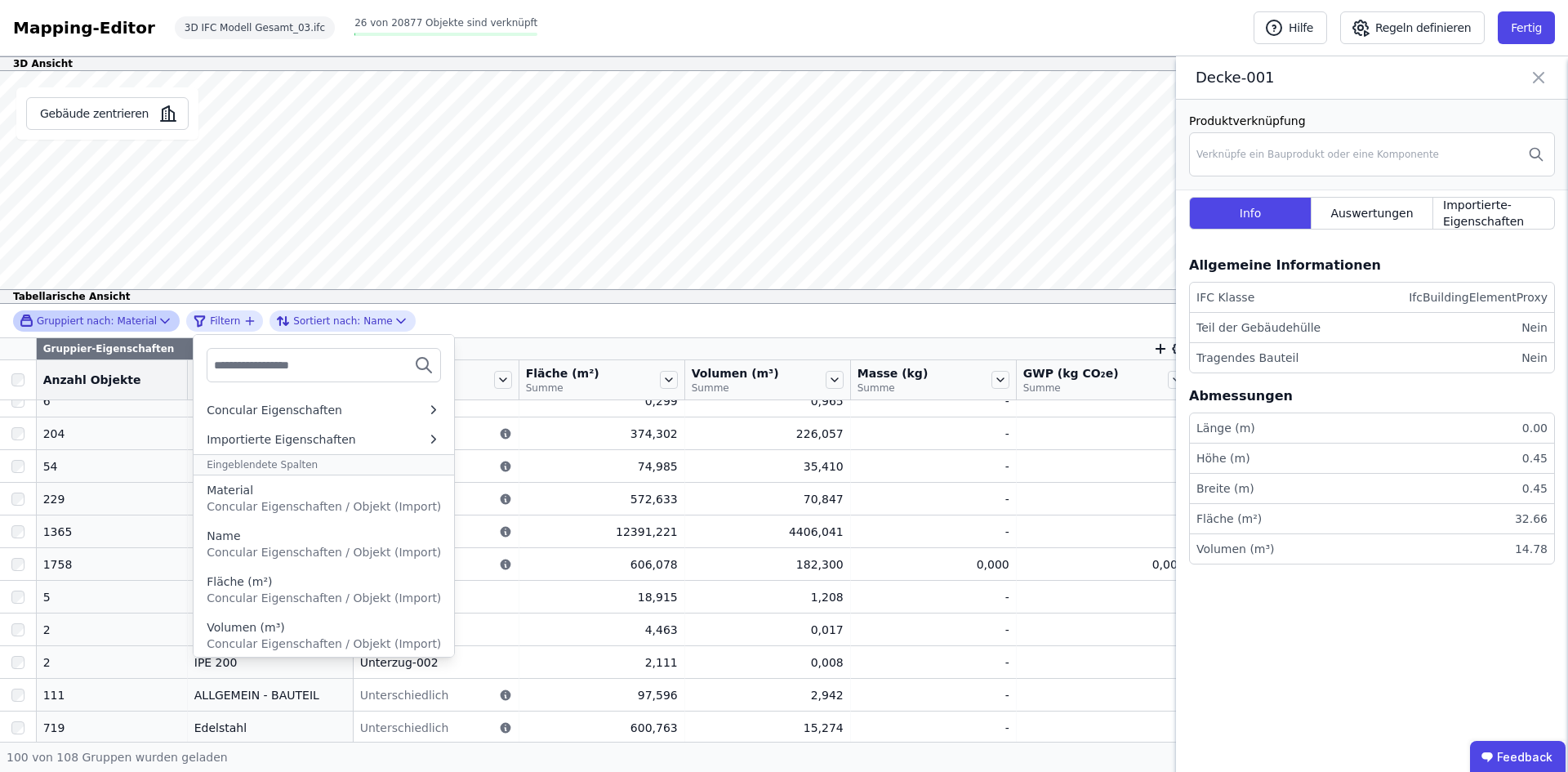
click at [133, 314] on div "Gruppiert nach: Material" at bounding box center [88, 320] width 138 height 14
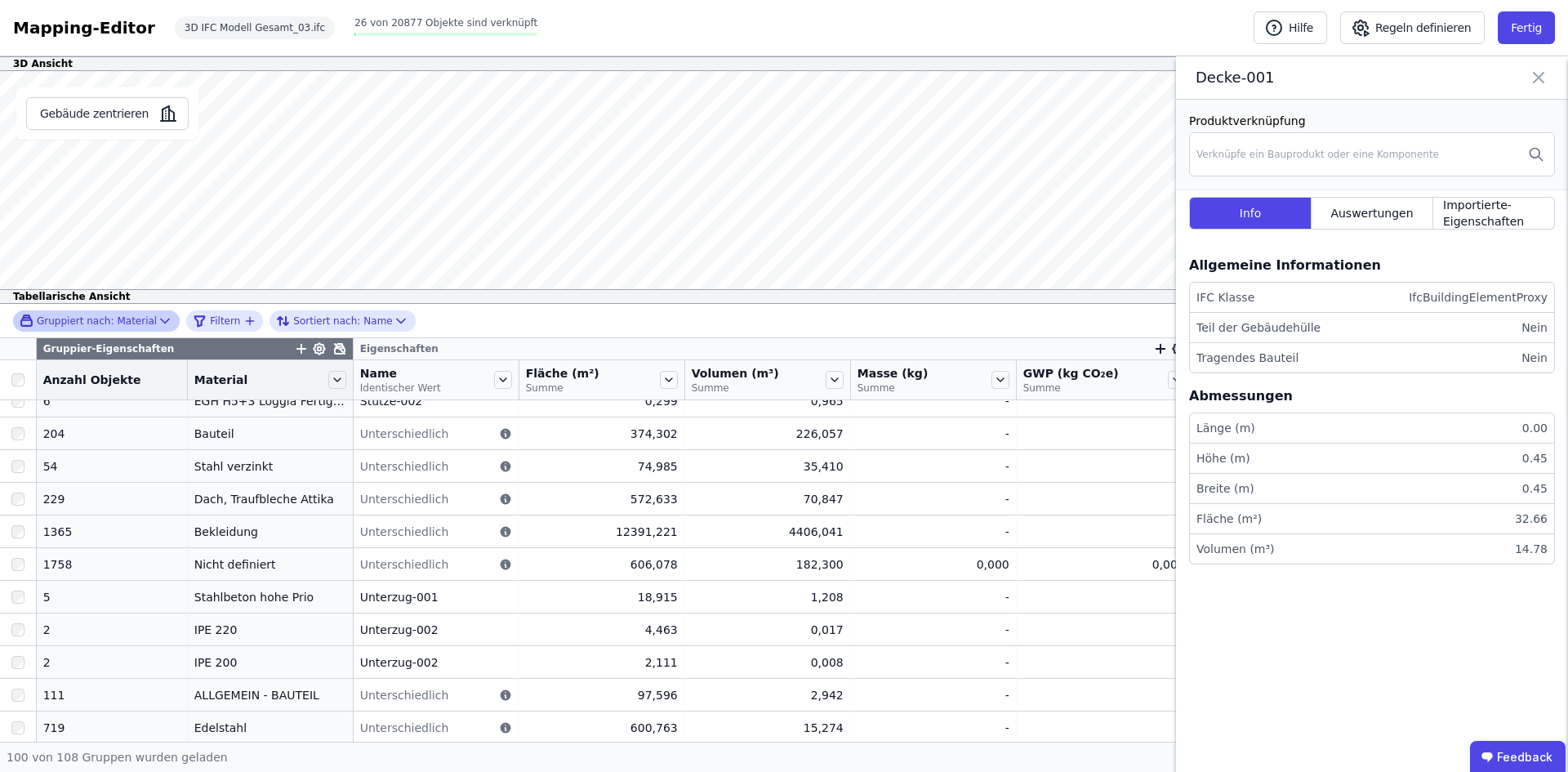
click at [83, 331] on div "Gruppiert nach: Material" at bounding box center [96, 321] width 167 height 21
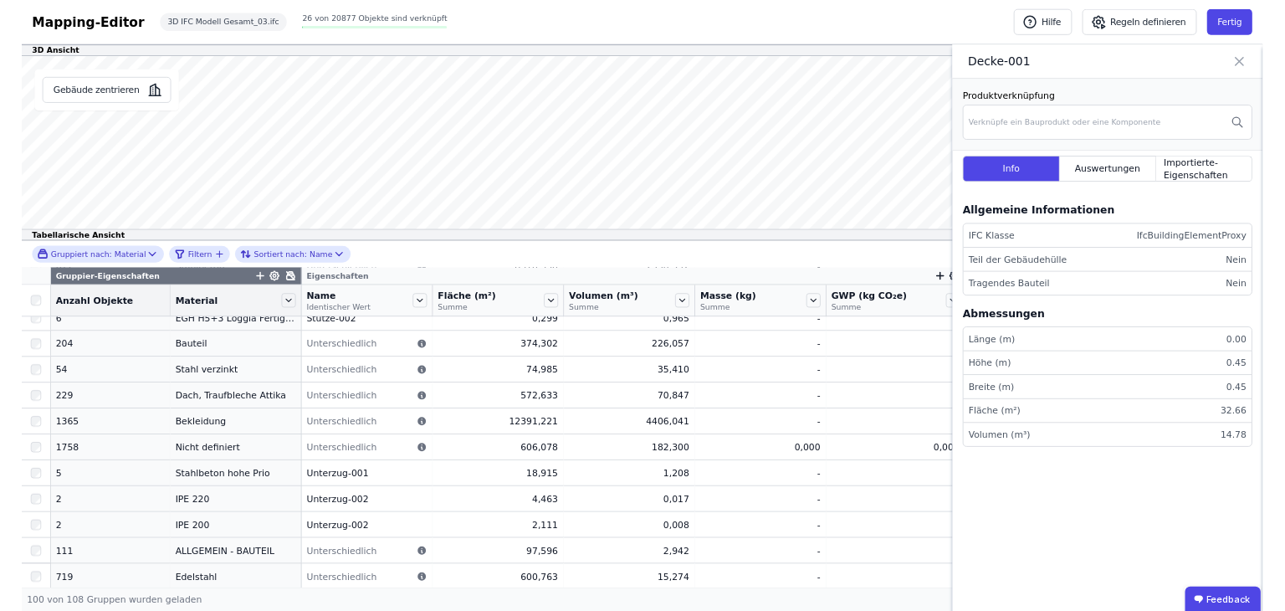
scroll to position [1423, 0]
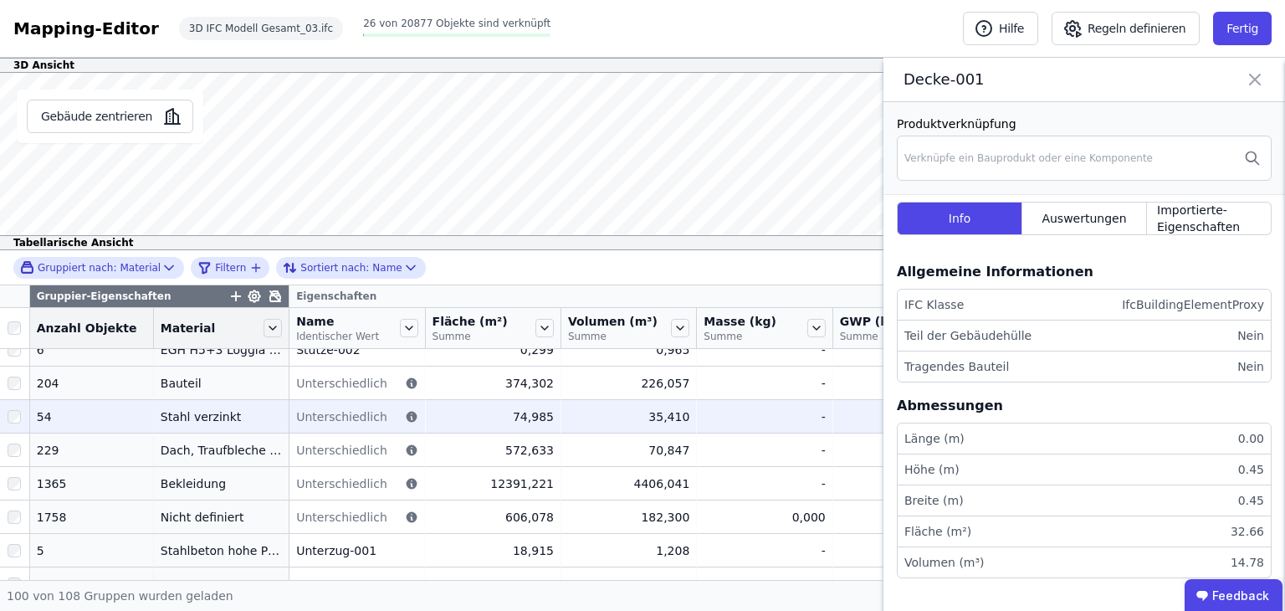
click at [310, 418] on span "Unterschiedlich" at bounding box center [341, 416] width 91 height 17
click at [840, 413] on div "-" at bounding box center [905, 416] width 130 height 17
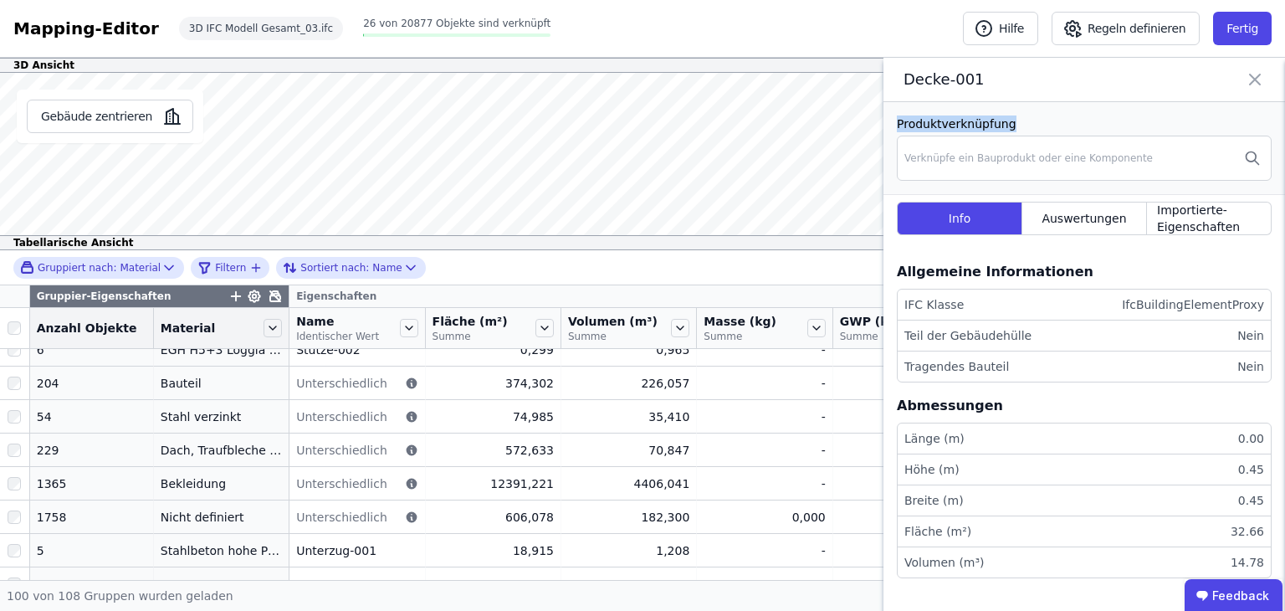
drag, startPoint x: 1258, startPoint y: 72, endPoint x: 1157, endPoint y: 129, distance: 116.2
click at [1152, 105] on div "Decke-001 Produktverknüpfung Verknüpfe ein Bauprodukt oder eine Komponente Info…" at bounding box center [1085, 336] width 402 height 557
click at [1192, 225] on span "Importierte-Eigenschaften" at bounding box center [1209, 218] width 104 height 33
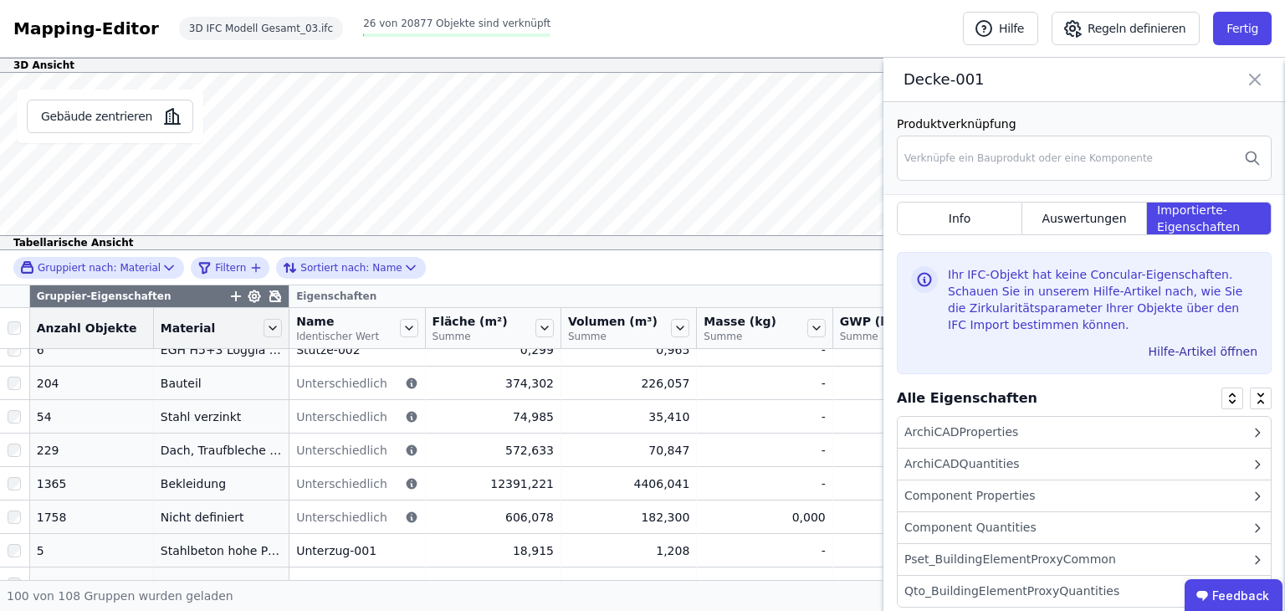
scroll to position [57, 0]
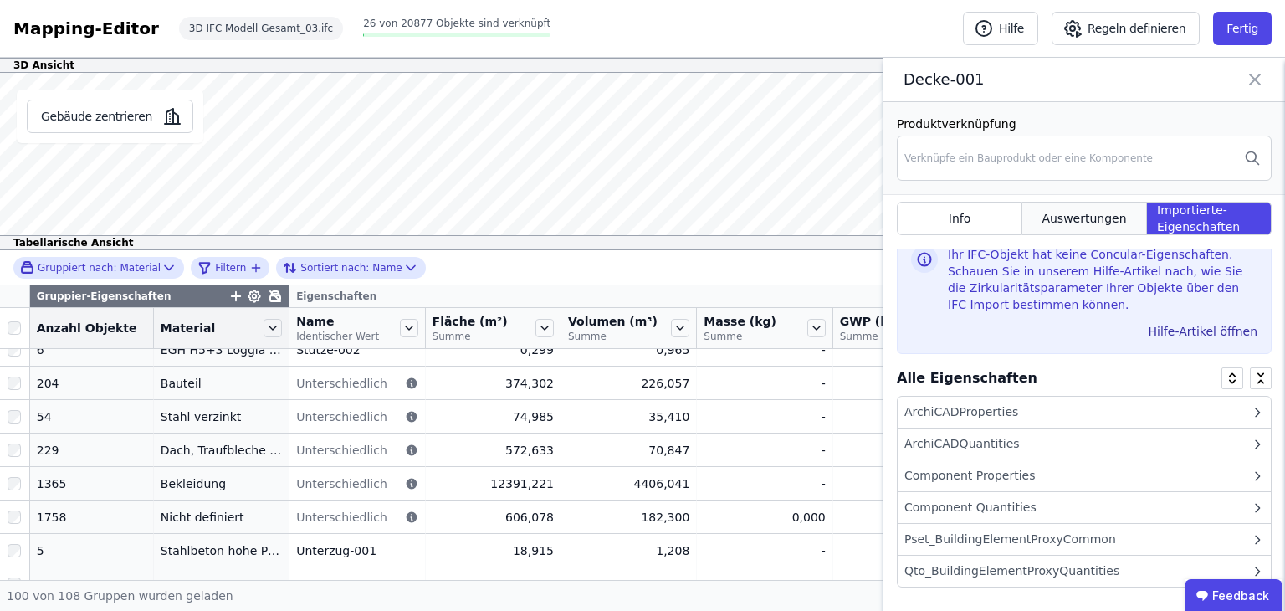
click at [1085, 205] on div "Auswertungen" at bounding box center [1085, 218] width 125 height 33
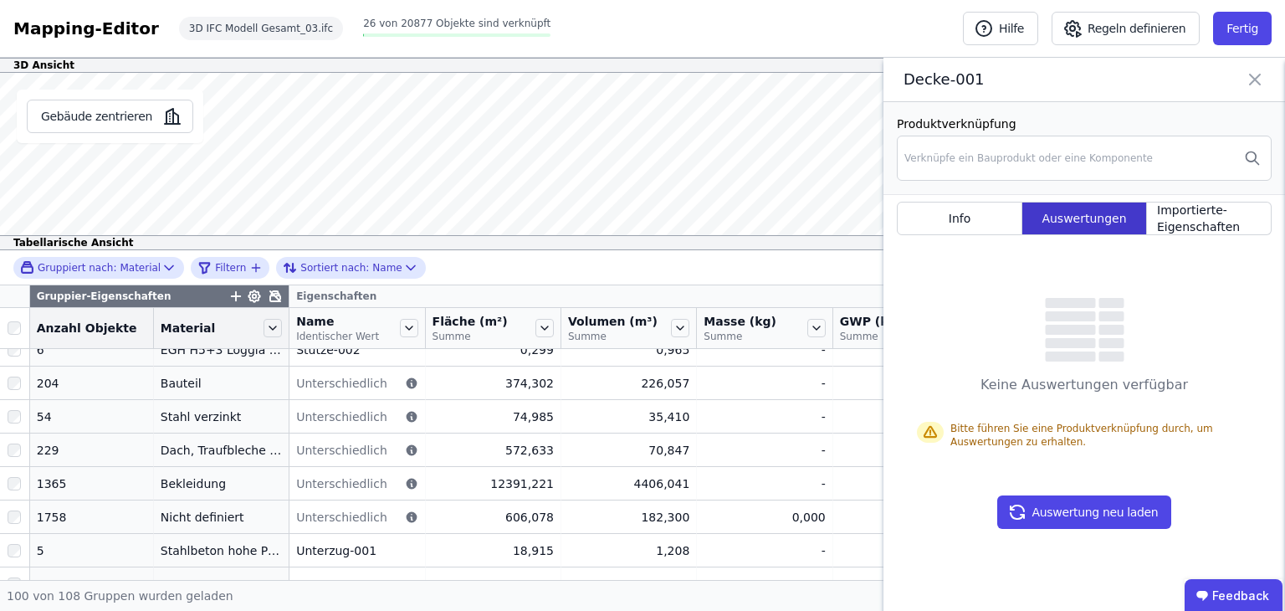
scroll to position [0, 0]
click at [957, 220] on span "Info" at bounding box center [960, 218] width 23 height 17
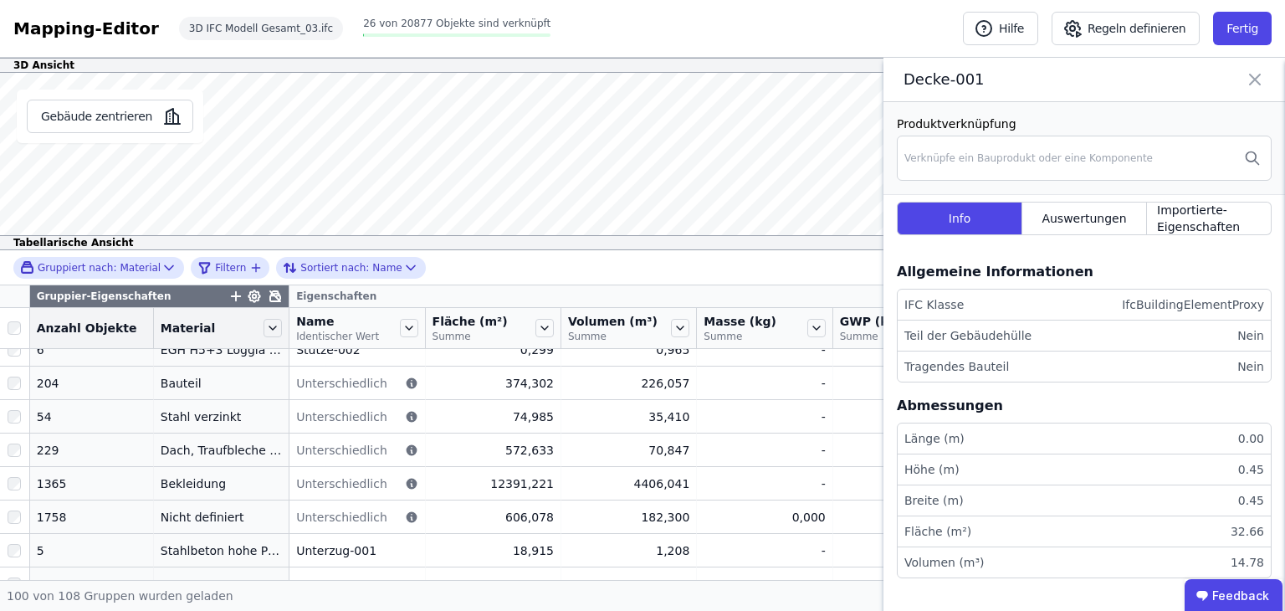
click at [1096, 368] on li "Tragendes Bauteil Nein" at bounding box center [1084, 367] width 373 height 30
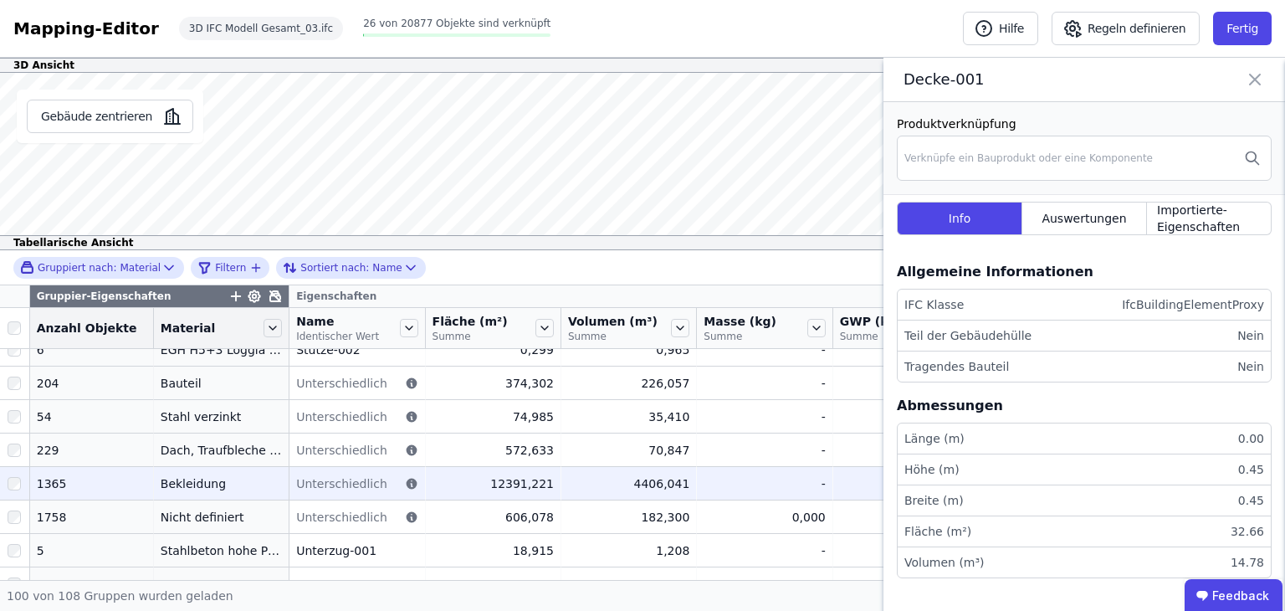
click at [180, 495] on td "Bekleidung Bekleidung" at bounding box center [222, 482] width 136 height 33
click at [177, 483] on div "Bekleidung" at bounding box center [221, 483] width 121 height 17
click at [178, 483] on div "Bekleidung" at bounding box center [221, 483] width 121 height 17
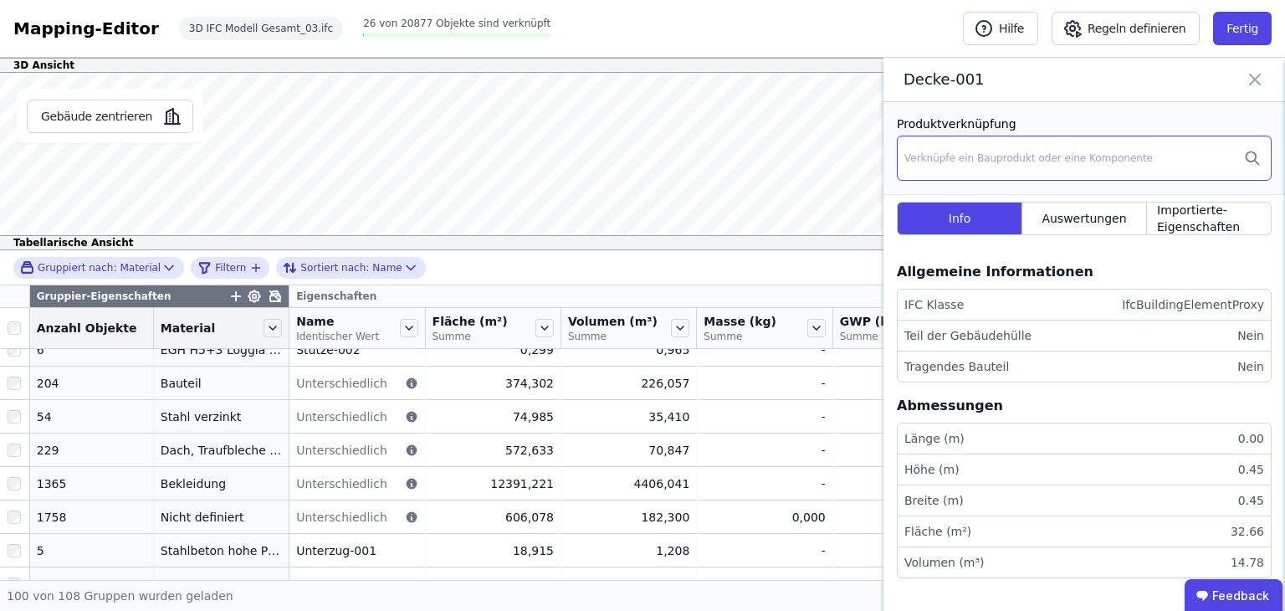
click at [1079, 141] on div "Verknüpfe ein Bauprodukt oder eine Komponente" at bounding box center [1084, 158] width 375 height 45
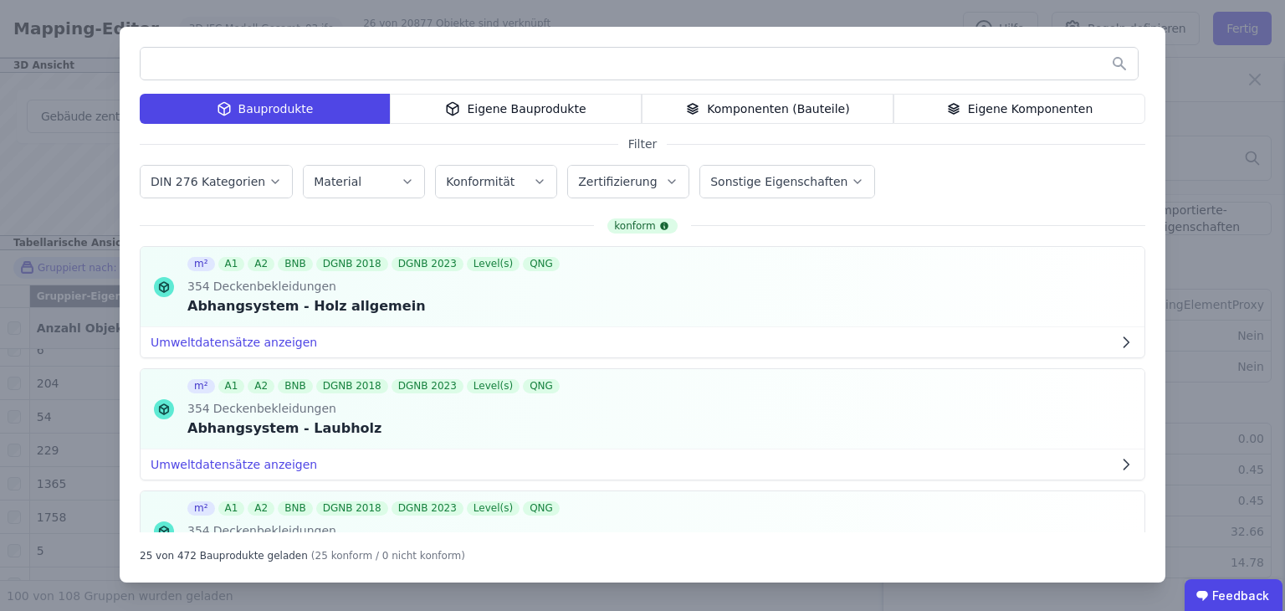
click at [376, 177] on div "Material" at bounding box center [364, 181] width 100 height 17
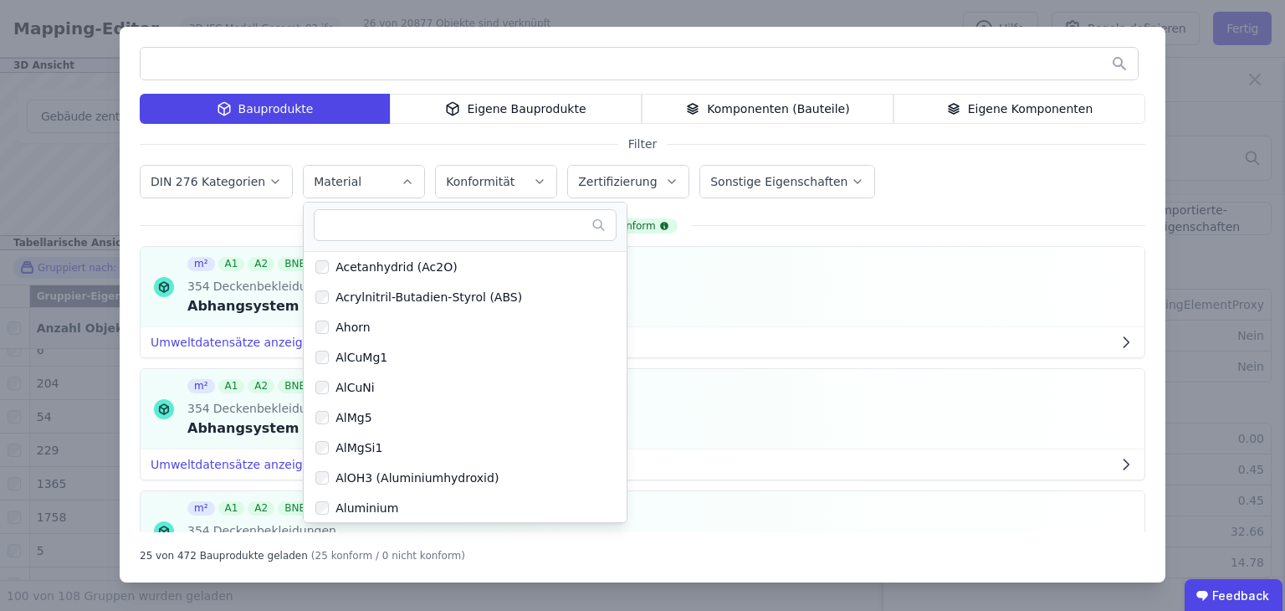
click at [358, 182] on div "Material" at bounding box center [364, 181] width 100 height 17
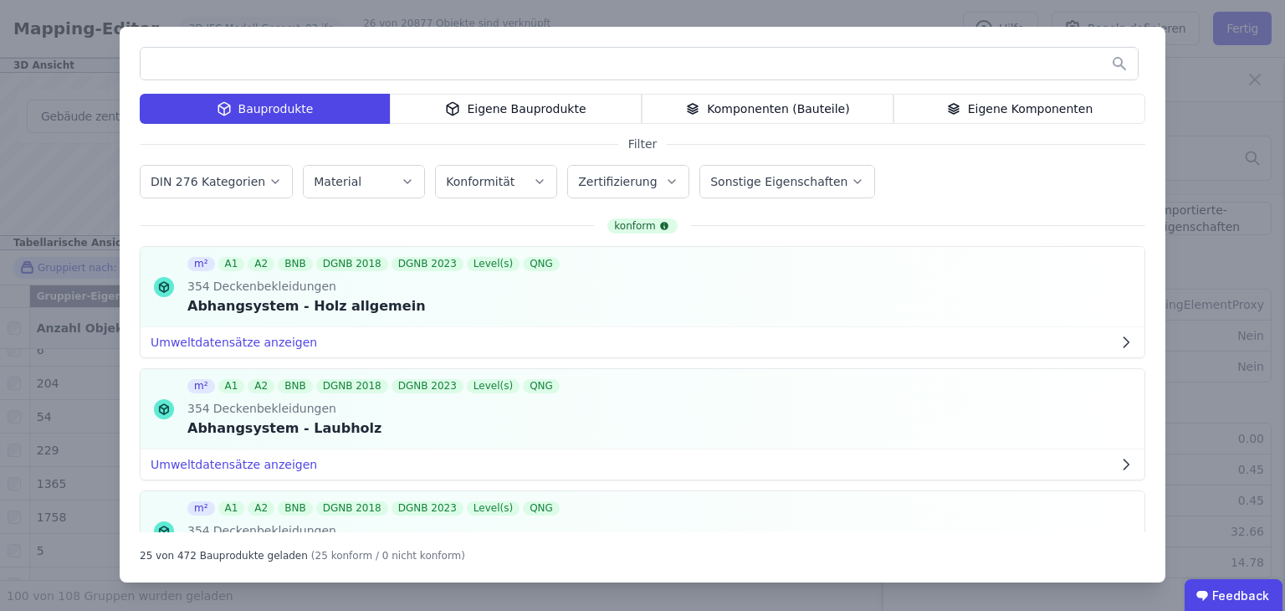
click at [475, 178] on label "Konformität" at bounding box center [482, 181] width 72 height 13
click at [348, 182] on label "Material" at bounding box center [339, 181] width 51 height 13
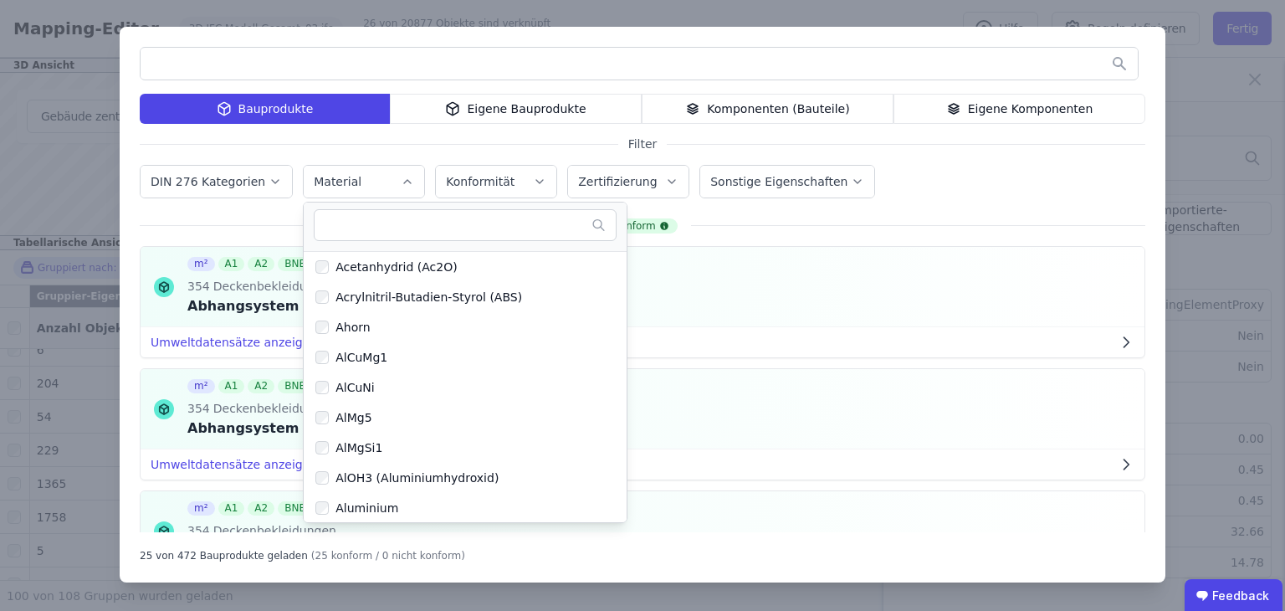
click at [348, 182] on label "Material" at bounding box center [339, 181] width 51 height 13
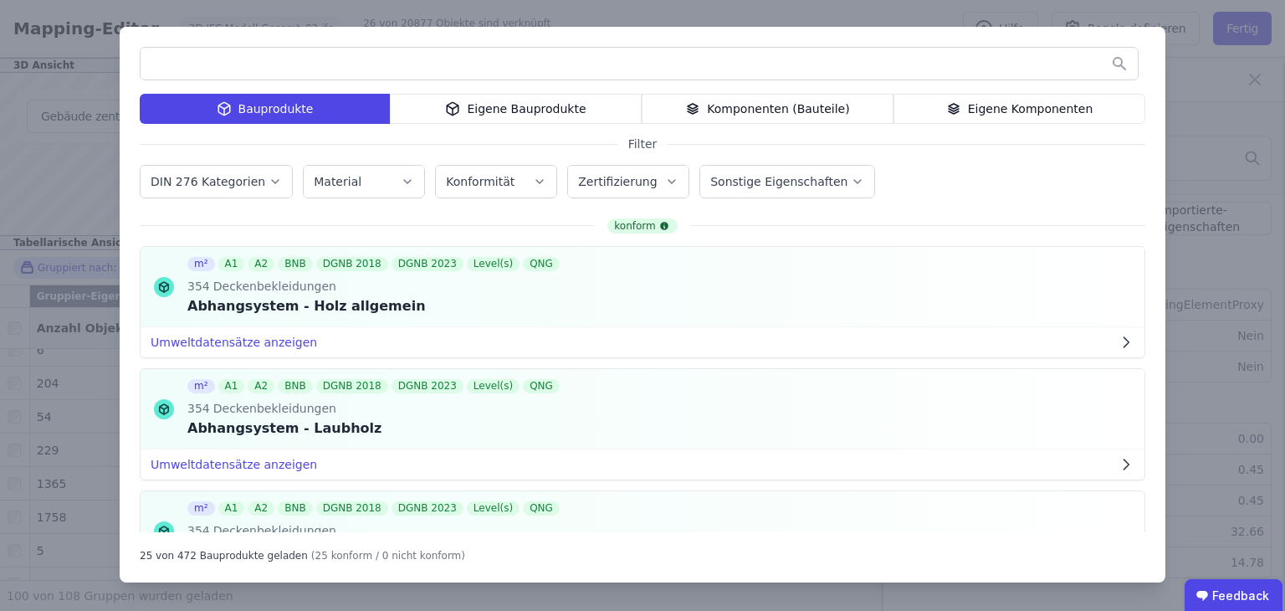
click at [348, 182] on label "Material" at bounding box center [339, 181] width 51 height 13
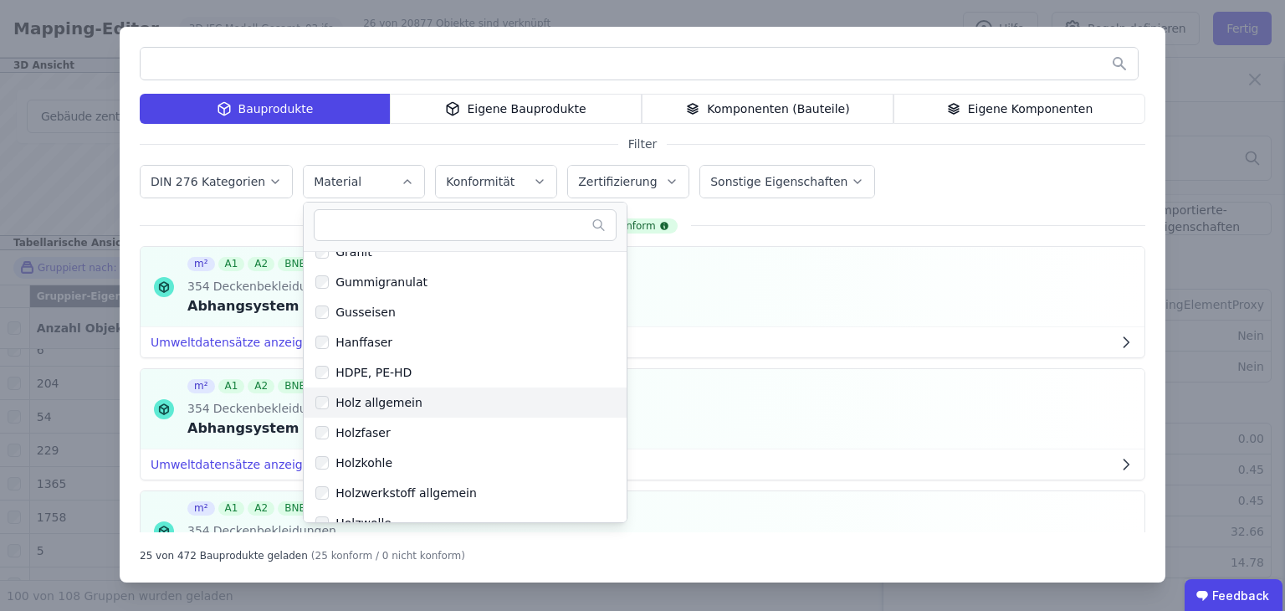
scroll to position [1590, 0]
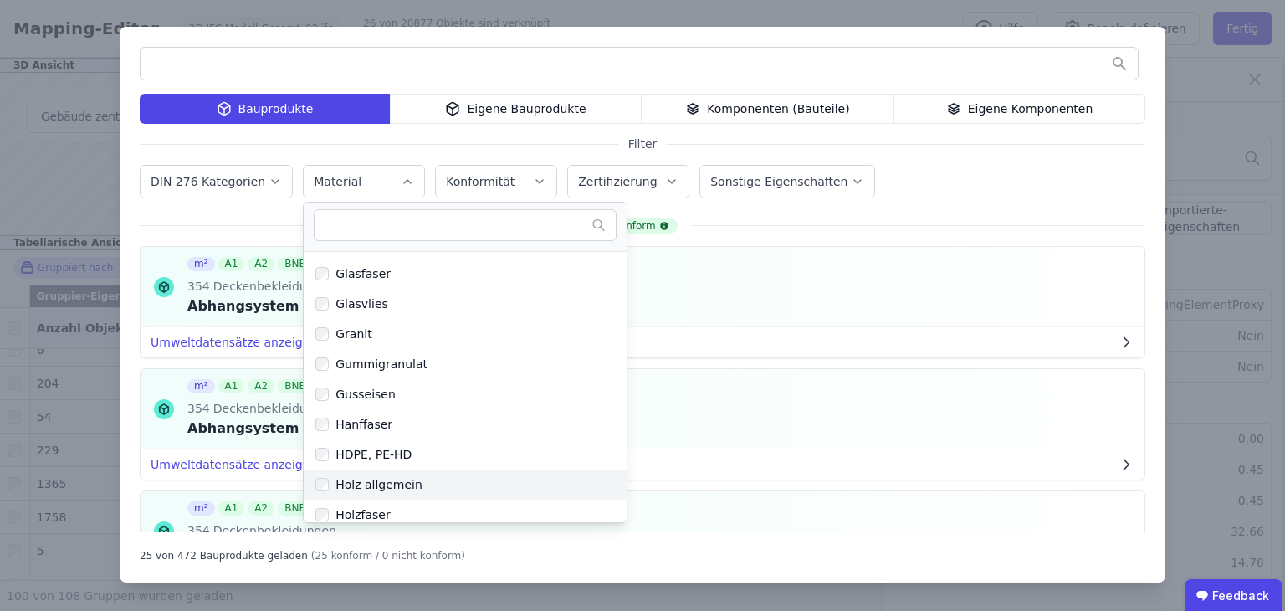
click at [358, 483] on div "Holz allgemein" at bounding box center [376, 484] width 94 height 17
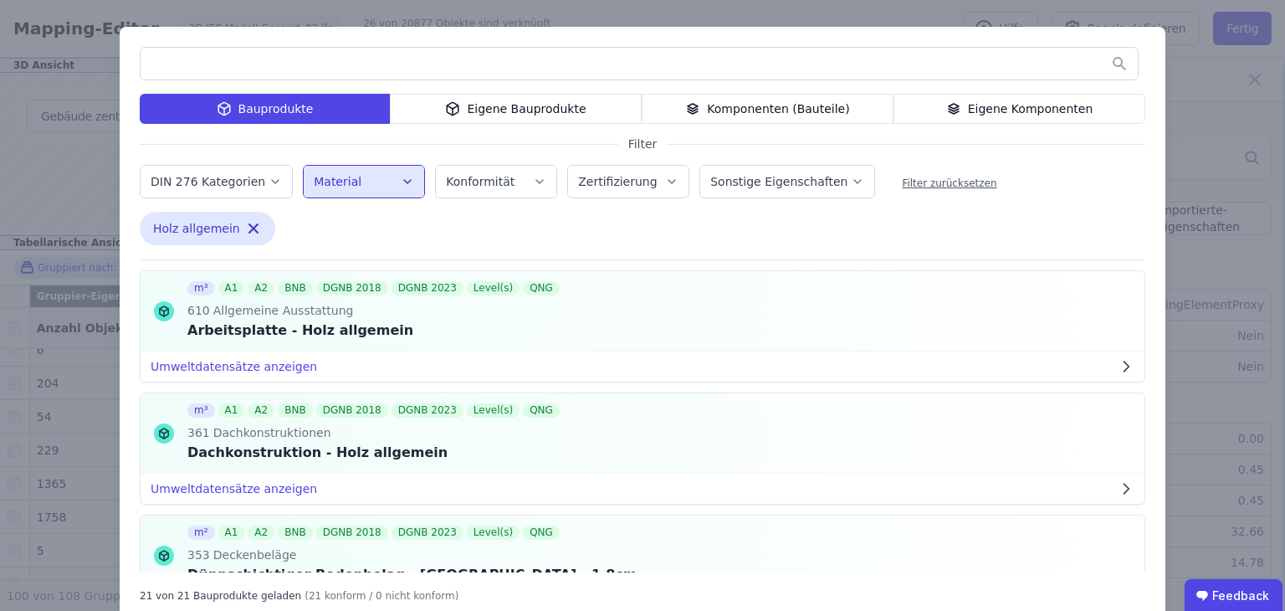
scroll to position [167, 0]
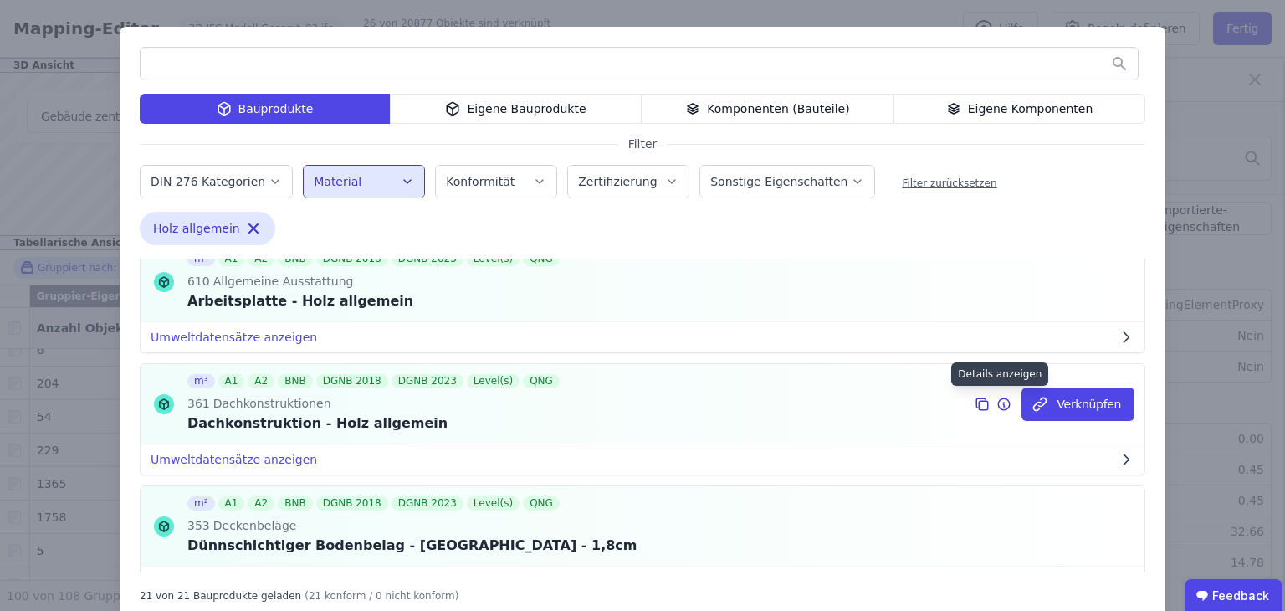
click at [997, 404] on icon at bounding box center [1004, 404] width 15 height 20
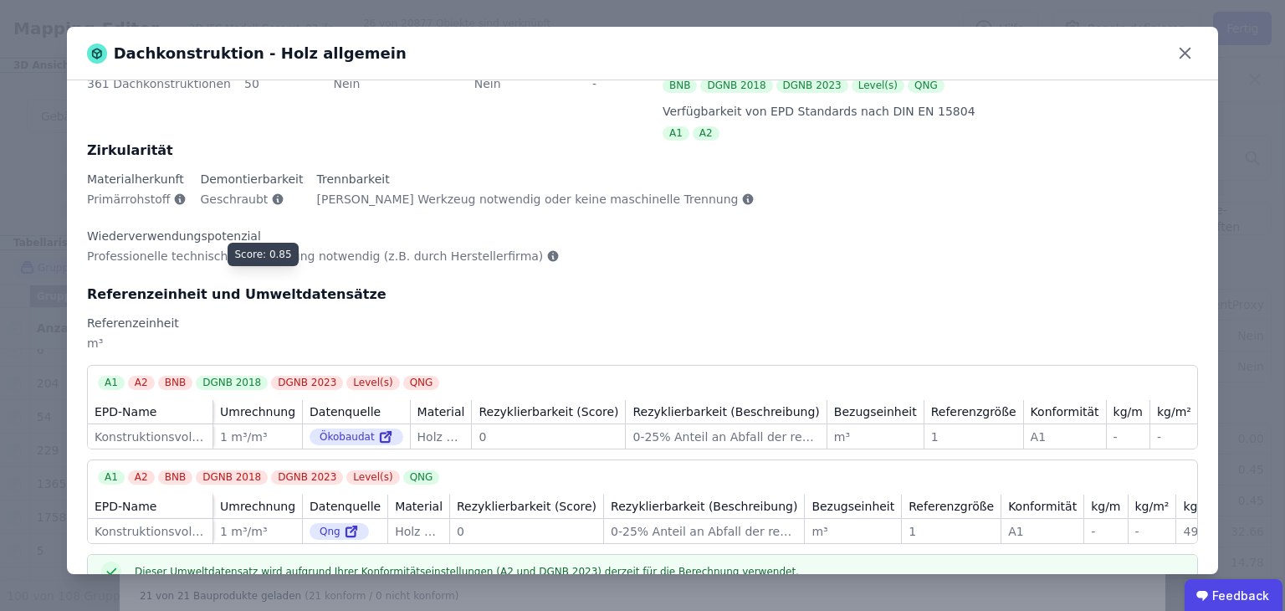
scroll to position [84, 0]
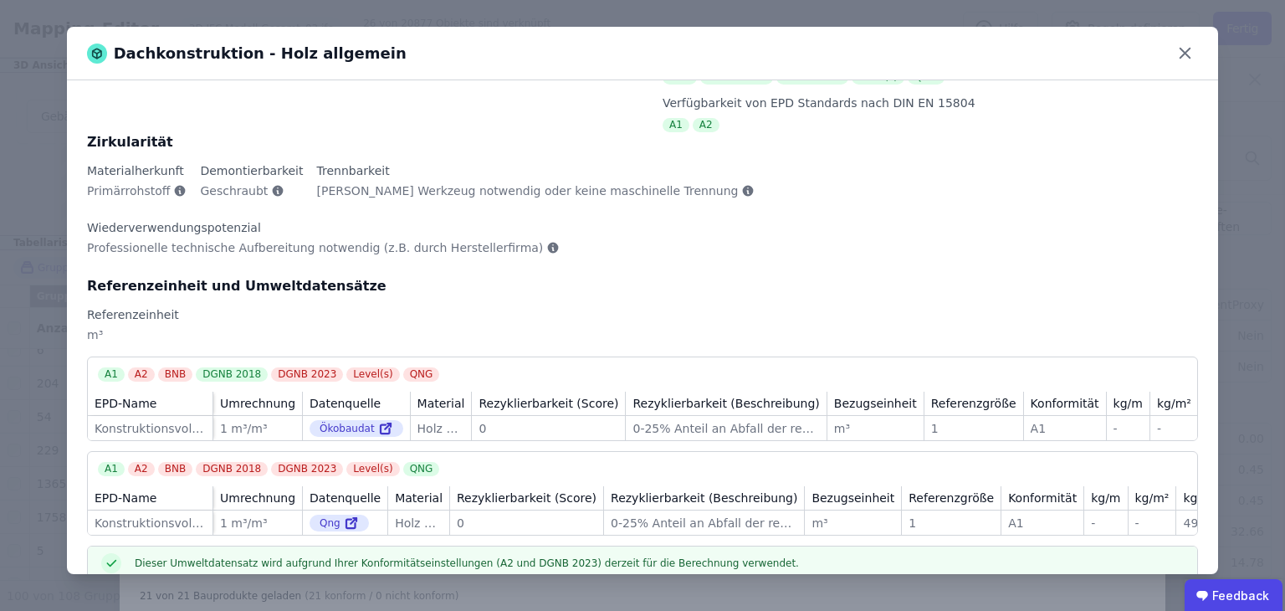
click at [500, 420] on div "0" at bounding box center [549, 428] width 140 height 17
click at [484, 420] on div "0" at bounding box center [549, 428] width 140 height 17
click at [464, 420] on div "Holz allgemein" at bounding box center [442, 428] width 48 height 17
click at [572, 203] on div "[PERSON_NAME] Werkzeug notwendig oder keine maschinelle Trennung" at bounding box center [536, 197] width 439 height 30
click at [626, 276] on div "Referenzeinheit und Umweltdatensätze" at bounding box center [642, 286] width 1111 height 20
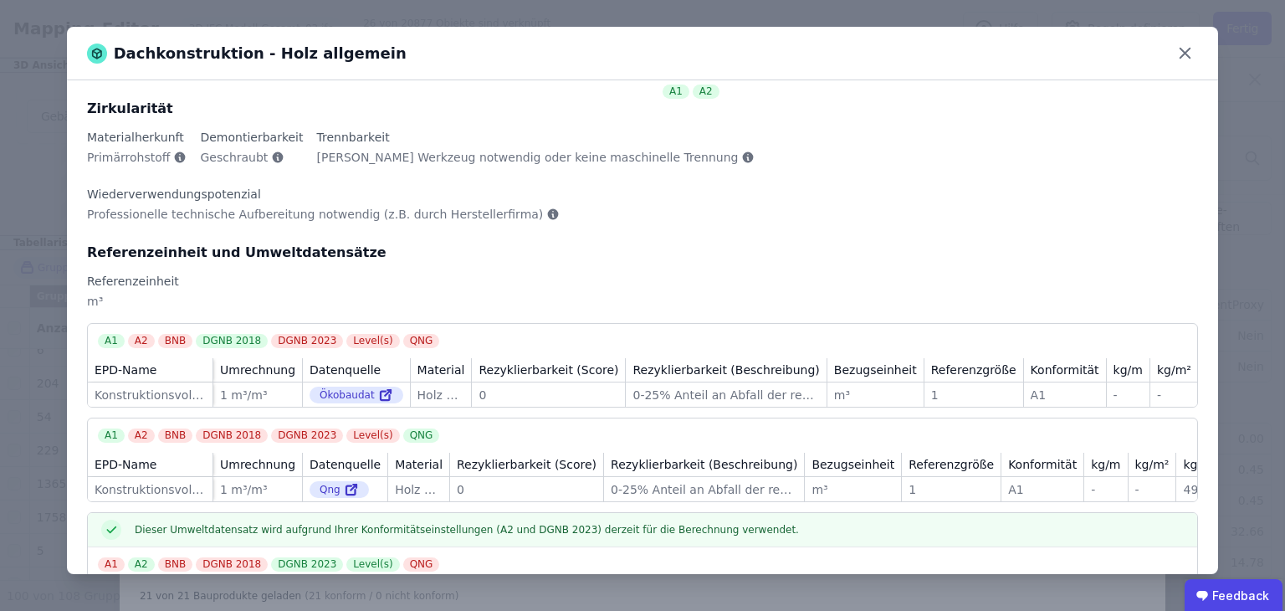
scroll to position [0, 0]
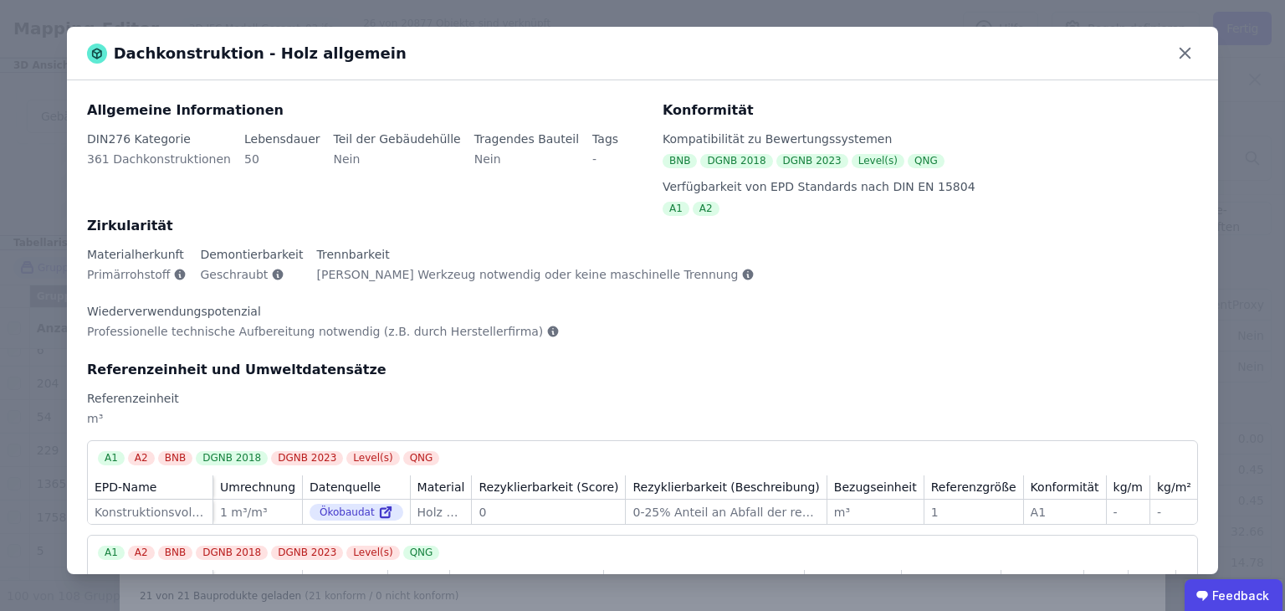
click at [589, 265] on div "Trennbarkeit Kein Werkzeug notwendig oder keine maschinelle Trennung" at bounding box center [543, 271] width 452 height 50
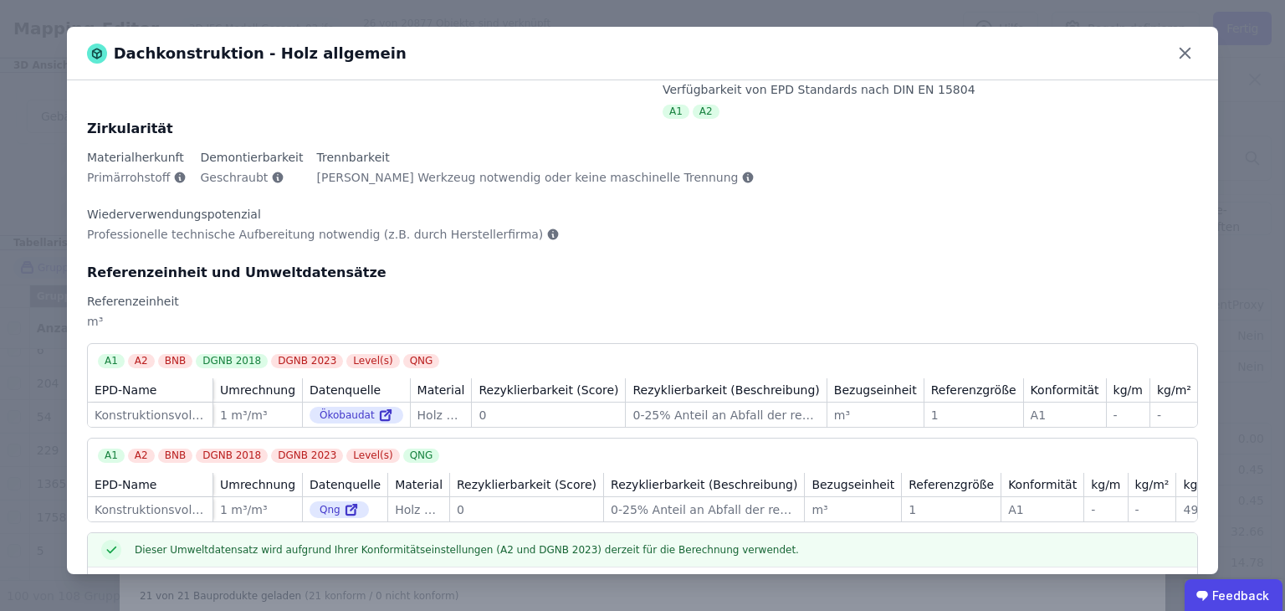
scroll to position [258, 0]
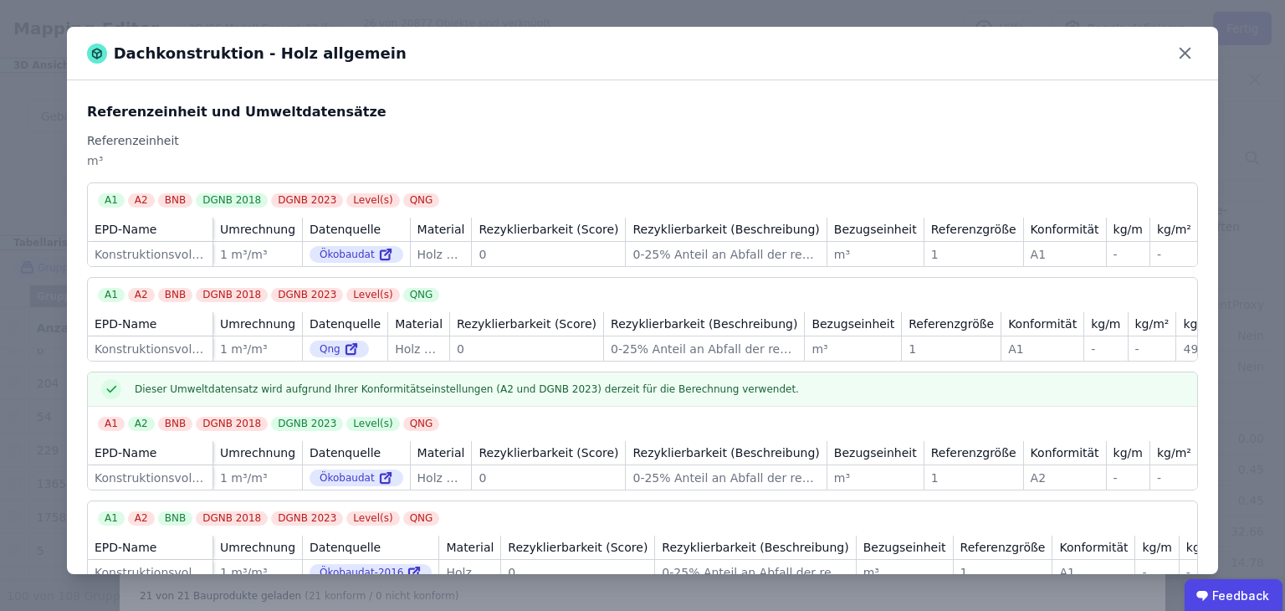
drag, startPoint x: 875, startPoint y: 177, endPoint x: 914, endPoint y: 188, distance: 41.0
click at [881, 218] on tr "EPD-Name Umrechnung Datenquelle Material Rezyklierbarkeit (Score) Rezyklierbark…" at bounding box center [667, 230] width 1159 height 24
click at [931, 221] on div "Referenzgröße" at bounding box center [973, 229] width 85 height 17
click at [925, 242] on td "1 1" at bounding box center [975, 254] width 100 height 24
click at [904, 278] on div "A1 A2 BNB DGNB 2018 DGNB 2023 Level(s) QNG" at bounding box center [643, 290] width 1110 height 24
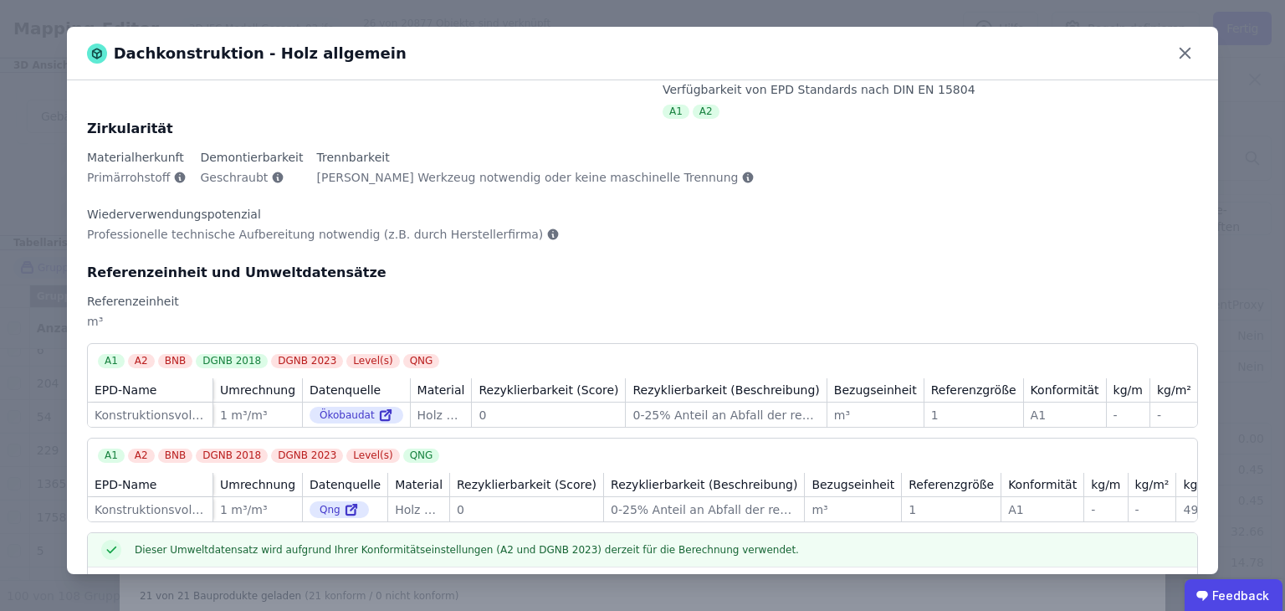
scroll to position [0, 0]
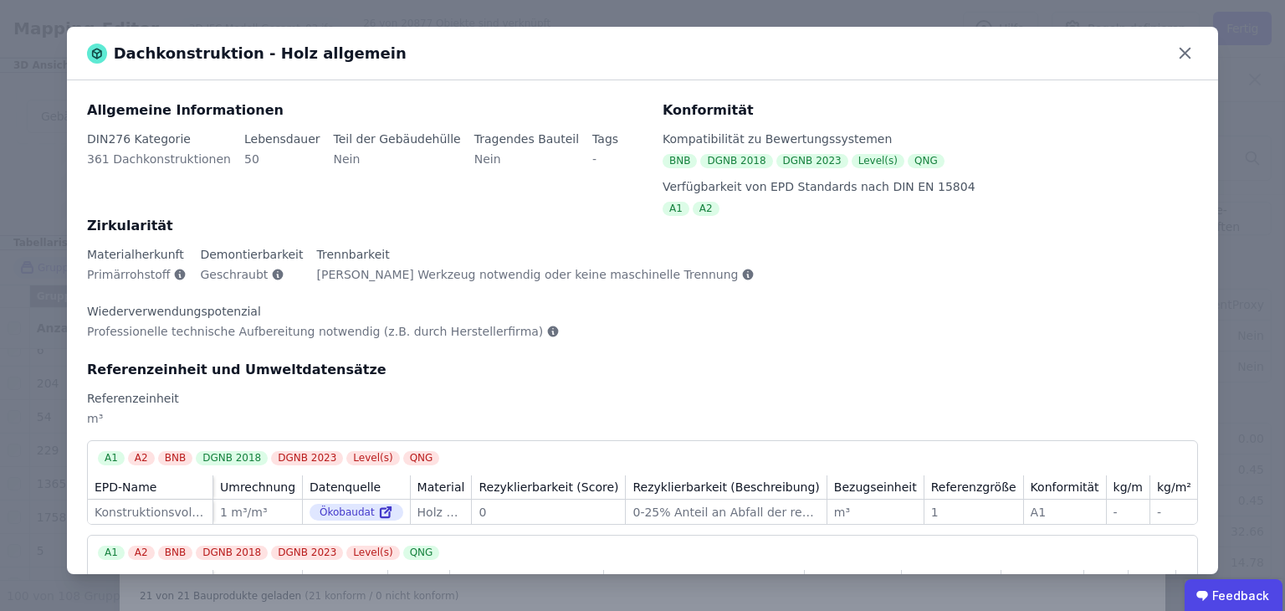
click at [721, 162] on div "DGNB 2018" at bounding box center [736, 161] width 72 height 14
click at [579, 607] on div "Dachkonstruktion - Holz allgemein Allgemeine Informationen DIN276 Kategorie 361…" at bounding box center [642, 305] width 1285 height 611
